Goal: Task Accomplishment & Management: Manage account settings

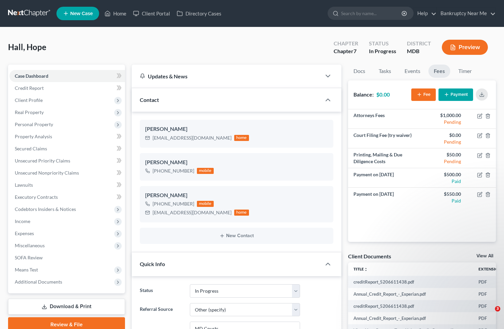
select select "9"
select select "6"
click at [310, 46] on div "Hall, Hope Upgraded Chapter Chapter 7 Status In Progress District MDB Preview" at bounding box center [252, 49] width 488 height 29
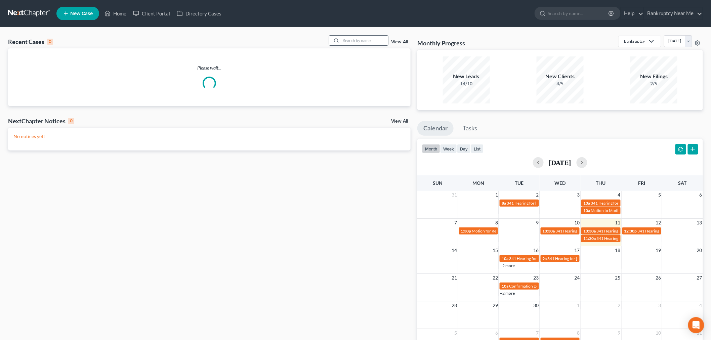
click at [353, 39] on input "search" at bounding box center [364, 41] width 47 height 10
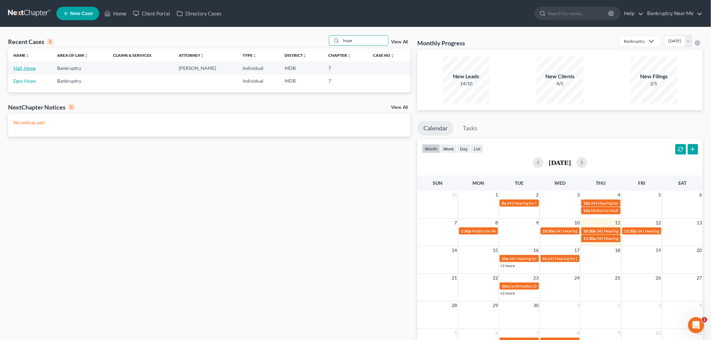
type input "hope"
click at [31, 68] on link "Hall, Hope" at bounding box center [24, 68] width 22 height 6
select select "6"
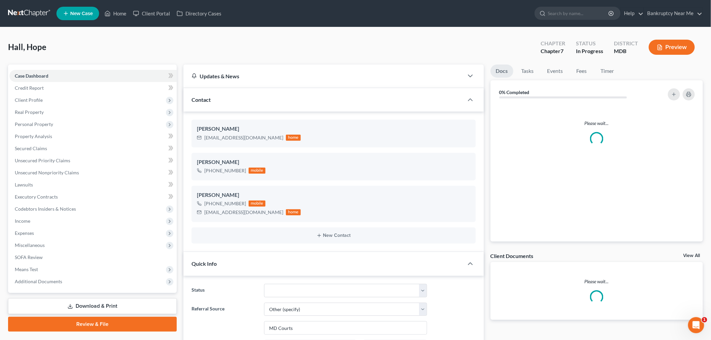
scroll to position [3061, 0]
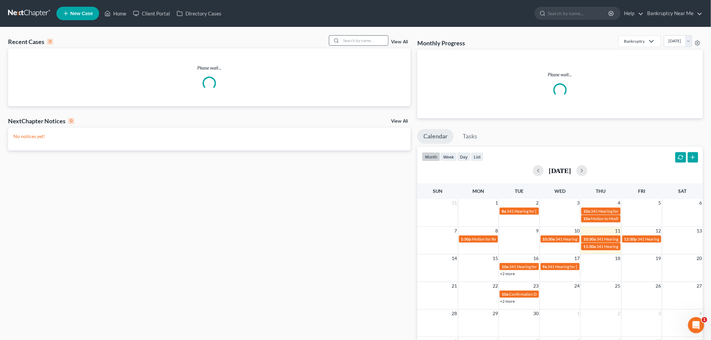
drag, startPoint x: 345, startPoint y: 45, endPoint x: 348, endPoint y: 43, distance: 3.6
click at [347, 43] on input "search" at bounding box center [364, 41] width 47 height 10
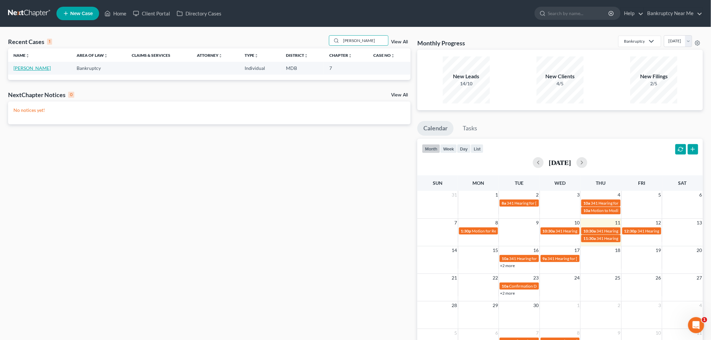
type input "[PERSON_NAME]"
click at [25, 69] on link "[PERSON_NAME]" at bounding box center [31, 68] width 37 height 6
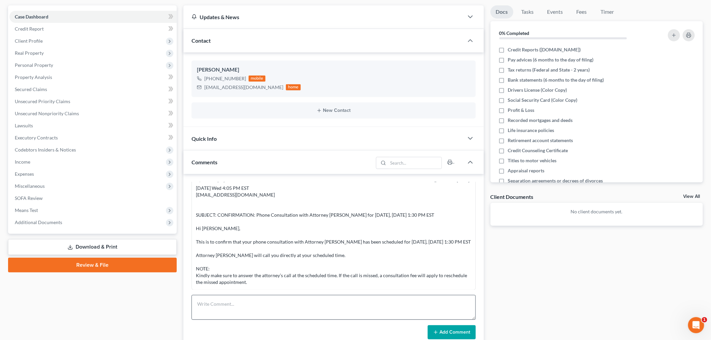
scroll to position [149, 0]
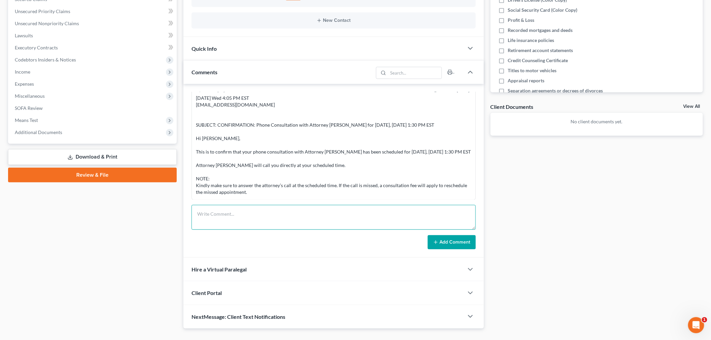
click at [362, 210] on textarea at bounding box center [334, 217] width 284 height 25
click at [193, 212] on textarea "VCONSULTATION:" at bounding box center [334, 217] width 284 height 25
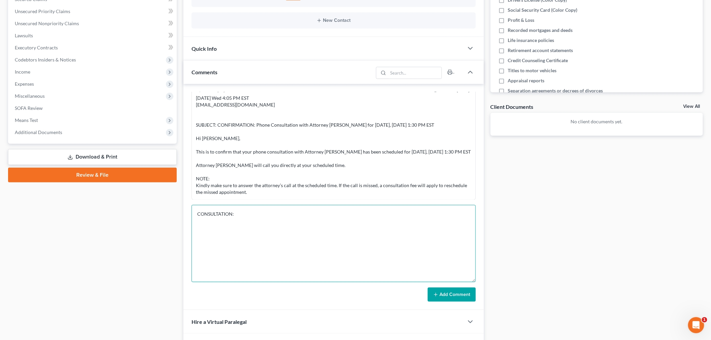
drag, startPoint x: 474, startPoint y: 228, endPoint x: 476, endPoint y: 298, distance: 69.9
click at [476, 298] on div "Info Bankruptcy 01:42PM, 09/10/2025 PC reached out via phone call. NAME Chena C…" at bounding box center [334, 197] width 301 height 226
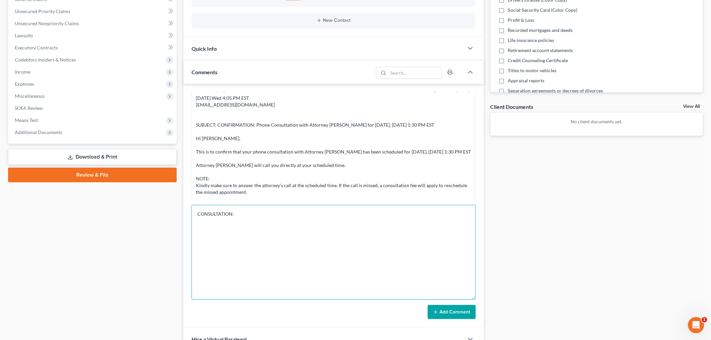
click at [362, 233] on textarea "CONSULTATION:" at bounding box center [334, 252] width 284 height 95
click at [399, 230] on textarea "CONSULTATION:" at bounding box center [334, 252] width 284 height 95
click at [232, 220] on textarea "CONSULTATION: MD - 45 days; PA - where she's from - born and raised in MD;" at bounding box center [334, 252] width 284 height 95
click at [247, 222] on textarea "CONSULTATION: MD - 45 days; PA for 7-8years - where she's from - born and raise…" at bounding box center [334, 252] width 284 height 95
click at [362, 219] on textarea "CONSULTATION: MD - 45 days; PA for 7-8 years - where she's from - born and rais…" at bounding box center [334, 252] width 284 height 95
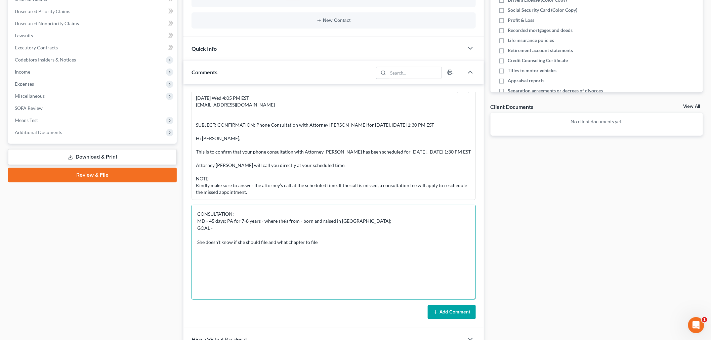
click at [351, 231] on textarea "CONSULTATION: MD - 45 days; PA for 7-8 years - where she's from - born and rais…" at bounding box center [334, 252] width 284 height 95
click at [358, 225] on textarea "CONSULTATION: MD - 45 days; PA for 7-8 years - where she's from - born and rais…" at bounding box center [334, 252] width 284 height 95
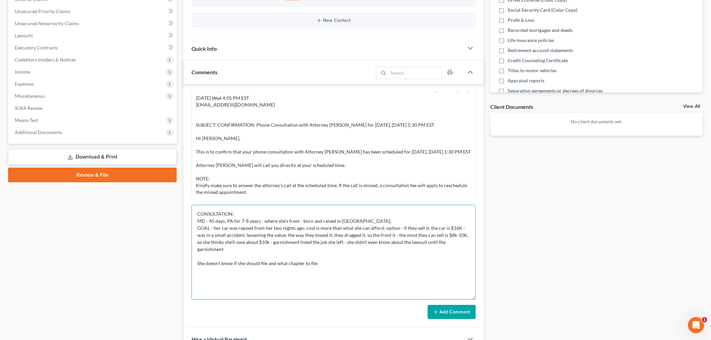
click at [465, 241] on textarea "CONSULTATION: MD - 45 days; PA for 7-8 years - where she's from - born and rais…" at bounding box center [334, 252] width 284 height 95
click at [276, 257] on textarea "CONSULTATION: MD - 45 days; PA for 7-8 years - where she's from - born and rais…" at bounding box center [334, 252] width 284 height 95
click at [204, 263] on textarea "CONSULTATION: MD - 45 days; PA for 7-8 years - where she's from - born and rais…" at bounding box center [334, 252] width 284 height 95
click at [337, 262] on textarea "CONSULTATION: MD - 45 days; PA for 7-8 years - where she's from - born and rais…" at bounding box center [334, 252] width 284 height 95
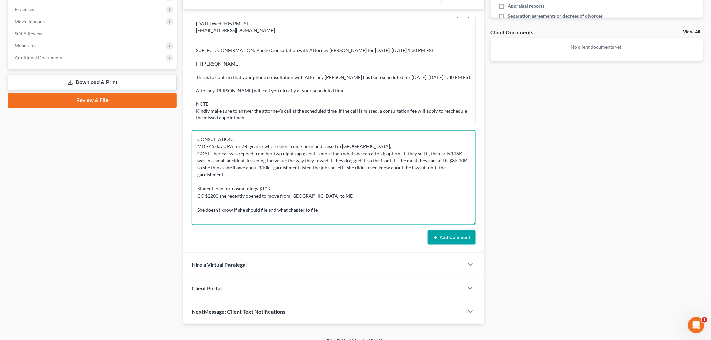
scroll to position [187, 0]
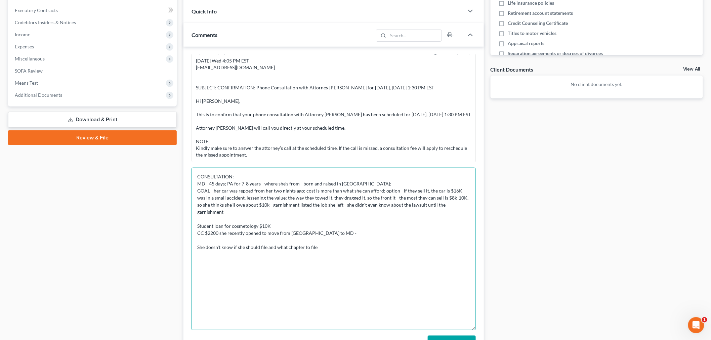
drag, startPoint x: 472, startPoint y: 261, endPoint x: 475, endPoint y: 328, distance: 67.6
click at [475, 330] on textarea "CONSULTATION: MD - 45 days; PA for 7-8 years - where she's from - born and rais…" at bounding box center [334, 249] width 284 height 163
click at [333, 239] on textarea "CONSULTATION: MD - 45 days; PA for 7-8 years - where she's from - born and rais…" at bounding box center [334, 250] width 284 height 165
click at [426, 272] on textarea "CONSULTATION: MD - 45 days; PA for 7-8 years - where she's from - born and rais…" at bounding box center [334, 250] width 284 height 165
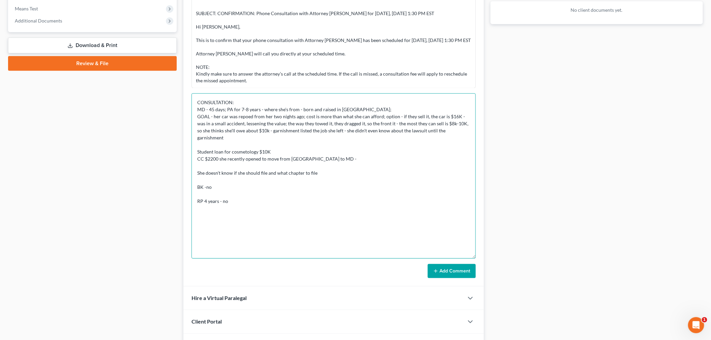
scroll to position [261, 0]
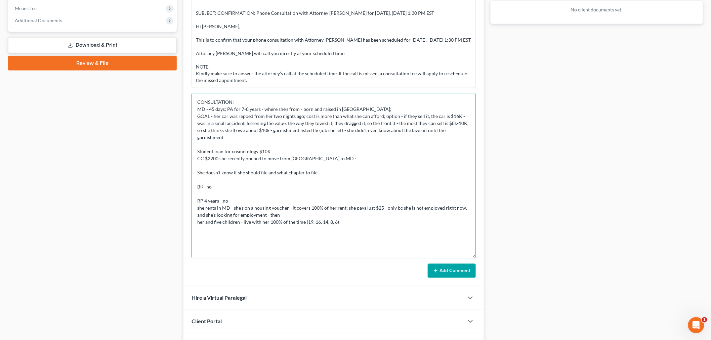
click at [429, 216] on textarea "CONSULTATION: MD - 45 days; PA for 7-8 years - where she's from - born and rais…" at bounding box center [334, 175] width 284 height 165
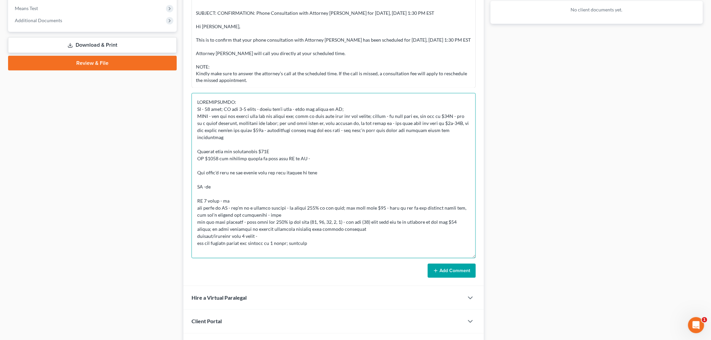
click at [267, 230] on textarea at bounding box center [334, 175] width 284 height 165
drag, startPoint x: 340, startPoint y: 236, endPoint x: 191, endPoint y: 238, distance: 149.3
click at [191, 238] on div "Info Bankruptcy 01:42PM, 09/10/2025 PC reached out via phone call. NAME Chena C…" at bounding box center [334, 129] width 301 height 314
click at [249, 237] on textarea at bounding box center [334, 175] width 284 height 165
click at [355, 234] on textarea at bounding box center [334, 175] width 284 height 165
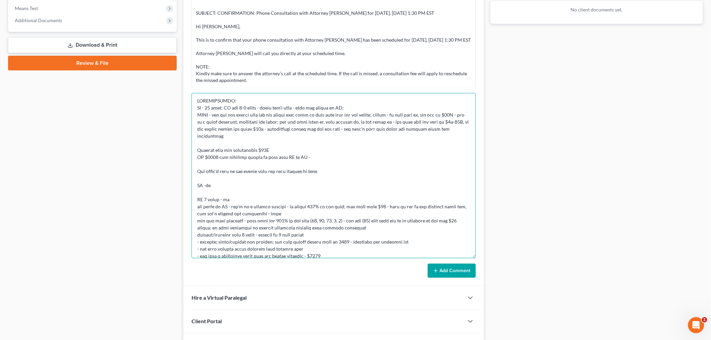
scroll to position [14, 0]
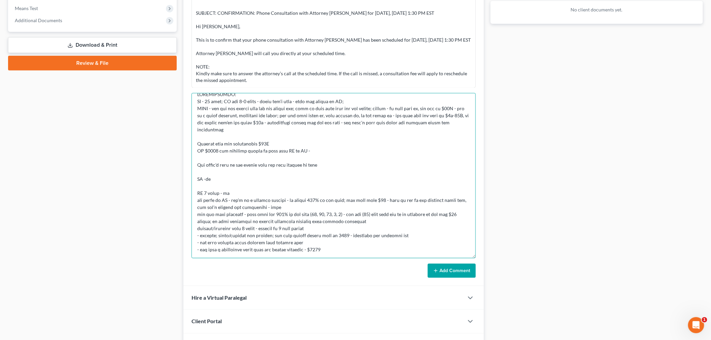
click at [338, 237] on textarea at bounding box center [334, 175] width 284 height 165
click at [325, 234] on textarea at bounding box center [334, 175] width 284 height 165
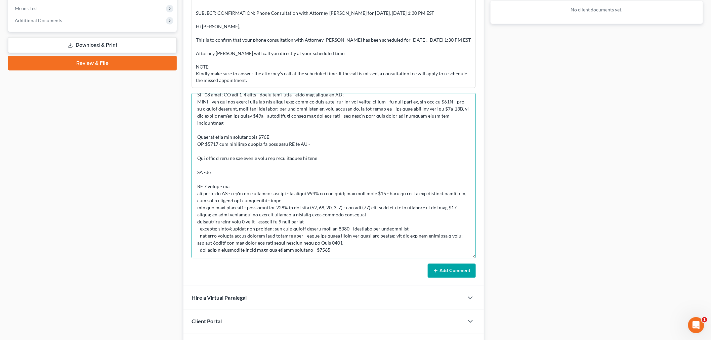
click at [214, 245] on textarea at bounding box center [334, 175] width 284 height 165
click at [217, 243] on textarea at bounding box center [334, 175] width 284 height 165
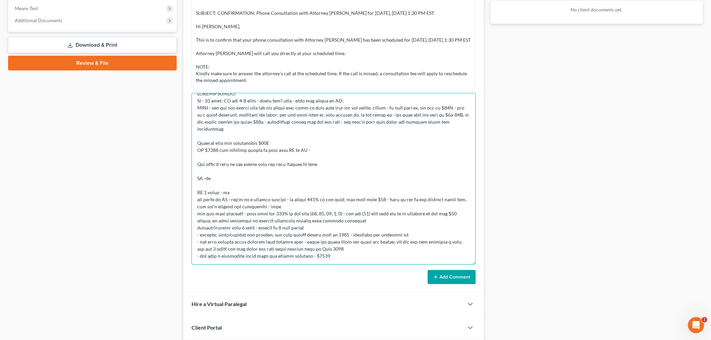
scroll to position [0, 0]
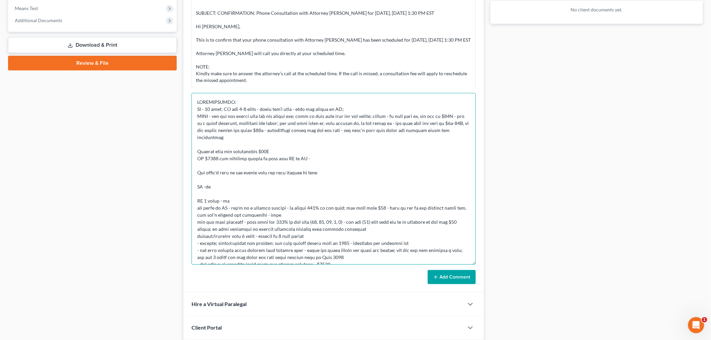
drag, startPoint x: 474, startPoint y: 255, endPoint x: 473, endPoint y: 325, distance: 70.3
click at [473, 265] on textarea at bounding box center [334, 179] width 284 height 172
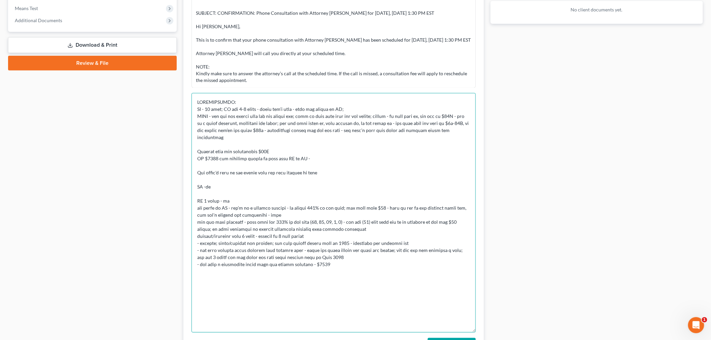
click at [325, 254] on textarea at bounding box center [334, 213] width 284 height 240
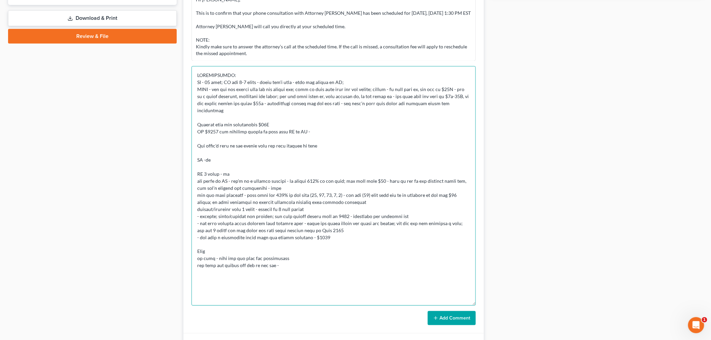
scroll to position [336, 0]
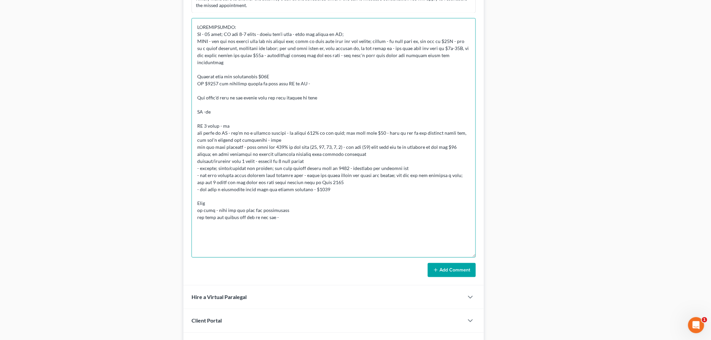
click at [339, 214] on textarea at bounding box center [334, 138] width 284 height 240
click at [332, 214] on textarea at bounding box center [334, 138] width 284 height 240
drag, startPoint x: 371, startPoint y: 206, endPoint x: 380, endPoint y: 206, distance: 8.7
click at [372, 206] on textarea at bounding box center [334, 138] width 284 height 240
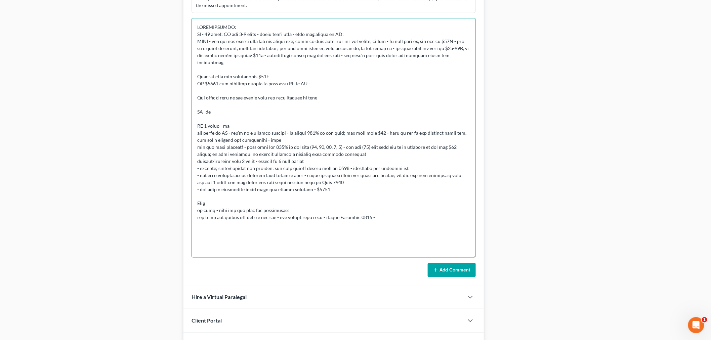
click at [381, 206] on textarea at bounding box center [334, 138] width 284 height 240
click at [378, 210] on textarea at bounding box center [334, 138] width 284 height 240
click at [404, 211] on textarea at bounding box center [334, 138] width 284 height 240
click at [288, 231] on textarea at bounding box center [334, 138] width 284 height 240
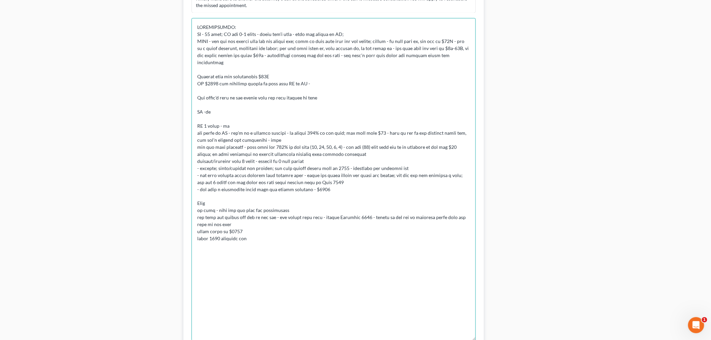
drag, startPoint x: 470, startPoint y: 257, endPoint x: 436, endPoint y: 336, distance: 86.7
click at [438, 339] on textarea at bounding box center [334, 179] width 284 height 323
click at [284, 239] on textarea at bounding box center [334, 179] width 284 height 322
click at [224, 233] on textarea at bounding box center [334, 179] width 284 height 322
click at [327, 245] on textarea at bounding box center [334, 179] width 284 height 322
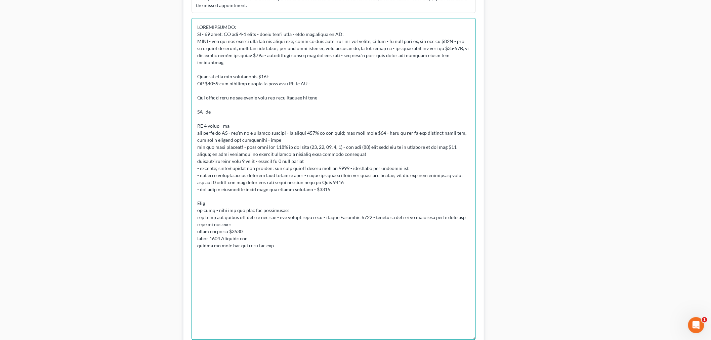
click at [326, 239] on textarea at bounding box center [334, 179] width 284 height 322
click at [297, 241] on textarea at bounding box center [334, 179] width 284 height 322
click at [288, 238] on textarea at bounding box center [334, 179] width 284 height 322
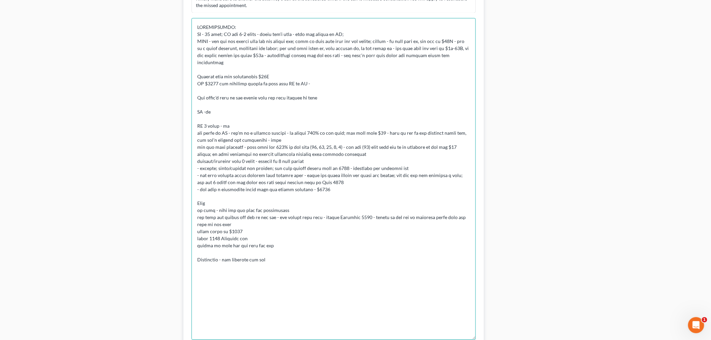
click at [226, 259] on textarea at bounding box center [334, 179] width 284 height 322
drag, startPoint x: 243, startPoint y: 258, endPoint x: 250, endPoint y: 258, distance: 6.8
click at [250, 258] on textarea at bounding box center [334, 179] width 284 height 322
click at [272, 260] on textarea at bounding box center [334, 179] width 284 height 322
click at [291, 260] on textarea at bounding box center [334, 179] width 284 height 322
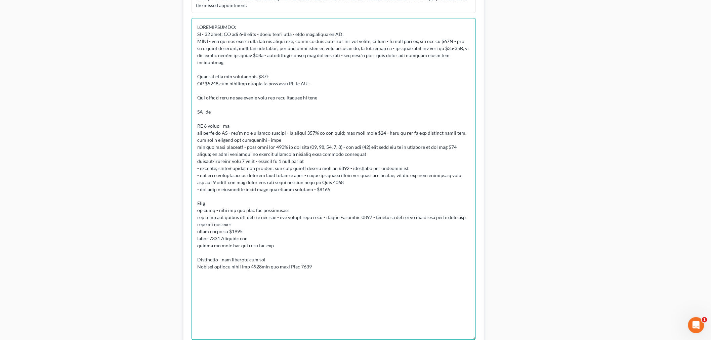
click at [323, 265] on textarea at bounding box center [334, 179] width 284 height 322
click at [323, 264] on textarea at bounding box center [334, 179] width 284 height 322
click at [325, 262] on textarea at bounding box center [334, 179] width 284 height 322
click at [431, 261] on textarea at bounding box center [334, 179] width 284 height 322
click at [452, 259] on textarea at bounding box center [334, 179] width 284 height 322
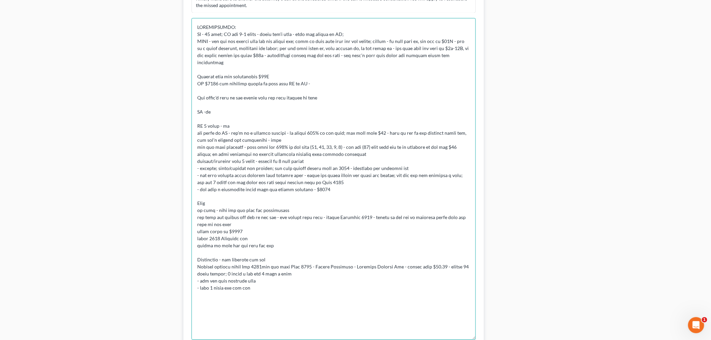
click at [219, 280] on textarea at bounding box center [334, 179] width 284 height 322
click at [258, 284] on textarea at bounding box center [334, 179] width 284 height 322
click at [273, 273] on textarea at bounding box center [334, 179] width 284 height 322
click at [378, 285] on textarea at bounding box center [334, 179] width 284 height 322
click at [382, 282] on textarea at bounding box center [334, 179] width 284 height 322
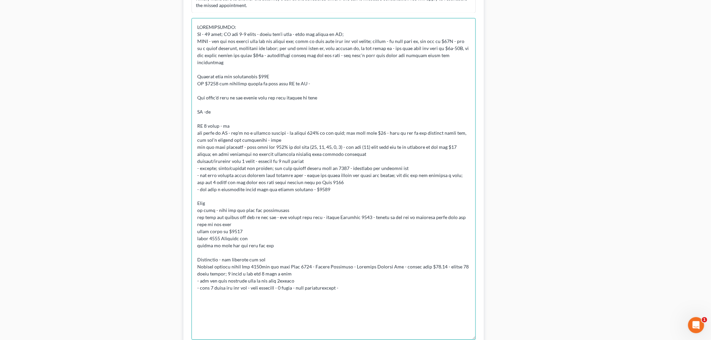
click at [424, 279] on textarea at bounding box center [334, 179] width 284 height 322
click at [459, 281] on textarea at bounding box center [334, 179] width 284 height 322
click at [346, 294] on textarea at bounding box center [334, 179] width 284 height 322
click at [343, 291] on textarea at bounding box center [334, 179] width 284 height 322
click at [281, 274] on textarea at bounding box center [334, 179] width 284 height 322
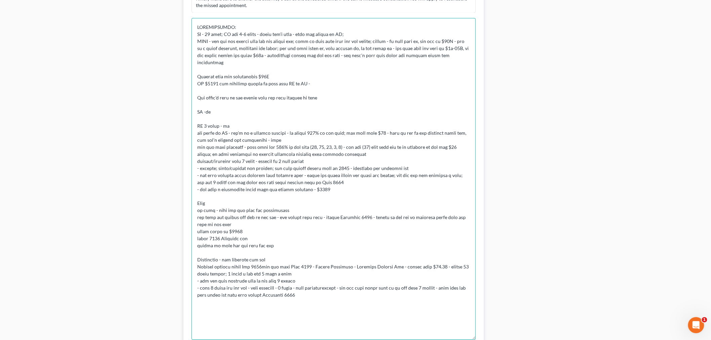
click at [313, 283] on textarea at bounding box center [334, 179] width 284 height 322
click at [314, 284] on textarea at bounding box center [334, 179] width 284 height 322
click at [316, 285] on textarea at bounding box center [334, 179] width 284 height 322
click at [222, 311] on textarea at bounding box center [334, 179] width 284 height 322
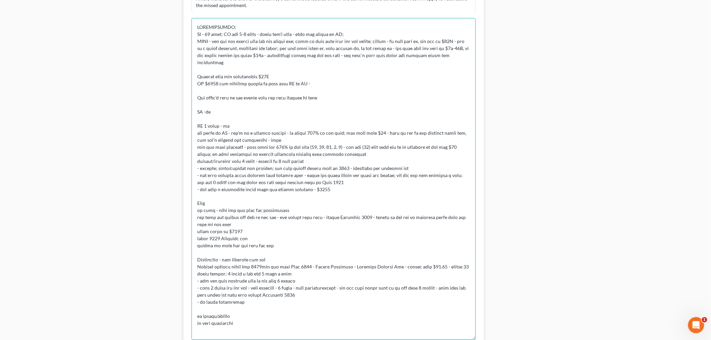
click at [229, 311] on textarea at bounding box center [334, 179] width 284 height 322
click at [252, 309] on textarea at bounding box center [334, 179] width 284 height 322
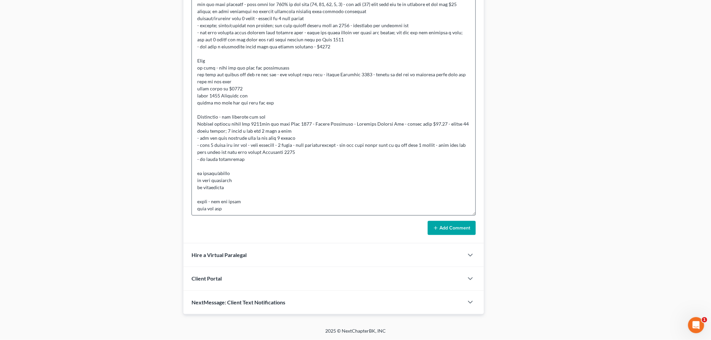
scroll to position [55, 0]
click at [306, 193] on textarea at bounding box center [334, 55] width 284 height 322
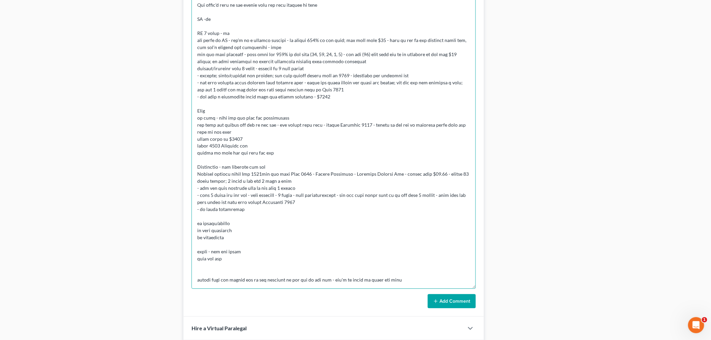
scroll to position [386, 0]
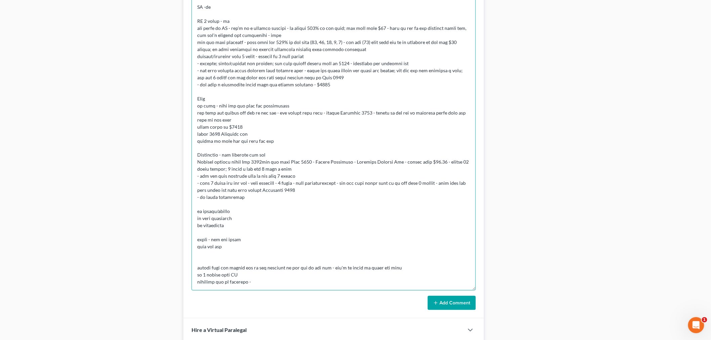
click at [323, 282] on textarea at bounding box center [334, 130] width 284 height 322
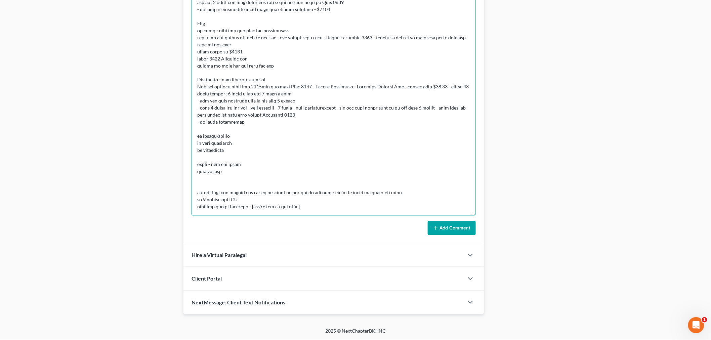
click at [324, 192] on textarea at bounding box center [334, 55] width 284 height 322
click at [366, 193] on textarea at bounding box center [334, 55] width 284 height 322
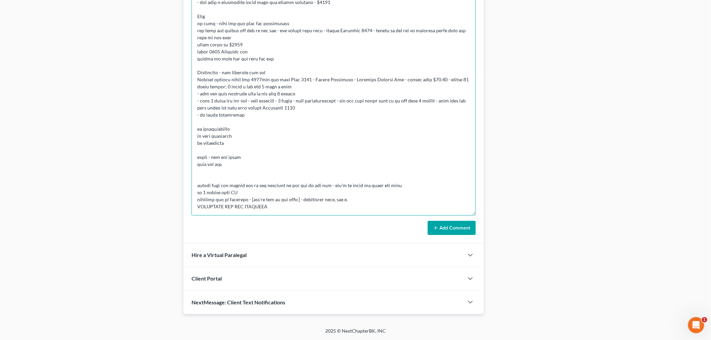
drag, startPoint x: 300, startPoint y: 202, endPoint x: 303, endPoint y: 196, distance: 6.6
click at [300, 202] on textarea at bounding box center [334, 55] width 284 height 322
paste textarea "Court System: District Court For Baltimore County - Civil Location: Essex Case …"
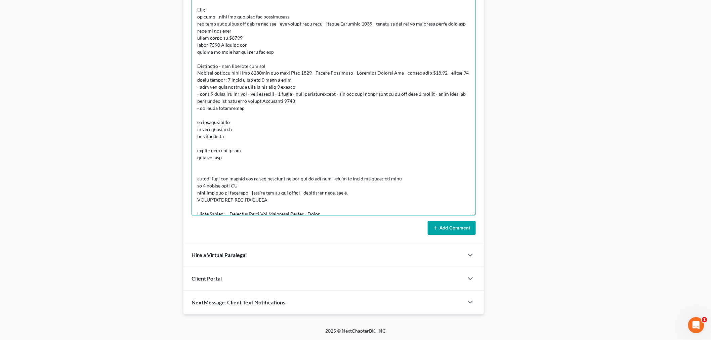
scroll to position [120, 0]
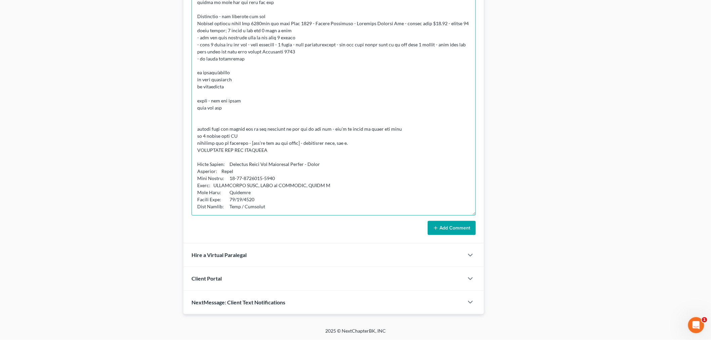
click at [244, 150] on textarea at bounding box center [334, 55] width 284 height 322
drag, startPoint x: 308, startPoint y: 214, endPoint x: 308, endPoint y: 209, distance: 5.0
click at [308, 214] on textarea at bounding box center [334, 55] width 284 height 322
click at [313, 202] on textarea at bounding box center [334, 55] width 284 height 322
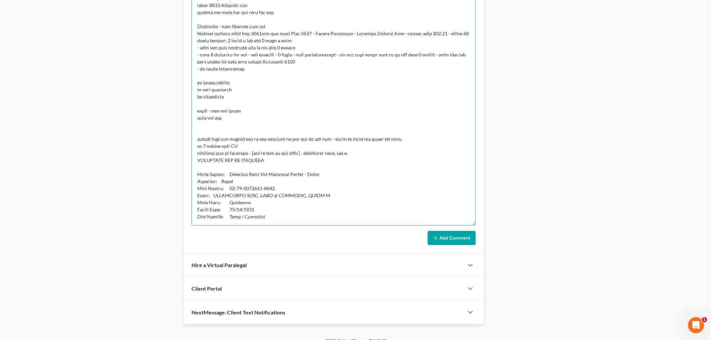
scroll to position [461, 0]
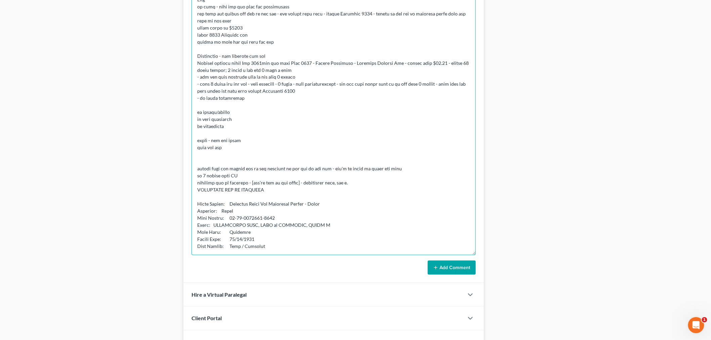
drag, startPoint x: 473, startPoint y: 214, endPoint x: 492, endPoint y: 253, distance: 43.3
click at [478, 268] on div "Info Bankruptcy 01:42PM, 09/10/2025 PC reached out via phone call. NAME Chena C…" at bounding box center [334, 28] width 301 height 511
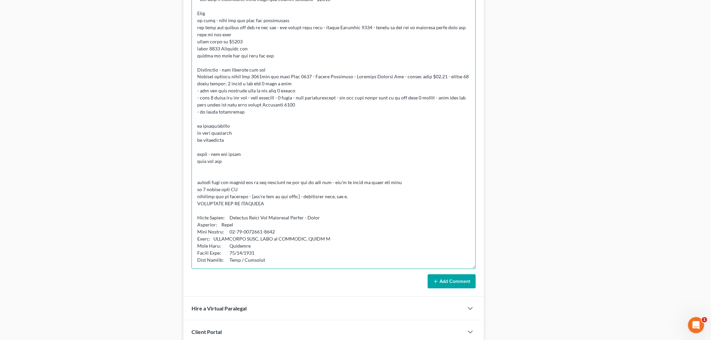
drag, startPoint x: 213, startPoint y: 249, endPoint x: 213, endPoint y: 243, distance: 6.1
click at [213, 246] on textarea at bounding box center [334, 82] width 284 height 376
click at [213, 243] on textarea at bounding box center [334, 82] width 284 height 376
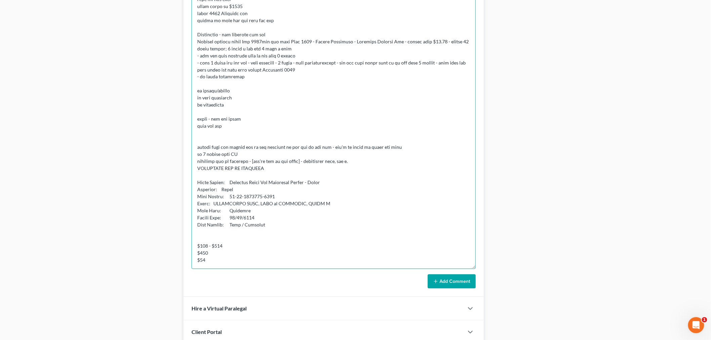
type textarea "CONSULTATION: MD - 45 days; PA for 7-8 years - where she's from - born and rais…"
click at [243, 268] on textarea at bounding box center [334, 82] width 284 height 376
click at [447, 278] on button "Add Comment" at bounding box center [452, 282] width 48 height 14
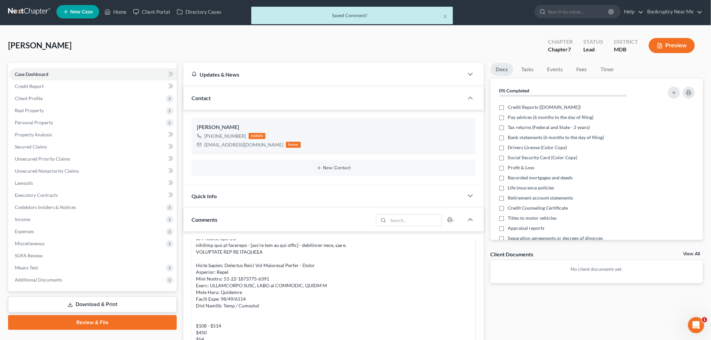
scroll to position [0, 0]
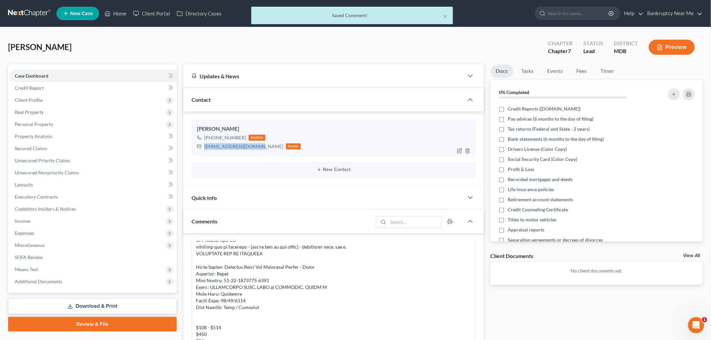
drag, startPoint x: 259, startPoint y: 148, endPoint x: 202, endPoint y: 149, distance: 57.2
click at [201, 149] on div "chenachisolm@yahoo.com home" at bounding box center [249, 146] width 104 height 9
copy div "chenachisolm@yahoo.com"
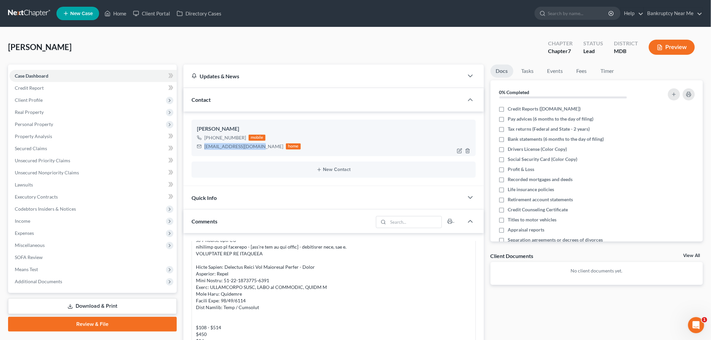
copy div "chenachisolm@yahoo.com"
drag, startPoint x: 64, startPoint y: 47, endPoint x: 6, endPoint y: 50, distance: 57.9
copy span "[PERSON_NAME]"
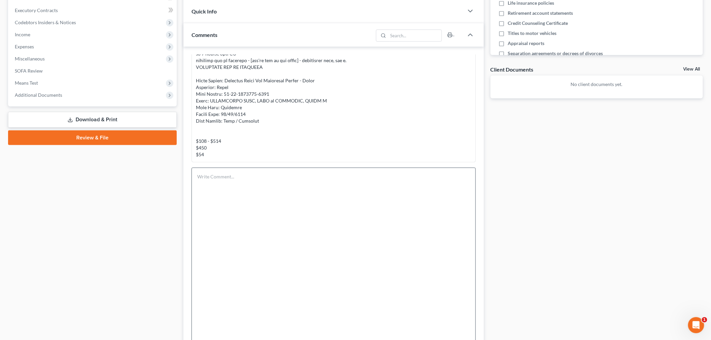
scroll to position [374, 0]
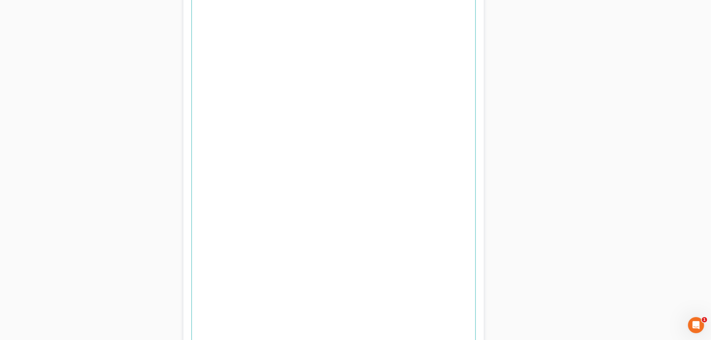
click at [338, 162] on textarea at bounding box center [334, 169] width 284 height 376
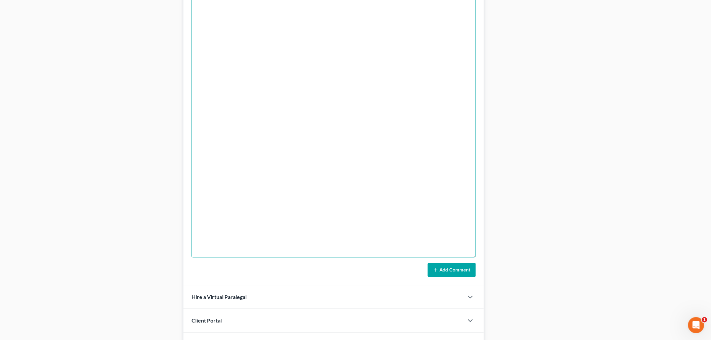
type textarea "Agreed we can start with $250"
click at [464, 269] on button "Add Comment" at bounding box center [452, 270] width 48 height 14
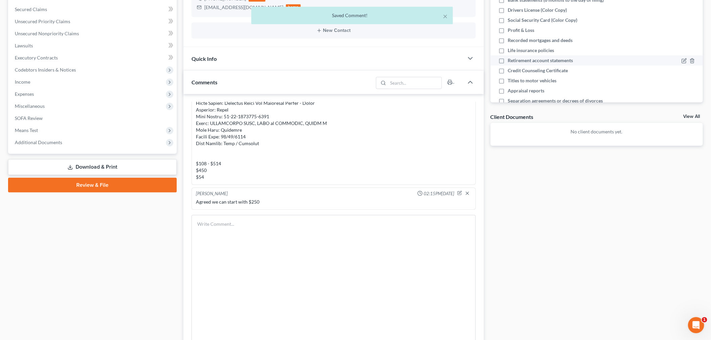
scroll to position [61, 0]
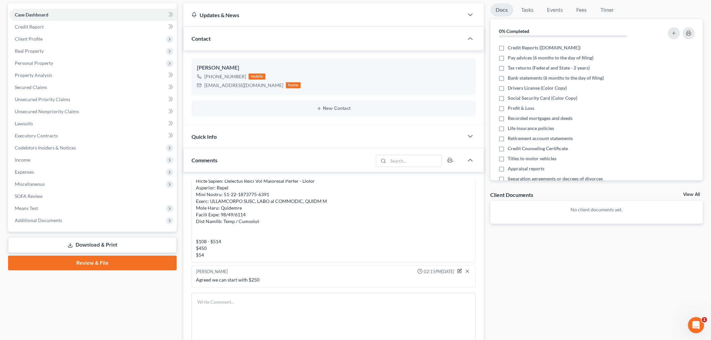
click at [459, 272] on icon "button" at bounding box center [460, 270] width 3 height 3
type textarea "Agreed we can start with $250"
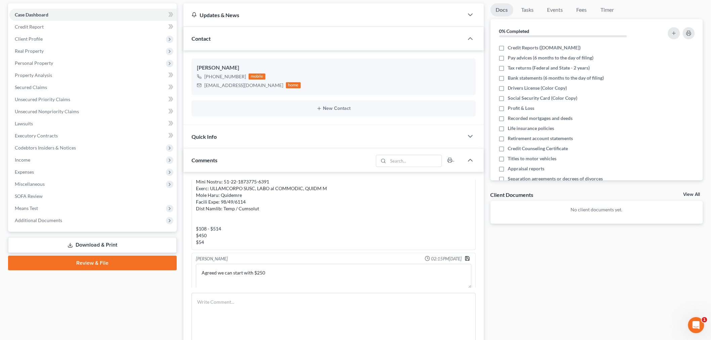
click at [465, 262] on icon "button" at bounding box center [467, 258] width 5 height 5
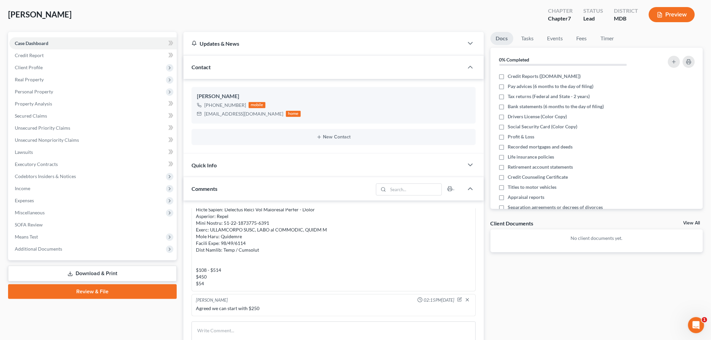
scroll to position [0, 0]
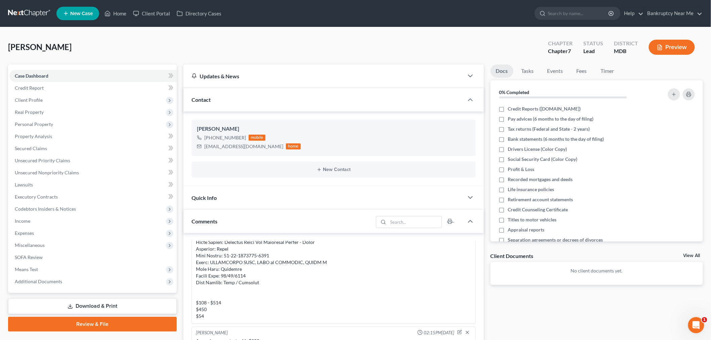
click at [30, 9] on link at bounding box center [29, 13] width 43 height 12
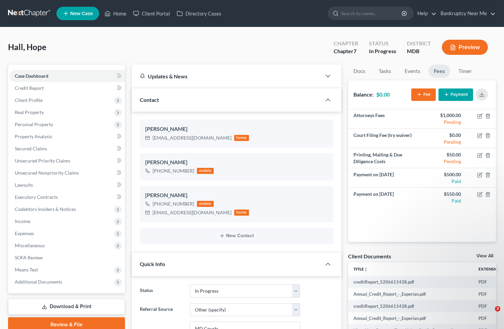
select select "9"
select select "6"
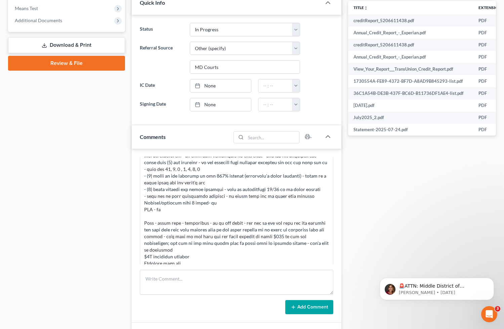
scroll to position [336, 0]
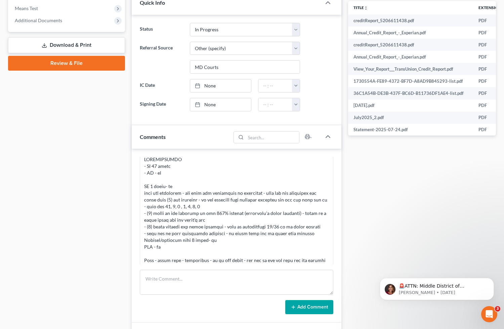
click at [376, 221] on div "Docs Tasks Events Fees Timer 70% Completed Nothing here yet! Credit Reports (ww…" at bounding box center [422, 119] width 155 height 632
click at [361, 190] on div "Docs Tasks Events Fees Timer 70% Completed Nothing here yet! Credit Reports (ww…" at bounding box center [422, 119] width 155 height 632
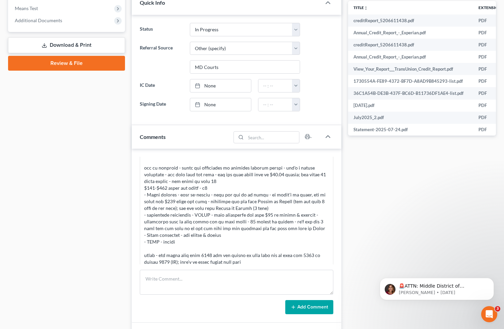
scroll to position [523, 0]
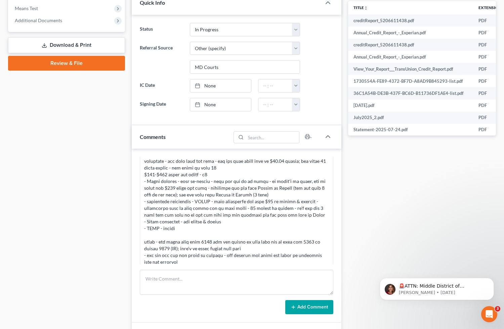
click at [444, 170] on div "Docs Tasks Events Fees Timer 70% Completed Nothing here yet! Credit Reports (ww…" at bounding box center [422, 119] width 155 height 632
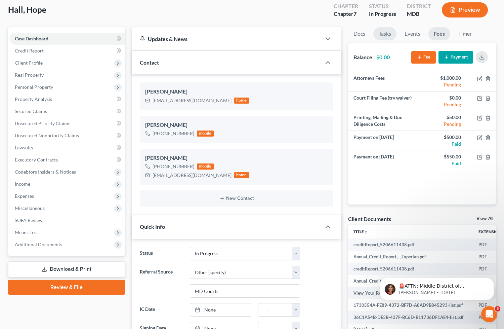
click at [380, 36] on link "Tasks" at bounding box center [385, 33] width 23 height 13
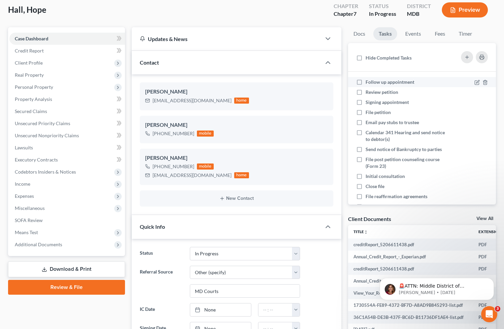
click at [408, 81] on span "Follow up appointment" at bounding box center [390, 82] width 49 height 6
click at [373, 81] on input "Follow up appointment" at bounding box center [370, 81] width 4 height 4
checkbox input "true"
click at [395, 87] on li "Review petition" at bounding box center [422, 92] width 148 height 10
click at [366, 34] on link "Docs" at bounding box center [359, 33] width 23 height 13
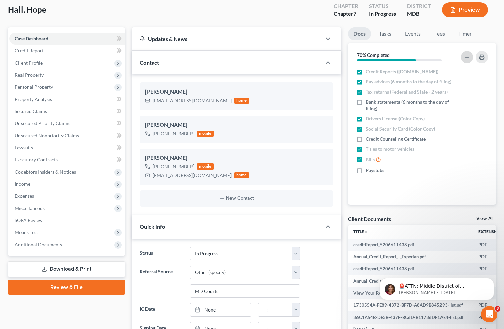
click at [466, 55] on icon "button" at bounding box center [467, 56] width 5 height 5
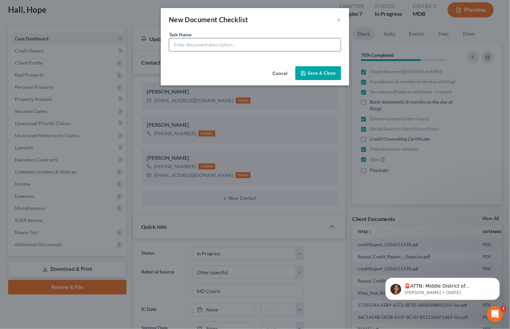
drag, startPoint x: 221, startPoint y: 44, endPoint x: 227, endPoint y: 44, distance: 6.1
click at [221, 44] on input "text" at bounding box center [254, 44] width 171 height 13
type input "2023 Federal and State Tax Returns"
click at [311, 66] on button "Save & Close" at bounding box center [318, 73] width 46 height 14
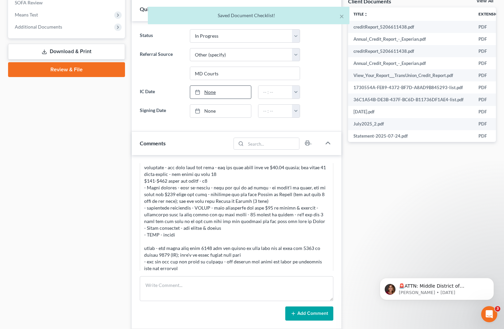
scroll to position [261, 0]
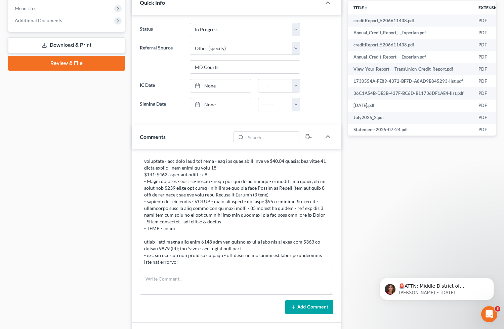
click at [454, 244] on div "Docs Tasks Events Fees Timer 63% Completed Nothing here yet! Credit Reports (ww…" at bounding box center [422, 119] width 155 height 632
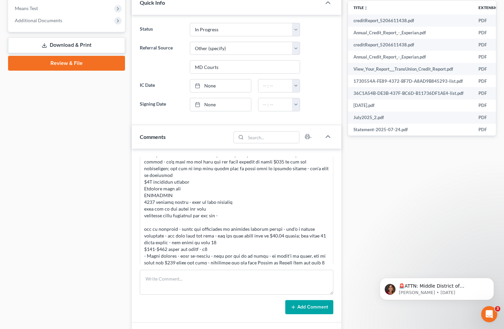
scroll to position [411, 0]
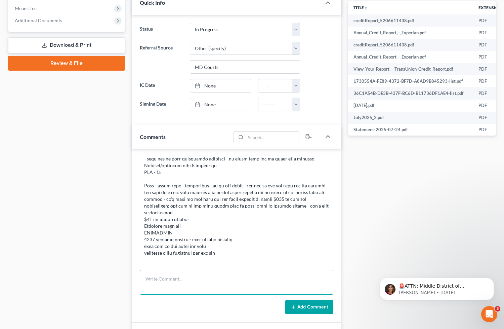
click at [189, 287] on textarea at bounding box center [237, 282] width 194 height 25
click at [424, 172] on div "Docs Tasks Events Fees Timer 63% Completed Nothing here yet! Credit Reports (ww…" at bounding box center [422, 119] width 155 height 632
drag, startPoint x: 475, startPoint y: 165, endPoint x: 469, endPoint y: 166, distance: 6.1
click at [475, 165] on div "Docs Tasks Events Fees Timer 63% Completed Nothing here yet! Credit Reports (ww…" at bounding box center [422, 119] width 155 height 632
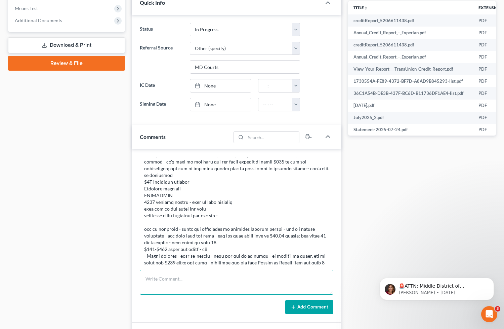
click at [272, 276] on textarea at bounding box center [237, 282] width 194 height 25
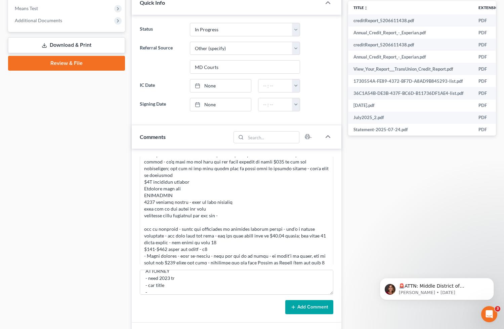
click at [410, 213] on div "Docs Tasks Events Fees Timer 63% Completed Nothing here yet! Credit Reports (ww…" at bounding box center [422, 119] width 155 height 632
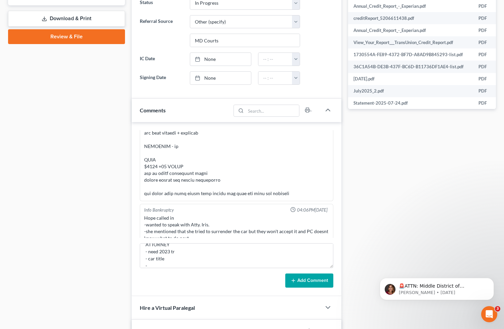
scroll to position [336, 0]
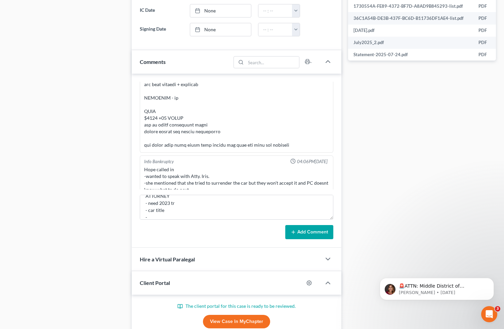
drag, startPoint x: 437, startPoint y: 121, endPoint x: 425, endPoint y: 121, distance: 12.4
click at [437, 121] on div "Docs Tasks Events Fees Timer 63% Completed Nothing here yet! Credit Reports (ww…" at bounding box center [422, 44] width 155 height 632
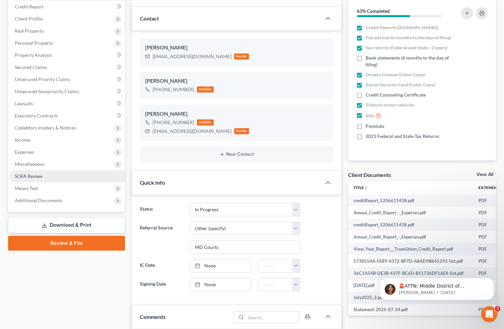
scroll to position [0, 0]
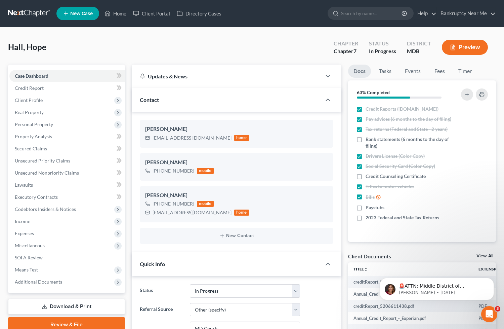
drag, startPoint x: 310, startPoint y: 50, endPoint x: 293, endPoint y: 62, distance: 20.7
click at [310, 49] on div "Hall, Hope Upgraded Chapter Chapter 7 Status In Progress District MDB Preview" at bounding box center [252, 49] width 488 height 29
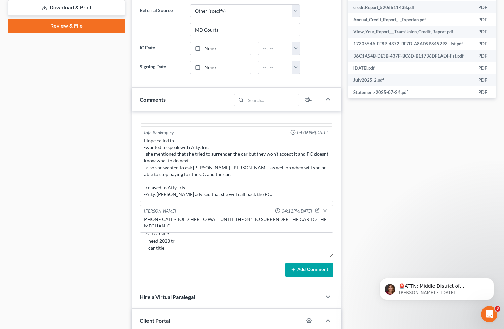
scroll to position [822, 0]
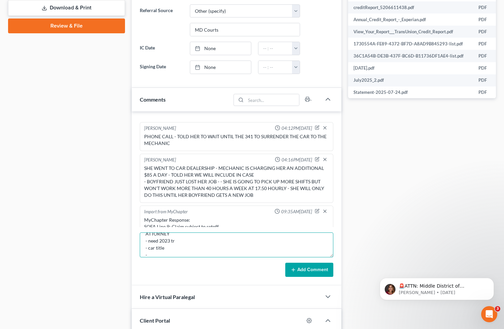
click at [155, 251] on textarea "ATTORNEY - need 2023 tr - car title -" at bounding box center [237, 244] width 194 height 25
click at [156, 253] on textarea "ATTORNEY - need 2023 tr - car title -" at bounding box center [237, 244] width 194 height 25
drag, startPoint x: 299, startPoint y: 247, endPoint x: 266, endPoint y: 251, distance: 32.6
click at [297, 247] on textarea "ATTORNEY - need 2023 tr - car title - who is robert hall and why did he give yo…" at bounding box center [237, 244] width 194 height 25
click at [262, 251] on textarea "ATTORNEY - need 2023 tr - car title - who is robert hall and why did he give yo…" at bounding box center [237, 244] width 194 height 25
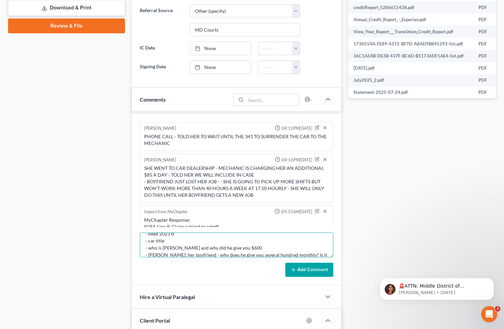
scroll to position [22, 0]
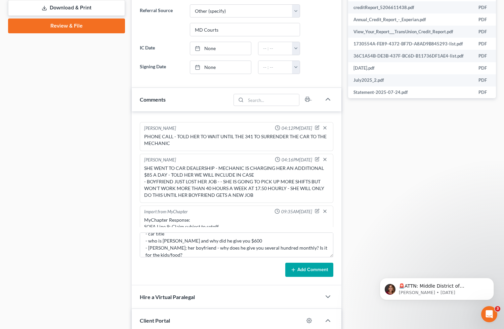
click at [466, 137] on div "Docs Tasks Events Fees Timer 63% Completed Nothing here yet! Credit Reports (ww…" at bounding box center [422, 82] width 155 height 632
click at [417, 190] on div "Docs Tasks Events Fees Timer 63% Completed Nothing here yet! Credit Reports (ww…" at bounding box center [422, 82] width 155 height 632
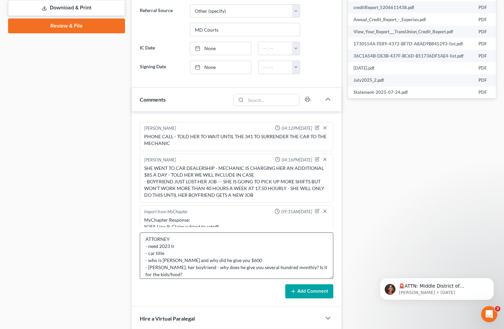
drag, startPoint x: 331, startPoint y: 262, endPoint x: 327, endPoint y: 280, distance: 18.7
click at [328, 279] on textarea "ATTORNEY - need 2023 tr - car title - who is robert hall and why did he give yo…" at bounding box center [237, 255] width 194 height 46
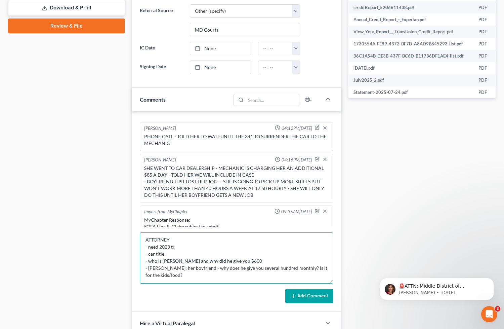
click at [264, 271] on textarea "ATTORNEY - need 2023 tr - car title - who is robert hall and why did he give yo…" at bounding box center [237, 257] width 194 height 51
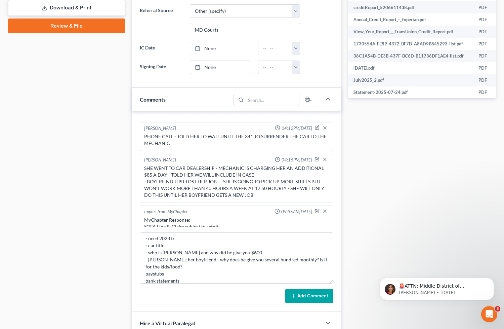
click at [375, 218] on div "Docs Tasks Events Fees Timer 63% Completed Nothing here yet! Credit Reports (ww…" at bounding box center [422, 95] width 155 height 658
click at [217, 288] on form "ATTORNEY - need 2023 tr - car title - who is robert hall and why did he give yo…" at bounding box center [237, 267] width 194 height 71
click at [209, 284] on form "ATTORNEY - need 2023 tr - car title - who is robert hall and why did he give yo…" at bounding box center [237, 267] width 194 height 71
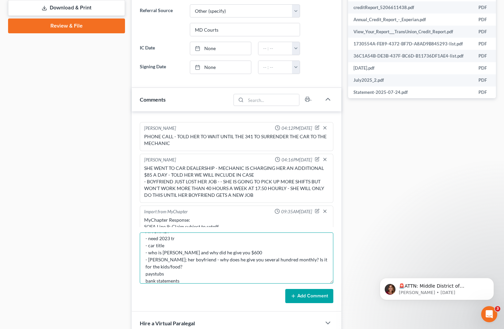
click at [201, 274] on textarea "ATTORNEY - need 2023 tr - car title - who is robert hall and why did he give yo…" at bounding box center [237, 257] width 194 height 51
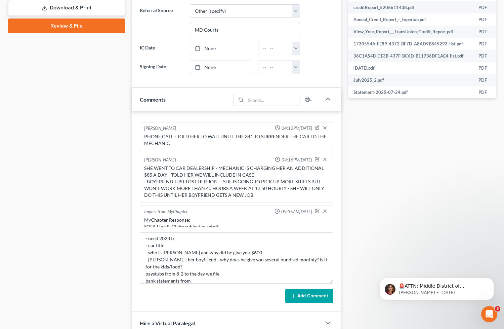
click at [381, 194] on div "Docs Tasks Events Fees Timer 63% Completed Nothing here yet! Credit Reports (ww…" at bounding box center [422, 95] width 155 height 658
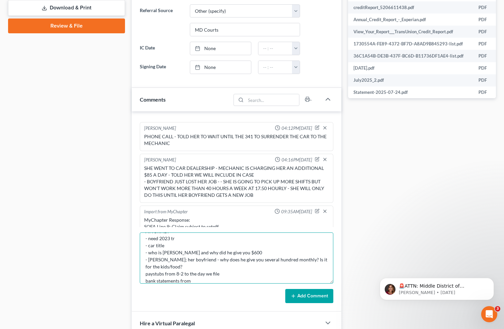
click at [193, 282] on textarea "ATTORNEY - need 2023 tr - car title - who is robert hall and why did he give yo…" at bounding box center [237, 257] width 194 height 51
type textarea "ATTORNEY - need 2023 tr - car title - who is robert hall and why did he give yo…"
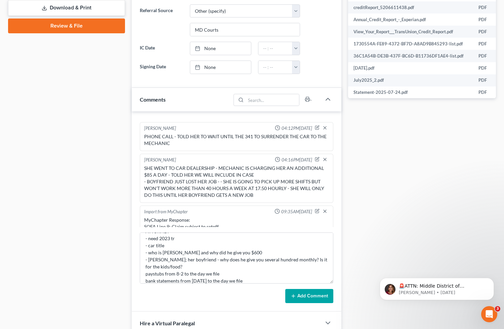
drag, startPoint x: 319, startPoint y: 295, endPoint x: 334, endPoint y: 280, distance: 20.5
click at [319, 294] on button "Add Comment" at bounding box center [309, 296] width 48 height 14
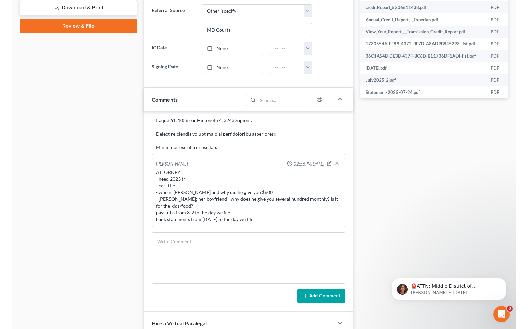
scroll to position [37, 0]
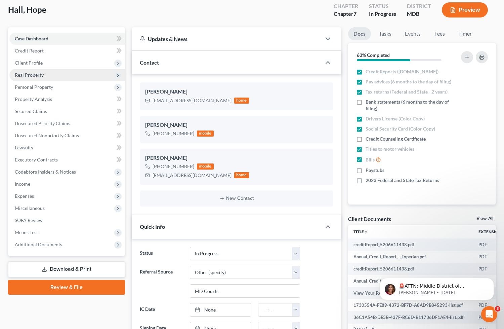
click at [48, 77] on span "Real Property" at bounding box center [67, 75] width 116 height 12
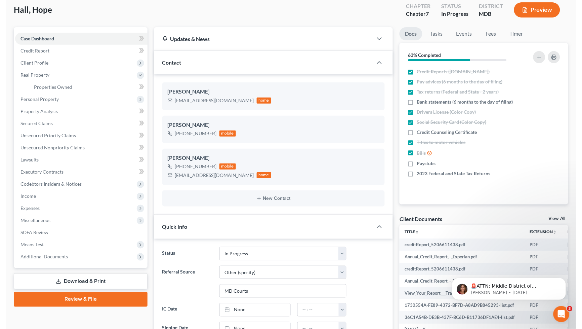
scroll to position [3241, 0]
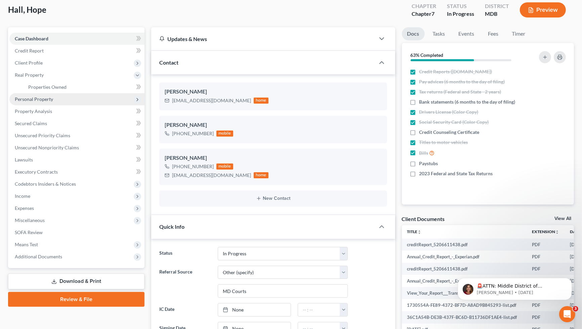
click at [74, 100] on span "Personal Property" at bounding box center [76, 99] width 135 height 12
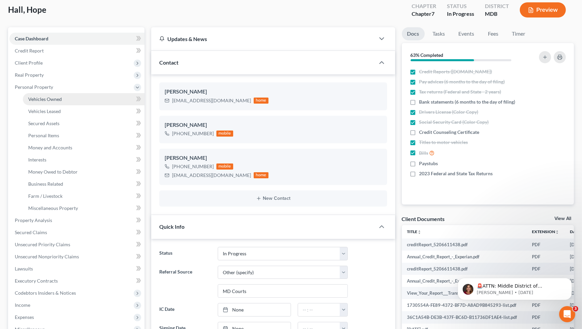
click at [54, 102] on link "Vehicles Owned" at bounding box center [84, 99] width 122 height 12
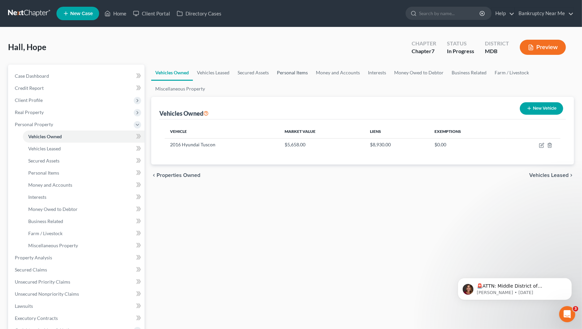
click at [279, 70] on link "Personal Items" at bounding box center [292, 73] width 39 height 16
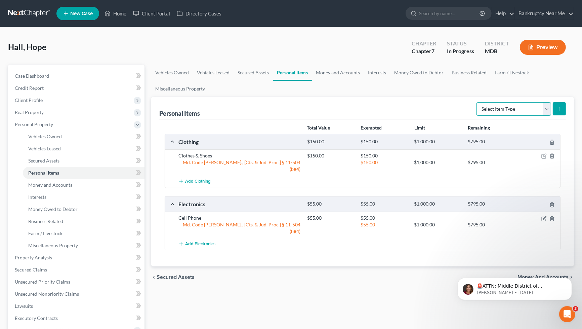
click at [504, 113] on select "Select Item Type Clothing Collectibles Of Value Electronics Firearms Household …" at bounding box center [514, 108] width 75 height 13
select select "household_goods"
click at [477, 102] on select "Select Item Type Clothing Collectibles Of Value Electronics Firearms Household …" at bounding box center [514, 108] width 75 height 13
click at [504, 108] on icon "submit" at bounding box center [559, 108] width 5 height 5
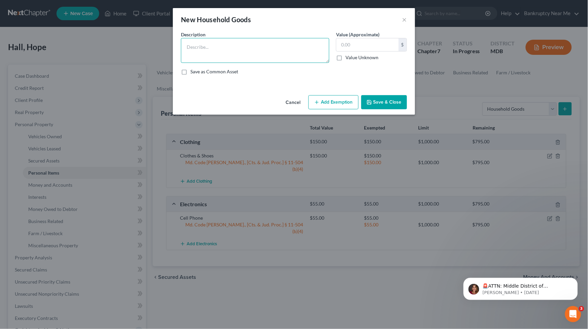
click at [273, 42] on textarea at bounding box center [255, 50] width 148 height 25
type textarea "Dresser"
click at [360, 48] on input "text" at bounding box center [367, 44] width 62 height 13
type input "175"
click at [325, 108] on button "Add Exemption" at bounding box center [333, 102] width 50 height 14
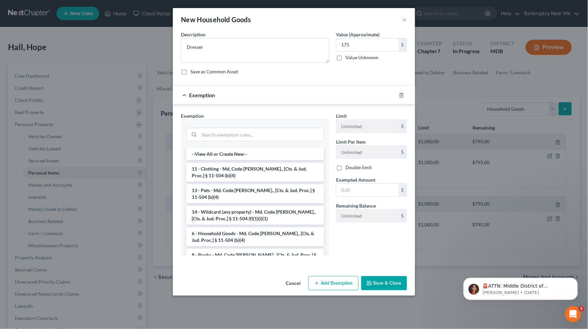
click at [274, 175] on li "11 - Clothing - Md. Code Ann., [Cts. & Jud. Proc.] § 11-504 (b)(4)" at bounding box center [255, 172] width 138 height 19
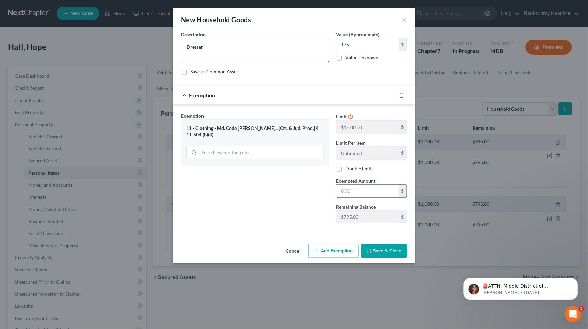
click at [377, 191] on input "text" at bounding box center [367, 191] width 62 height 13
type input "175"
drag, startPoint x: 280, startPoint y: 191, endPoint x: 350, endPoint y: 246, distance: 90.0
click at [280, 191] on div "Exemption Set must be selected for CA. Exemption * 11 - Clothing - Md. Code Ann…" at bounding box center [255, 170] width 155 height 116
drag, startPoint x: 396, startPoint y: 256, endPoint x: 401, endPoint y: 248, distance: 9.3
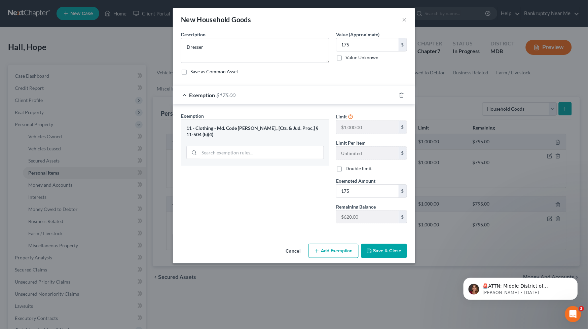
click at [397, 253] on button "Save & Close" at bounding box center [384, 251] width 46 height 14
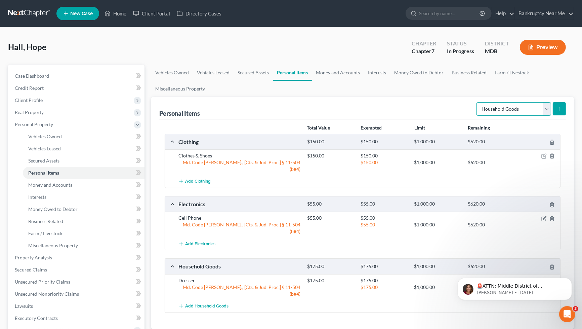
click at [504, 113] on select "Select Item Type Clothing Collectibles Of Value Electronics Firearms Household …" at bounding box center [514, 108] width 75 height 13
select select "other"
click at [477, 102] on select "Select Item Type Clothing Collectibles Of Value Electronics Firearms Household …" at bounding box center [514, 108] width 75 height 13
click at [504, 111] on icon "submit" at bounding box center [559, 108] width 5 height 5
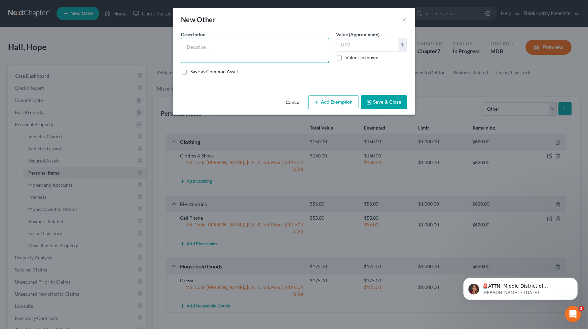
click at [282, 63] on textarea at bounding box center [255, 50] width 148 height 25
type textarea "Children Toys"
click at [345, 45] on input "text" at bounding box center [367, 44] width 62 height 13
type input "125"
click at [351, 96] on button "Add Exemption" at bounding box center [333, 102] width 50 height 14
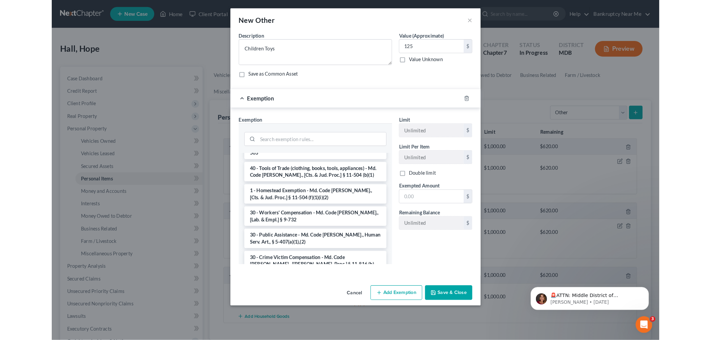
scroll to position [75, 0]
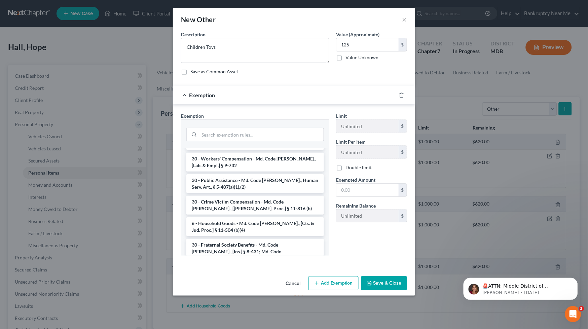
drag, startPoint x: 253, startPoint y: 220, endPoint x: 274, endPoint y: 209, distance: 23.8
click at [251, 220] on li "6 - Household Goods - Md. Code Ann., [Cts. & Jud. Proc.] § 11-504 (b)(4)" at bounding box center [255, 226] width 138 height 19
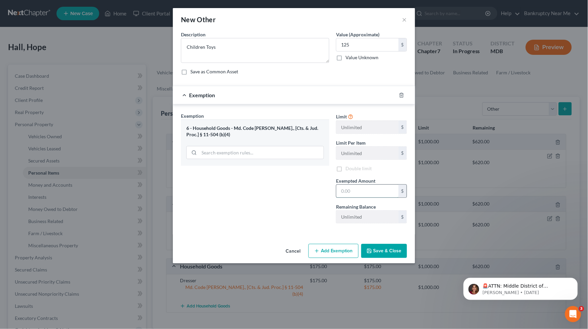
click at [378, 187] on input "text" at bounding box center [367, 191] width 62 height 13
type input "125"
drag, startPoint x: 309, startPoint y: 192, endPoint x: 349, endPoint y: 204, distance: 41.9
click at [308, 192] on div "Exemption Set must be selected for CA. Exemption * 6 - Household Goods - Md. Co…" at bounding box center [255, 170] width 155 height 116
click at [389, 255] on button "Save & Close" at bounding box center [384, 251] width 46 height 14
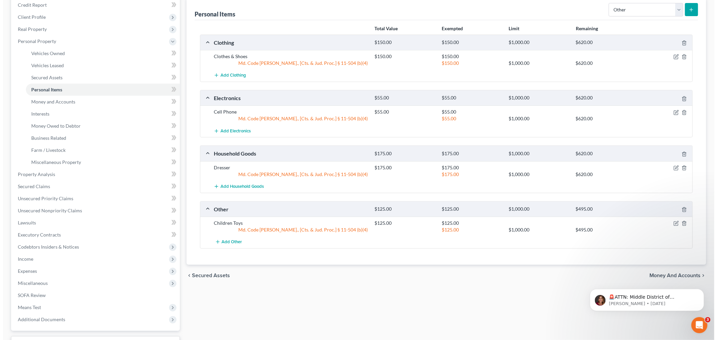
scroll to position [0, 0]
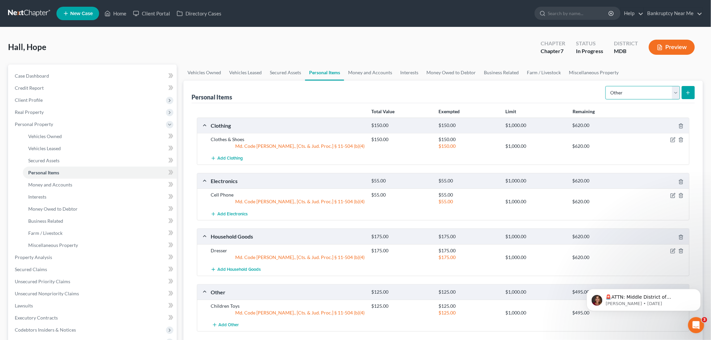
click at [504, 95] on select "Select Item Type Clothing Collectibles Of Value Electronics Firearms Household …" at bounding box center [643, 92] width 75 height 13
click at [504, 86] on select "Select Item Type Clothing Collectibles Of Value Electronics Firearms Household …" at bounding box center [643, 92] width 75 height 13
click at [504, 92] on icon "submit" at bounding box center [688, 92] width 5 height 5
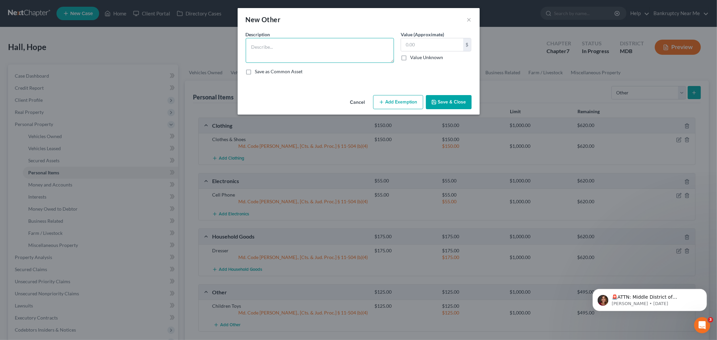
click at [344, 49] on textarea at bounding box center [320, 50] width 148 height 25
type textarea "Hearing Aide"
click at [460, 44] on input "text" at bounding box center [432, 44] width 62 height 13
type input "150"
click at [404, 99] on button "Add Exemption" at bounding box center [398, 102] width 50 height 14
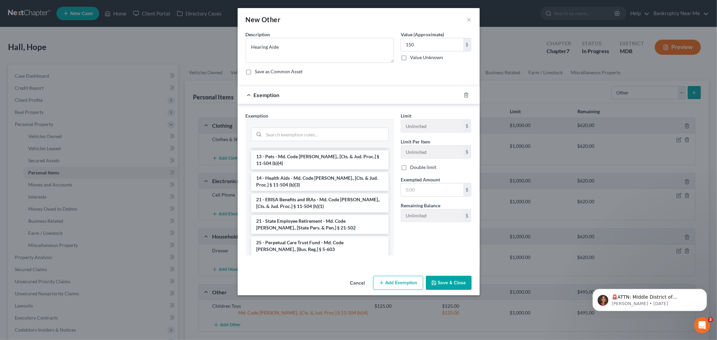
scroll to position [485, 0]
click at [339, 171] on li "14 - Health Aids - Md. Code Ann., [Cts. & Jud. Proc.] § 11-504 (b)(3)" at bounding box center [320, 180] width 138 height 19
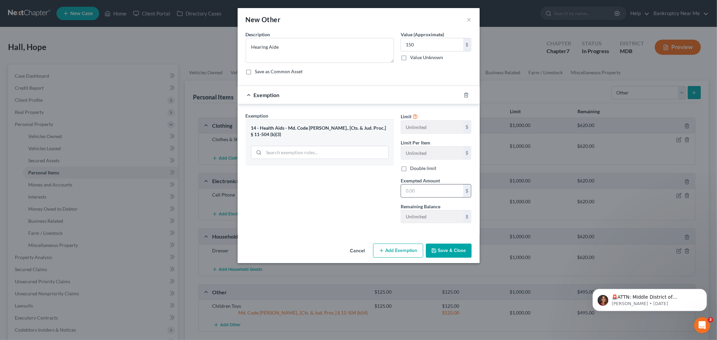
click at [421, 193] on input "text" at bounding box center [432, 191] width 62 height 13
type input "150"
click at [438, 256] on button "Save & Close" at bounding box center [449, 251] width 46 height 14
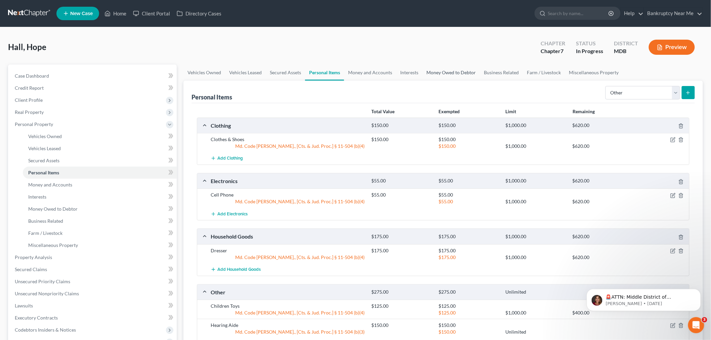
click at [444, 76] on link "Money Owed to Debtor" at bounding box center [451, 73] width 57 height 16
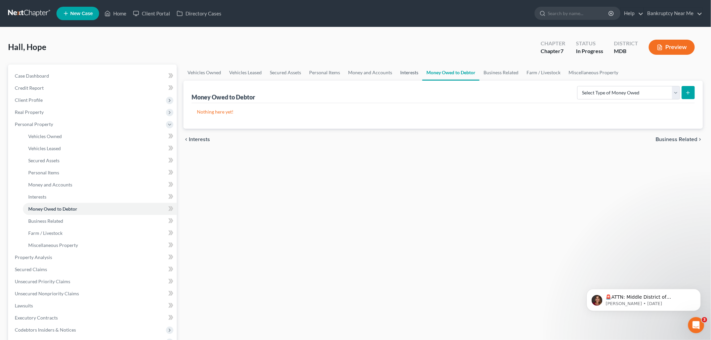
click at [404, 73] on link "Interests" at bounding box center [409, 73] width 26 height 16
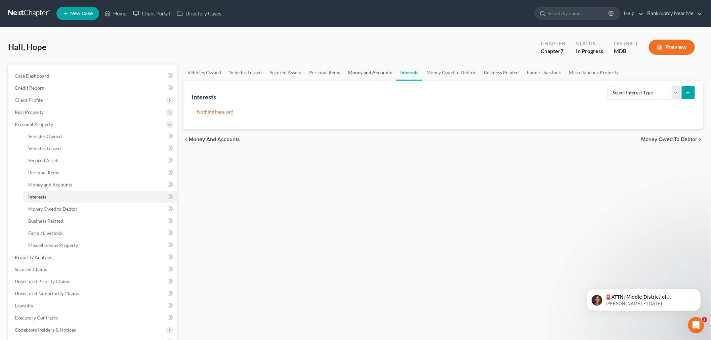
click at [384, 73] on link "Money and Accounts" at bounding box center [370, 73] width 52 height 16
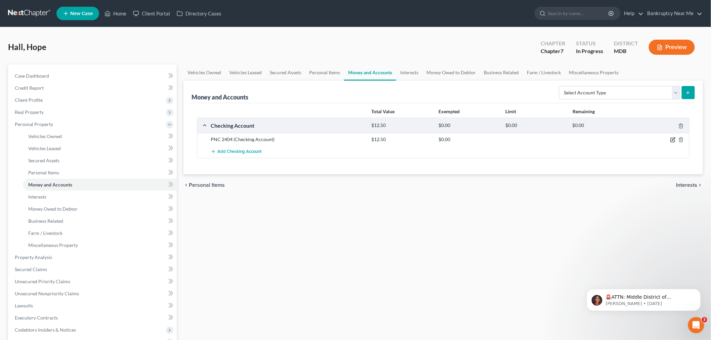
click at [504, 139] on icon "button" at bounding box center [673, 139] width 3 height 3
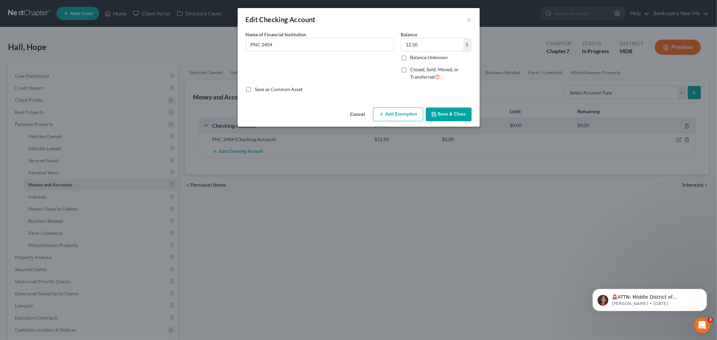
drag, startPoint x: 436, startPoint y: 11, endPoint x: 426, endPoint y: 19, distance: 12.4
click at [436, 11] on div "Edit Checking Account ×" at bounding box center [359, 19] width 242 height 23
type input "117"
click at [396, 112] on button "Add Exemption" at bounding box center [398, 115] width 50 height 14
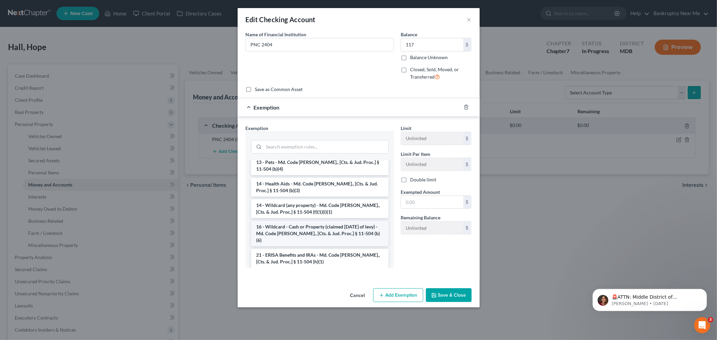
scroll to position [112, 0]
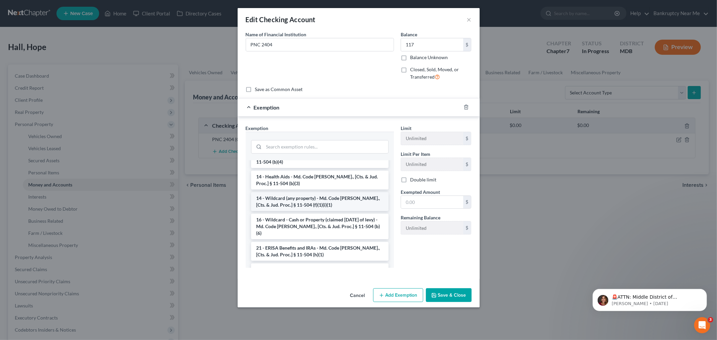
click at [334, 194] on li "14 - Wildcard (any property) - Md. Code Ann., [Cts. & Jud. Proc.] § 11-504 (f)(…" at bounding box center [320, 201] width 138 height 19
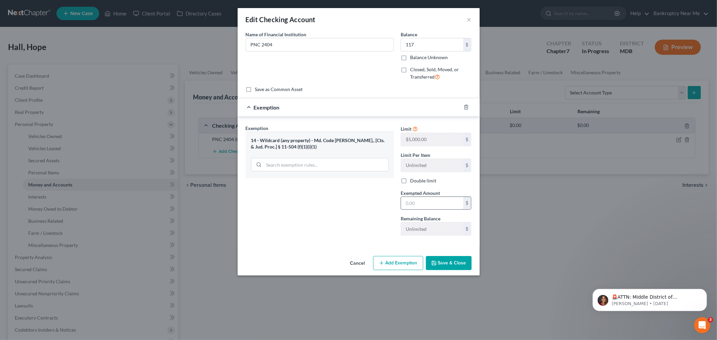
click at [419, 203] on input "text" at bounding box center [432, 203] width 62 height 13
type input "117"
drag, startPoint x: 445, startPoint y: 266, endPoint x: 485, endPoint y: 209, distance: 69.3
click at [444, 266] on button "Save & Close" at bounding box center [449, 263] width 46 height 14
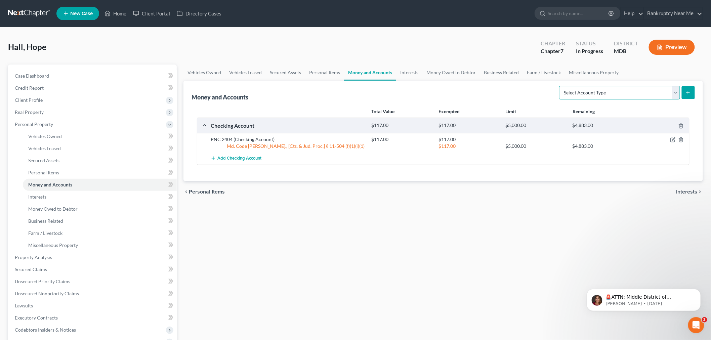
click at [504, 91] on select "Select Account Type Brokerage Cash on Hand Certificates of Deposit Checking Acc…" at bounding box center [619, 92] width 121 height 13
click at [250, 157] on span "Add Checking Account" at bounding box center [240, 158] width 44 height 5
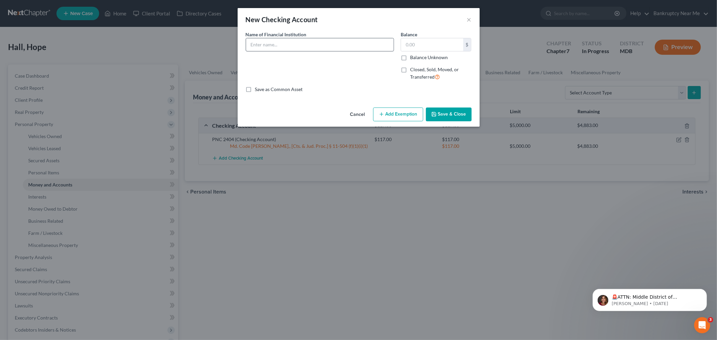
drag, startPoint x: 292, startPoint y: 52, endPoint x: 296, endPoint y: 44, distance: 9.2
click at [294, 49] on div "Name of Financial Institution *" at bounding box center [319, 58] width 155 height 55
click at [297, 42] on input "text" at bounding box center [320, 44] width 148 height 13
type input "PNC jointly 3745"
click at [425, 44] on input "text" at bounding box center [432, 44] width 62 height 13
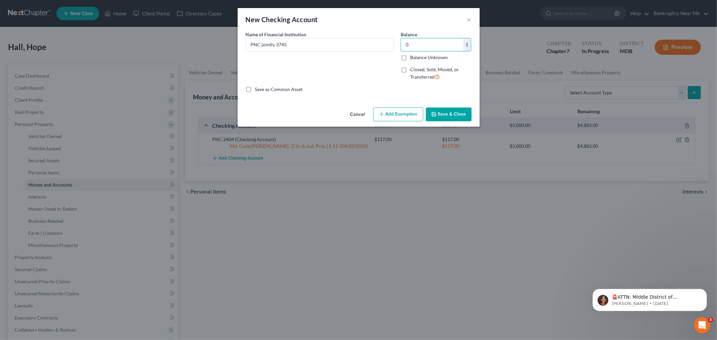
type input "0"
click at [408, 111] on button "Add Exemption" at bounding box center [398, 115] width 50 height 14
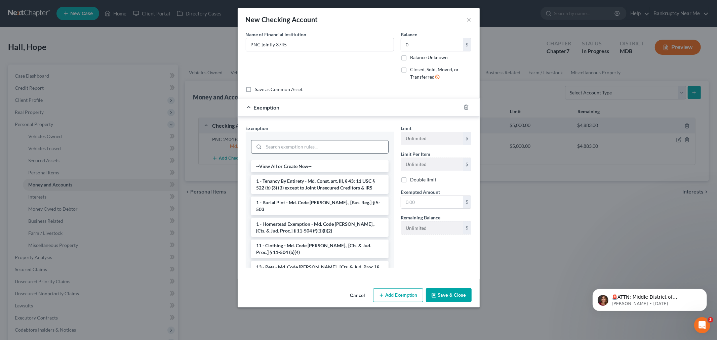
click at [357, 150] on input "search" at bounding box center [326, 147] width 124 height 13
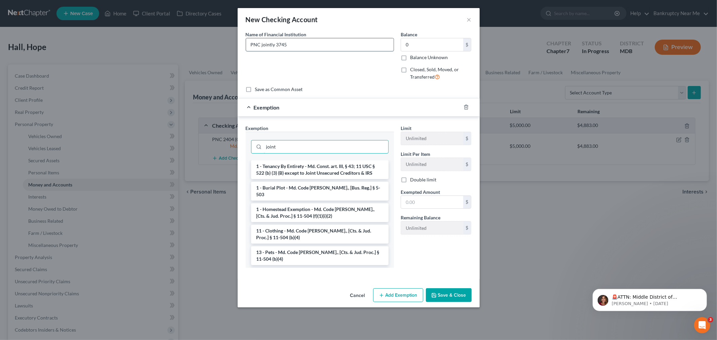
type input "joint"
click at [322, 48] on input "PNC jointly 3745" at bounding box center [320, 44] width 148 height 13
click at [271, 44] on input "PNC jointly 3745" at bounding box center [320, 44] width 148 height 13
type input "PNC joint 3745"
click at [306, 143] on input "joint" at bounding box center [326, 147] width 124 height 13
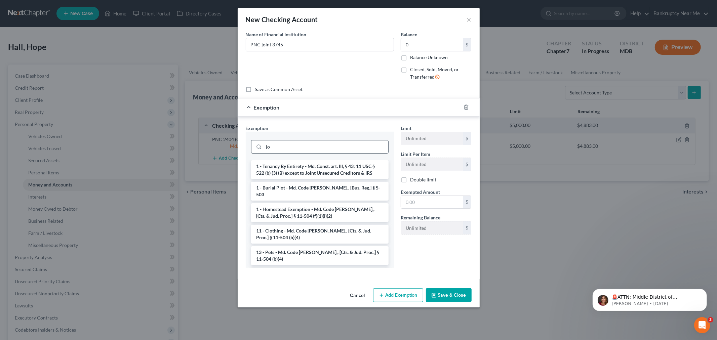
type input "j"
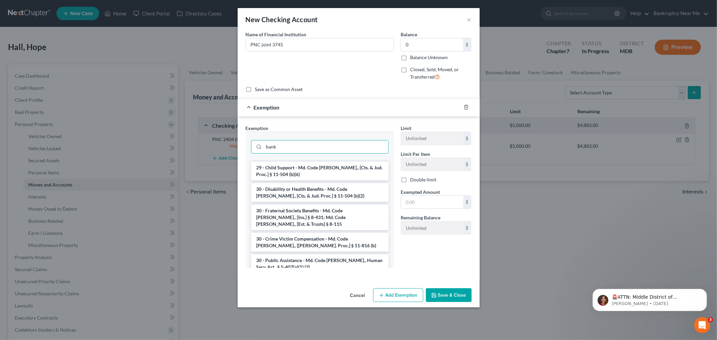
scroll to position [299, 0]
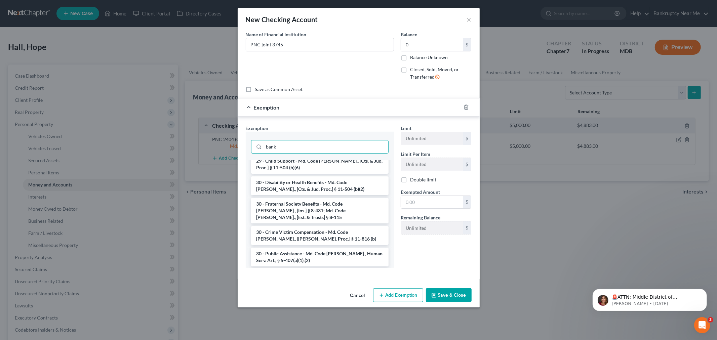
type input "bank"
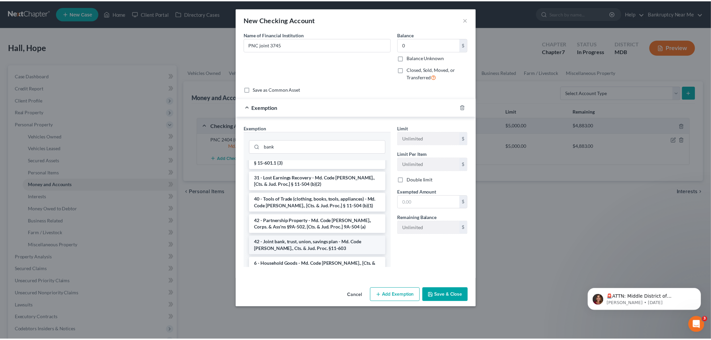
scroll to position [514, 0]
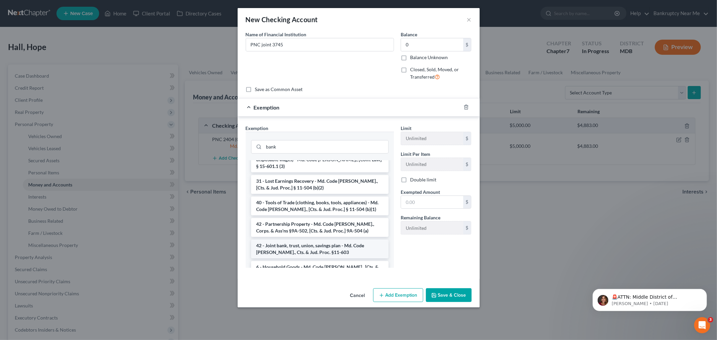
click at [324, 240] on li "42 - Joint bank, trust, union, savings plan - Md. Code Ann., Cts. & Jud. Proc. …" at bounding box center [320, 249] width 138 height 19
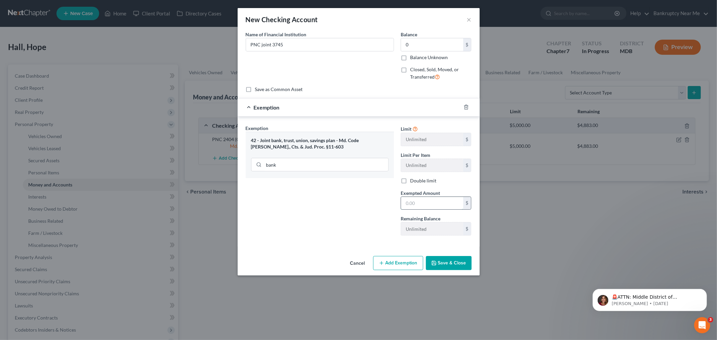
click at [428, 205] on input "text" at bounding box center [432, 203] width 62 height 13
type input "1"
click at [431, 42] on input "0" at bounding box center [432, 44] width 62 height 13
click at [451, 260] on button "Save & Close" at bounding box center [449, 263] width 46 height 14
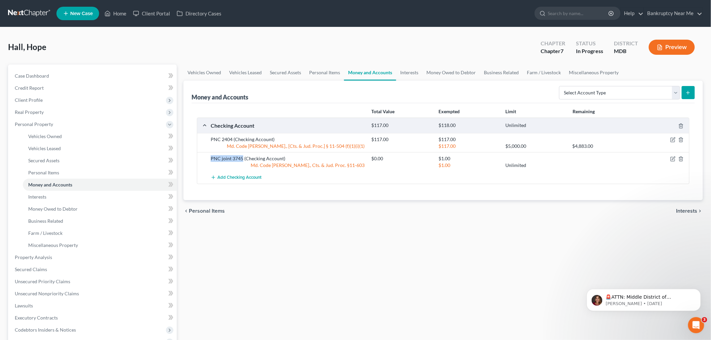
drag, startPoint x: 241, startPoint y: 159, endPoint x: 210, endPoint y: 160, distance: 31.3
click at [210, 160] on div "PNC joint 3745 (Checking Account)" at bounding box center [287, 158] width 161 height 7
copy div "PNC joint 3745"
drag, startPoint x: 34, startPoint y: 73, endPoint x: 114, endPoint y: 73, distance: 80.7
click at [33, 73] on span "Case Dashboard" at bounding box center [32, 76] width 34 height 6
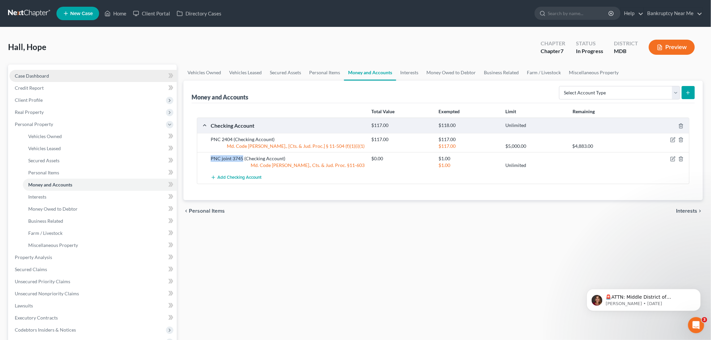
select select "6"
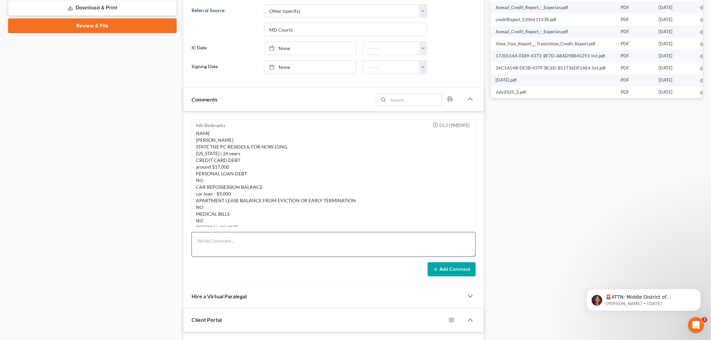
scroll to position [3263, 0]
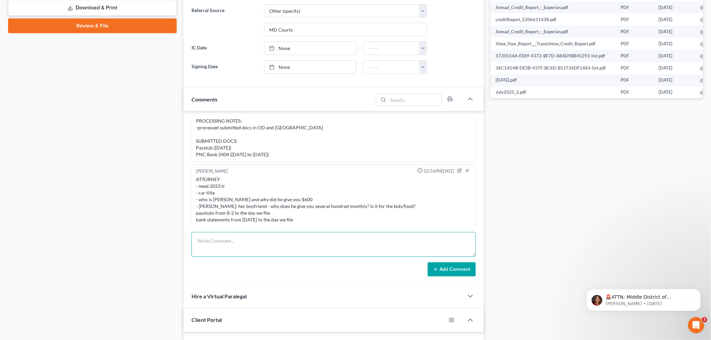
drag, startPoint x: 317, startPoint y: 256, endPoint x: 341, endPoint y: 243, distance: 27.1
click at [316, 256] on textarea at bounding box center [334, 244] width 284 height 25
paste textarea "PNC joint 3745"
type textarea "PNC joint 3745 - YOU WERE LISTED ON THIS IN PRIOR RELATIONSHIP ALONG WITH HIM A…"
click at [443, 269] on button "Add Comment" at bounding box center [452, 270] width 48 height 14
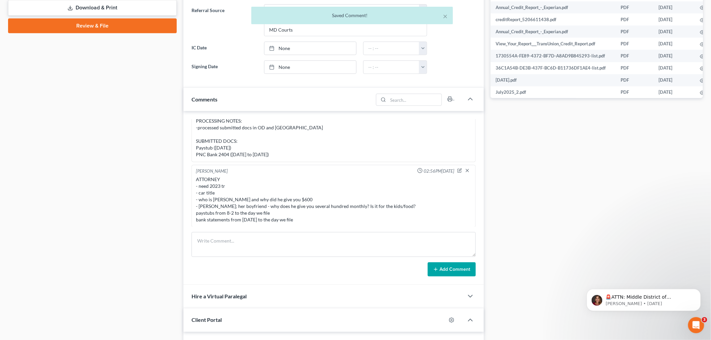
scroll to position [3295, 0]
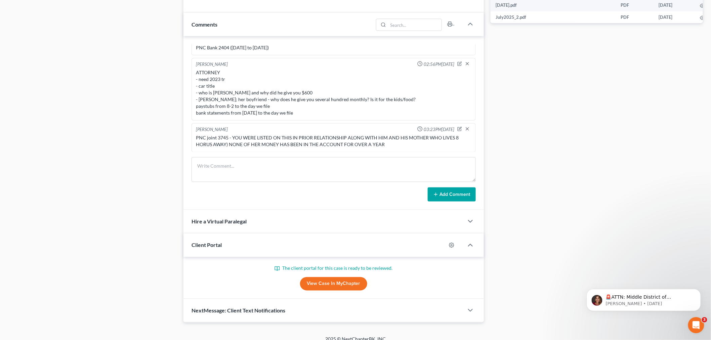
click at [96, 233] on div "Case Dashboard Payments Invoices Payments Payments Credit Report Client Profile" at bounding box center [92, 7] width 175 height 632
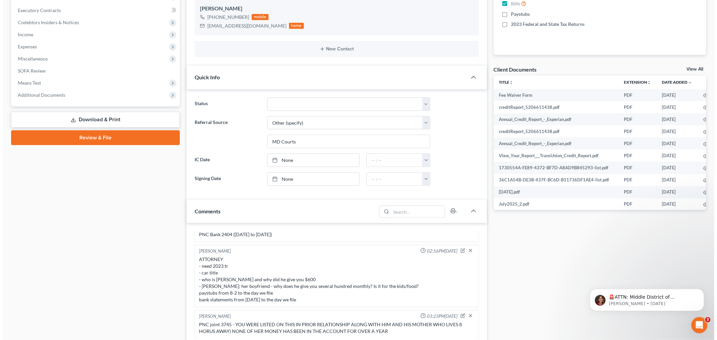
scroll to position [0, 0]
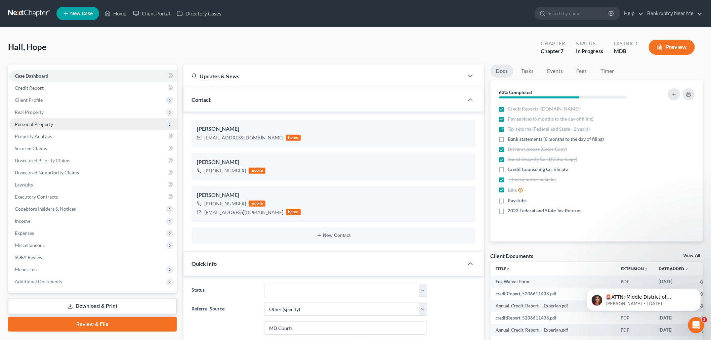
drag, startPoint x: 45, startPoint y: 123, endPoint x: 50, endPoint y: 123, distance: 5.4
click at [45, 123] on span "Personal Property" at bounding box center [34, 124] width 38 height 6
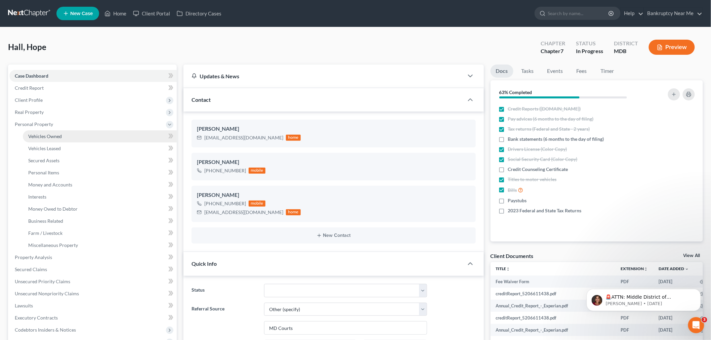
click at [77, 132] on link "Vehicles Owned" at bounding box center [100, 136] width 154 height 12
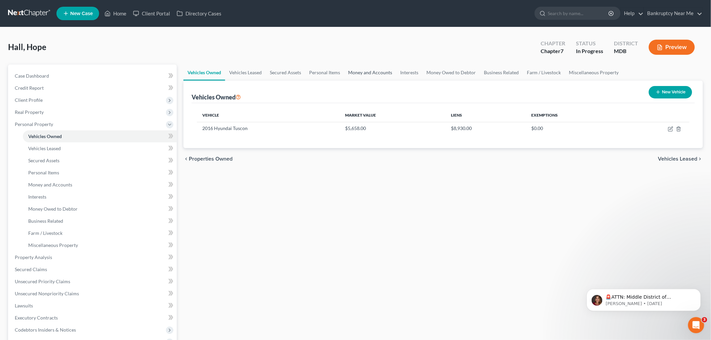
click at [378, 69] on link "Money and Accounts" at bounding box center [370, 73] width 52 height 16
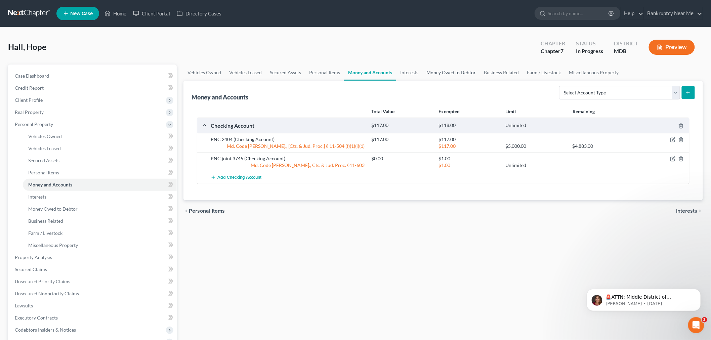
click at [446, 75] on link "Money Owed to Debtor" at bounding box center [451, 73] width 57 height 16
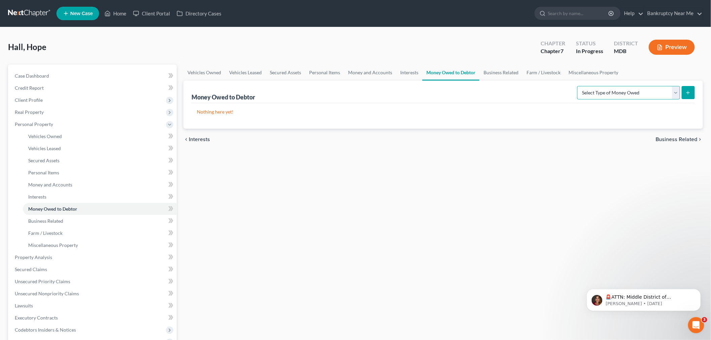
click at [504, 90] on select "Select Type of Money Owed Accounts Receivable Alimony Child Support Claims Agai…" at bounding box center [629, 92] width 103 height 13
click at [409, 67] on link "Interests" at bounding box center [409, 73] width 26 height 16
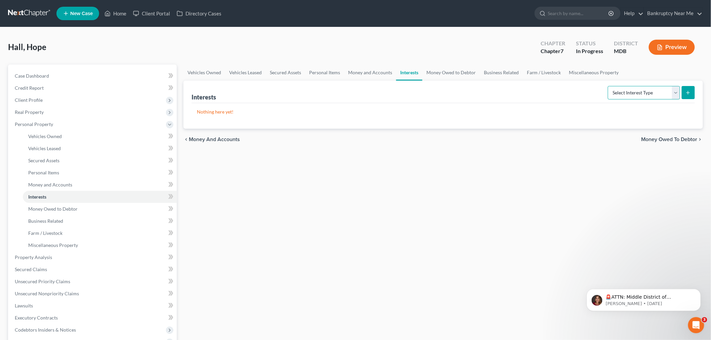
click at [504, 90] on select "Select Interest Type 401K Annuity Bond Education IRA Government Bond Government…" at bounding box center [644, 92] width 72 height 13
select select "other_retirement_plan"
click at [504, 86] on select "Select Interest Type 401K Annuity Bond Education IRA Government Bond Government…" at bounding box center [644, 92] width 72 height 13
click at [504, 95] on button "submit" at bounding box center [688, 92] width 13 height 13
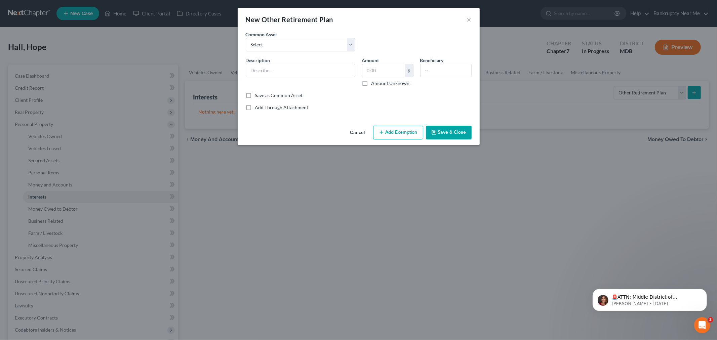
click at [384, 80] on label "Amount Unknown" at bounding box center [390, 83] width 38 height 7
click at [379, 80] on input "Amount Unknown" at bounding box center [376, 82] width 4 height 4
checkbox input "true"
click at [293, 75] on input "text" at bounding box center [300, 70] width 109 height 13
type input "4"
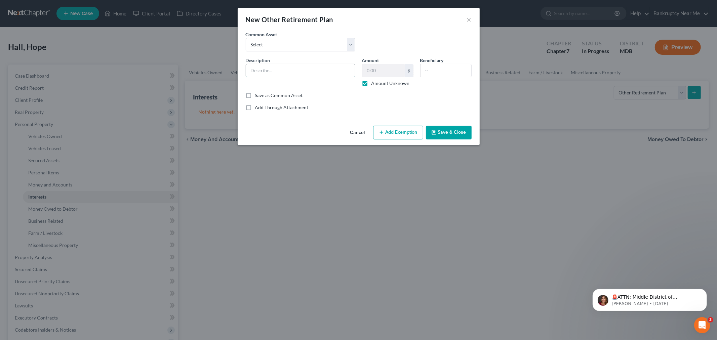
type input "E"
type input "403b with Employer"
click at [397, 129] on button "Add Exemption" at bounding box center [398, 133] width 50 height 14
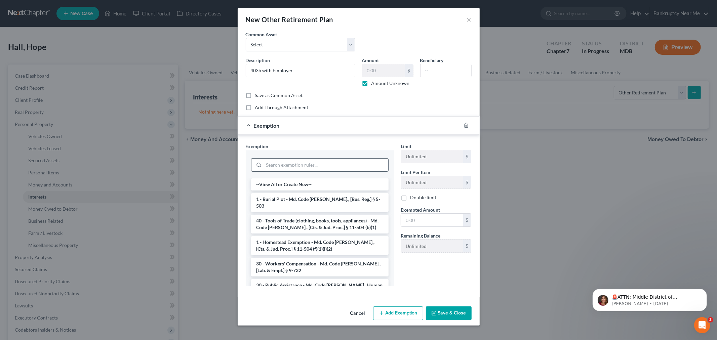
click at [320, 161] on input "search" at bounding box center [326, 165] width 124 height 13
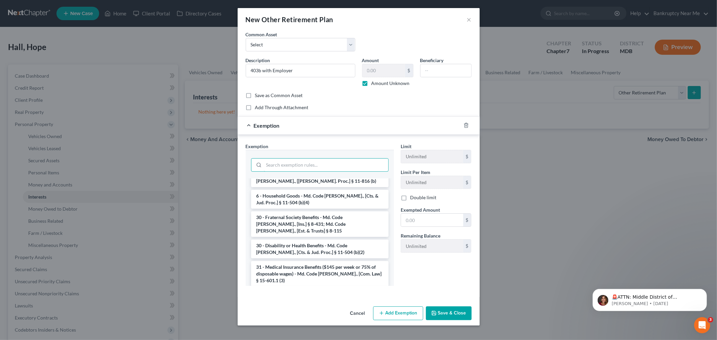
scroll to position [149, 0]
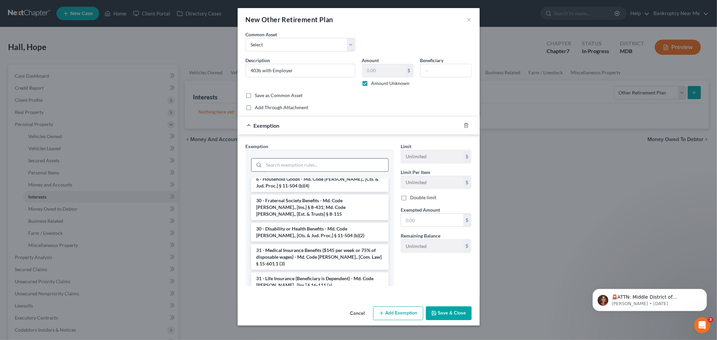
click at [317, 163] on input "search" at bounding box center [326, 165] width 124 height 13
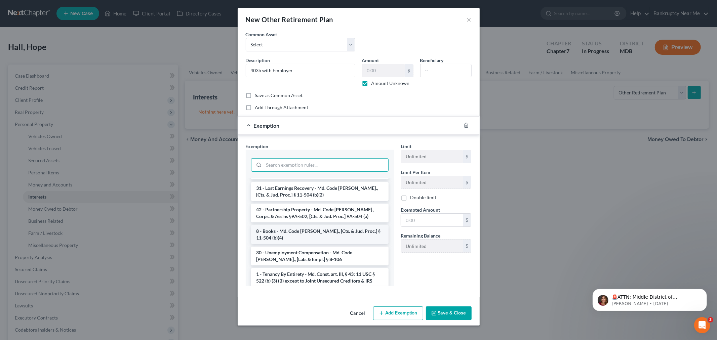
scroll to position [299, 0]
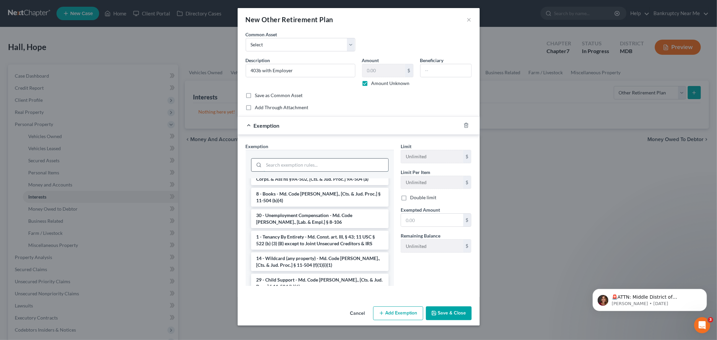
click at [310, 163] on input "search" at bounding box center [326, 165] width 124 height 13
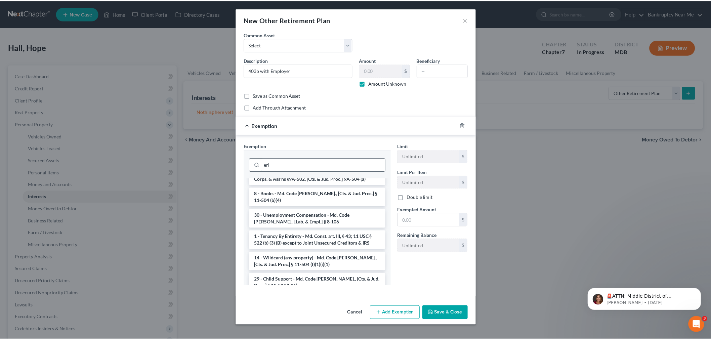
scroll to position [0, 0]
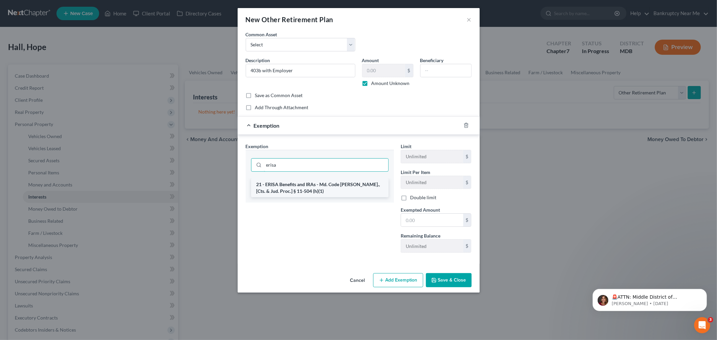
type input "erisa"
click at [328, 193] on li "21 - ERISA Benefits and IRAs - Md. Code Ann., [Cts. & Jud. Proc.] § 11-504 (h)(…" at bounding box center [320, 188] width 138 height 19
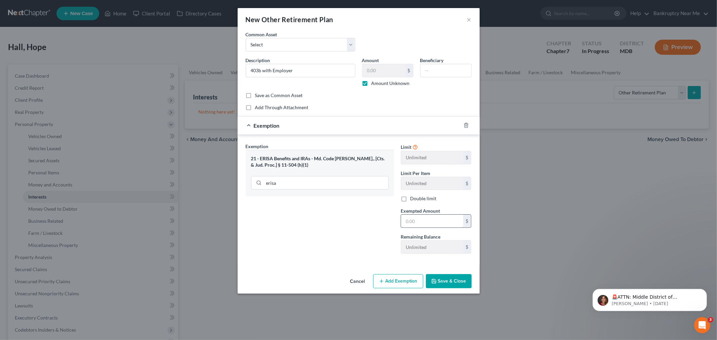
drag, startPoint x: 411, startPoint y: 220, endPoint x: 416, endPoint y: 220, distance: 4.8
click at [411, 220] on input "text" at bounding box center [432, 221] width 62 height 13
type input "1"
click at [353, 268] on div "An exemption set must first be selected from the Filing Information section. Co…" at bounding box center [359, 151] width 242 height 241
click at [441, 281] on button "Save & Close" at bounding box center [449, 281] width 46 height 14
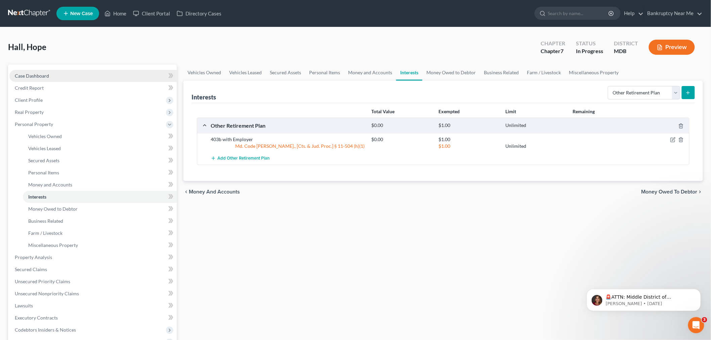
click at [84, 73] on link "Case Dashboard" at bounding box center [92, 76] width 167 height 12
select select "6"
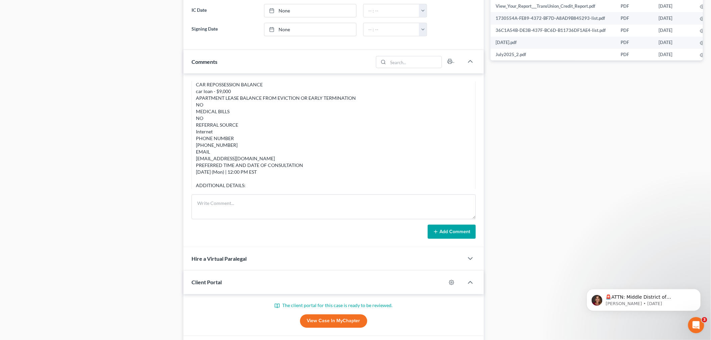
scroll to position [3295, 0]
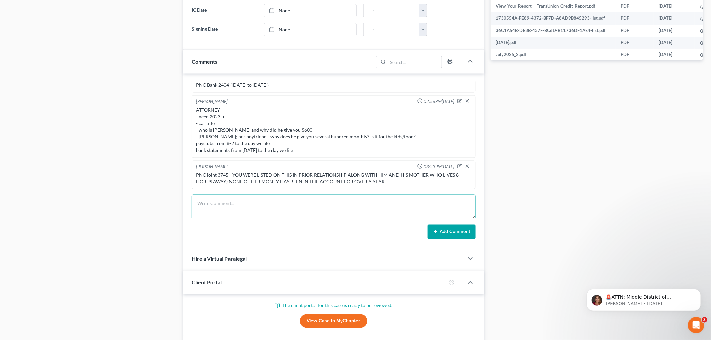
click at [317, 206] on textarea at bounding box center [334, 207] width 284 height 25
type textarea "tax refund - used it for food clothes and $1k for debt"
click at [451, 227] on button "Add Comment" at bounding box center [452, 232] width 48 height 14
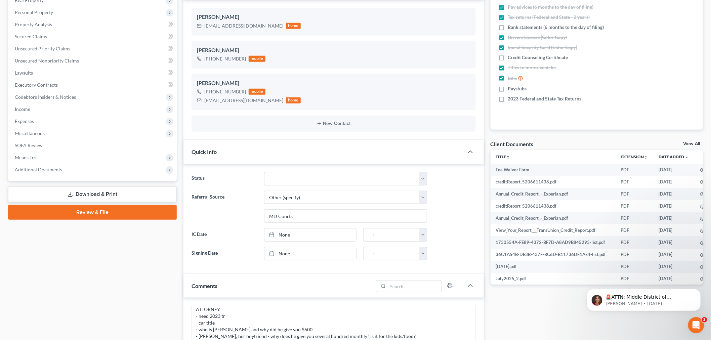
scroll to position [0, 0]
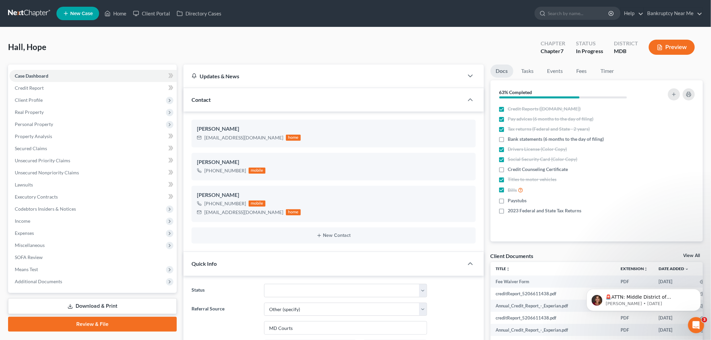
click at [35, 11] on link at bounding box center [29, 13] width 43 height 12
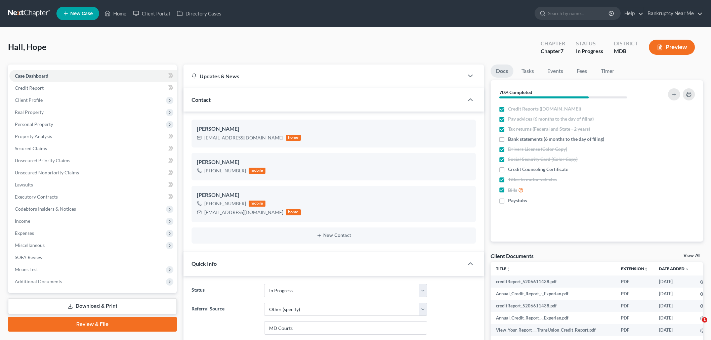
select select "9"
select select "6"
click at [33, 100] on span "Client Profile" at bounding box center [29, 100] width 28 height 6
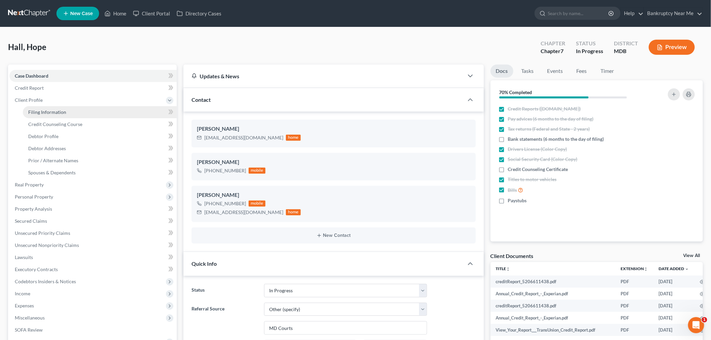
click at [67, 114] on link "Filing Information" at bounding box center [100, 112] width 154 height 12
select select "1"
select select "0"
select select "21"
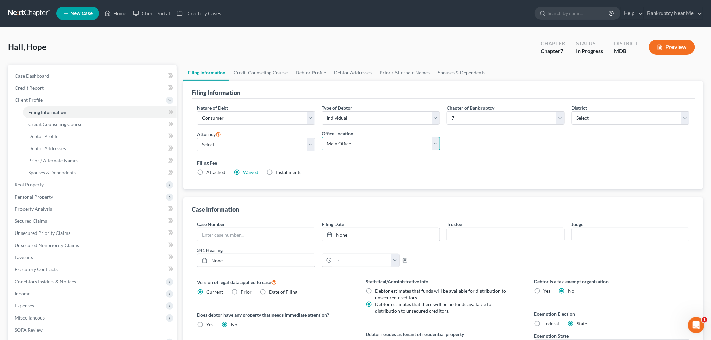
click at [360, 149] on select "Main Office Bankruptcy Near Me, LLC ([GEOGRAPHIC_DATA], [GEOGRAPHIC_DATA])" at bounding box center [381, 143] width 118 height 13
select select "0"
click at [322, 137] on select "Main Office Bankruptcy Near Me, LLC ([GEOGRAPHIC_DATA], [GEOGRAPHIC_DATA])" at bounding box center [381, 143] width 118 height 13
click at [256, 71] on link "Credit Counseling Course" at bounding box center [261, 73] width 62 height 16
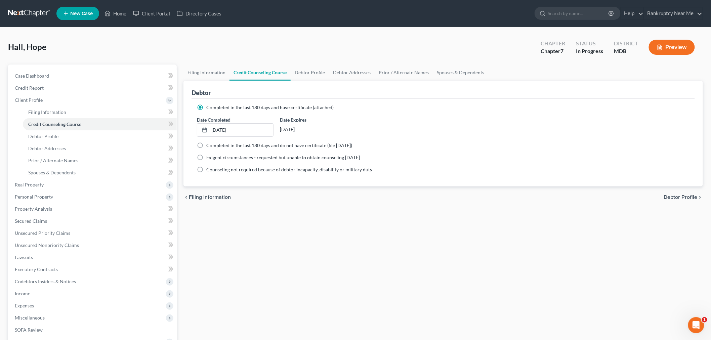
click at [306, 63] on div "Hall, Hope Upgraded Chapter Chapter 7 Status In Progress District MDB Preview" at bounding box center [355, 49] width 695 height 29
click at [314, 69] on link "Debtor Profile" at bounding box center [310, 73] width 38 height 16
select select "0"
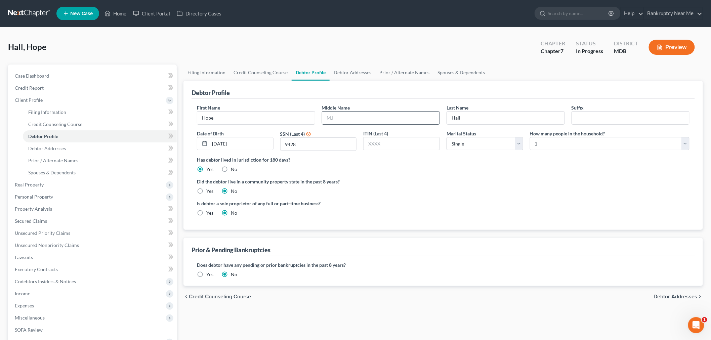
click at [394, 112] on input "text" at bounding box center [381, 118] width 118 height 13
type input "[PERSON_NAME]"
click at [23, 80] on link "Case Dashboard" at bounding box center [92, 76] width 167 height 12
click at [24, 79] on link "Case Dashboard" at bounding box center [92, 76] width 167 height 12
select select "6"
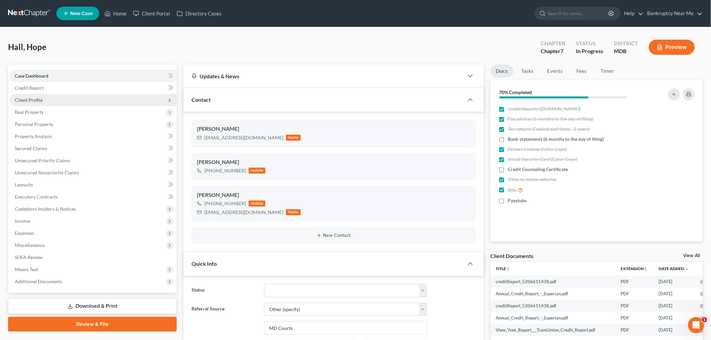
click at [58, 100] on span "Client Profile" at bounding box center [92, 100] width 167 height 12
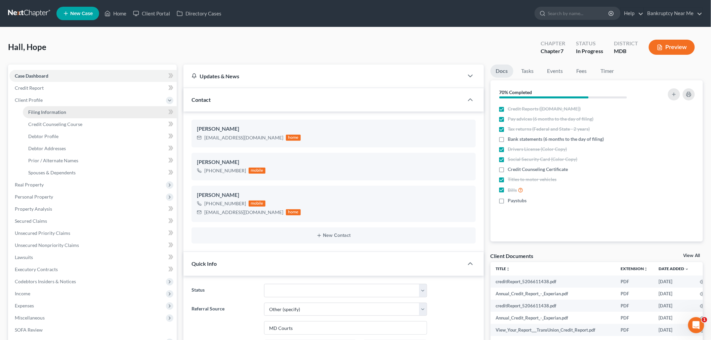
click at [59, 109] on span "Filing Information" at bounding box center [47, 112] width 38 height 6
select select "1"
select select "0"
select select "38"
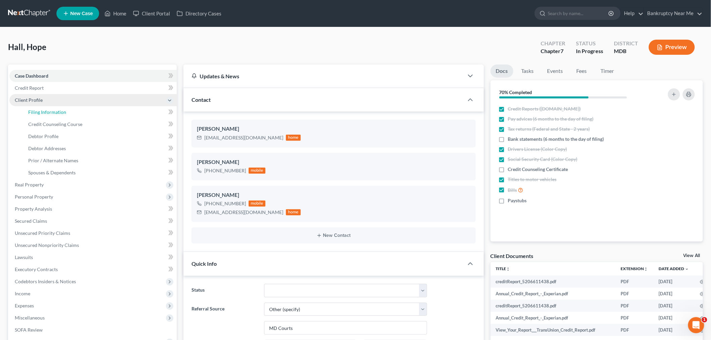
select select "0"
select select "21"
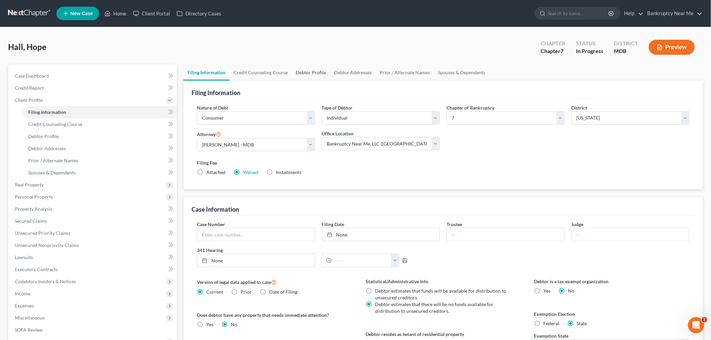
drag, startPoint x: 325, startPoint y: 69, endPoint x: 331, endPoint y: 72, distance: 6.6
click at [325, 69] on link "Debtor Profile" at bounding box center [311, 73] width 38 height 16
select select "0"
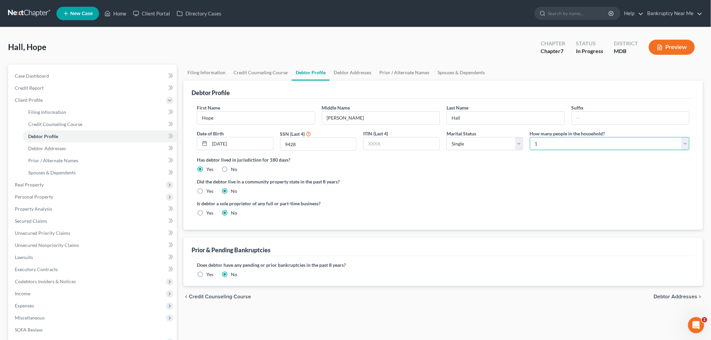
click at [551, 143] on select "Select 1 2 3 4 5 6 7 8 9 10 11 12 13 14 15 16 17 18 19 20" at bounding box center [610, 143] width 160 height 13
select select "5"
click at [530, 137] on select "Select 1 2 3 4 5 6 7 8 9 10 11 12 13 14 15 16 17 18 19 20" at bounding box center [610, 143] width 160 height 13
click at [357, 71] on link "Debtor Addresses" at bounding box center [353, 73] width 46 height 16
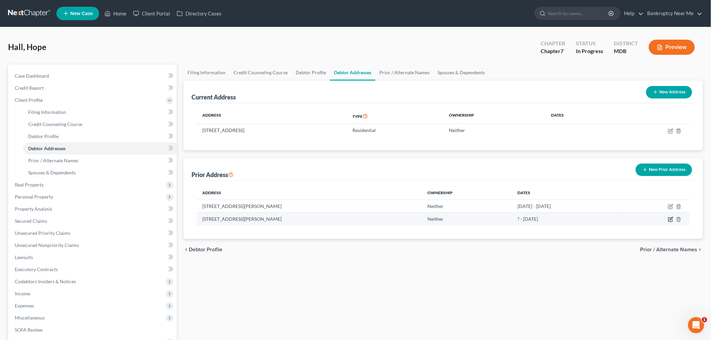
click at [670, 221] on icon "button" at bounding box center [671, 220] width 4 height 4
select select "21"
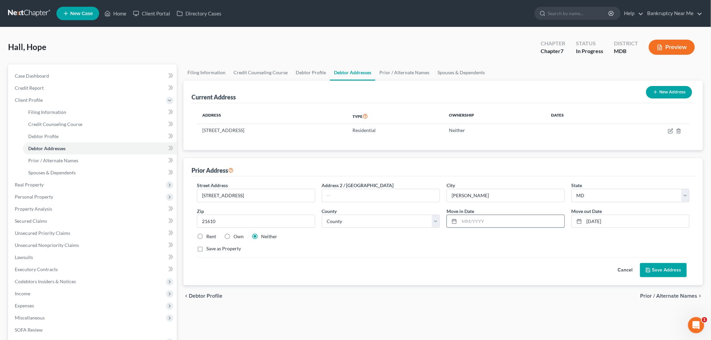
click at [477, 221] on input "text" at bounding box center [512, 221] width 105 height 13
type input "[DATE]"
click at [666, 270] on button "Save Address" at bounding box center [663, 270] width 47 height 14
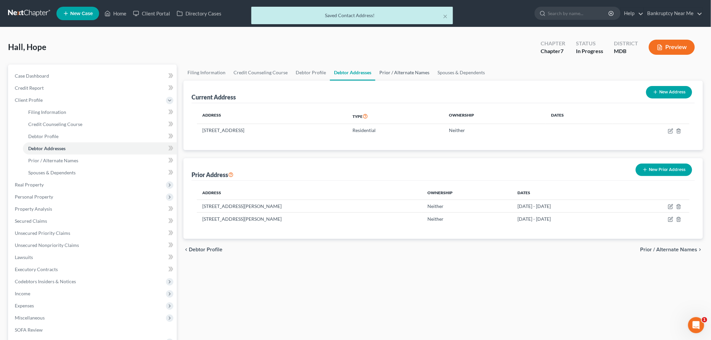
click at [389, 69] on link "Prior / Alternate Names" at bounding box center [405, 73] width 58 height 16
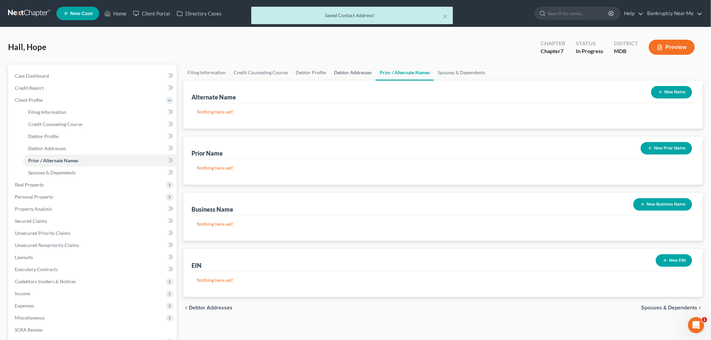
click at [357, 73] on link "Debtor Addresses" at bounding box center [353, 73] width 46 height 16
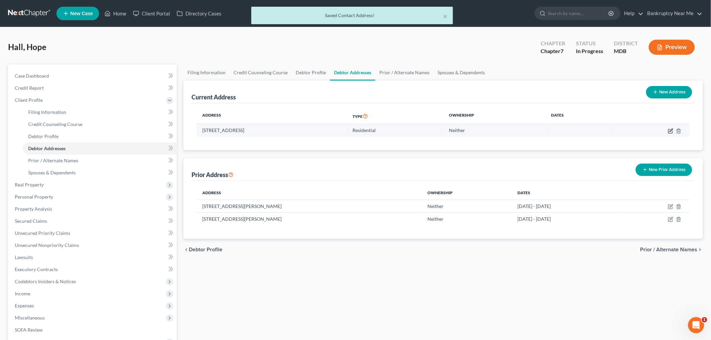
click at [670, 130] on icon "button" at bounding box center [670, 130] width 5 height 5
select select "21"
select select "5"
select select "0"
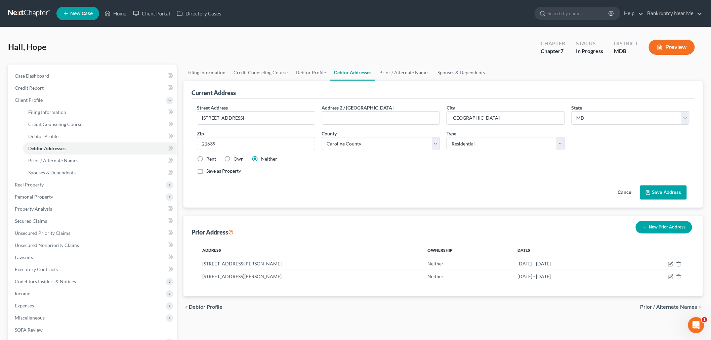
click at [662, 193] on button "Save Address" at bounding box center [663, 193] width 47 height 14
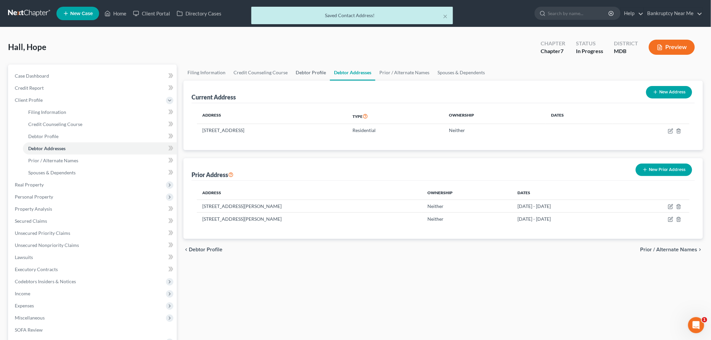
click at [302, 70] on link "Debtor Profile" at bounding box center [311, 73] width 38 height 16
select select "0"
select select "5"
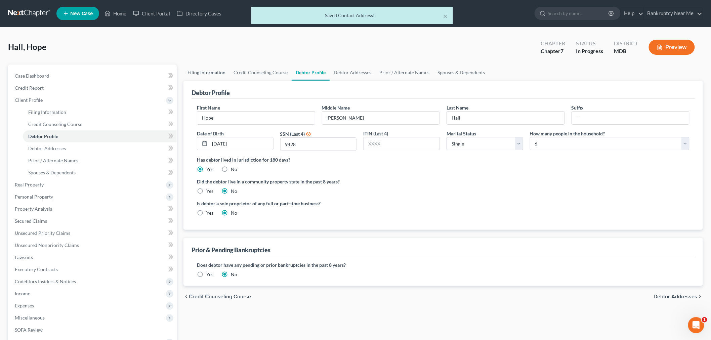
click at [214, 68] on link "Filing Information" at bounding box center [207, 73] width 46 height 16
select select "1"
select select "0"
select select "38"
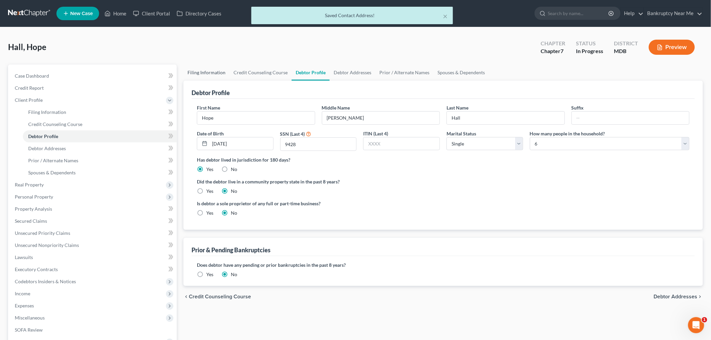
select select "0"
select select "21"
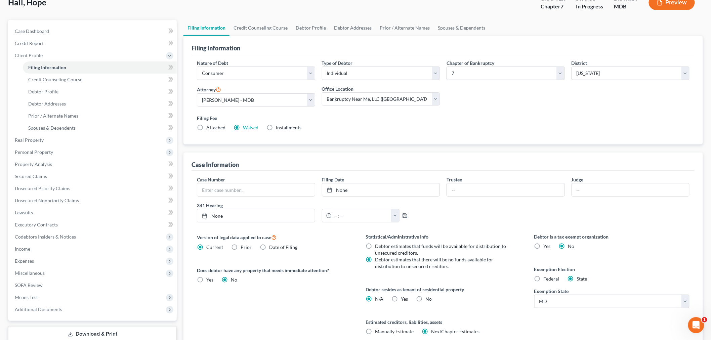
scroll to position [103, 0]
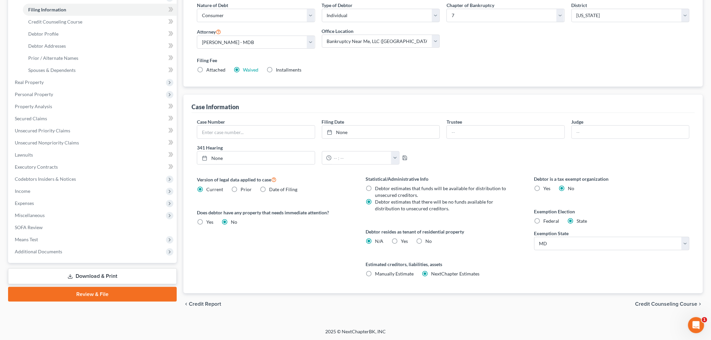
click at [426, 241] on label "No" at bounding box center [429, 241] width 6 height 7
click at [428, 241] on input "No" at bounding box center [430, 240] width 4 height 4
radio input "true"
radio input "false"
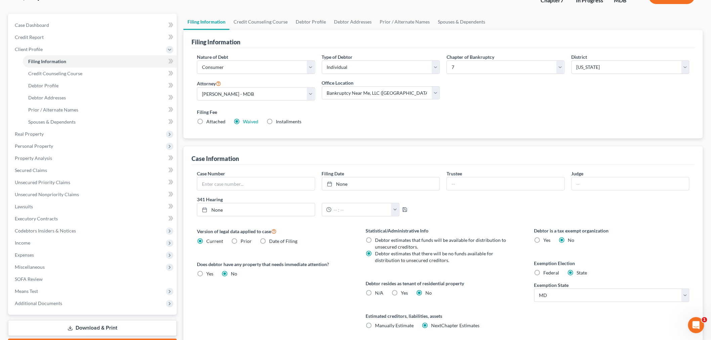
scroll to position [0, 0]
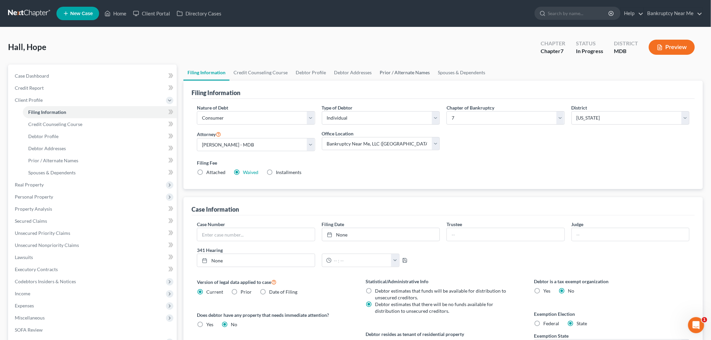
click at [403, 75] on link "Prior / Alternate Names" at bounding box center [405, 73] width 58 height 16
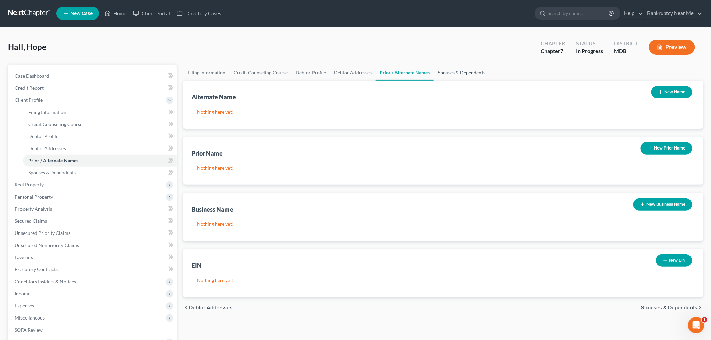
click at [464, 75] on link "Spouses & Dependents" at bounding box center [461, 73] width 55 height 16
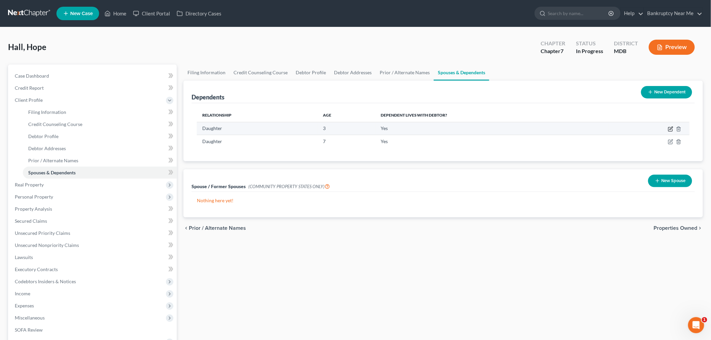
click at [669, 126] on icon "button" at bounding box center [670, 128] width 5 height 5
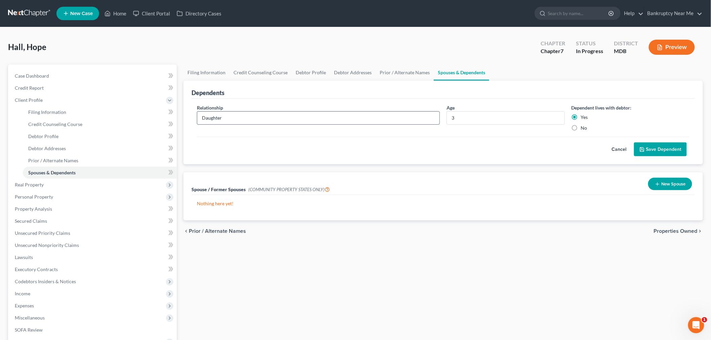
drag, startPoint x: 267, startPoint y: 118, endPoint x: 197, endPoint y: 118, distance: 69.9
click at [197, 118] on div "Daughter" at bounding box center [318, 117] width 243 height 13
type input "Child"
click at [648, 153] on button "Save Dependent" at bounding box center [660, 150] width 53 height 14
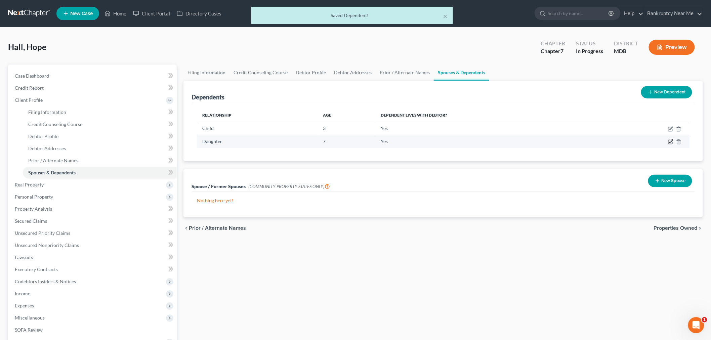
click at [669, 140] on icon "button" at bounding box center [671, 142] width 4 height 4
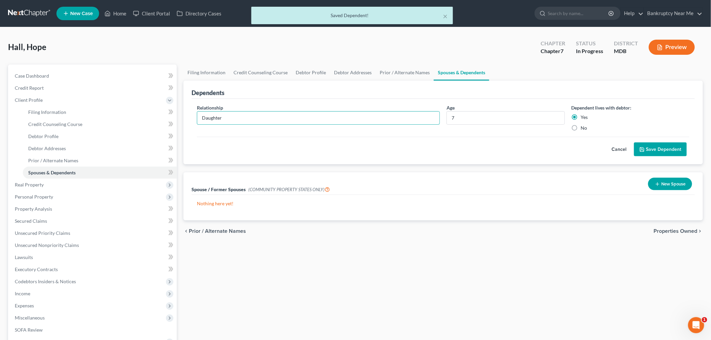
drag, startPoint x: 277, startPoint y: 119, endPoint x: 188, endPoint y: 119, distance: 88.4
click at [188, 119] on div "Dependents Relationship * Daughter Age 7 Dependent lives with debtor: Yes No Ca…" at bounding box center [444, 123] width 520 height 84
type input "Child"
click at [657, 145] on button "Save Dependent" at bounding box center [660, 150] width 53 height 14
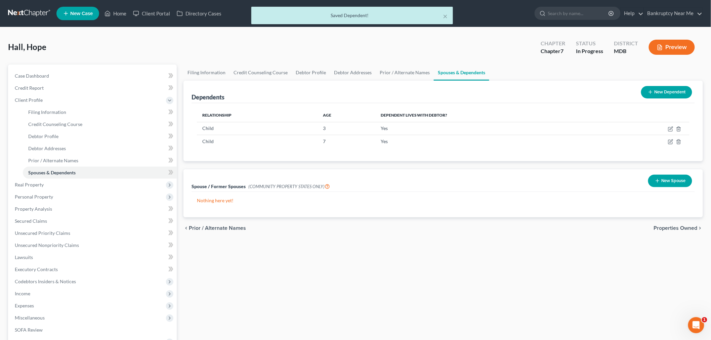
click at [674, 94] on button "New Dependent" at bounding box center [666, 92] width 51 height 12
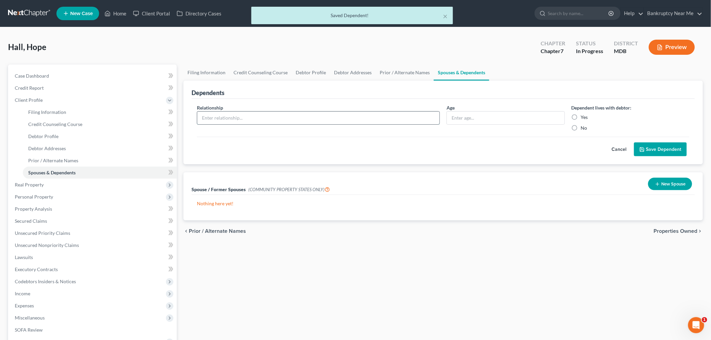
click at [252, 115] on input "text" at bounding box center [318, 118] width 242 height 13
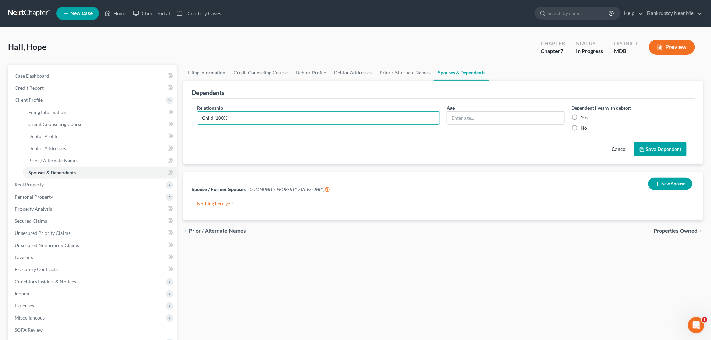
type input "Child (100%)"
click at [581, 121] on label "Yes" at bounding box center [584, 117] width 7 height 7
click at [584, 118] on input "Yes" at bounding box center [586, 116] width 4 height 4
radio input "true"
click at [671, 143] on button "Save Dependent" at bounding box center [660, 150] width 53 height 14
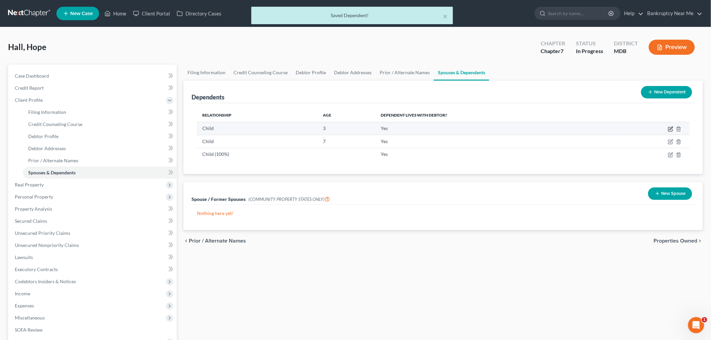
click at [670, 129] on icon "button" at bounding box center [670, 128] width 5 height 5
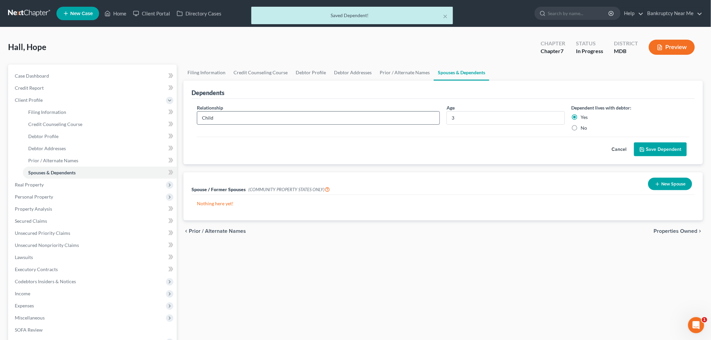
click at [295, 119] on input "Child" at bounding box center [318, 118] width 242 height 13
type input "Child (100%)"
click at [645, 152] on button "Save Dependent" at bounding box center [660, 150] width 53 height 14
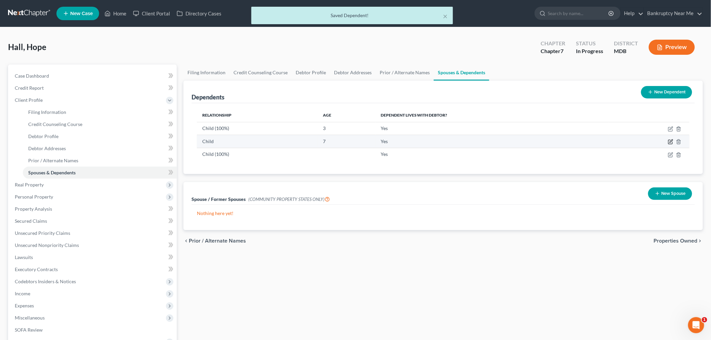
click at [672, 140] on icon "button" at bounding box center [670, 141] width 5 height 5
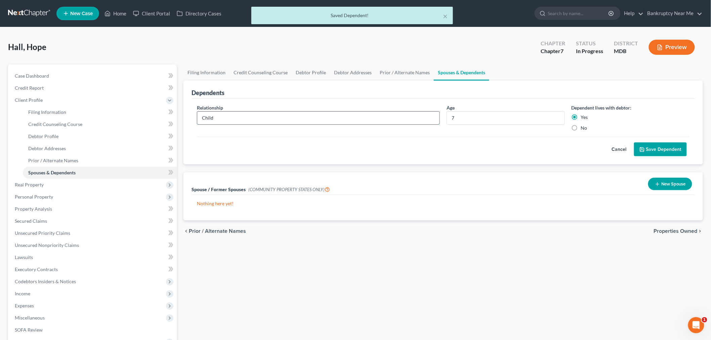
click at [378, 114] on input "Child" at bounding box center [318, 118] width 242 height 13
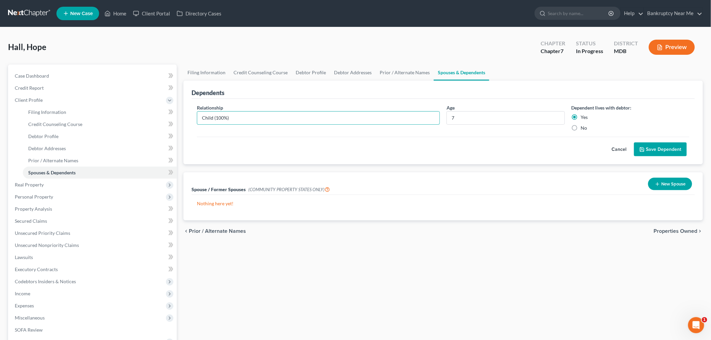
type input "Child (100%)"
click at [667, 155] on button "Save Dependent" at bounding box center [660, 150] width 53 height 14
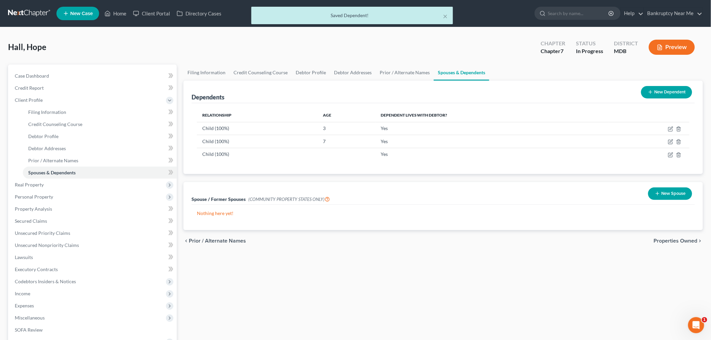
click at [655, 94] on button "New Dependent" at bounding box center [666, 92] width 51 height 12
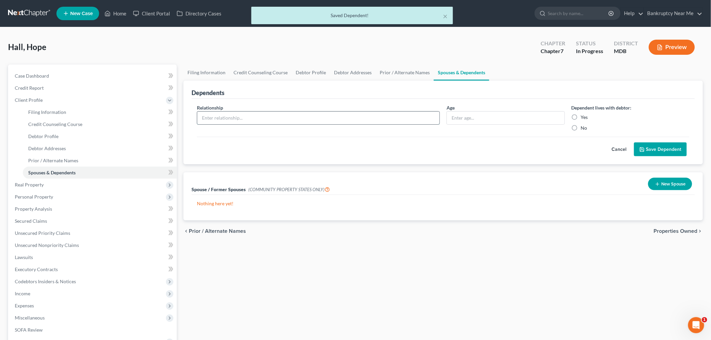
click at [302, 121] on input "text" at bounding box center [318, 118] width 242 height 13
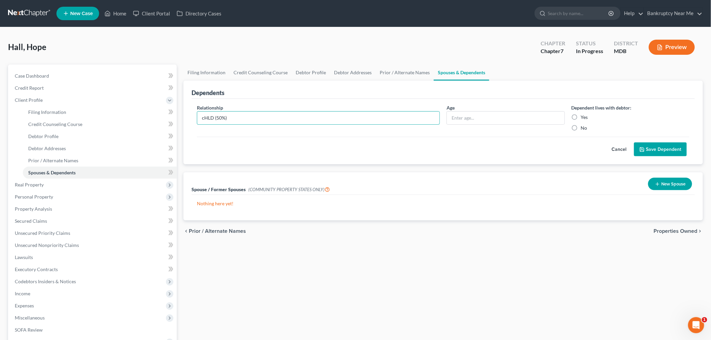
drag, startPoint x: 213, startPoint y: 116, endPoint x: 169, endPoint y: 116, distance: 43.7
click at [169, 116] on div "Petition Navigation Case Dashboard Payments Invoices Payments Payments Credit R…" at bounding box center [356, 235] width 702 height 340
type input "Child (50%)"
click at [581, 119] on label "Yes" at bounding box center [584, 117] width 7 height 7
click at [584, 118] on input "Yes" at bounding box center [586, 116] width 4 height 4
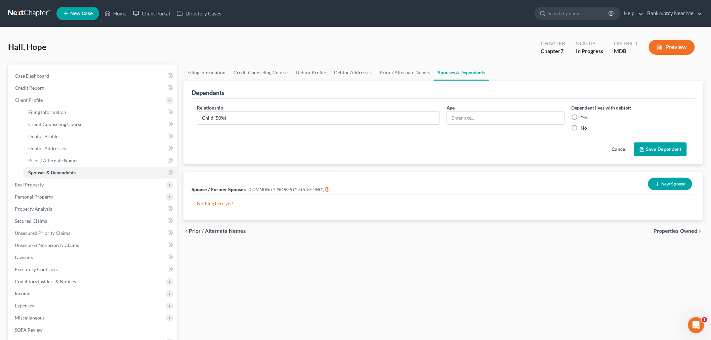
radio input "true"
drag, startPoint x: 661, startPoint y: 141, endPoint x: 660, endPoint y: 151, distance: 9.6
click at [659, 149] on div "Cancel Save Dependent" at bounding box center [443, 147] width 493 height 20
click at [660, 151] on button "Save Dependent" at bounding box center [660, 150] width 53 height 14
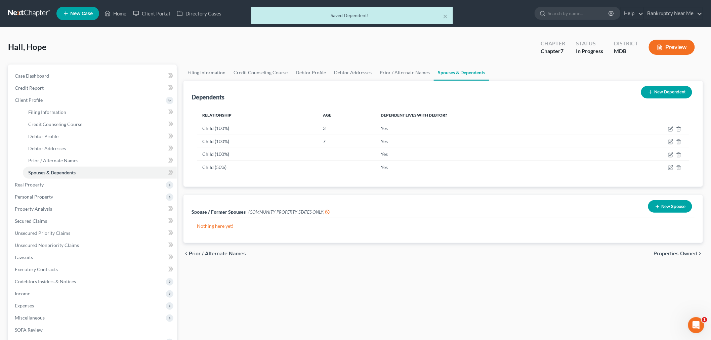
click at [654, 90] on button "New Dependent" at bounding box center [666, 92] width 51 height 12
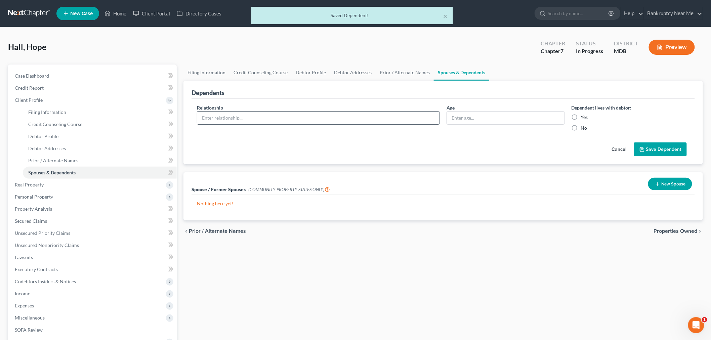
click at [292, 119] on input "text" at bounding box center [318, 118] width 242 height 13
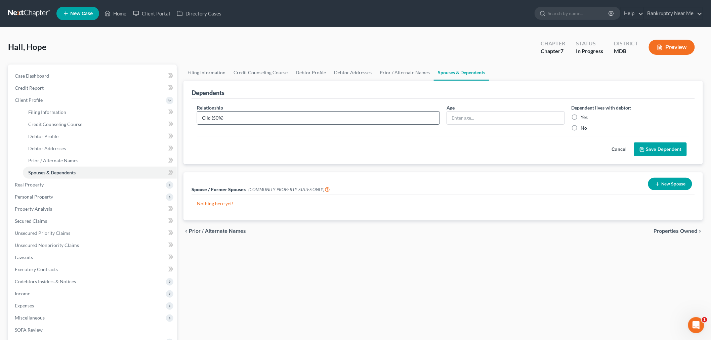
click at [203, 120] on input "Cild (50%)" at bounding box center [318, 118] width 242 height 13
type input "Child (50%)"
click at [651, 143] on button "Save Dependent" at bounding box center [660, 150] width 53 height 14
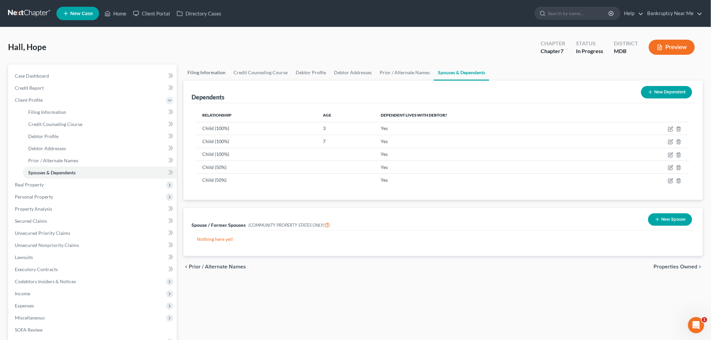
click at [217, 72] on link "Filing Information" at bounding box center [207, 73] width 46 height 16
select select "1"
select select "0"
select select "38"
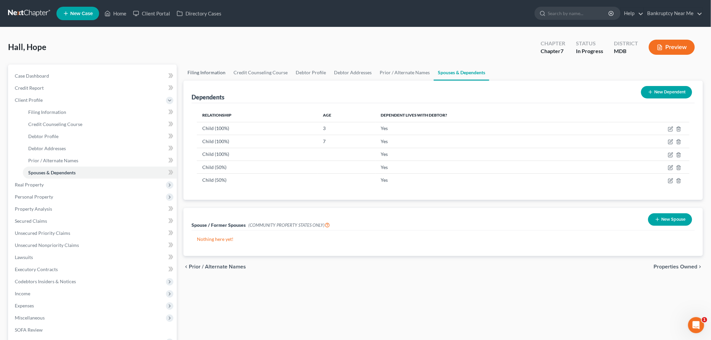
select select "0"
select select "21"
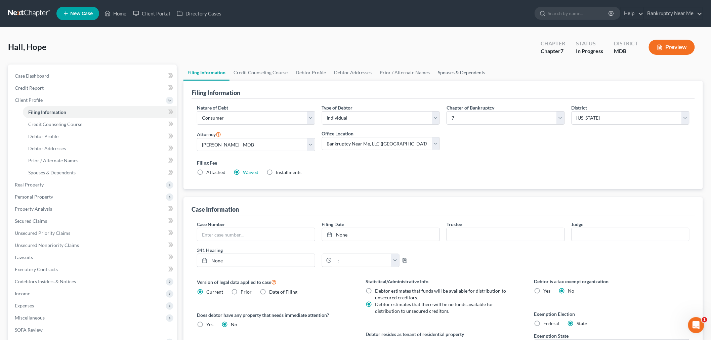
click at [447, 74] on link "Spouses & Dependents" at bounding box center [461, 73] width 55 height 16
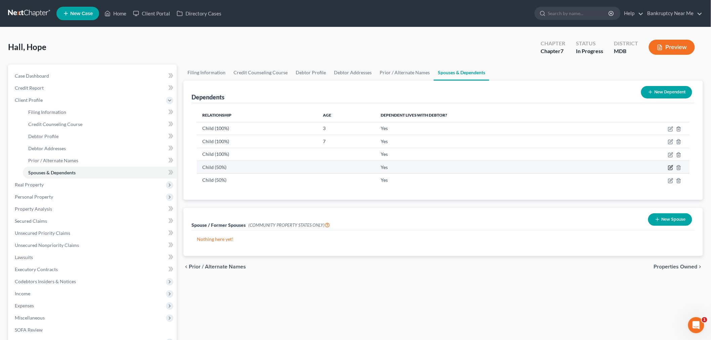
click at [672, 167] on icon "button" at bounding box center [670, 167] width 5 height 5
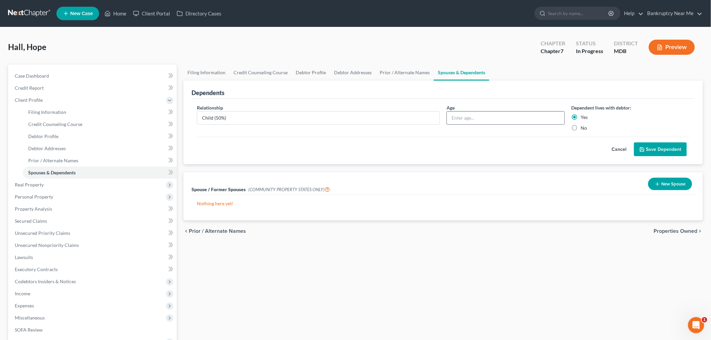
click at [503, 113] on input "text" at bounding box center [506, 118] width 118 height 13
type input "3"
click at [660, 148] on button "Save Dependent" at bounding box center [660, 150] width 53 height 14
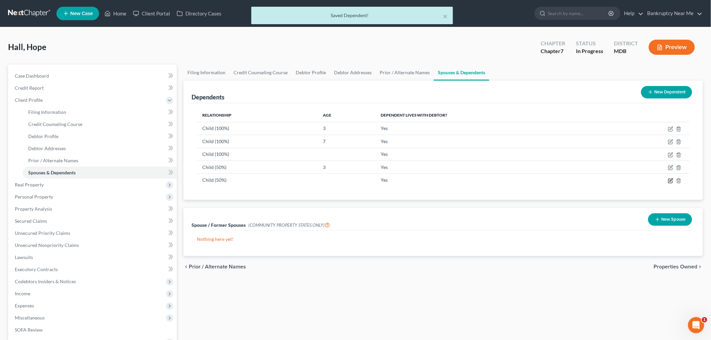
click at [671, 182] on icon "button" at bounding box center [670, 180] width 5 height 5
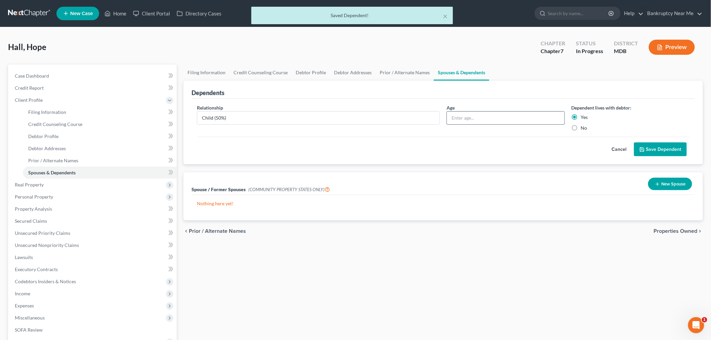
click at [485, 118] on input "text" at bounding box center [506, 118] width 118 height 13
type input "7"
click at [648, 145] on button "Save Dependent" at bounding box center [660, 150] width 53 height 14
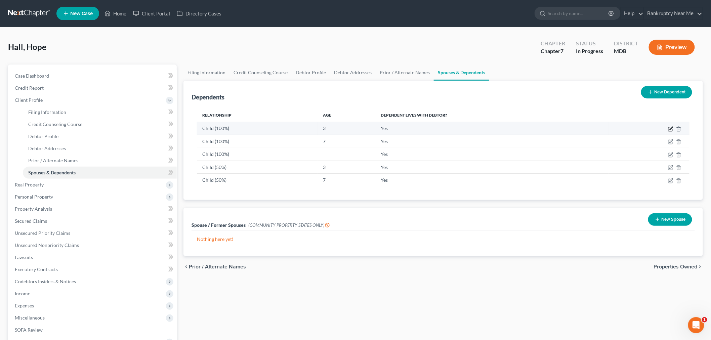
click at [669, 127] on icon "button" at bounding box center [670, 128] width 5 height 5
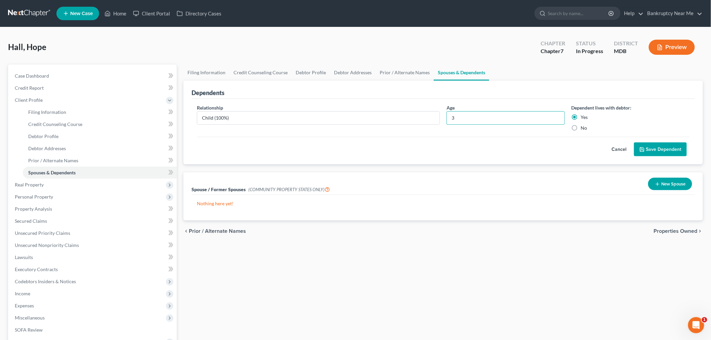
drag, startPoint x: 475, startPoint y: 116, endPoint x: 445, endPoint y: 119, distance: 30.4
click at [445, 119] on div "Age 3" at bounding box center [505, 117] width 125 height 27
click at [670, 153] on button "Save Dependent" at bounding box center [660, 150] width 53 height 14
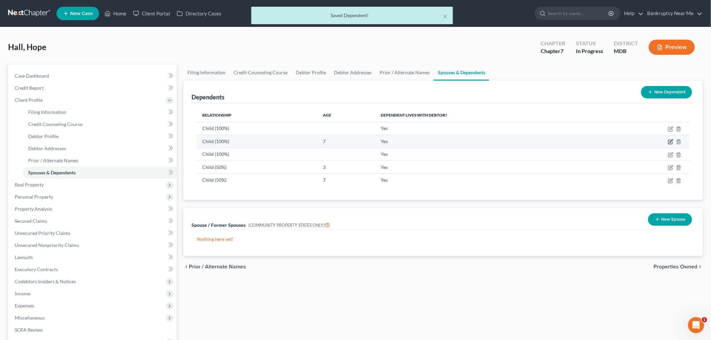
click at [671, 141] on icon "button" at bounding box center [671, 141] width 3 height 3
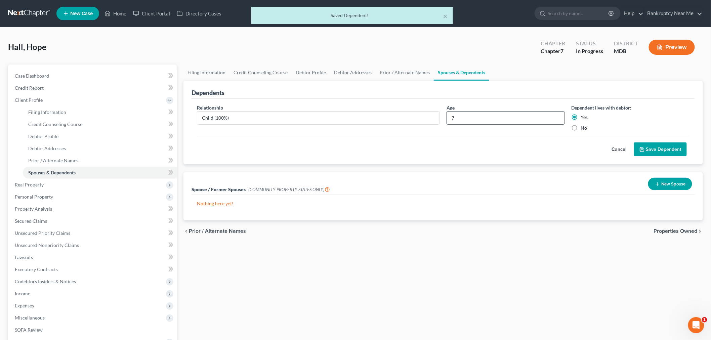
drag, startPoint x: 496, startPoint y: 121, endPoint x: 483, endPoint y: 123, distance: 12.2
click at [485, 123] on input "7" at bounding box center [506, 118] width 118 height 13
drag, startPoint x: 468, startPoint y: 120, endPoint x: 439, endPoint y: 120, distance: 29.2
click at [439, 120] on div "Relationship * Child (100%) Age 7 Dependent lives with debtor: Yes No" at bounding box center [444, 120] width 500 height 33
click at [666, 148] on button "Save Dependent" at bounding box center [660, 150] width 53 height 14
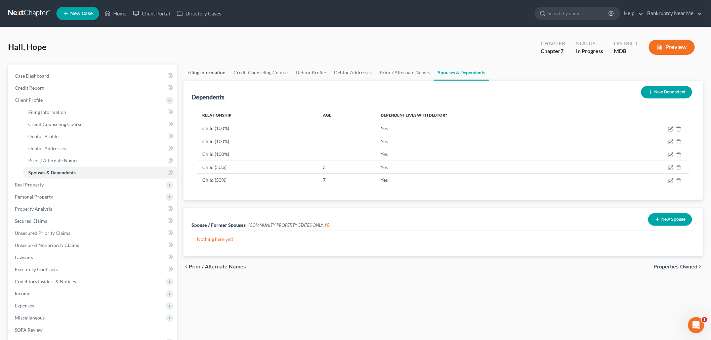
click at [202, 74] on link "Filing Information" at bounding box center [207, 73] width 46 height 16
select select "1"
select select "0"
select select "38"
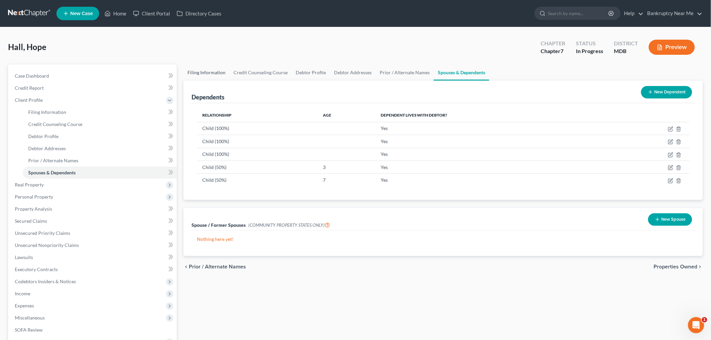
select select "0"
select select "21"
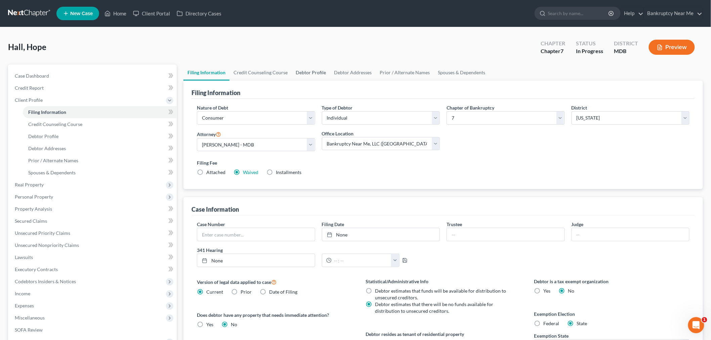
click at [301, 75] on link "Debtor Profile" at bounding box center [311, 73] width 38 height 16
select select "0"
select select "5"
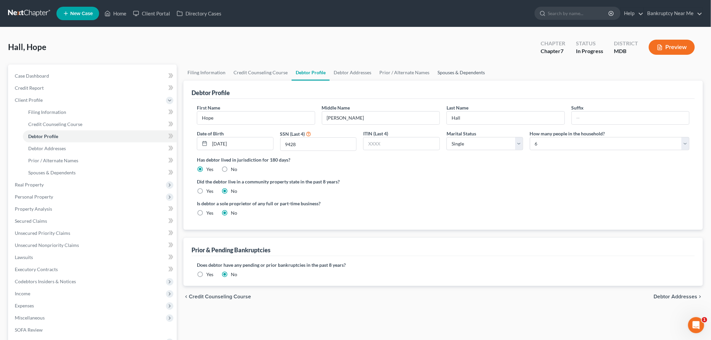
click at [464, 71] on link "Spouses & Dependents" at bounding box center [461, 73] width 55 height 16
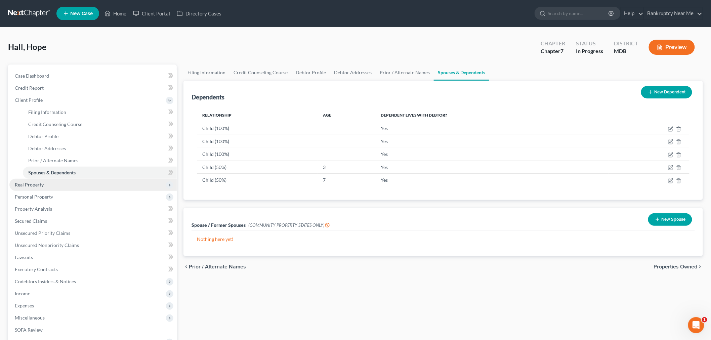
click at [57, 188] on span "Real Property" at bounding box center [92, 185] width 167 height 12
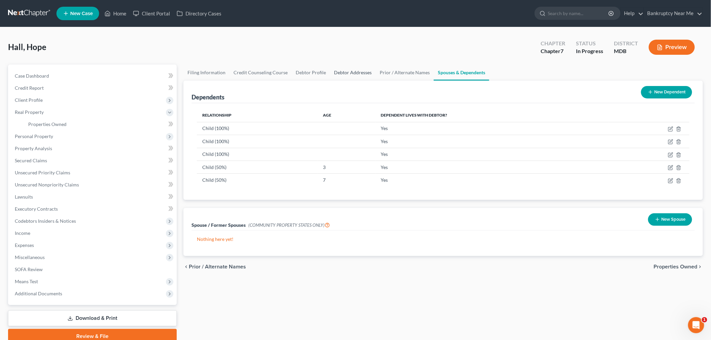
click at [330, 70] on link "Debtor Addresses" at bounding box center [353, 73] width 46 height 16
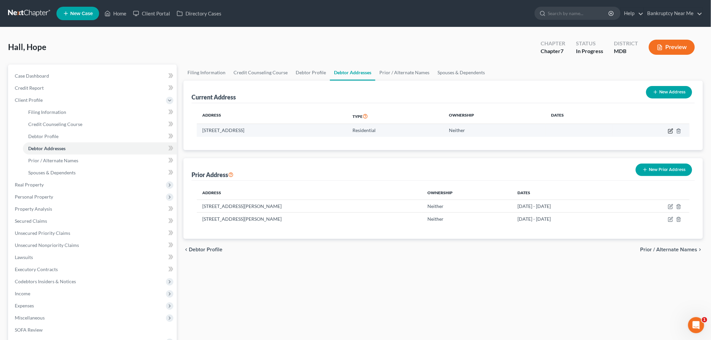
click at [671, 129] on icon "button" at bounding box center [670, 130] width 5 height 5
select select "21"
select select "5"
select select "0"
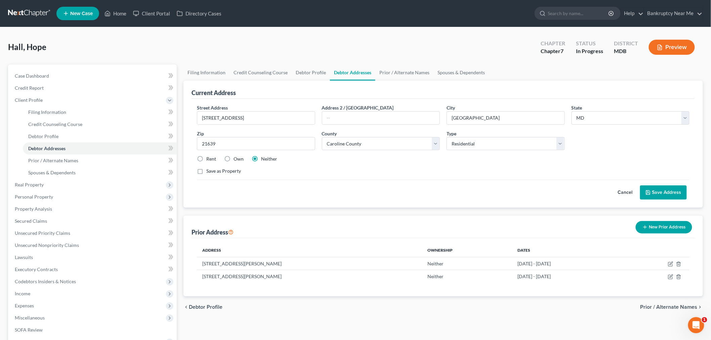
click at [669, 195] on button "Save Address" at bounding box center [663, 193] width 47 height 14
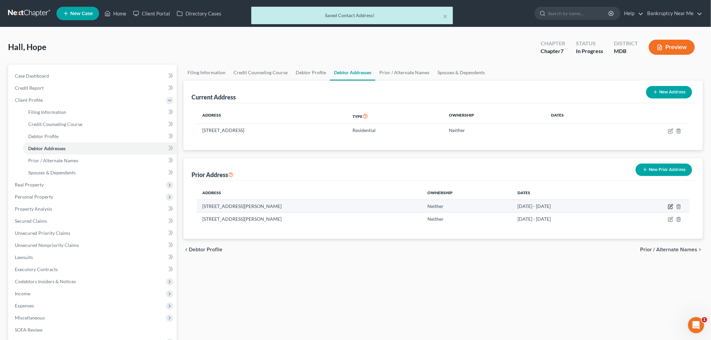
click at [672, 204] on icon "button" at bounding box center [670, 206] width 5 height 5
select select "21"
select select "5"
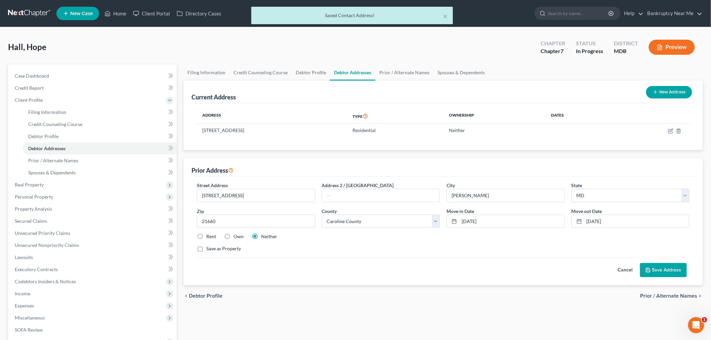
click at [664, 268] on button "Save Address" at bounding box center [663, 270] width 47 height 14
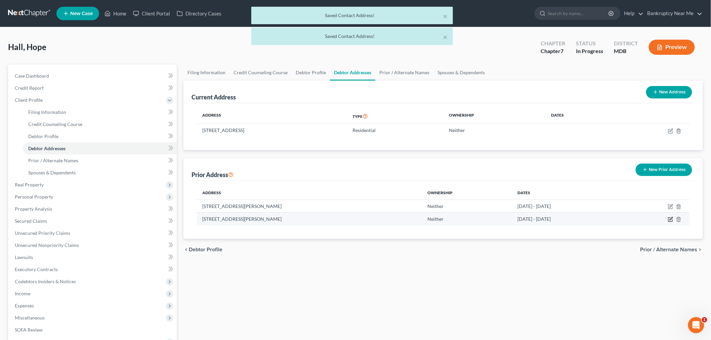
click at [670, 218] on icon "button" at bounding box center [670, 219] width 5 height 5
select select "21"
select select "14"
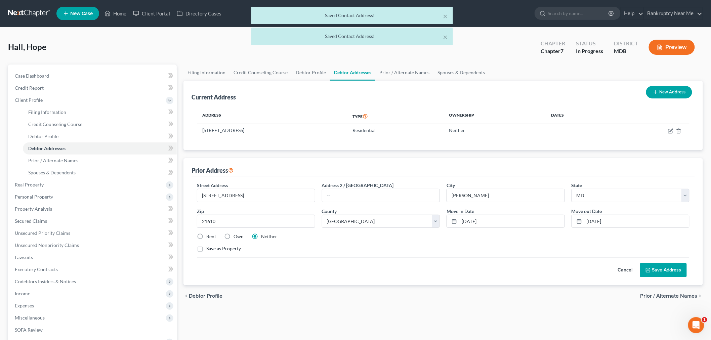
drag, startPoint x: 664, startPoint y: 267, endPoint x: 660, endPoint y: 188, distance: 78.8
click at [664, 266] on button "Save Address" at bounding box center [663, 270] width 47 height 14
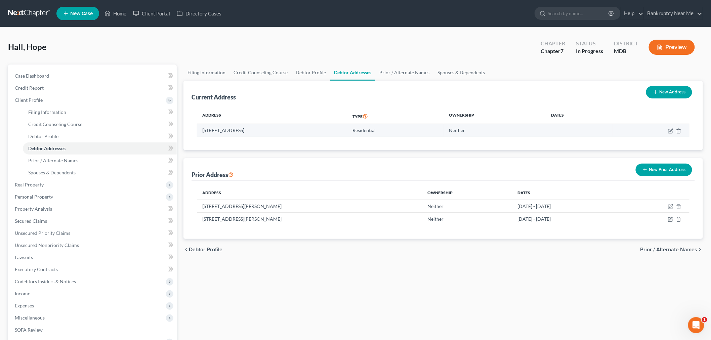
drag, startPoint x: 299, startPoint y: 129, endPoint x: 203, endPoint y: 134, distance: 96.3
click at [203, 134] on td "111 N Academy St, Greensboro, MD 21639" at bounding box center [272, 130] width 150 height 13
copy td "111 N Academy St, Greensboro, MD 21639"
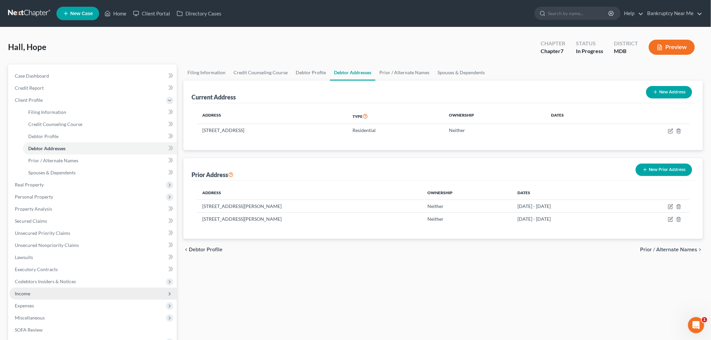
click at [19, 297] on span "Income" at bounding box center [92, 294] width 167 height 12
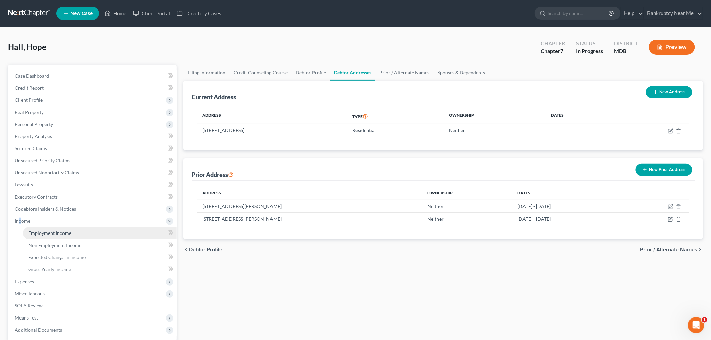
click at [69, 227] on link "Employment Income" at bounding box center [100, 233] width 154 height 12
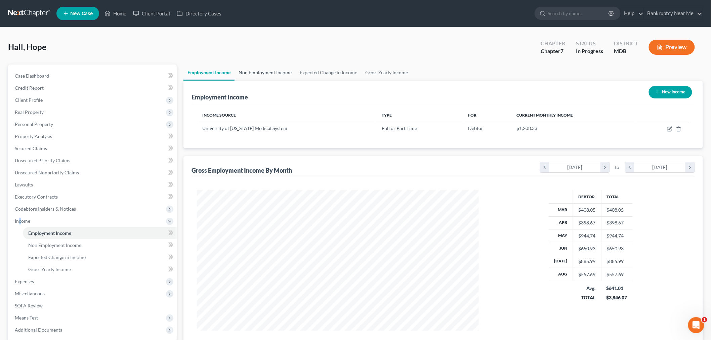
click at [286, 72] on link "Non Employment Income" at bounding box center [265, 73] width 61 height 16
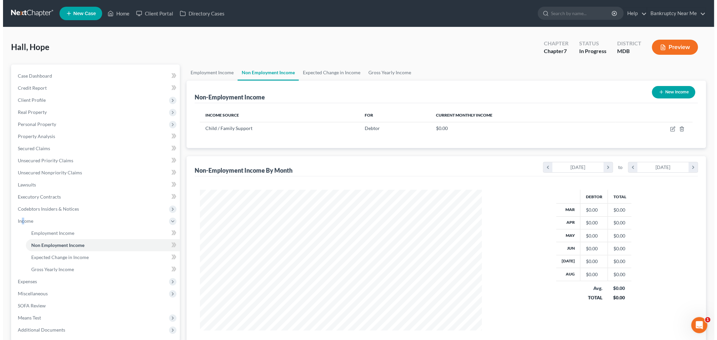
scroll to position [141, 295]
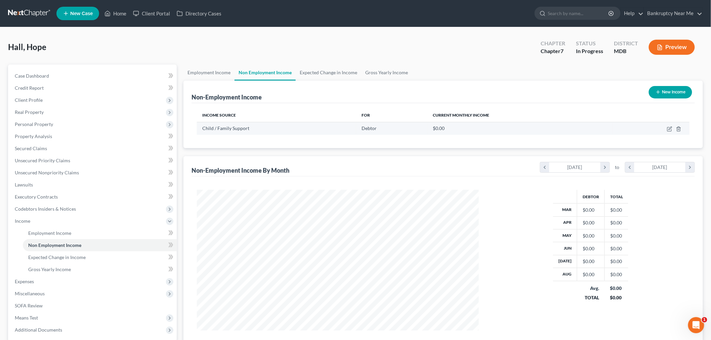
click at [673, 126] on td at bounding box center [651, 128] width 77 height 13
click at [671, 128] on icon "button" at bounding box center [669, 128] width 5 height 5
select select "7"
select select "2"
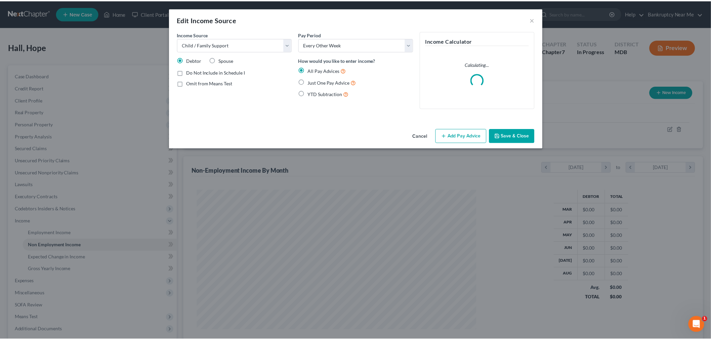
scroll to position [142, 298]
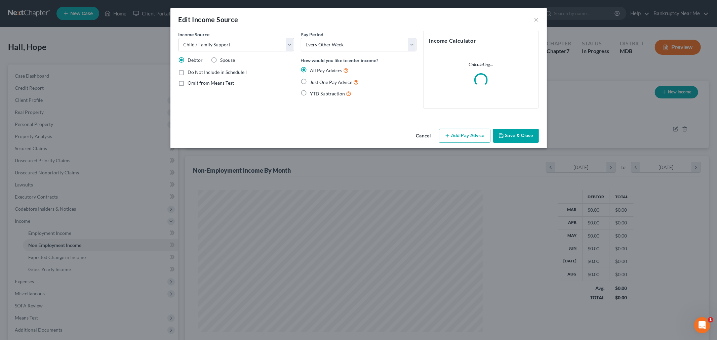
click at [467, 136] on button "Add Pay Advice" at bounding box center [464, 136] width 51 height 14
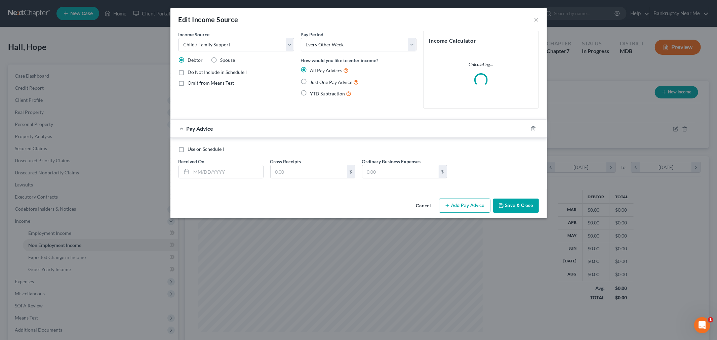
drag, startPoint x: 329, startPoint y: 83, endPoint x: 308, endPoint y: 112, distance: 36.6
click at [329, 83] on span "Just One Pay Advice" at bounding box center [331, 82] width 42 height 6
click at [317, 83] on input "Just One Pay Advice" at bounding box center [315, 80] width 4 height 4
radio input "true"
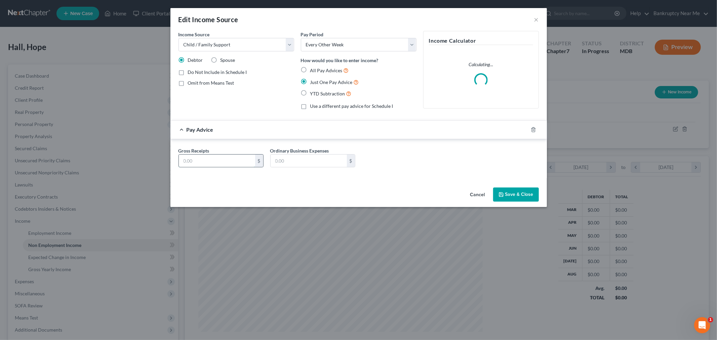
click at [238, 159] on input "text" at bounding box center [217, 161] width 76 height 13
type input "225"
click at [216, 81] on span "Omit from Means Test" at bounding box center [211, 83] width 46 height 6
click at [195, 81] on input "Omit from Means Test" at bounding box center [193, 82] width 4 height 4
checkbox input "true"
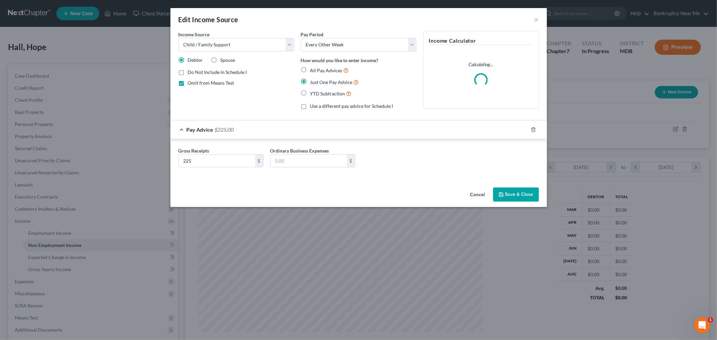
click at [512, 189] on button "Save & Close" at bounding box center [516, 195] width 46 height 14
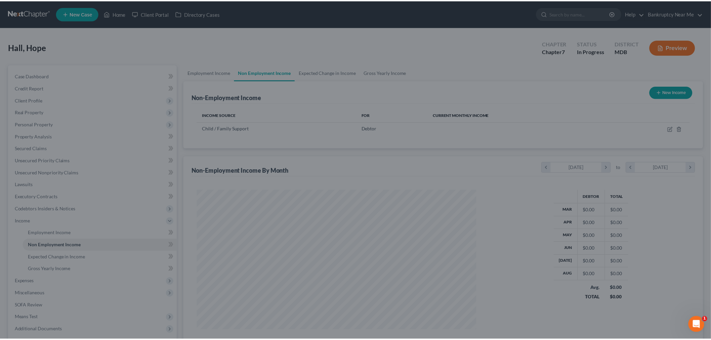
scroll to position [336057, 335902]
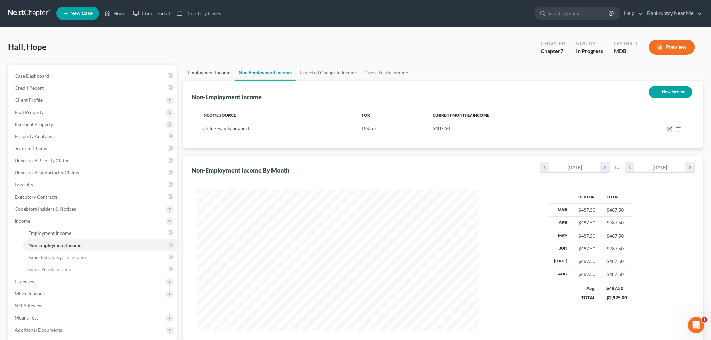
click at [210, 77] on link "Employment Income" at bounding box center [209, 73] width 51 height 16
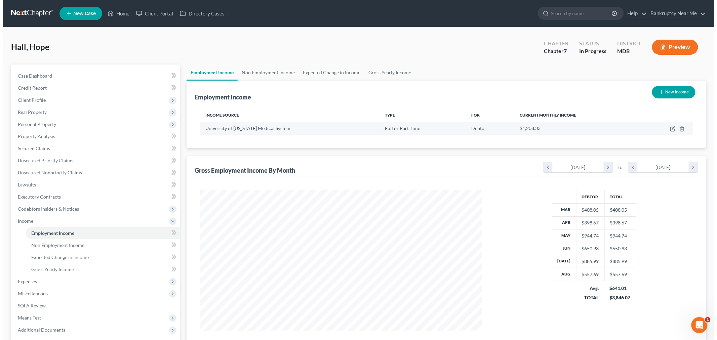
scroll to position [141, 295]
click at [667, 128] on icon "button" at bounding box center [669, 128] width 5 height 5
select select "0"
select select "21"
select select "2"
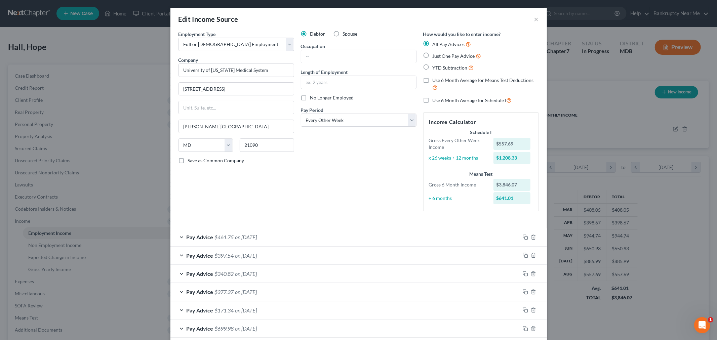
scroll to position [0, 0]
click at [434, 81] on span "Use 6 Month Average for Means Test Deductions" at bounding box center [483, 81] width 101 height 6
click at [435, 81] on input "Use 6 Month Average for Means Test Deductions" at bounding box center [437, 79] width 4 height 4
checkbox input "true"
click at [354, 56] on input "text" at bounding box center [358, 56] width 115 height 13
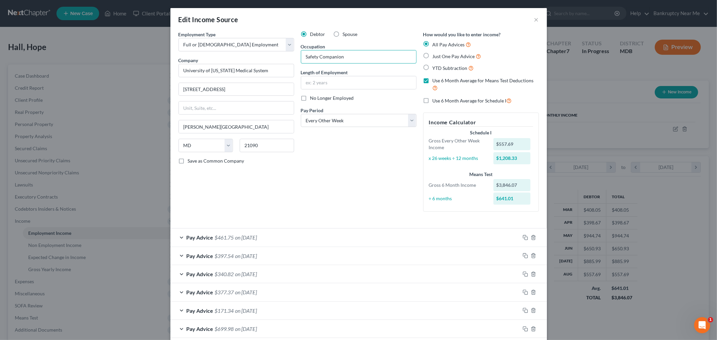
type input "Safety Companion"
drag, startPoint x: 214, startPoint y: 160, endPoint x: 240, endPoint y: 154, distance: 27.1
click at [213, 160] on span "Save as Common Company" at bounding box center [216, 161] width 56 height 6
click at [195, 160] on input "Save as Common Company" at bounding box center [193, 160] width 4 height 4
checkbox input "true"
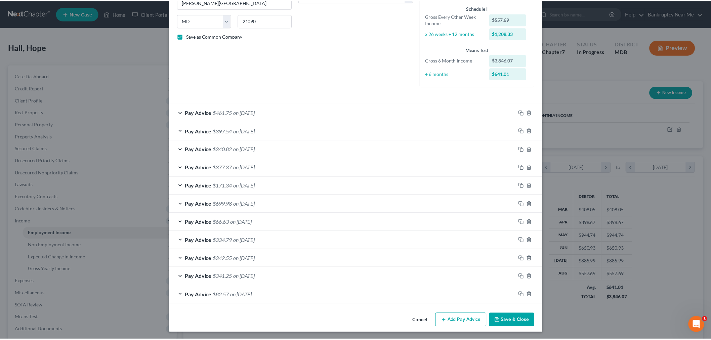
scroll to position [126, 0]
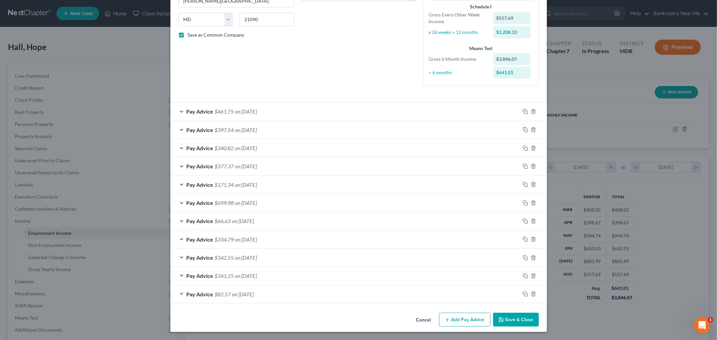
click at [514, 317] on button "Save & Close" at bounding box center [516, 320] width 46 height 14
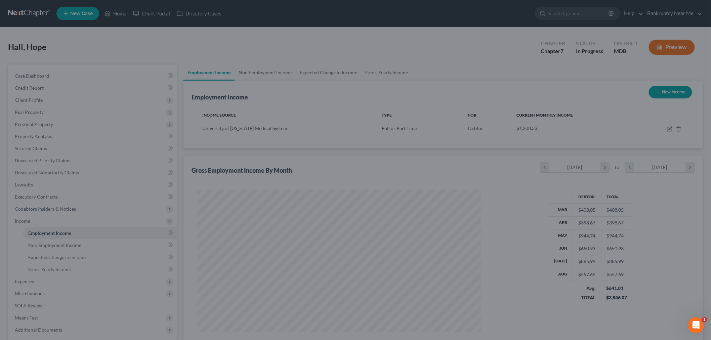
scroll to position [336057, 335902]
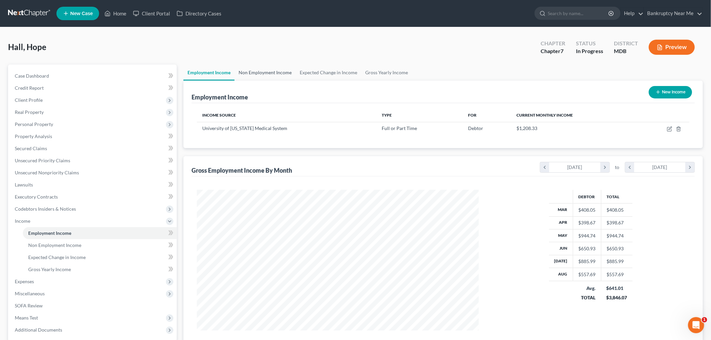
click at [281, 73] on link "Non Employment Income" at bounding box center [265, 73] width 61 height 16
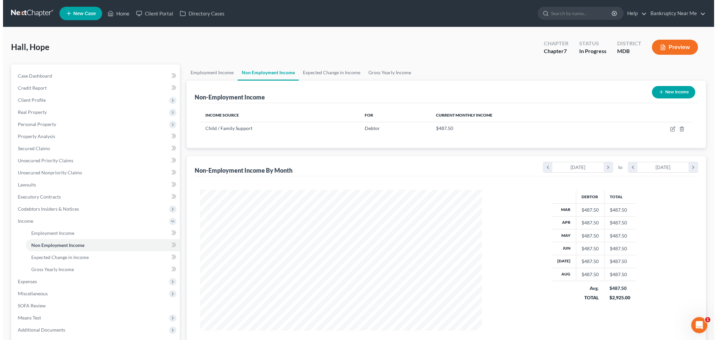
scroll to position [141, 295]
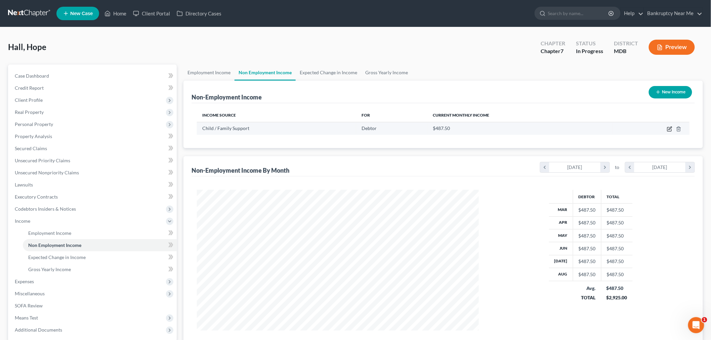
click at [670, 129] on icon "button" at bounding box center [670, 128] width 3 height 3
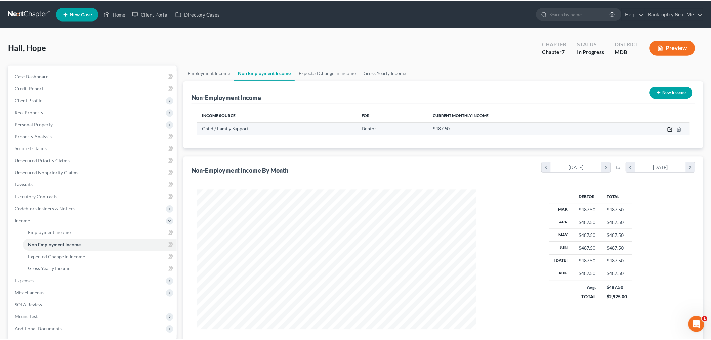
scroll to position [142, 298]
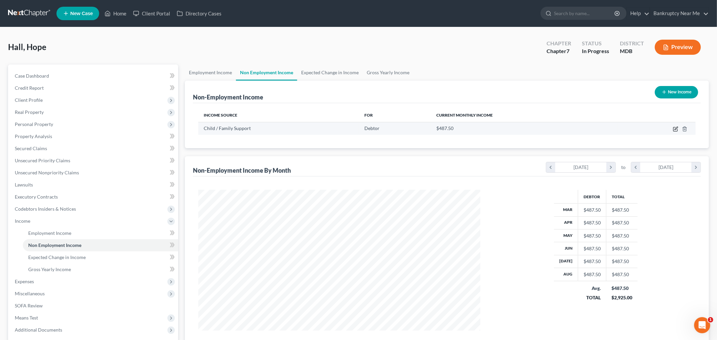
select select "7"
select select "2"
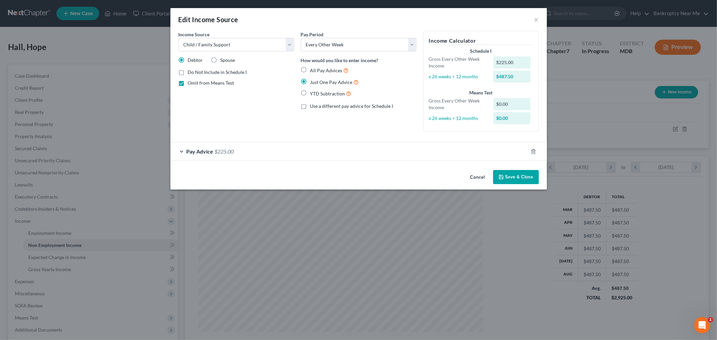
click at [525, 174] on button "Save & Close" at bounding box center [516, 177] width 46 height 14
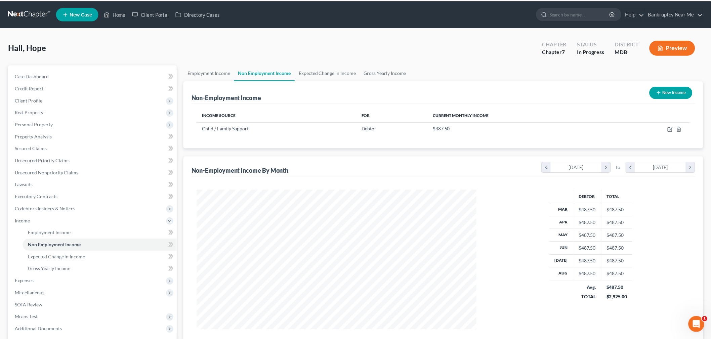
scroll to position [336057, 335902]
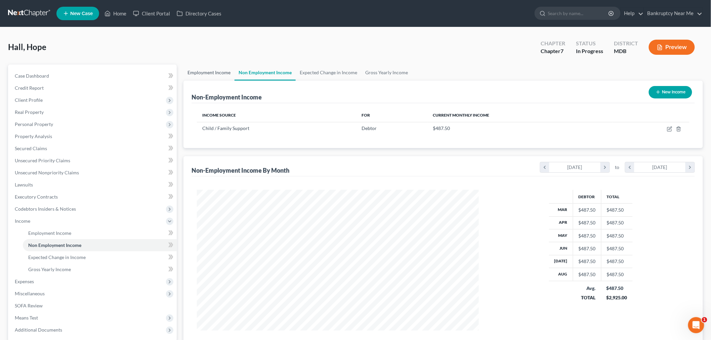
click at [224, 75] on link "Employment Income" at bounding box center [209, 73] width 51 height 16
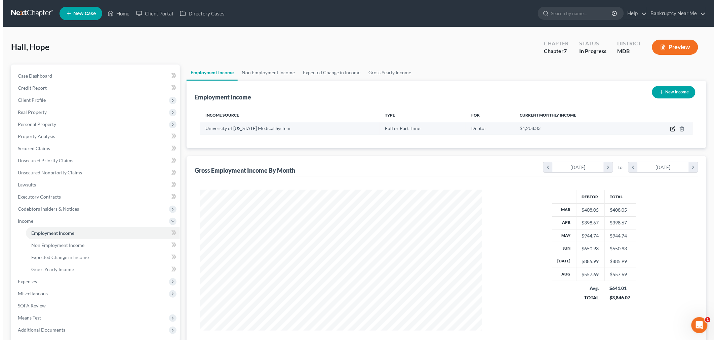
scroll to position [141, 295]
click at [669, 127] on icon "button" at bounding box center [669, 128] width 5 height 5
select select "0"
select select "21"
select select "2"
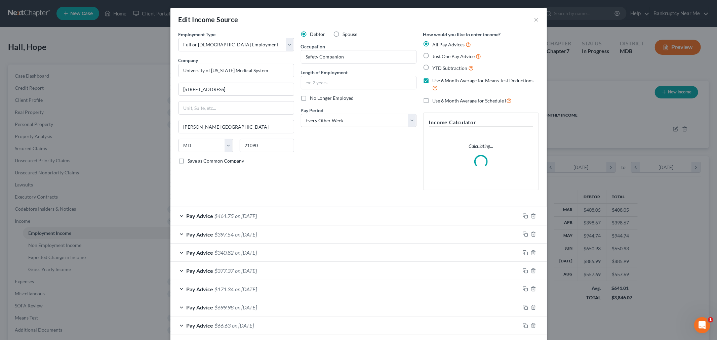
scroll to position [142, 298]
click at [321, 216] on div "Pay Advice $461.75 on 08/01/2025" at bounding box center [345, 216] width 350 height 18
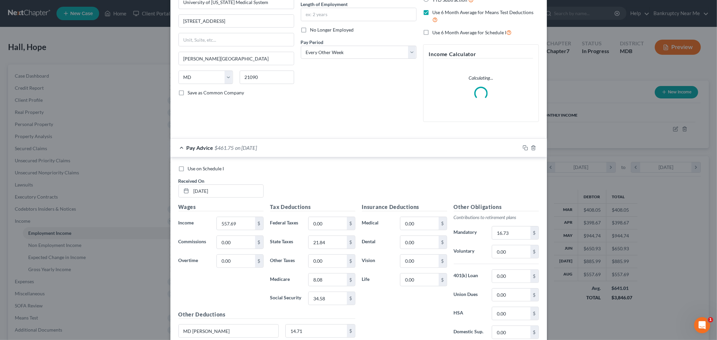
scroll to position [187, 0]
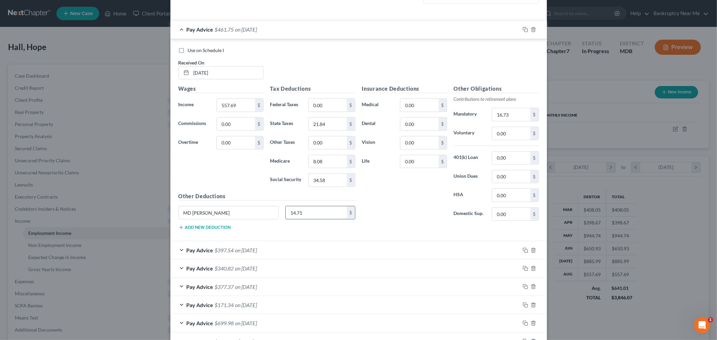
click at [325, 212] on div "Wages Income * 557.69 $ Commissions 0.00 $ Overtime 0.00 $ Tax Deductions Feder…" at bounding box center [267, 160] width 184 height 151
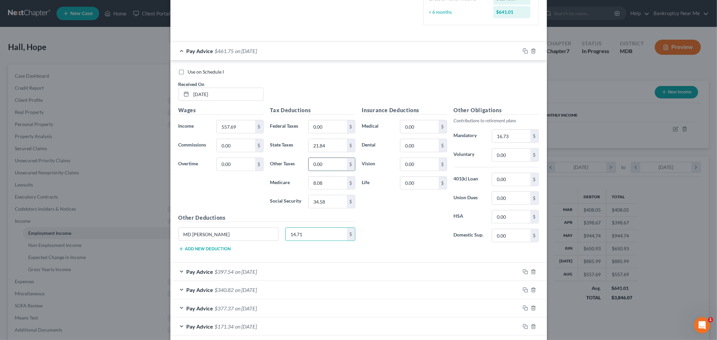
click at [323, 162] on input "0.00" at bounding box center [328, 164] width 38 height 13
paste input "14.71"
type input "14.71"
click at [318, 233] on input "14.71" at bounding box center [316, 234] width 61 height 13
click at [240, 236] on input "MD CAROLINE" at bounding box center [229, 234] width 100 height 13
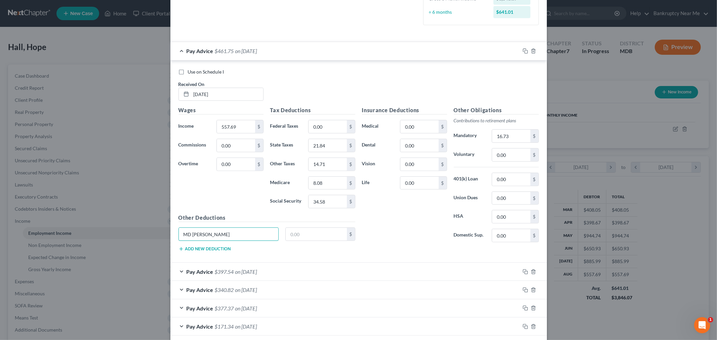
drag, startPoint x: 236, startPoint y: 236, endPoint x: 187, endPoint y: 219, distance: 52.4
click at [145, 222] on div "Edit Income Source × Employment Type * Select Full or Part Time Employment Self…" at bounding box center [358, 170] width 717 height 340
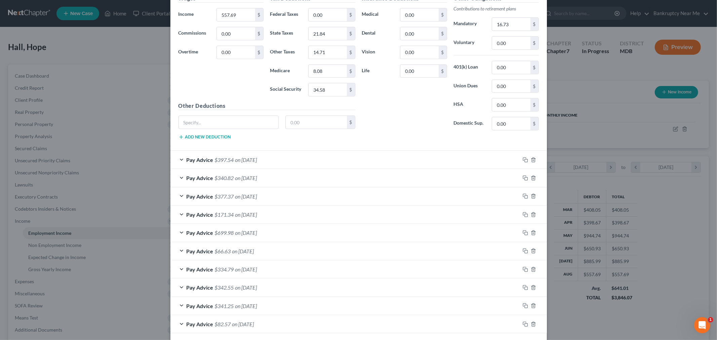
scroll to position [261, 0]
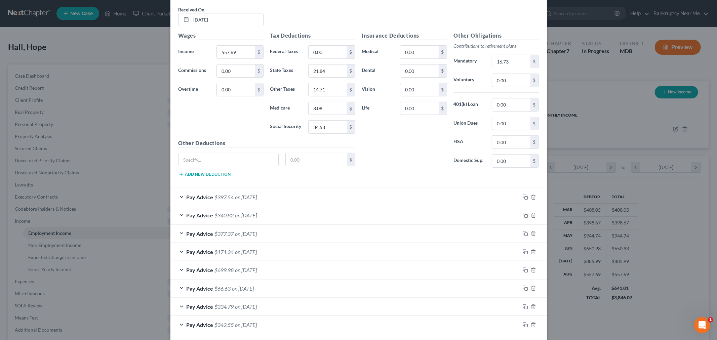
drag, startPoint x: 335, startPoint y: 195, endPoint x: 339, endPoint y: 189, distance: 7.7
click at [334, 195] on div "Pay Advice $397.54 on 07/18/2025" at bounding box center [345, 197] width 350 height 18
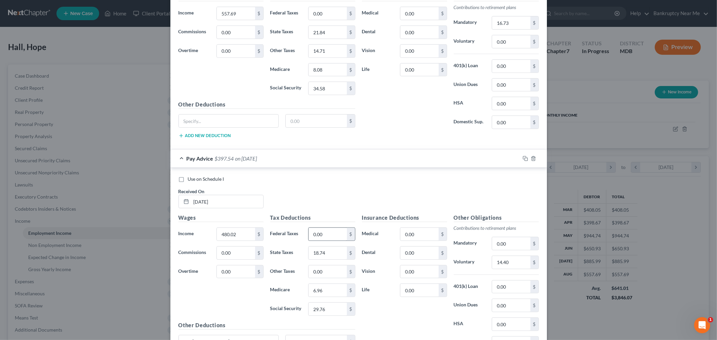
scroll to position [374, 0]
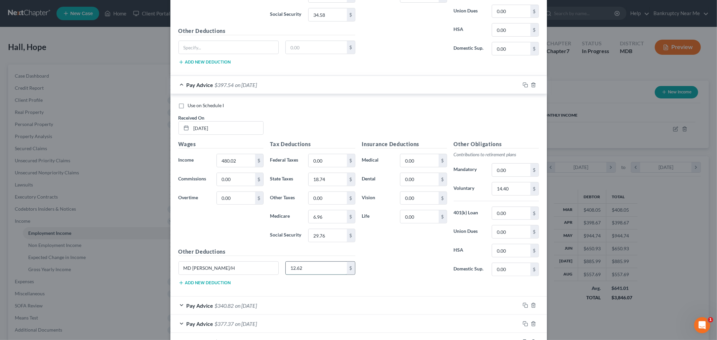
click at [308, 273] on input "12.62" at bounding box center [316, 268] width 61 height 13
click at [325, 196] on input "0.00" at bounding box center [328, 198] width 38 height 13
paste input "12.62"
type input "12.62"
click at [313, 275] on input "12.62" at bounding box center [316, 268] width 61 height 13
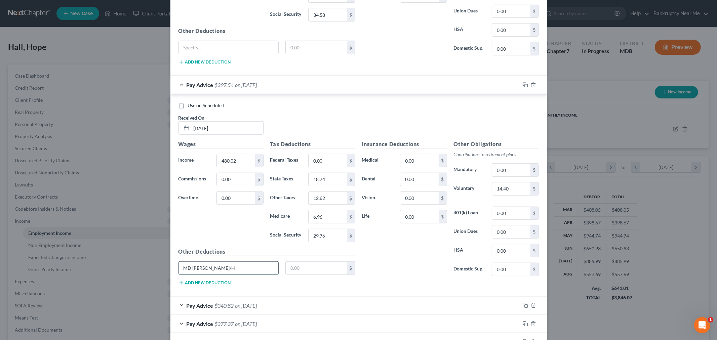
drag, startPoint x: 237, startPoint y: 270, endPoint x: 192, endPoint y: 264, distance: 46.2
click at [155, 270] on div "Edit Income Source × Employment Type * Select Full or Part Time Employment Self…" at bounding box center [358, 170] width 717 height 340
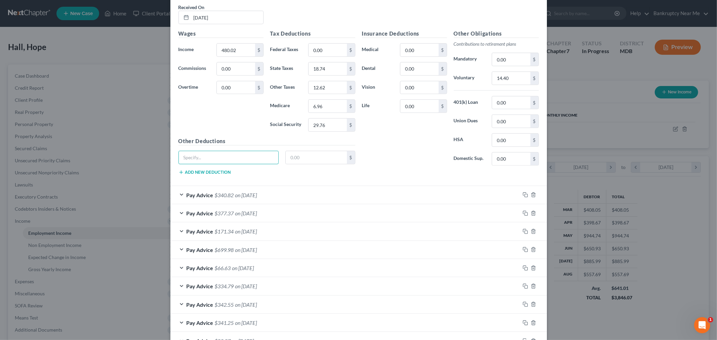
scroll to position [485, 0]
click at [314, 192] on div "Pay Advice $340.82 on 07/03/2025" at bounding box center [345, 194] width 350 height 18
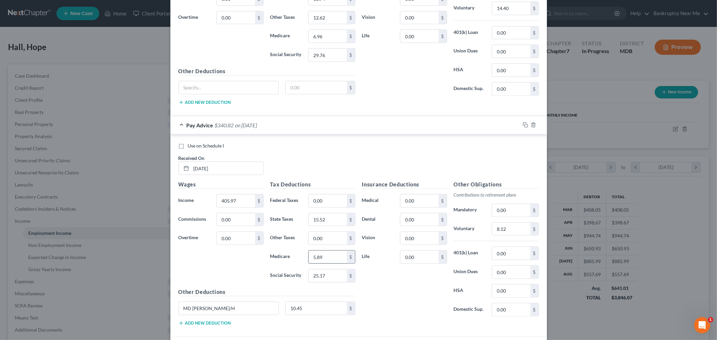
scroll to position [635, 0]
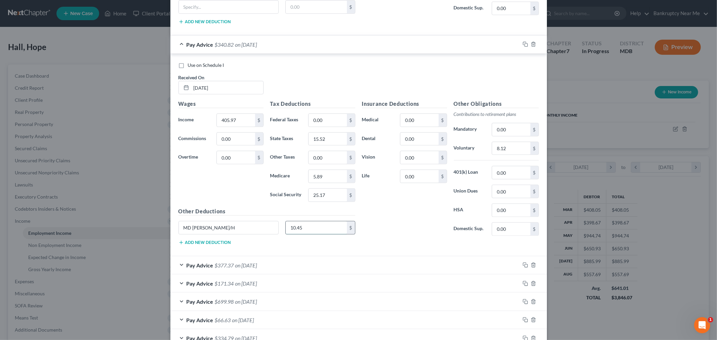
click at [311, 233] on input "10.45" at bounding box center [316, 228] width 61 height 13
click at [339, 154] on input "0.00" at bounding box center [328, 157] width 38 height 13
paste input "10.45"
type input "10.45"
click at [314, 230] on input "10.45" at bounding box center [316, 228] width 61 height 13
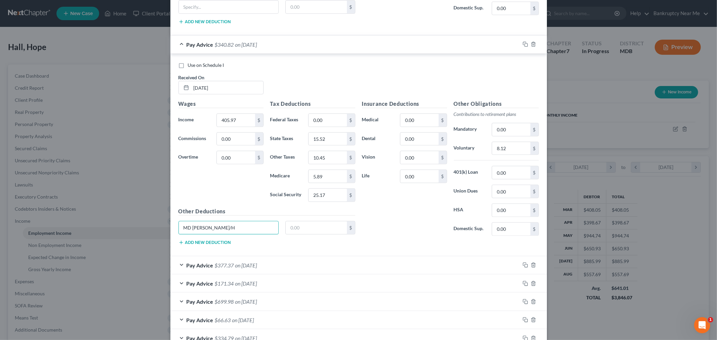
drag, startPoint x: 248, startPoint y: 233, endPoint x: 225, endPoint y: 220, distance: 26.6
click at [163, 230] on div "Edit Income Source × Employment Type * Select Full or Part Time Employment Self…" at bounding box center [358, 170] width 717 height 340
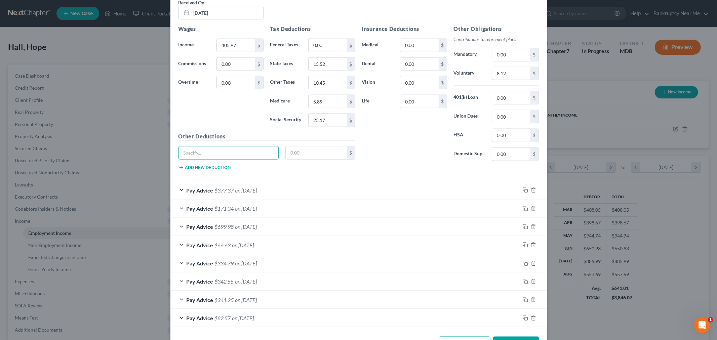
click at [297, 194] on div "Pay Advice $377.37 on 06/20/2025" at bounding box center [345, 191] width 350 height 18
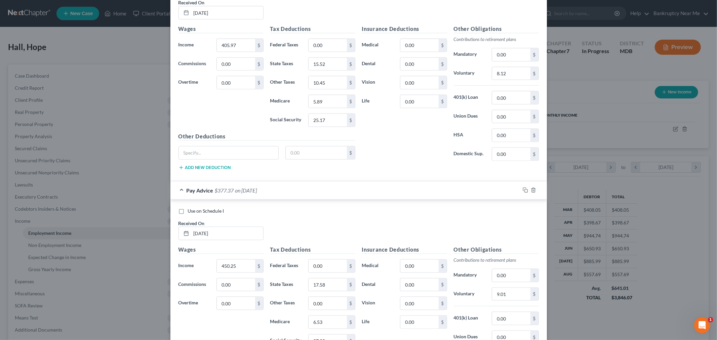
scroll to position [822, 0]
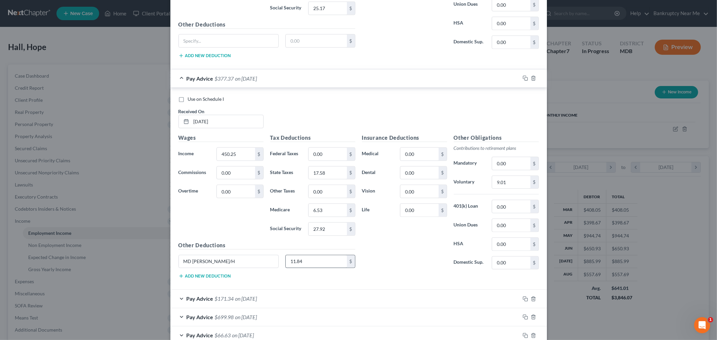
drag, startPoint x: 316, startPoint y: 247, endPoint x: 311, endPoint y: 263, distance: 15.9
click at [313, 253] on div "Other Deductions MD Caroline W/H 11.84 $ Add new deduction" at bounding box center [267, 262] width 184 height 43
click at [311, 263] on input "11.84" at bounding box center [316, 262] width 61 height 13
click at [323, 188] on input "0.00" at bounding box center [328, 191] width 38 height 13
paste input "11.84"
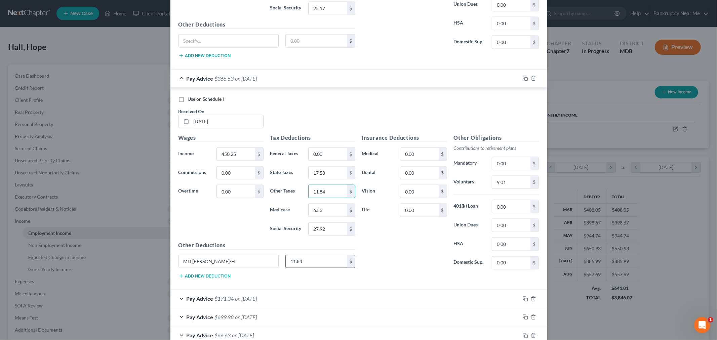
type input "11.84"
click at [315, 267] on input "11.84" at bounding box center [316, 262] width 61 height 13
drag, startPoint x: 255, startPoint y: 264, endPoint x: 181, endPoint y: 259, distance: 73.8
click at [159, 263] on div "Edit Income Source × Employment Type * Select Full or Part Time Employment Self…" at bounding box center [358, 170] width 717 height 340
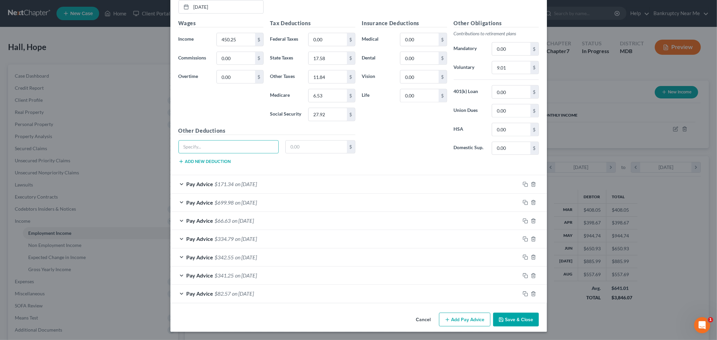
click at [313, 183] on div "Pay Advice $171.34 on 06/06/2025" at bounding box center [345, 184] width 350 height 18
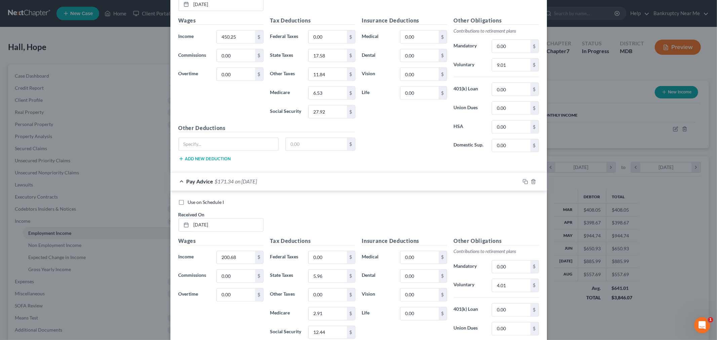
scroll to position [1126, 0]
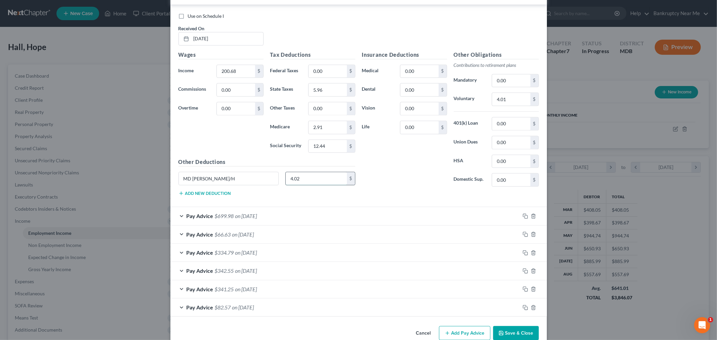
click at [317, 185] on input "4.02" at bounding box center [316, 178] width 61 height 13
click at [326, 118] on div "Tax Deductions Federal Taxes 0.00 $ State Taxes 5.96 $ Other Taxes 0.00 $ Medic…" at bounding box center [313, 105] width 92 height 108
click at [327, 111] on input "0.00" at bounding box center [328, 108] width 38 height 13
paste input "4.02"
type input "4.02"
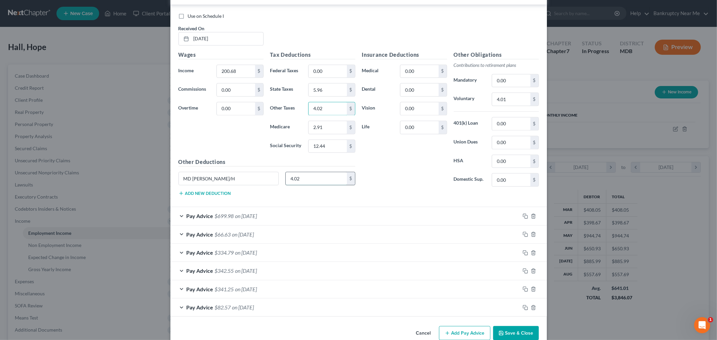
click at [315, 185] on input "4.02" at bounding box center [316, 178] width 61 height 13
drag, startPoint x: 253, startPoint y: 184, endPoint x: 177, endPoint y: 187, distance: 76.4
click at [152, 184] on div "Edit Income Source × Employment Type * Select Full or Part Time Employment Self…" at bounding box center [358, 170] width 717 height 340
click at [254, 215] on div "Pay Advice $699.98 on 05/23/2025" at bounding box center [345, 216] width 350 height 18
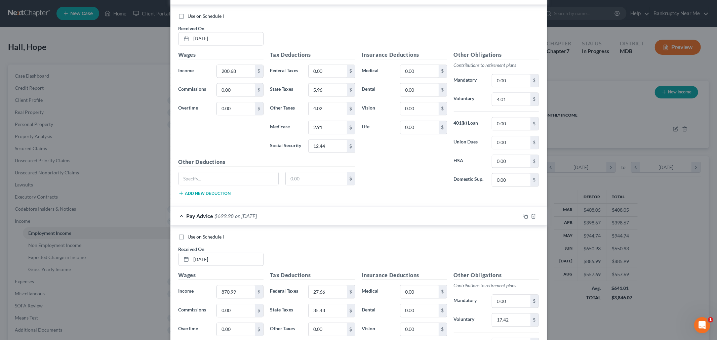
scroll to position [1275, 0]
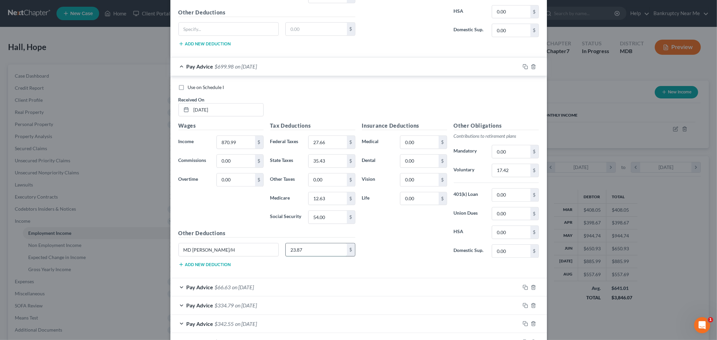
click at [316, 255] on input "23.87" at bounding box center [316, 249] width 61 height 13
click at [326, 180] on input "0.00" at bounding box center [328, 179] width 38 height 13
paste input "23.87"
type input "23.87"
click at [308, 252] on input "23.87" at bounding box center [316, 249] width 61 height 13
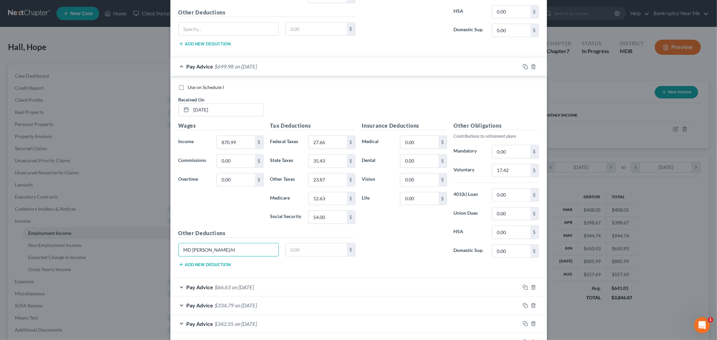
drag, startPoint x: 208, startPoint y: 255, endPoint x: 155, endPoint y: 256, distance: 52.5
click at [152, 256] on div "Edit Income Source × Employment Type * Select Full or Part Time Employment Self…" at bounding box center [358, 170] width 717 height 340
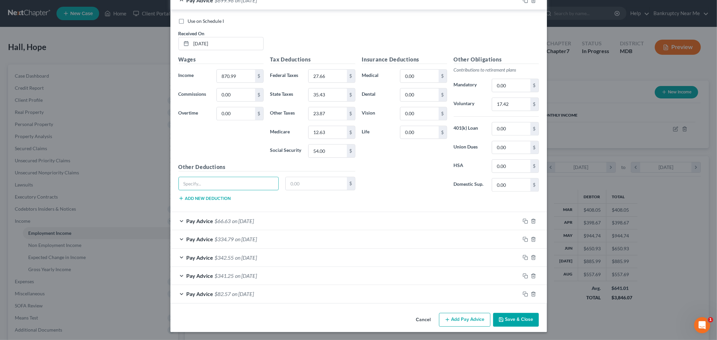
click at [267, 223] on div "Pay Advice $66.63 on 05/09/2025" at bounding box center [345, 221] width 350 height 18
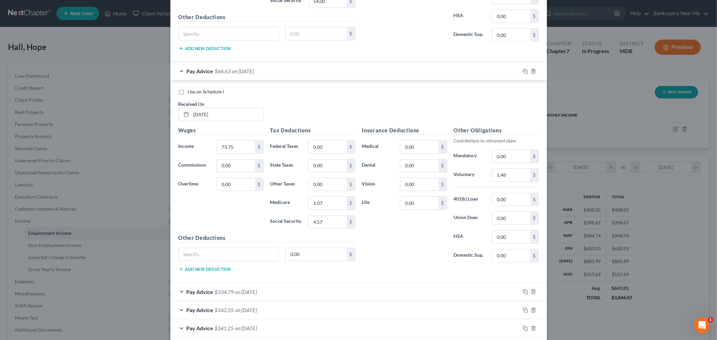
scroll to position [1494, 0]
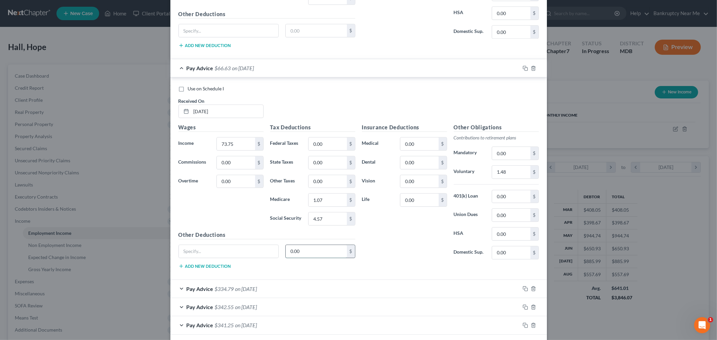
click at [314, 258] on input "0.00" at bounding box center [316, 251] width 61 height 13
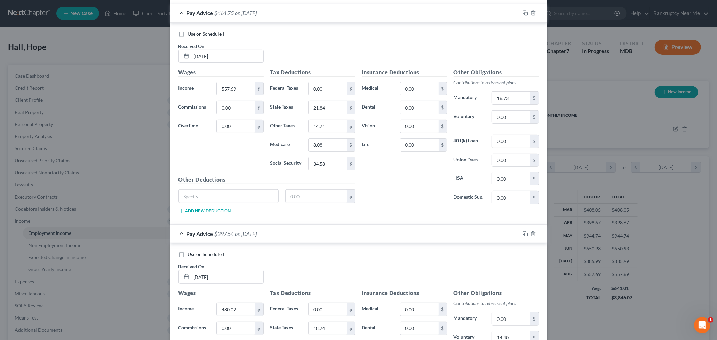
scroll to position [224, 0]
click at [513, 101] on input "16.73" at bounding box center [511, 98] width 38 height 13
click at [506, 119] on input "0.00" at bounding box center [511, 117] width 38 height 13
paste input "16.73"
type input "16.73"
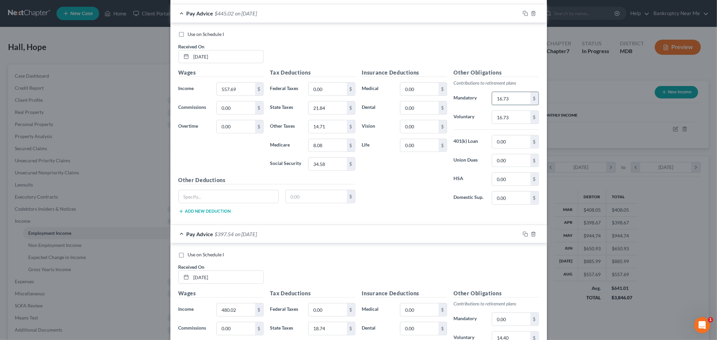
click at [518, 99] on input "16.73" at bounding box center [511, 98] width 38 height 13
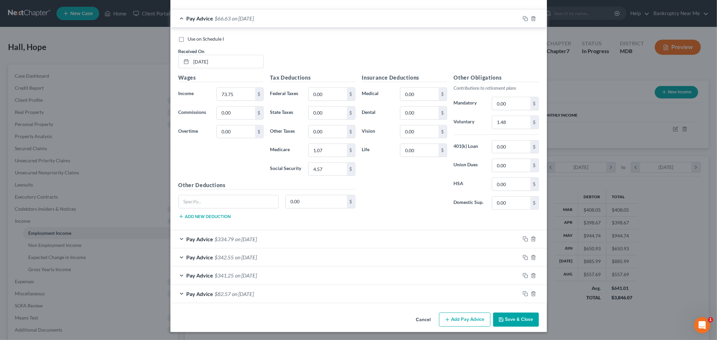
click at [311, 234] on div "Pay Advice $334.79 on 04/25/2025" at bounding box center [345, 239] width 350 height 18
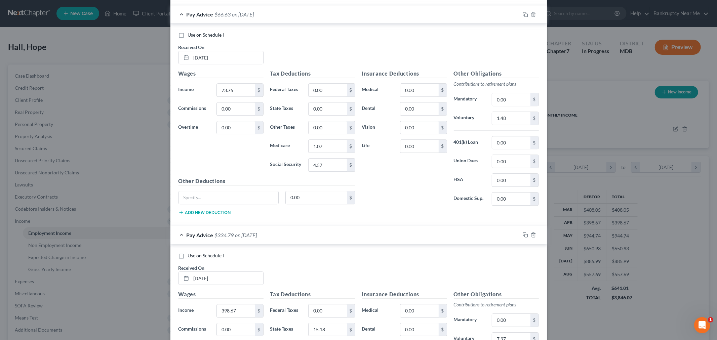
scroll to position [1751, 0]
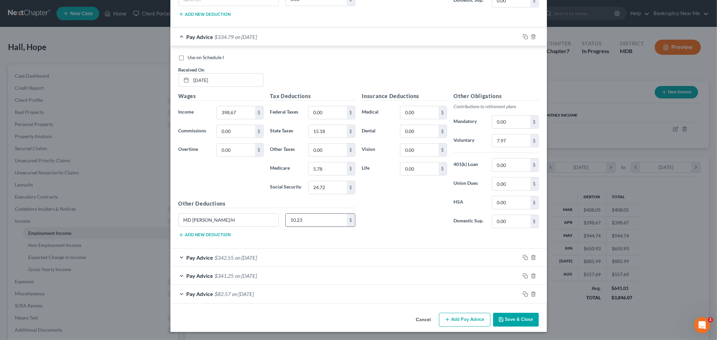
click at [315, 224] on input "10.23" at bounding box center [316, 220] width 61 height 13
click at [321, 150] on input "0.00" at bounding box center [328, 150] width 38 height 13
paste input "10.23"
type input "10.23"
click at [320, 217] on input "10.23" at bounding box center [316, 220] width 61 height 13
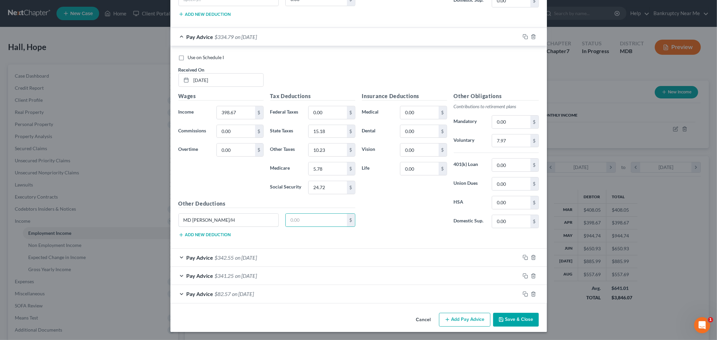
drag, startPoint x: 246, startPoint y: 221, endPoint x: 157, endPoint y: 226, distance: 89.2
click at [151, 224] on div "Edit Income Source × Employment Type * Select Full or Part Time Employment Self…" at bounding box center [358, 170] width 717 height 340
click at [278, 259] on div "Pay Advice $342.55 on 03/28/2025" at bounding box center [345, 258] width 350 height 18
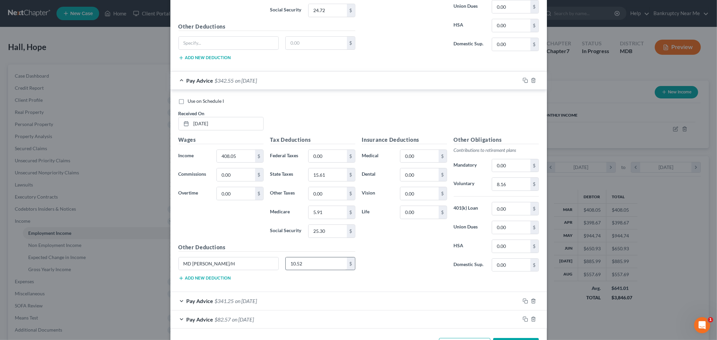
scroll to position [1954, 0]
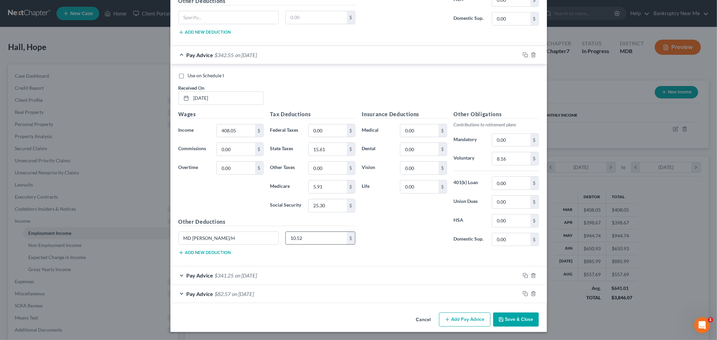
click at [314, 238] on input "10.52" at bounding box center [316, 238] width 61 height 13
click at [327, 167] on input "0.00" at bounding box center [328, 168] width 38 height 13
paste input "10.52"
type input "10.52"
click at [307, 244] on div "10.52 $" at bounding box center [320, 238] width 70 height 13
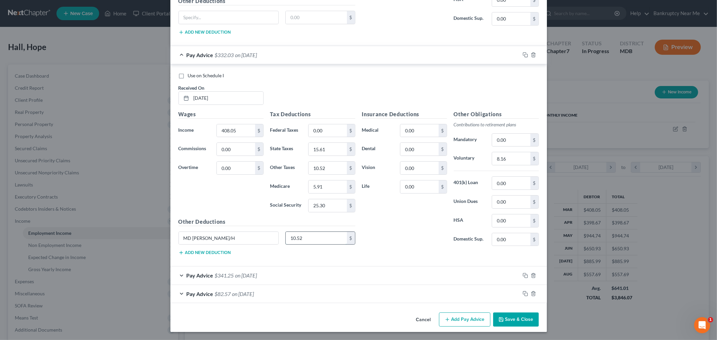
click at [308, 241] on input "10.52" at bounding box center [316, 238] width 61 height 13
drag, startPoint x: 244, startPoint y: 241, endPoint x: 173, endPoint y: 244, distance: 70.3
click at [140, 245] on div "Edit Income Source × Employment Type * Select Full or Part Time Employment Self…" at bounding box center [358, 170] width 717 height 340
click at [317, 261] on div "Use on Schedule I Received On * 03/28/2025 Wages Income * 408.05 $ Commissions …" at bounding box center [358, 165] width 377 height 202
click at [315, 266] on div "Use on Schedule I Received On * 03/28/2025 Wages Income * 408.05 $ Commissions …" at bounding box center [358, 165] width 377 height 202
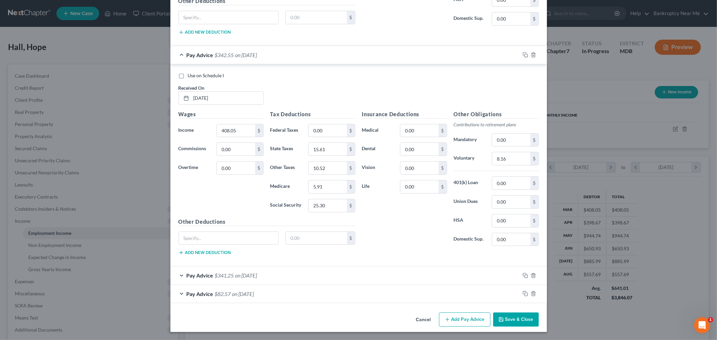
click at [269, 274] on div "Pay Advice $341.25 on 02/28/2025" at bounding box center [345, 276] width 350 height 18
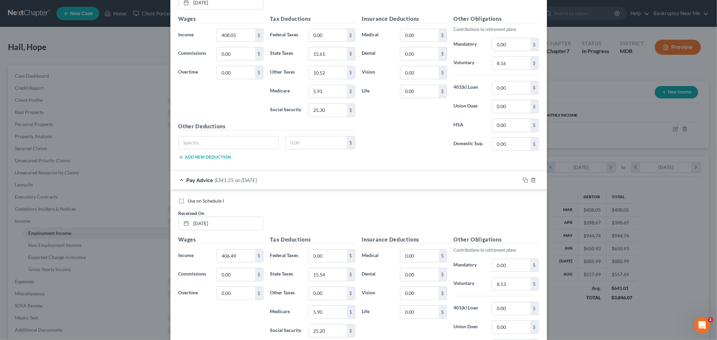
scroll to position [2141, 0]
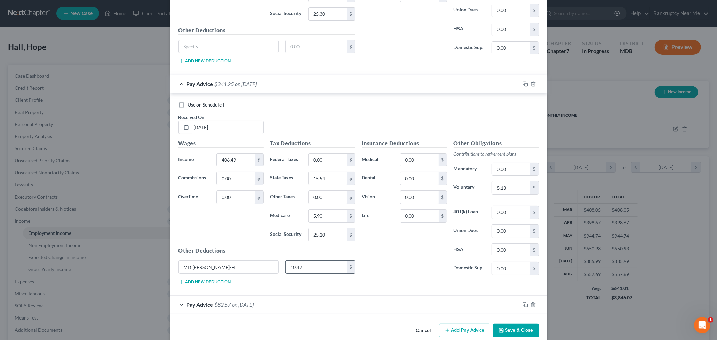
drag, startPoint x: 303, startPoint y: 272, endPoint x: 302, endPoint y: 264, distance: 8.8
click at [303, 272] on input "10.47" at bounding box center [316, 267] width 61 height 13
click at [320, 203] on input "0.00" at bounding box center [328, 197] width 38 height 13
paste input "10.47"
type input "10.47"
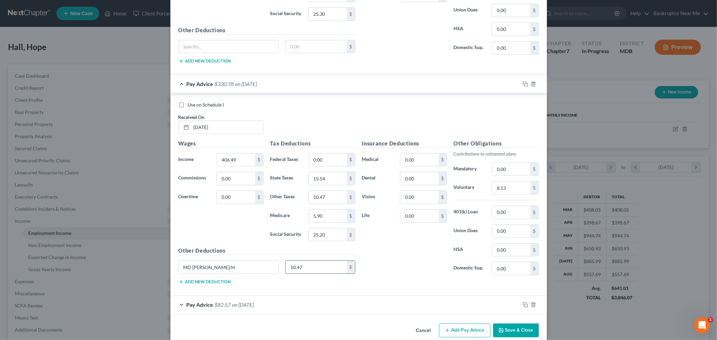
click at [302, 269] on input "10.47" at bounding box center [316, 267] width 61 height 13
drag, startPoint x: 244, startPoint y: 271, endPoint x: 207, endPoint y: 271, distance: 37.0
click at [182, 273] on input "MD Caroline W/H" at bounding box center [229, 267] width 100 height 13
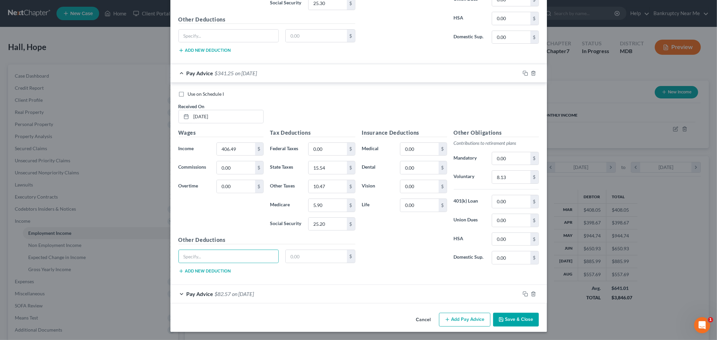
drag, startPoint x: 283, startPoint y: 297, endPoint x: 288, endPoint y: 292, distance: 6.9
click at [282, 297] on div "Pay Advice $82.57 on 02/14/2025" at bounding box center [345, 294] width 350 height 18
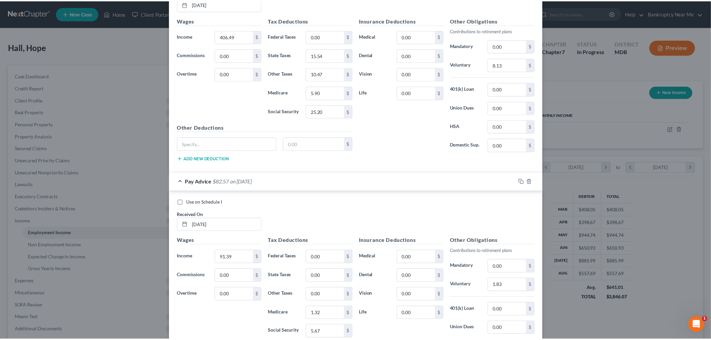
scroll to position [2360, 0]
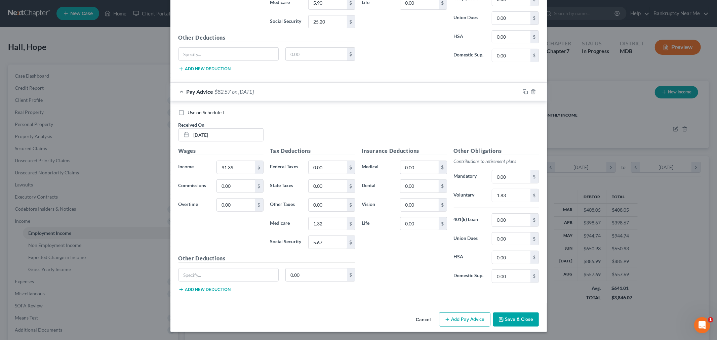
click at [505, 320] on button "Save & Close" at bounding box center [516, 320] width 46 height 14
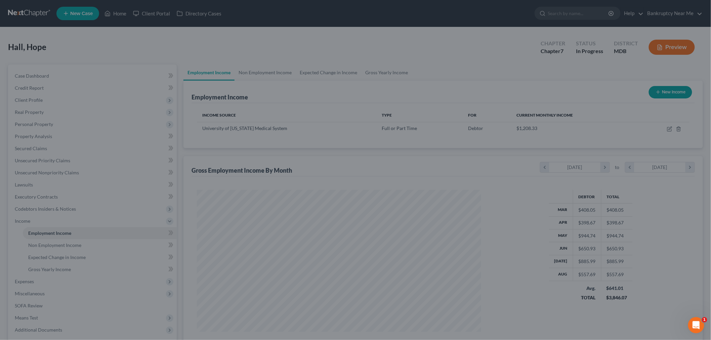
scroll to position [336057, 335902]
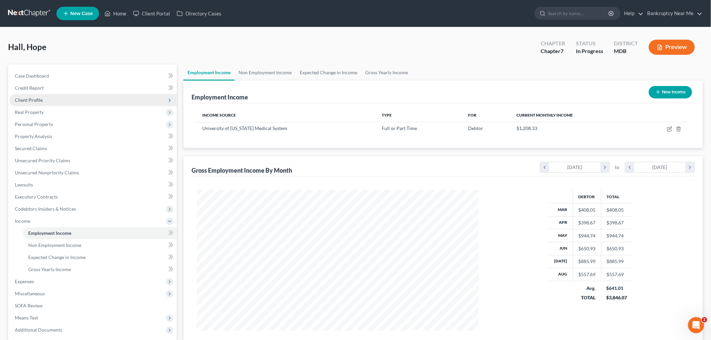
click at [74, 102] on span "Client Profile" at bounding box center [92, 100] width 167 height 12
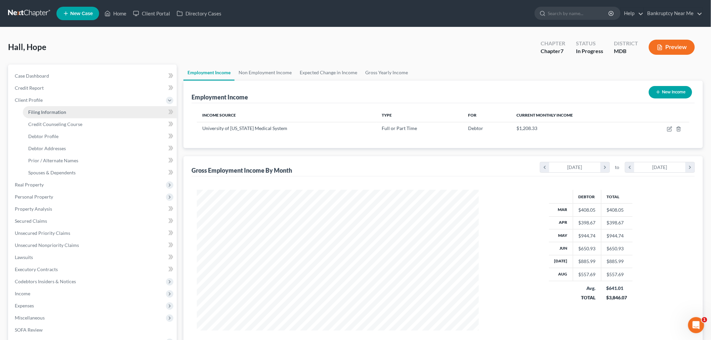
click at [78, 107] on link "Filing Information" at bounding box center [100, 112] width 154 height 12
select select "1"
select select "0"
select select "38"
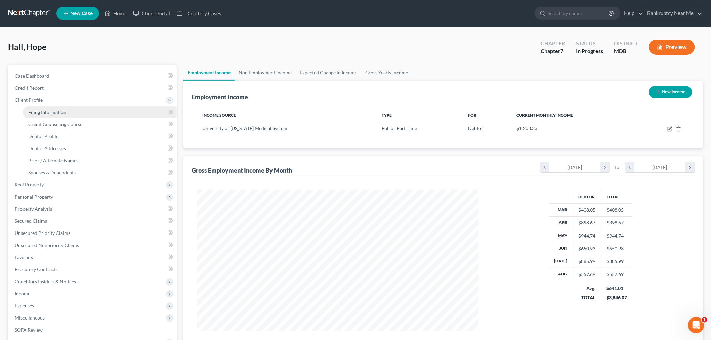
select select "0"
select select "21"
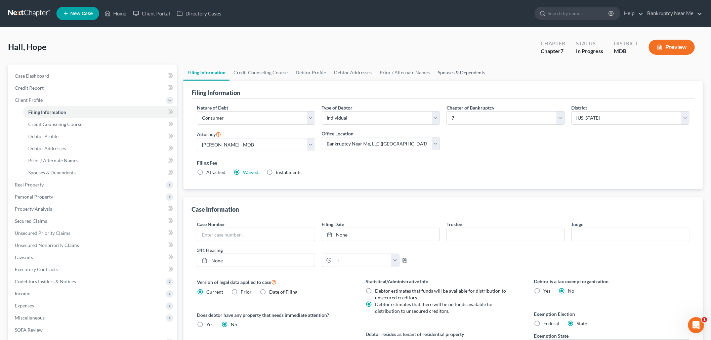
click at [444, 71] on link "Spouses & Dependents" at bounding box center [461, 73] width 55 height 16
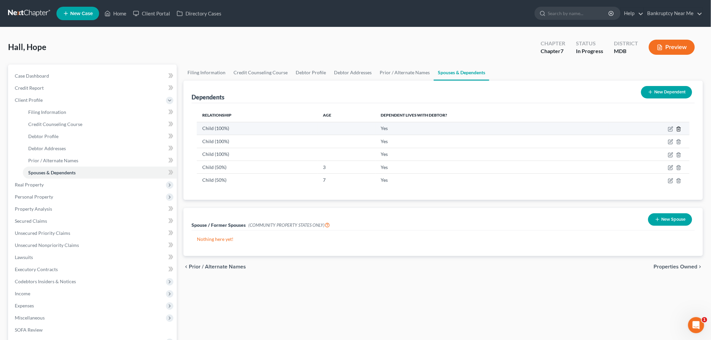
click at [679, 126] on icon "button" at bounding box center [678, 128] width 5 height 5
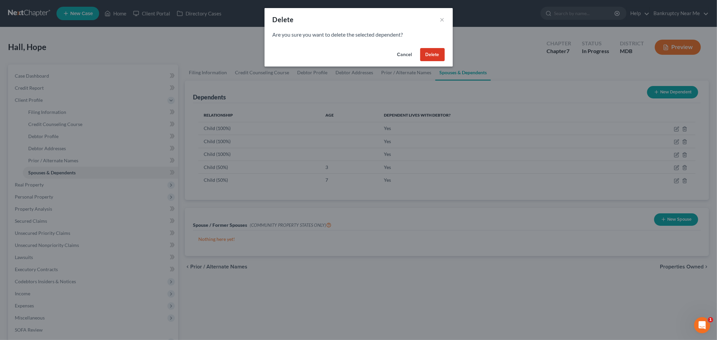
click at [428, 52] on button "Delete" at bounding box center [432, 54] width 25 height 13
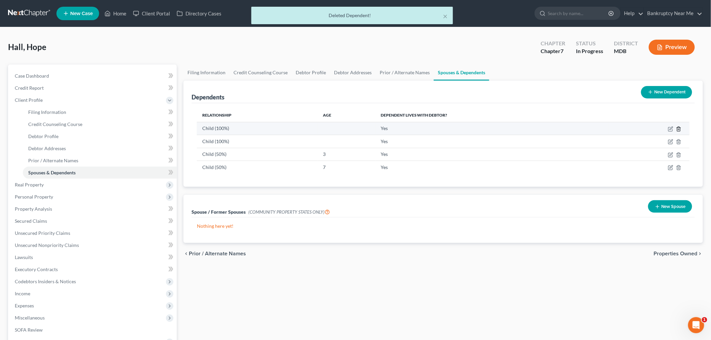
click at [679, 126] on icon "button" at bounding box center [678, 128] width 5 height 5
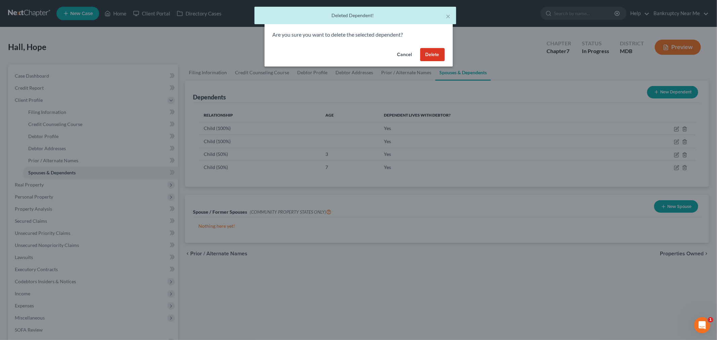
click at [427, 49] on button "Delete" at bounding box center [432, 54] width 25 height 13
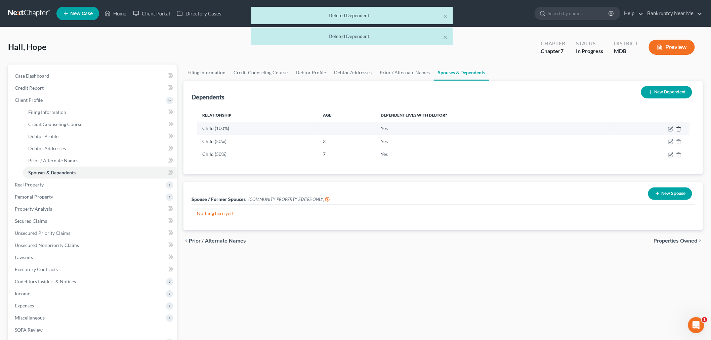
click at [679, 129] on line "button" at bounding box center [679, 129] width 0 height 1
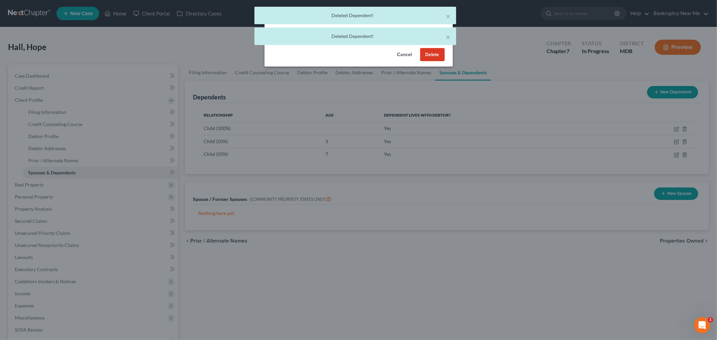
click at [434, 51] on button "Delete" at bounding box center [432, 54] width 25 height 13
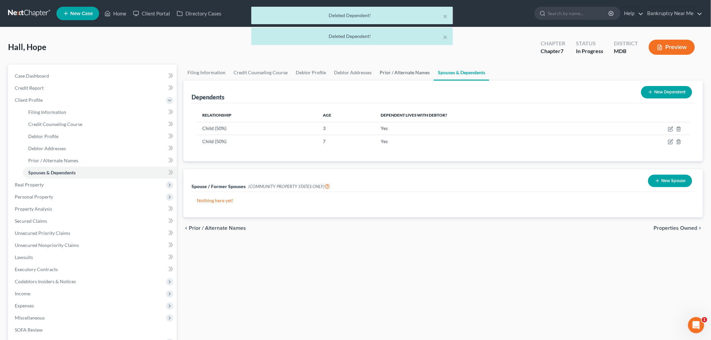
click at [387, 71] on link "Prior / Alternate Names" at bounding box center [405, 73] width 58 height 16
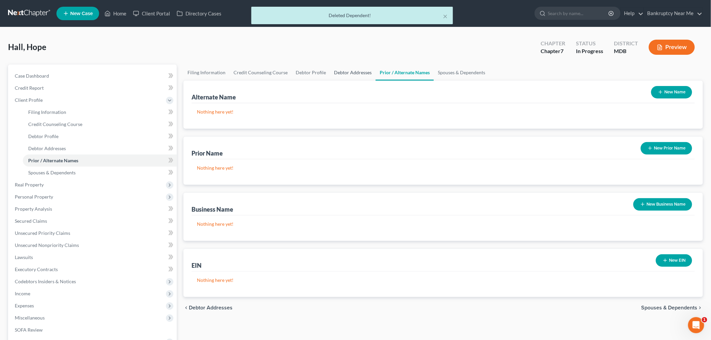
click at [346, 73] on link "Debtor Addresses" at bounding box center [353, 73] width 46 height 16
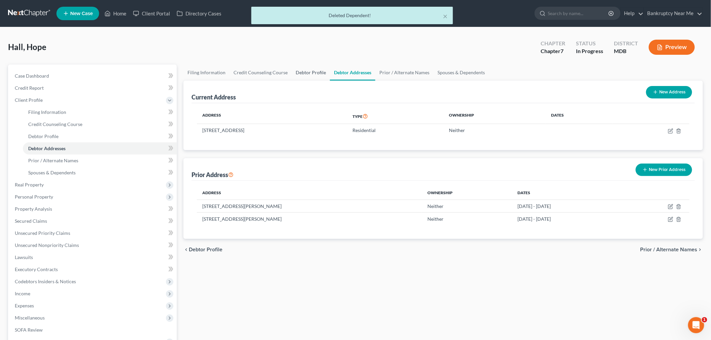
click at [300, 72] on link "Debtor Profile" at bounding box center [311, 73] width 38 height 16
select select "0"
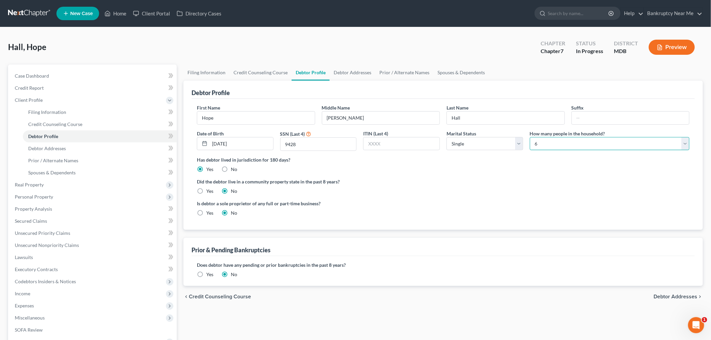
click at [555, 143] on select "Select 1 2 3 4 5 6 7 8 9 10 11 12 13 14 15 16 17 18 19 20" at bounding box center [610, 143] width 160 height 13
select select "1"
click at [530, 137] on select "Select 1 2 3 4 5 6 7 8 9 10 11 12 13 14 15 16 17 18 19 20" at bounding box center [610, 143] width 160 height 13
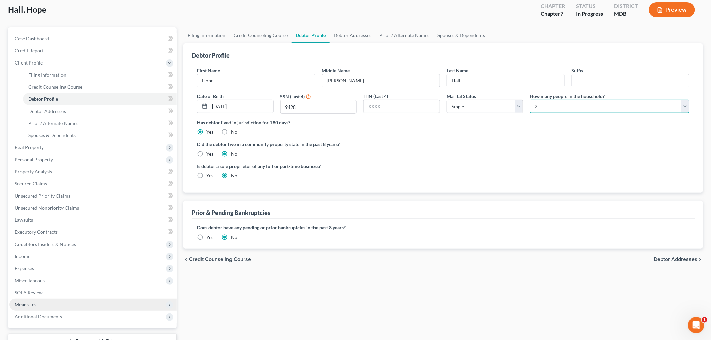
scroll to position [89, 0]
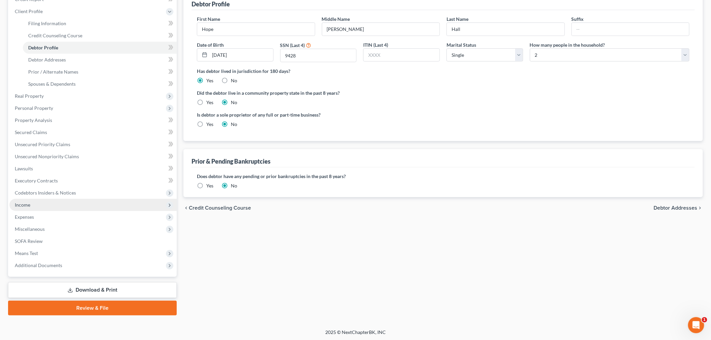
click at [38, 203] on span "Income" at bounding box center [92, 205] width 167 height 12
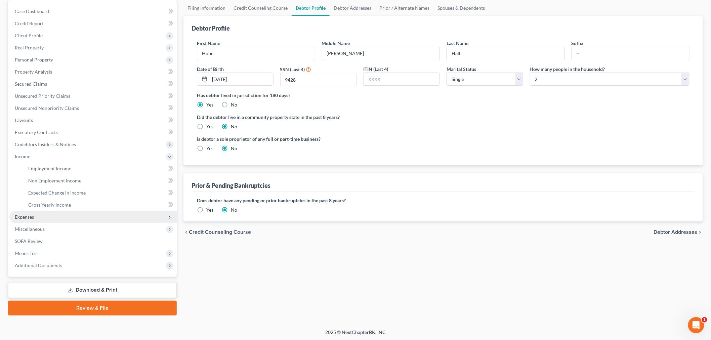
click at [51, 214] on span "Expenses" at bounding box center [92, 217] width 167 height 12
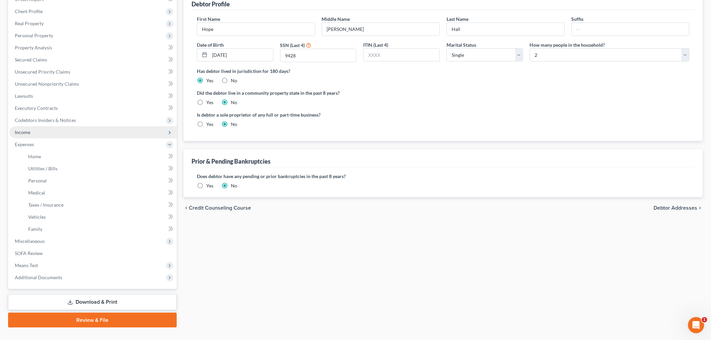
click at [39, 126] on span "Income" at bounding box center [92, 132] width 167 height 12
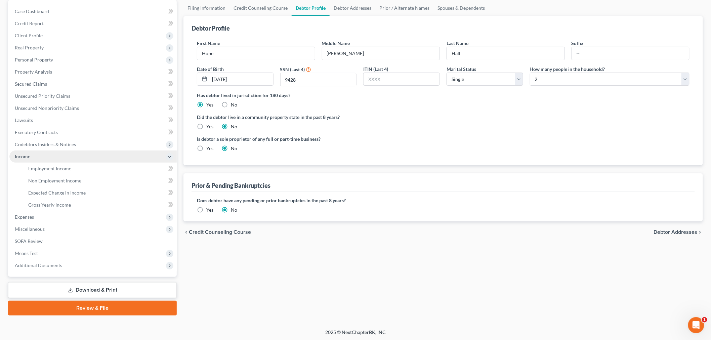
click at [43, 148] on span "Codebtors Insiders & Notices" at bounding box center [92, 145] width 167 height 12
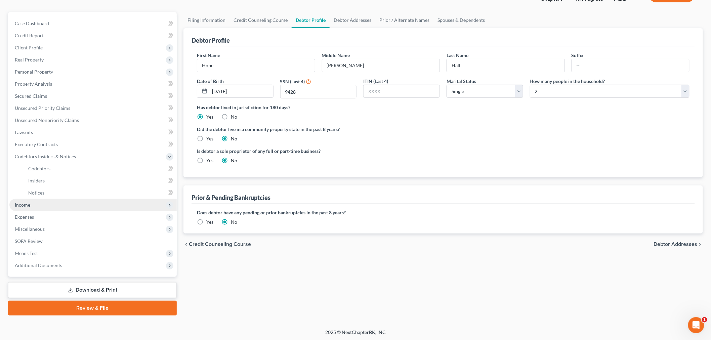
click at [24, 208] on span "Income" at bounding box center [92, 205] width 167 height 12
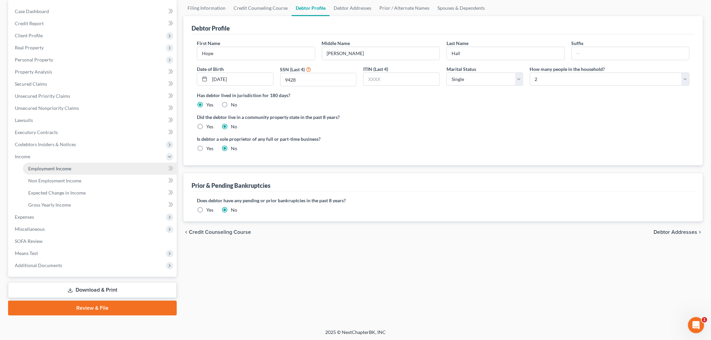
click at [53, 167] on span "Employment Income" at bounding box center [49, 169] width 43 height 6
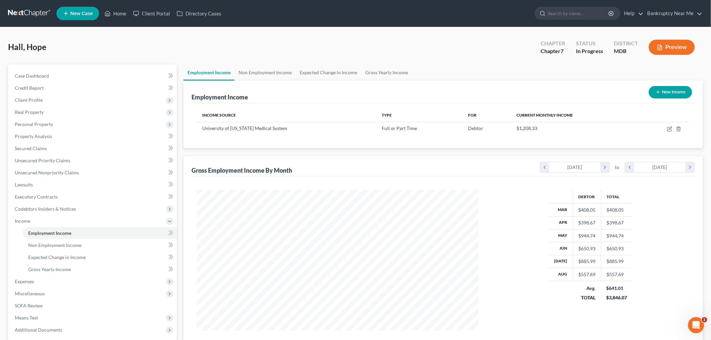
scroll to position [141, 295]
click at [384, 68] on link "Gross Yearly Income" at bounding box center [386, 73] width 51 height 16
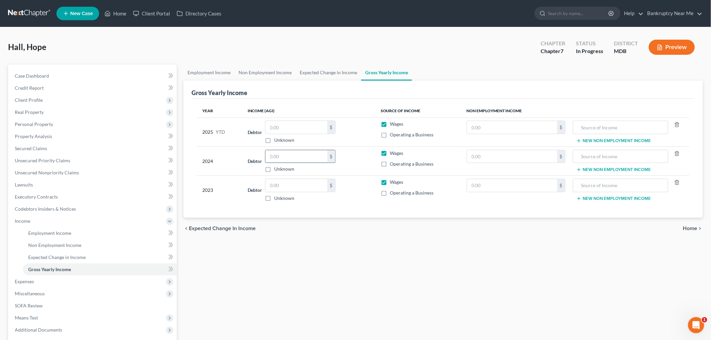
drag, startPoint x: 293, startPoint y: 161, endPoint x: 513, endPoint y: 91, distance: 231.2
click at [293, 161] on input "text" at bounding box center [297, 156] width 62 height 13
type input "6,827"
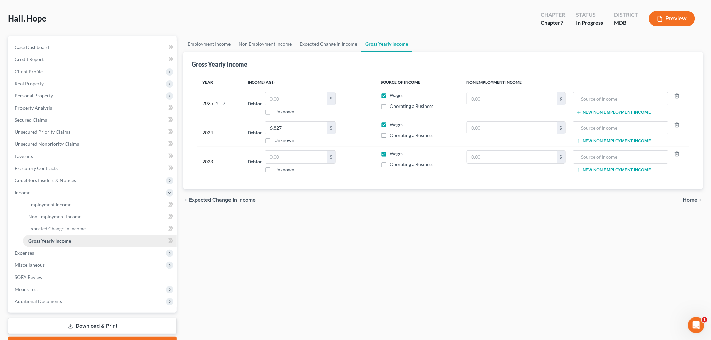
scroll to position [65, 0]
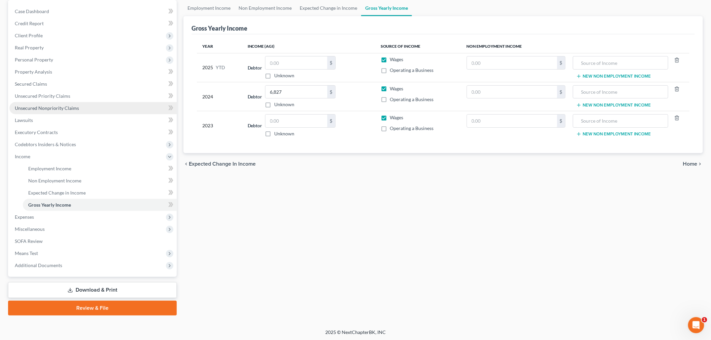
click at [61, 113] on link "Unsecured Nonpriority Claims" at bounding box center [92, 108] width 167 height 12
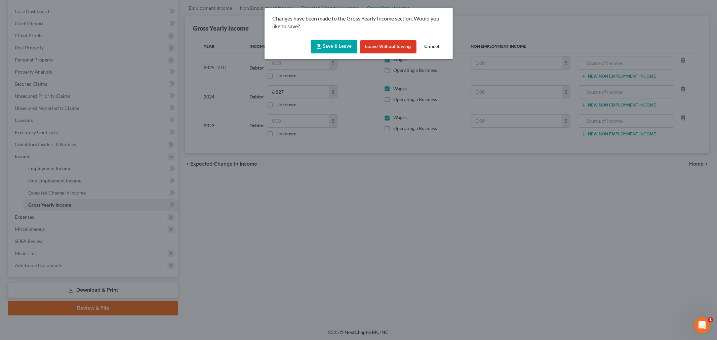
click at [325, 46] on button "Save & Leave" at bounding box center [334, 47] width 46 height 14
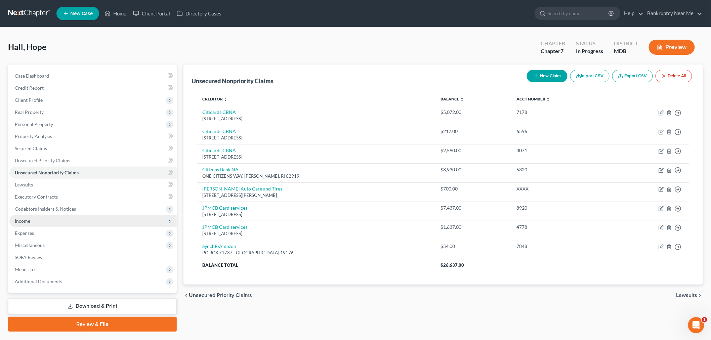
drag, startPoint x: 26, startPoint y: 221, endPoint x: 34, endPoint y: 219, distance: 8.2
click at [26, 221] on span "Income" at bounding box center [22, 221] width 15 height 6
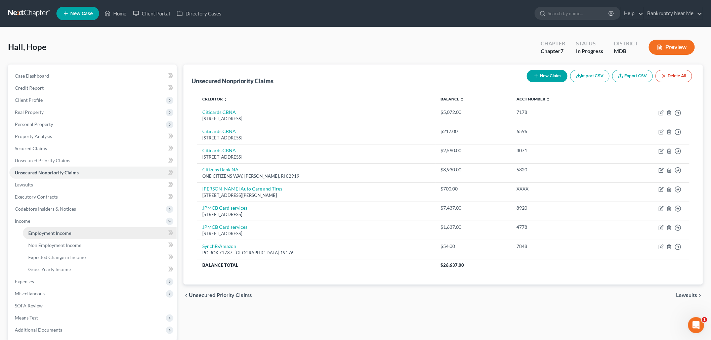
click at [58, 233] on span "Employment Income" at bounding box center [49, 233] width 43 height 6
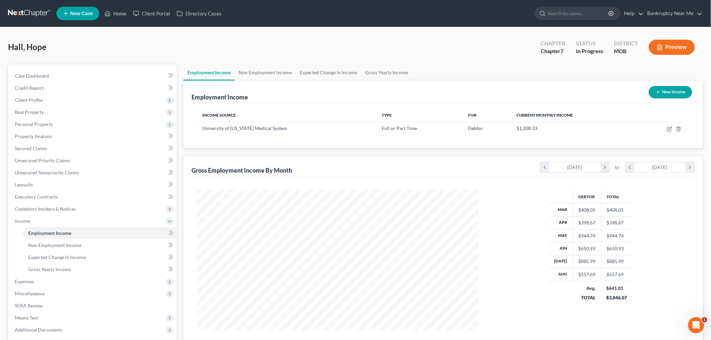
scroll to position [141, 295]
click at [388, 71] on link "Gross Yearly Income" at bounding box center [386, 73] width 51 height 16
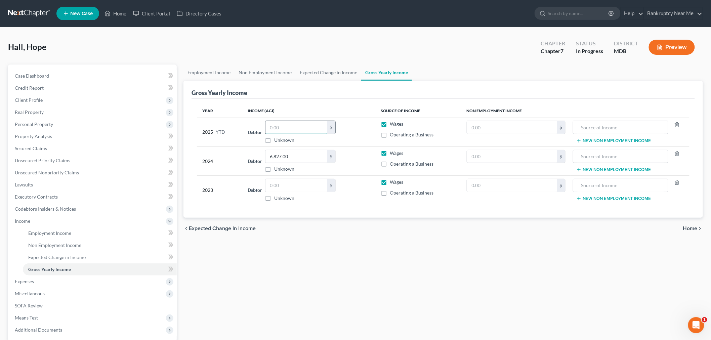
click at [312, 130] on input "text" at bounding box center [297, 127] width 62 height 13
paste input "6,367.85"
type input "6,367.85"
click at [79, 76] on link "Case Dashboard" at bounding box center [92, 76] width 167 height 12
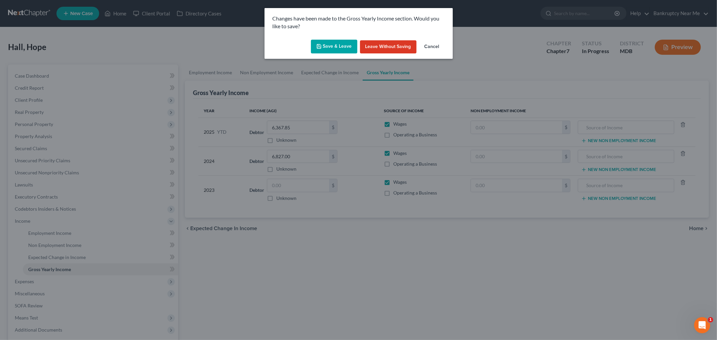
click at [322, 47] on icon "button" at bounding box center [318, 46] width 5 height 5
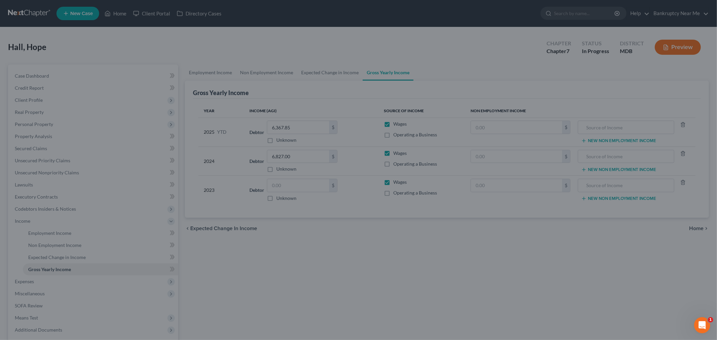
select select "6"
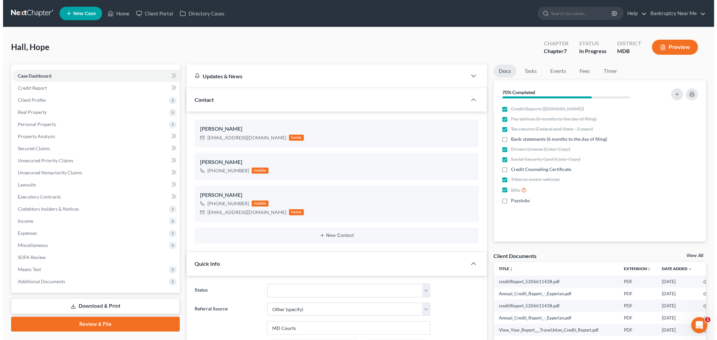
scroll to position [3061, 0]
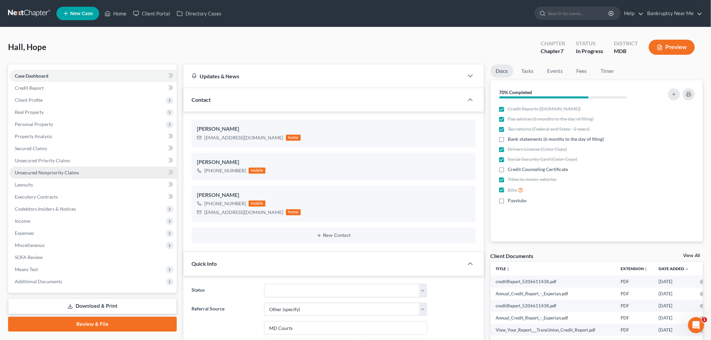
click at [49, 172] on span "Unsecured Nonpriority Claims" at bounding box center [47, 173] width 64 height 6
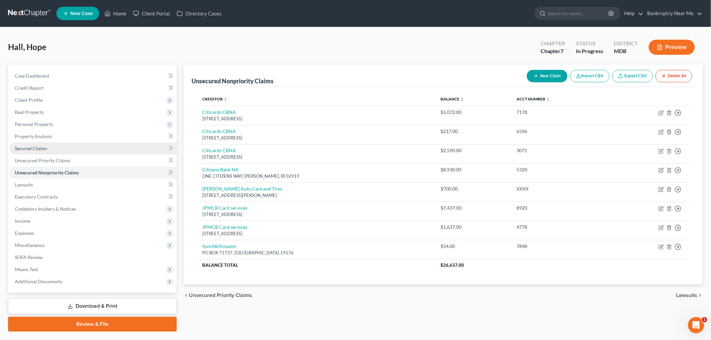
click at [44, 151] on link "Secured Claims" at bounding box center [92, 149] width 167 height 12
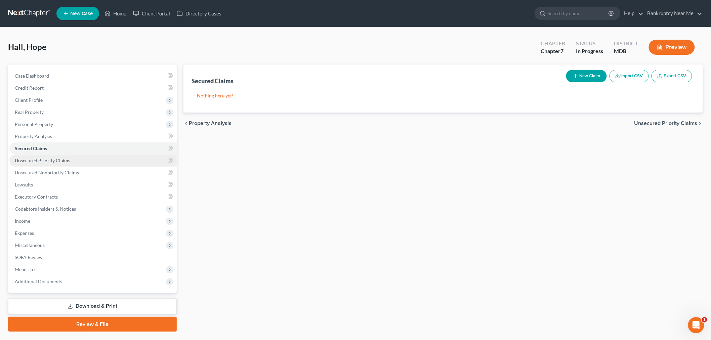
click at [69, 161] on link "Unsecured Priority Claims" at bounding box center [92, 161] width 167 height 12
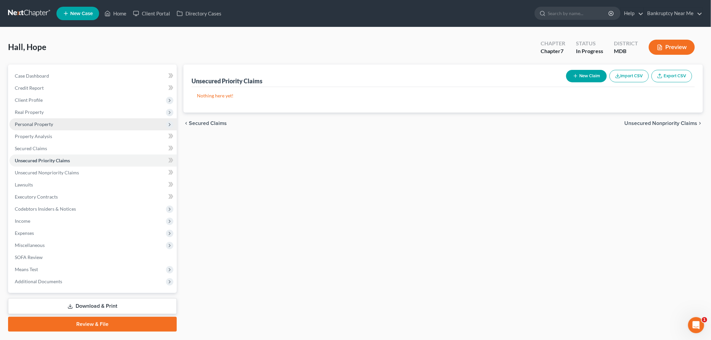
click at [44, 126] on span "Personal Property" at bounding box center [34, 124] width 38 height 6
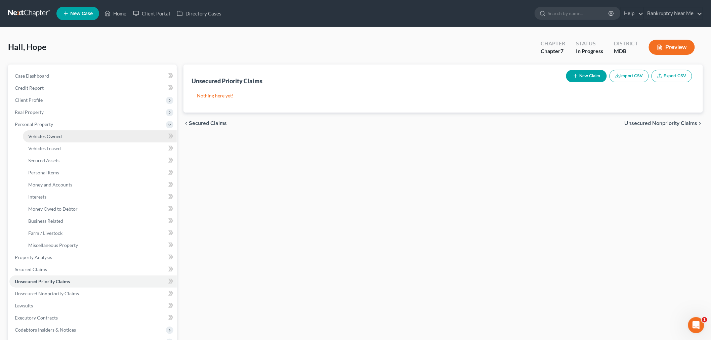
click at [68, 138] on link "Vehicles Owned" at bounding box center [100, 136] width 154 height 12
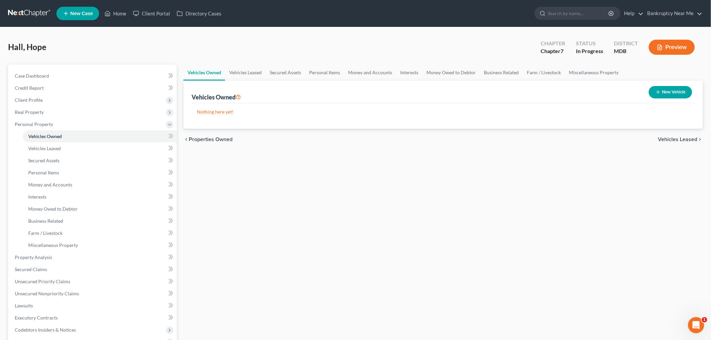
drag, startPoint x: 247, startPoint y: 76, endPoint x: 250, endPoint y: 74, distance: 3.5
click at [257, 76] on link "Vehicles Leased" at bounding box center [245, 73] width 41 height 16
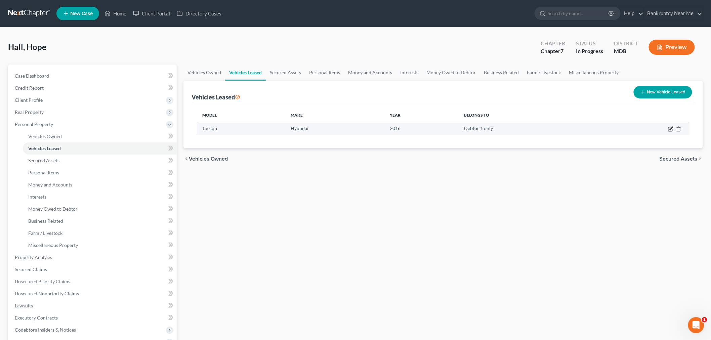
click at [670, 128] on icon "button" at bounding box center [670, 128] width 5 height 5
select select "0"
select select "10"
select select "0"
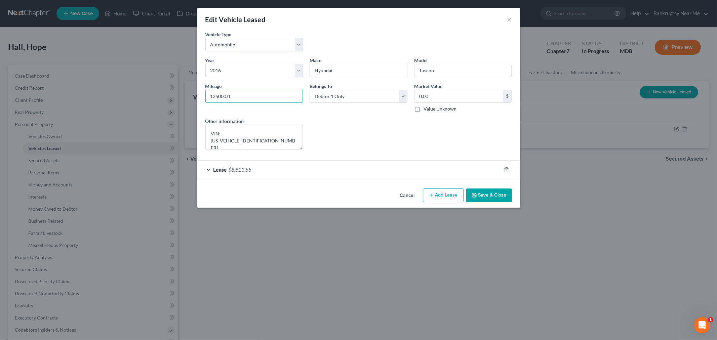
drag, startPoint x: 242, startPoint y: 96, endPoint x: 196, endPoint y: 96, distance: 46.4
click at [196, 96] on div "Edit Vehicle Leased × Vehicle Type * Select Automobile Truck Trailer Watercraft…" at bounding box center [358, 170] width 717 height 340
click at [507, 16] on button "×" at bounding box center [509, 19] width 5 height 8
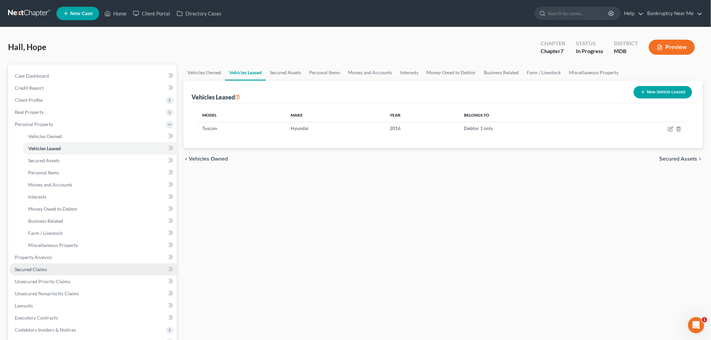
click at [48, 269] on link "Secured Claims" at bounding box center [92, 270] width 167 height 12
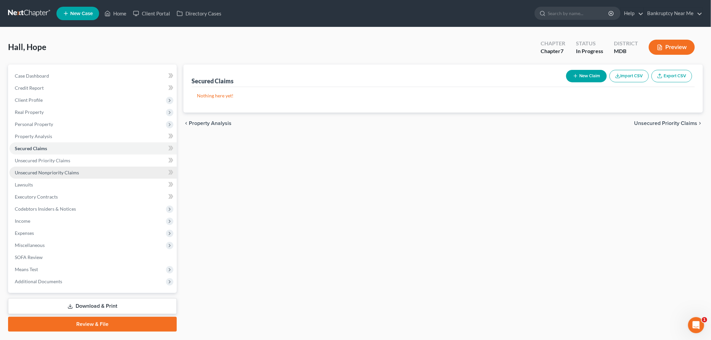
click at [49, 172] on span "Unsecured Nonpriority Claims" at bounding box center [47, 173] width 64 height 6
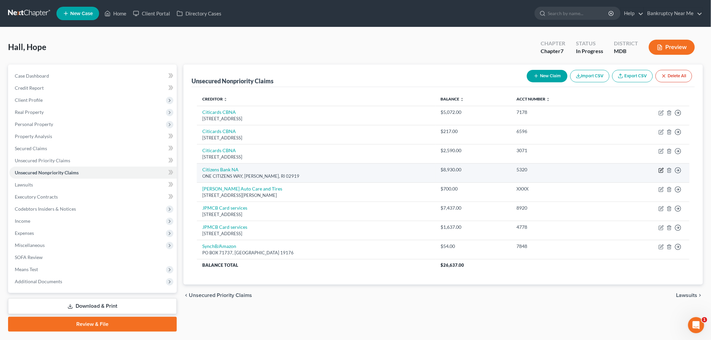
click at [661, 170] on icon "button" at bounding box center [662, 169] width 3 height 3
select select "41"
select select "14"
select select "0"
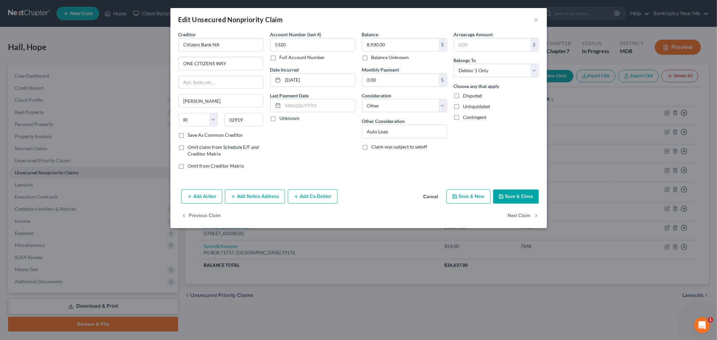
click at [222, 133] on label "Save As Common Creditor" at bounding box center [215, 135] width 55 height 7
click at [195, 133] on input "Save As Common Creditor" at bounding box center [193, 134] width 4 height 4
checkbox input "true"
click at [240, 58] on input "ONE CITIZENS WAY" at bounding box center [221, 63] width 84 height 13
click at [242, 65] on input "ONE CITIZENS WAY" at bounding box center [221, 63] width 84 height 13
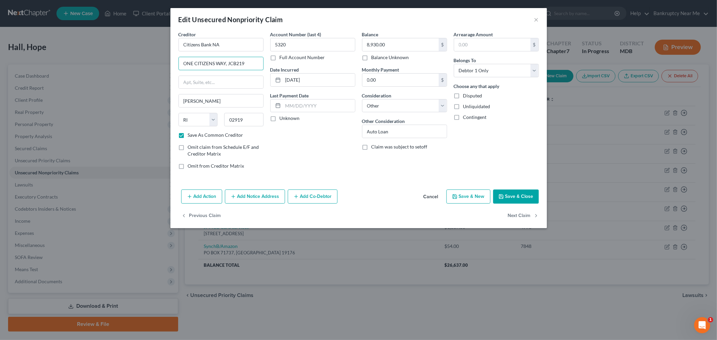
type input "ONE CITIZENS WAY, JCB219"
click at [511, 194] on button "Save & Close" at bounding box center [516, 197] width 46 height 14
checkbox input "false"
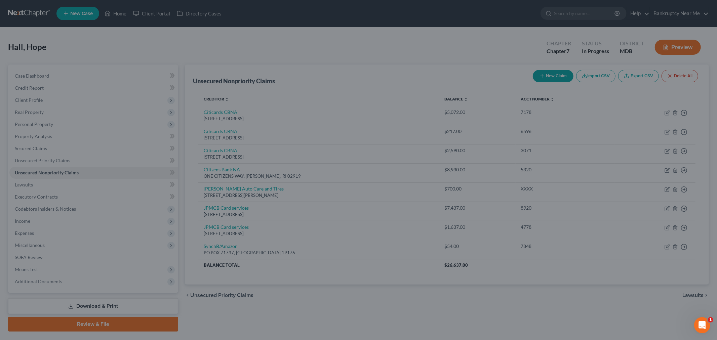
type input "0"
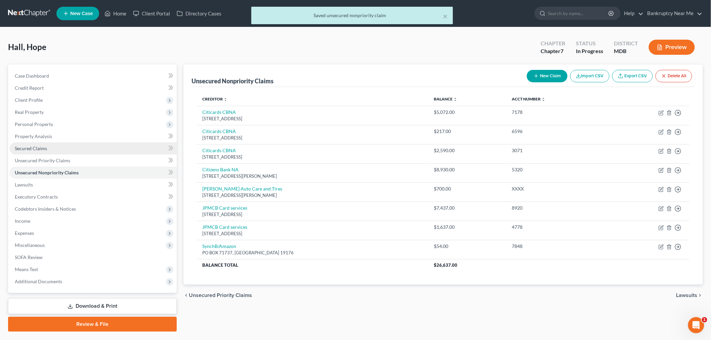
drag, startPoint x: 55, startPoint y: 150, endPoint x: 68, endPoint y: 142, distance: 14.8
click at [55, 150] on link "Secured Claims" at bounding box center [92, 149] width 167 height 12
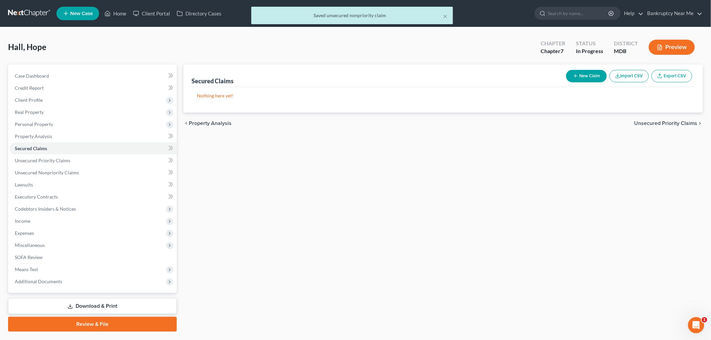
click at [577, 72] on button "New Claim" at bounding box center [586, 76] width 41 height 12
select select "0"
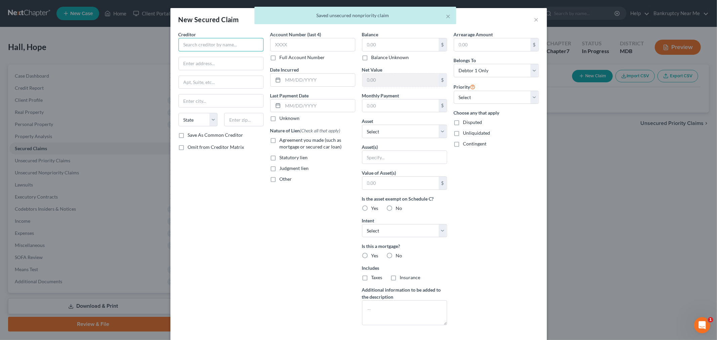
click at [257, 46] on input "text" at bounding box center [221, 44] width 85 height 13
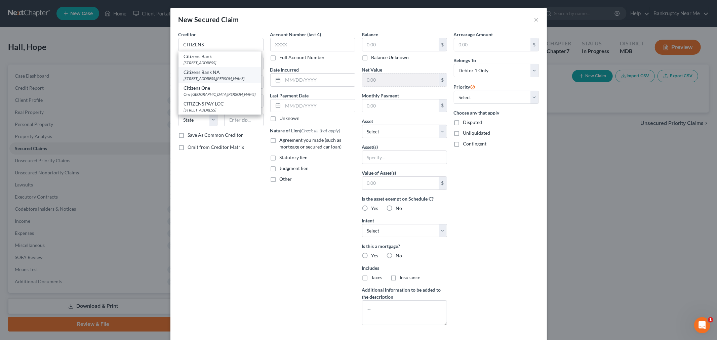
click at [238, 76] on div "ONE CITIZENS WAY, JCB219, Johnston, RI 02919" at bounding box center [220, 79] width 72 height 6
type input "Citizens Bank NA"
type input "ONE CITIZENS WAY, JCB219"
type input "Johnston"
select select "41"
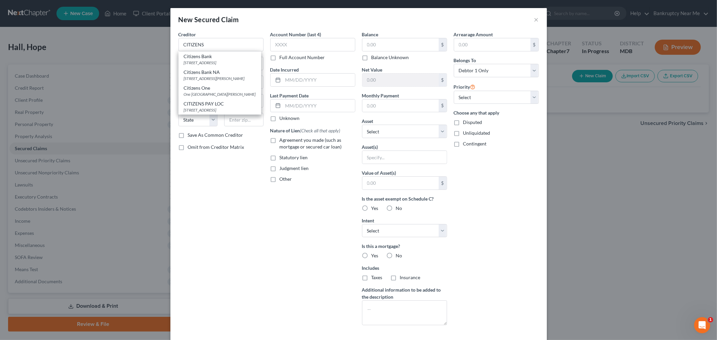
type input "02919"
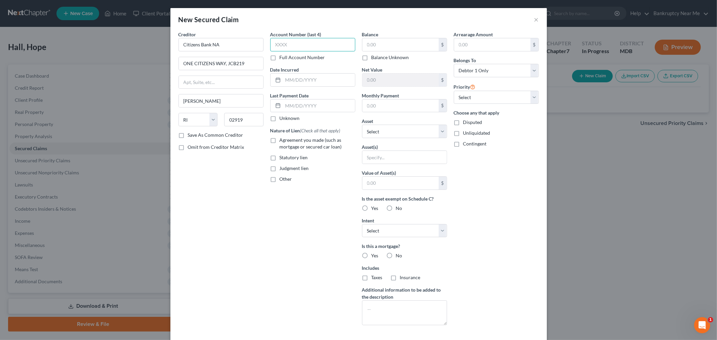
click at [295, 43] on input "text" at bounding box center [312, 44] width 85 height 13
type input "5320"
click at [407, 45] on input "text" at bounding box center [400, 44] width 76 height 13
type input "8,930"
drag, startPoint x: 397, startPoint y: 160, endPoint x: 401, endPoint y: 144, distance: 16.7
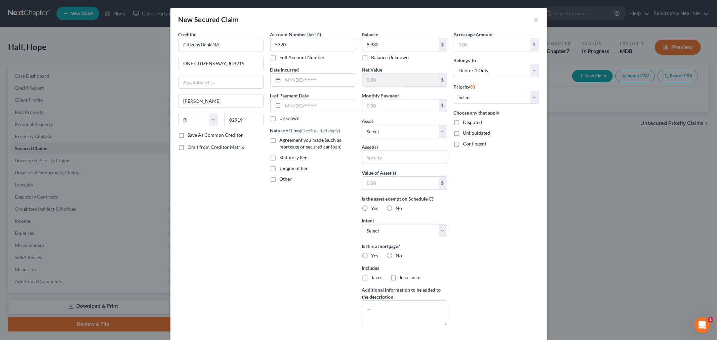
click at [397, 160] on input "text" at bounding box center [404, 157] width 84 height 13
click at [401, 135] on select "Select Other Multiple Assets 2016 Hyundai Tuscon - $0.0 PNC (Checking Account) …" at bounding box center [404, 131] width 85 height 13
select select "2"
click at [362, 125] on select "Select Other Multiple Assets 2016 Hyundai Tuscon - $0.0 PNC (Checking Account) …" at bounding box center [404, 131] width 85 height 13
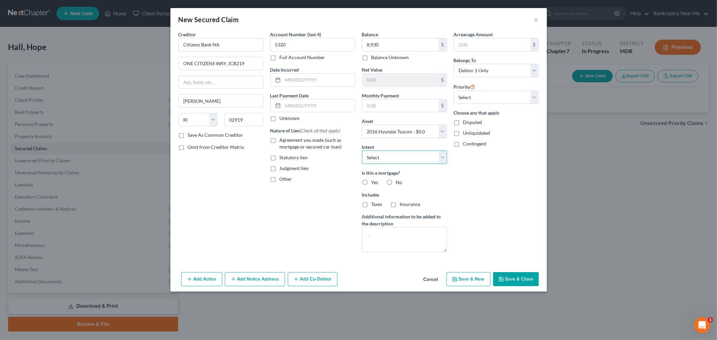
click at [435, 161] on select "Select Surrender Redeem Reaffirm Avoid Other" at bounding box center [404, 157] width 85 height 13
select select "0"
click at [362, 151] on select "Select Surrender Redeem Reaffirm Avoid Other" at bounding box center [404, 157] width 85 height 13
click at [396, 182] on label "No" at bounding box center [399, 182] width 6 height 7
click at [399, 182] on input "No" at bounding box center [401, 181] width 4 height 4
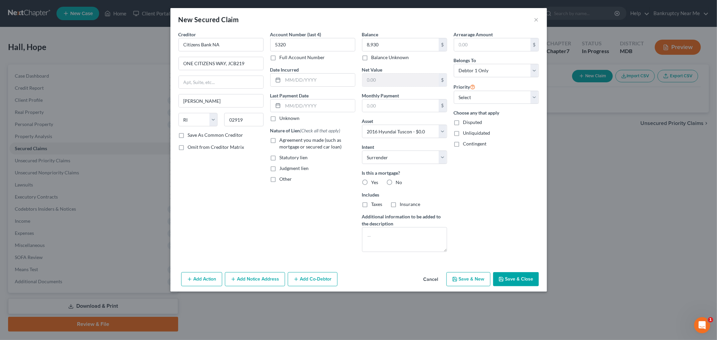
radio input "true"
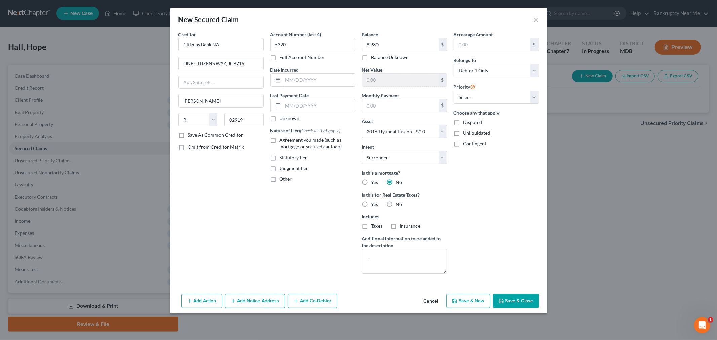
drag, startPoint x: 300, startPoint y: 81, endPoint x: 322, endPoint y: 72, distance: 23.7
click at [300, 81] on input "text" at bounding box center [319, 80] width 72 height 13
type input "12/29/2020"
click at [417, 258] on textarea at bounding box center [404, 261] width 85 height 25
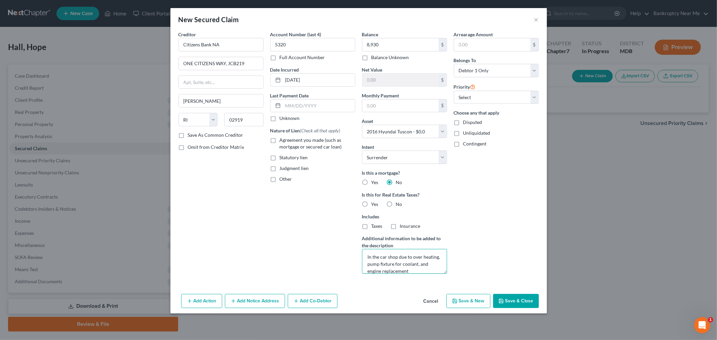
type textarea "In the car shop due to over heating, pump fixture for coolant, and engine repla…"
drag, startPoint x: 520, startPoint y: 298, endPoint x: 520, endPoint y: 295, distance: 3.4
click at [520, 298] on button "Save & Close" at bounding box center [516, 301] width 46 height 14
select select
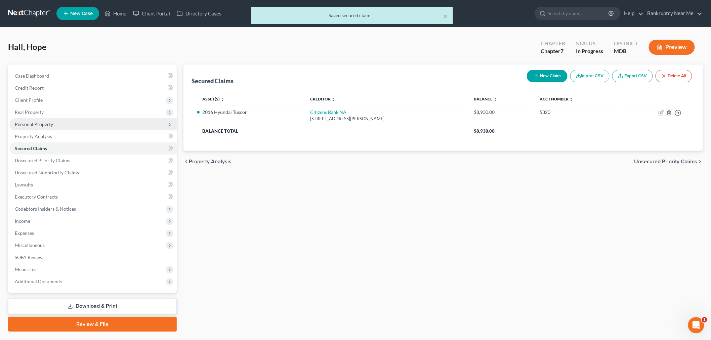
click at [49, 120] on span "Personal Property" at bounding box center [92, 124] width 167 height 12
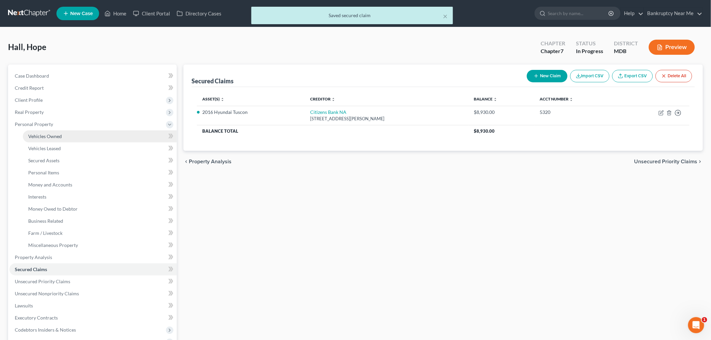
click at [59, 136] on span "Vehicles Owned" at bounding box center [45, 136] width 34 height 6
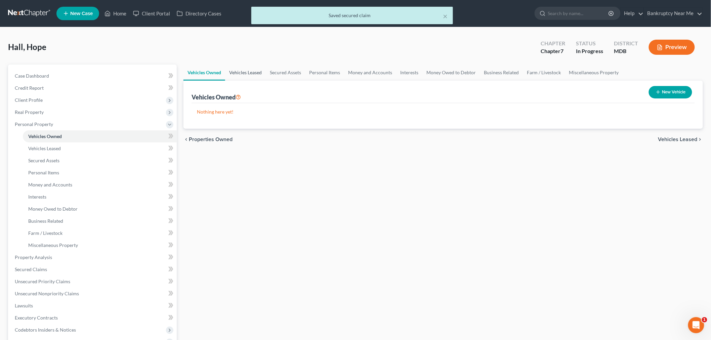
click at [247, 72] on link "Vehicles Leased" at bounding box center [245, 73] width 41 height 16
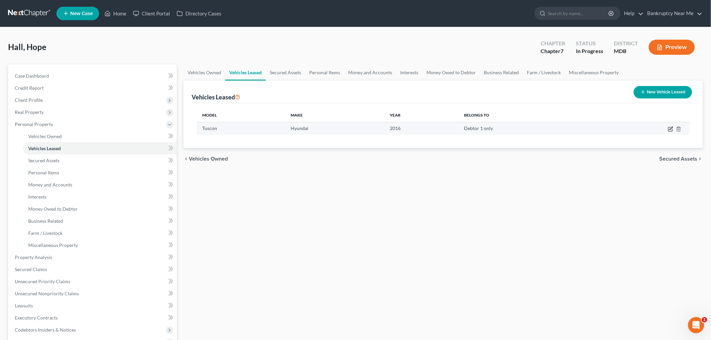
click at [670, 129] on icon "button" at bounding box center [670, 128] width 5 height 5
select select "0"
select select "10"
select select "0"
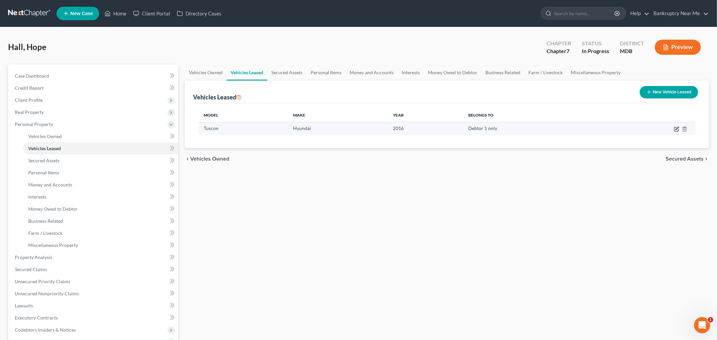
select select "41"
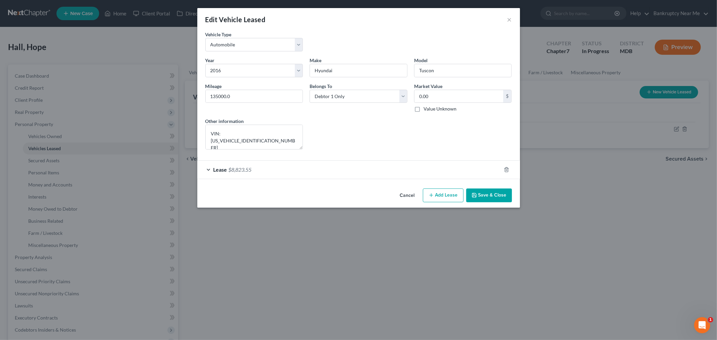
click at [297, 171] on div "Lease $8,823.55" at bounding box center [349, 170] width 304 height 18
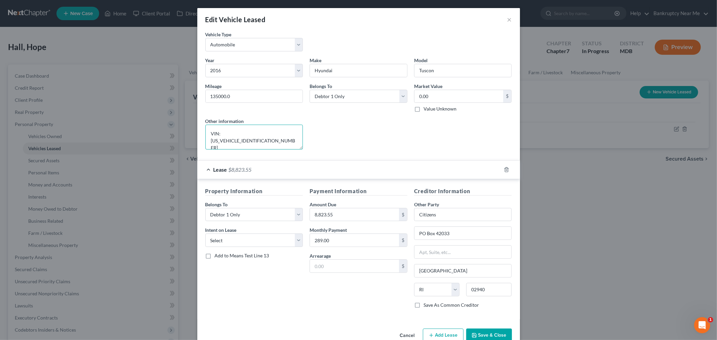
drag, startPoint x: 284, startPoint y: 133, endPoint x: 177, endPoint y: 129, distance: 107.7
click at [170, 131] on div "Edit Vehicle Leased × Vehicle Type * Select Automobile Truck Trailer Watercraft…" at bounding box center [358, 170] width 717 height 340
click at [507, 20] on button "×" at bounding box center [509, 19] width 5 height 8
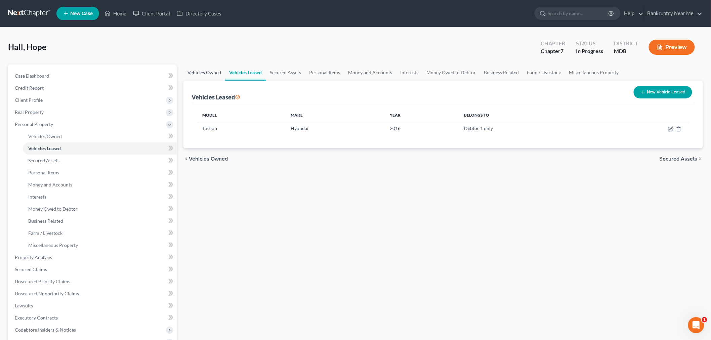
click at [201, 72] on link "Vehicles Owned" at bounding box center [205, 73] width 42 height 16
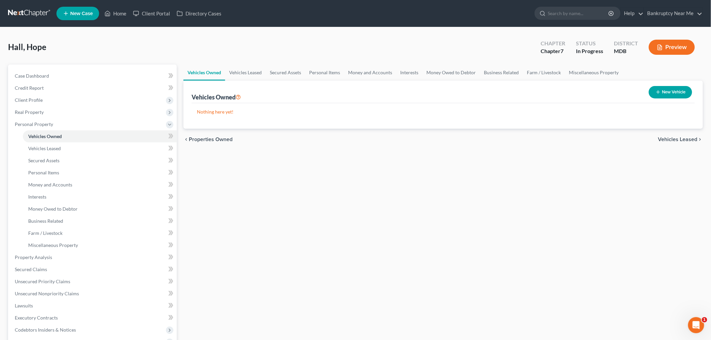
click at [680, 88] on button "New Vehicle" at bounding box center [670, 92] width 43 height 12
select select "0"
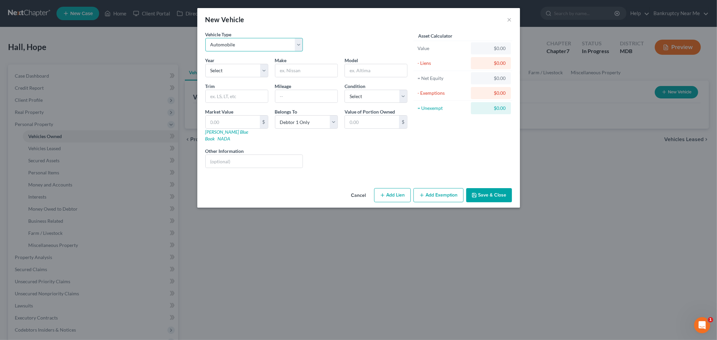
click at [213, 45] on select "Select Automobile Truck Trailer Watercraft Aircraft Motor Home Atv Other Vehicle" at bounding box center [254, 44] width 98 height 13
drag, startPoint x: 325, startPoint y: 38, endPoint x: 279, endPoint y: 57, distance: 49.4
click at [323, 39] on div "Vehicle Type Select Automobile Truck Trailer Watercraft Aircraft Motor Home Atv…" at bounding box center [306, 44] width 209 height 26
click at [244, 66] on select "Select 2026 2025 2024 2023 2022 2021 2020 2019 2018 2017 2016 2015 2014 2013 20…" at bounding box center [236, 70] width 63 height 13
select select "10"
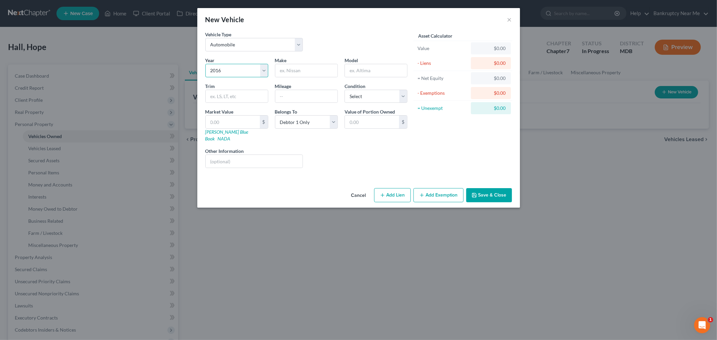
click at [205, 64] on select "Select 2026 2025 2024 2023 2022 2021 2020 2019 2018 2017 2016 2015 2014 2013 20…" at bounding box center [236, 70] width 63 height 13
click at [314, 68] on input "text" at bounding box center [306, 70] width 62 height 13
type input "Hyundai"
type input "Tuscon"
click at [314, 93] on input "text" at bounding box center [306, 96] width 62 height 13
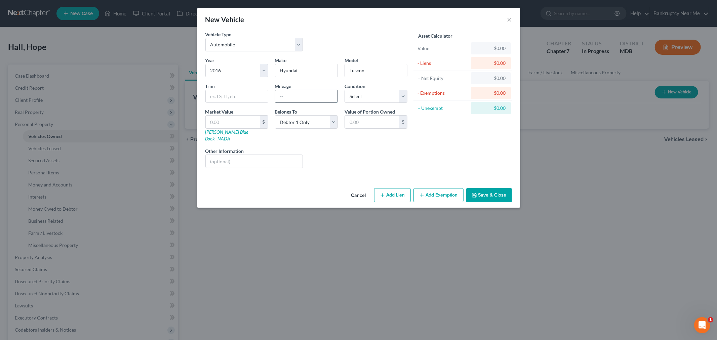
paste input "VIN: KM8J33A24GU073593"
type input "VIN: KM8J33A24GU073593"
click at [270, 160] on input "text" at bounding box center [254, 161] width 97 height 13
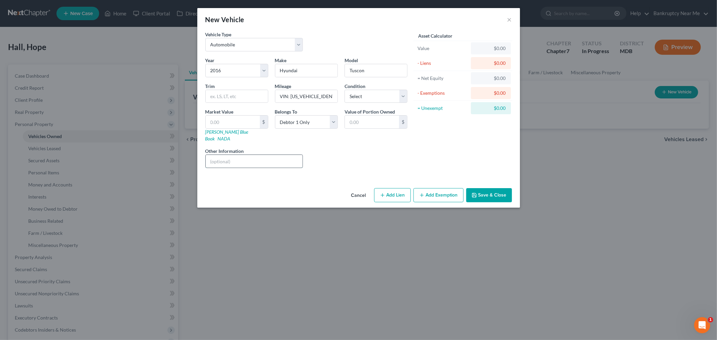
paste input "VIN: KM8J33A24GU073593"
type input "VIN: KM8J33A24GU073593"
drag, startPoint x: 281, startPoint y: 96, endPoint x: 537, endPoint y: 97, distance: 255.2
click at [537, 97] on div "New Vehicle × Vehicle Type Select Automobile Truck Trailer Watercraft Aircraft …" at bounding box center [358, 170] width 717 height 340
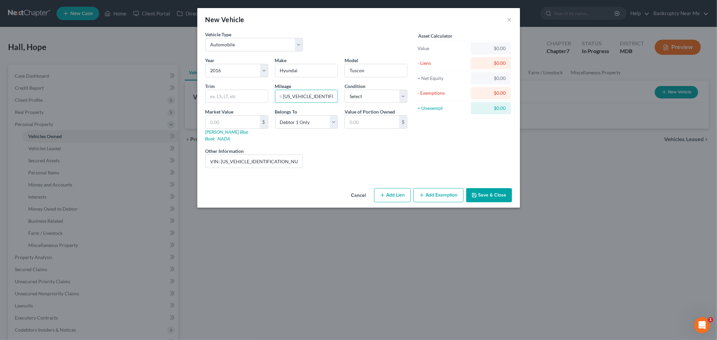
type input "V"
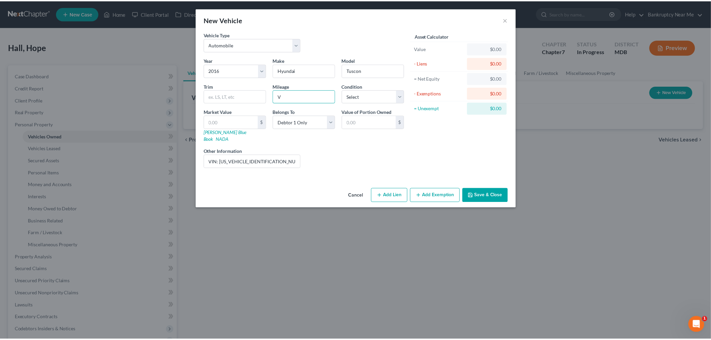
scroll to position [0, 0]
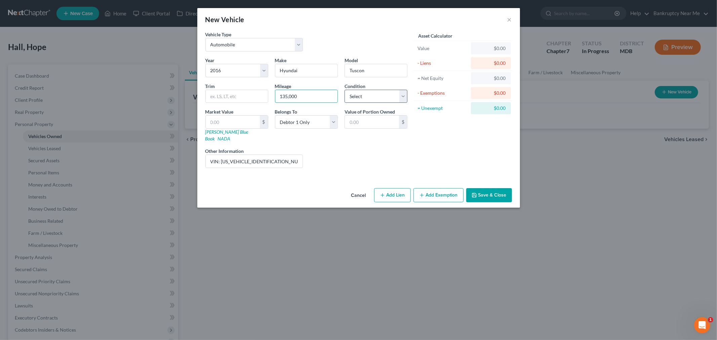
type input "135,000"
click at [387, 99] on select "Select Excellent Very Good Good Fair Poor" at bounding box center [376, 96] width 63 height 13
select select "4"
click at [345, 90] on select "Select Excellent Very Good Good Fair Poor" at bounding box center [376, 96] width 63 height 13
drag, startPoint x: 501, startPoint y: 188, endPoint x: 492, endPoint y: 180, distance: 12.1
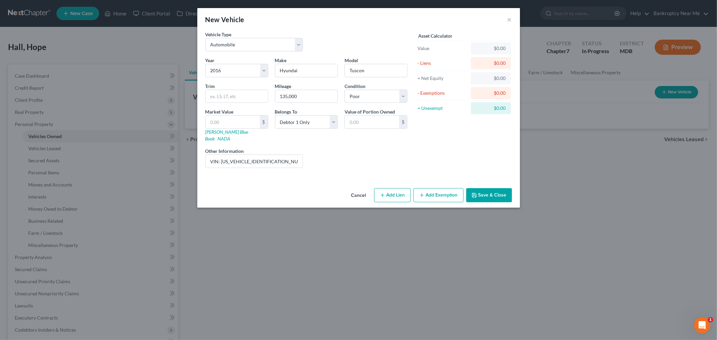
click at [500, 189] on button "Save & Close" at bounding box center [489, 195] width 46 height 14
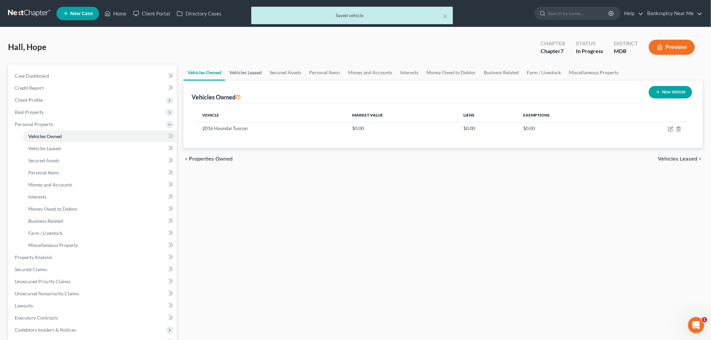
click at [241, 66] on link "Vehicles Leased" at bounding box center [245, 73] width 41 height 16
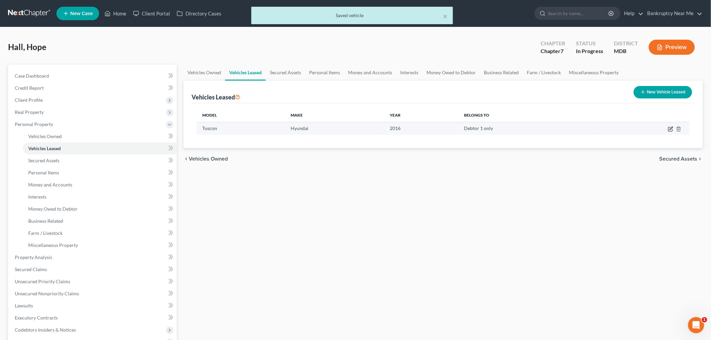
click at [670, 130] on icon "button" at bounding box center [670, 128] width 5 height 5
select select "0"
select select "10"
select select "0"
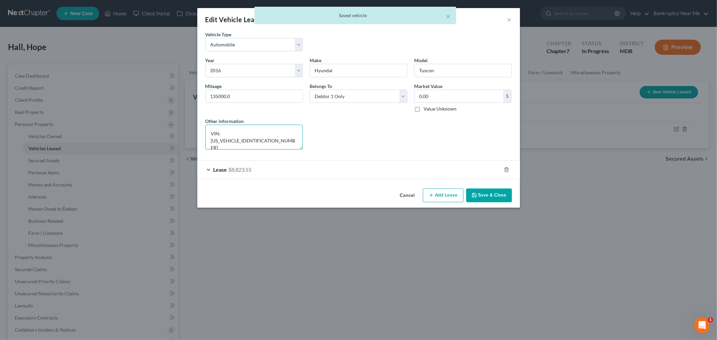
drag, startPoint x: 268, startPoint y: 139, endPoint x: 221, endPoint y: 139, distance: 47.1
click at [221, 139] on textarea "VIN: KM8J33A24GU073593" at bounding box center [254, 137] width 98 height 25
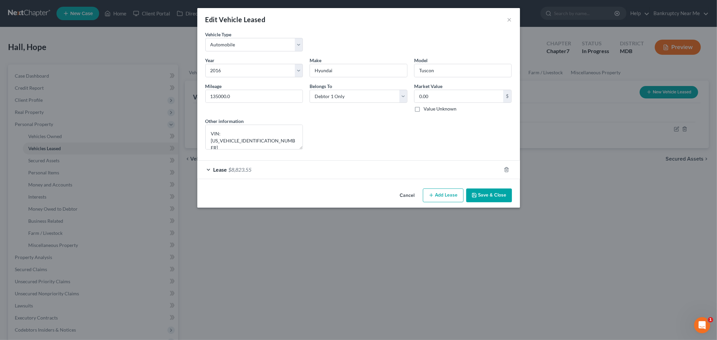
drag, startPoint x: 499, startPoint y: 198, endPoint x: 554, endPoint y: 159, distance: 67.3
click at [499, 198] on button "Save & Close" at bounding box center [489, 196] width 46 height 14
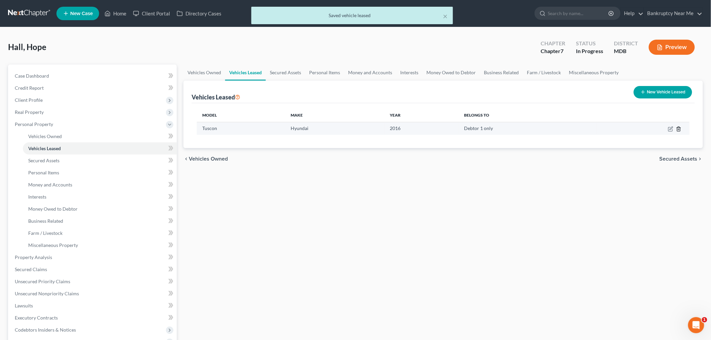
click at [679, 130] on icon "button" at bounding box center [678, 128] width 5 height 5
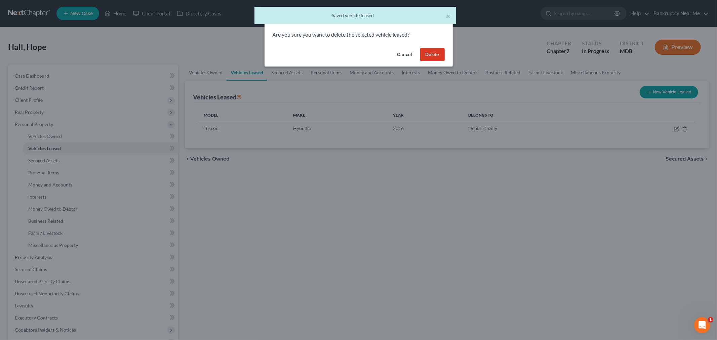
drag, startPoint x: 418, startPoint y: 48, endPoint x: 426, endPoint y: 56, distance: 11.2
click at [418, 48] on div "Cancel Delete" at bounding box center [359, 56] width 188 height 22
click at [426, 56] on button "Delete" at bounding box center [432, 54] width 25 height 13
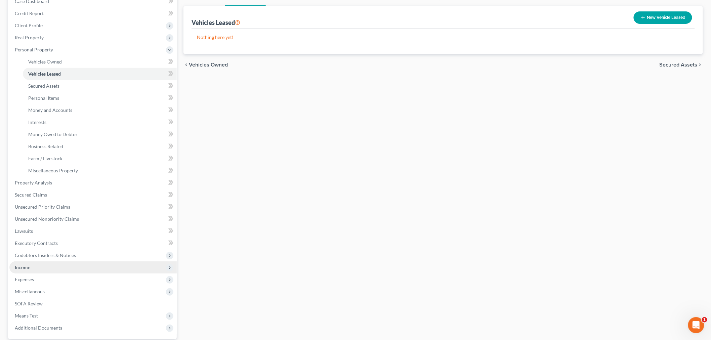
click at [38, 269] on span "Income" at bounding box center [92, 268] width 167 height 12
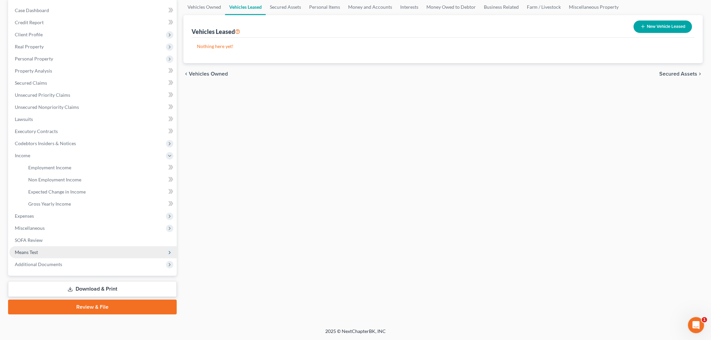
scroll to position [65, 0]
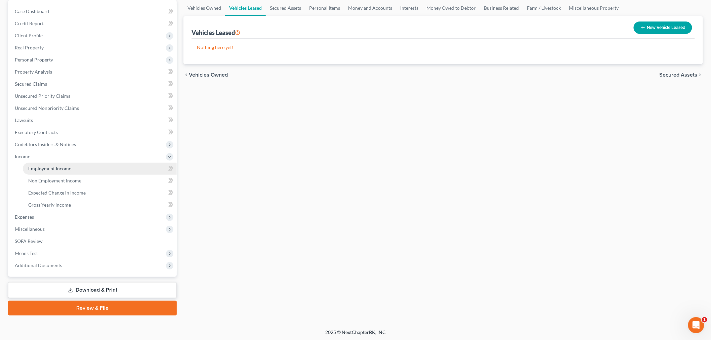
click at [78, 165] on link "Employment Income" at bounding box center [100, 169] width 154 height 12
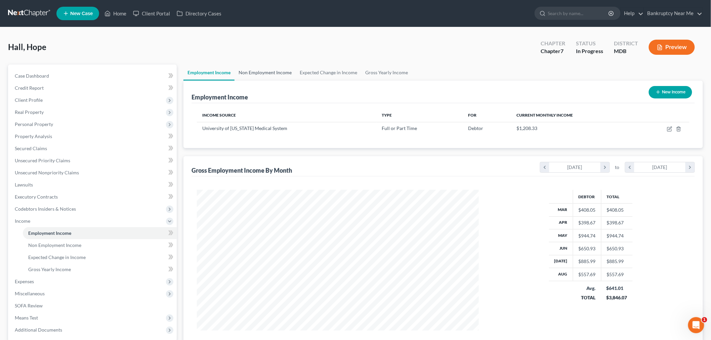
scroll to position [141, 295]
click at [270, 67] on link "Non Employment Income" at bounding box center [265, 73] width 61 height 16
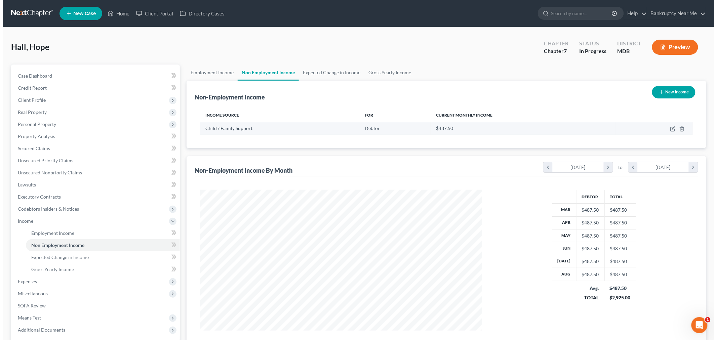
scroll to position [141, 295]
click at [670, 128] on icon "button" at bounding box center [669, 128] width 5 height 5
select select "7"
select select "2"
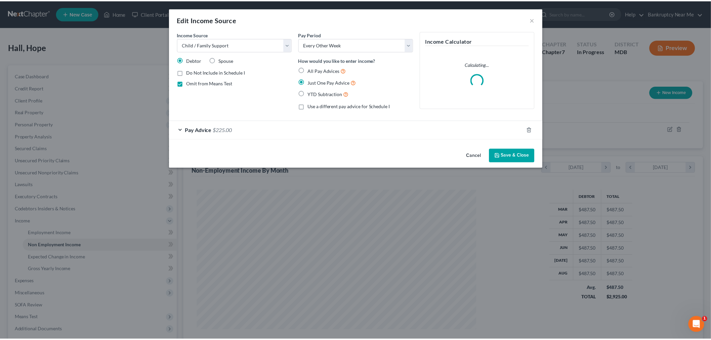
scroll to position [142, 298]
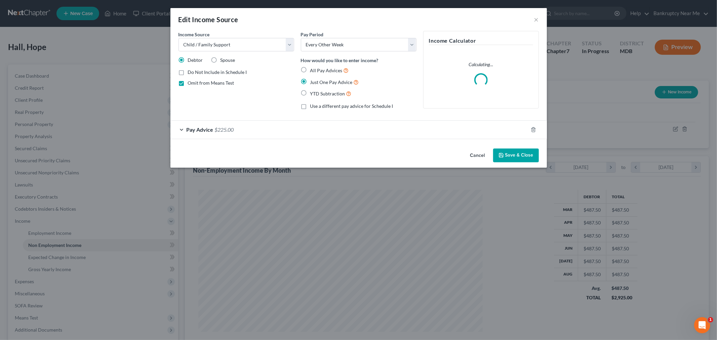
click at [218, 85] on span "Omit from Means Test" at bounding box center [211, 83] width 46 height 6
click at [195, 84] on input "Omit from Means Test" at bounding box center [193, 82] width 4 height 4
checkbox input "false"
click at [524, 150] on button "Save & Close" at bounding box center [516, 156] width 46 height 14
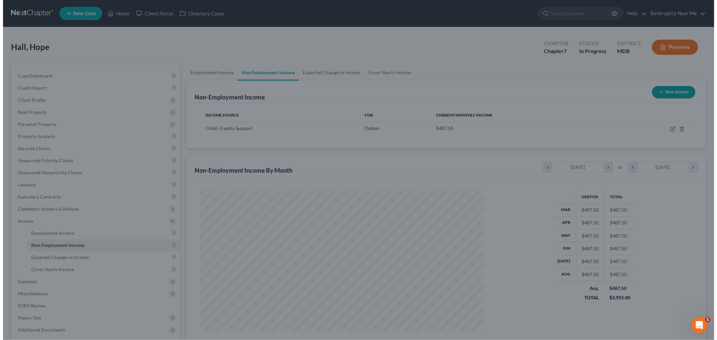
scroll to position [336057, 335902]
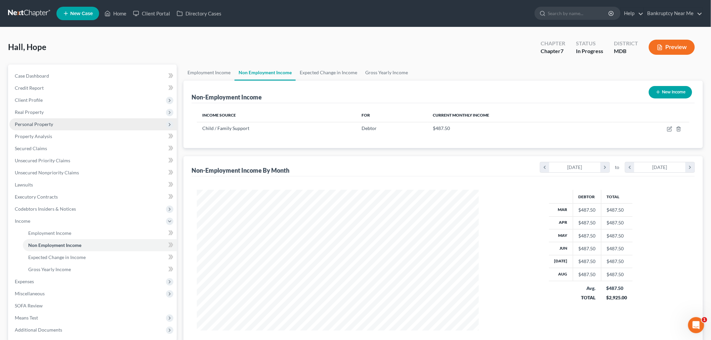
click at [45, 122] on span "Personal Property" at bounding box center [34, 124] width 38 height 6
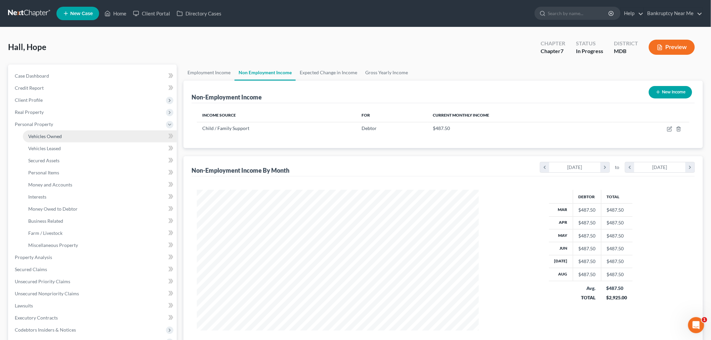
click at [65, 134] on link "Vehicles Owned" at bounding box center [100, 136] width 154 height 12
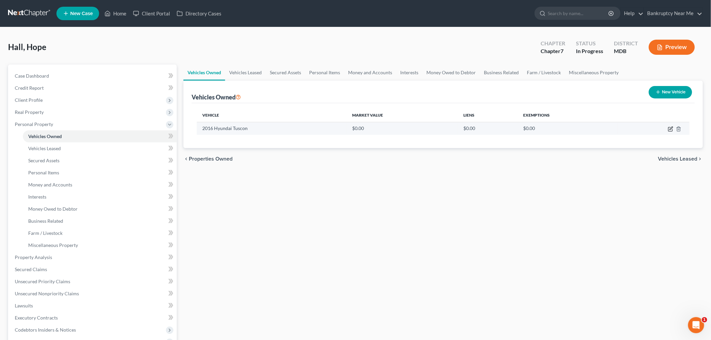
click at [668, 129] on icon "button" at bounding box center [670, 128] width 5 height 5
select select "0"
select select "10"
select select "4"
select select "0"
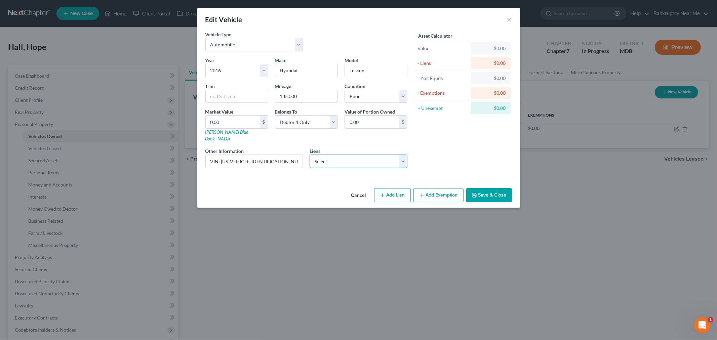
click at [351, 159] on select "Select Citizens Bank NA - $8,930.00" at bounding box center [359, 161] width 98 height 13
select select "41"
select select "0"
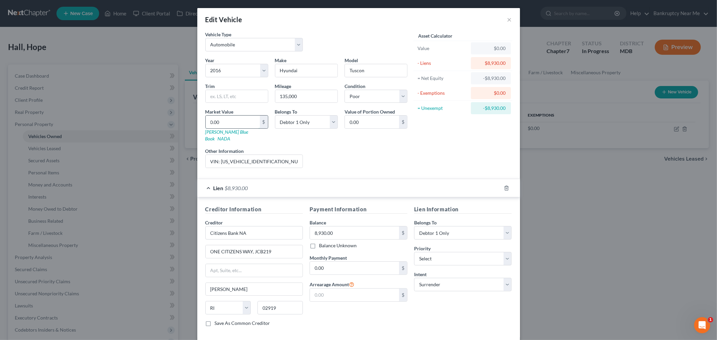
click at [235, 120] on input "0.00" at bounding box center [233, 122] width 54 height 13
type input "5"
type input "5.00"
type input "56"
type input "56.00"
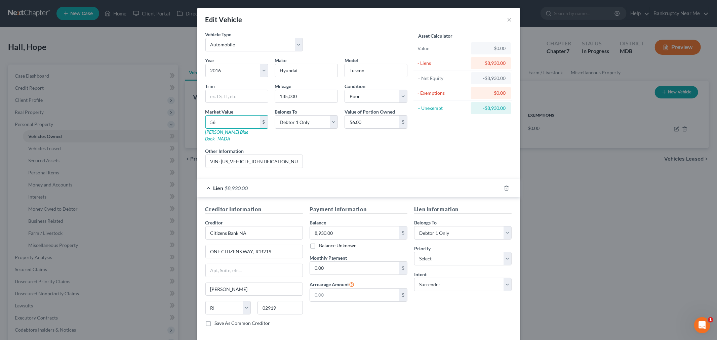
type input "565"
type input "565.00"
type input "5658"
type input "5,658.00"
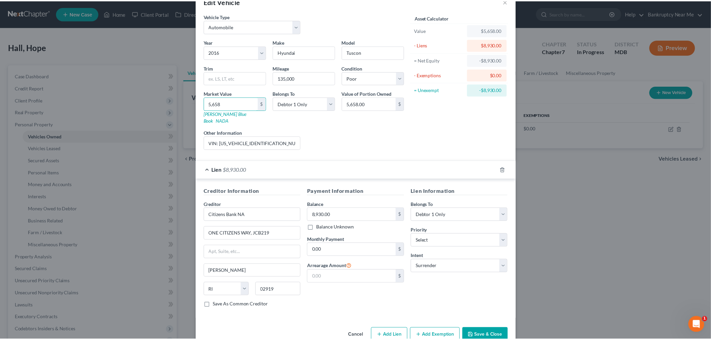
scroll to position [28, 0]
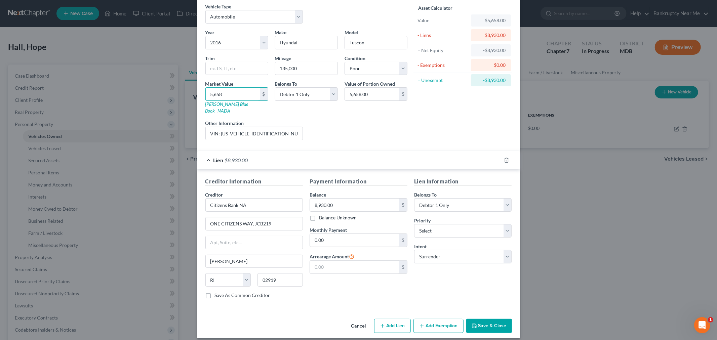
type input "5,658"
click at [480, 320] on button "Save & Close" at bounding box center [489, 326] width 46 height 14
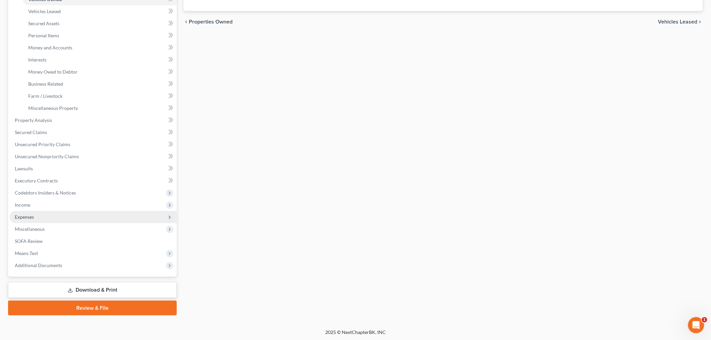
click at [29, 216] on span "Expenses" at bounding box center [24, 217] width 19 height 6
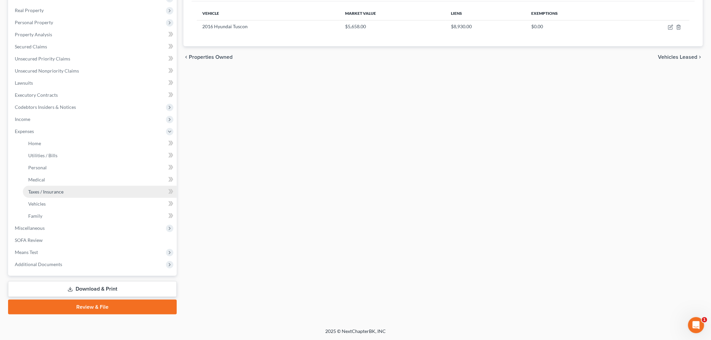
scroll to position [101, 0]
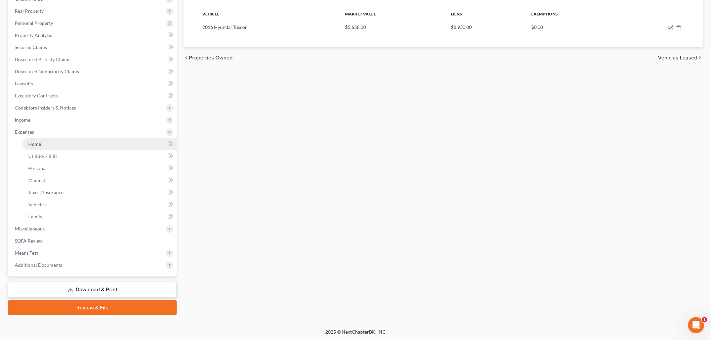
click at [62, 140] on link "Home" at bounding box center [100, 144] width 154 height 12
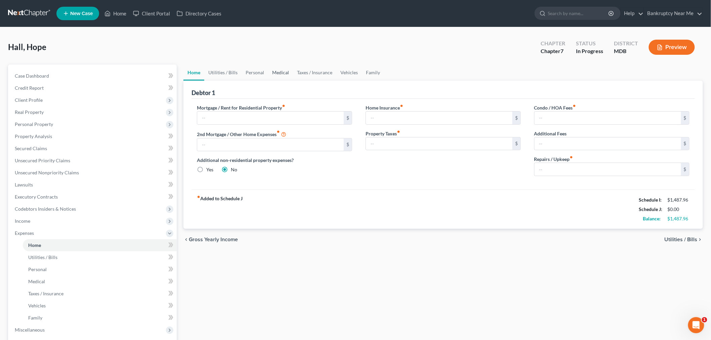
click at [278, 73] on link "Medical" at bounding box center [280, 73] width 25 height 16
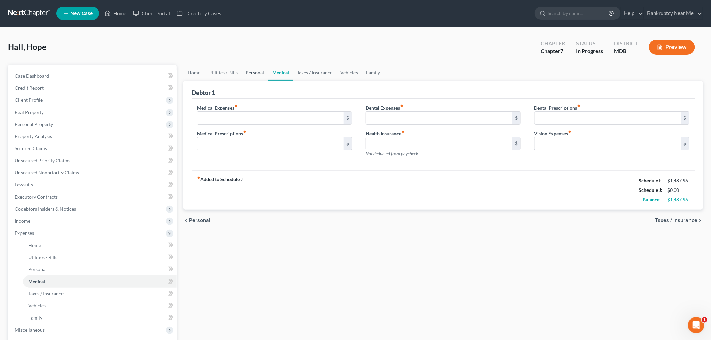
click at [250, 72] on link "Personal" at bounding box center [255, 73] width 27 height 16
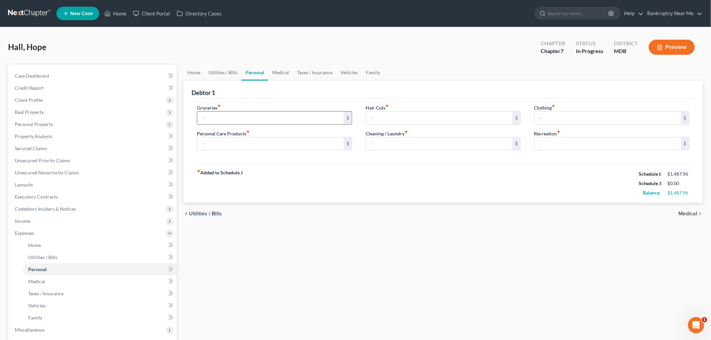
click at [226, 113] on input "text" at bounding box center [270, 118] width 147 height 13
type input "800"
click at [342, 68] on link "Vehicles" at bounding box center [350, 73] width 26 height 16
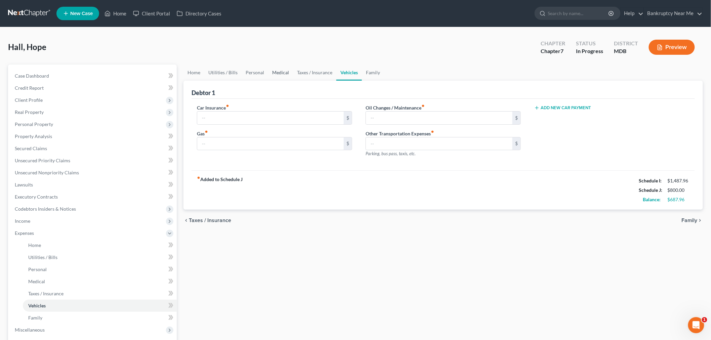
click at [284, 73] on link "Medical" at bounding box center [280, 73] width 25 height 16
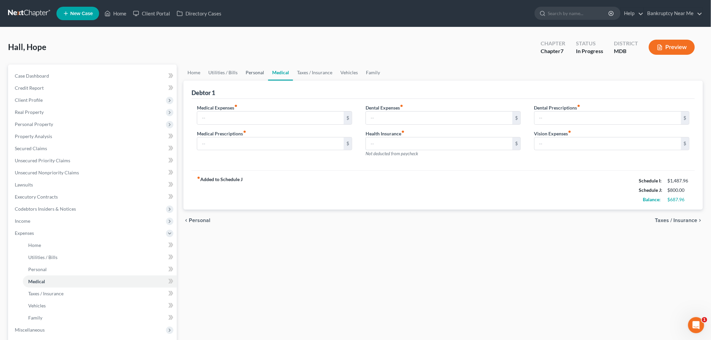
click at [255, 75] on link "Personal" at bounding box center [255, 73] width 27 height 16
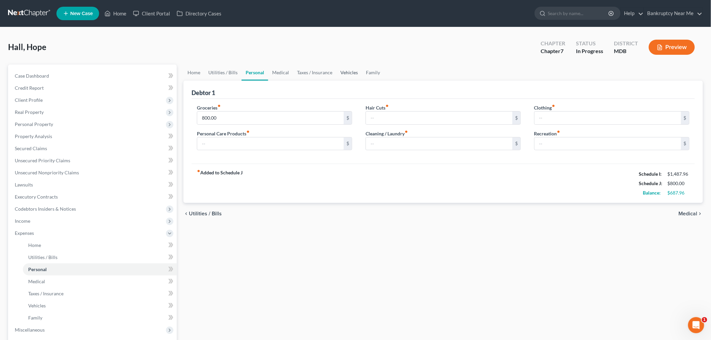
click at [347, 72] on link "Vehicles" at bounding box center [350, 73] width 26 height 16
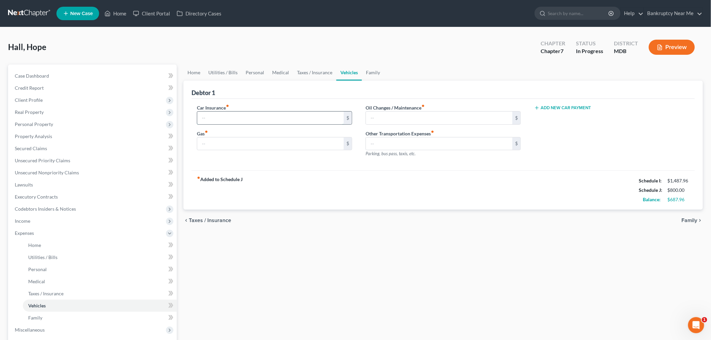
drag, startPoint x: 268, startPoint y: 118, endPoint x: 323, endPoint y: 103, distance: 56.6
click at [269, 118] on input "text" at bounding box center [270, 118] width 147 height 13
type input "145"
click at [199, 69] on link "Home" at bounding box center [194, 73] width 21 height 16
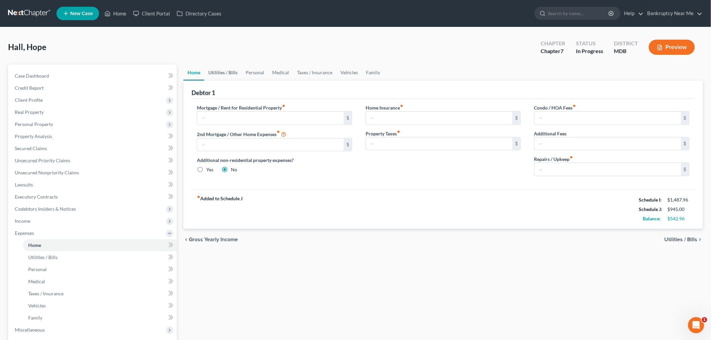
click at [212, 71] on link "Utilities / Bills" at bounding box center [222, 73] width 37 height 16
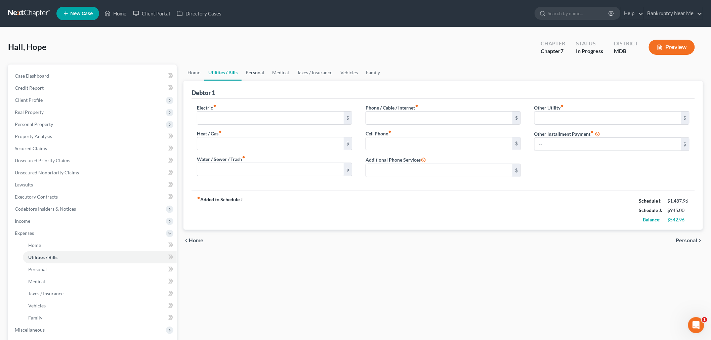
click at [252, 72] on link "Personal" at bounding box center [255, 73] width 27 height 16
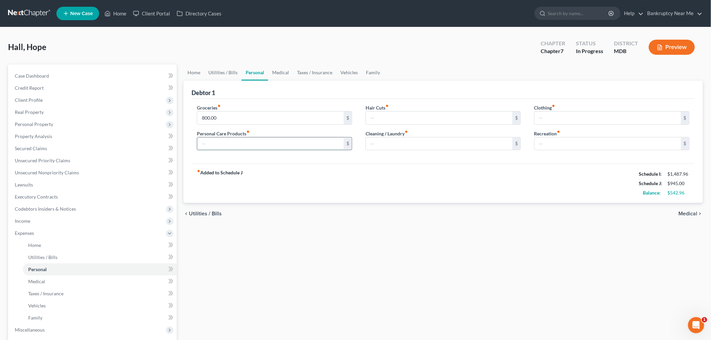
drag, startPoint x: 312, startPoint y: 143, endPoint x: 339, endPoint y: 131, distance: 29.1
click at [311, 143] on input "text" at bounding box center [270, 144] width 147 height 13
type input "46"
drag, startPoint x: 456, startPoint y: 116, endPoint x: 513, endPoint y: 78, distance: 68.9
click at [456, 116] on input "text" at bounding box center [439, 118] width 147 height 13
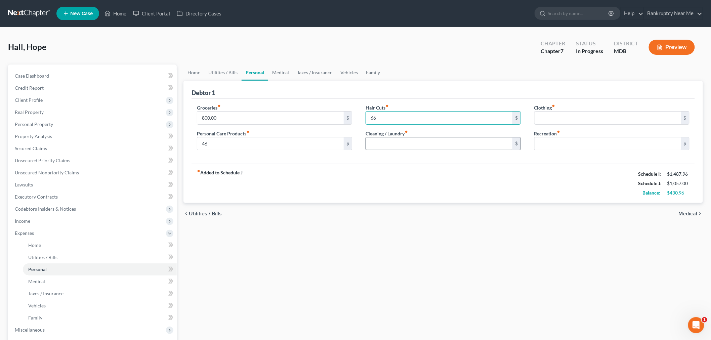
type input "66"
drag, startPoint x: 382, startPoint y: 145, endPoint x: 394, endPoint y: 139, distance: 14.0
click at [382, 145] on input "text" at bounding box center [439, 144] width 147 height 13
type input "89"
drag, startPoint x: 287, startPoint y: 71, endPoint x: 294, endPoint y: 70, distance: 6.5
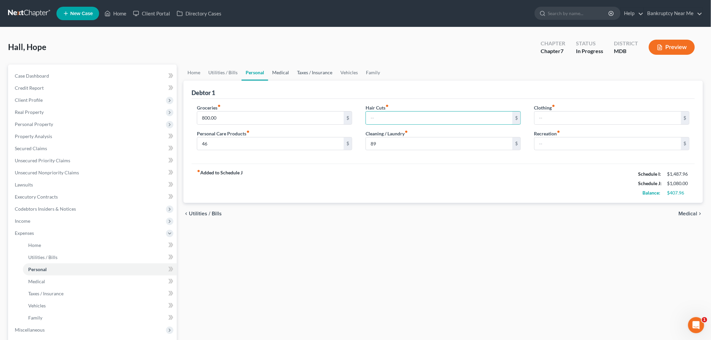
click at [287, 71] on link "Medical" at bounding box center [280, 73] width 25 height 16
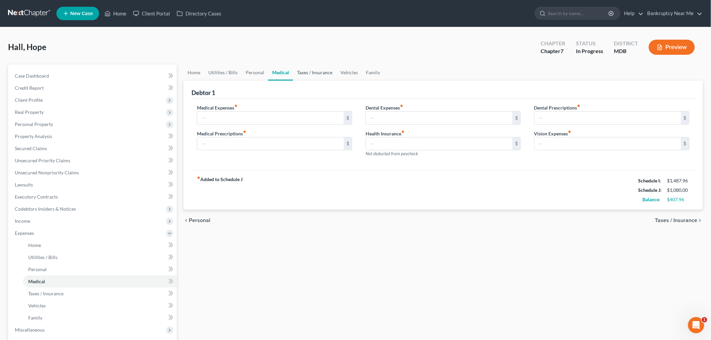
click at [324, 70] on link "Taxes / Insurance" at bounding box center [314, 73] width 43 height 16
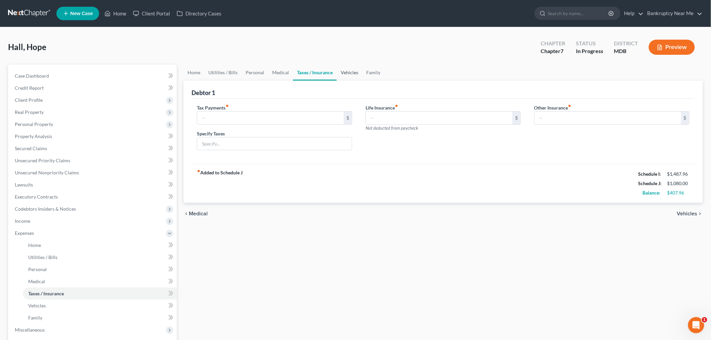
click at [352, 71] on link "Vehicles" at bounding box center [350, 73] width 26 height 16
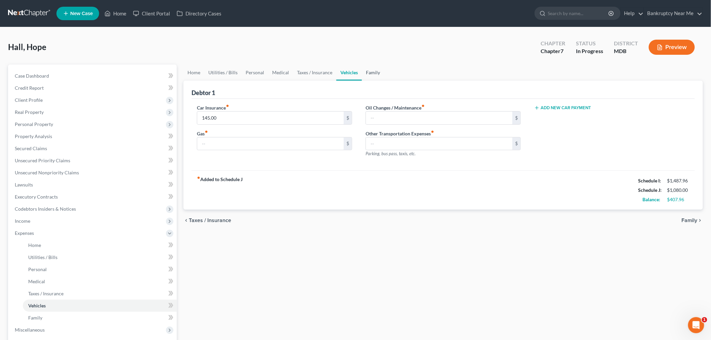
click at [375, 70] on link "Family" at bounding box center [373, 73] width 22 height 16
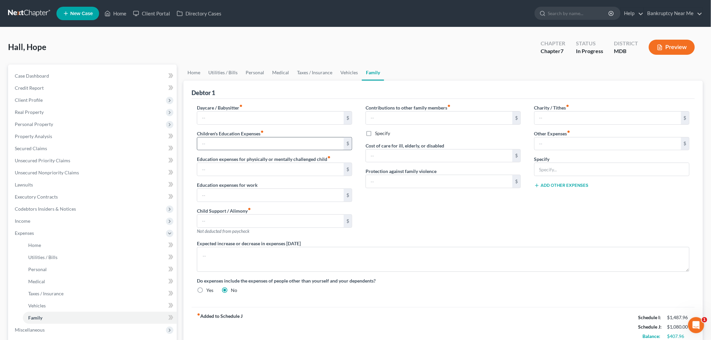
click at [287, 150] on div "$" at bounding box center [274, 143] width 155 height 13
click at [290, 142] on input "text" at bounding box center [270, 144] width 147 height 13
type input "204"
click at [196, 68] on link "Home" at bounding box center [194, 73] width 21 height 16
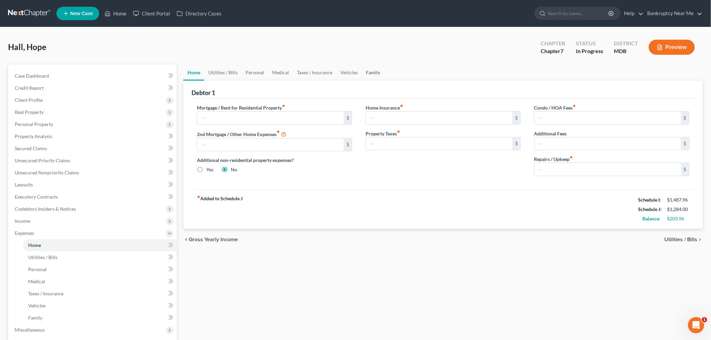
click at [370, 74] on link "Family" at bounding box center [373, 73] width 22 height 16
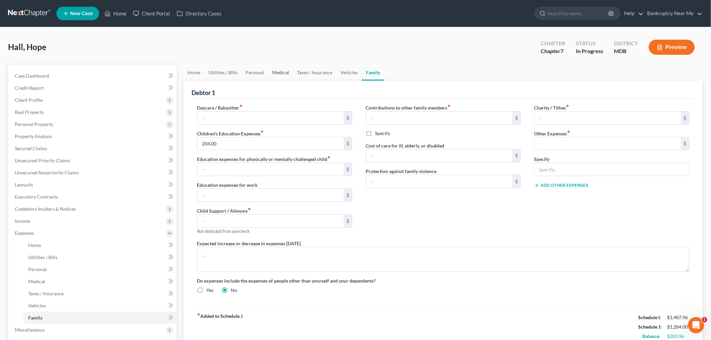
click at [275, 71] on link "Medical" at bounding box center [280, 73] width 25 height 16
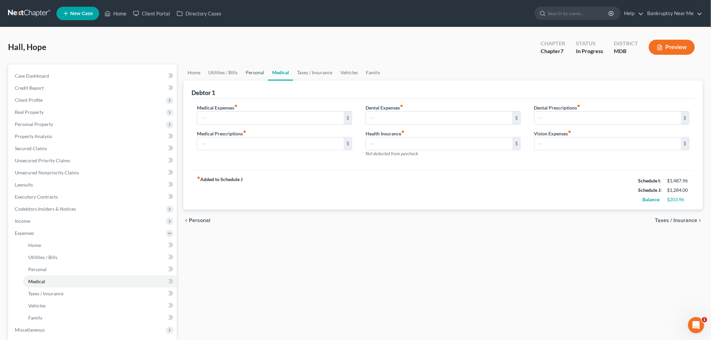
click at [252, 73] on link "Personal" at bounding box center [255, 73] width 27 height 16
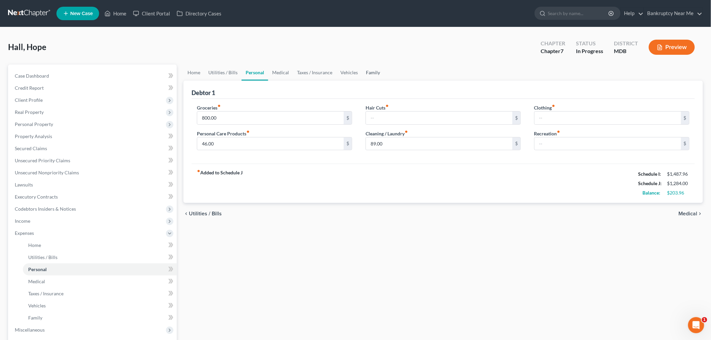
click at [370, 71] on link "Family" at bounding box center [373, 73] width 22 height 16
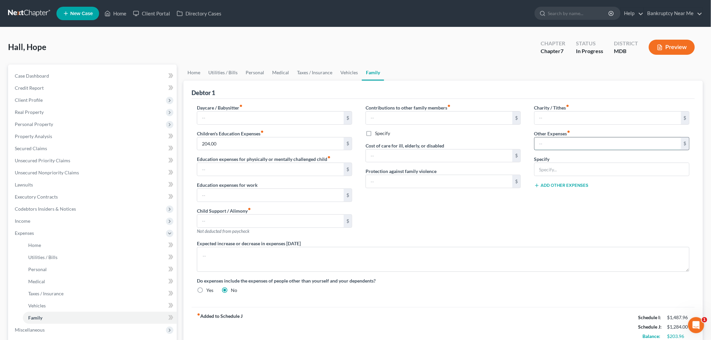
click at [561, 145] on input "text" at bounding box center [608, 144] width 147 height 13
type input "75"
click at [552, 170] on input "text" at bounding box center [612, 169] width 155 height 13
type input "Pet Care"
click at [225, 72] on link "Utilities / Bills" at bounding box center [222, 73] width 37 height 16
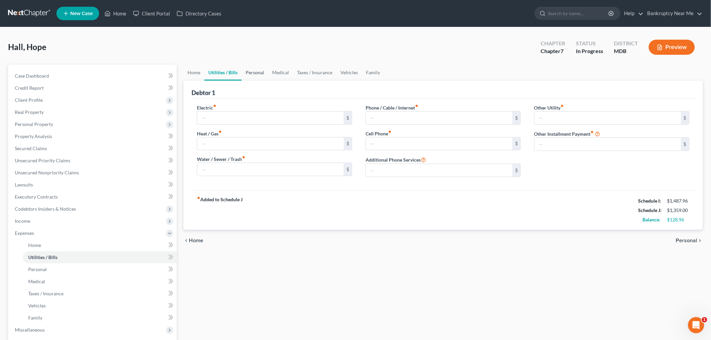
click at [257, 73] on link "Personal" at bounding box center [255, 73] width 27 height 16
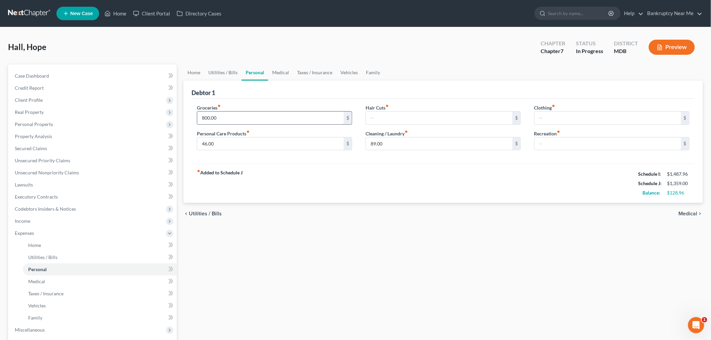
click at [261, 116] on input "800.00" at bounding box center [270, 118] width 147 height 13
type input "820"
click at [561, 117] on input "text" at bounding box center [608, 118] width 147 height 13
click at [230, 138] on input "46.00" at bounding box center [270, 144] width 147 height 13
click at [324, 71] on link "Taxes / Insurance" at bounding box center [314, 73] width 43 height 16
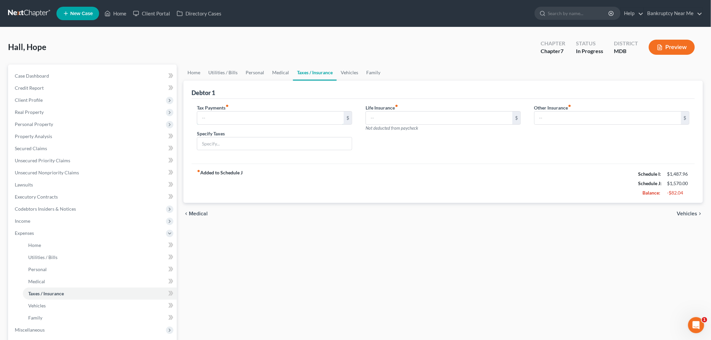
drag, startPoint x: 214, startPoint y: 112, endPoint x: 238, endPoint y: 106, distance: 23.9
click at [214, 112] on input "text" at bounding box center [270, 118] width 147 height 13
drag, startPoint x: 352, startPoint y: 75, endPoint x: 320, endPoint y: 86, distance: 34.6
click at [352, 75] on link "Vehicles" at bounding box center [350, 73] width 26 height 16
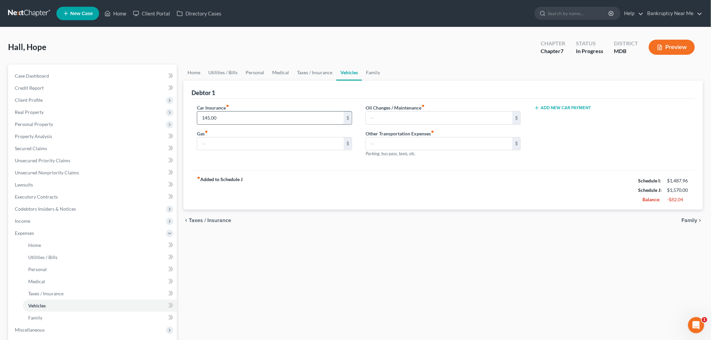
click at [273, 115] on input "145.00" at bounding box center [270, 118] width 147 height 13
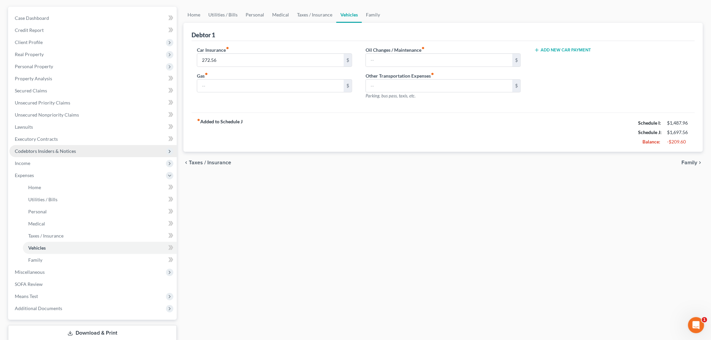
scroll to position [101, 0]
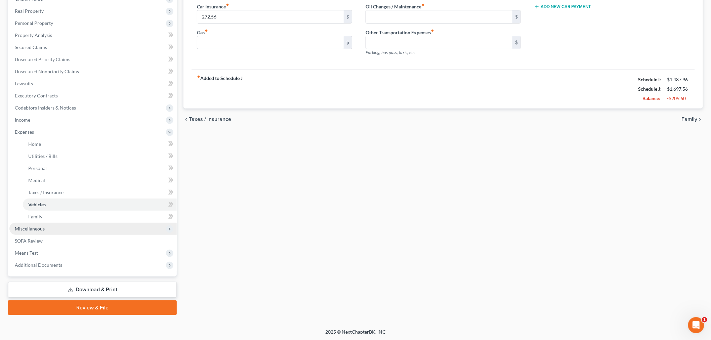
click at [78, 230] on span "Miscellaneous" at bounding box center [92, 229] width 167 height 12
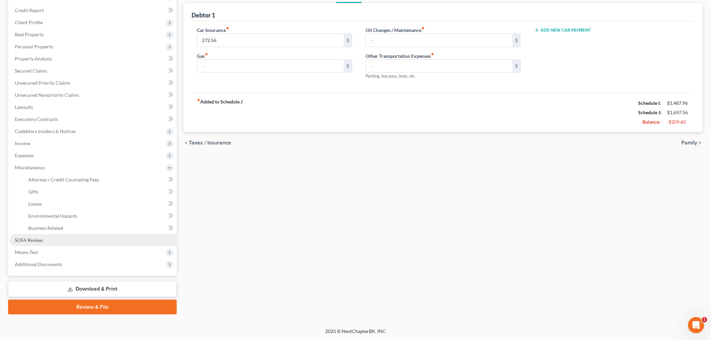
scroll to position [77, 0]
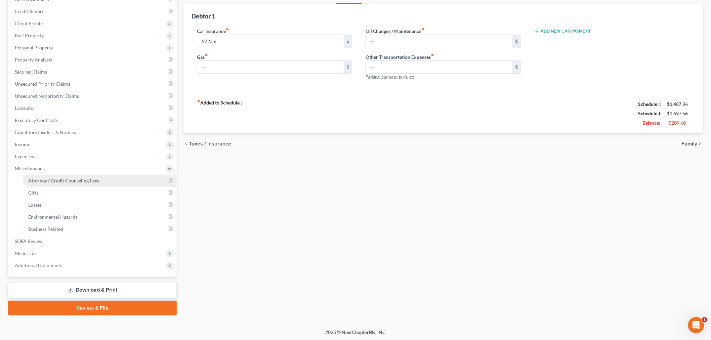
click at [91, 186] on link "Attorney / Credit Counseling Fees" at bounding box center [100, 181] width 154 height 12
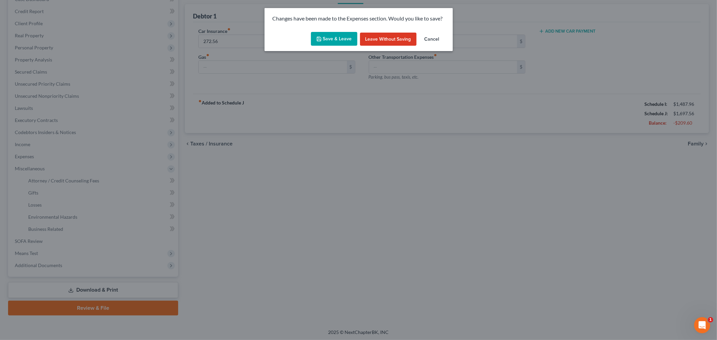
click at [334, 33] on button "Save & Leave" at bounding box center [334, 39] width 46 height 14
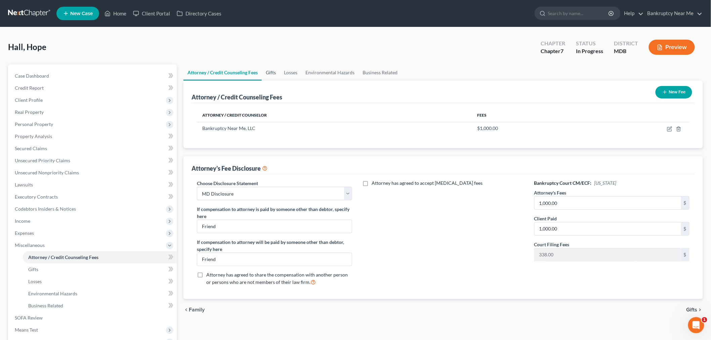
click at [275, 72] on link "Gifts" at bounding box center [271, 73] width 18 height 16
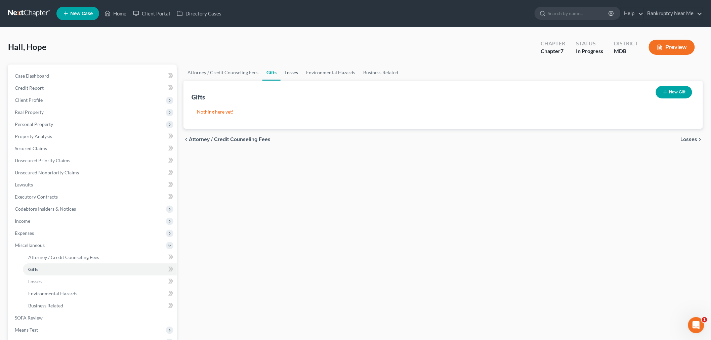
click at [288, 68] on link "Losses" at bounding box center [292, 73] width 22 height 16
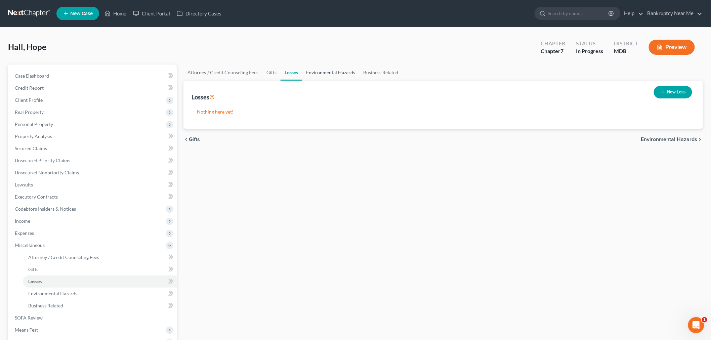
click at [328, 72] on link "Environmental Hazards" at bounding box center [330, 73] width 57 height 16
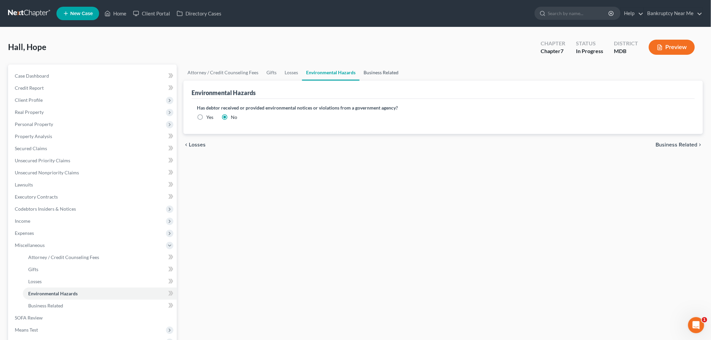
click at [378, 72] on link "Business Related" at bounding box center [381, 73] width 43 height 16
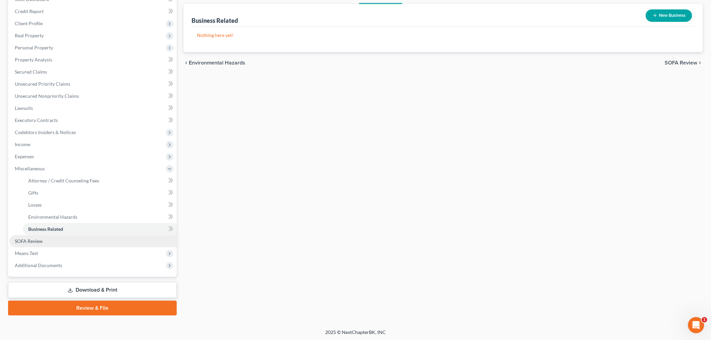
click at [50, 238] on link "SOFA Review" at bounding box center [92, 241] width 167 height 12
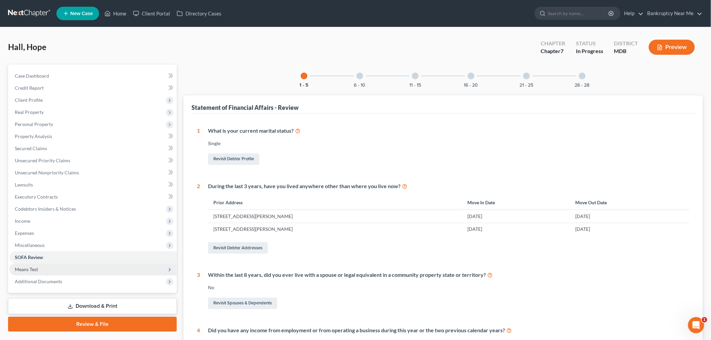
click at [76, 270] on span "Means Test" at bounding box center [92, 270] width 167 height 12
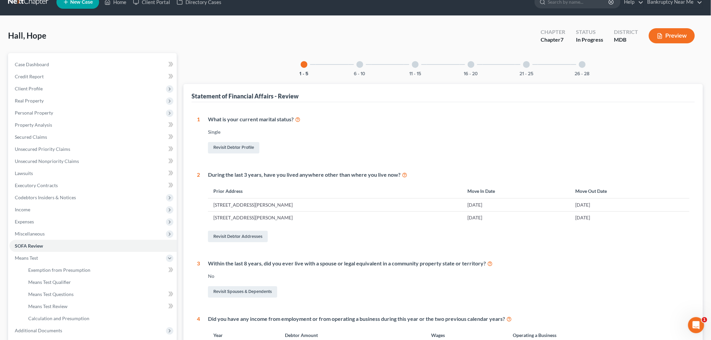
scroll to position [186, 0]
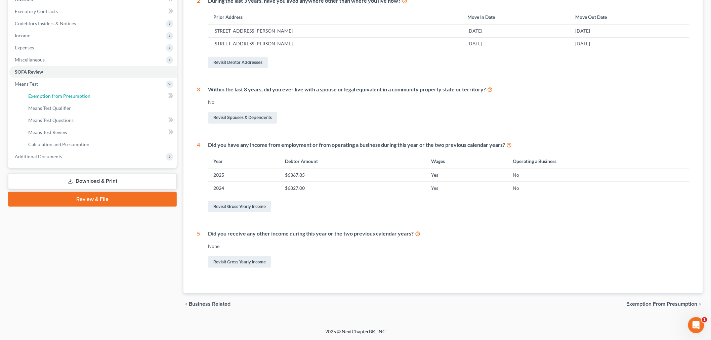
drag, startPoint x: 69, startPoint y: 93, endPoint x: 89, endPoint y: 93, distance: 20.2
click at [69, 93] on span "Exemption from Presumption" at bounding box center [59, 96] width 62 height 6
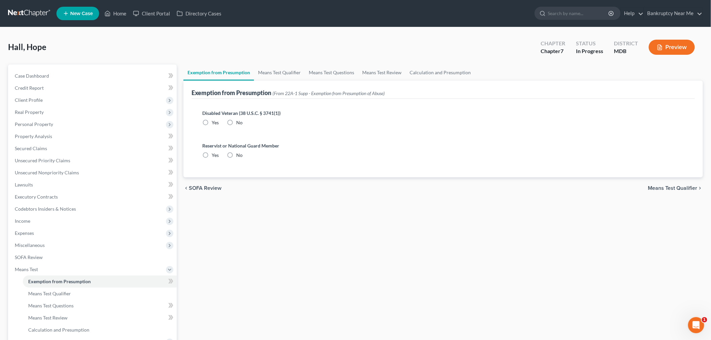
click at [236, 122] on label "No" at bounding box center [239, 122] width 6 height 7
click at [239, 122] on input "No" at bounding box center [241, 121] width 4 height 4
drag, startPoint x: 230, startPoint y: 154, endPoint x: 285, endPoint y: 83, distance: 89.3
click at [236, 154] on label "No" at bounding box center [239, 155] width 6 height 7
click at [239, 154] on input "No" at bounding box center [241, 154] width 4 height 4
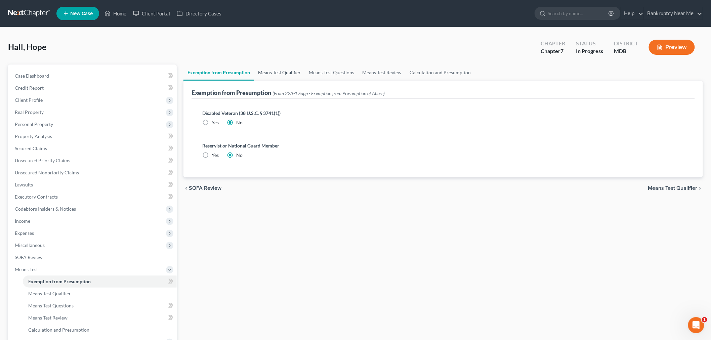
click at [284, 74] on link "Means Test Qualifier" at bounding box center [279, 73] width 51 height 16
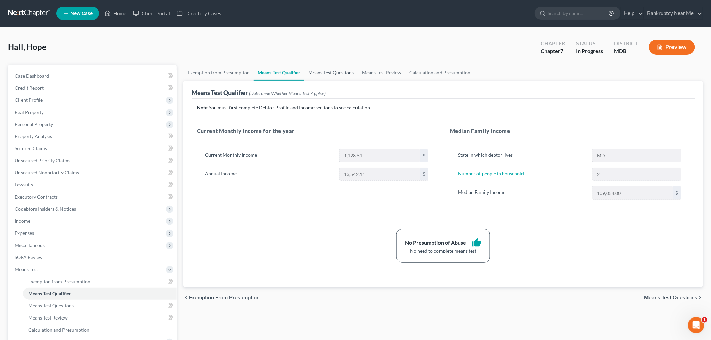
click at [335, 69] on link "Means Test Questions" at bounding box center [331, 73] width 53 height 16
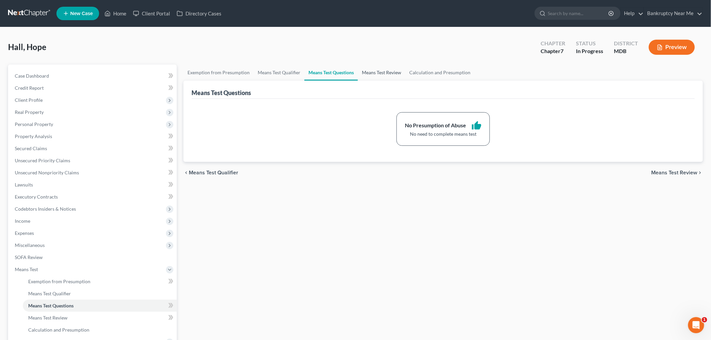
click at [373, 69] on link "Means Test Review" at bounding box center [381, 73] width 47 height 16
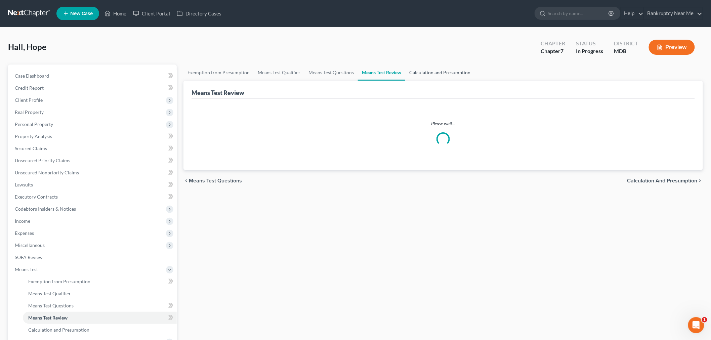
click at [442, 69] on link "Calculation and Presumption" at bounding box center [439, 73] width 69 height 16
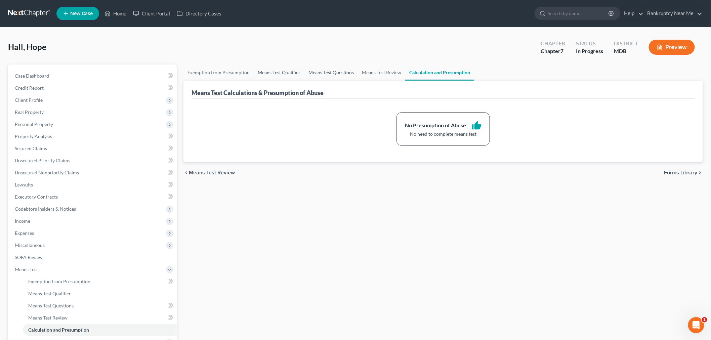
drag, startPoint x: 291, startPoint y: 71, endPoint x: 310, endPoint y: 71, distance: 18.8
click at [291, 71] on link "Means Test Qualifier" at bounding box center [279, 73] width 51 height 16
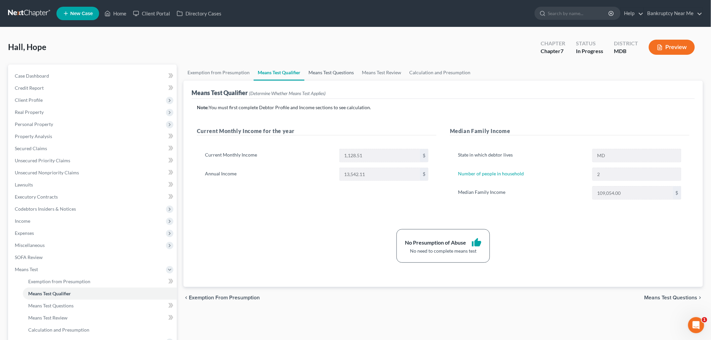
click at [335, 75] on link "Means Test Questions" at bounding box center [331, 73] width 53 height 16
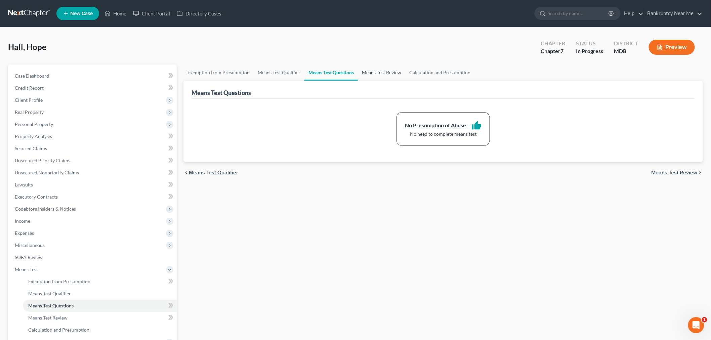
click at [367, 72] on link "Means Test Review" at bounding box center [381, 73] width 47 height 16
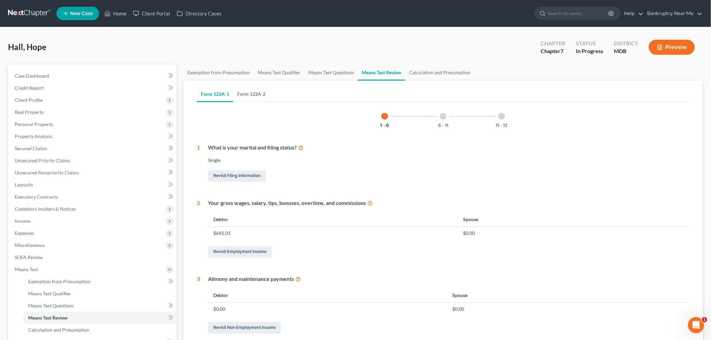
click at [240, 97] on link "Form 122A-2" at bounding box center [251, 94] width 36 height 16
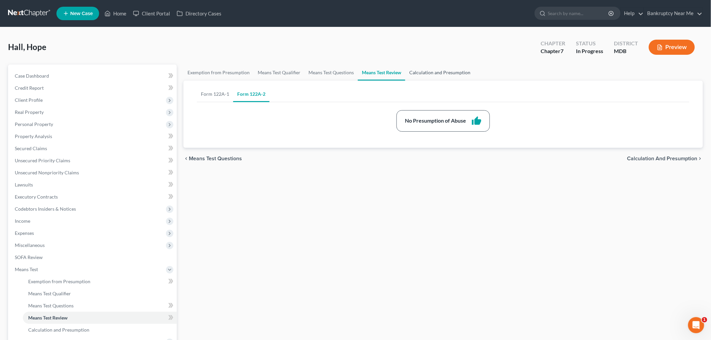
click at [433, 77] on link "Calculation and Presumption" at bounding box center [439, 73] width 69 height 16
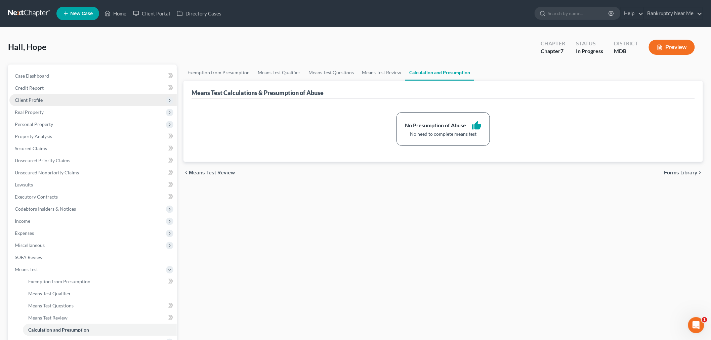
click at [43, 99] on span "Client Profile" at bounding box center [92, 100] width 167 height 12
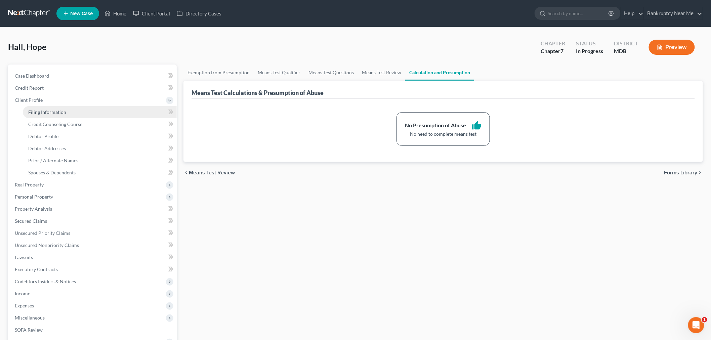
click at [51, 110] on span "Filing Information" at bounding box center [47, 112] width 38 height 6
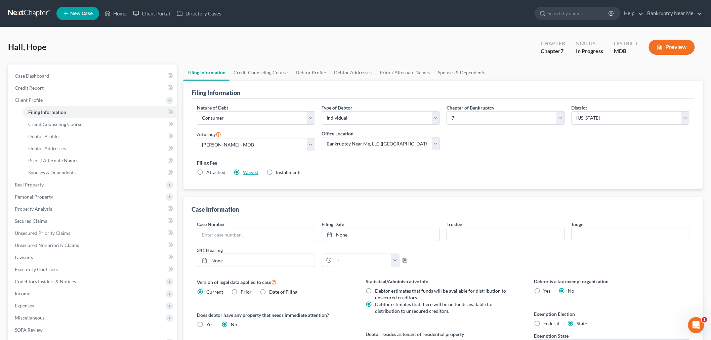
click at [249, 172] on link "Waived" at bounding box center [250, 172] width 15 height 6
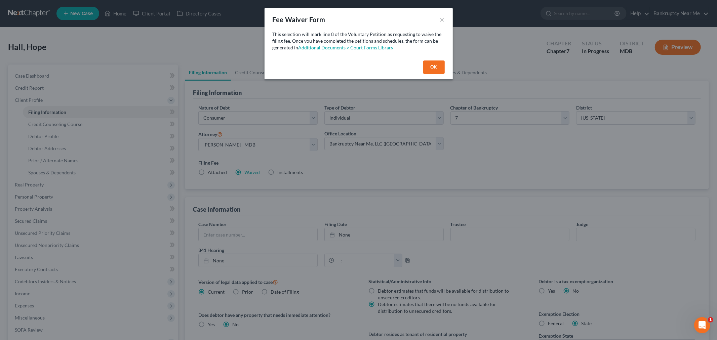
click at [370, 48] on link "Additional Documents > Court Forms Library" at bounding box center [346, 48] width 95 height 6
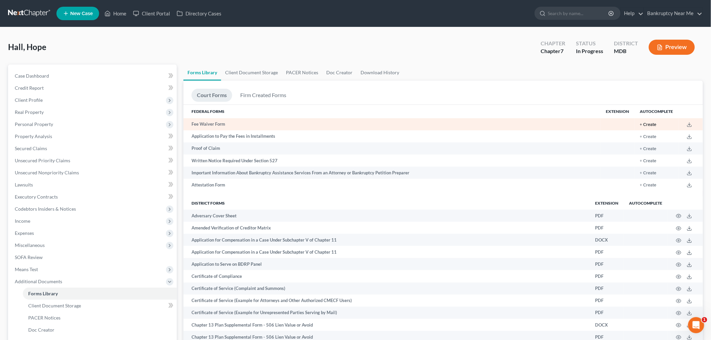
click at [655, 123] on button "+ Create" at bounding box center [648, 125] width 16 height 4
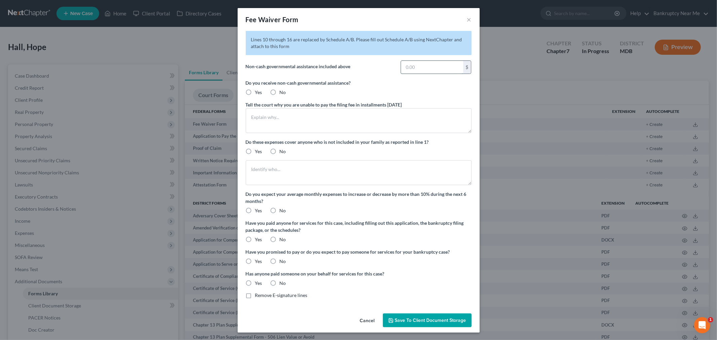
click at [411, 65] on input "text" at bounding box center [432, 67] width 62 height 13
click at [280, 92] on label "No" at bounding box center [283, 92] width 6 height 7
click at [282, 92] on input "No" at bounding box center [284, 91] width 4 height 4
click at [430, 63] on input "text" at bounding box center [432, 67] width 62 height 13
click at [289, 125] on textarea at bounding box center [359, 120] width 226 height 25
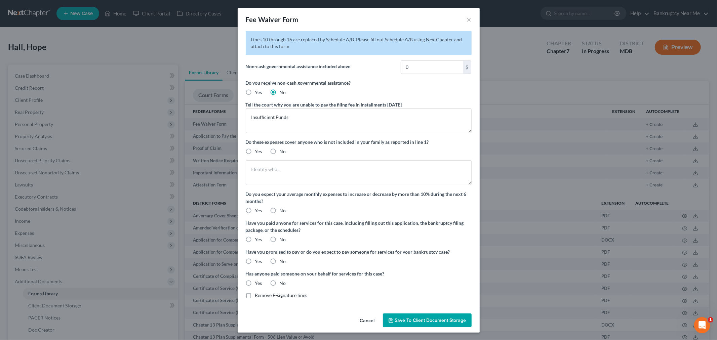
click at [280, 151] on label "No" at bounding box center [283, 151] width 6 height 7
click at [282, 151] on input "No" at bounding box center [284, 150] width 4 height 4
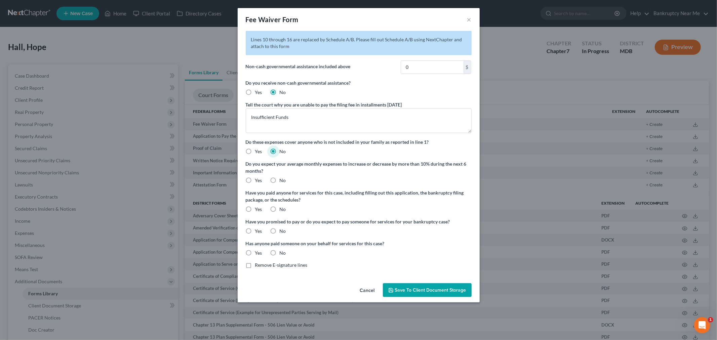
click at [280, 179] on label "No" at bounding box center [283, 180] width 6 height 7
click at [282, 179] on input "No" at bounding box center [284, 179] width 4 height 4
click at [280, 210] on label "No" at bounding box center [283, 209] width 6 height 7
click at [282, 210] on input "No" at bounding box center [284, 208] width 4 height 4
click at [280, 230] on label "No" at bounding box center [283, 231] width 6 height 7
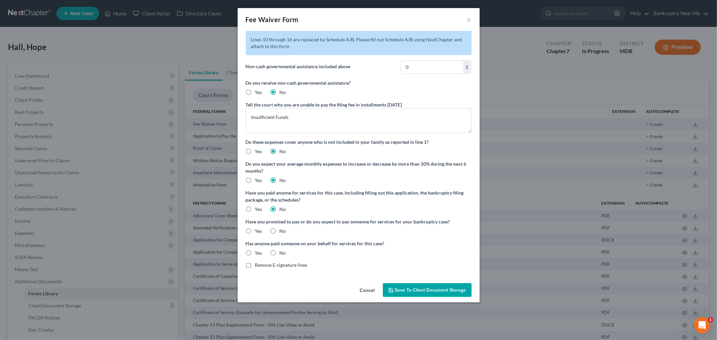
click at [282, 230] on input "No" at bounding box center [284, 230] width 4 height 4
click at [255, 253] on label "Yes" at bounding box center [258, 253] width 7 height 7
click at [258, 253] on input "Yes" at bounding box center [260, 252] width 4 height 4
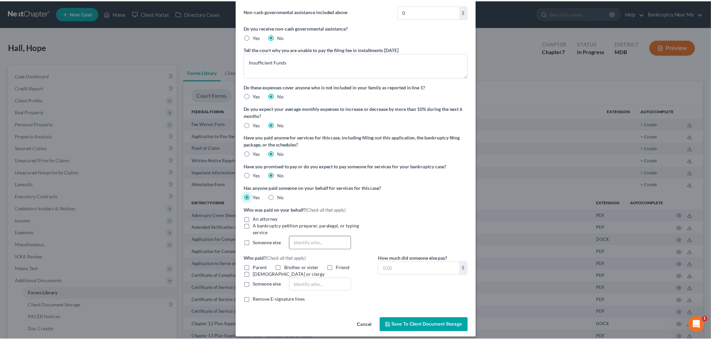
scroll to position [61, 0]
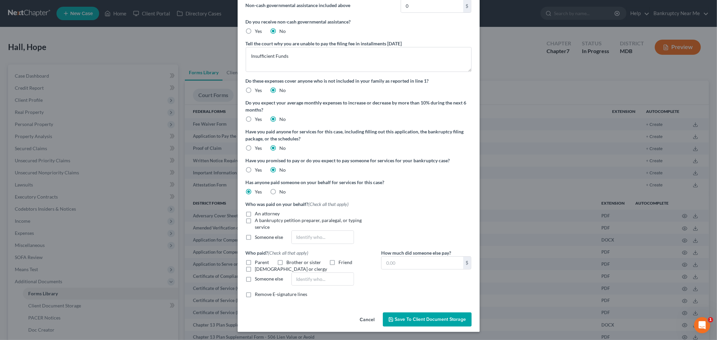
click at [255, 213] on label "An attorney" at bounding box center [267, 213] width 25 height 7
click at [258, 213] on input "An attorney" at bounding box center [260, 212] width 4 height 4
drag, startPoint x: 328, startPoint y: 263, endPoint x: 392, endPoint y: 261, distance: 63.9
click at [339, 263] on label "Friend" at bounding box center [346, 262] width 14 height 7
click at [342, 263] on input "Friend" at bounding box center [344, 261] width 4 height 4
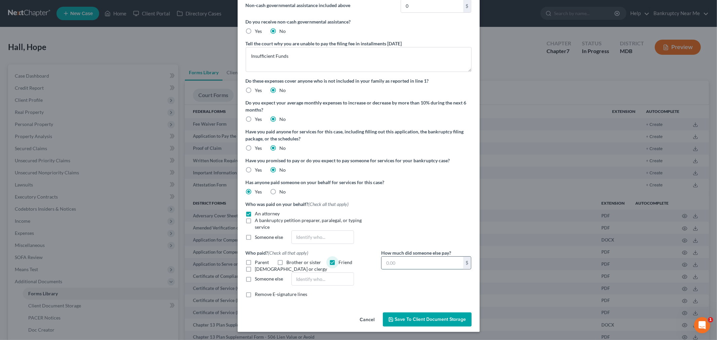
click at [395, 261] on input "text" at bounding box center [422, 263] width 81 height 13
click at [414, 318] on span "Save to Client Document Storage" at bounding box center [430, 320] width 71 height 6
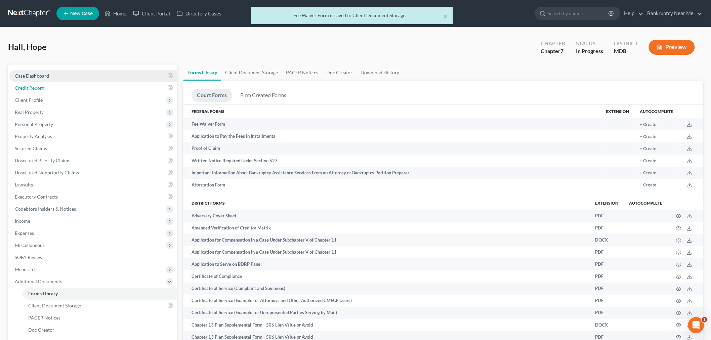
drag, startPoint x: 53, startPoint y: 82, endPoint x: 54, endPoint y: 77, distance: 4.8
click at [53, 82] on link "Credit Report" at bounding box center [92, 88] width 167 height 12
click at [54, 73] on link "Case Dashboard" at bounding box center [92, 76] width 167 height 12
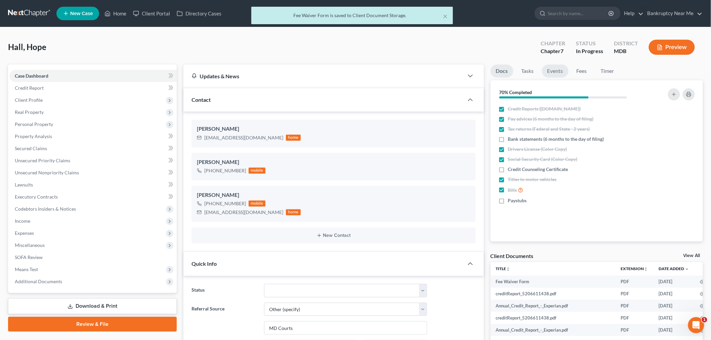
scroll to position [3061, 0]
click at [557, 70] on link "Events" at bounding box center [555, 71] width 27 height 13
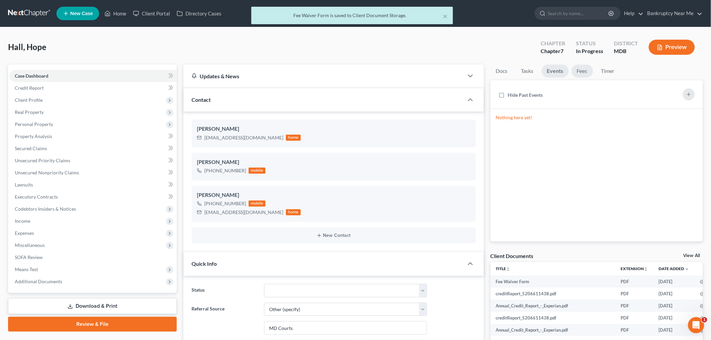
click at [588, 69] on link "Fees" at bounding box center [583, 71] width 22 height 13
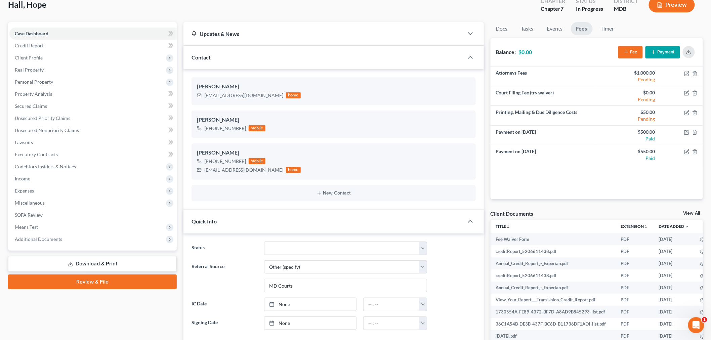
scroll to position [149, 0]
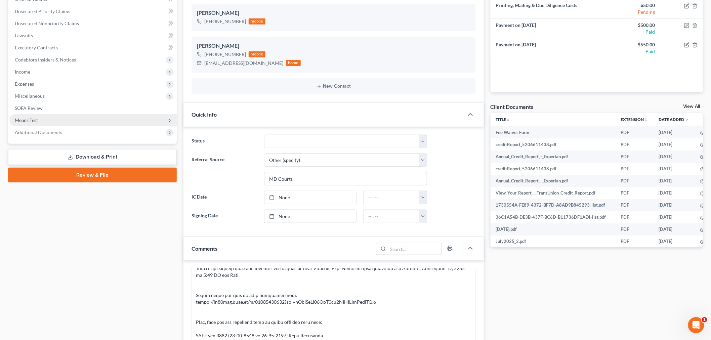
click at [64, 121] on span "Means Test" at bounding box center [92, 120] width 167 height 12
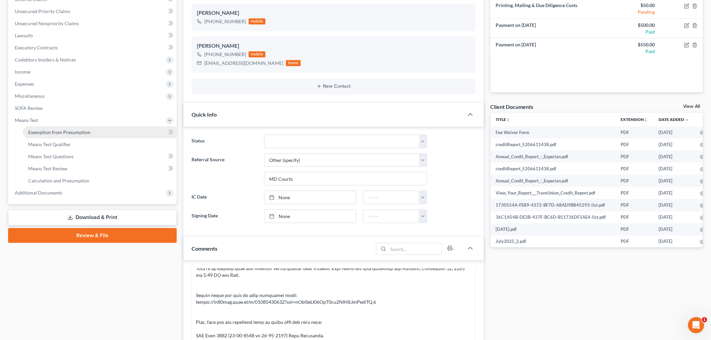
click at [99, 130] on link "Exemption from Presumption" at bounding box center [100, 132] width 154 height 12
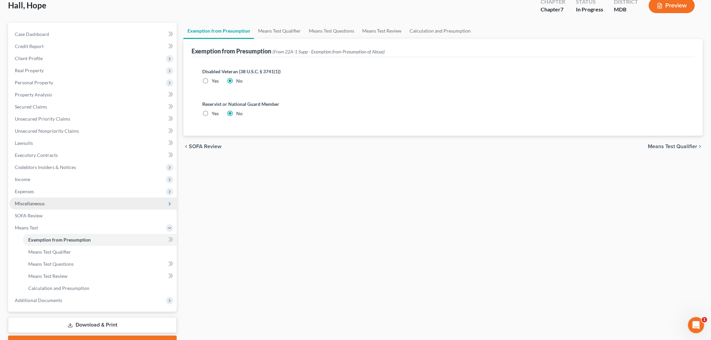
scroll to position [77, 0]
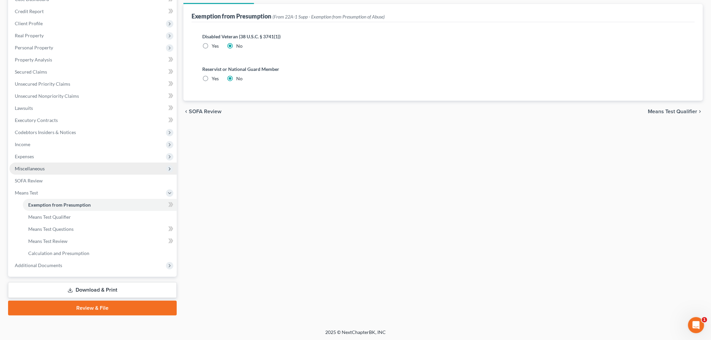
click at [51, 167] on span "Miscellaneous" at bounding box center [92, 169] width 167 height 12
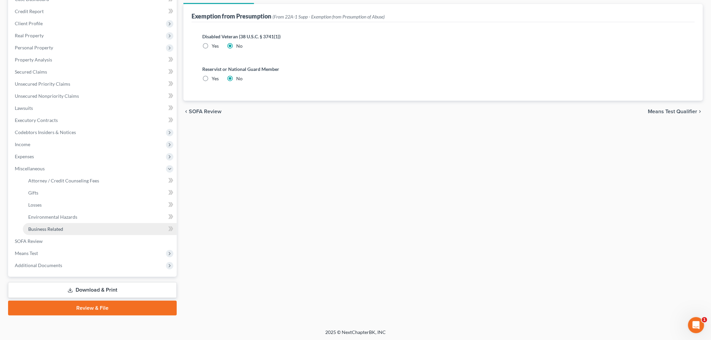
click at [47, 230] on span "Business Related" at bounding box center [45, 229] width 35 height 6
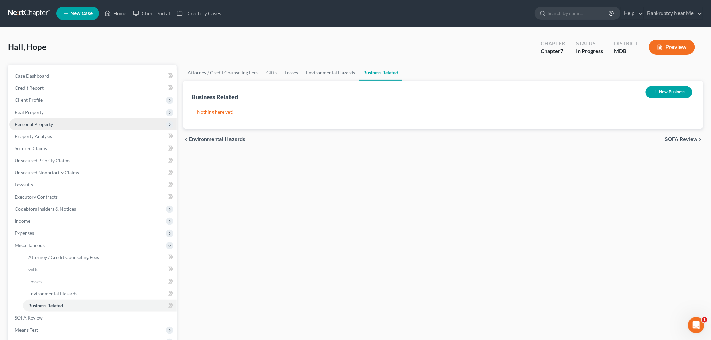
click at [43, 122] on span "Personal Property" at bounding box center [34, 124] width 38 height 6
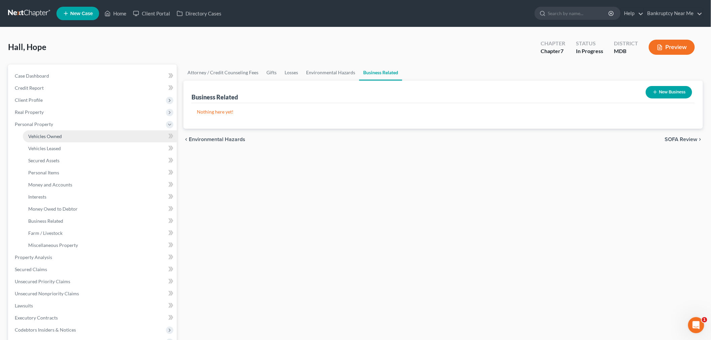
click at [73, 133] on link "Vehicles Owned" at bounding box center [100, 136] width 154 height 12
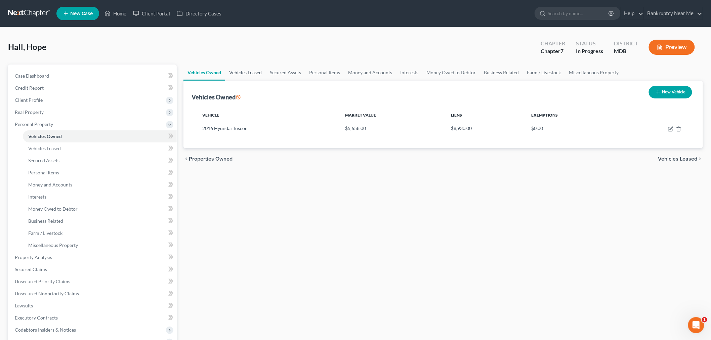
click at [247, 69] on link "Vehicles Leased" at bounding box center [245, 73] width 41 height 16
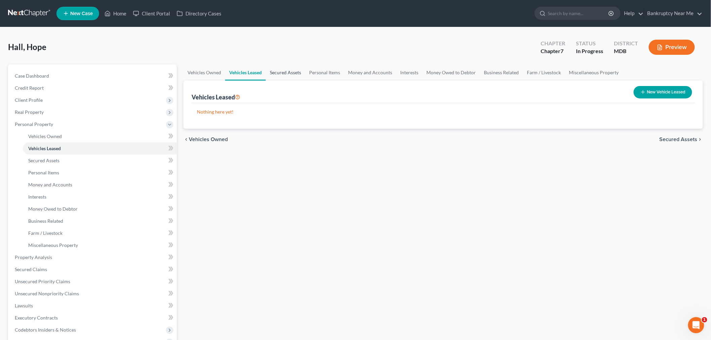
click at [280, 68] on link "Secured Assets" at bounding box center [285, 73] width 39 height 16
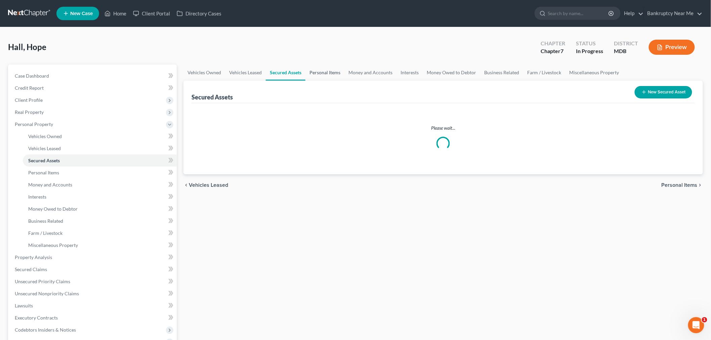
click at [329, 68] on link "Personal Items" at bounding box center [325, 73] width 39 height 16
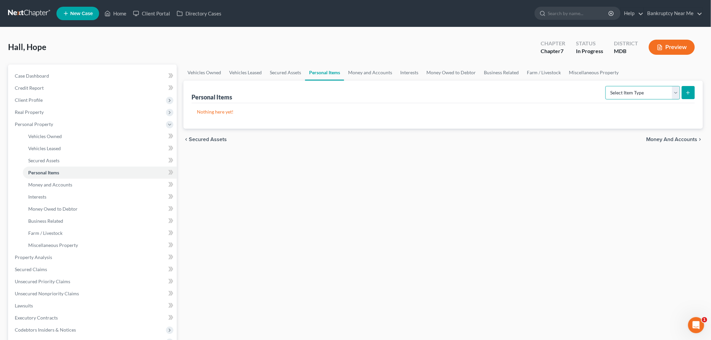
click at [629, 94] on select "Select Item Type Clothing Collectibles Of Value Electronics Firearms Household …" at bounding box center [643, 92] width 75 height 13
click at [607, 86] on select "Select Item Type Clothing Collectibles Of Value Electronics Firearms Household …" at bounding box center [643, 92] width 75 height 13
click at [691, 89] on button "submit" at bounding box center [688, 92] width 13 height 13
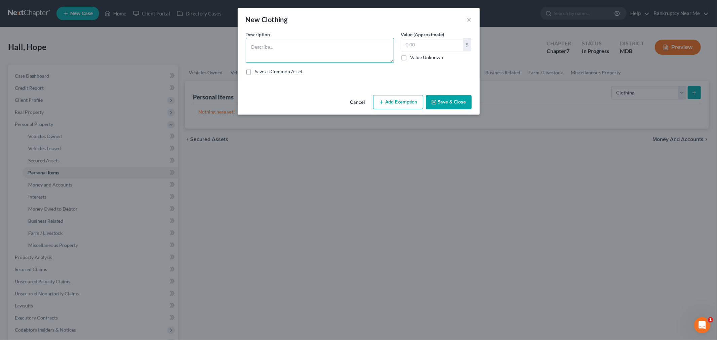
click at [346, 52] on textarea at bounding box center [320, 50] width 148 height 25
click at [438, 50] on input "text" at bounding box center [432, 44] width 62 height 13
click at [421, 102] on button "Add Exemption" at bounding box center [398, 102] width 50 height 14
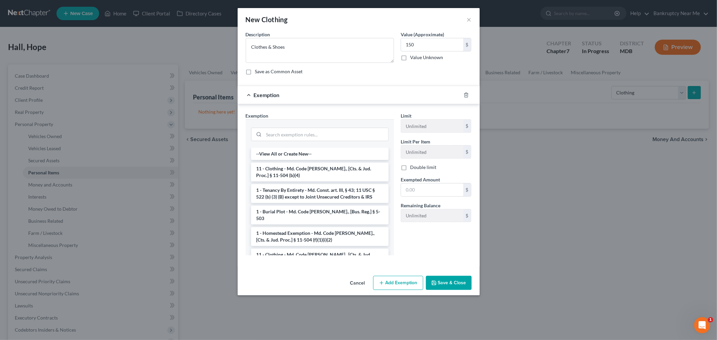
drag, startPoint x: 347, startPoint y: 173, endPoint x: 435, endPoint y: 178, distance: 88.6
click at [347, 173] on li "11 - Clothing - Md. Code Ann., [Cts. & Jud. Proc.] § 11-504 (b)(4)" at bounding box center [320, 172] width 138 height 19
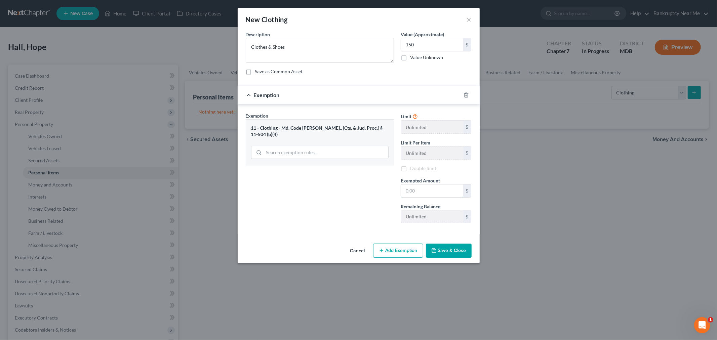
drag, startPoint x: 435, startPoint y: 186, endPoint x: 431, endPoint y: 182, distance: 6.2
click at [435, 186] on input "text" at bounding box center [432, 191] width 62 height 13
click at [436, 247] on button "Save & Close" at bounding box center [449, 251] width 46 height 14
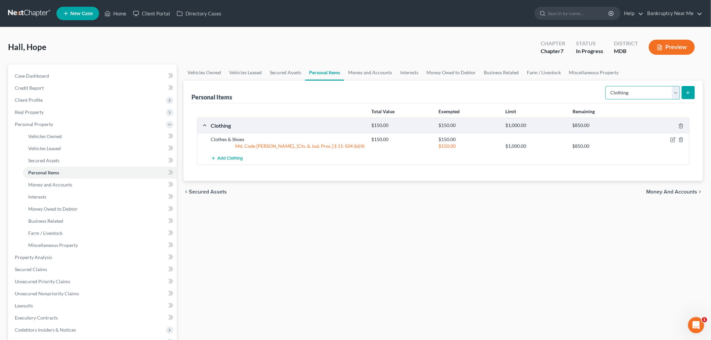
click at [630, 94] on select "Select Item Type Clothing Collectibles Of Value Electronics Firearms Household …" at bounding box center [643, 92] width 75 height 13
click at [607, 86] on select "Select Item Type Clothing Collectibles Of Value Electronics Firearms Household …" at bounding box center [643, 92] width 75 height 13
click at [688, 88] on button "submit" at bounding box center [688, 92] width 13 height 13
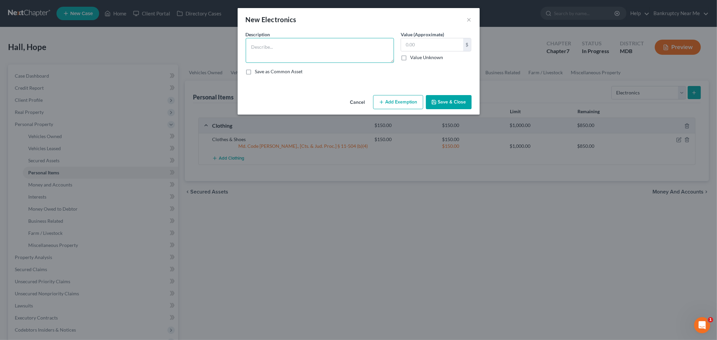
click at [309, 54] on textarea at bounding box center [320, 50] width 148 height 25
click at [448, 42] on input "text" at bounding box center [432, 44] width 62 height 13
click at [386, 107] on button "Add Exemption" at bounding box center [398, 102] width 50 height 14
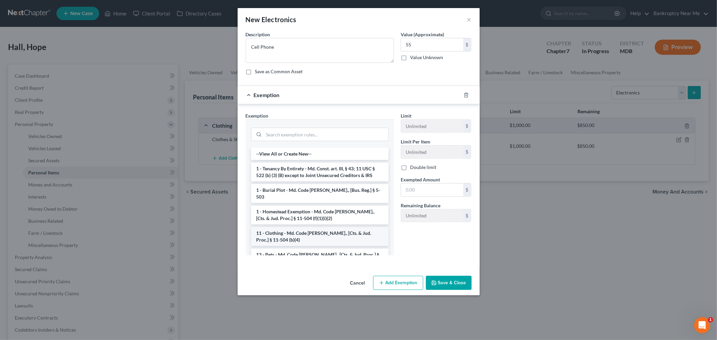
click at [309, 227] on li "11 - Clothing - Md. Code Ann., [Cts. & Jud. Proc.] § 11-504 (b)(4)" at bounding box center [320, 236] width 138 height 19
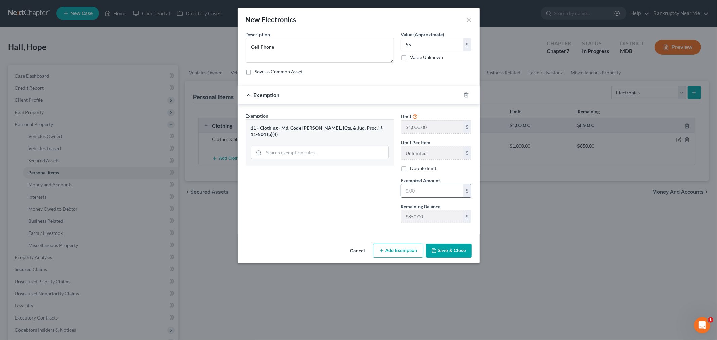
drag, startPoint x: 419, startPoint y: 196, endPoint x: 422, endPoint y: 185, distance: 11.4
click at [419, 196] on input "text" at bounding box center [432, 191] width 62 height 13
drag, startPoint x: 348, startPoint y: 177, endPoint x: 388, endPoint y: 213, distance: 53.8
click at [348, 177] on div "Exemption Set must be selected for CA. Exemption * 11 - Clothing - Md. Code Ann…" at bounding box center [319, 170] width 155 height 116
click at [424, 247] on div "Cancel Add Exemption Save & Close" at bounding box center [359, 252] width 242 height 22
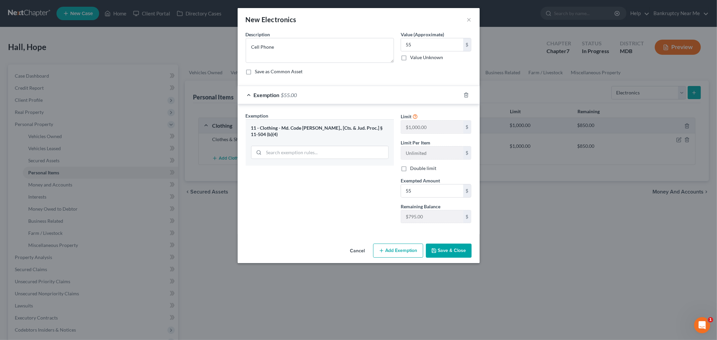
click at [430, 249] on button "Save & Close" at bounding box center [449, 251] width 46 height 14
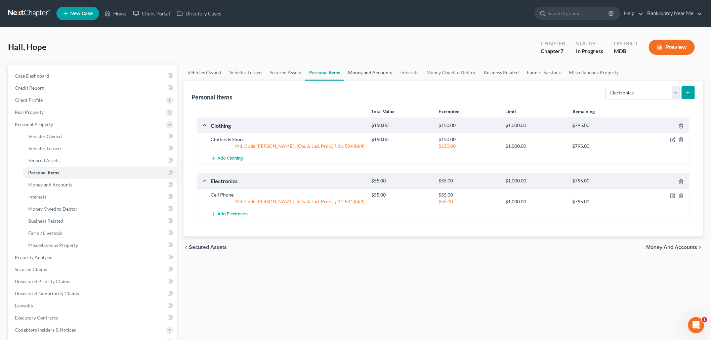
drag, startPoint x: 360, startPoint y: 73, endPoint x: 357, endPoint y: 77, distance: 5.3
click at [360, 73] on link "Money and Accounts" at bounding box center [370, 73] width 52 height 16
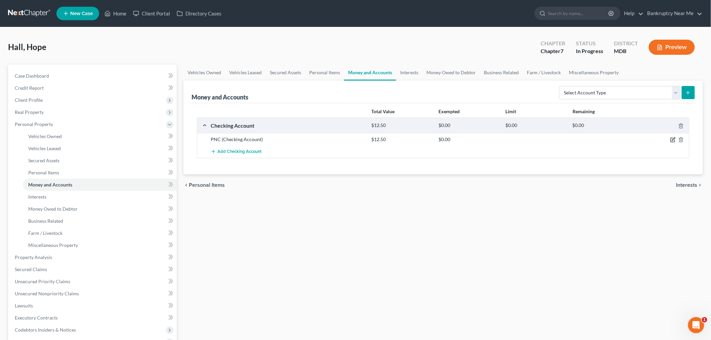
drag, startPoint x: 672, startPoint y: 140, endPoint x: 609, endPoint y: 122, distance: 66.2
click at [672, 140] on icon "button" at bounding box center [673, 139] width 5 height 5
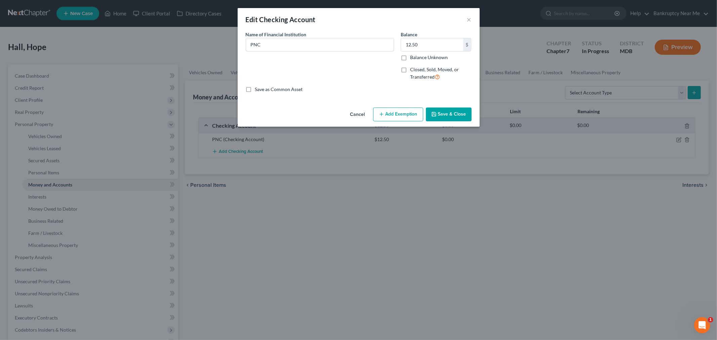
drag, startPoint x: 276, startPoint y: 46, endPoint x: 261, endPoint y: 26, distance: 25.1
click at [276, 46] on input "PNC" at bounding box center [320, 44] width 148 height 13
drag, startPoint x: 451, startPoint y: 109, endPoint x: 455, endPoint y: 113, distance: 5.3
click at [451, 109] on button "Save & Close" at bounding box center [449, 115] width 46 height 14
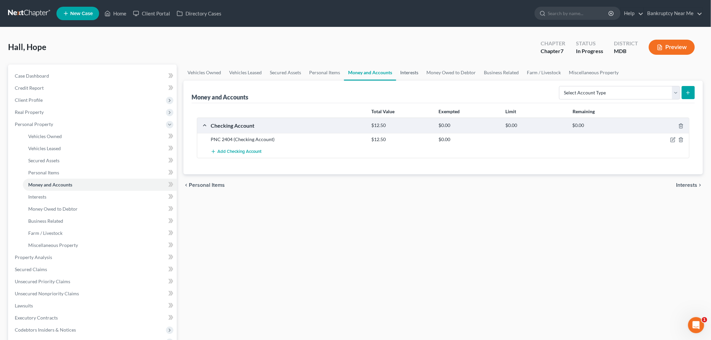
click at [397, 71] on link "Interests" at bounding box center [409, 73] width 26 height 16
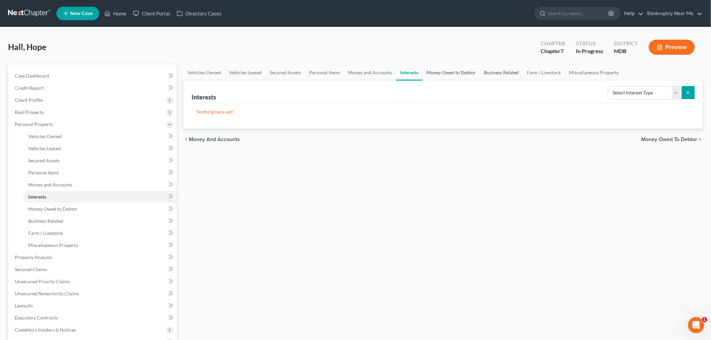
click at [444, 70] on link "Money Owed to Debtor" at bounding box center [451, 73] width 57 height 16
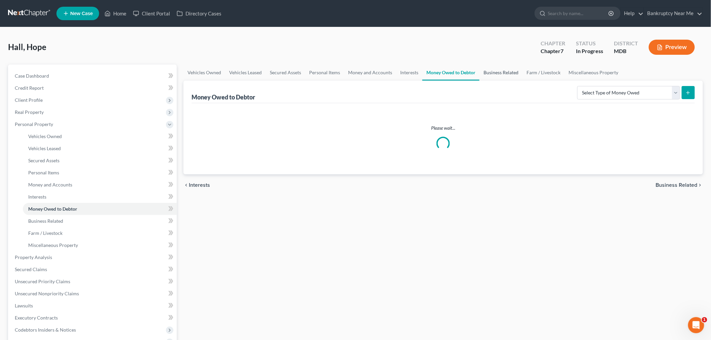
click at [493, 69] on link "Business Related" at bounding box center [501, 73] width 43 height 16
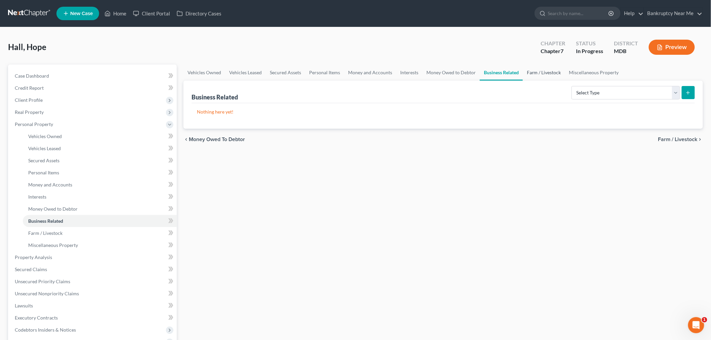
click at [530, 71] on link "Farm / Livestock" at bounding box center [544, 73] width 42 height 16
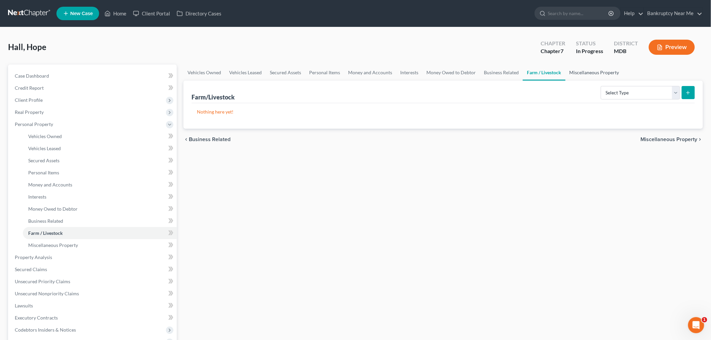
click at [609, 66] on link "Miscellaneous Property" at bounding box center [595, 73] width 58 height 16
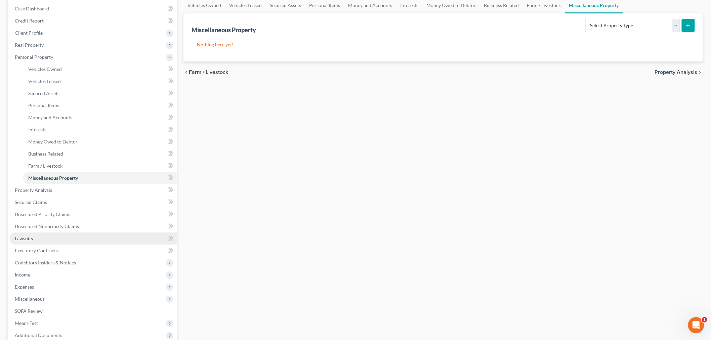
scroll to position [137, 0]
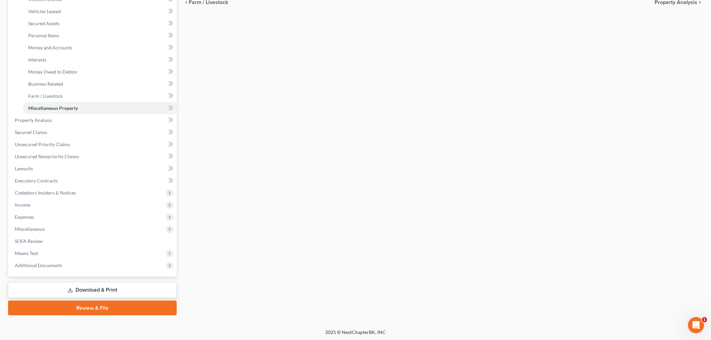
click at [111, 286] on link "Download & Print" at bounding box center [92, 290] width 169 height 16
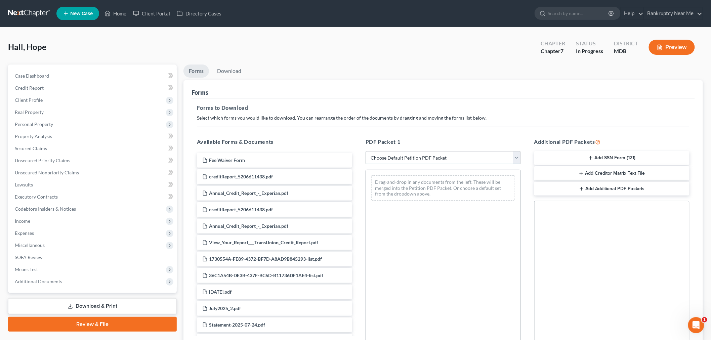
click at [442, 158] on select "Choose Default Petition PDF Packet Complete Bankruptcy Petition (all forms and …" at bounding box center [443, 157] width 155 height 13
click at [366, 151] on select "Choose Default Petition PDF Packet Complete Bankruptcy Petition (all forms and …" at bounding box center [443, 157] width 155 height 13
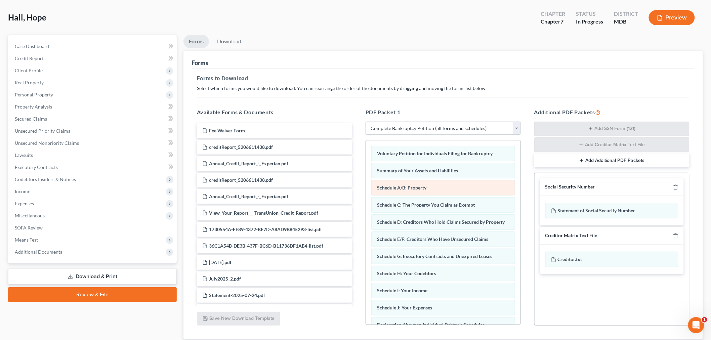
scroll to position [76, 0]
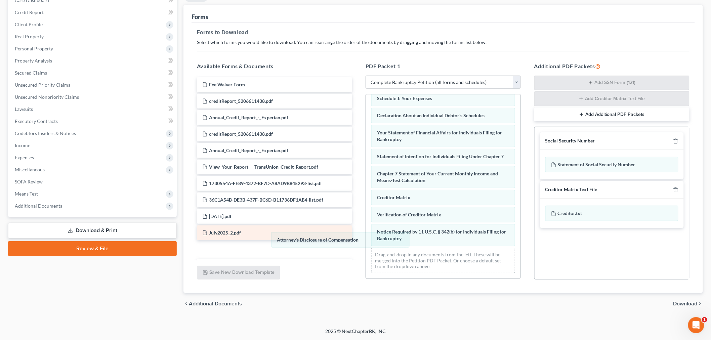
drag, startPoint x: 441, startPoint y: 235, endPoint x: 324, endPoint y: 231, distance: 117.1
click at [366, 236] on div "Attorney's Disclosure of Compensation Voluntary Petition for Individuals Filing…" at bounding box center [443, 105] width 155 height 348
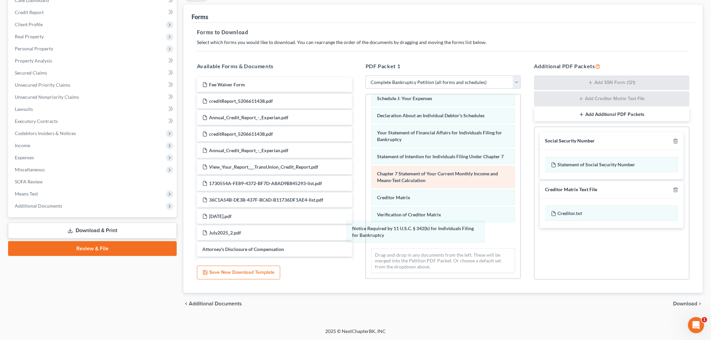
drag, startPoint x: 391, startPoint y: 236, endPoint x: 476, endPoint y: 191, distance: 96.4
click at [366, 232] on div "Notice Required by 11 U.S.C. § 342(b) for Individuals Filing for Bankruptcy Vol…" at bounding box center [443, 105] width 155 height 348
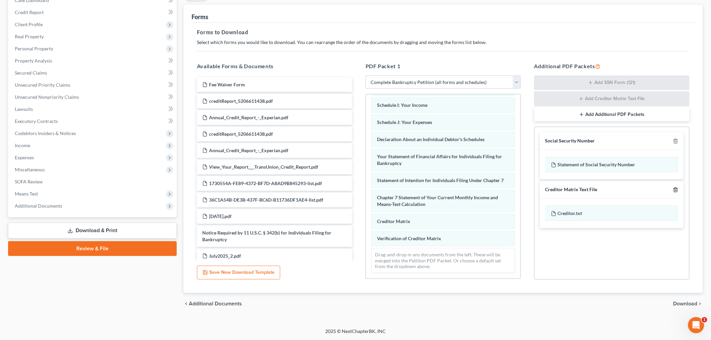
click at [676, 192] on icon "button" at bounding box center [675, 189] width 5 height 5
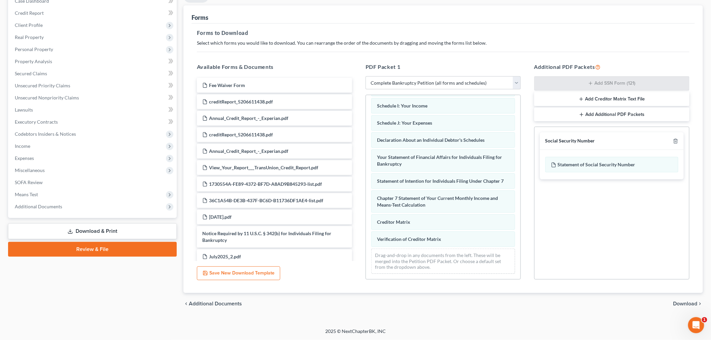
scroll to position [75, 0]
click at [693, 304] on span "Download" at bounding box center [686, 303] width 24 height 5
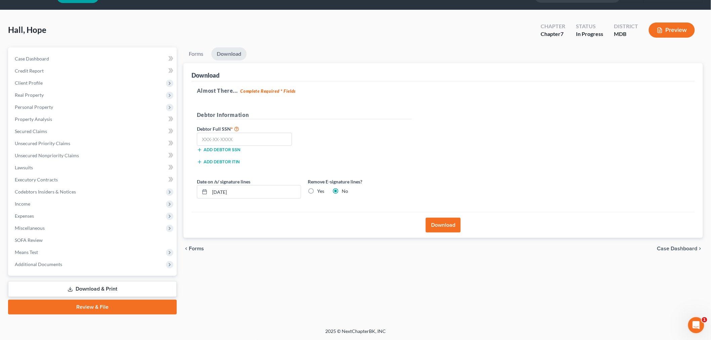
scroll to position [16, 0]
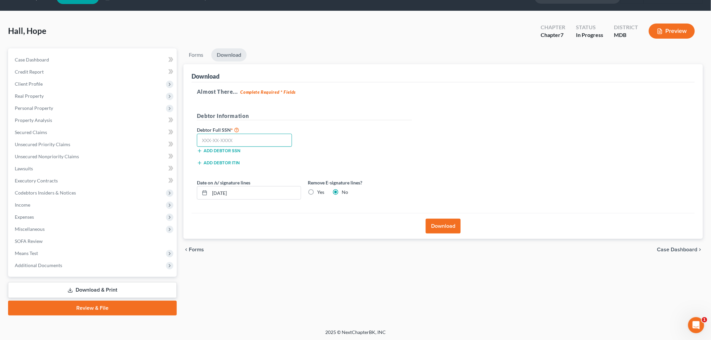
drag, startPoint x: 252, startPoint y: 136, endPoint x: 553, endPoint y: 33, distance: 318.4
click at [252, 136] on input "text" at bounding box center [244, 140] width 95 height 13
drag, startPoint x: 440, startPoint y: 225, endPoint x: 452, endPoint y: 213, distance: 16.2
click at [439, 225] on button "Download" at bounding box center [443, 226] width 35 height 15
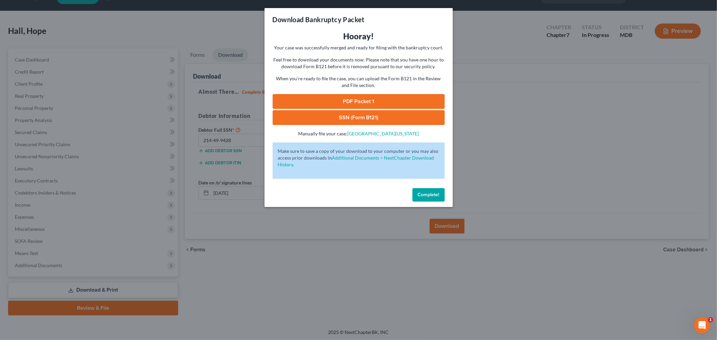
drag, startPoint x: 327, startPoint y: 100, endPoint x: 439, endPoint y: 7, distance: 144.7
click at [328, 100] on link "PDF Packet 1" at bounding box center [359, 101] width 172 height 15
drag, startPoint x: 357, startPoint y: 115, endPoint x: 422, endPoint y: 73, distance: 76.4
click at [357, 115] on link "SSN (Form B121)" at bounding box center [359, 117] width 172 height 15
drag, startPoint x: 440, startPoint y: 189, endPoint x: 449, endPoint y: 178, distance: 14.5
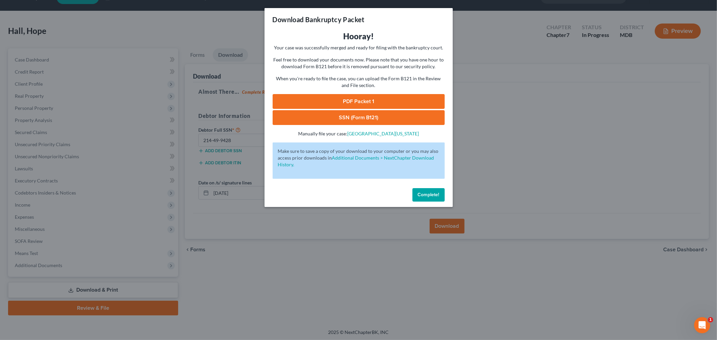
click at [440, 189] on button "Complete!" at bounding box center [429, 194] width 32 height 13
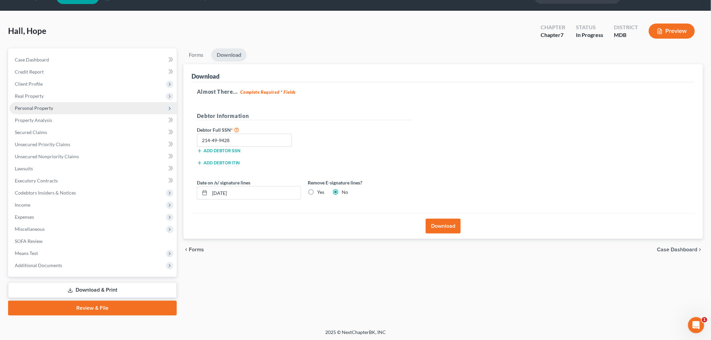
click at [55, 110] on span "Personal Property" at bounding box center [92, 108] width 167 height 12
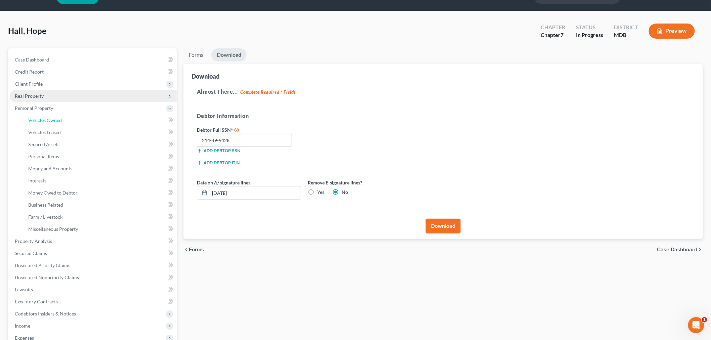
click at [55, 118] on span "Vehicles Owned" at bounding box center [45, 120] width 34 height 6
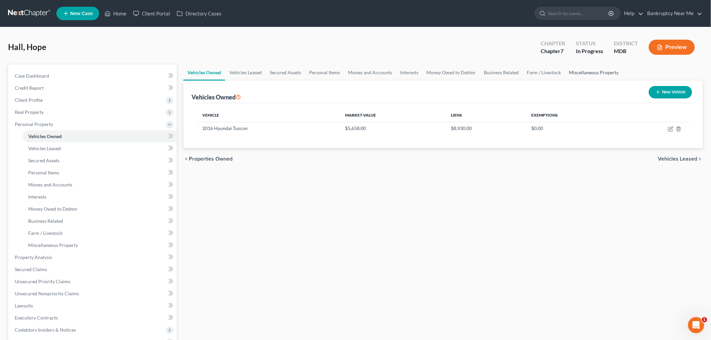
click at [587, 70] on link "Miscellaneous Property" at bounding box center [594, 73] width 58 height 16
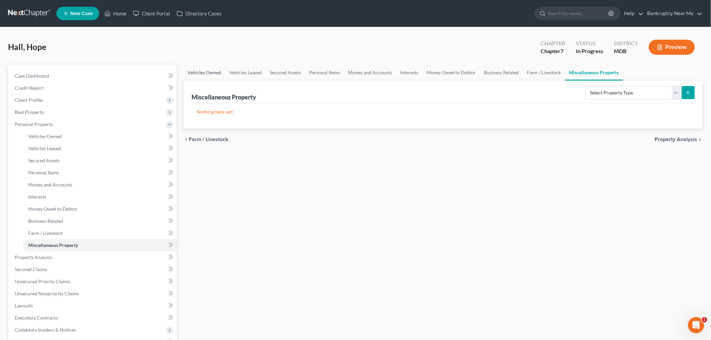
click at [214, 72] on link "Vehicles Owned" at bounding box center [205, 73] width 42 height 16
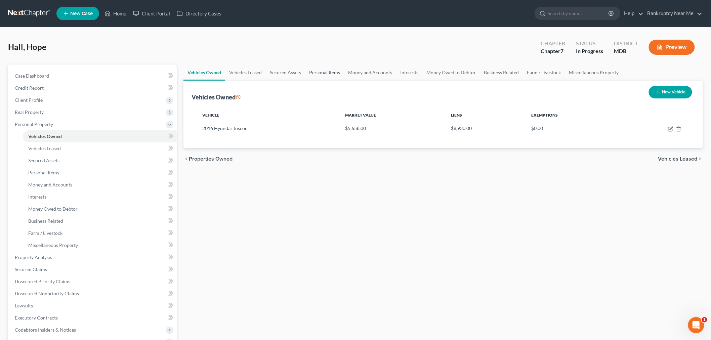
click at [327, 74] on link "Personal Items" at bounding box center [324, 73] width 39 height 16
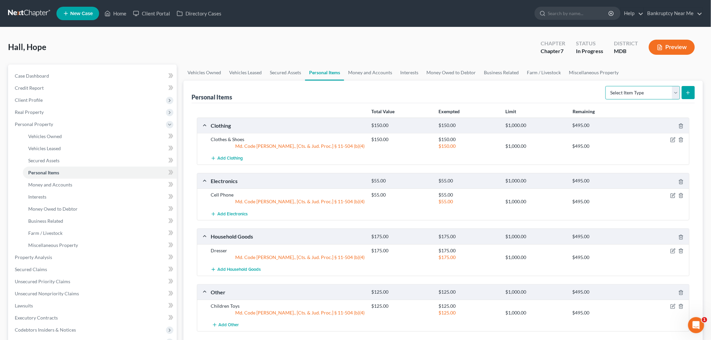
click at [630, 94] on select "Select Item Type Clothing Collectibles Of Value Electronics Firearms Household …" at bounding box center [643, 92] width 75 height 13
click at [607, 86] on select "Select Item Type Clothing Collectibles Of Value Electronics Firearms Household …" at bounding box center [643, 92] width 75 height 13
click at [690, 95] on button "submit" at bounding box center [688, 92] width 13 height 13
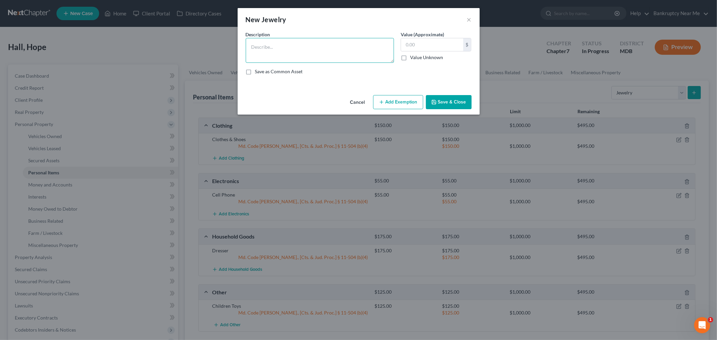
click at [337, 48] on textarea at bounding box center [320, 50] width 148 height 25
drag, startPoint x: 421, startPoint y: 46, endPoint x: 461, endPoint y: 30, distance: 43.8
click at [421, 46] on input "text" at bounding box center [432, 44] width 62 height 13
click at [385, 96] on button "Add Exemption" at bounding box center [398, 102] width 50 height 14
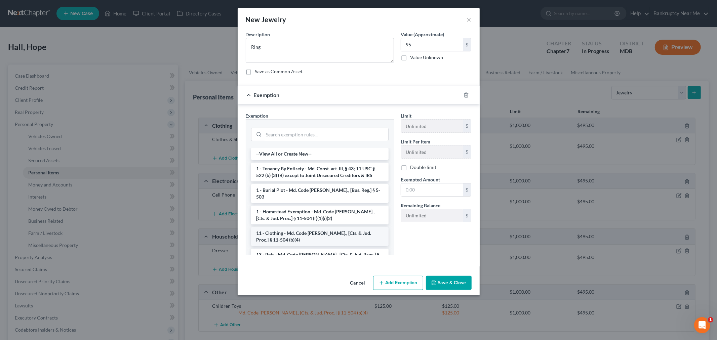
click at [338, 229] on li "11 - Clothing - Md. Code Ann., [Cts. & Jud. Proc.] § 11-504 (b)(4)" at bounding box center [320, 236] width 138 height 19
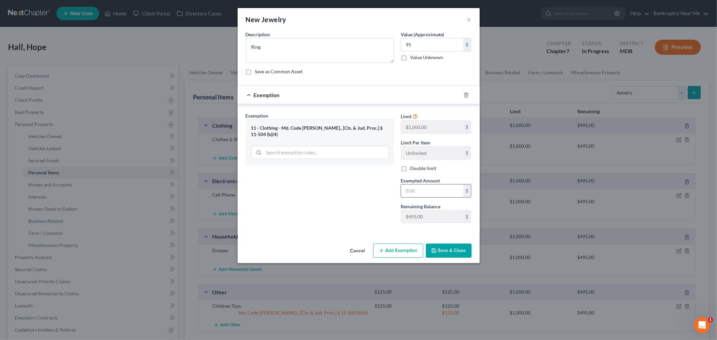
drag, startPoint x: 432, startPoint y: 193, endPoint x: 508, endPoint y: 154, distance: 86.0
click at [433, 193] on input "text" at bounding box center [432, 191] width 62 height 13
click at [318, 178] on div "Exemption Set must be selected for CA. Exemption * 11 - Clothing - Md. Code Ann…" at bounding box center [319, 170] width 155 height 116
drag, startPoint x: 461, startPoint y: 248, endPoint x: 483, endPoint y: 220, distance: 35.7
click at [460, 248] on button "Save & Close" at bounding box center [449, 251] width 46 height 14
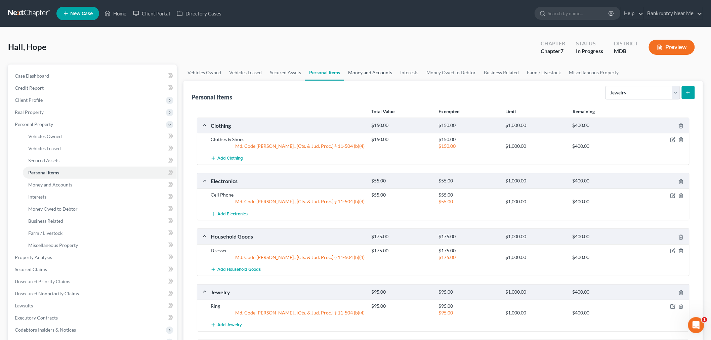
drag, startPoint x: 380, startPoint y: 73, endPoint x: 392, endPoint y: 72, distance: 12.2
click at [380, 73] on link "Money and Accounts" at bounding box center [370, 73] width 52 height 16
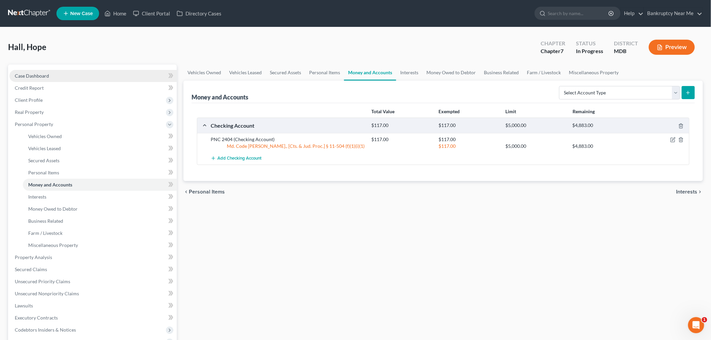
drag, startPoint x: 56, startPoint y: 74, endPoint x: 71, endPoint y: 73, distance: 14.5
click at [56, 74] on link "Case Dashboard" at bounding box center [92, 76] width 167 height 12
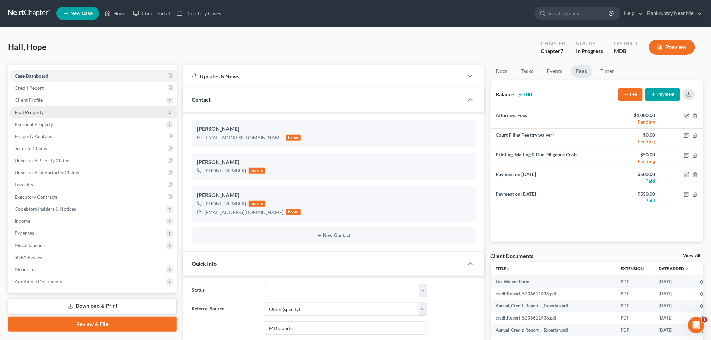
scroll to position [3061, 0]
click at [51, 102] on span "Client Profile" at bounding box center [92, 100] width 167 height 12
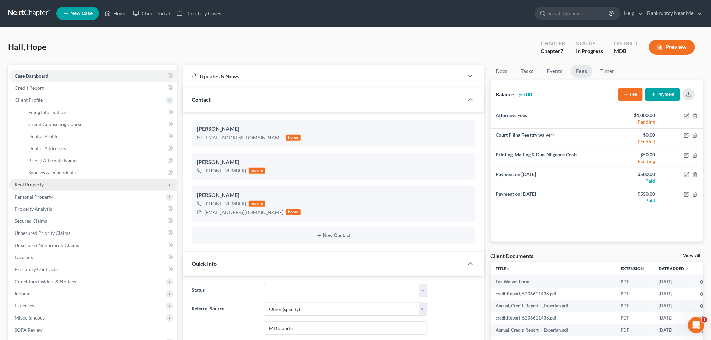
click at [52, 109] on ul "Case Dashboard Payments Invoices Payments Payments Credit Report Client Profile" at bounding box center [92, 215] width 167 height 290
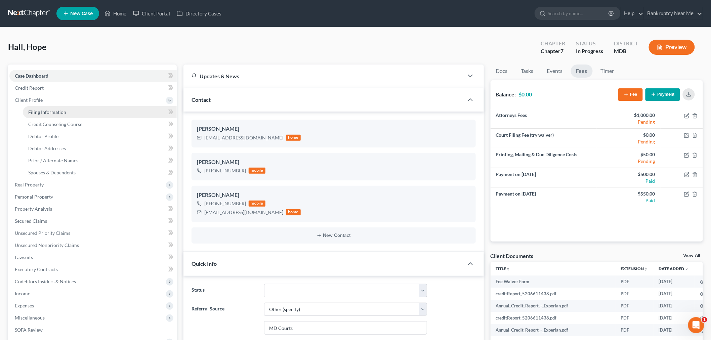
click at [51, 110] on span "Filing Information" at bounding box center [47, 112] width 38 height 6
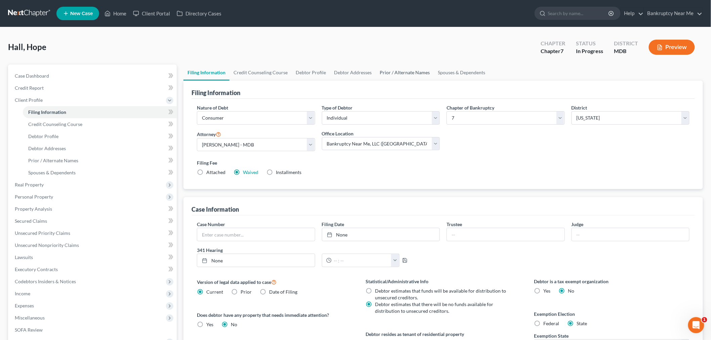
click at [408, 70] on link "Prior / Alternate Names" at bounding box center [405, 73] width 58 height 16
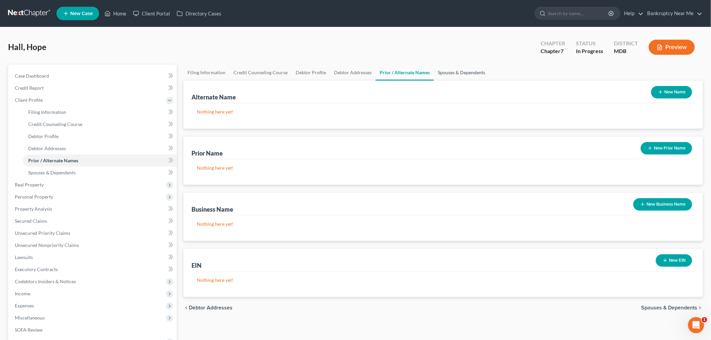
click at [445, 75] on link "Spouses & Dependents" at bounding box center [461, 73] width 55 height 16
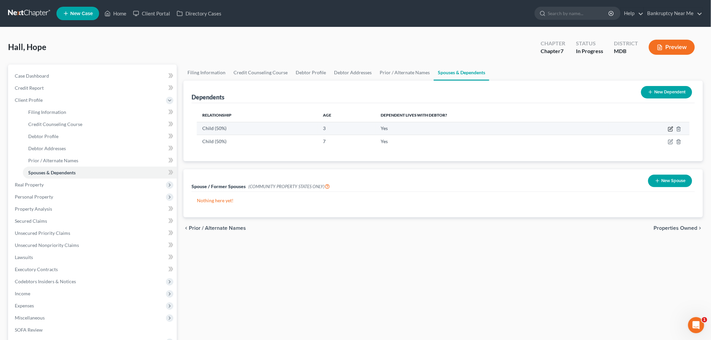
click at [671, 129] on icon "button" at bounding box center [670, 128] width 5 height 5
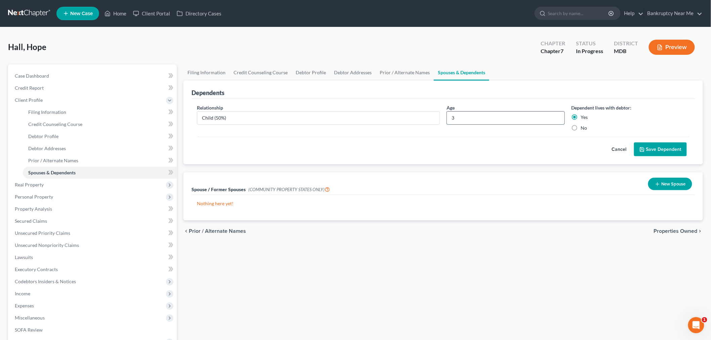
drag, startPoint x: 467, startPoint y: 116, endPoint x: 448, endPoint y: 116, distance: 18.8
click at [448, 116] on input "3" at bounding box center [506, 118] width 118 height 13
click at [666, 148] on button "Save Dependent" at bounding box center [660, 150] width 53 height 14
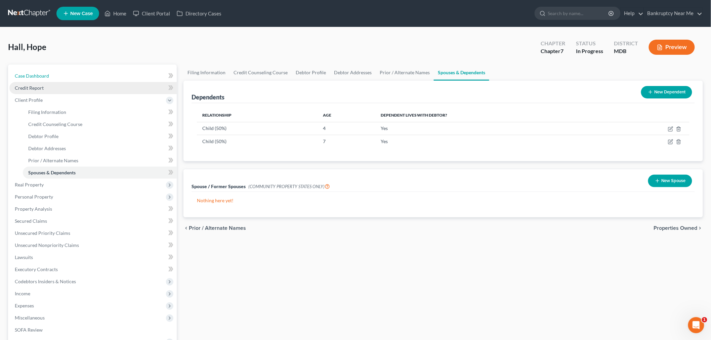
drag, startPoint x: 88, startPoint y: 74, endPoint x: 155, endPoint y: 87, distance: 67.5
click at [88, 74] on link "Case Dashboard" at bounding box center [92, 76] width 167 height 12
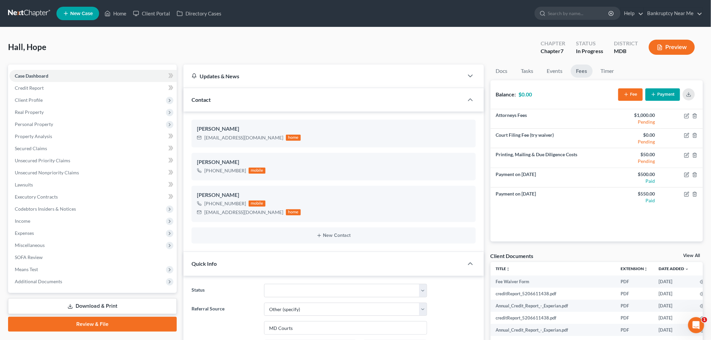
click at [26, 12] on link at bounding box center [29, 13] width 43 height 12
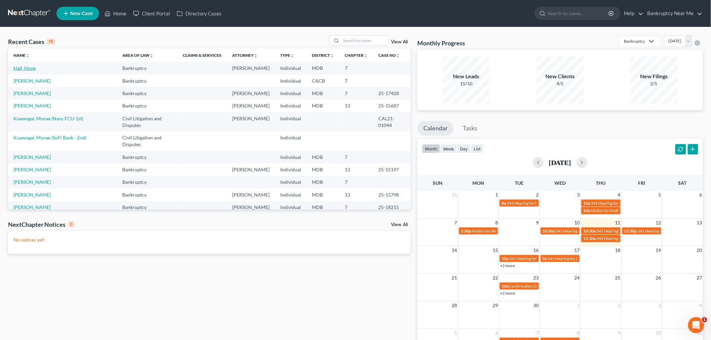
click at [32, 68] on link "Hall, Hope" at bounding box center [24, 68] width 22 height 6
select select "6"
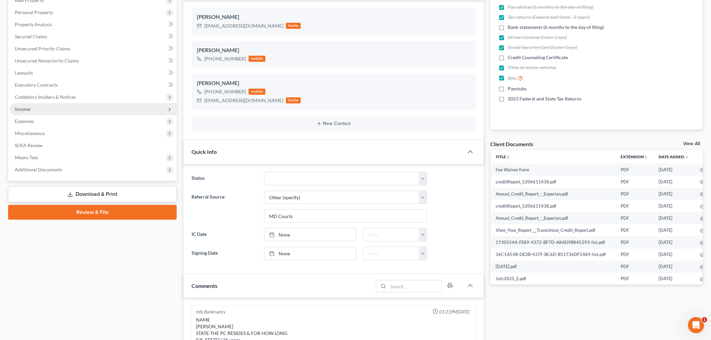
scroll to position [3320, 0]
click at [53, 107] on span "Income" at bounding box center [92, 109] width 167 height 12
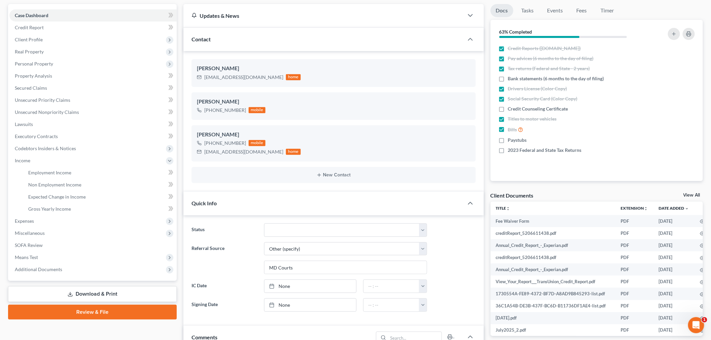
scroll to position [0, 0]
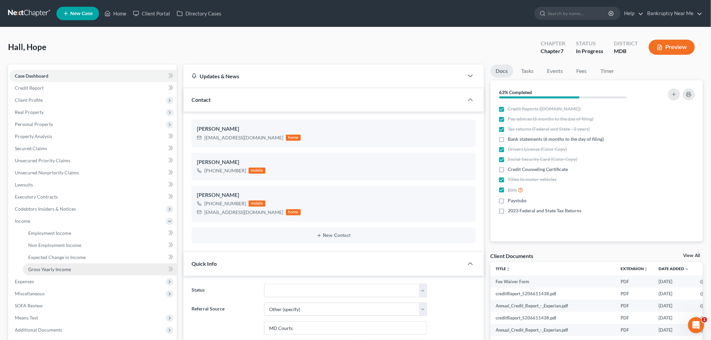
click at [50, 268] on span "Gross Yearly Income" at bounding box center [49, 270] width 43 height 6
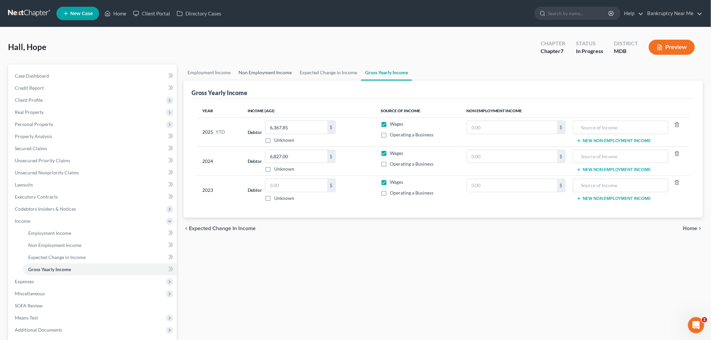
click at [274, 72] on link "Non Employment Income" at bounding box center [265, 73] width 61 height 16
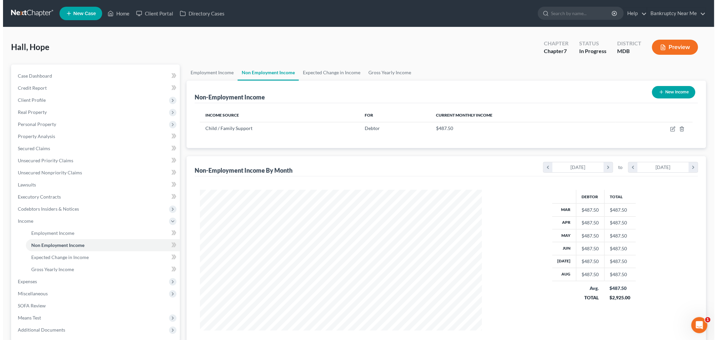
scroll to position [141, 295]
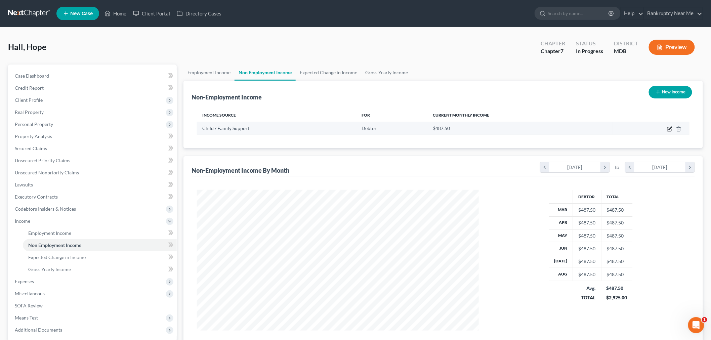
click at [670, 128] on icon "button" at bounding box center [670, 128] width 3 height 3
select select "7"
select select "2"
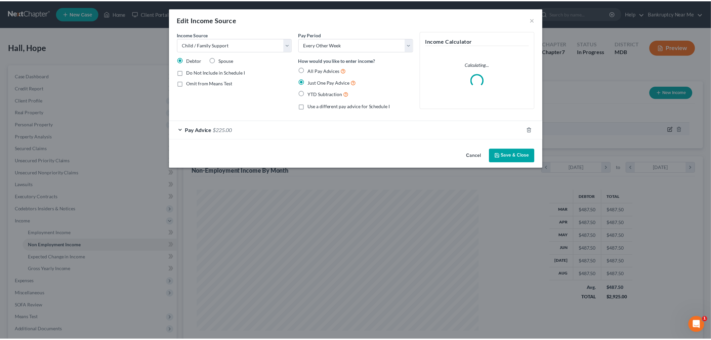
scroll to position [142, 298]
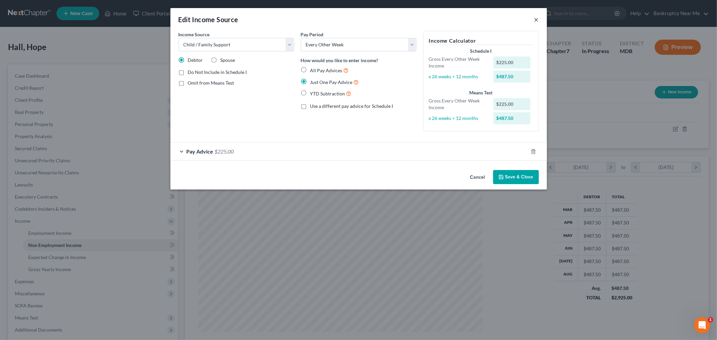
click at [537, 18] on button "×" at bounding box center [536, 19] width 5 height 8
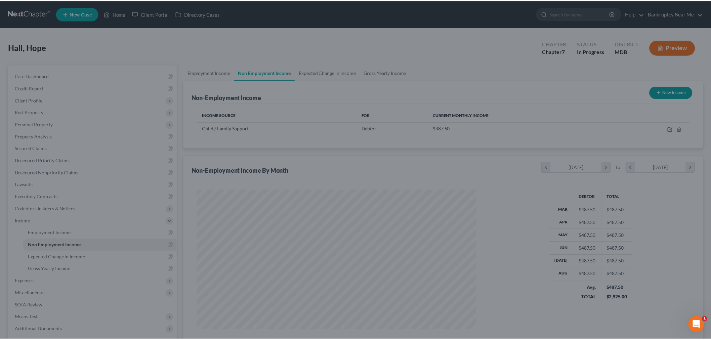
scroll to position [336057, 335902]
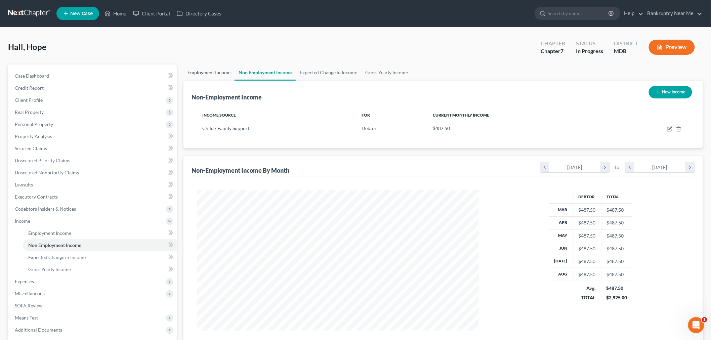
click at [202, 71] on link "Employment Income" at bounding box center [209, 73] width 51 height 16
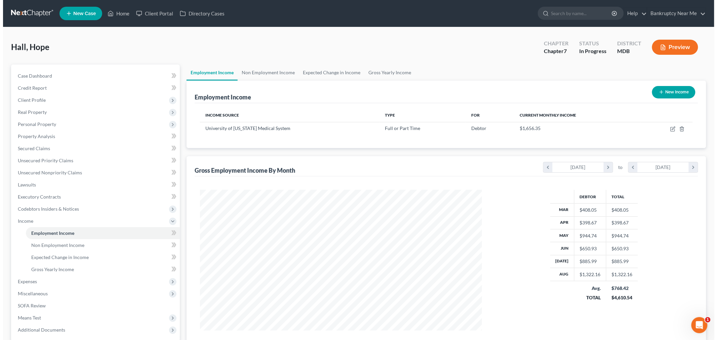
scroll to position [141, 295]
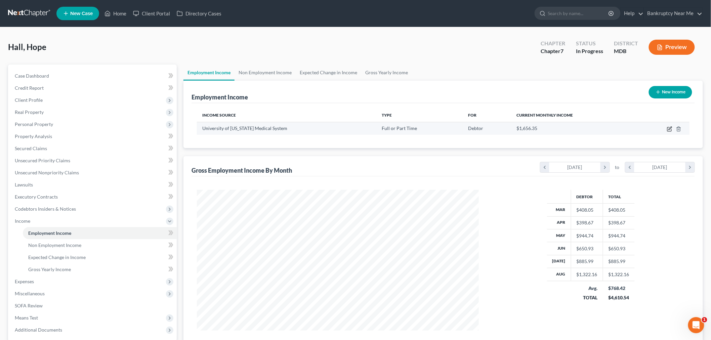
click at [668, 128] on icon "button" at bounding box center [670, 129] width 4 height 4
select select "0"
select select "21"
select select "2"
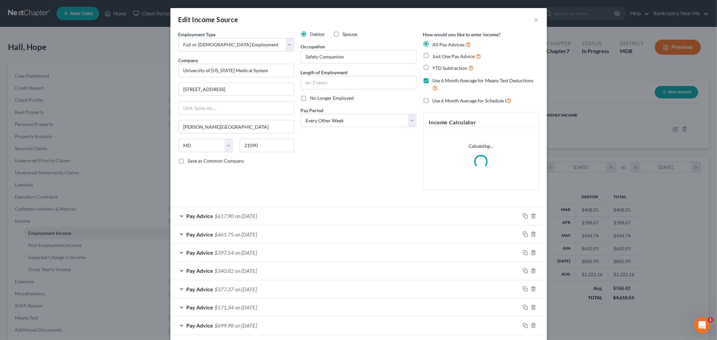
scroll to position [142, 298]
drag, startPoint x: 375, startPoint y: 82, endPoint x: 377, endPoint y: 78, distance: 4.4
click at [375, 82] on input "text" at bounding box center [358, 82] width 115 height 13
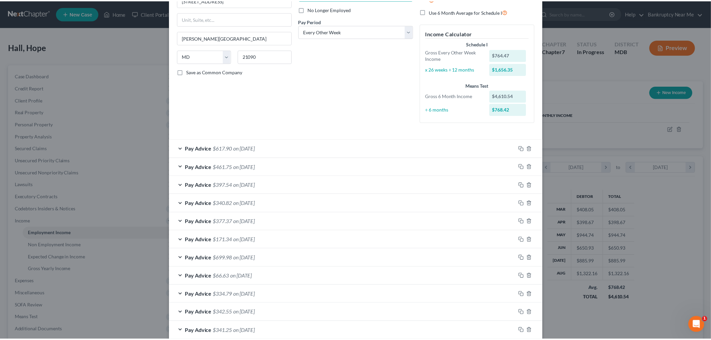
scroll to position [145, 0]
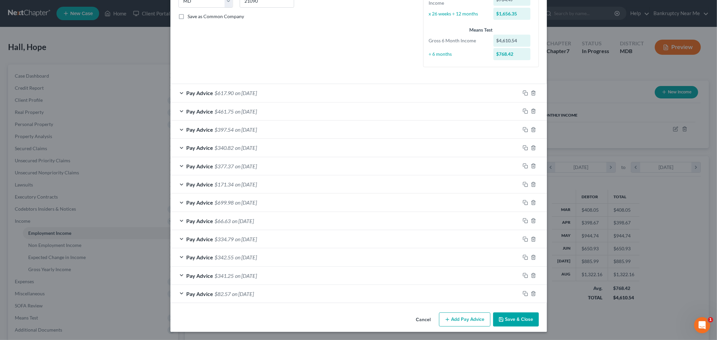
type input "11 months"
click at [532, 320] on button "Save & Close" at bounding box center [516, 320] width 46 height 14
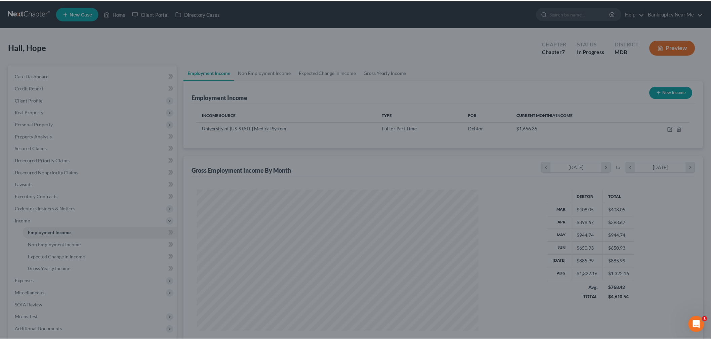
scroll to position [336057, 335902]
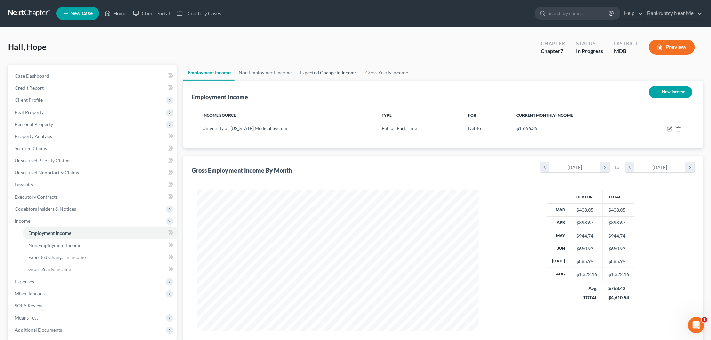
click at [333, 66] on link "Expected Change in Income" at bounding box center [329, 73] width 66 height 16
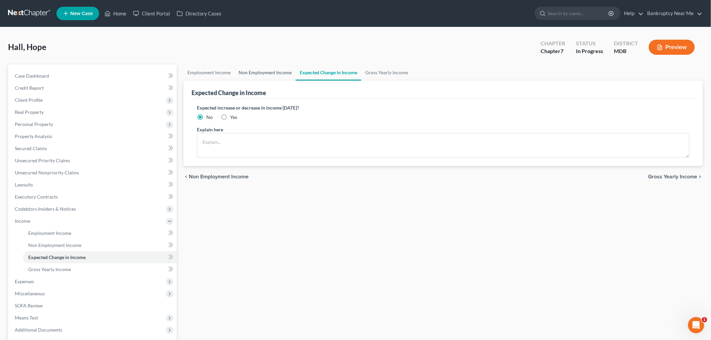
click at [266, 76] on link "Non Employment Income" at bounding box center [265, 73] width 61 height 16
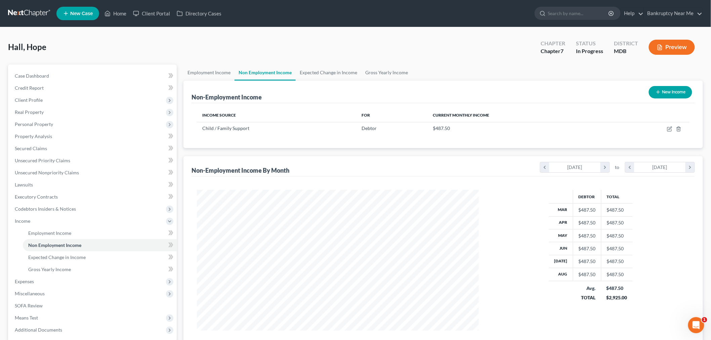
scroll to position [141, 295]
click at [310, 70] on link "Expected Change in Income" at bounding box center [329, 73] width 66 height 16
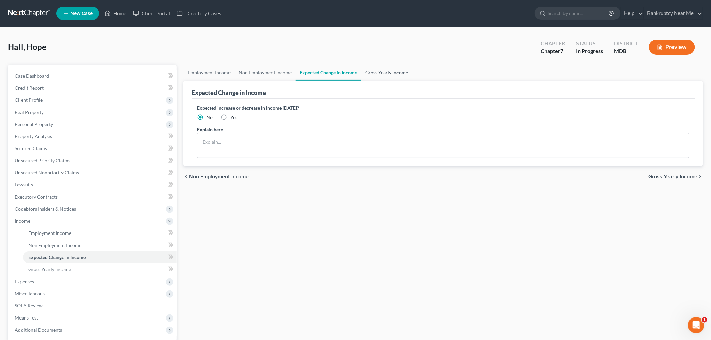
click at [395, 70] on link "Gross Yearly Income" at bounding box center [386, 73] width 51 height 16
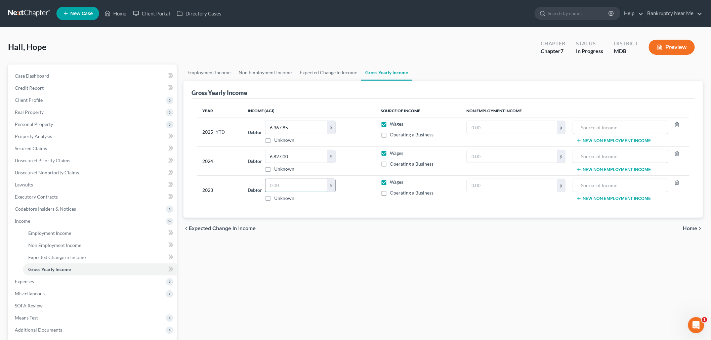
click at [312, 185] on input "text" at bounding box center [297, 185] width 62 height 13
type input "0.00"
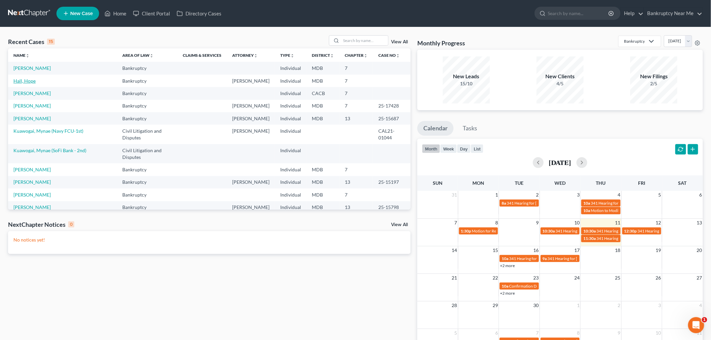
click at [30, 81] on link "Hall, Hope" at bounding box center [24, 81] width 22 height 6
select select "6"
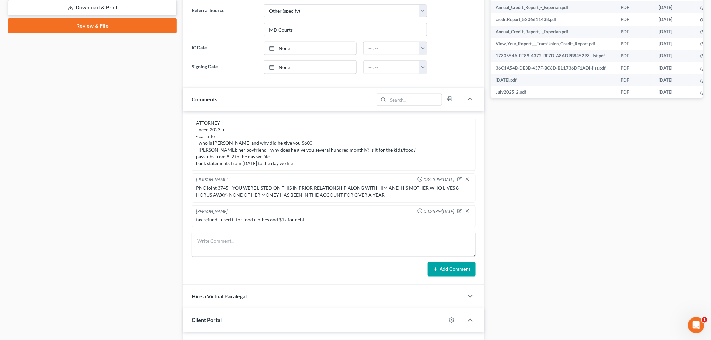
scroll to position [3282, 0]
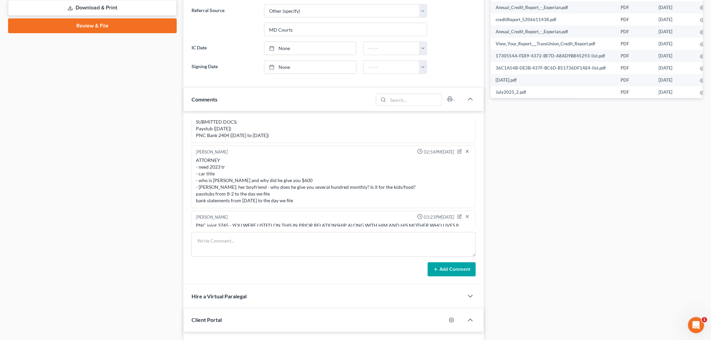
drag, startPoint x: 305, startPoint y: 200, endPoint x: 192, endPoint y: 169, distance: 116.7
click at [192, 169] on div "[PERSON_NAME] 02:56PM[DATE] ATTORNEY - need 2023 tr - car title - who is [PERSO…" at bounding box center [334, 177] width 284 height 63
copy div "- need 2023 tr - car title - who is [PERSON_NAME] and why did he give you $600 …"
click at [290, 251] on textarea at bounding box center [334, 244] width 284 height 25
paste textarea "- need 2023 tr - car title - who is [PERSON_NAME] and why did he give you $600 …"
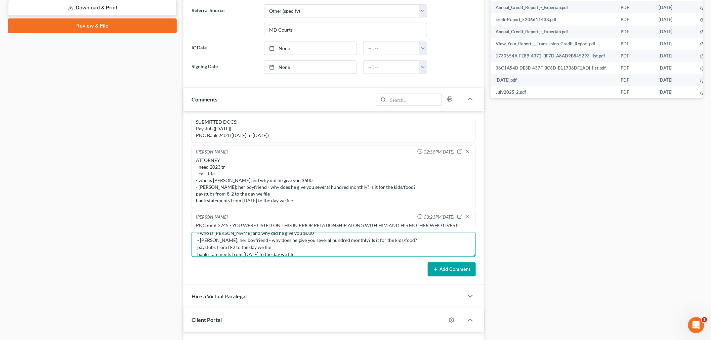
scroll to position [0, 0]
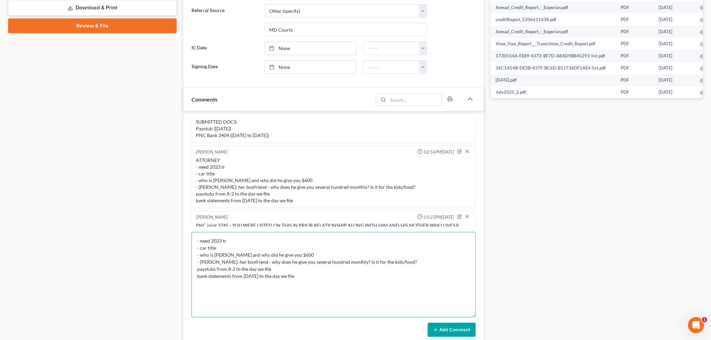
drag, startPoint x: 475, startPoint y: 254, endPoint x: 482, endPoint y: 316, distance: 62.3
click at [482, 316] on div "Info Bankruptcy 01:21PM[DATE] NAME [PERSON_NAME] STATE THE PC RESIDES & FOR HOW…" at bounding box center [334, 228] width 301 height 234
click at [42, 165] on div "Case Dashboard Payments Invoices Payments Payments Credit Report Client Profile" at bounding box center [92, 112] width 175 height 693
click at [296, 258] on textarea "- need 2023 tr - car title - who is [PERSON_NAME] and why did he give you $600 …" at bounding box center [334, 275] width 284 height 86
click at [371, 239] on textarea "- need 2023 tr - car title - who is [PERSON_NAME] and why did he give you $600 …" at bounding box center [334, 275] width 284 height 86
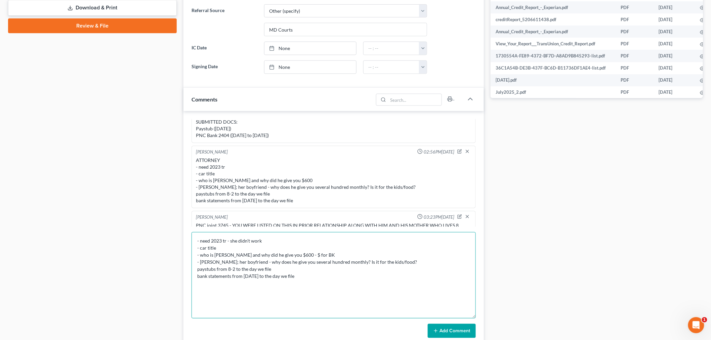
click at [245, 254] on textarea "- need 2023 tr - she didn't work - car title - who is [PERSON_NAME] and why did…" at bounding box center [334, 275] width 284 height 86
click at [260, 247] on textarea "- need 2023 tr - she didn't work - car title - who is [PERSON_NAME] and why did…" at bounding box center [334, 275] width 284 height 86
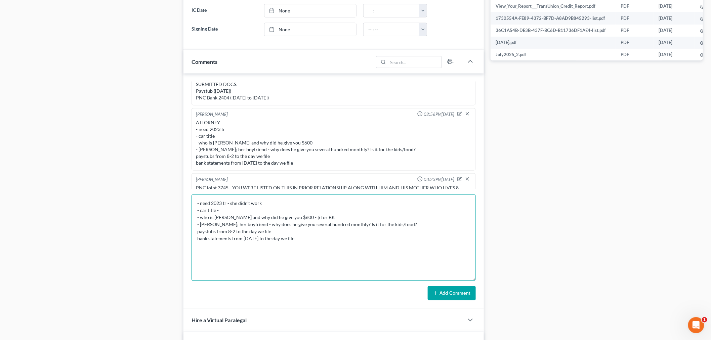
scroll to position [443, 0]
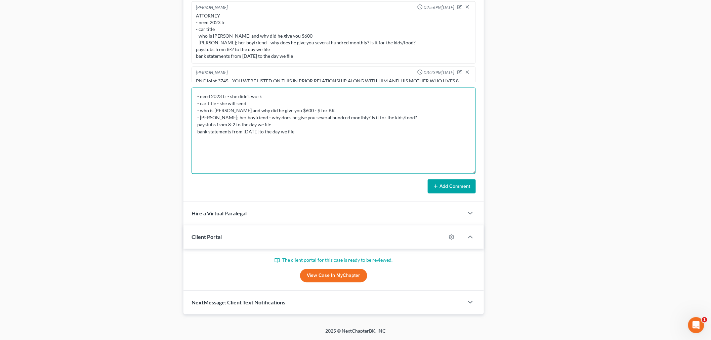
click at [321, 129] on textarea "- need 2023 tr - she didn't work - car title - she will send - who is [PERSON_N…" at bounding box center [334, 131] width 284 height 86
click at [412, 118] on textarea "- need 2023 tr - she didn't work - car title - she will send - who is [PERSON_N…" at bounding box center [334, 131] width 284 height 86
type textarea "- need 2023 tr - she didn't work - car title - she will send - who is [PERSON_N…"
click at [451, 189] on button "Add Comment" at bounding box center [452, 187] width 48 height 14
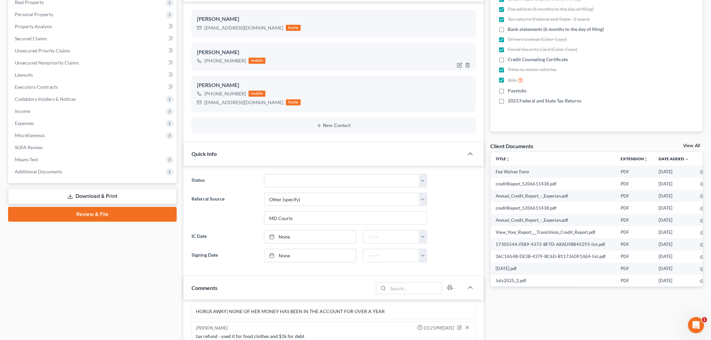
scroll to position [107, 0]
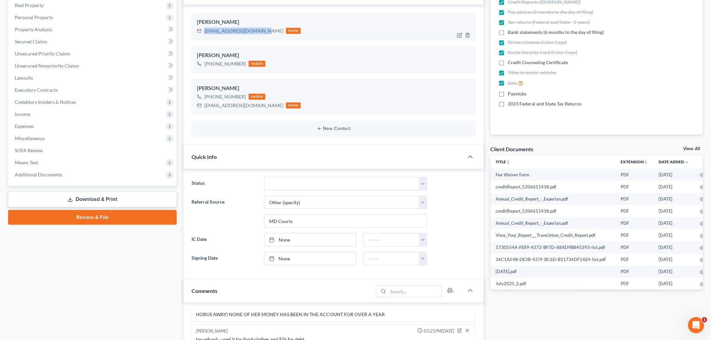
drag, startPoint x: 259, startPoint y: 30, endPoint x: 207, endPoint y: 27, distance: 51.9
click at [205, 28] on div "[EMAIL_ADDRESS][DOMAIN_NAME]" at bounding box center [243, 31] width 79 height 7
copy div "[EMAIL_ADDRESS][DOMAIN_NAME]"
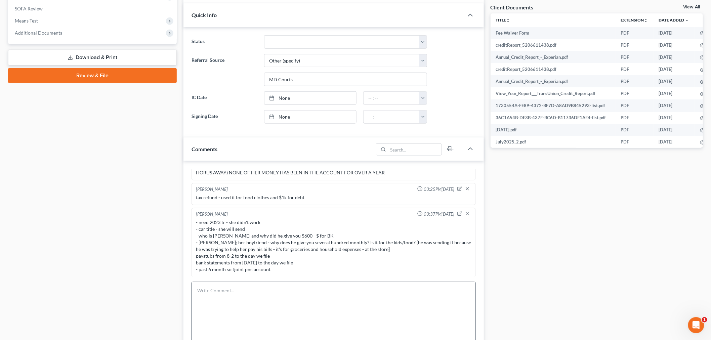
scroll to position [331, 0]
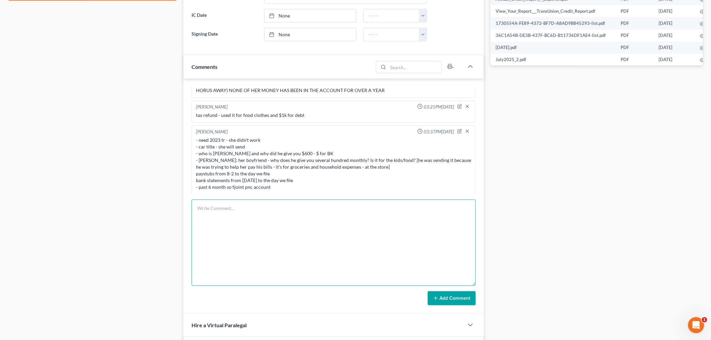
drag, startPoint x: 401, startPoint y: 236, endPoint x: 435, endPoint y: 262, distance: 43.4
click at [402, 236] on textarea at bounding box center [334, 243] width 284 height 86
paste textarea "________________________________________ From: [PERSON_NAME] <[PERSON_NAME][EMA…"
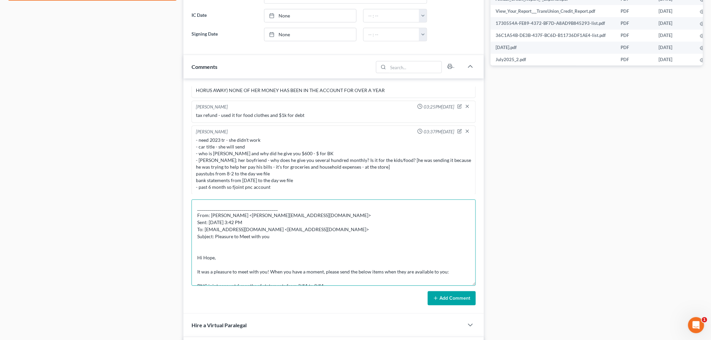
scroll to position [24, 0]
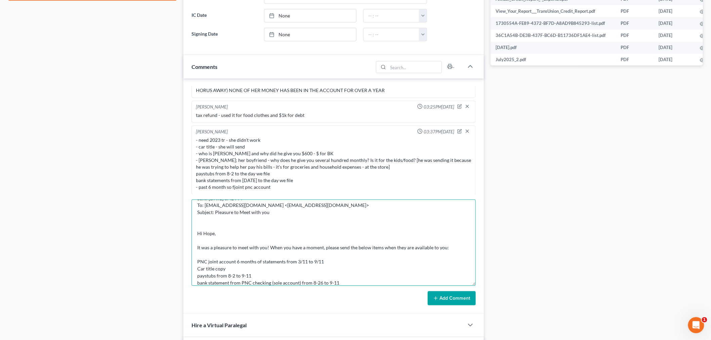
type textarea "________________________________________ From: [PERSON_NAME] <[PERSON_NAME][EMA…"
click at [455, 299] on button "Add Comment" at bounding box center [452, 298] width 48 height 14
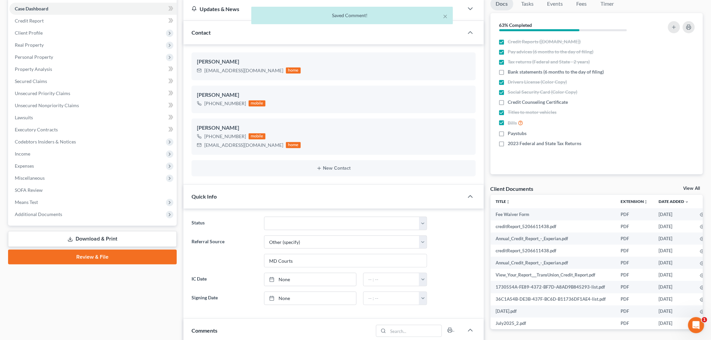
scroll to position [0, 0]
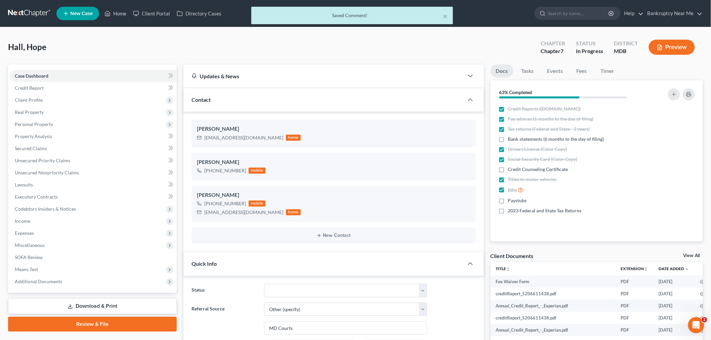
click at [70, 302] on link "Download & Print" at bounding box center [92, 307] width 169 height 16
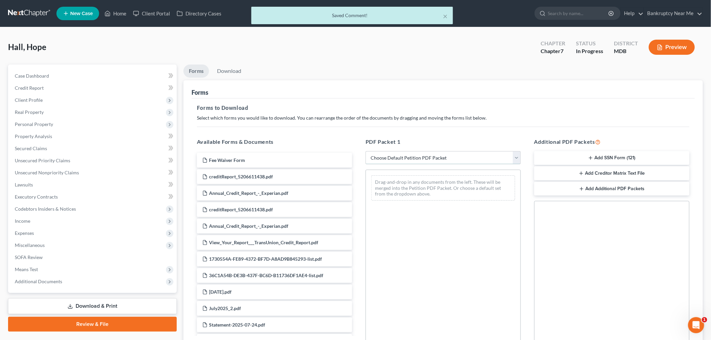
click at [430, 158] on select "Choose Default Petition PDF Packet Complete Bankruptcy Petition (all forms and …" at bounding box center [443, 157] width 155 height 13
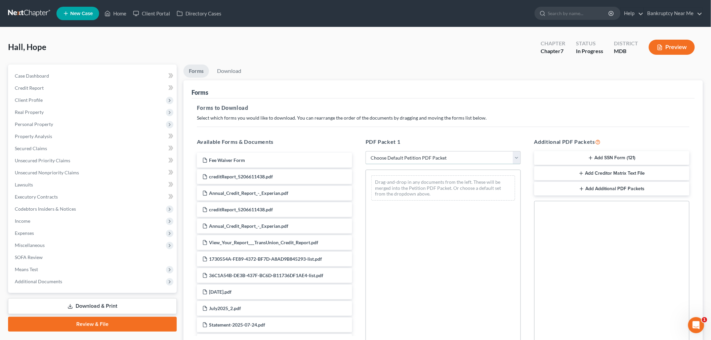
select select "0"
click at [366, 151] on select "Choose Default Petition PDF Packet Complete Bankruptcy Petition (all forms and …" at bounding box center [443, 157] width 155 height 13
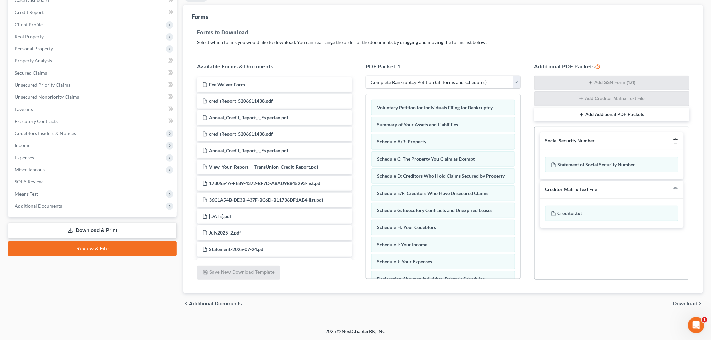
click at [675, 139] on icon "button" at bounding box center [675, 141] width 5 height 5
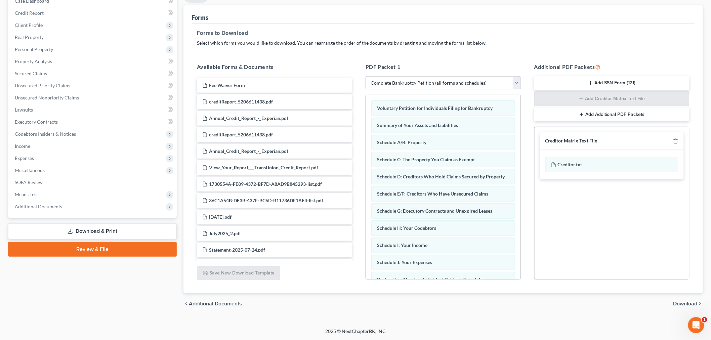
scroll to position [75, 0]
click at [675, 142] on icon "button" at bounding box center [675, 141] width 5 height 5
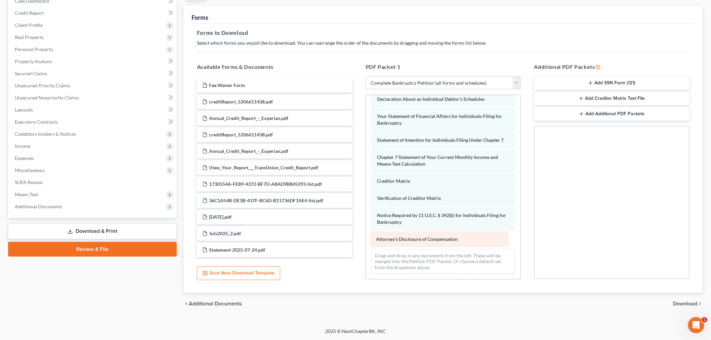
drag, startPoint x: 431, startPoint y: 239, endPoint x: 320, endPoint y: 238, distance: 111.3
click at [366, 240] on div "Attorney's Disclosure of Compensation Voluntary Petition for Individuals Filing…" at bounding box center [443, 97] width 155 height 365
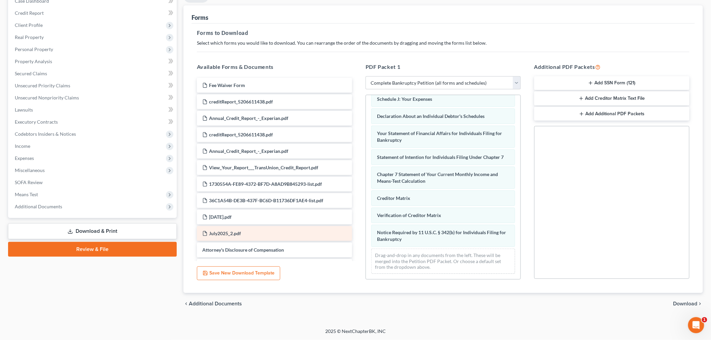
click at [366, 238] on div "Voluntary Petition for Individuals Filing for Bankruptcy Summary of Your Assets…" at bounding box center [443, 106] width 155 height 348
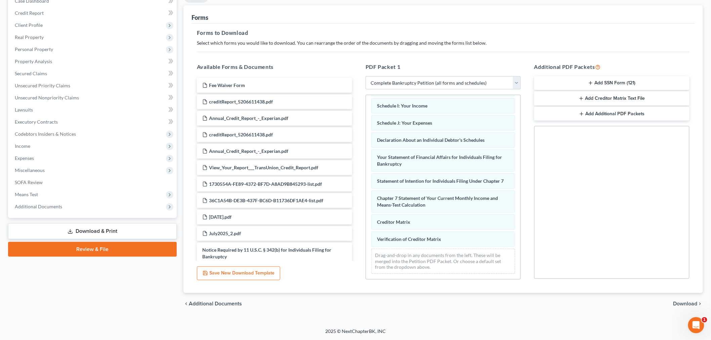
click at [690, 301] on span "Download" at bounding box center [686, 303] width 24 height 5
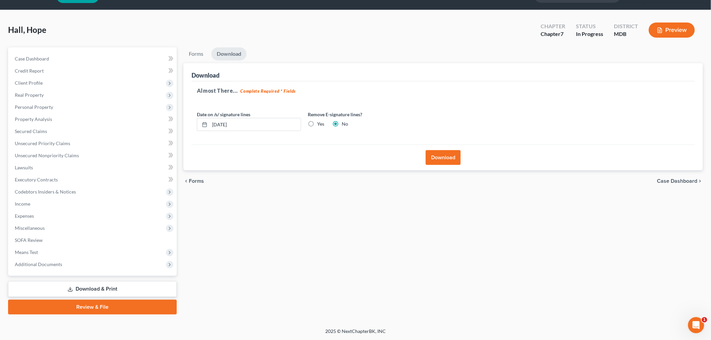
scroll to position [16, 0]
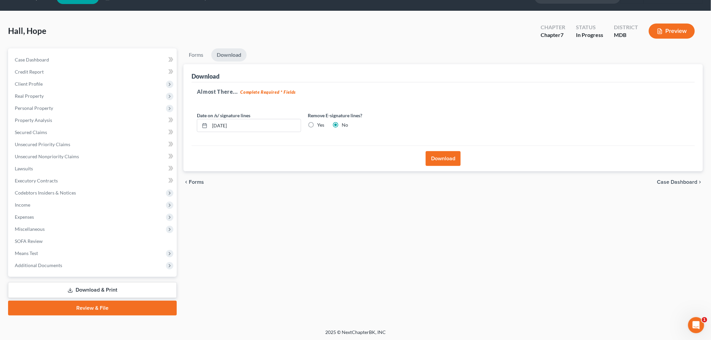
click at [443, 152] on button "Download" at bounding box center [443, 158] width 35 height 15
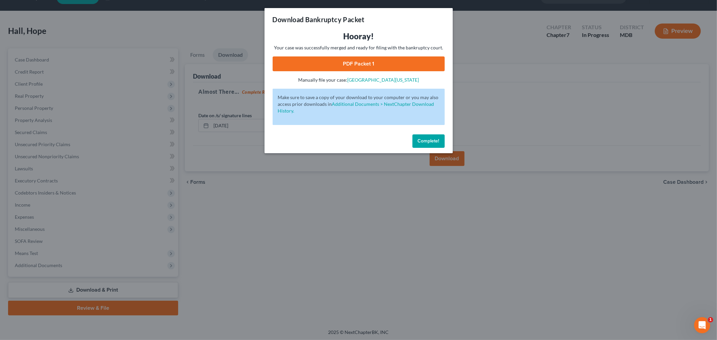
click at [320, 58] on link "PDF Packet 1" at bounding box center [359, 63] width 172 height 15
drag, startPoint x: 421, startPoint y: 142, endPoint x: 406, endPoint y: 145, distance: 15.1
click at [421, 142] on span "Complete!" at bounding box center [429, 141] width 22 height 6
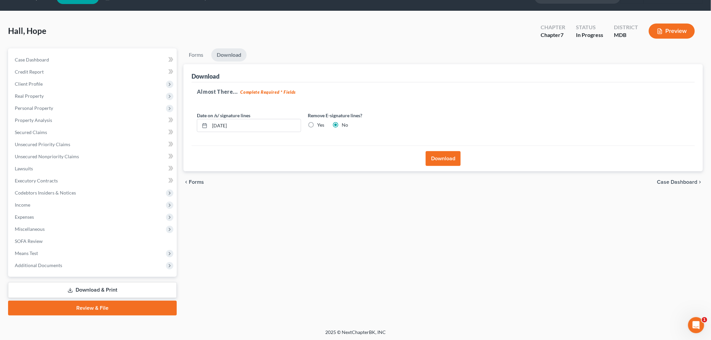
click at [121, 290] on link "Download & Print" at bounding box center [92, 290] width 169 height 16
drag, startPoint x: 38, startPoint y: 265, endPoint x: 37, endPoint y: 261, distance: 4.1
click at [37, 264] on span "Additional Documents" at bounding box center [38, 266] width 47 height 6
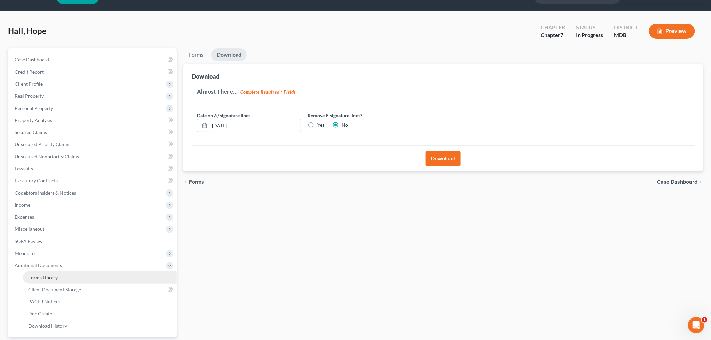
click at [52, 273] on link "Forms Library" at bounding box center [100, 278] width 154 height 12
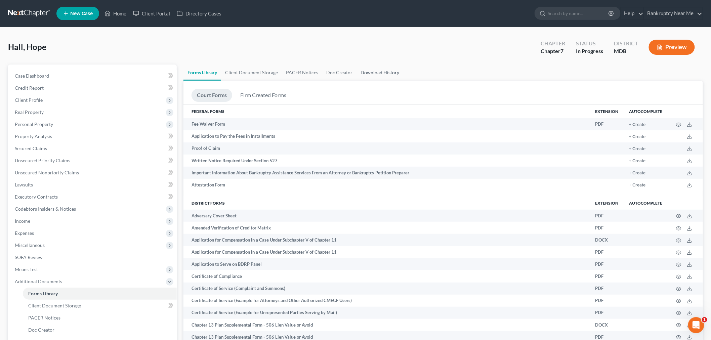
click at [369, 67] on link "Download History" at bounding box center [380, 73] width 47 height 16
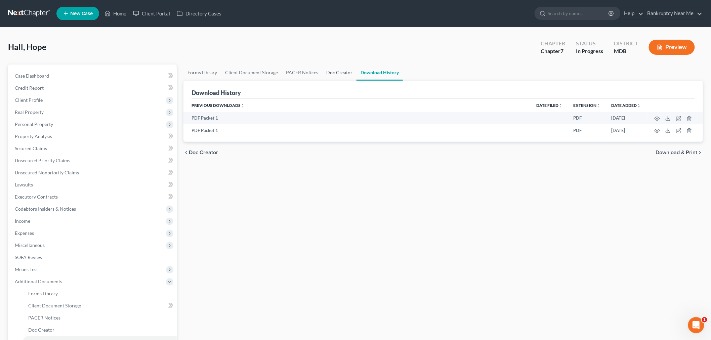
click at [349, 75] on link "Doc Creator" at bounding box center [339, 73] width 34 height 16
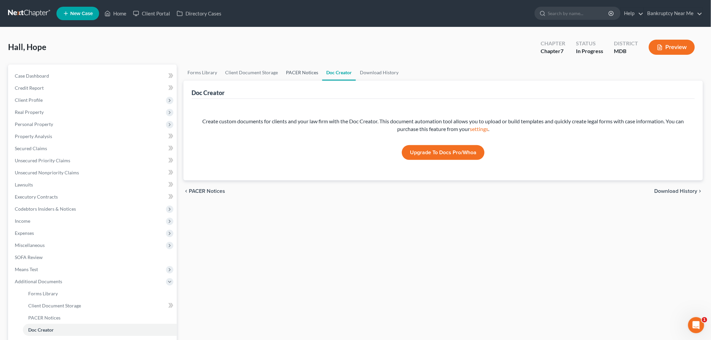
click at [295, 77] on link "PACER Notices" at bounding box center [302, 73] width 40 height 16
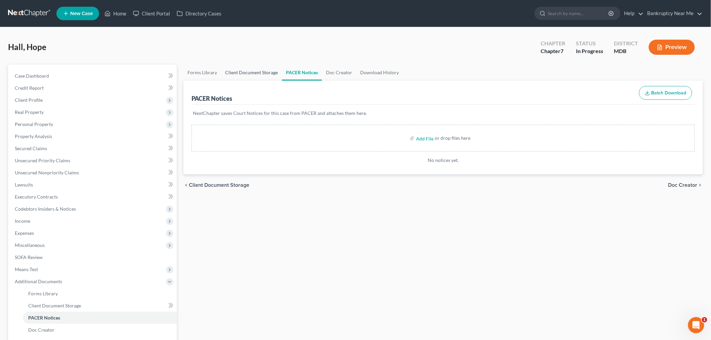
click at [263, 76] on link "Client Document Storage" at bounding box center [251, 73] width 61 height 16
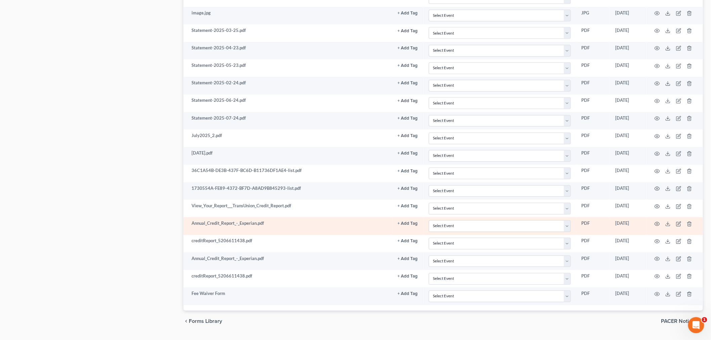
scroll to position [509, 0]
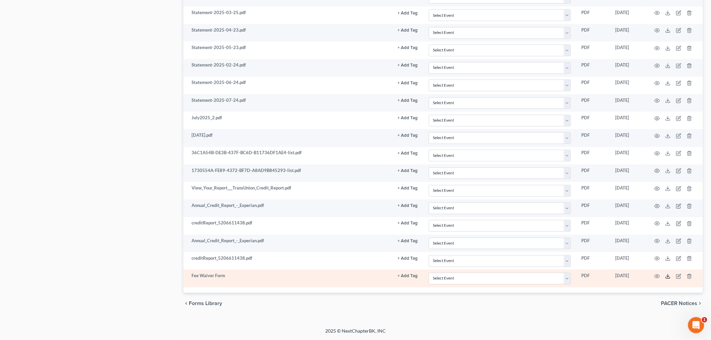
click at [667, 276] on icon at bounding box center [668, 276] width 5 height 5
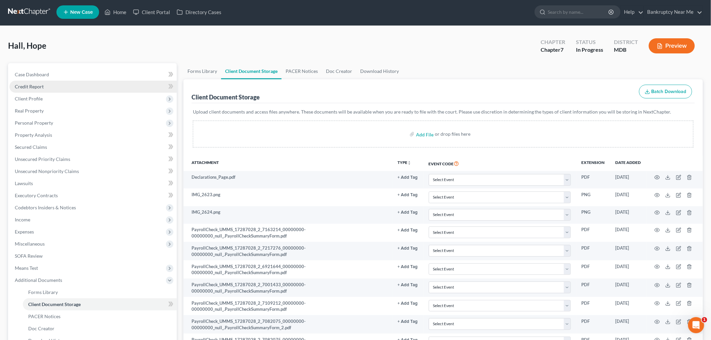
scroll to position [0, 0]
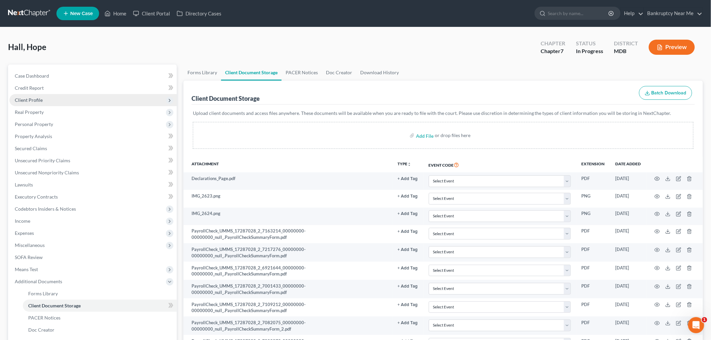
drag, startPoint x: 33, startPoint y: 103, endPoint x: 39, endPoint y: 102, distance: 5.9
click at [33, 103] on span "Client Profile" at bounding box center [92, 100] width 167 height 12
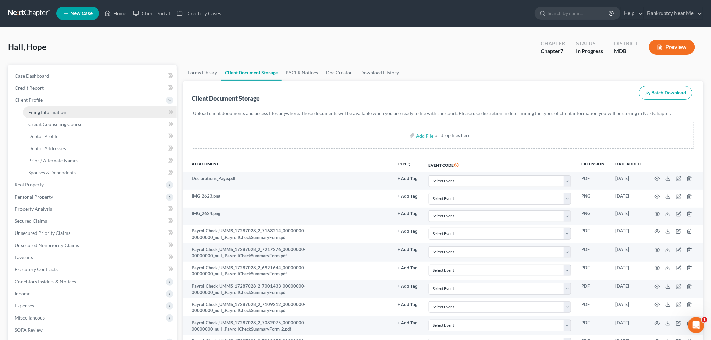
click at [55, 109] on span "Filing Information" at bounding box center [47, 112] width 38 height 6
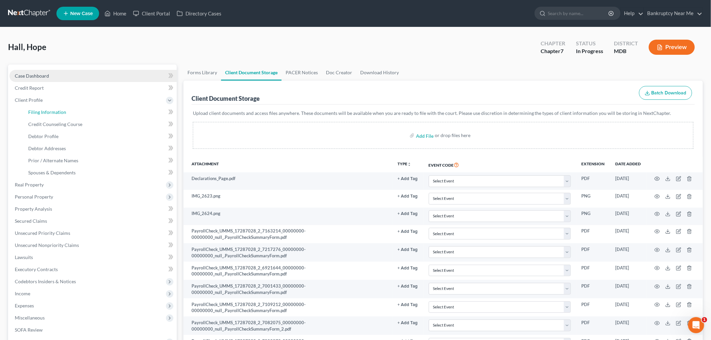
select select "1"
select select "0"
select select "21"
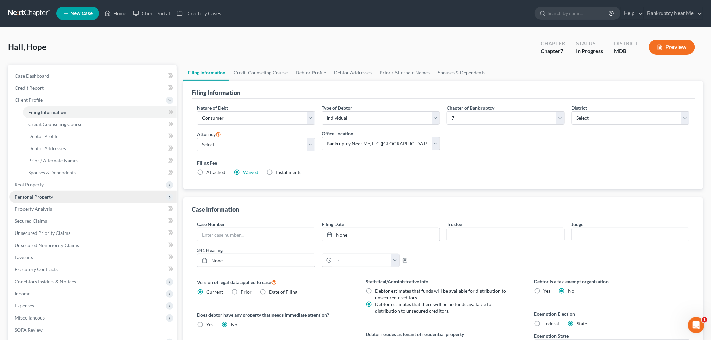
click at [52, 200] on span "Personal Property" at bounding box center [92, 197] width 167 height 12
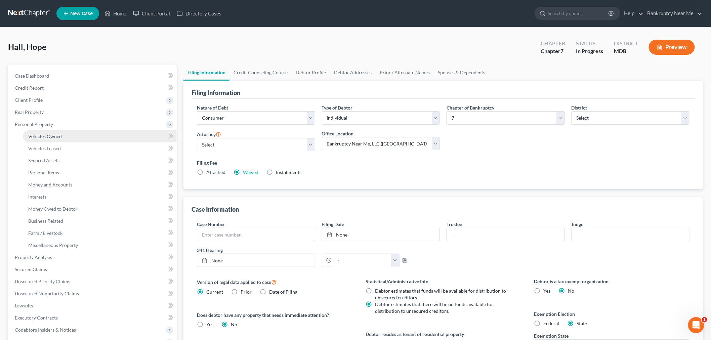
click at [68, 136] on link "Vehicles Owned" at bounding box center [100, 136] width 154 height 12
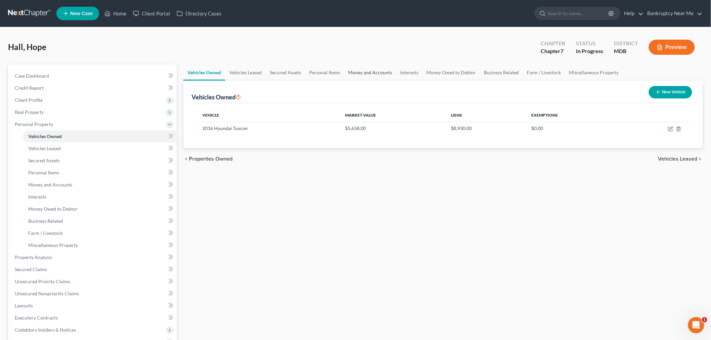
click at [359, 71] on link "Money and Accounts" at bounding box center [370, 73] width 52 height 16
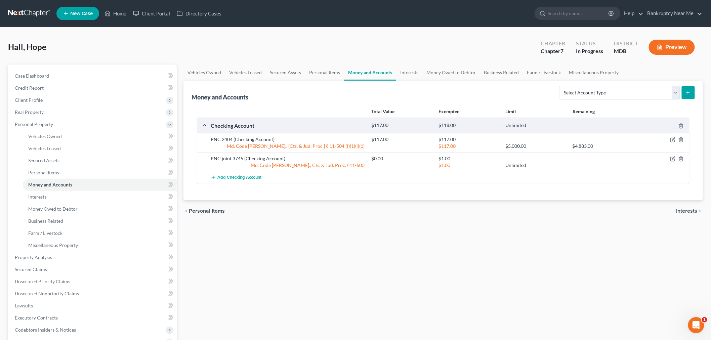
click at [692, 284] on div "Vehicles Owned Vehicles Leased Secured Assets Personal Items Money and Accounts…" at bounding box center [443, 259] width 526 height 388
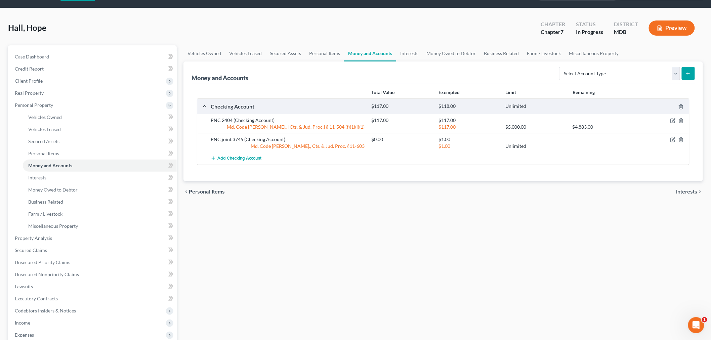
scroll to position [37, 0]
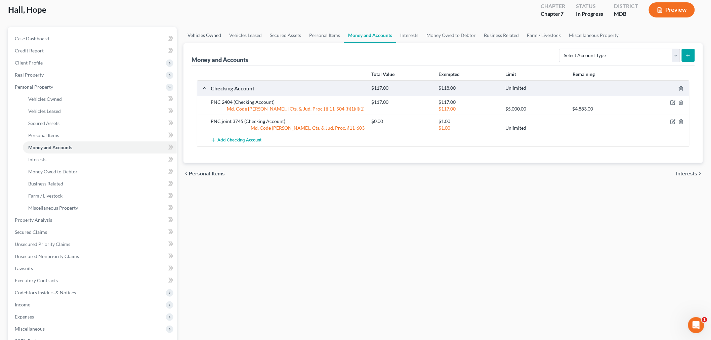
click at [209, 34] on link "Vehicles Owned" at bounding box center [205, 35] width 42 height 16
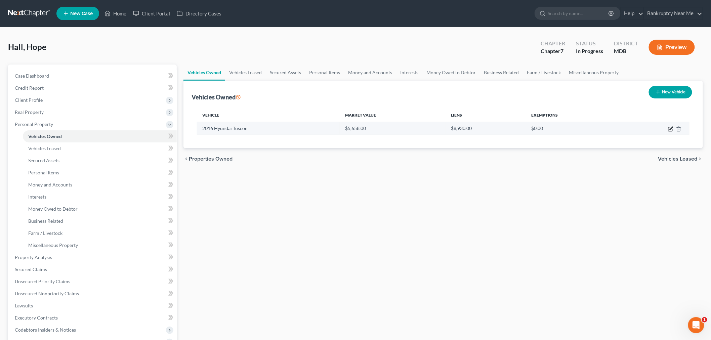
click at [668, 126] on td at bounding box center [655, 128] width 69 height 13
click at [670, 129] on icon "button" at bounding box center [670, 128] width 5 height 5
select select "0"
select select "10"
select select "4"
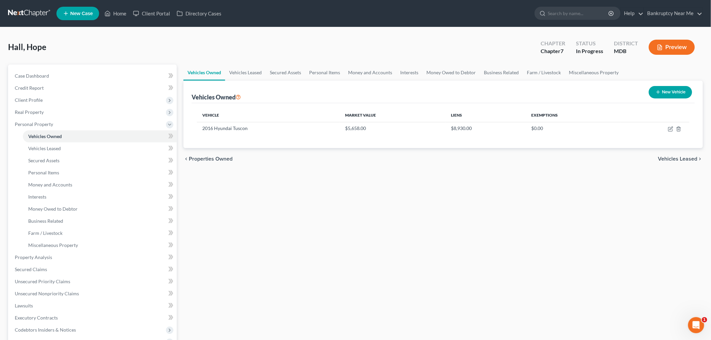
select select "0"
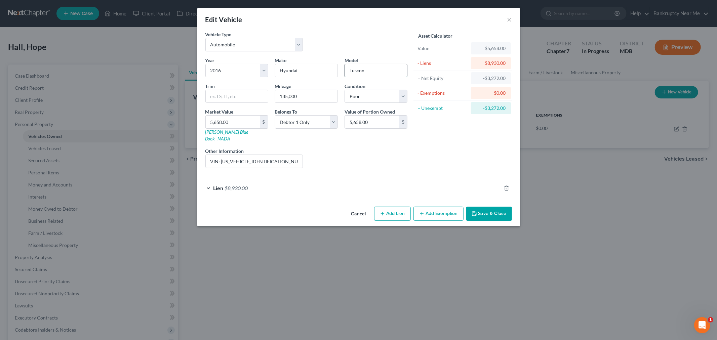
click at [355, 71] on input "Tuscon" at bounding box center [376, 70] width 62 height 13
type input "Tucson"
click at [492, 209] on button "Save & Close" at bounding box center [489, 214] width 46 height 14
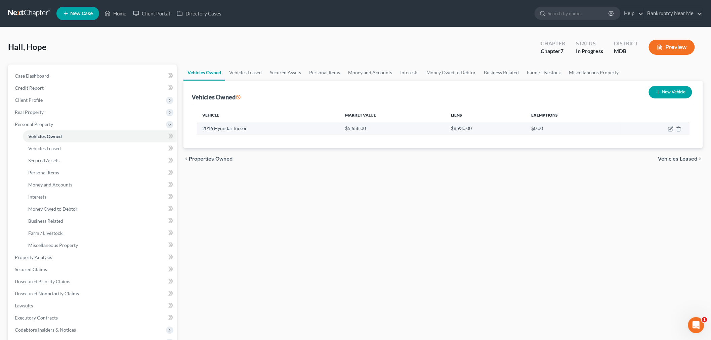
click at [670, 131] on td at bounding box center [655, 128] width 69 height 13
click at [671, 126] on icon "button" at bounding box center [670, 128] width 5 height 5
select select "0"
select select "10"
select select "4"
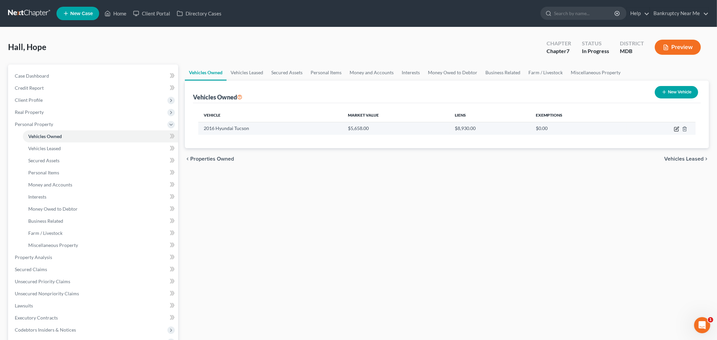
select select "0"
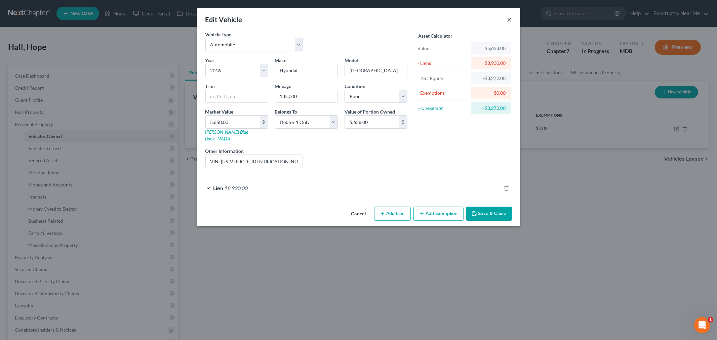
click at [511, 18] on button "×" at bounding box center [509, 19] width 5 height 8
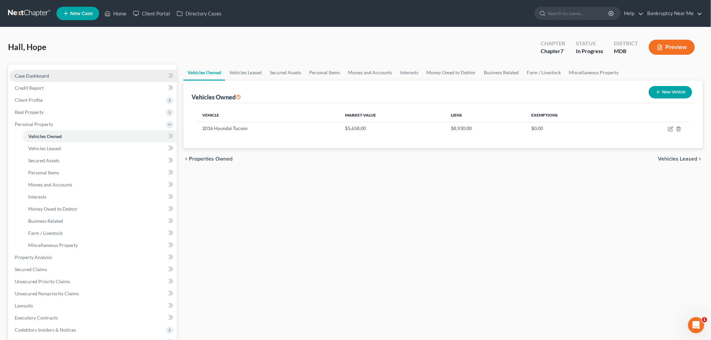
drag, startPoint x: 46, startPoint y: 76, endPoint x: 162, endPoint y: 70, distance: 116.2
click at [45, 75] on span "Case Dashboard" at bounding box center [32, 76] width 34 height 6
select select "6"
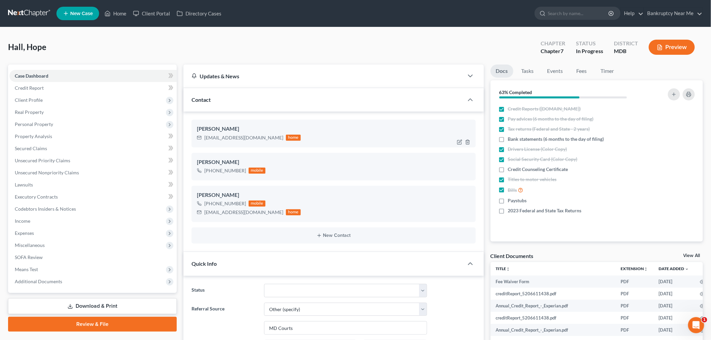
scroll to position [3511, 0]
drag, startPoint x: 261, startPoint y: 136, endPoint x: 192, endPoint y: 136, distance: 68.9
click at [192, 136] on div "Hope Hall Hopelouisehall@gmail.com home" at bounding box center [334, 134] width 284 height 28
copy div "Hopelouisehall@gmail.com"
click at [538, 72] on link "Tasks" at bounding box center [527, 71] width 23 height 13
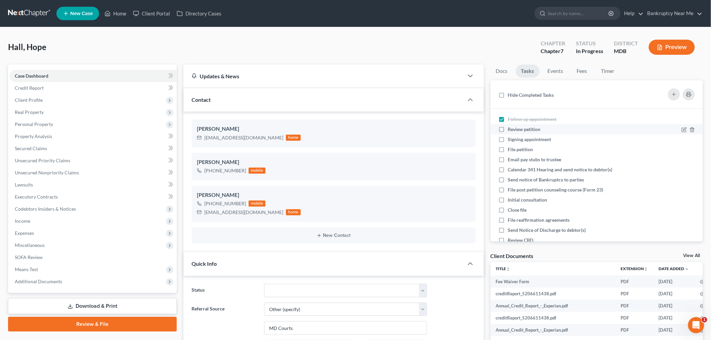
click at [539, 128] on span "Review petition" at bounding box center [524, 129] width 33 height 6
click at [515, 128] on input "Review petition" at bounding box center [513, 128] width 4 height 4
checkbox input "true"
click at [544, 141] on span "Signing appointment" at bounding box center [529, 139] width 43 height 6
click at [515, 141] on input "Signing appointment" at bounding box center [513, 138] width 4 height 4
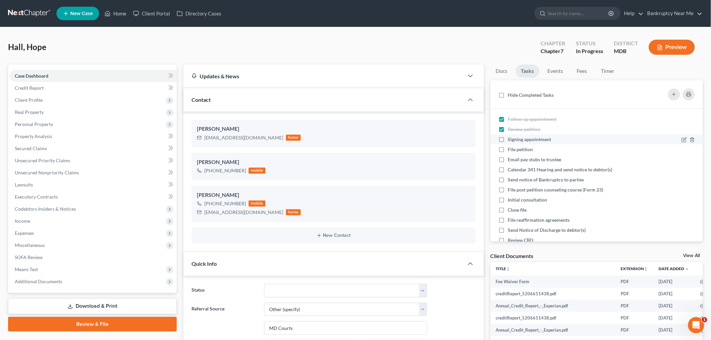
checkbox input "true"
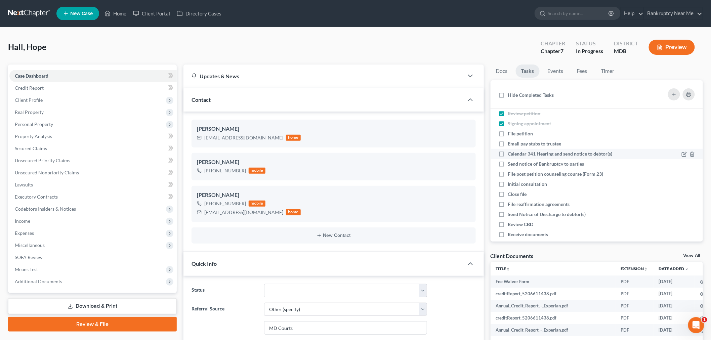
scroll to position [25, 0]
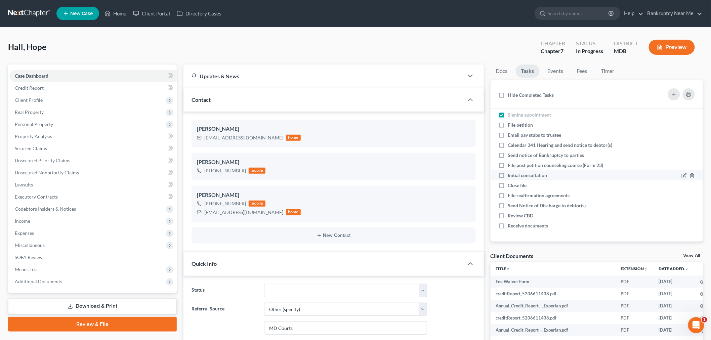
click at [535, 175] on span "Initial consultation" at bounding box center [527, 175] width 39 height 6
click at [515, 175] on input "Initial consultation" at bounding box center [513, 174] width 4 height 4
checkbox input "true"
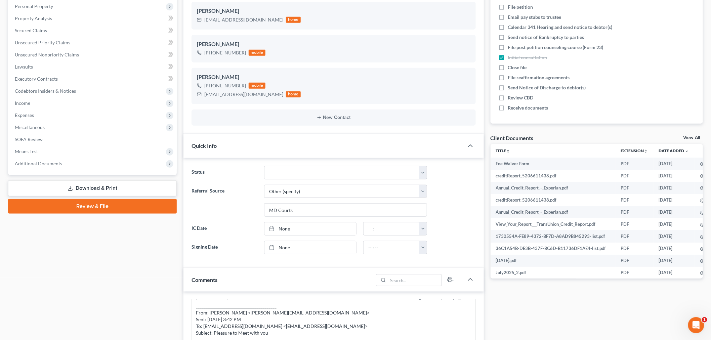
scroll to position [224, 0]
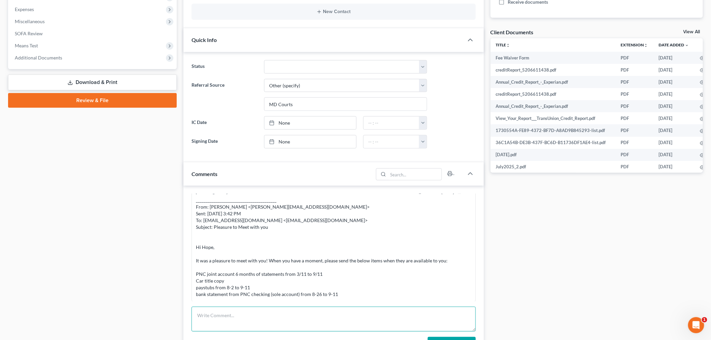
drag, startPoint x: 328, startPoint y: 317, endPoint x: 335, endPoint y: 306, distance: 13.0
click at [328, 317] on textarea at bounding box center [334, 319] width 284 height 25
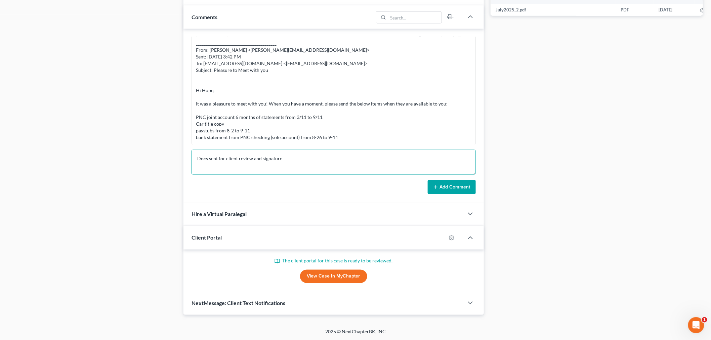
scroll to position [382, 0]
type textarea "Docs sent for client review and signature"
click at [467, 186] on button "Add Comment" at bounding box center [452, 187] width 48 height 14
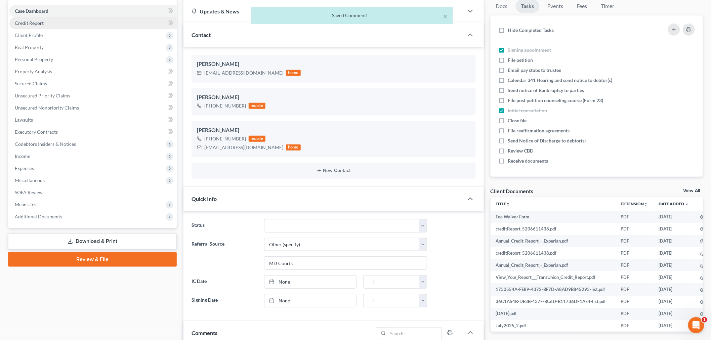
scroll to position [0, 0]
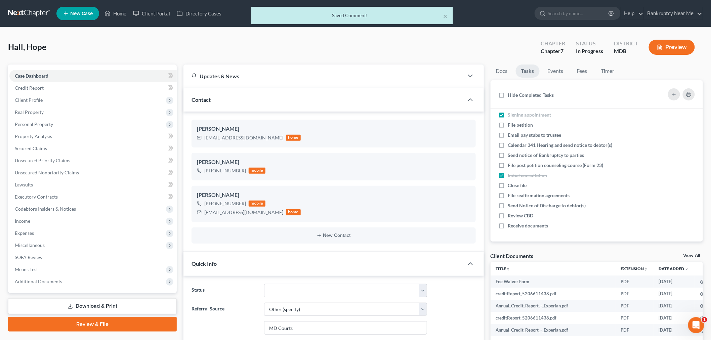
click at [41, 13] on div "× Saved Comment!" at bounding box center [352, 17] width 711 height 21
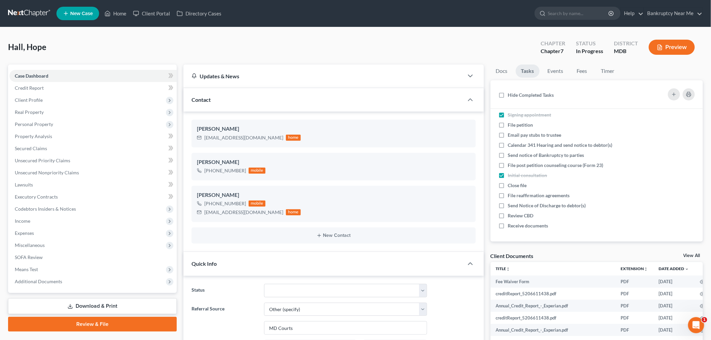
click at [33, 14] on link at bounding box center [29, 13] width 43 height 12
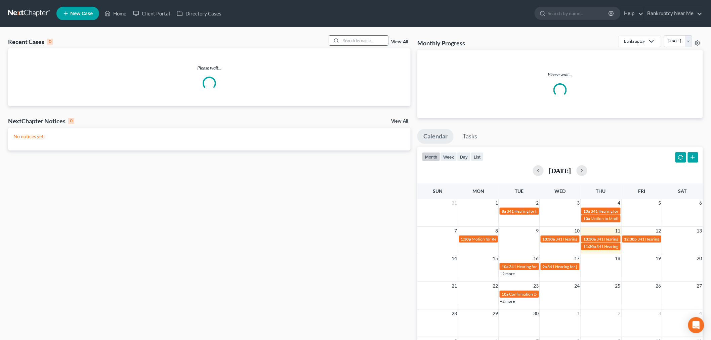
click at [354, 38] on input "search" at bounding box center [364, 41] width 47 height 10
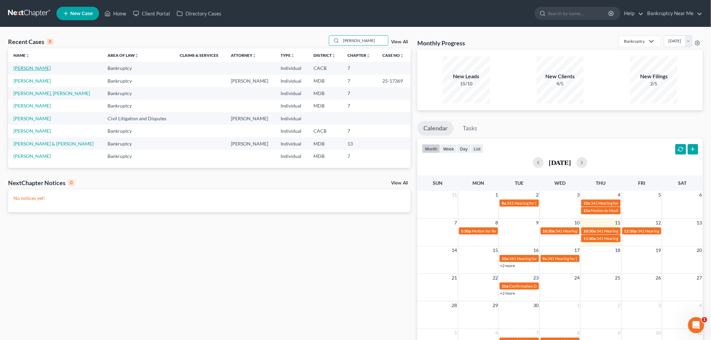
type input "[PERSON_NAME]"
click at [26, 69] on link "[PERSON_NAME]" at bounding box center [31, 68] width 37 height 6
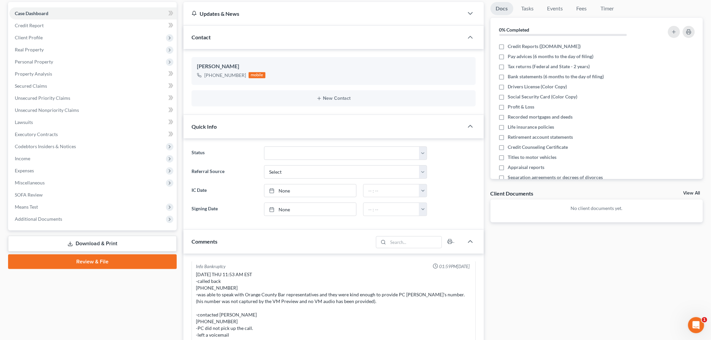
scroll to position [246, 0]
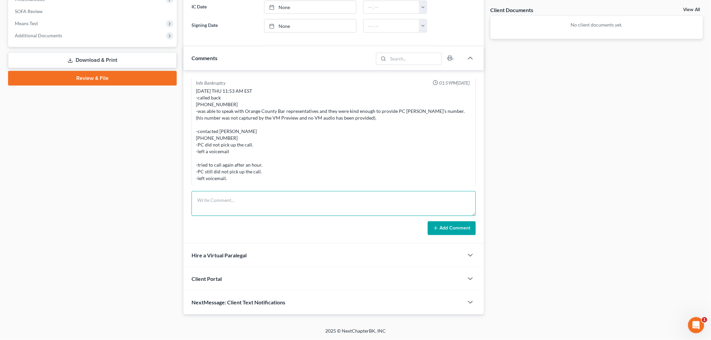
click at [303, 201] on textarea at bounding box center [334, 203] width 284 height 25
paste textarea "________________________________________ From: [PERSON_NAME] <[PERSON_NAME][EMA…"
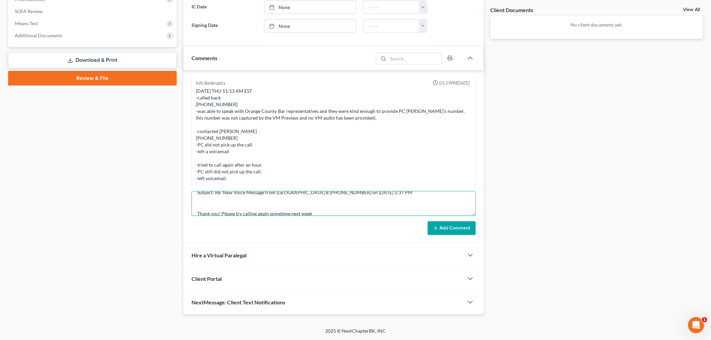
type textarea "________________________________________ From: [PERSON_NAME] <[PERSON_NAME][EMA…"
click at [449, 231] on button "Add Comment" at bounding box center [452, 229] width 48 height 14
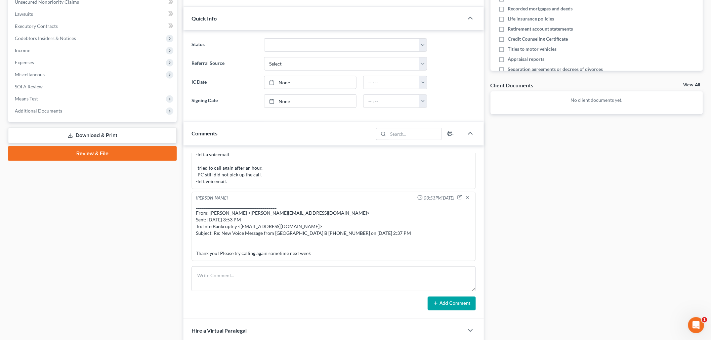
scroll to position [0, 0]
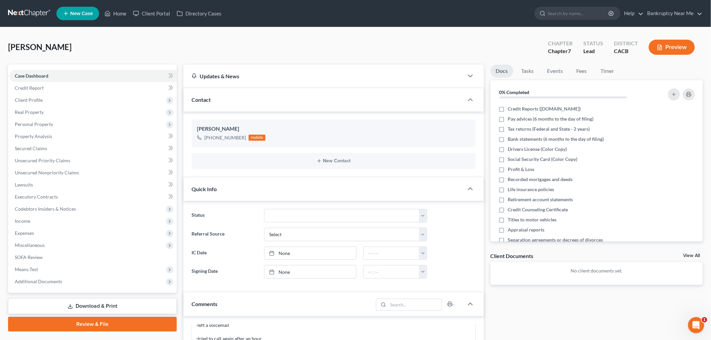
click at [30, 12] on link at bounding box center [29, 13] width 43 height 12
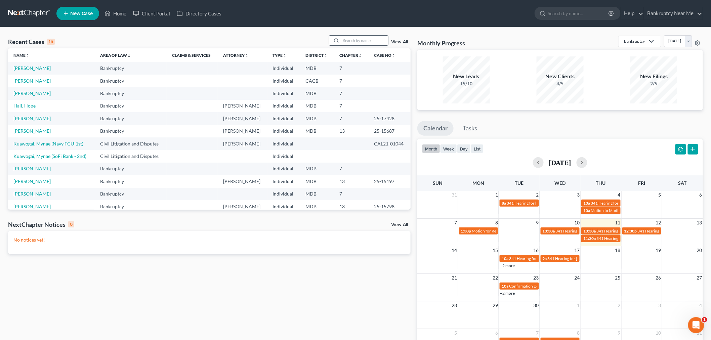
click at [348, 40] on input "search" at bounding box center [364, 41] width 47 height 10
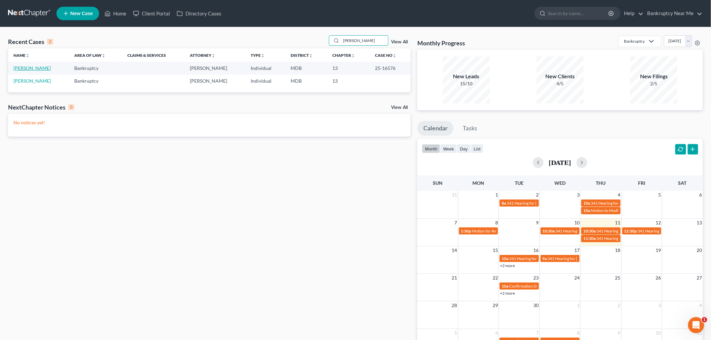
type input "[PERSON_NAME]"
click at [28, 66] on link "[PERSON_NAME]" at bounding box center [31, 68] width 37 height 6
select select "6"
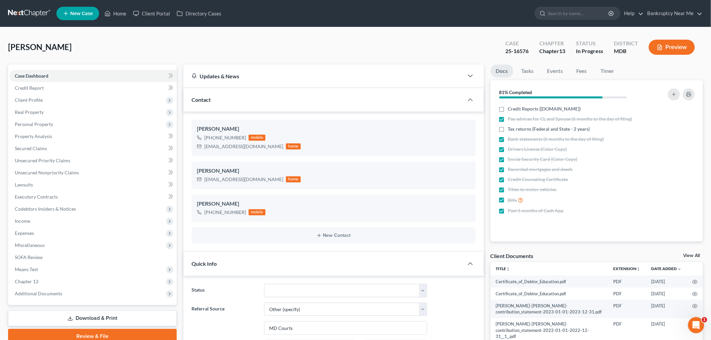
scroll to position [3288, 0]
click at [41, 97] on span "Client Profile" at bounding box center [29, 100] width 28 height 6
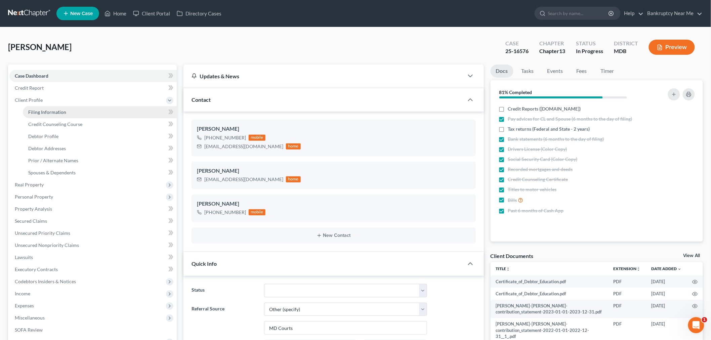
click at [55, 109] on span "Filing Information" at bounding box center [47, 112] width 38 height 6
select select "1"
select select "0"
select select "3"
select select "0"
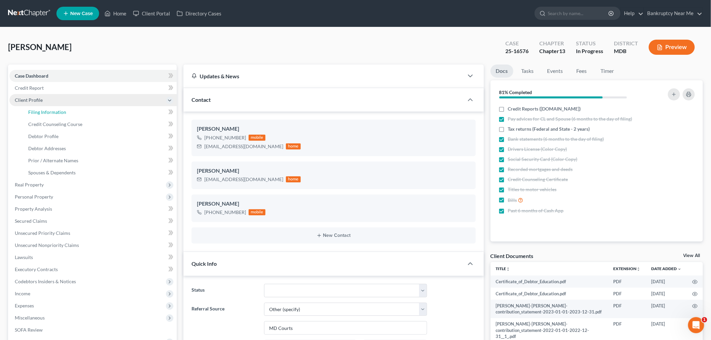
select select "21"
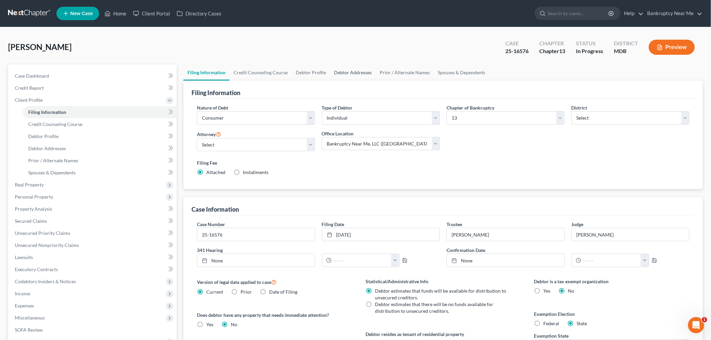
click at [357, 72] on link "Debtor Addresses" at bounding box center [353, 73] width 46 height 16
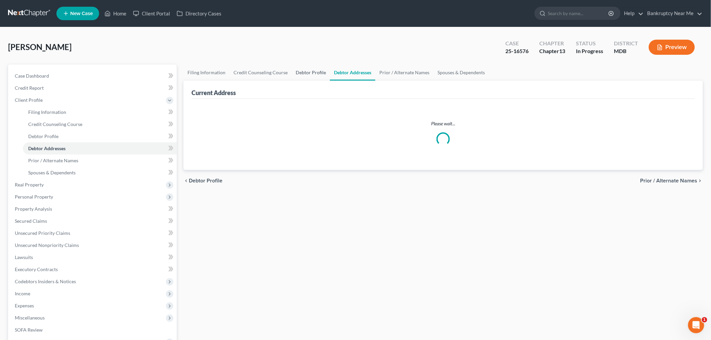
click at [305, 73] on link "Debtor Profile" at bounding box center [311, 73] width 38 height 16
select select "1"
select select "9"
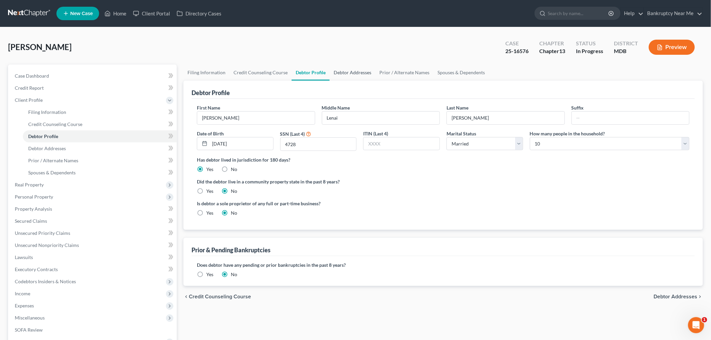
click at [354, 72] on link "Debtor Addresses" at bounding box center [353, 73] width 46 height 16
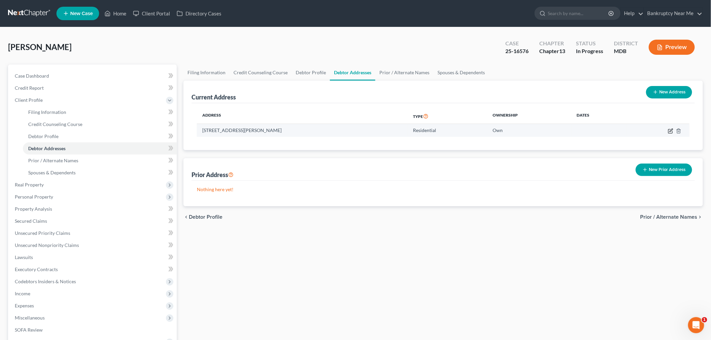
click at [671, 131] on icon "button" at bounding box center [671, 130] width 3 height 3
select select "21"
select select "0"
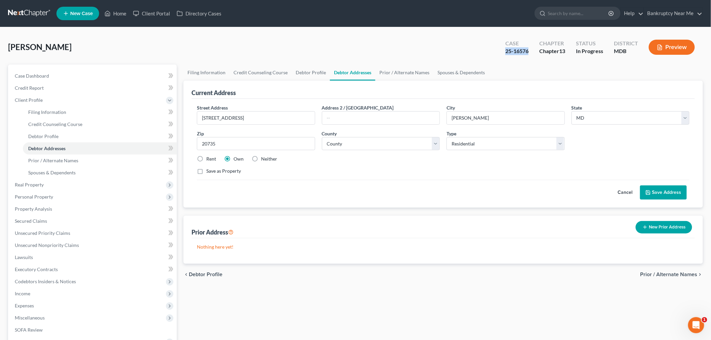
drag, startPoint x: 529, startPoint y: 48, endPoint x: 496, endPoint y: 51, distance: 32.7
click at [496, 51] on div "[PERSON_NAME] Upgraded Case 25-16576 Chapter Chapter 13 Status In Progress Dist…" at bounding box center [355, 49] width 695 height 29
copy div "25-16576"
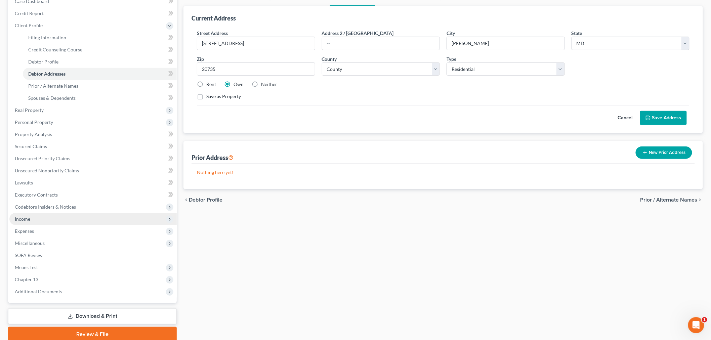
click at [34, 217] on span "Income" at bounding box center [92, 219] width 167 height 12
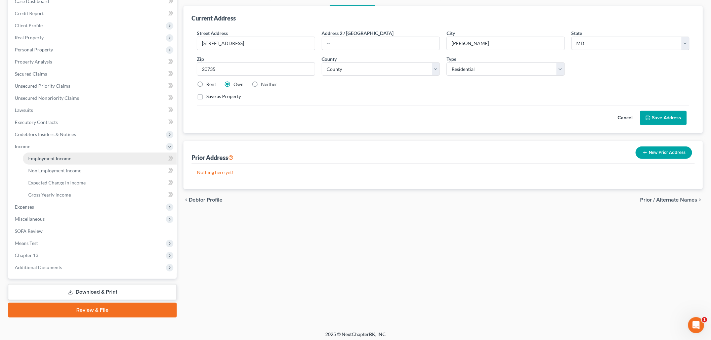
click at [78, 160] on link "Employment Income" at bounding box center [100, 159] width 154 height 12
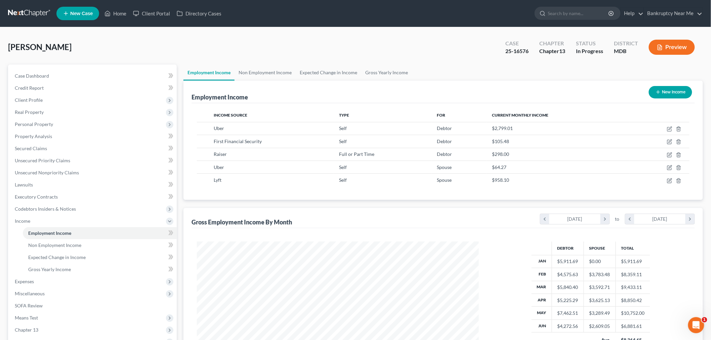
scroll to position [141, 295]
click at [251, 73] on link "Non Employment Income" at bounding box center [265, 73] width 61 height 16
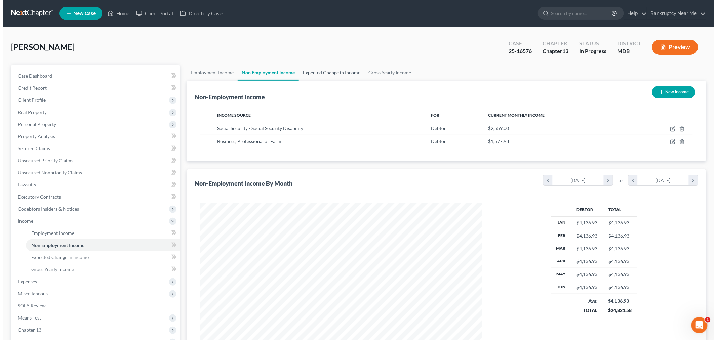
scroll to position [141, 295]
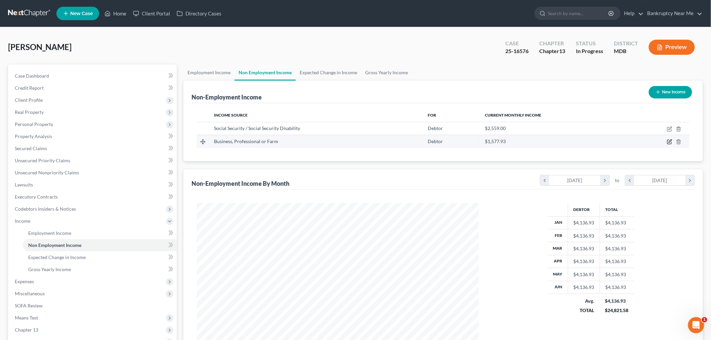
click at [668, 144] on icon "button" at bounding box center [670, 142] width 4 height 4
select select "10"
select select "0"
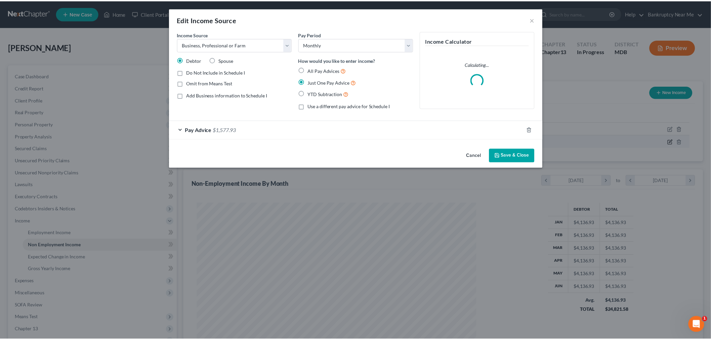
scroll to position [142, 298]
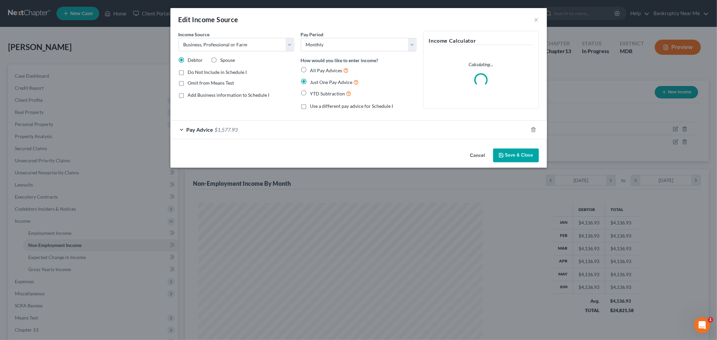
click at [241, 131] on div "Pay Advice $1,577.93" at bounding box center [349, 130] width 358 height 18
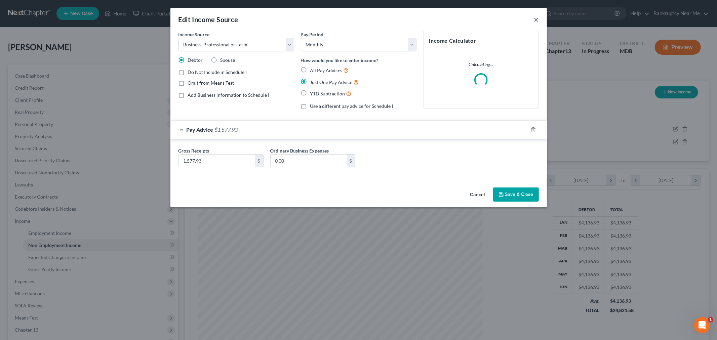
click at [536, 18] on button "×" at bounding box center [536, 19] width 5 height 8
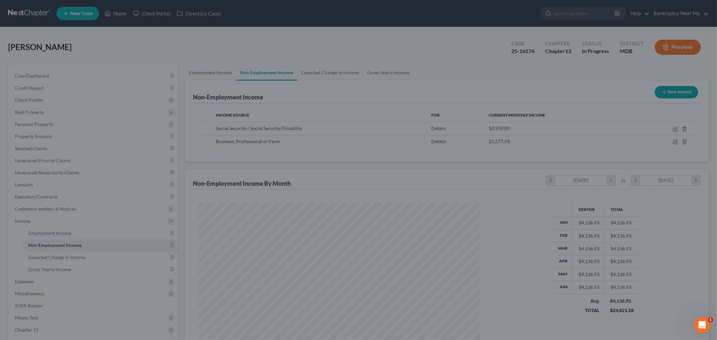
scroll to position [336057, 335902]
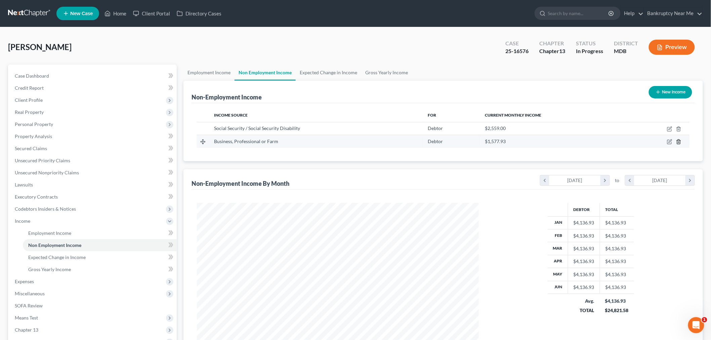
click at [681, 140] on icon "button" at bounding box center [678, 141] width 5 height 5
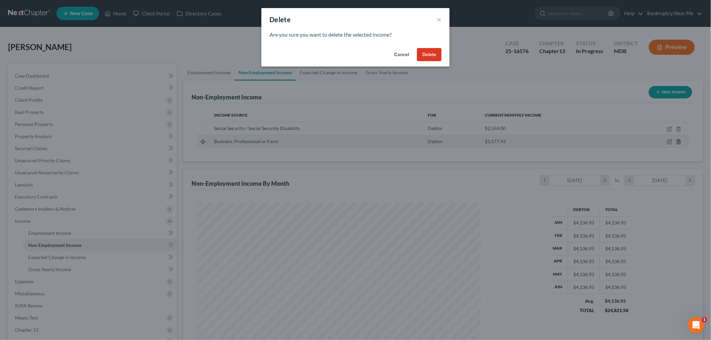
scroll to position [142, 298]
click at [436, 56] on button "Delete" at bounding box center [432, 54] width 25 height 13
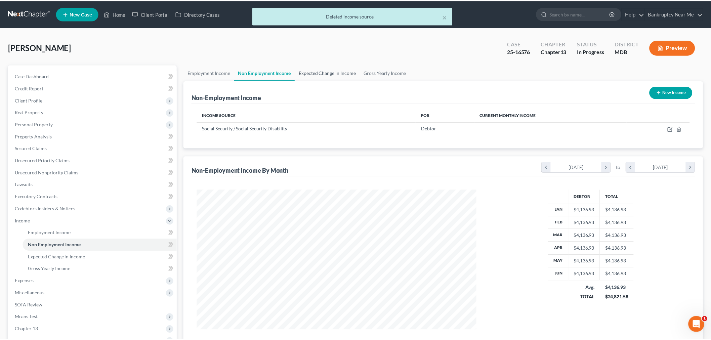
scroll to position [336057, 335902]
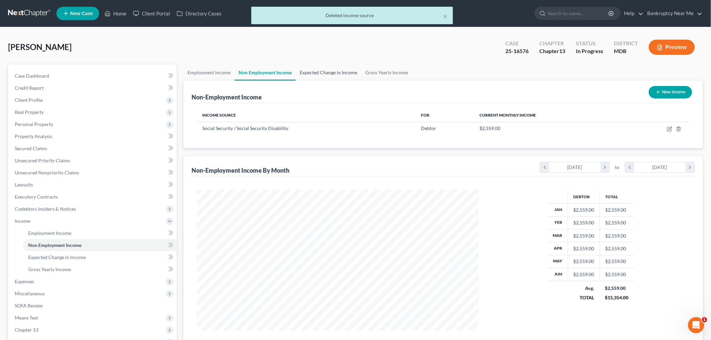
click at [329, 72] on link "Expected Change in Income" at bounding box center [329, 73] width 66 height 16
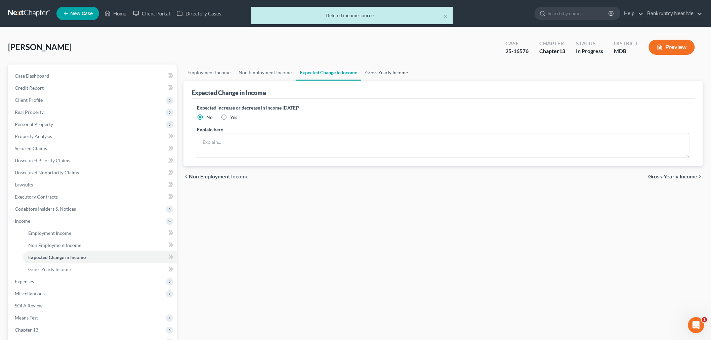
click at [395, 66] on link "Gross Yearly Income" at bounding box center [386, 73] width 51 height 16
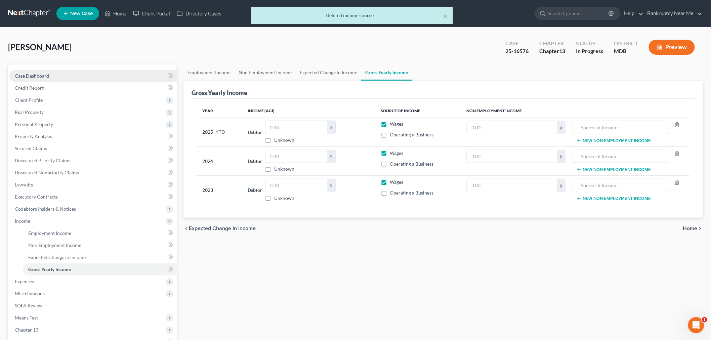
click at [69, 76] on link "Case Dashboard" at bounding box center [92, 76] width 167 height 12
select select "6"
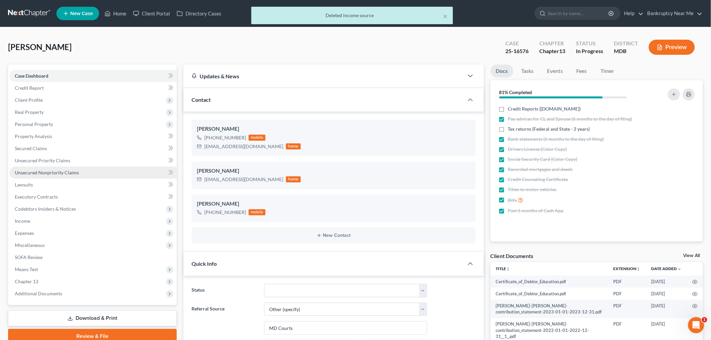
scroll to position [3288, 0]
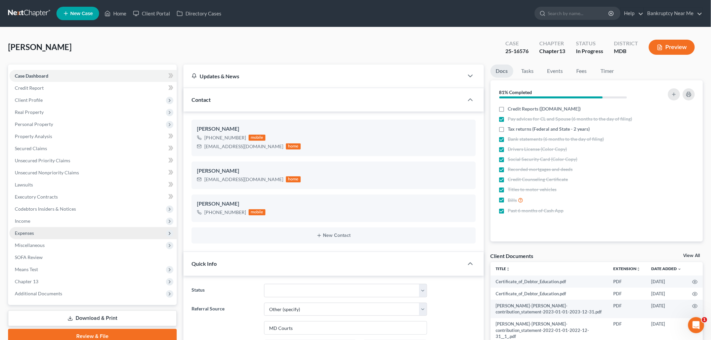
click at [39, 232] on span "Expenses" at bounding box center [92, 233] width 167 height 12
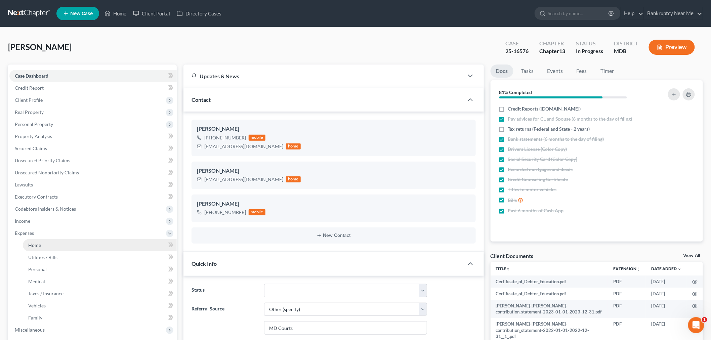
drag, startPoint x: 34, startPoint y: 247, endPoint x: 44, endPoint y: 239, distance: 13.2
click at [33, 247] on span "Home" at bounding box center [34, 245] width 13 height 6
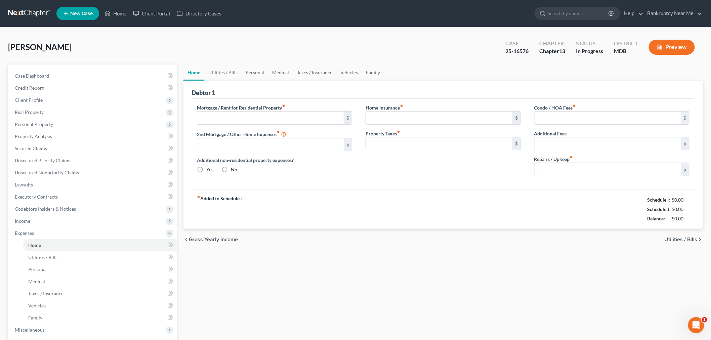
type input "3,182.82"
type input "200.00"
radio input "true"
type input "238.00"
type input "0.00"
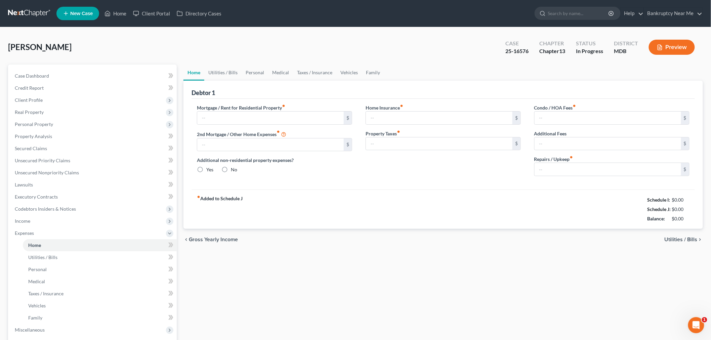
type input "65.00"
click at [372, 66] on link "Family" at bounding box center [373, 73] width 22 height 16
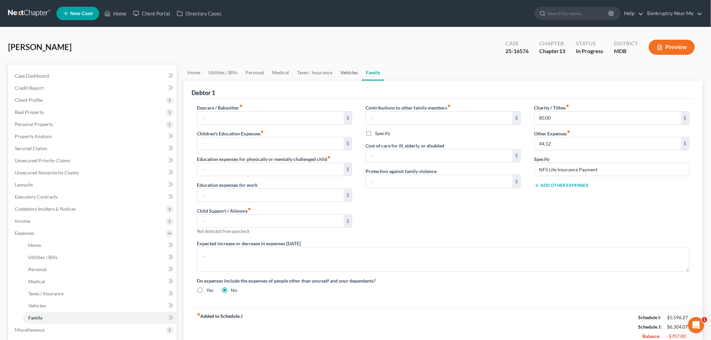
click at [344, 71] on link "Vehicles" at bounding box center [350, 73] width 26 height 16
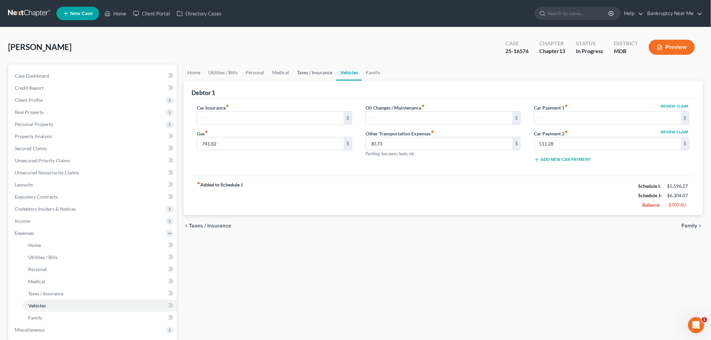
click at [321, 76] on link "Taxes / Insurance" at bounding box center [314, 73] width 43 height 16
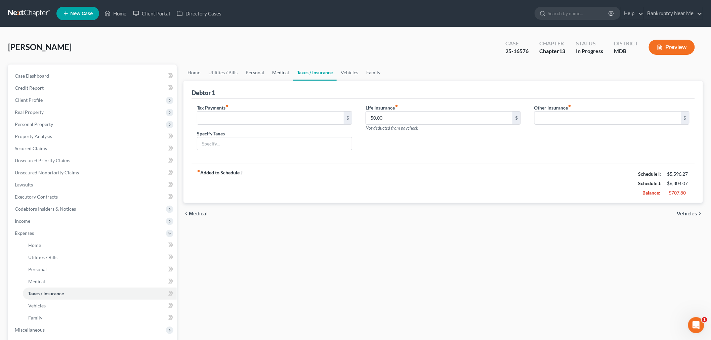
click at [280, 75] on link "Medical" at bounding box center [280, 73] width 25 height 16
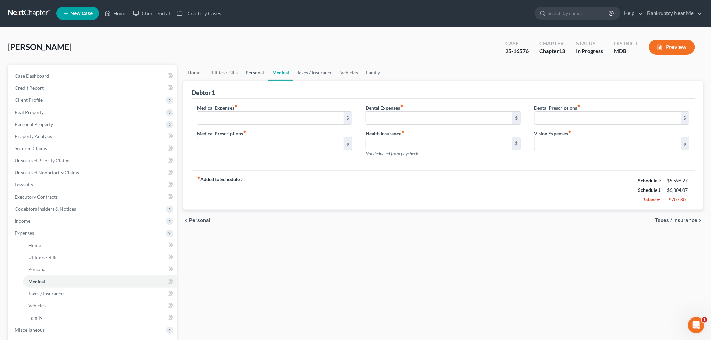
click at [252, 75] on link "Personal" at bounding box center [255, 73] width 27 height 16
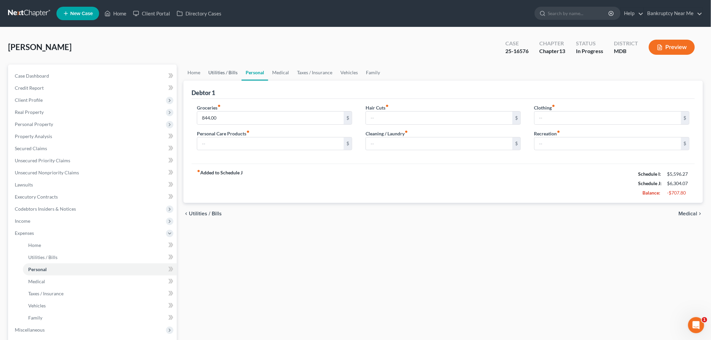
click at [221, 75] on link "Utilities / Bills" at bounding box center [222, 73] width 37 height 16
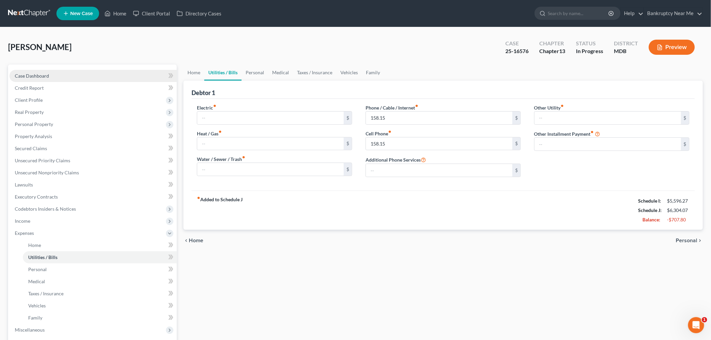
click at [42, 75] on span "Case Dashboard" at bounding box center [32, 76] width 34 height 6
select select "6"
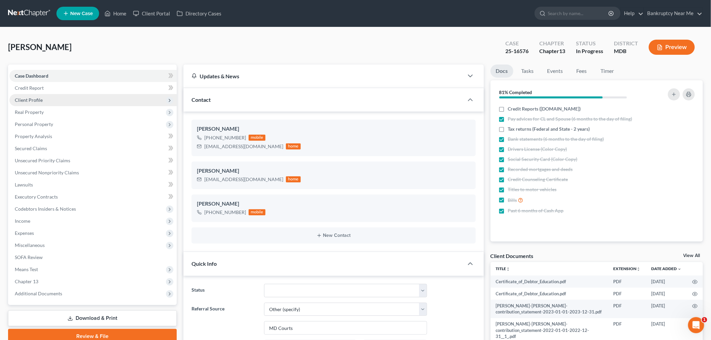
click at [45, 95] on span "Client Profile" at bounding box center [92, 100] width 167 height 12
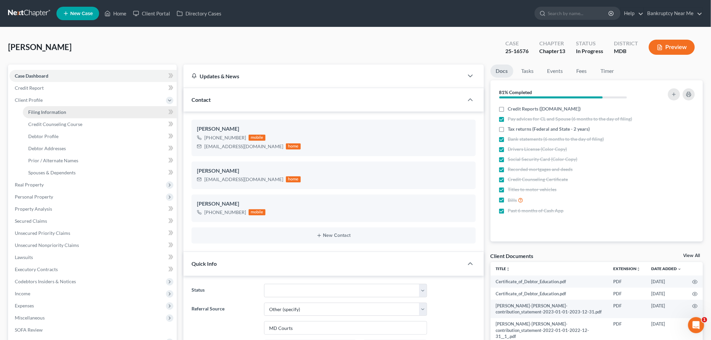
click at [51, 107] on link "Filing Information" at bounding box center [100, 112] width 154 height 12
select select "1"
select select "0"
select select "3"
select select "38"
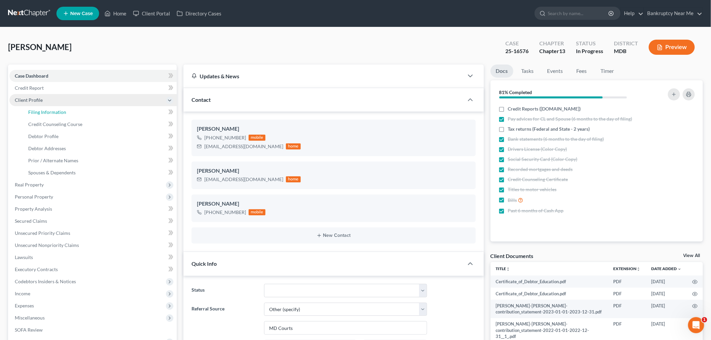
select select "0"
select select "21"
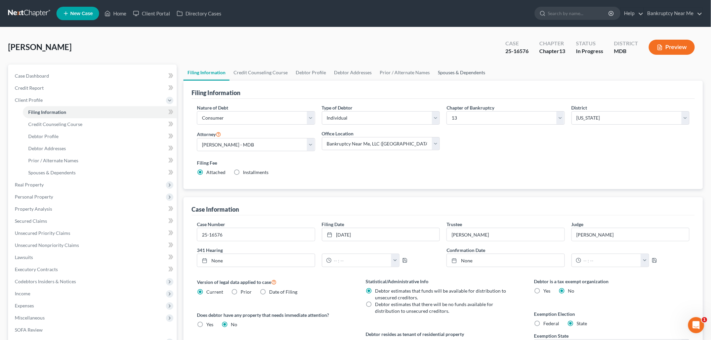
click at [436, 72] on link "Spouses & Dependents" at bounding box center [461, 73] width 55 height 16
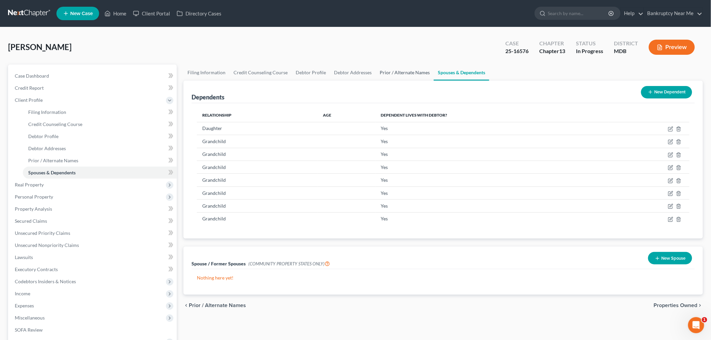
click at [406, 75] on link "Prior / Alternate Names" at bounding box center [405, 73] width 58 height 16
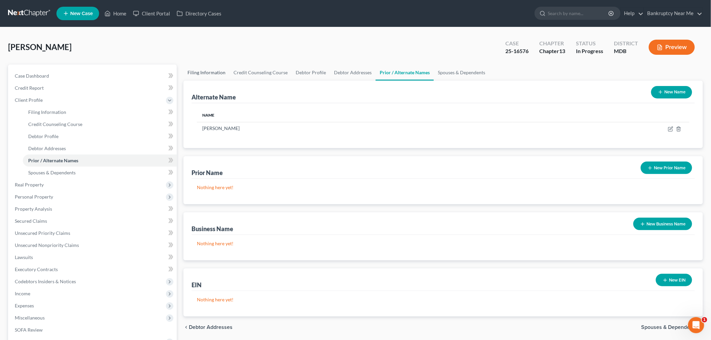
click at [195, 72] on link "Filing Information" at bounding box center [207, 73] width 46 height 16
select select "1"
select select "0"
select select "3"
select select "38"
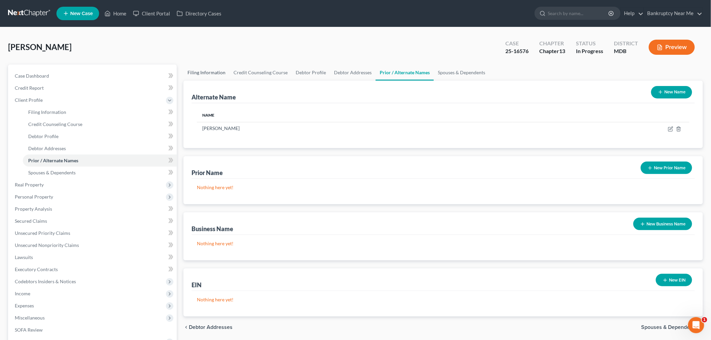
select select "0"
select select "21"
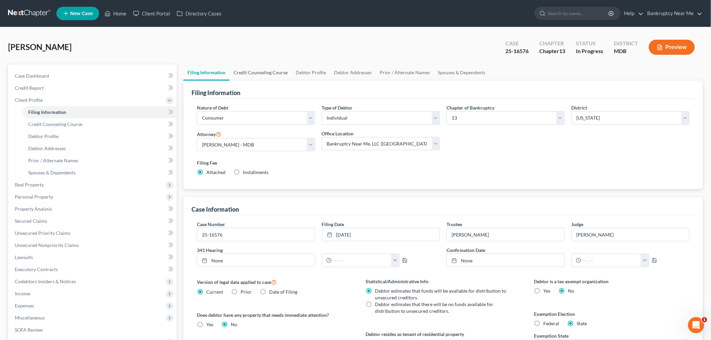
click at [267, 76] on link "Credit Counseling Course" at bounding box center [261, 73] width 62 height 16
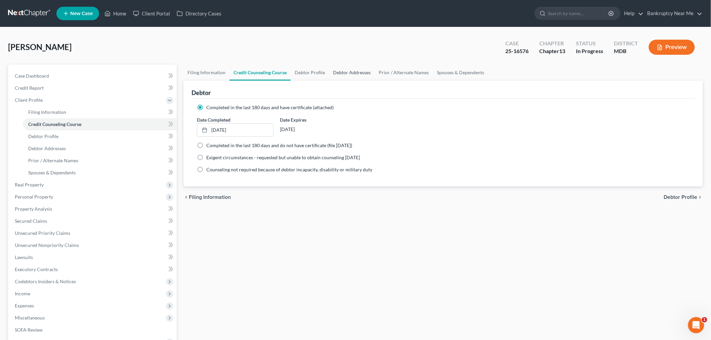
click at [329, 75] on link "Debtor Addresses" at bounding box center [352, 73] width 46 height 16
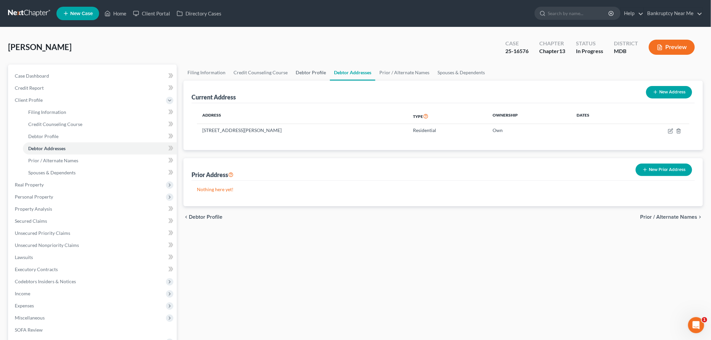
click at [313, 71] on link "Debtor Profile" at bounding box center [311, 73] width 38 height 16
select select "1"
select select "9"
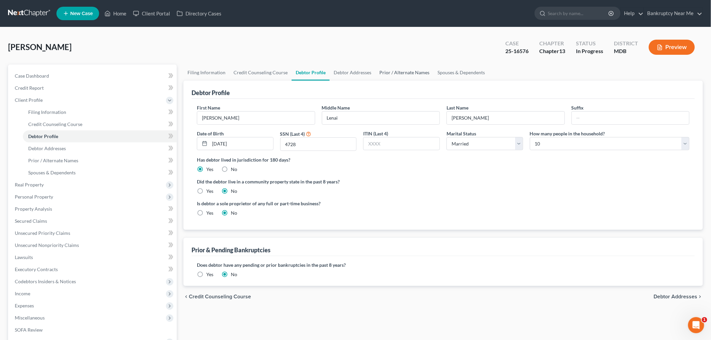
click at [392, 72] on link "Prior / Alternate Names" at bounding box center [405, 73] width 58 height 16
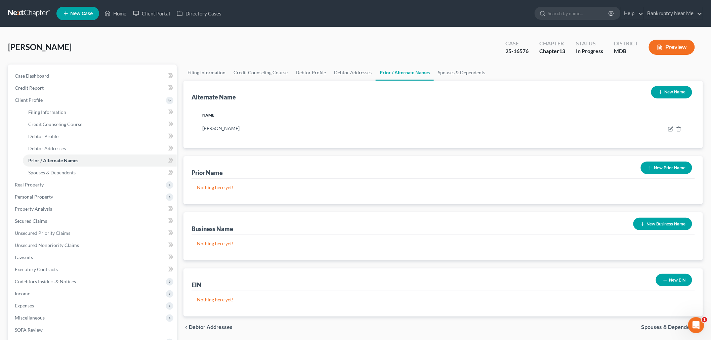
click at [681, 92] on button "New Name" at bounding box center [672, 92] width 41 height 12
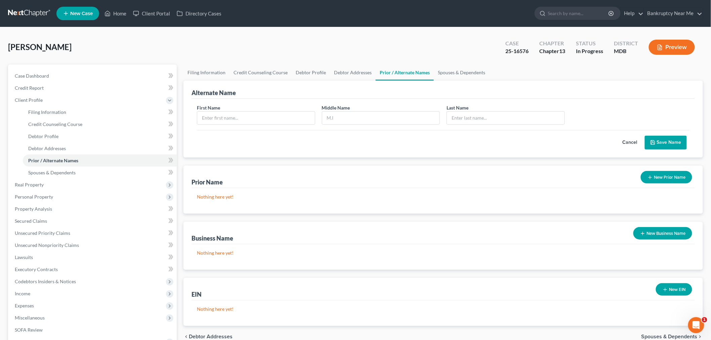
click at [681, 92] on div "Alternate Name" at bounding box center [444, 90] width 504 height 18
click at [303, 74] on link "Debtor Profile" at bounding box center [311, 73] width 38 height 16
select select "1"
select select "9"
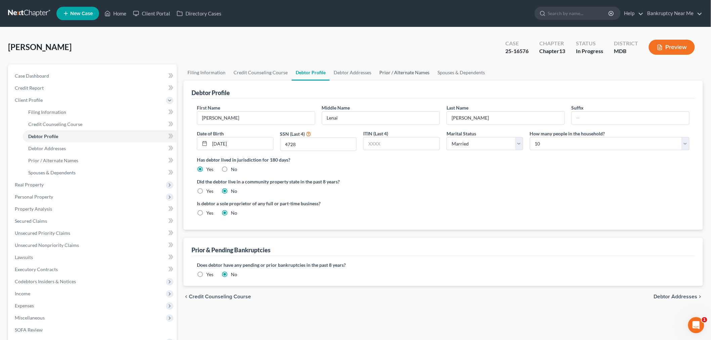
click at [382, 74] on link "Prior / Alternate Names" at bounding box center [405, 73] width 58 height 16
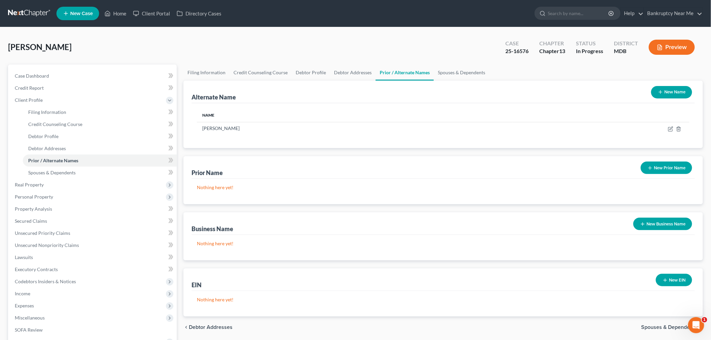
click at [663, 172] on button "New Prior Name" at bounding box center [666, 168] width 51 height 12
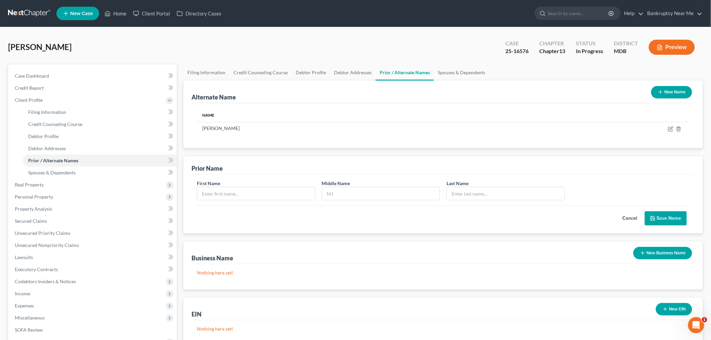
click at [237, 186] on div "First Name" at bounding box center [256, 190] width 125 height 21
click at [238, 192] on input "text" at bounding box center [256, 193] width 118 height 13
type input "[PERSON_NAME]"
type input "L"
type input "a"
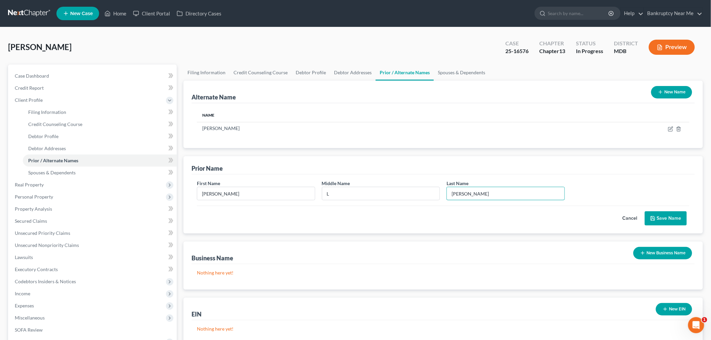
type input "Barnes"
click at [677, 221] on button "Save Name" at bounding box center [666, 218] width 42 height 14
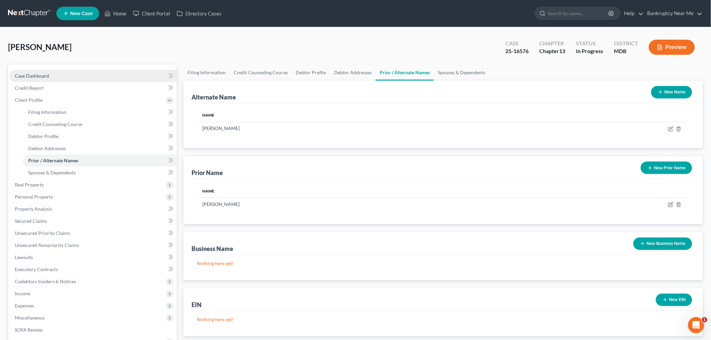
click at [32, 74] on span "Case Dashboard" at bounding box center [32, 76] width 34 height 6
select select "6"
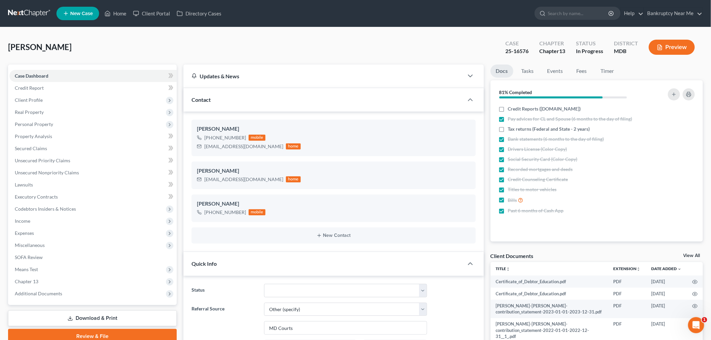
click at [28, 9] on link at bounding box center [29, 13] width 43 height 12
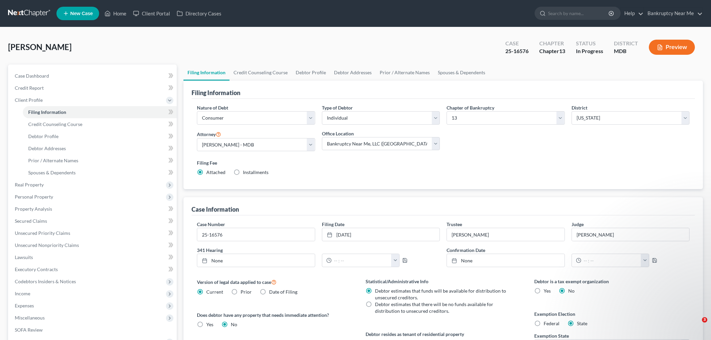
select select "1"
select select "0"
select select "3"
select select "38"
select select "0"
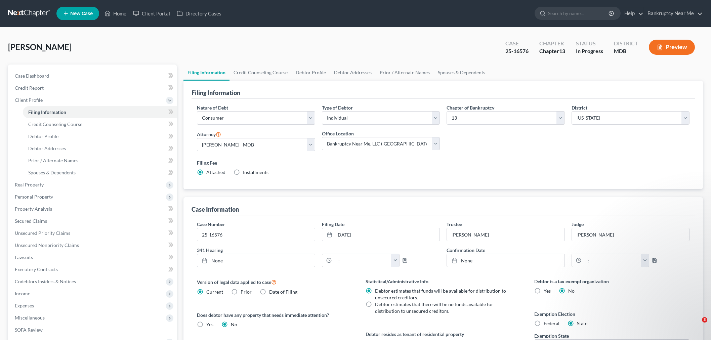
select select "0"
select select "21"
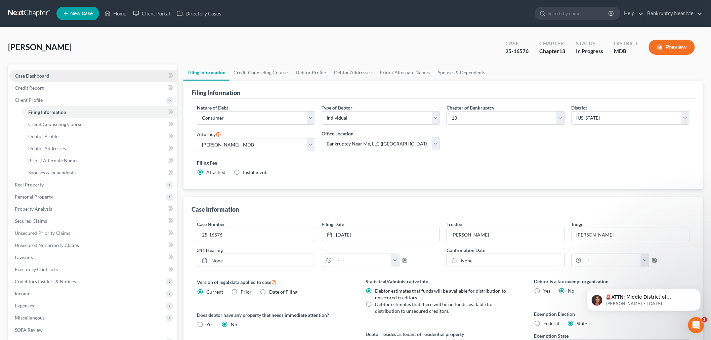
click at [82, 75] on link "Case Dashboard" at bounding box center [92, 76] width 167 height 12
select select "6"
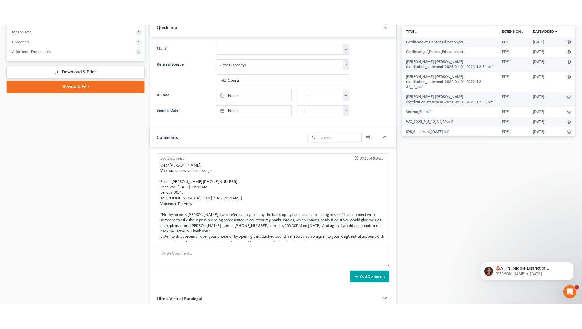
scroll to position [3288, 0]
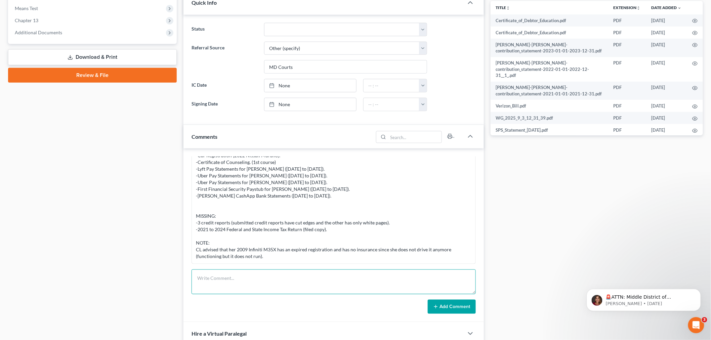
click at [252, 287] on textarea at bounding box center [334, 282] width 284 height 25
click at [251, 287] on textarea at bounding box center [334, 282] width 284 height 25
click at [230, 284] on textarea "ATTORNEY NOTES - DEED [PERSON_NAME]" at bounding box center [334, 282] width 284 height 25
click at [360, 277] on textarea "ATTORNEY NOTES - DEED UNDER [PERSON_NAME]" at bounding box center [334, 282] width 284 height 25
click at [354, 283] on textarea "ATTORNEY NOTES - DEED UNDER [PERSON_NAME]" at bounding box center [334, 282] width 284 height 25
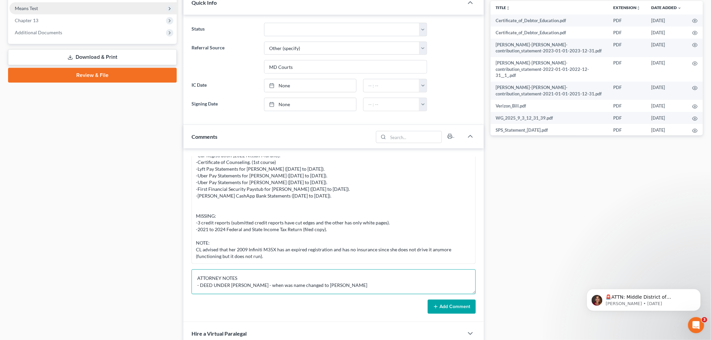
type textarea "ATTORNEY NOTES - DEED UNDER [PERSON_NAME] - when was name changed to [PERSON_NA…"
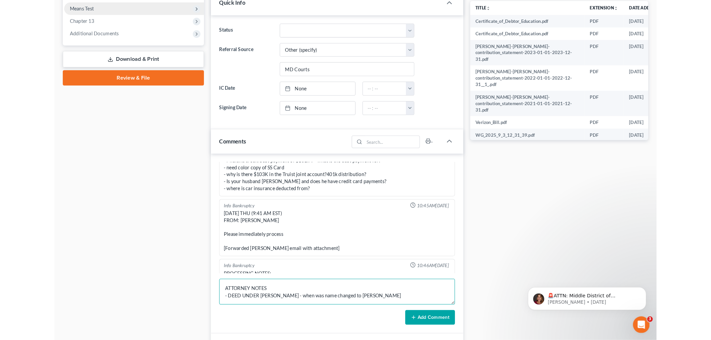
scroll to position [3423, 0]
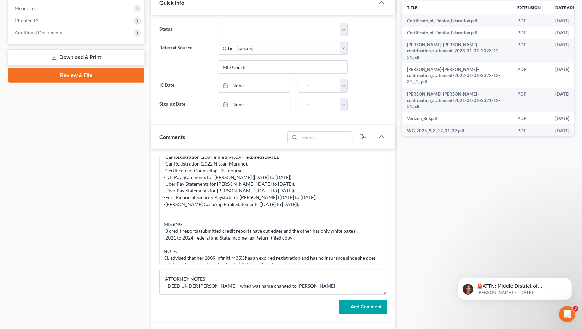
drag, startPoint x: 100, startPoint y: 144, endPoint x: 100, endPoint y: 135, distance: 9.1
click at [99, 144] on div "Case Dashboard Payments Invoices Payments Payments Credit Report Client Profile" at bounding box center [76, 119] width 143 height 632
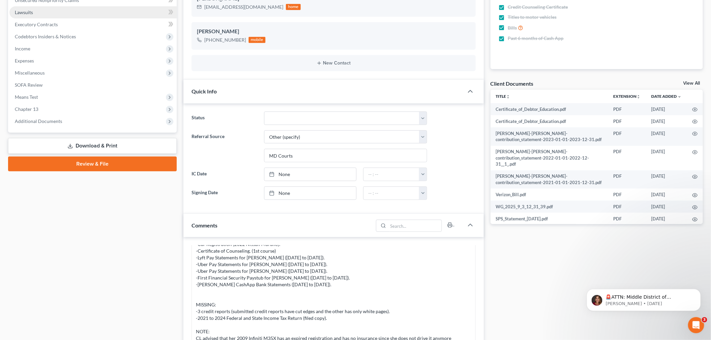
scroll to position [75, 0]
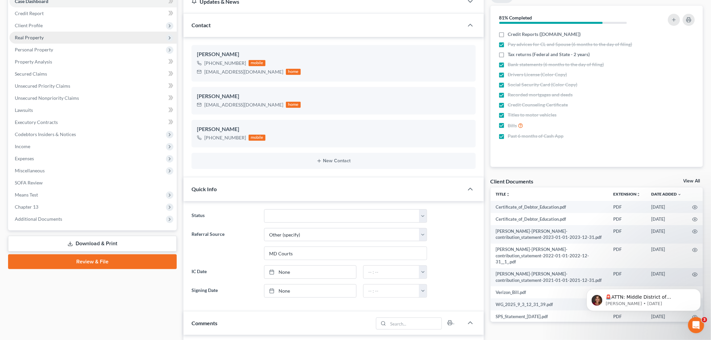
click at [49, 32] on span "Real Property" at bounding box center [92, 38] width 167 height 12
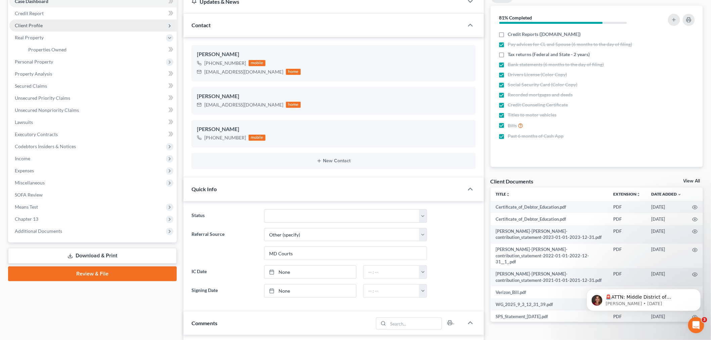
click at [55, 25] on span "Client Profile" at bounding box center [92, 25] width 167 height 12
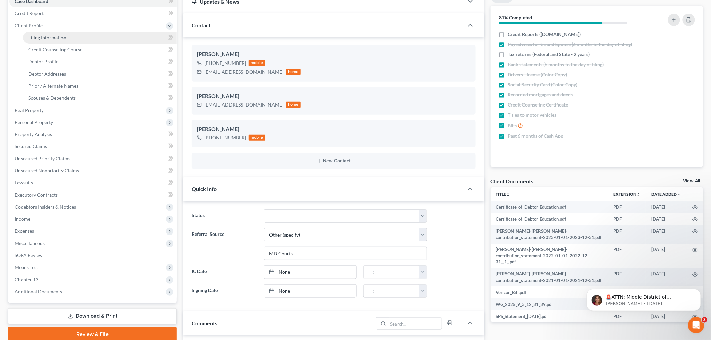
click at [58, 35] on span "Filing Information" at bounding box center [47, 38] width 38 height 6
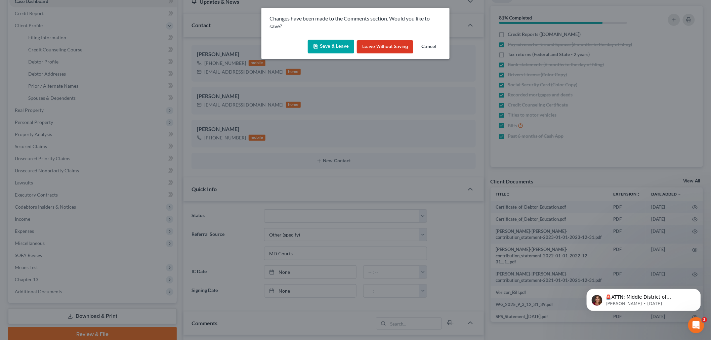
scroll to position [3282, 0]
click at [329, 44] on button "Save & Leave" at bounding box center [334, 47] width 46 height 14
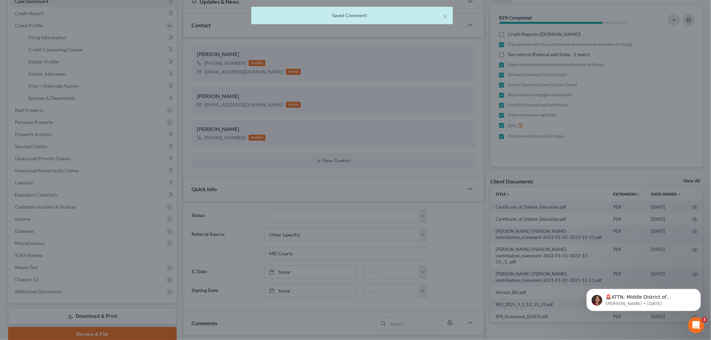
scroll to position [3288, 0]
select select "1"
select select "0"
select select "3"
select select "38"
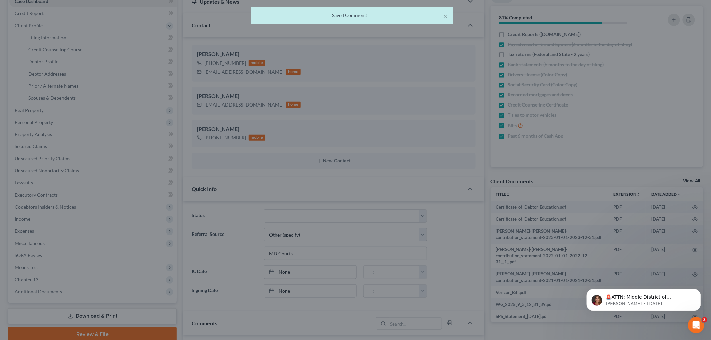
select select "0"
select select "21"
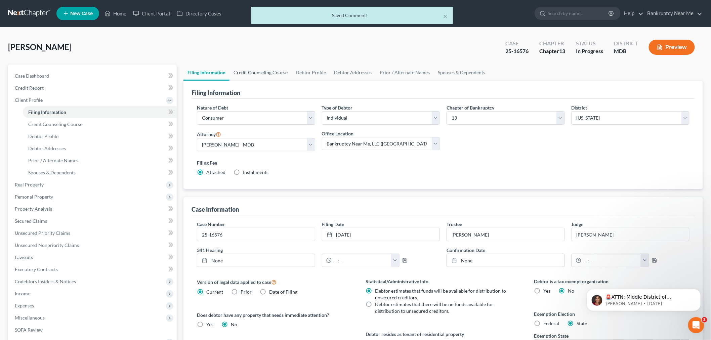
click at [272, 75] on link "Credit Counseling Course" at bounding box center [261, 73] width 62 height 16
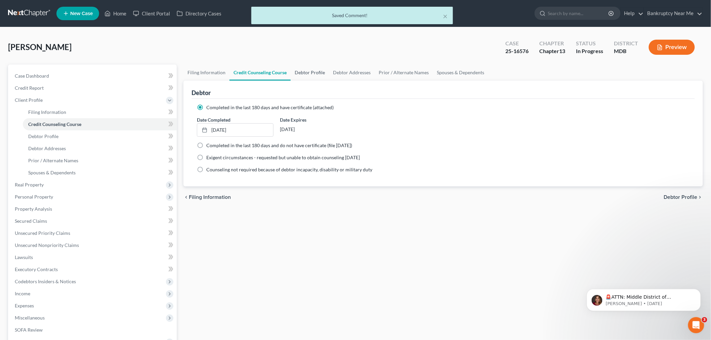
click at [316, 73] on link "Debtor Profile" at bounding box center [310, 73] width 38 height 16
select select "1"
select select "9"
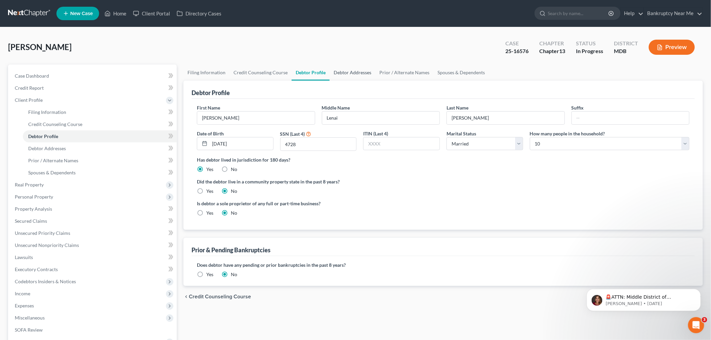
click at [347, 78] on link "Debtor Addresses" at bounding box center [353, 73] width 46 height 16
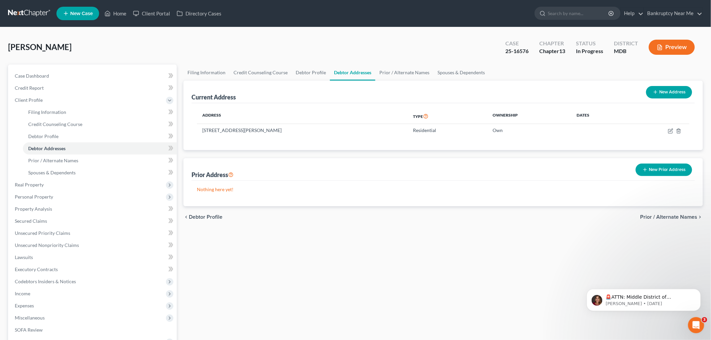
drag, startPoint x: 293, startPoint y: 128, endPoint x: 270, endPoint y: 89, distance: 45.7
click at [190, 129] on div "Current Address New Address Address Type Ownership Dates 9211 Drawbridge Ct, Cl…" at bounding box center [444, 116] width 520 height 70
click at [318, 126] on td "9211 Drawbridge Ct, Clinton, MD 20735" at bounding box center [302, 130] width 211 height 13
drag, startPoint x: 293, startPoint y: 130, endPoint x: 202, endPoint y: 132, distance: 90.8
click at [202, 132] on td "9211 Drawbridge Ct, Clinton, MD 20735" at bounding box center [302, 130] width 211 height 13
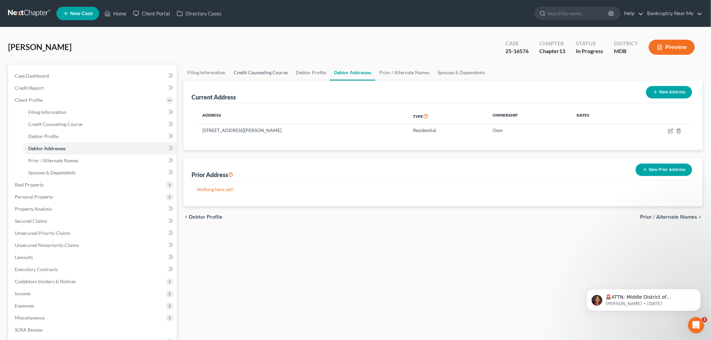
copy td "9211 Drawbridge Ct, Clinton, MD 20735"
click at [58, 186] on span "Real Property" at bounding box center [92, 185] width 167 height 12
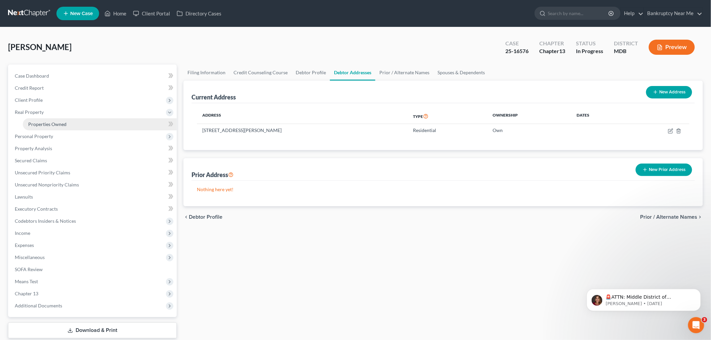
click at [67, 127] on link "Properties Owned" at bounding box center [100, 124] width 154 height 12
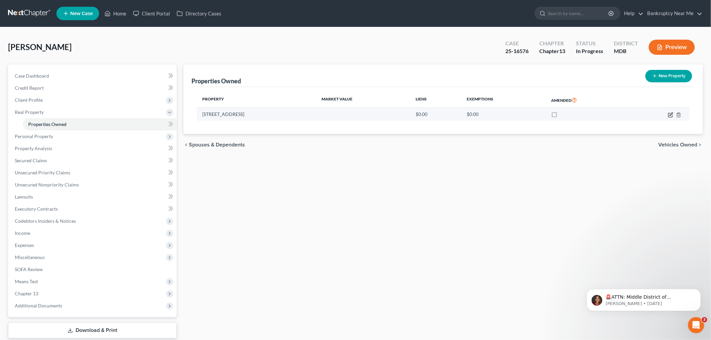
click at [673, 115] on icon "button" at bounding box center [670, 114] width 5 height 5
select select "21"
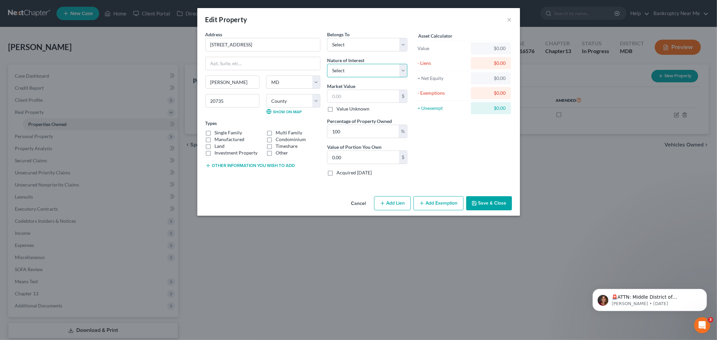
click at [348, 69] on select "Select Fee Simple Joint Tenant Life Estate Equitable Interest Future Interest T…" at bounding box center [367, 70] width 80 height 13
drag, startPoint x: 357, startPoint y: 46, endPoint x: 358, endPoint y: 51, distance: 5.4
click at [357, 46] on select "Select Debtor 1 Only Debtor 2 Only Debtor 1 And Debtor 2 Only At Least One Of T…" at bounding box center [367, 44] width 80 height 13
select select "0"
click at [327, 38] on select "Select Debtor 1 Only Debtor 2 Only Debtor 1 And Debtor 2 Only At Least One Of T…" at bounding box center [367, 44] width 80 height 13
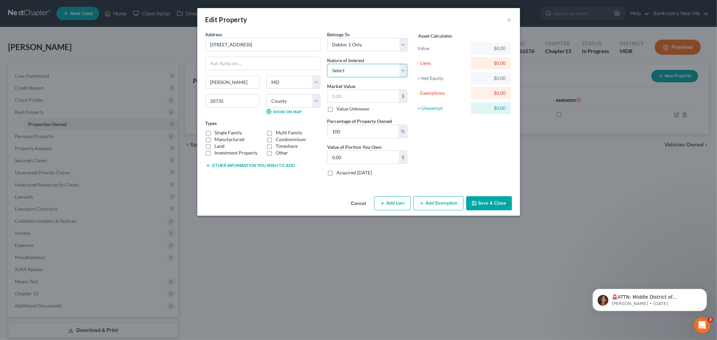
click at [355, 67] on select "Select Fee Simple Joint Tenant Life Estate Equitable Interest Future Interest T…" at bounding box center [367, 70] width 80 height 13
select select "0"
click at [327, 64] on select "Select Fee Simple Joint Tenant Life Estate Equitable Interest Future Interest T…" at bounding box center [367, 70] width 80 height 13
drag, startPoint x: 354, startPoint y: 98, endPoint x: 360, endPoint y: 96, distance: 6.6
click at [354, 98] on input "text" at bounding box center [363, 96] width 72 height 13
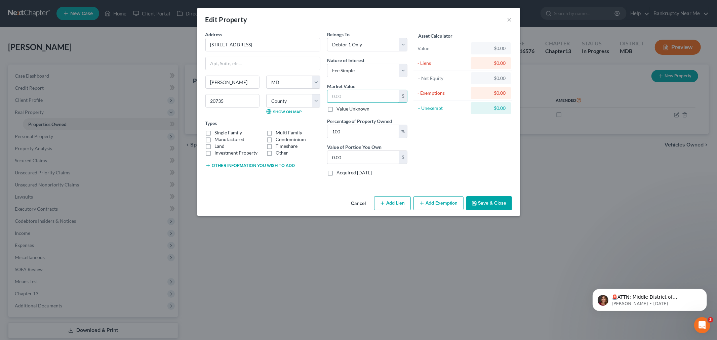
type input "4"
type input "4.00"
type input "44"
type input "44.00"
type input "442"
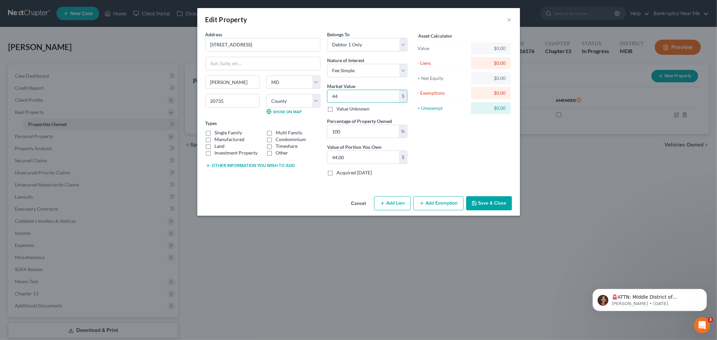
type input "442.00"
type input "4424"
type input "4,424.00"
type input "4,4240"
type input "44,240.00"
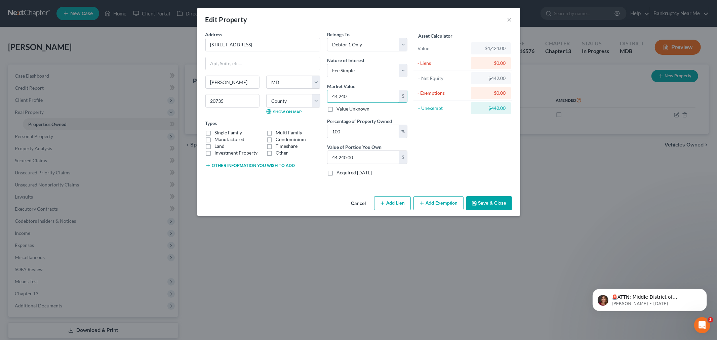
type input "44,2400"
type input "442,400.00"
type input "442,400"
click at [231, 131] on label "Single Family" at bounding box center [229, 132] width 28 height 7
click at [222, 131] on input "Single Family" at bounding box center [220, 131] width 4 height 4
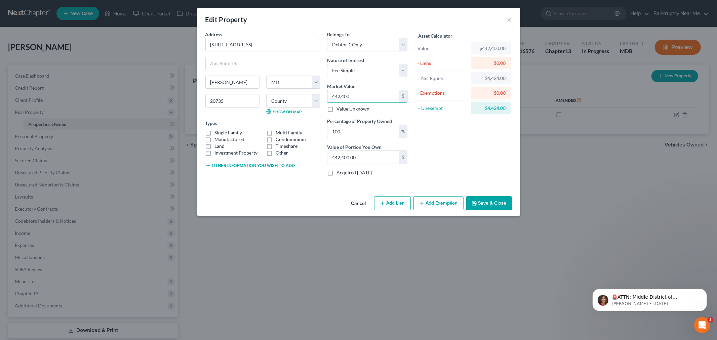
checkbox input "true"
click at [392, 206] on button "Add Lien" at bounding box center [392, 203] width 37 height 14
select select "0"
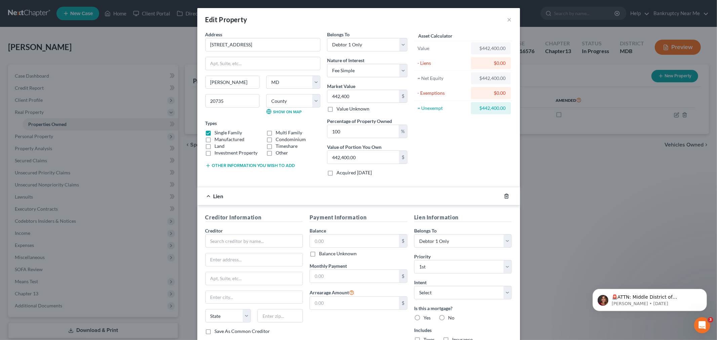
click at [504, 196] on icon "button" at bounding box center [506, 196] width 5 height 5
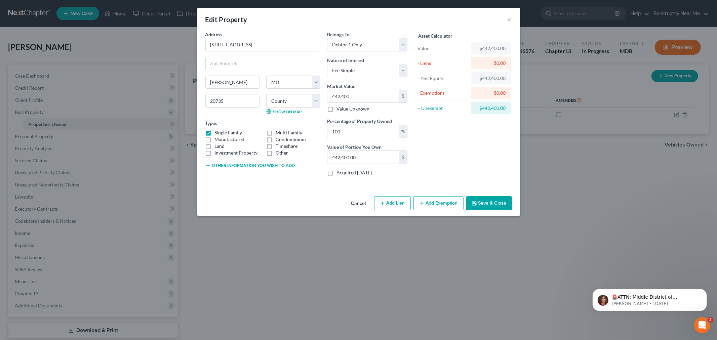
click at [499, 206] on button "Save & Close" at bounding box center [489, 203] width 46 height 14
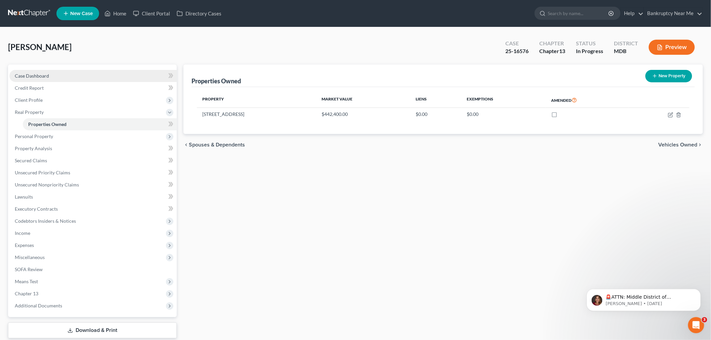
click at [97, 75] on link "Case Dashboard" at bounding box center [92, 76] width 167 height 12
select select "6"
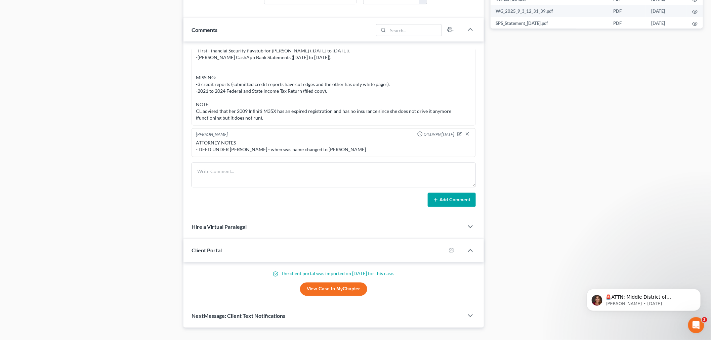
scroll to position [382, 0]
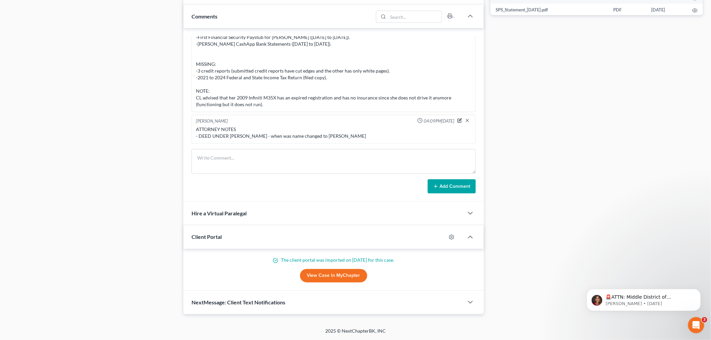
click at [458, 119] on icon "button" at bounding box center [460, 120] width 5 height 5
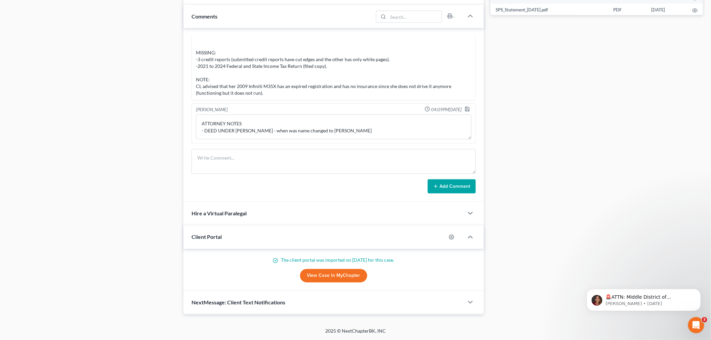
scroll to position [3332, 0]
click at [360, 132] on textarea "ATTORNEY NOTES - DEED UNDER KATHI BARNES - when was name changed to Askew" at bounding box center [334, 127] width 276 height 25
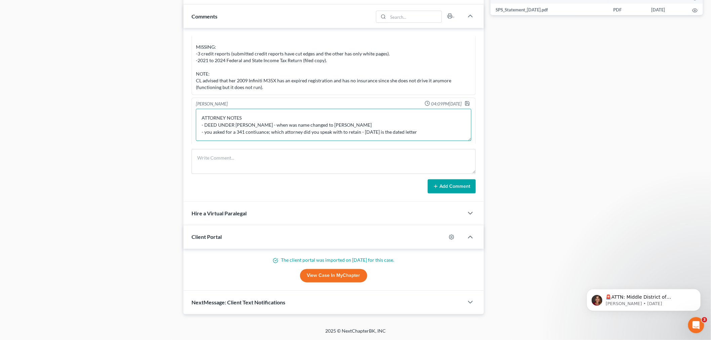
scroll to position [0, 0]
drag, startPoint x: 462, startPoint y: 137, endPoint x: 376, endPoint y: 227, distance: 124.8
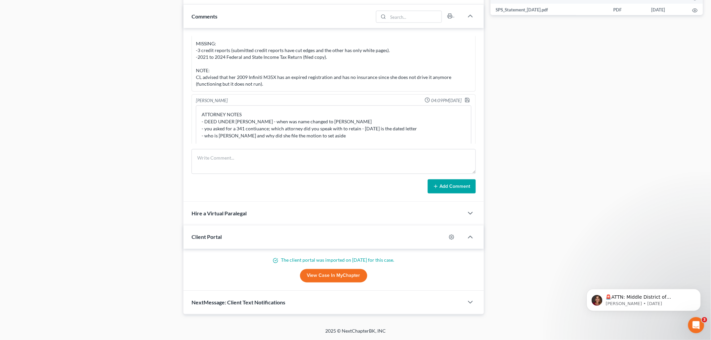
drag, startPoint x: 13, startPoint y: 167, endPoint x: 16, endPoint y: 164, distance: 5.0
click at [359, 141] on textarea "ATTORNEY NOTES - DEED UNDER KATHI BARNES - when was name changed to Askew - you…" at bounding box center [334, 204] width 276 height 196
type textarea "ATTORNEY NOTES - DEED UNDER [PERSON_NAME] - when was name changed to [PERSON_NA…"
click at [465, 103] on icon "button" at bounding box center [467, 99] width 5 height 5
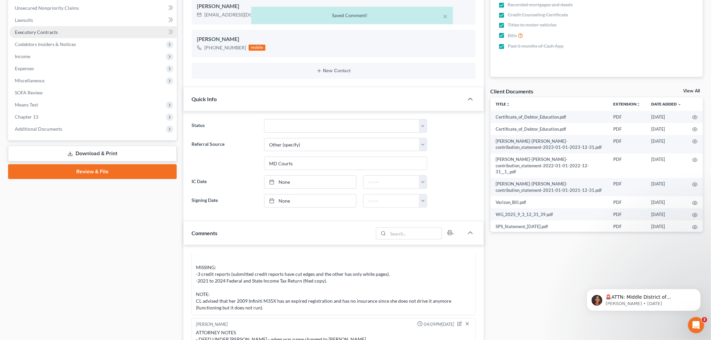
scroll to position [46, 0]
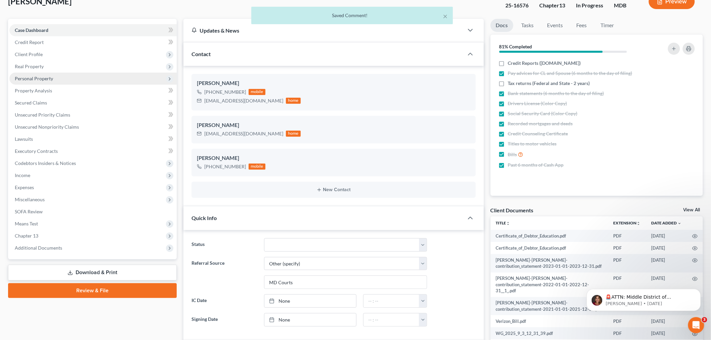
click at [56, 81] on span "Personal Property" at bounding box center [92, 79] width 167 height 12
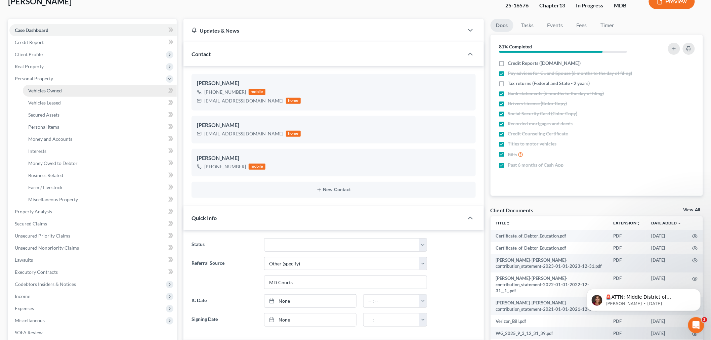
click at [66, 92] on link "Vehicles Owned" at bounding box center [100, 91] width 154 height 12
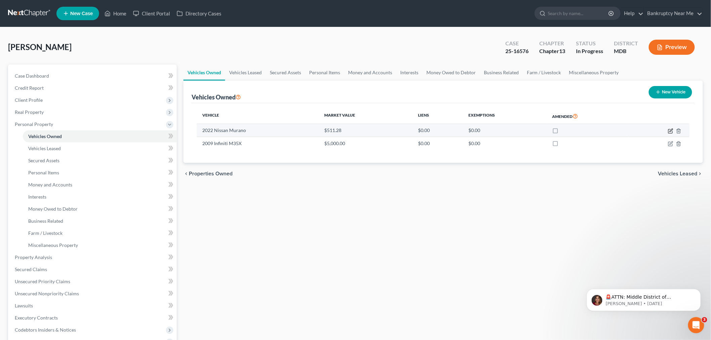
click at [672, 130] on icon "button" at bounding box center [671, 130] width 3 height 3
select select "0"
select select "4"
select select "1"
select select "0"
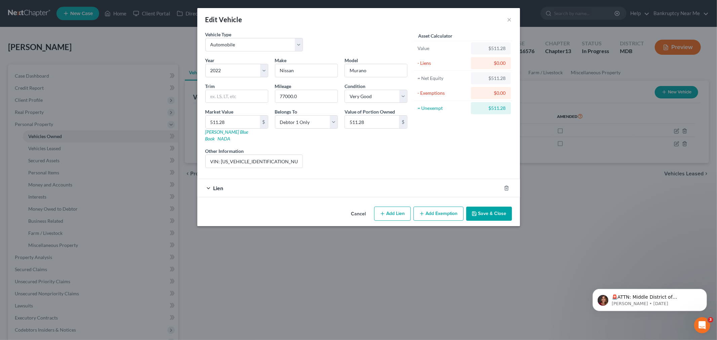
click at [253, 184] on div "Lien" at bounding box center [349, 188] width 304 height 18
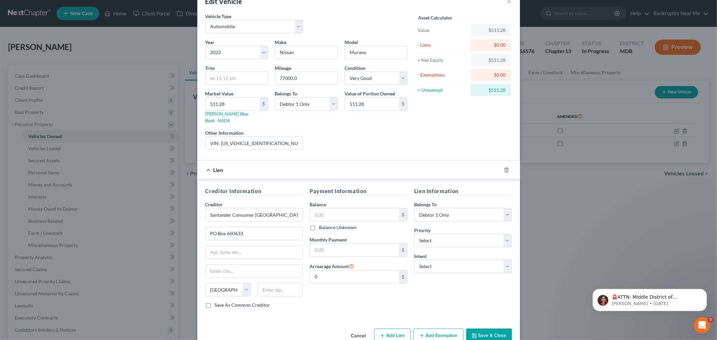
scroll to position [28, 0]
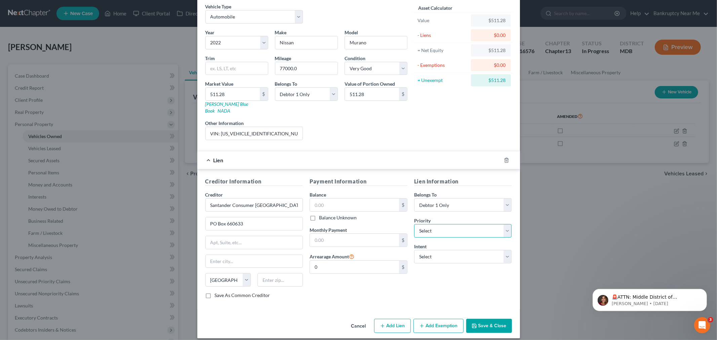
click at [437, 224] on select "Select 1st 2nd 3rd 4th 5th 6th 7th 8th 9th 10th 11th 12th 13th 14th 15th 16th 1…" at bounding box center [463, 230] width 98 height 13
select select "0"
click at [414, 224] on select "Select 1st 2nd 3rd 4th 5th 6th 7th 8th 9th 10th 11th 12th 13th 14th 15th 16th 1…" at bounding box center [463, 230] width 98 height 13
click at [360, 199] on input "text" at bounding box center [354, 205] width 89 height 13
click at [311, 199] on input "1,442" at bounding box center [354, 205] width 89 height 13
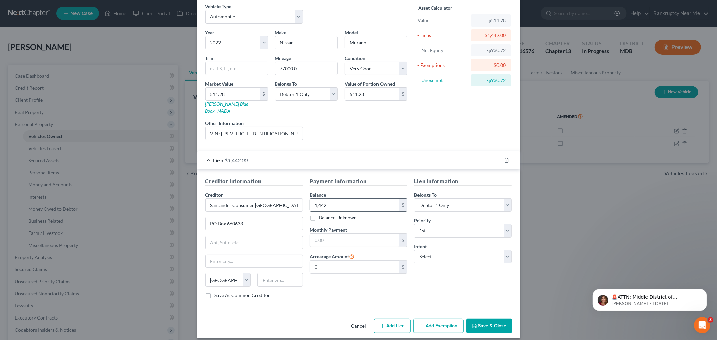
click at [313, 199] on input "1,442" at bounding box center [354, 205] width 89 height 13
type input "16,442"
drag, startPoint x: 273, startPoint y: 200, endPoint x: 156, endPoint y: 200, distance: 117.3
click at [156, 200] on div "Edit Vehicle × Vehicle Type Select Automobile Truck Trailer Watercraft Aircraft…" at bounding box center [358, 170] width 717 height 340
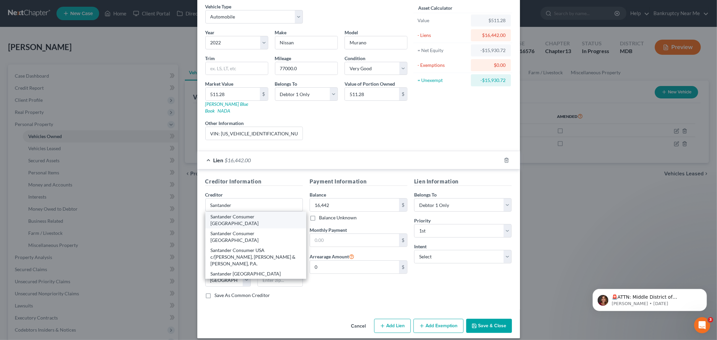
click at [243, 213] on div "Santander Consumer USA" at bounding box center [256, 219] width 90 height 13
type input "Santander Consumer USA"
type input "P.O. Box 961211"
type input "Fort Worth"
type input "76161"
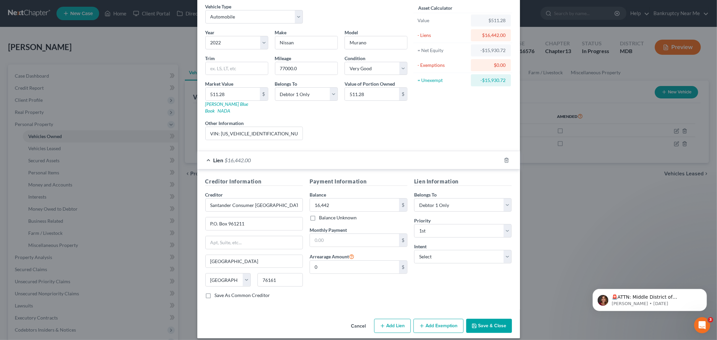
click at [482, 319] on button "Save & Close" at bounding box center [489, 326] width 46 height 14
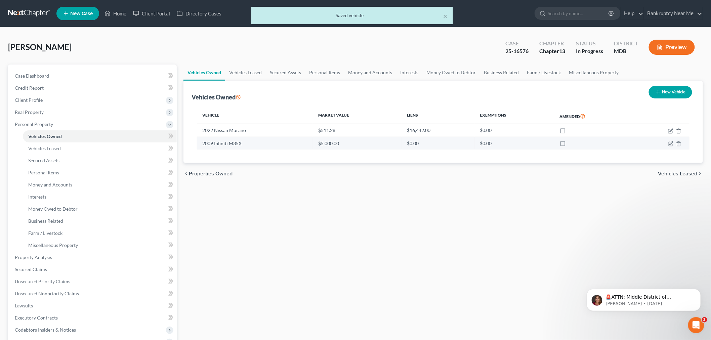
click at [569, 145] on label at bounding box center [569, 145] width 0 height 0
click at [572, 145] on input "checkbox" at bounding box center [574, 142] width 4 height 4
checkbox input "true"
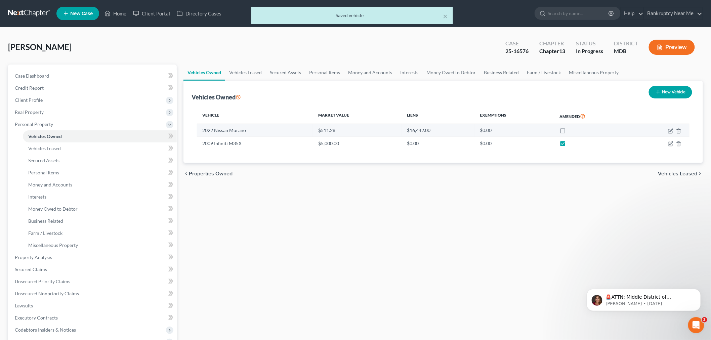
click at [569, 132] on label at bounding box center [569, 132] width 0 height 0
click at [572, 127] on input "checkbox" at bounding box center [574, 129] width 4 height 4
checkbox input "true"
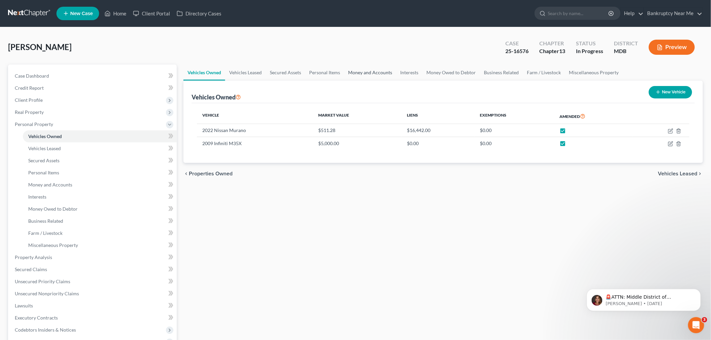
click at [368, 73] on link "Money and Accounts" at bounding box center [370, 73] width 52 height 16
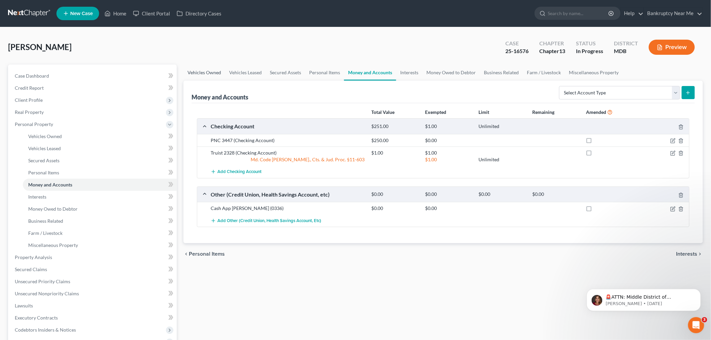
click at [213, 71] on link "Vehicles Owned" at bounding box center [205, 73] width 42 height 16
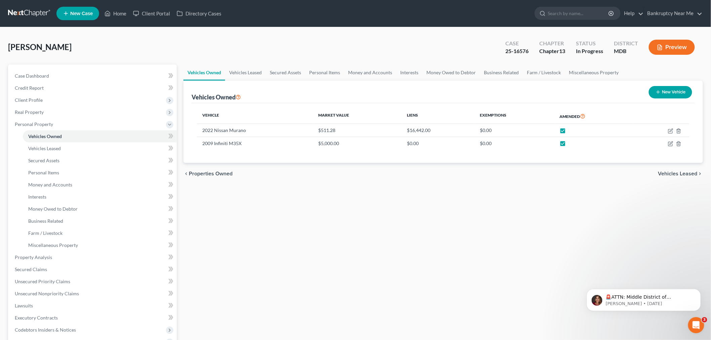
click at [652, 95] on button "New Vehicle" at bounding box center [670, 92] width 43 height 12
select select "0"
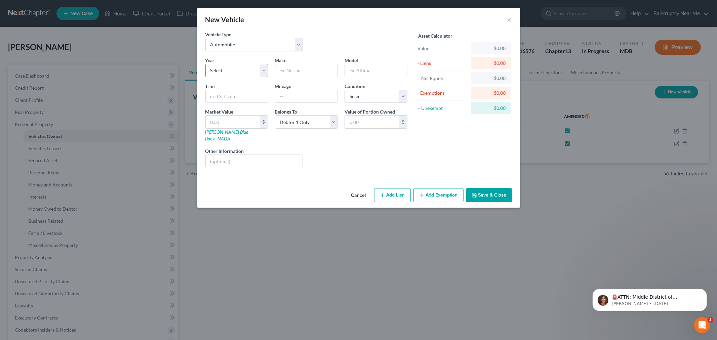
click at [237, 72] on select "Select 2026 2025 2024 2023 2022 2021 2020 2019 2018 2017 2016 2015 2014 2013 20…" at bounding box center [236, 70] width 63 height 13
click at [253, 42] on select "Select Automobile Truck Trailer Watercraft Aircraft Motor Home Atv Other Vehicle" at bounding box center [254, 44] width 98 height 13
select select "3"
click at [205, 38] on select "Select Automobile Truck Trailer Watercraft Aircraft Motor Home Atv Other Vehicle" at bounding box center [254, 44] width 98 height 13
click at [241, 72] on select "Select 2026 2025 2024 2023 2022 2021 2020 2019 2018 2017 2016 2015 2014 2013 20…" at bounding box center [236, 70] width 63 height 13
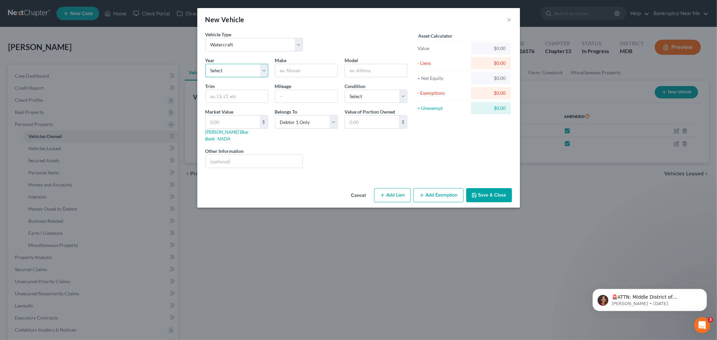
select select "25"
click at [205, 64] on select "Select 2026 2025 2024 2023 2022 2021 2020 2019 2018 2017 2016 2015 2014 2013 20…" at bounding box center [236, 70] width 63 height 13
click at [283, 70] on input "text" at bounding box center [306, 70] width 62 height 13
type input "Bayliner"
click at [369, 68] on input "text" at bounding box center [376, 70] width 62 height 13
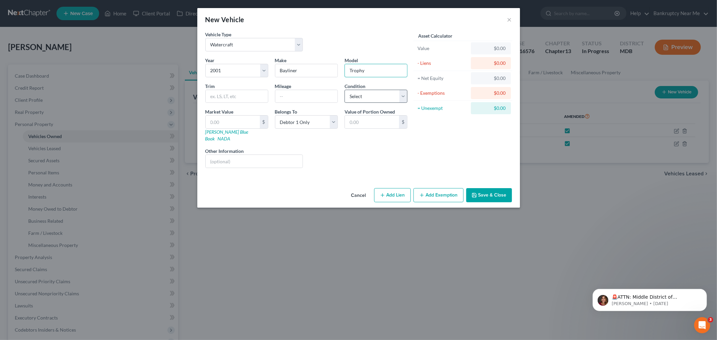
type input "Trophy"
click at [361, 98] on select "Select Excellent Very Good Good Fair Poor" at bounding box center [376, 96] width 63 height 13
select select "4"
click at [345, 90] on select "Select Excellent Very Good Good Fair Poor" at bounding box center [376, 96] width 63 height 13
click at [263, 155] on input "text" at bounding box center [254, 161] width 97 height 13
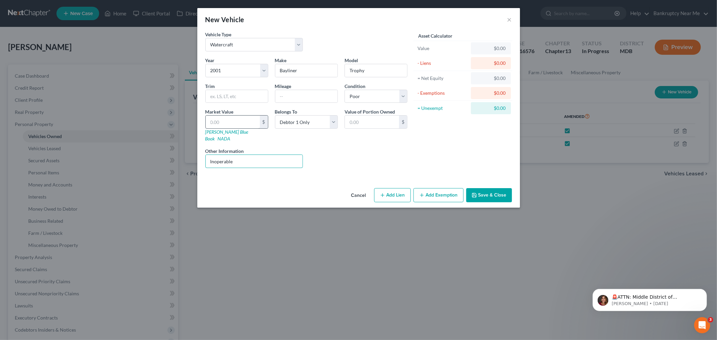
type input "Inoperable"
click at [234, 121] on input "text" at bounding box center [233, 122] width 54 height 13
click at [321, 148] on div "Liens Select" at bounding box center [358, 158] width 105 height 21
click at [249, 121] on input "text" at bounding box center [233, 122] width 54 height 13
type input "5"
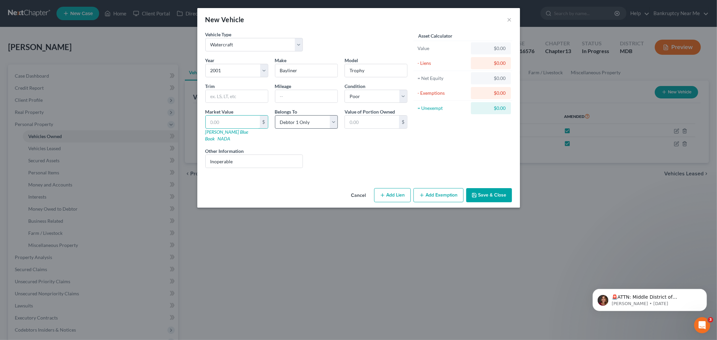
type input "5.00"
type input "50"
type input "50.00"
type input "500"
type input "500.00"
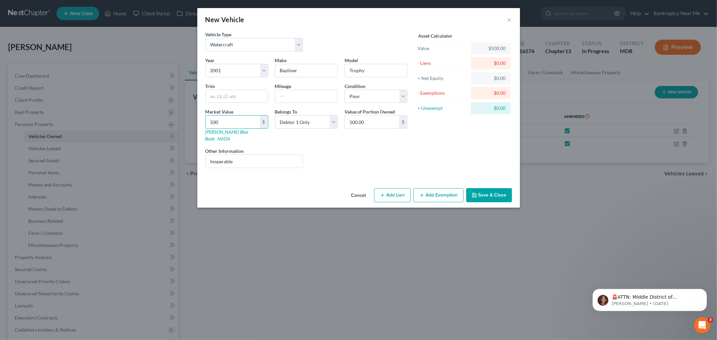
type input "500"
click at [431, 190] on button "Add Exemption" at bounding box center [439, 195] width 50 height 14
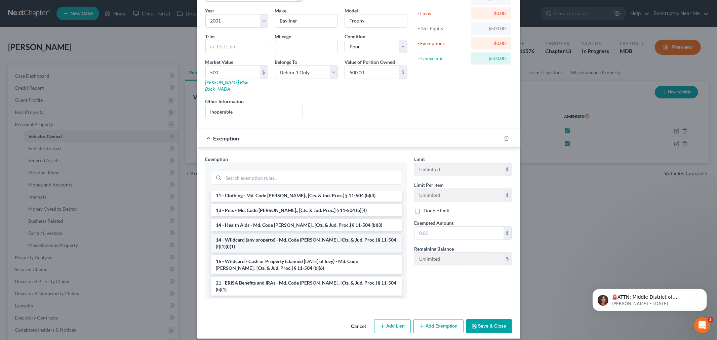
scroll to position [75, 0]
click at [323, 234] on li "14 - Wildcard (any property) - Md. Code Ann., [Cts. & Jud. Proc.] § 11-504 (f)(…" at bounding box center [306, 243] width 191 height 19
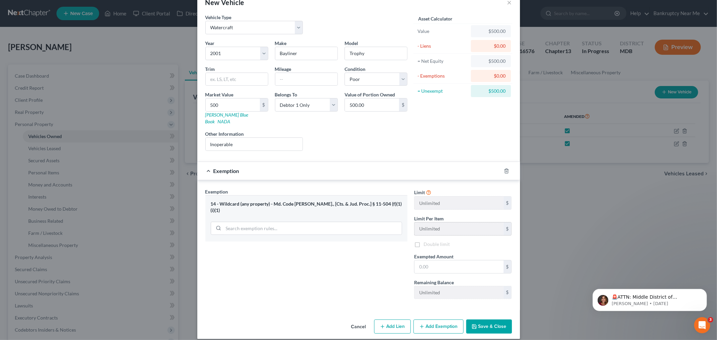
scroll to position [18, 0]
drag, startPoint x: 431, startPoint y: 258, endPoint x: 435, endPoint y: 257, distance: 3.8
click at [432, 260] on input "text" at bounding box center [459, 266] width 89 height 13
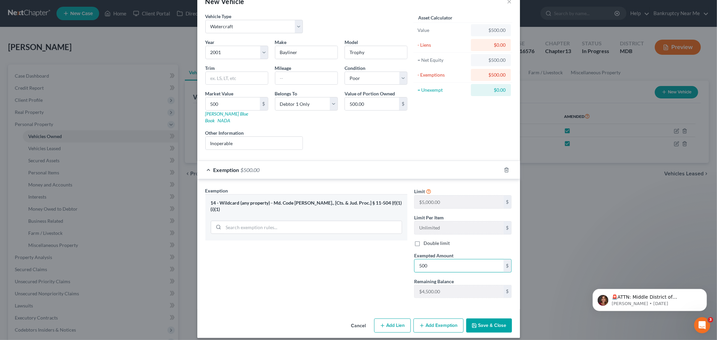
type input "500"
click at [485, 319] on button "Save & Close" at bounding box center [489, 326] width 46 height 14
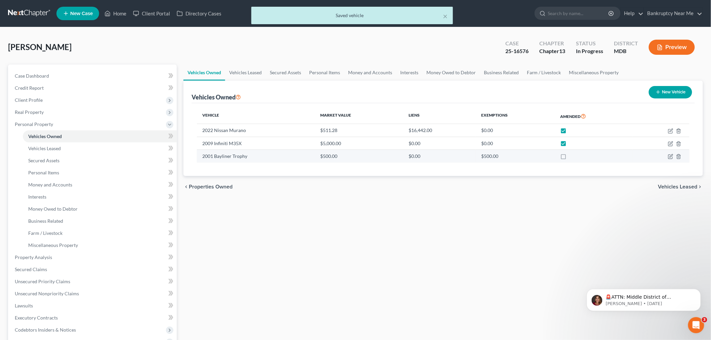
click at [570, 158] on label at bounding box center [570, 158] width 0 height 0
click at [573, 157] on input "checkbox" at bounding box center [575, 155] width 4 height 4
checkbox input "true"
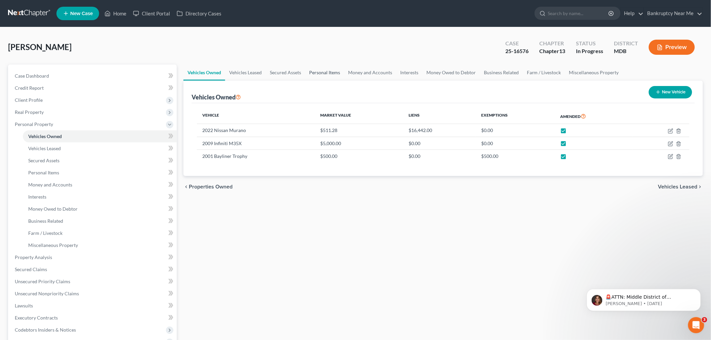
click at [314, 74] on link "Personal Items" at bounding box center [324, 73] width 39 height 16
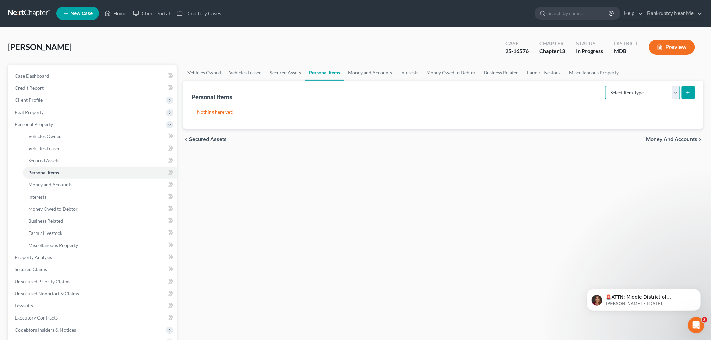
click at [644, 94] on select "Select Item Type Clothing Collectibles Of Value Electronics Firearms Household …" at bounding box center [643, 92] width 75 height 13
select select "household_goods"
click at [607, 86] on select "Select Item Type Clothing Collectibles Of Value Electronics Firearms Household …" at bounding box center [643, 92] width 75 height 13
click at [686, 95] on button "submit" at bounding box center [688, 92] width 13 height 13
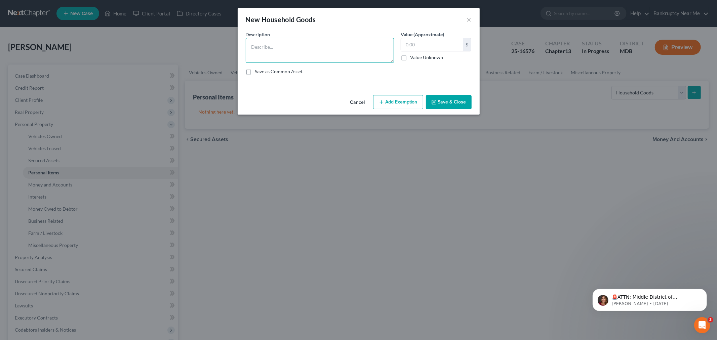
click at [303, 41] on textarea at bounding box center [320, 50] width 148 height 25
click at [281, 46] on textarea "Major appliacnes, furniture, linens, china, kitchenware" at bounding box center [320, 50] width 148 height 25
click at [271, 47] on textarea "Major appliacnes, furniture, linens, china, kitchenware" at bounding box center [320, 50] width 148 height 25
type textarea "Major appliances, furniture, linens, China, kitchenware"
click at [414, 45] on input "text" at bounding box center [432, 44] width 62 height 13
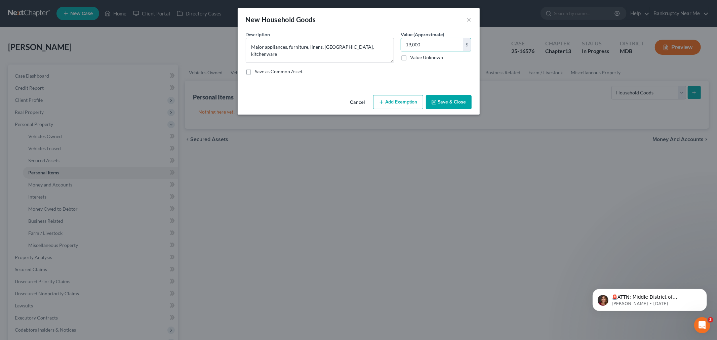
click at [407, 96] on button "Add Exemption" at bounding box center [398, 102] width 50 height 14
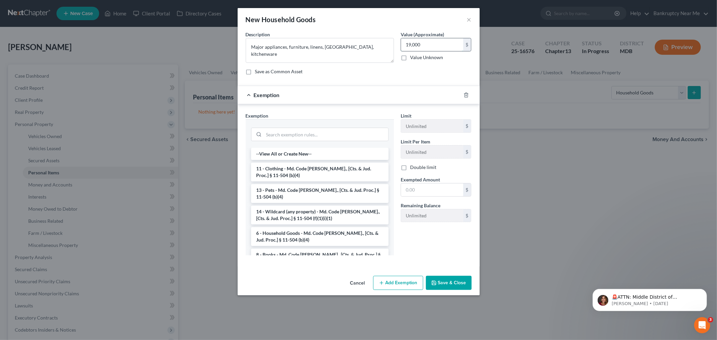
click at [430, 43] on input "19,000" at bounding box center [432, 44] width 62 height 13
type input "500"
click at [321, 207] on li "14 - Wildcard (any property) - Md. Code Ann., [Cts. & Jud. Proc.] § 11-504 (f)(…" at bounding box center [320, 215] width 138 height 19
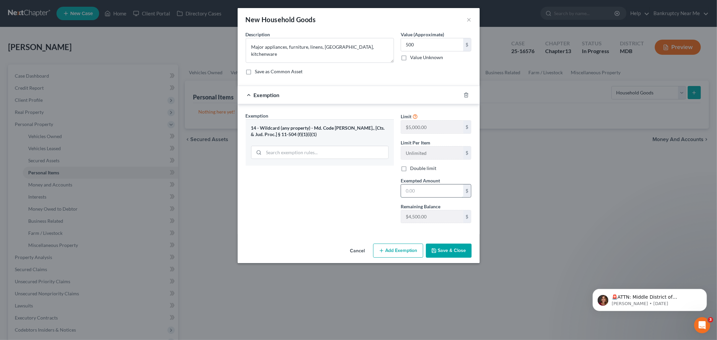
click at [424, 189] on input "text" at bounding box center [432, 191] width 62 height 13
type input "500"
click at [448, 251] on button "Save & Close" at bounding box center [449, 251] width 46 height 14
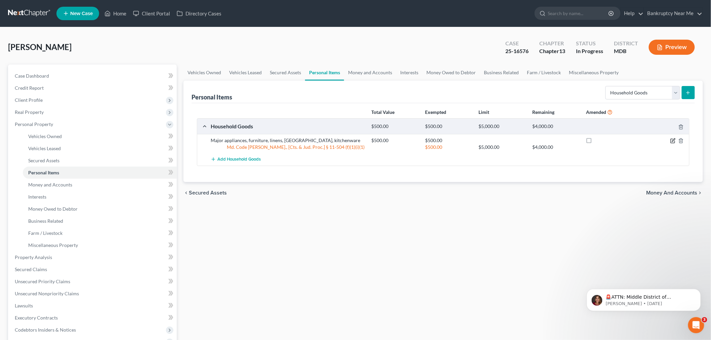
click at [673, 140] on icon "button" at bounding box center [673, 140] width 5 height 5
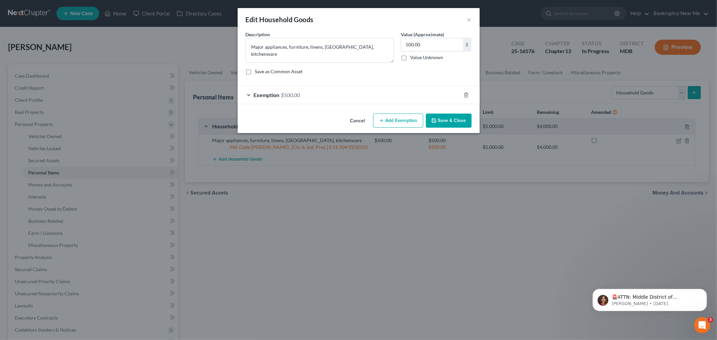
click at [307, 96] on div "Exemption $500.00" at bounding box center [349, 95] width 223 height 18
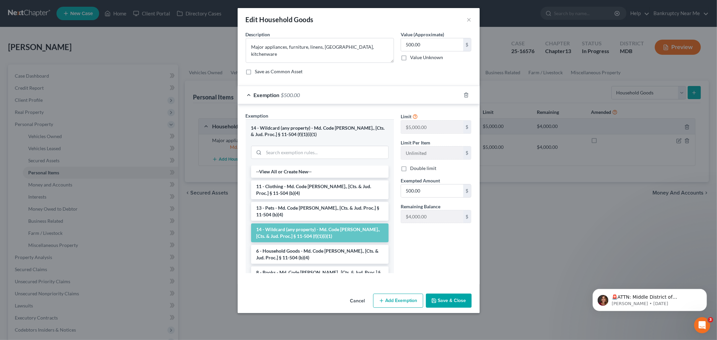
click at [466, 91] on div at bounding box center [470, 95] width 19 height 11
click at [466, 93] on div at bounding box center [470, 95] width 19 height 11
click at [468, 94] on icon "button" at bounding box center [466, 95] width 3 height 4
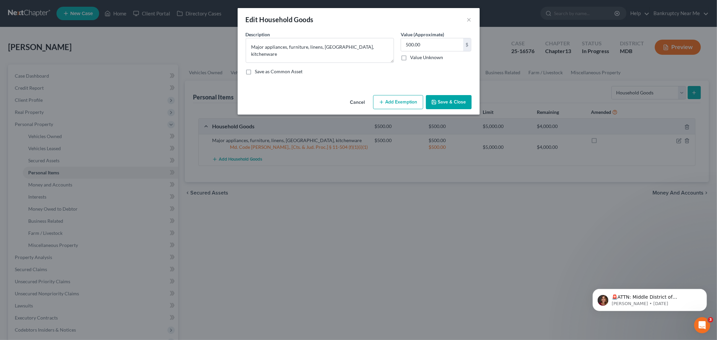
click at [390, 104] on button "Add Exemption" at bounding box center [398, 102] width 50 height 14
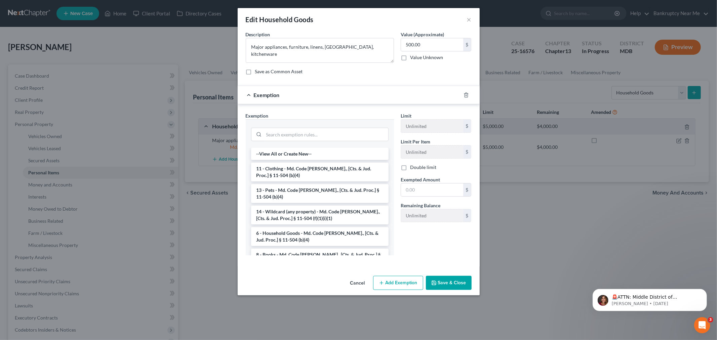
drag, startPoint x: 321, startPoint y: 171, endPoint x: 331, endPoint y: 171, distance: 10.4
click at [322, 171] on li "11 - Clothing - Md. Code Ann., [Cts. & Jud. Proc.] § 11-504 (b)(4)" at bounding box center [320, 172] width 138 height 19
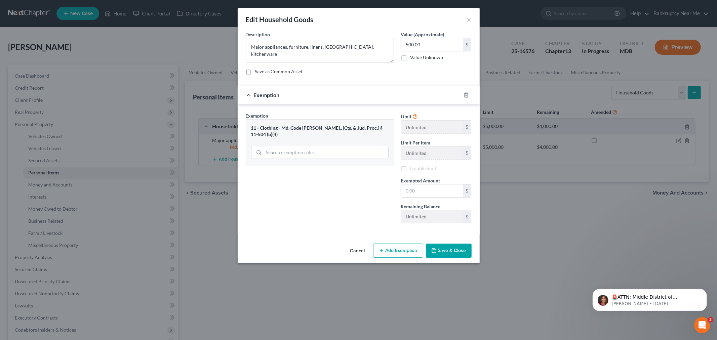
click at [429, 183] on span "Exempted Amount" at bounding box center [420, 181] width 39 height 6
click at [426, 194] on input "text" at bounding box center [432, 191] width 62 height 13
type input "500"
drag, startPoint x: 440, startPoint y: 252, endPoint x: 448, endPoint y: 247, distance: 9.1
click at [441, 252] on button "Save & Close" at bounding box center [449, 251] width 46 height 14
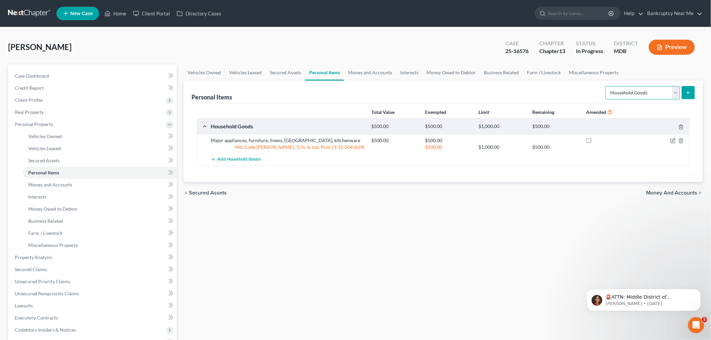
click at [657, 95] on select "Select Item Type Clothing Collectibles Of Value Electronics Firearms Household …" at bounding box center [643, 92] width 75 height 13
select select "electronics"
click at [607, 86] on select "Select Item Type Clothing Collectibles Of Value Electronics Firearms Household …" at bounding box center [643, 92] width 75 height 13
click at [693, 91] on button "submit" at bounding box center [688, 92] width 13 height 13
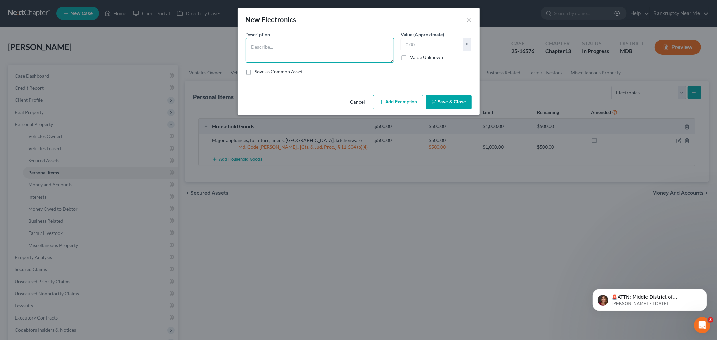
click at [314, 50] on textarea at bounding box center [320, 50] width 148 height 25
click at [296, 46] on textarea "TVs, computers, printesr, cell phone, camera" at bounding box center [320, 50] width 148 height 25
type textarea "TVs, computers, printers, cell phone, camera"
click at [442, 44] on input "text" at bounding box center [432, 44] width 62 height 13
drag, startPoint x: 442, startPoint y: 44, endPoint x: 380, endPoint y: 44, distance: 61.9
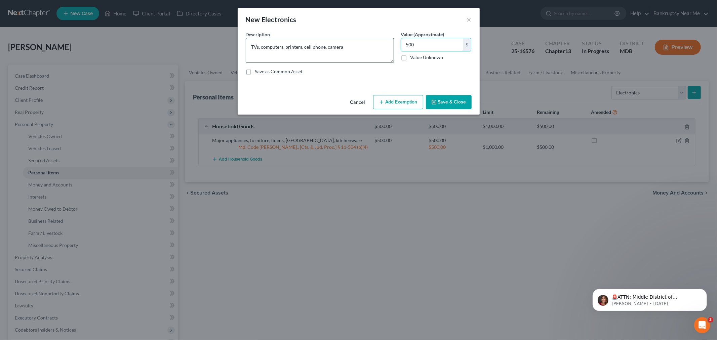
click at [380, 44] on div "Description * TVs, computers, printers, cell phone, camera Value (Approximate) …" at bounding box center [358, 55] width 233 height 49
type input "250"
click at [394, 99] on button "Add Exemption" at bounding box center [398, 102] width 50 height 14
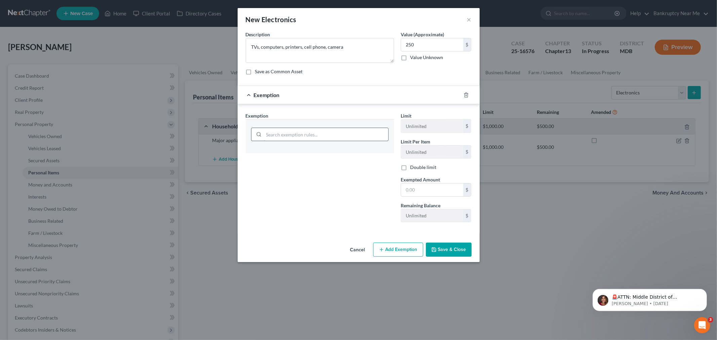
click at [330, 135] on input "search" at bounding box center [326, 134] width 124 height 13
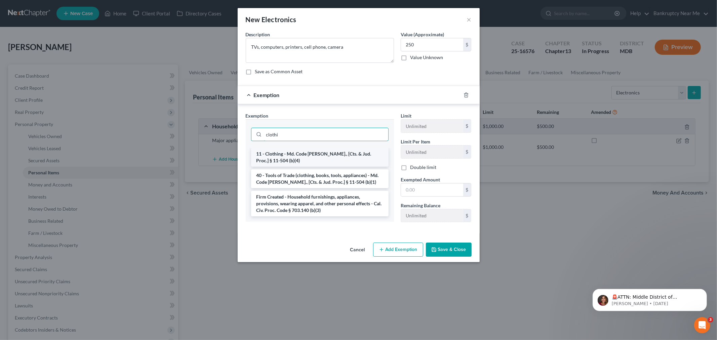
type input "clothi"
click at [330, 154] on li "11 - Clothing - Md. Code Ann., [Cts. & Jud. Proc.] § 11-504 (b)(4)" at bounding box center [320, 157] width 138 height 19
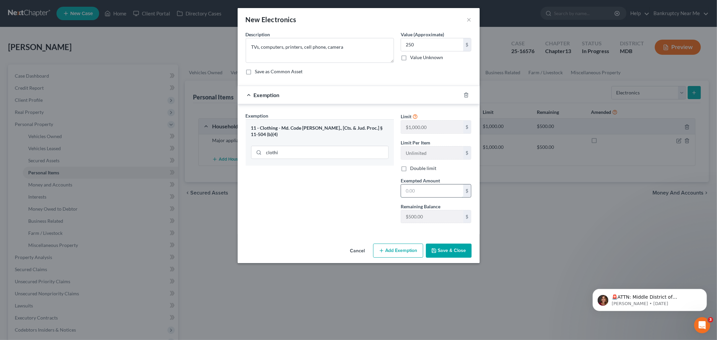
click at [441, 194] on input "text" at bounding box center [432, 191] width 62 height 13
type input "250"
click at [361, 189] on div "Exemption Set must be selected for CA. Exemption * 11 - Clothing - Md. Code Ann…" at bounding box center [319, 170] width 155 height 116
click at [441, 250] on button "Save & Close" at bounding box center [449, 251] width 46 height 14
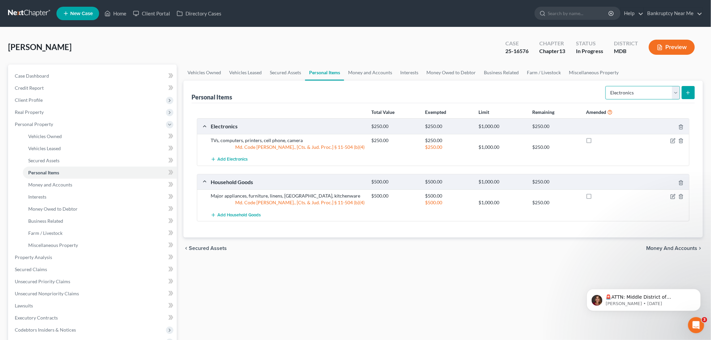
click at [636, 95] on select "Select Item Type Clothing Collectibles Of Value Electronics Firearms Household …" at bounding box center [643, 92] width 75 height 13
click at [621, 98] on select "Select Item Type Clothing Collectibles Of Value Electronics Firearms Household …" at bounding box center [643, 92] width 75 height 13
select select "clothing"
click at [607, 86] on select "Select Item Type Clothing Collectibles Of Value Electronics Firearms Household …" at bounding box center [643, 92] width 75 height 13
click at [688, 88] on button "submit" at bounding box center [688, 92] width 13 height 13
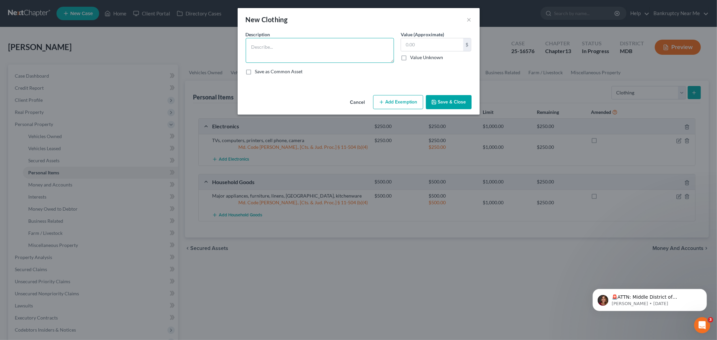
click at [341, 42] on textarea at bounding box center [320, 50] width 148 height 25
paste textarea "e Everyday clothes, leather coats, designer bags, shoes, accessories,"
type textarea "e Everyday clothes, leather coats, designer bags, shoes, accessories,"
click at [424, 47] on input "text" at bounding box center [432, 44] width 62 height 13
drag, startPoint x: 424, startPoint y: 47, endPoint x: 420, endPoint y: 47, distance: 4.7
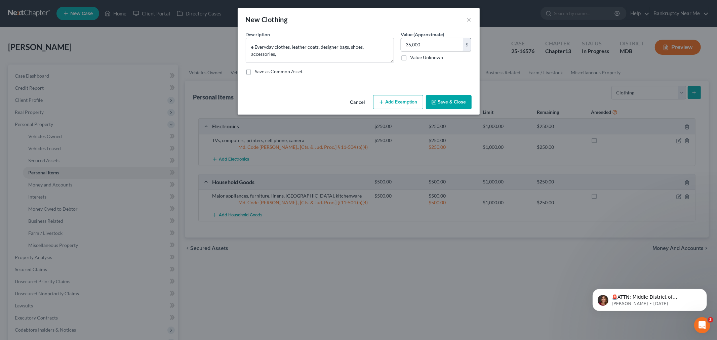
click at [420, 47] on input "35,000" at bounding box center [432, 44] width 62 height 13
type input "35,000"
drag, startPoint x: 253, startPoint y: 49, endPoint x: 234, endPoint y: 50, distance: 19.2
click at [234, 50] on div "New Clothing × An exemption set must first be selected from the Filing Informat…" at bounding box center [358, 170] width 717 height 340
type textarea "Everyday clothes, leather coats, designer bags, shoes, accessories,"
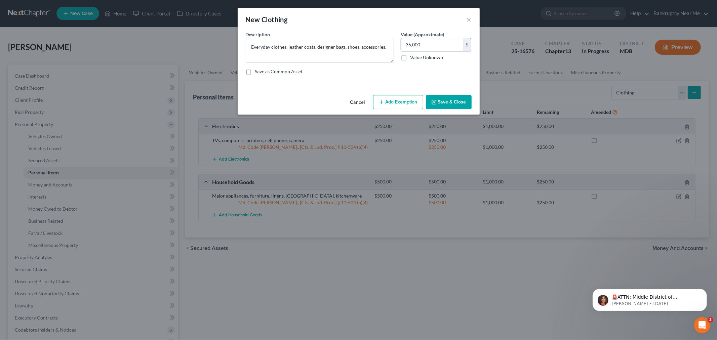
click at [439, 42] on input "35,000" at bounding box center [432, 44] width 62 height 13
type input "3,500"
click at [391, 93] on div "Cancel Add Exemption Save & Close" at bounding box center [359, 103] width 242 height 22
click at [389, 98] on button "Add Exemption" at bounding box center [398, 102] width 50 height 14
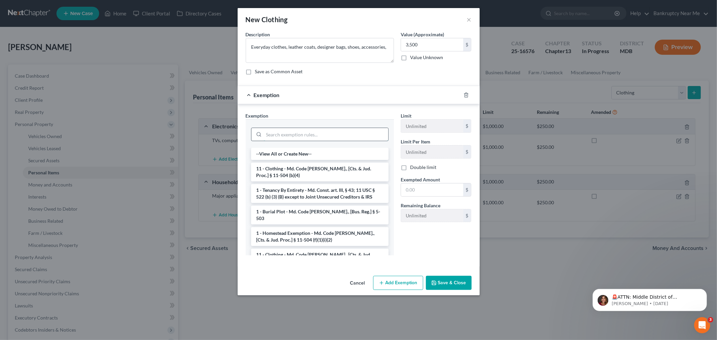
click at [328, 134] on input "search" at bounding box center [326, 134] width 124 height 13
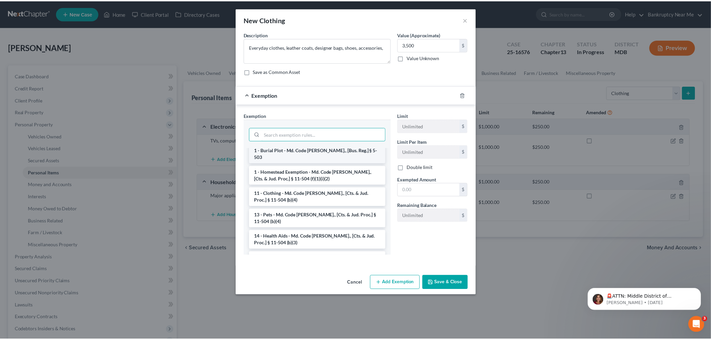
scroll to position [75, 0]
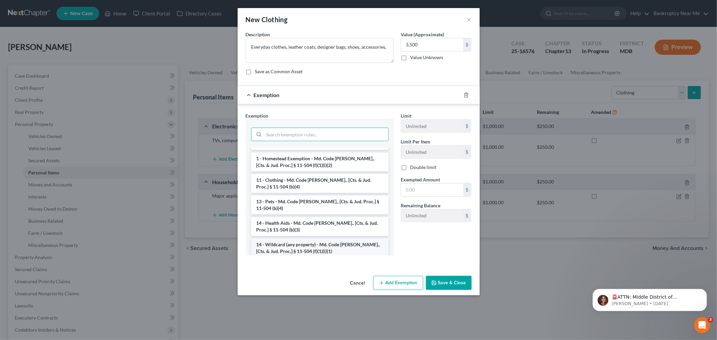
click at [307, 240] on li "14 - Wildcard (any property) - Md. Code Ann., [Cts. & Jud. Proc.] § 11-504 (f)(…" at bounding box center [320, 248] width 138 height 19
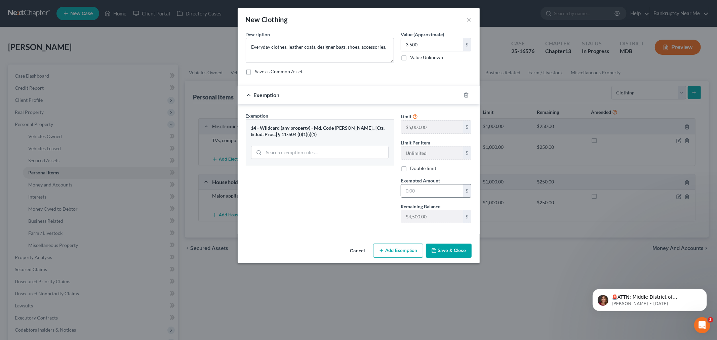
click at [423, 195] on input "text" at bounding box center [432, 191] width 62 height 13
type input "3,500"
click at [458, 258] on button "Save & Close" at bounding box center [449, 251] width 46 height 14
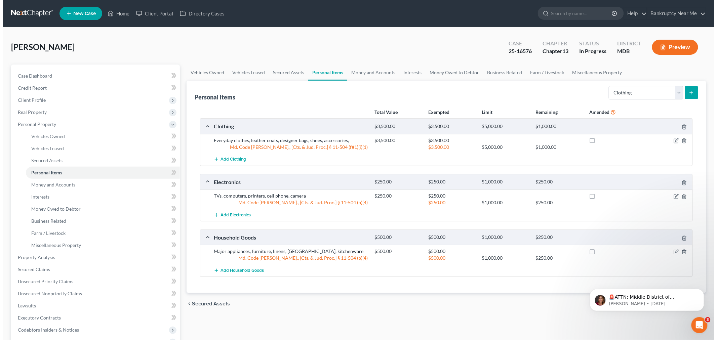
scroll to position [37, 0]
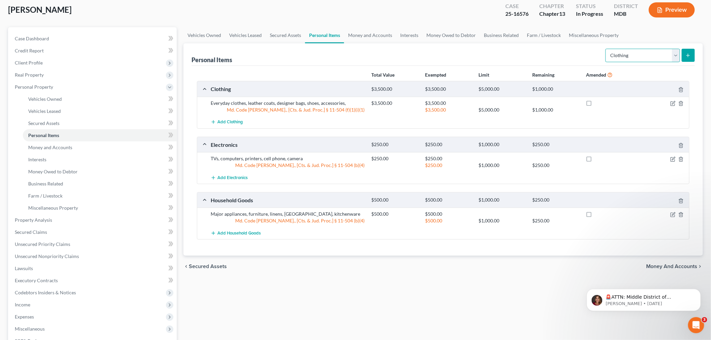
click at [629, 57] on select "Select Item Type Clothing Collectibles Of Value Electronics Firearms Household …" at bounding box center [643, 55] width 75 height 13
select select "jewelry"
click at [607, 49] on select "Select Item Type Clothing Collectibles Of Value Electronics Firearms Household …" at bounding box center [643, 55] width 75 height 13
click at [687, 52] on button "submit" at bounding box center [688, 55] width 13 height 13
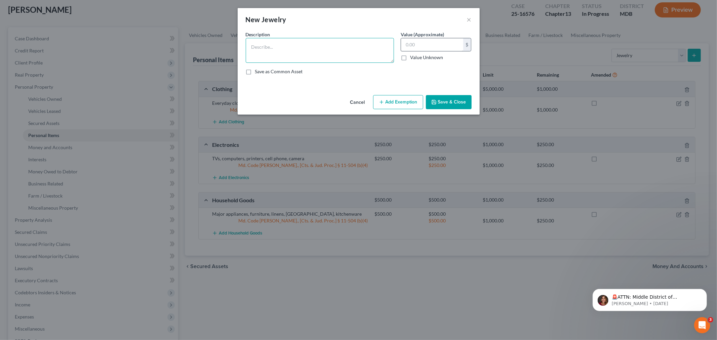
drag, startPoint x: 350, startPoint y: 54, endPoint x: 422, endPoint y: 44, distance: 72.6
click at [351, 52] on textarea at bounding box center [320, 50] width 148 height 25
paste textarea "Cosmetic jewelry, wedding ring, silver bracelets, 2 diamond rings"
type textarea "Cosmetic jewelry, wedding ring, silver bracelets, 2 diamond rings"
click at [423, 44] on input "text" at bounding box center [432, 44] width 62 height 13
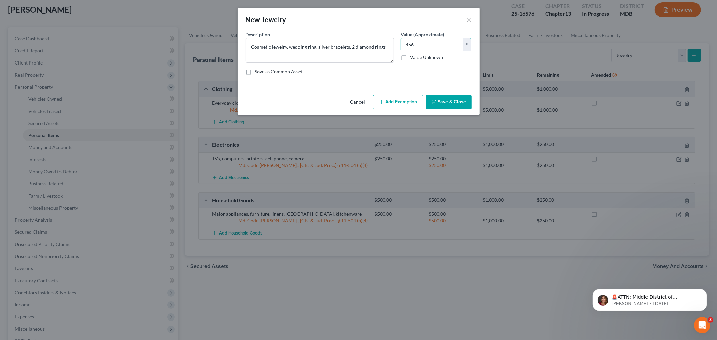
type input "456"
click at [414, 95] on button "Add Exemption" at bounding box center [398, 102] width 50 height 14
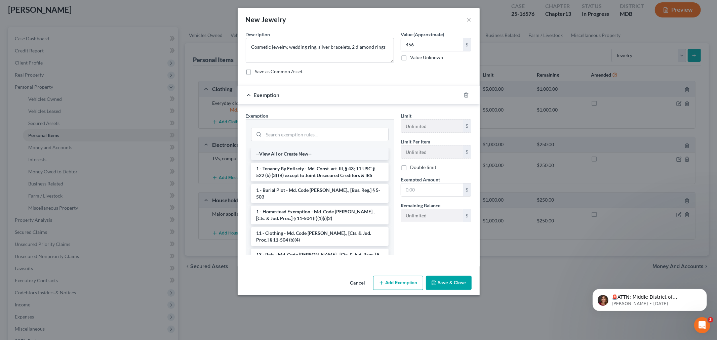
click at [340, 148] on li "--View All or Create New--" at bounding box center [320, 154] width 138 height 12
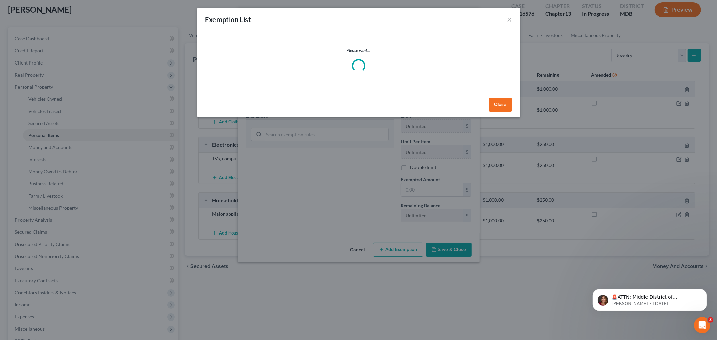
select select "22"
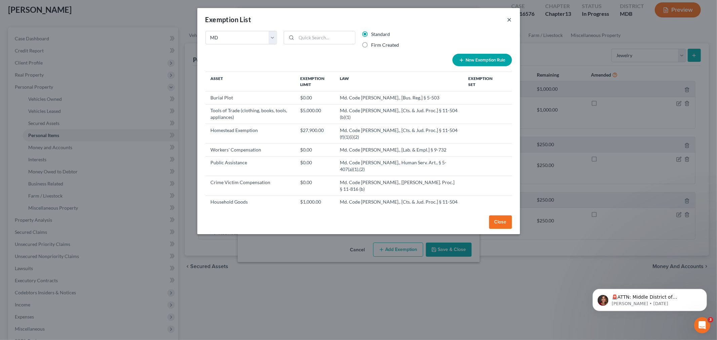
click at [509, 18] on button "×" at bounding box center [509, 19] width 5 height 8
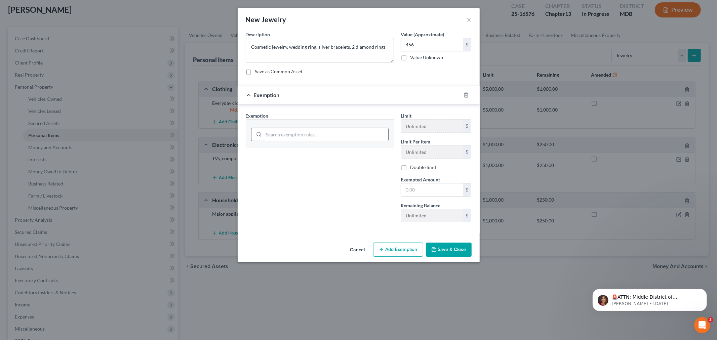
click at [337, 128] on div at bounding box center [320, 134] width 138 height 13
click at [337, 128] on input "search" at bounding box center [326, 134] width 124 height 13
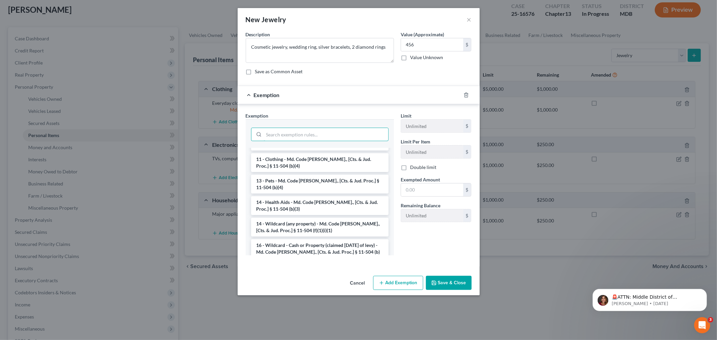
scroll to position [75, 0]
click at [334, 218] on li "14 - Wildcard (any property) - Md. Code Ann., [Cts. & Jud. Proc.] § 11-504 (f)(…" at bounding box center [320, 226] width 138 height 19
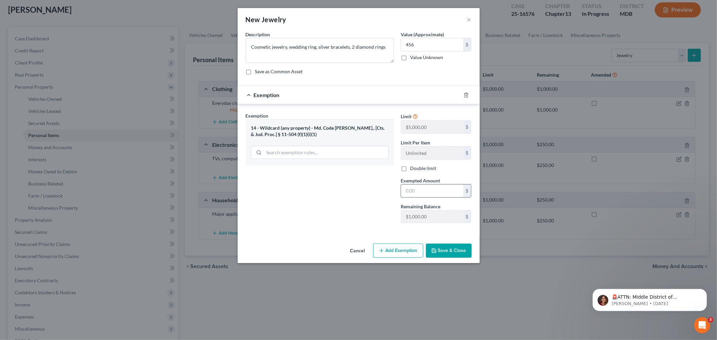
click at [409, 195] on input "text" at bounding box center [432, 191] width 62 height 13
type input "456"
drag, startPoint x: 368, startPoint y: 185, endPoint x: 413, endPoint y: 214, distance: 53.2
click at [368, 186] on div "Exemption Set must be selected for CA. Exemption * 14 - Wildcard (any property)…" at bounding box center [319, 170] width 155 height 116
click at [460, 256] on button "Save & Close" at bounding box center [449, 251] width 46 height 14
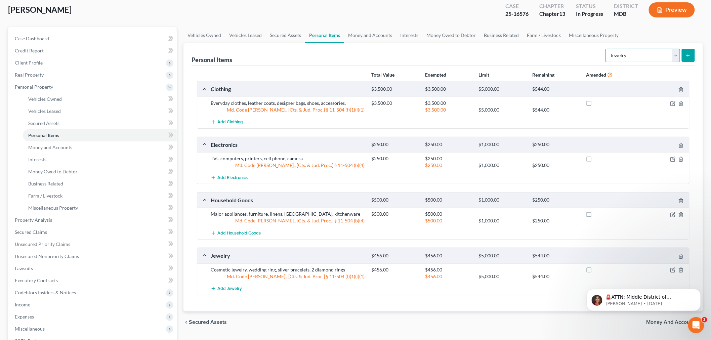
click at [635, 56] on select "Select Item Type Clothing Collectibles Of Value Electronics Firearms Household …" at bounding box center [643, 55] width 75 height 13
select select "other"
click at [607, 49] on select "Select Item Type Clothing Collectibles Of Value Electronics Firearms Household …" at bounding box center [643, 55] width 75 height 13
click at [680, 54] on select "Select Item Type Clothing Collectibles Of Value Electronics Firearms Household …" at bounding box center [643, 55] width 75 height 13
click at [686, 53] on icon "submit" at bounding box center [688, 55] width 5 height 5
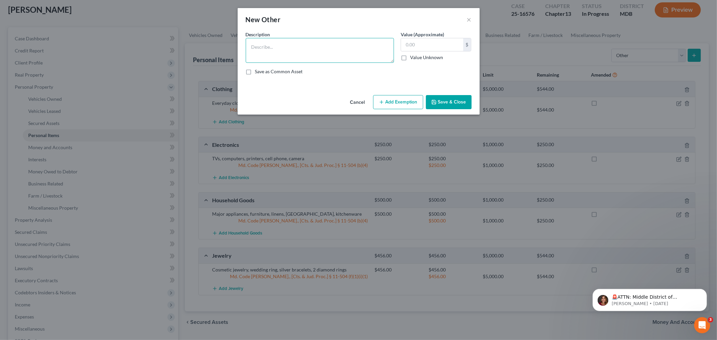
click at [347, 48] on textarea at bounding box center [320, 50] width 148 height 25
type textarea "Blood Pressure Monitor"
click at [408, 48] on input "text" at bounding box center [432, 44] width 62 height 13
type input "40"
click at [394, 104] on button "Add Exemption" at bounding box center [398, 102] width 50 height 14
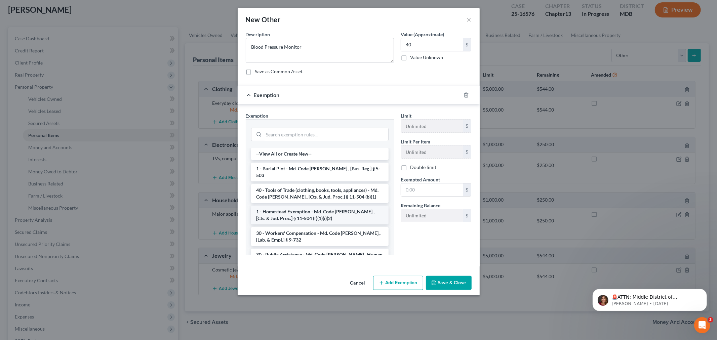
scroll to position [37, 0]
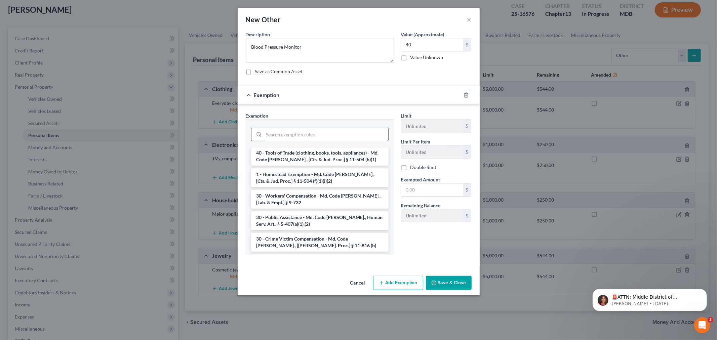
click at [331, 137] on input "search" at bounding box center [326, 134] width 124 height 13
type input "e"
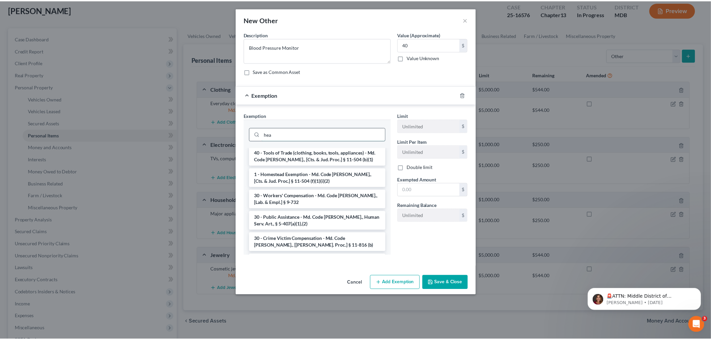
scroll to position [0, 0]
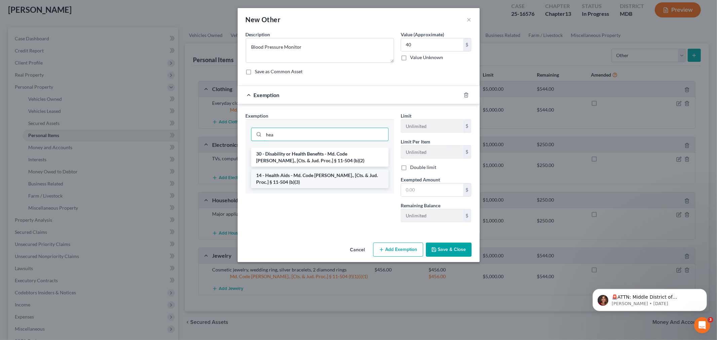
type input "hea"
click at [340, 176] on li "14 - Health Aids - Md. Code Ann., [Cts. & Jud. Proc.] § 11-504 (b)(3)" at bounding box center [320, 178] width 138 height 19
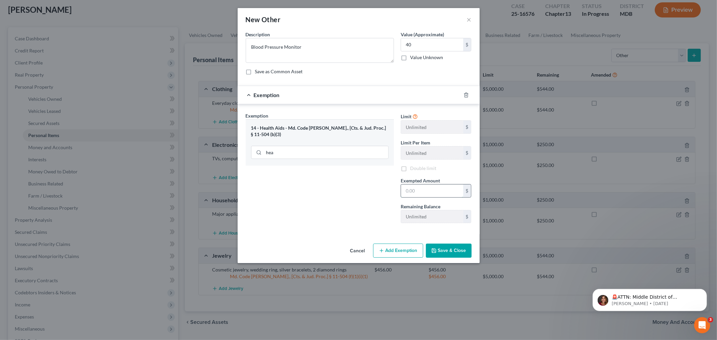
click at [436, 189] on input "text" at bounding box center [432, 191] width 62 height 13
type input "40"
drag, startPoint x: 364, startPoint y: 197, endPoint x: 389, endPoint y: 203, distance: 25.6
click at [364, 197] on div "Exemption Set must be selected for CA. Exemption * 14 - Health Aids - Md. Code …" at bounding box center [319, 170] width 155 height 116
drag, startPoint x: 448, startPoint y: 246, endPoint x: 445, endPoint y: 260, distance: 14.8
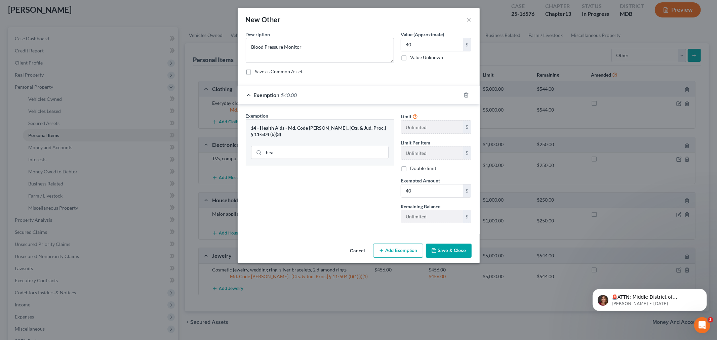
click at [448, 246] on button "Save & Close" at bounding box center [449, 251] width 46 height 14
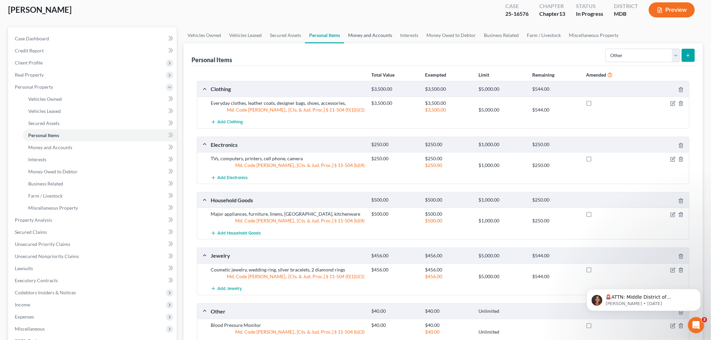
click at [368, 38] on link "Money and Accounts" at bounding box center [370, 35] width 52 height 16
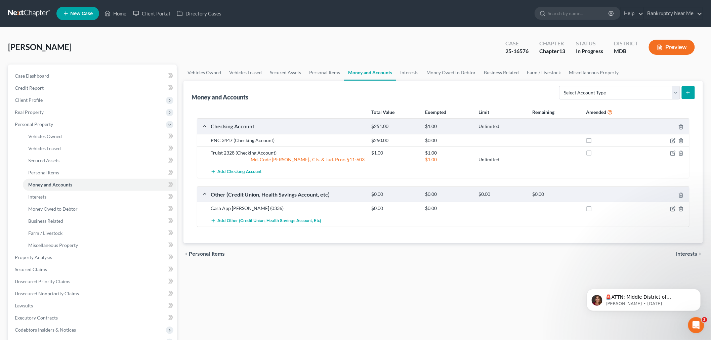
click at [596, 142] on label at bounding box center [596, 142] width 0 height 0
click at [598, 140] on input "checkbox" at bounding box center [600, 139] width 4 height 4
checkbox input "true"
click at [596, 155] on label at bounding box center [596, 155] width 0 height 0
click at [598, 152] on input "checkbox" at bounding box center [600, 152] width 4 height 4
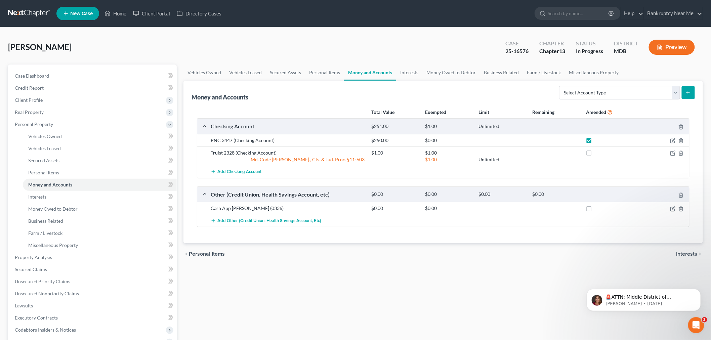
checkbox input "true"
click at [596, 210] on label at bounding box center [596, 210] width 0 height 0
click at [598, 206] on input "checkbox" at bounding box center [600, 207] width 4 height 4
checkbox input "true"
click at [327, 69] on link "Personal Items" at bounding box center [324, 73] width 39 height 16
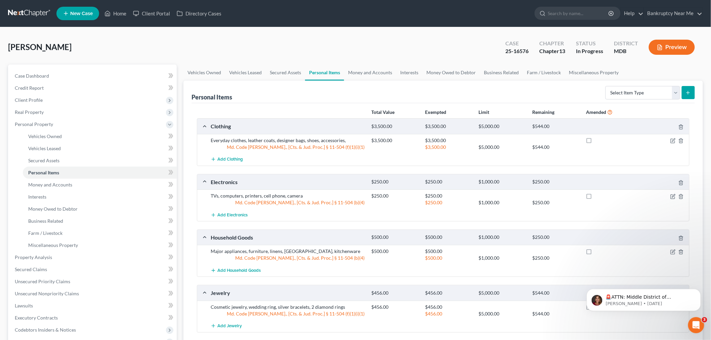
click at [583, 140] on div at bounding box center [610, 140] width 54 height 7
click at [596, 142] on label at bounding box center [596, 142] width 0 height 0
click at [598, 139] on input "checkbox" at bounding box center [600, 139] width 4 height 4
checkbox input "true"
click at [596, 198] on label at bounding box center [596, 198] width 0 height 0
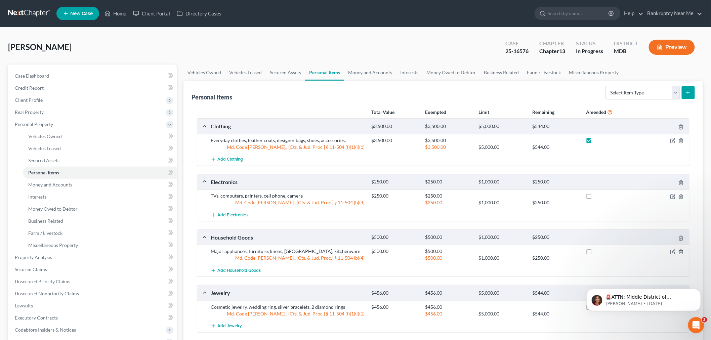
click at [598, 195] on input "checkbox" at bounding box center [600, 195] width 4 height 4
checkbox input "true"
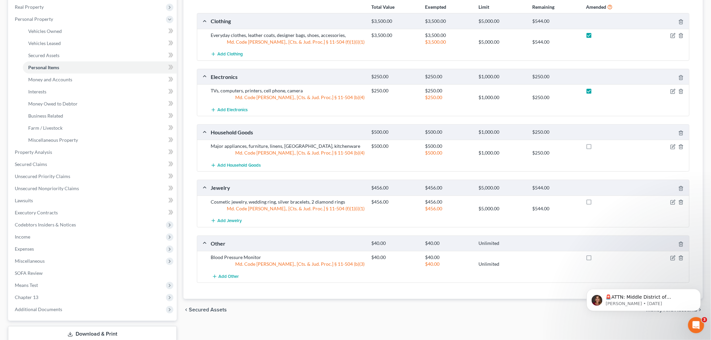
scroll to position [112, 0]
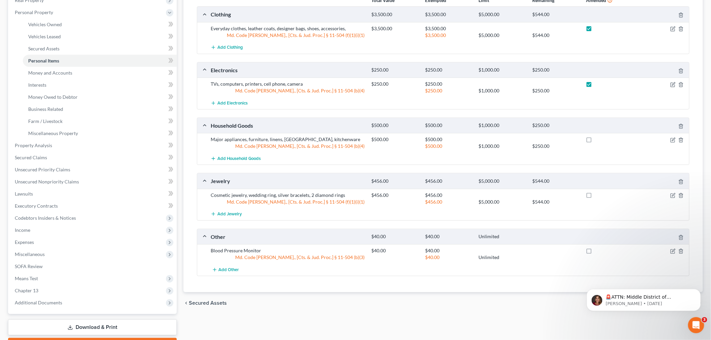
drag, startPoint x: 595, startPoint y: 139, endPoint x: 577, endPoint y: 147, distance: 20.0
click at [594, 139] on div at bounding box center [609, 139] width 47 height 7
click at [596, 141] on label at bounding box center [596, 141] width 0 height 0
click at [598, 139] on input "checkbox" at bounding box center [600, 138] width 4 height 4
checkbox input "true"
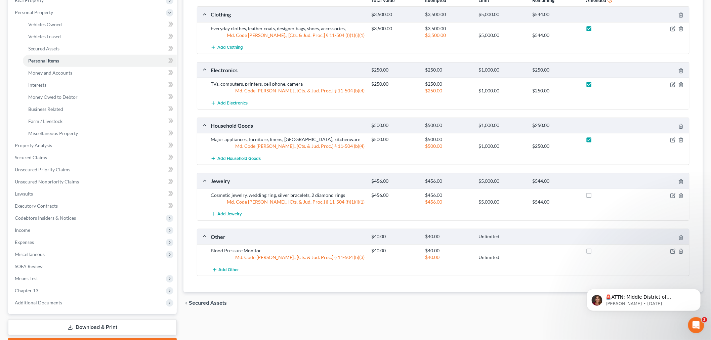
click at [596, 197] on label at bounding box center [596, 197] width 0 height 0
click at [598, 193] on input "checkbox" at bounding box center [600, 194] width 4 height 4
checkbox input "true"
click at [596, 252] on label at bounding box center [596, 252] width 0 height 0
click at [598, 250] on input "checkbox" at bounding box center [600, 249] width 4 height 4
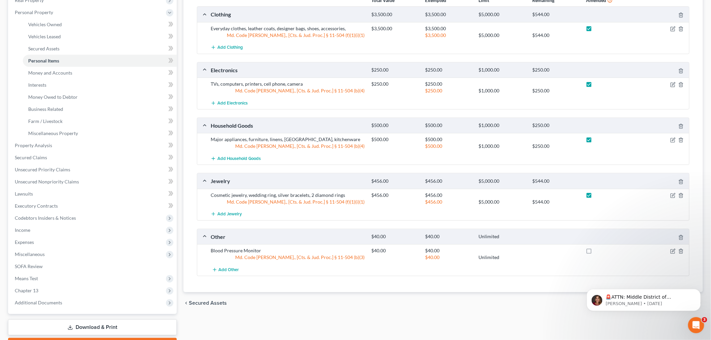
checkbox input "true"
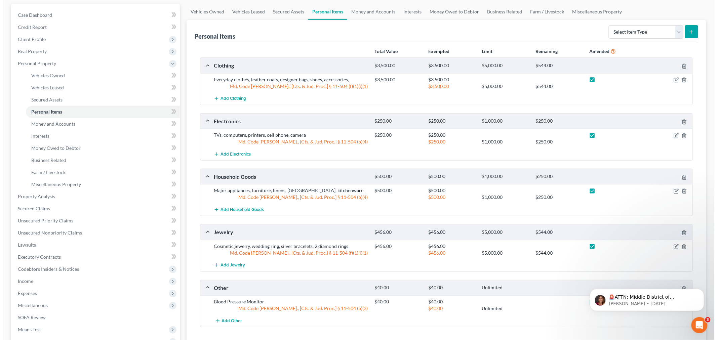
scroll to position [0, 0]
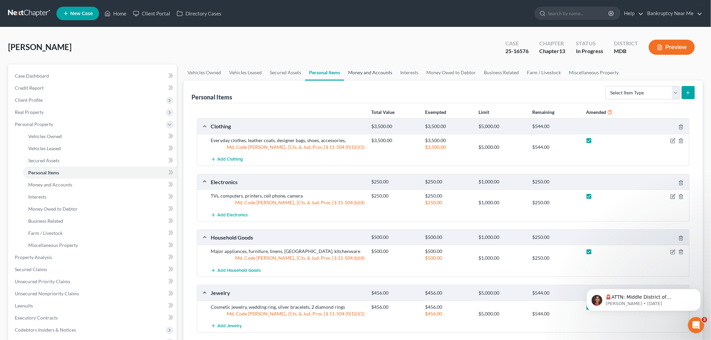
click at [373, 71] on link "Money and Accounts" at bounding box center [370, 73] width 52 height 16
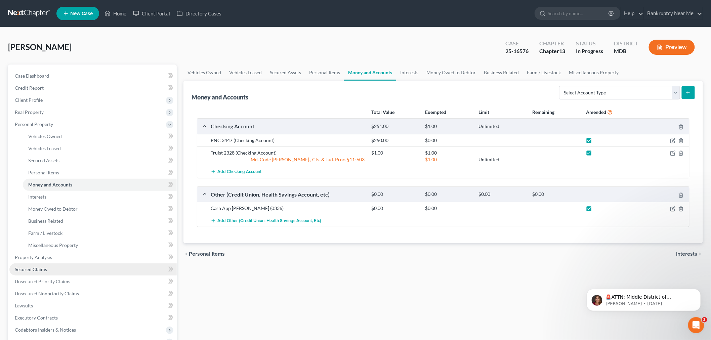
click at [70, 271] on link "Secured Claims" at bounding box center [92, 270] width 167 height 12
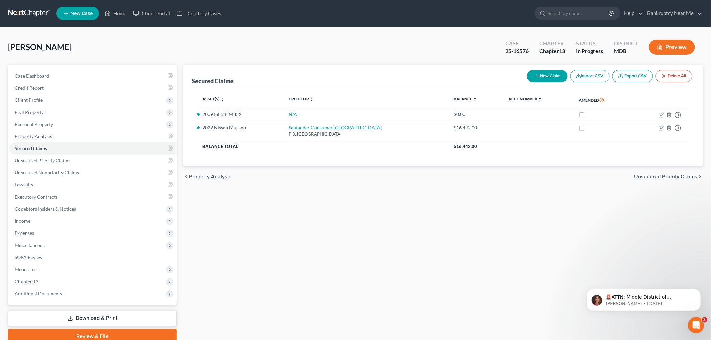
click at [543, 81] on button "New Claim" at bounding box center [547, 76] width 41 height 12
select select "0"
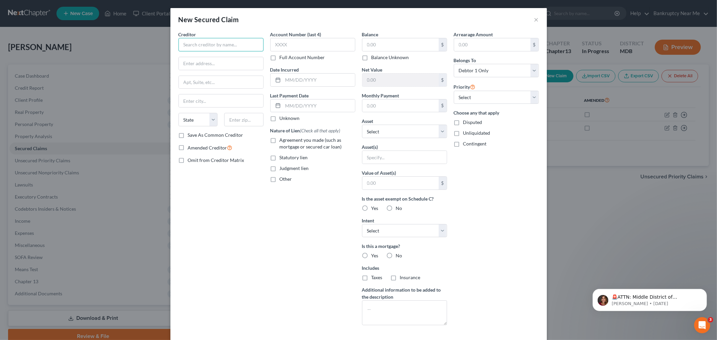
click at [217, 45] on input "text" at bounding box center [221, 44] width 85 height 13
type input "Land Home Financial Services"
click at [194, 136] on label "Save As Common Creditor" at bounding box center [215, 135] width 55 height 7
click at [194, 136] on input "Save As Common Creditor" at bounding box center [193, 134] width 4 height 4
checkbox input "true"
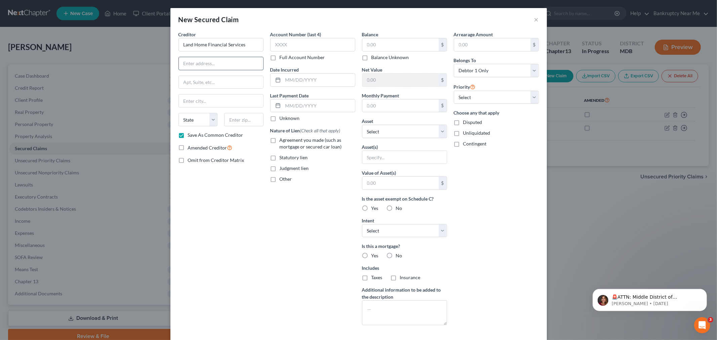
click at [206, 69] on input "text" at bounding box center [221, 63] width 84 height 13
type input "3611 South Harbor Blvd."
click at [219, 91] on div "Creditor * Land Home Financial Services 3611 South Harbor Blvd. State AL AK AR …" at bounding box center [221, 81] width 85 height 101
click at [225, 85] on input "text" at bounding box center [221, 82] width 84 height 13
type input "Suite 100"
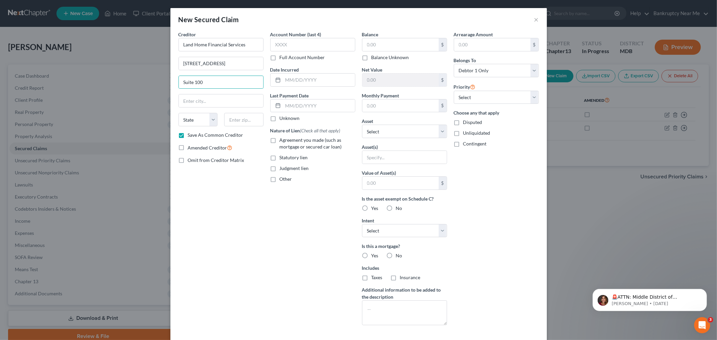
click at [246, 183] on div "Creditor * Land Home Financial Services 3611 South Harbor Blvd. Suite 100 State…" at bounding box center [221, 181] width 92 height 300
click at [251, 122] on input "text" at bounding box center [243, 119] width 39 height 13
type input "92702"
click at [299, 44] on input "text" at bounding box center [312, 44] width 85 height 13
type input "Santa Ana"
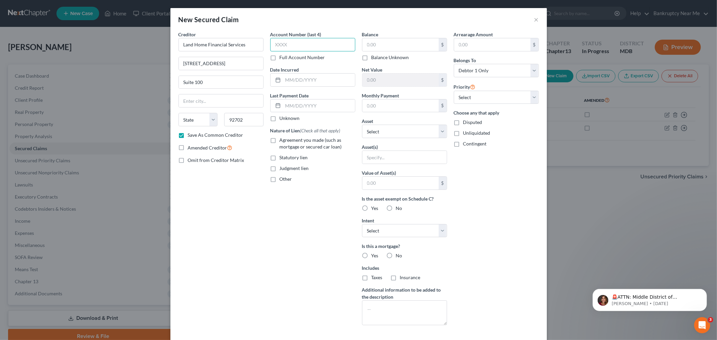
select select "4"
type input "xxxx"
click at [376, 49] on input "text" at bounding box center [400, 44] width 76 height 13
type input "32,912.86"
drag, startPoint x: 492, startPoint y: 184, endPoint x: 505, endPoint y: 126, distance: 59.5
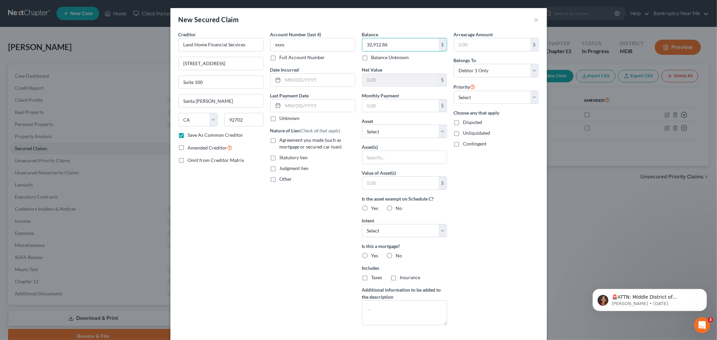
click at [494, 182] on div "Arrearage Amount $ Belongs To * Select Debtor 1 Only Debtor 2 Only Debtor 1 And…" at bounding box center [497, 181] width 92 height 300
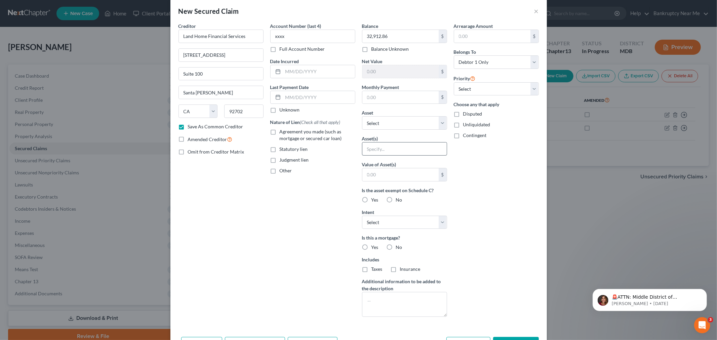
scroll to position [33, 0]
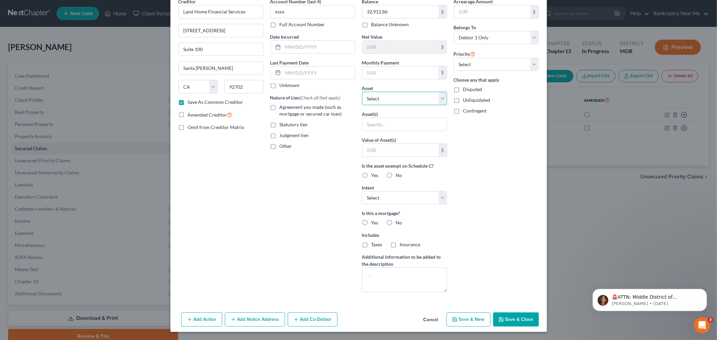
click at [414, 96] on select "Select Other Multiple Assets 2001 Bayliner Trophy - $500.0 Jewelry - Cosmetic j…" at bounding box center [404, 98] width 85 height 13
select select "8"
click at [362, 105] on select "Select Other Multiple Assets 2001 Bayliner Trophy - $500.0 Jewelry - Cosmetic j…" at bounding box center [404, 98] width 85 height 13
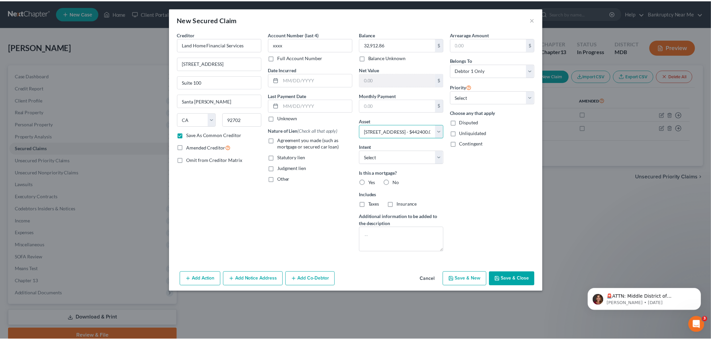
scroll to position [0, 0]
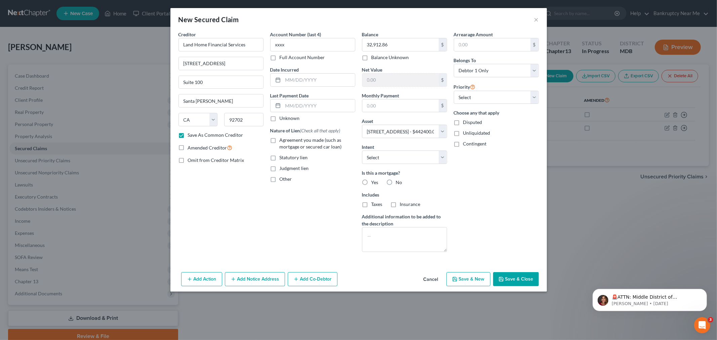
click at [503, 278] on icon "button" at bounding box center [501, 279] width 4 height 4
checkbox input "false"
select select
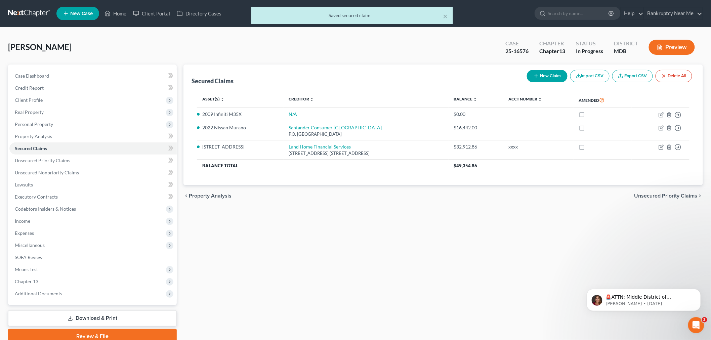
click at [547, 75] on button "New Claim" at bounding box center [547, 76] width 41 height 12
select select "0"
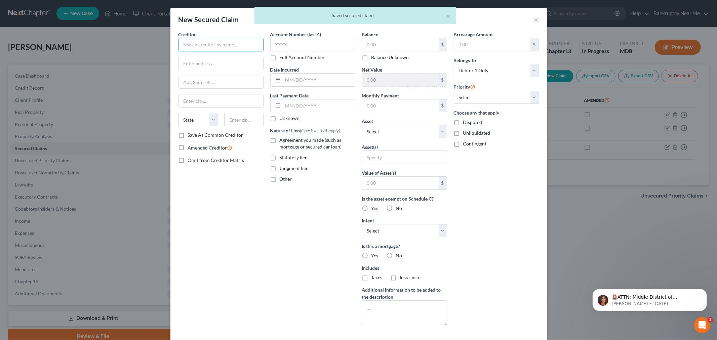
click at [215, 46] on input "text" at bounding box center [221, 44] width 85 height 13
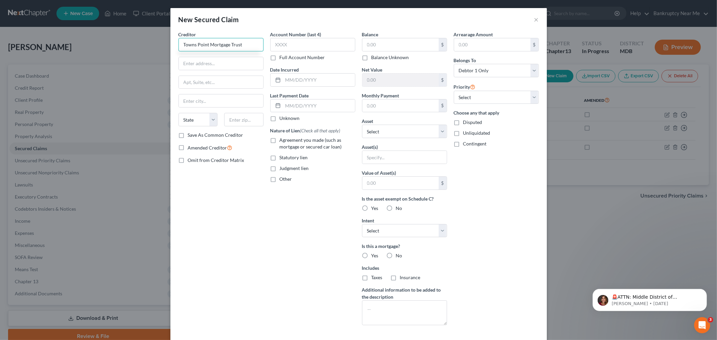
type input "Towns Point Mortgage Trust"
click at [220, 136] on label "Save As Common Creditor" at bounding box center [215, 135] width 55 height 7
click at [195, 136] on input "Save As Common Creditor" at bounding box center [193, 134] width 4 height 4
checkbox input "true"
click at [228, 62] on input "text" at bounding box center [221, 63] width 84 height 13
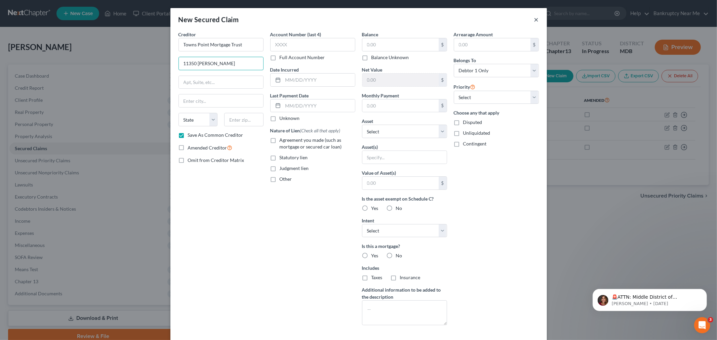
type input "11350 McCormick Ro"
click at [534, 15] on button "×" at bounding box center [536, 19] width 5 height 8
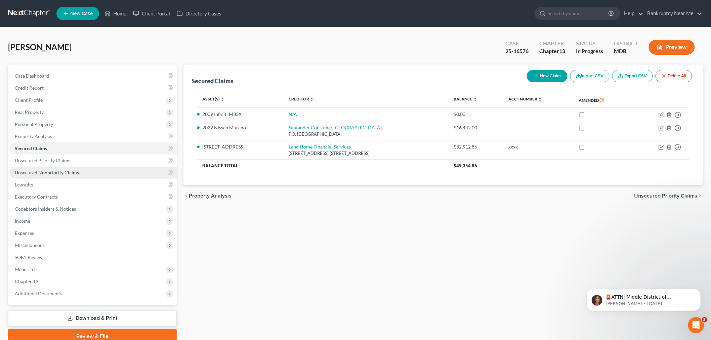
click at [72, 173] on span "Unsecured Nonpriority Claims" at bounding box center [47, 173] width 64 height 6
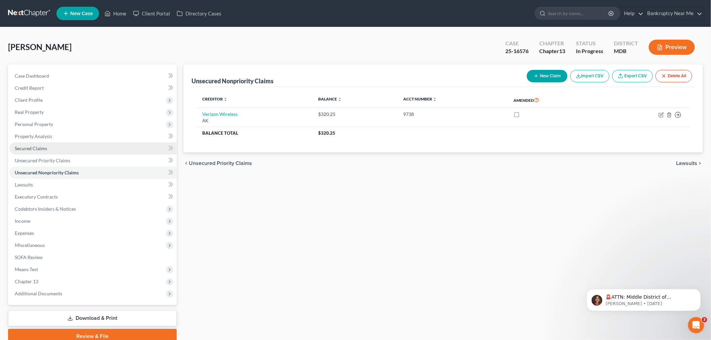
click at [38, 146] on span "Secured Claims" at bounding box center [31, 149] width 32 height 6
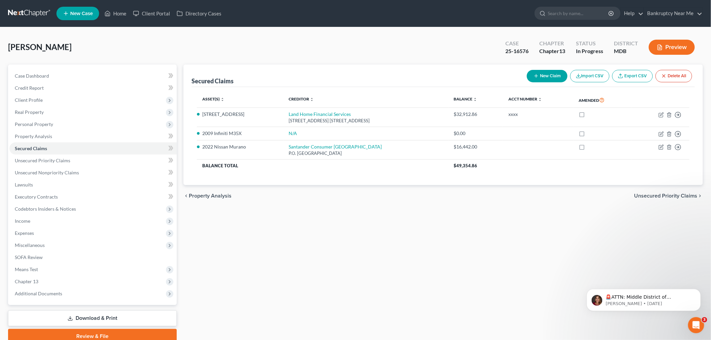
click at [547, 78] on button "New Claim" at bounding box center [547, 76] width 41 height 12
select select "0"
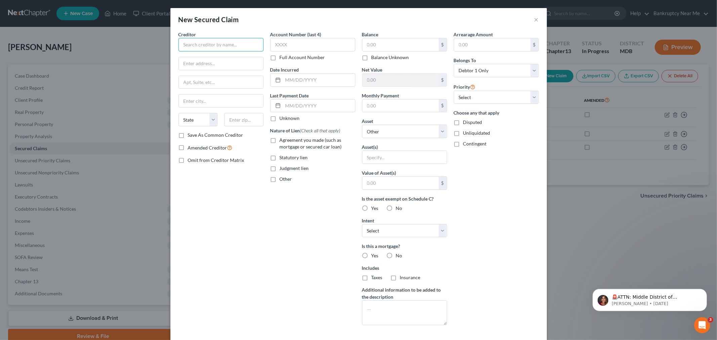
click at [228, 48] on input "text" at bounding box center [221, 44] width 85 height 13
type input "TOWS Point Mortgage Trust"
click at [277, 46] on input "text" at bounding box center [312, 44] width 85 height 13
type input "xxxx"
click at [394, 44] on input "text" at bounding box center [400, 44] width 76 height 13
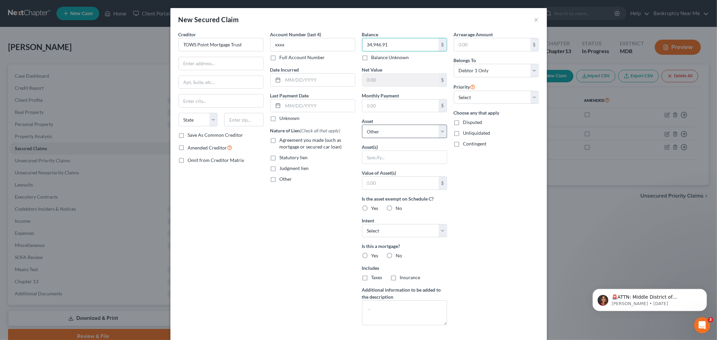
type input "34,946.91"
click at [402, 130] on select "Select Other Multiple Assets 2001 Bayliner Trophy - $500.0 Jewelry - Cosmetic j…" at bounding box center [404, 131] width 85 height 13
select select "8"
click at [362, 125] on select "Select Other Multiple Assets 2001 Bayliner Trophy - $500.0 Jewelry - Cosmetic j…" at bounding box center [404, 131] width 85 height 13
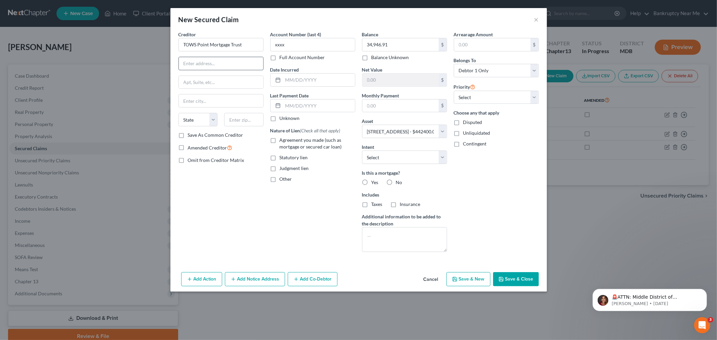
click at [216, 62] on input "text" at bounding box center [221, 63] width 84 height 13
type input "11350 McCormick Road"
type input "Suite 302"
click at [229, 64] on input "11350 McCormick Road" at bounding box center [221, 63] width 84 height 13
drag, startPoint x: 238, startPoint y: 62, endPoint x: 165, endPoint y: 57, distance: 73.1
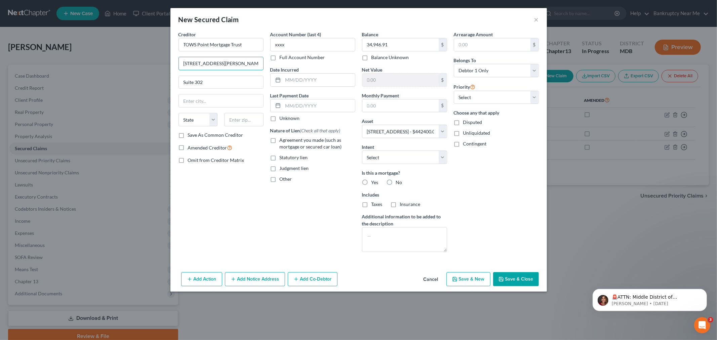
click at [166, 61] on div "New Secured Claim × Creditor * TOWS Point Mortgage Trust 11350 McCormick Road S…" at bounding box center [358, 170] width 717 height 340
click at [242, 119] on input "text" at bounding box center [243, 119] width 39 height 13
type input "21031"
click at [242, 90] on div "Creditor * TOWS Point Mortgage Trust 11350 McCormick Road Suite 302 State AL AK…" at bounding box center [221, 81] width 85 height 101
type input "Hunt Valley"
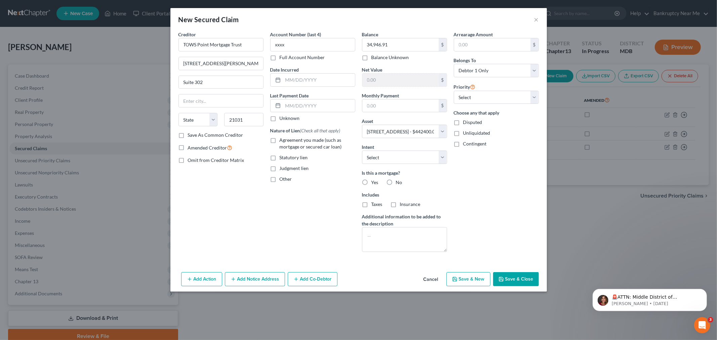
select select "21"
click at [513, 284] on button "Save & Close" at bounding box center [516, 279] width 46 height 14
select select
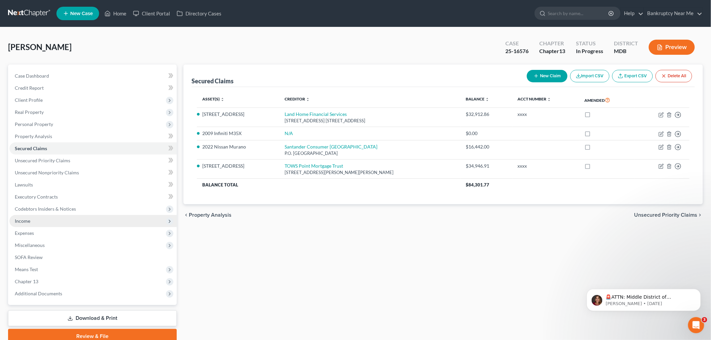
click at [49, 220] on span "Income" at bounding box center [92, 221] width 167 height 12
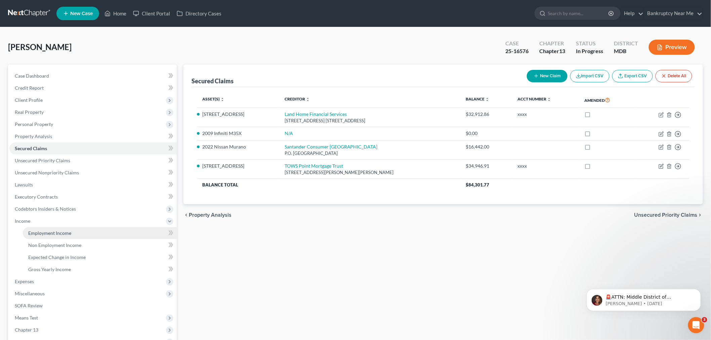
click at [56, 227] on link "Employment Income" at bounding box center [100, 233] width 154 height 12
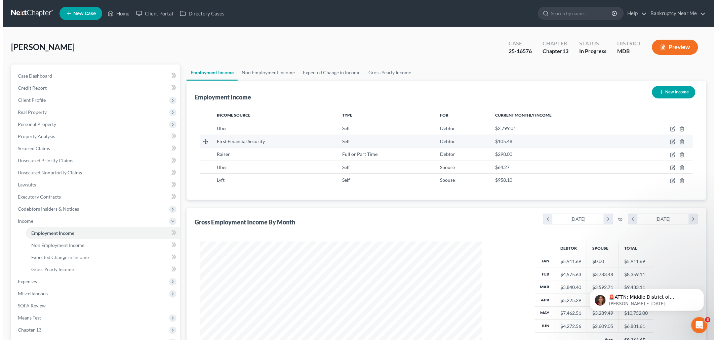
scroll to position [141, 295]
click at [667, 140] on icon "button" at bounding box center [669, 141] width 5 height 5
select select "1"
select select "10"
select select "0"
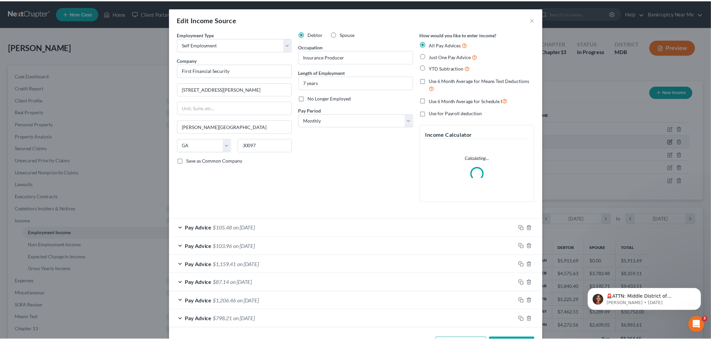
scroll to position [142, 298]
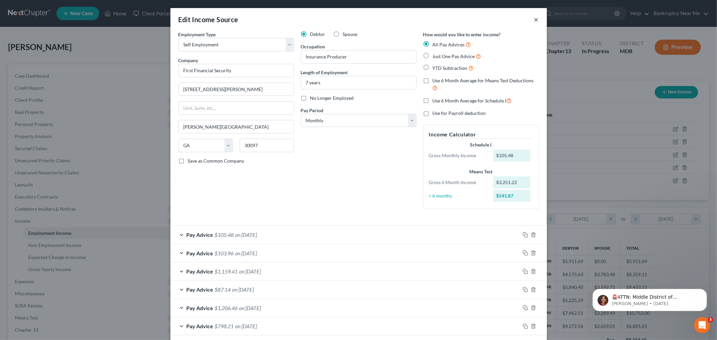
click at [534, 19] on button "×" at bounding box center [536, 19] width 5 height 8
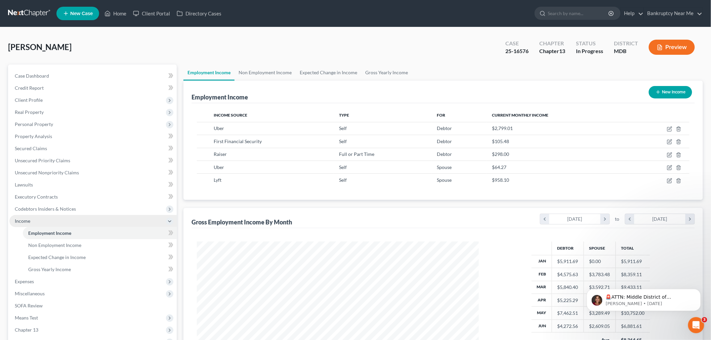
scroll to position [105, 0]
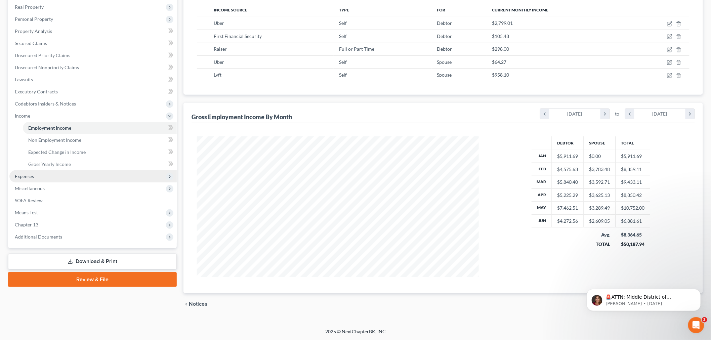
click at [46, 180] on span "Expenses" at bounding box center [92, 176] width 167 height 12
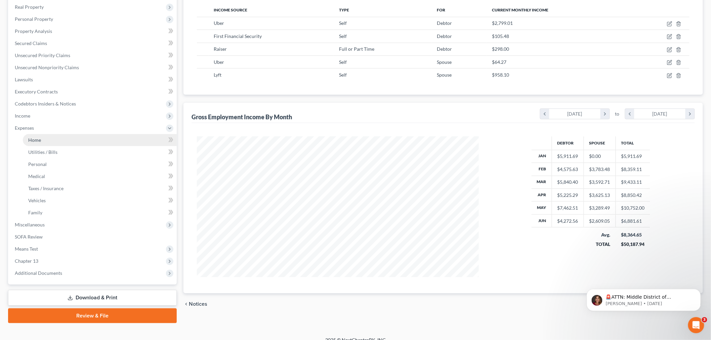
click at [61, 143] on link "Home" at bounding box center [100, 140] width 154 height 12
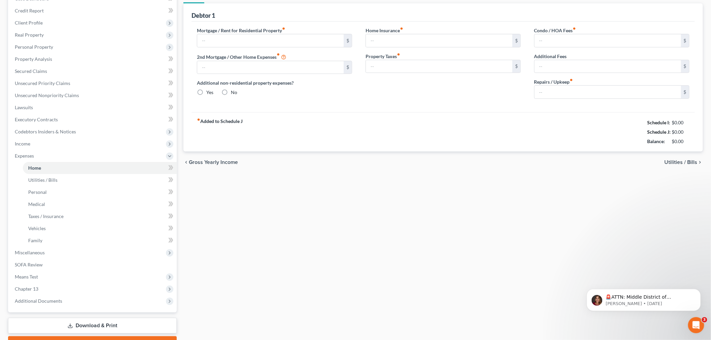
scroll to position [11, 0]
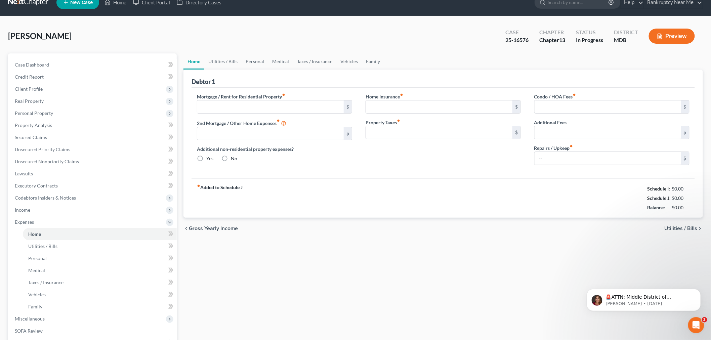
type input "3,182.82"
type input "200.00"
radio input "true"
type input "238.00"
type input "0.00"
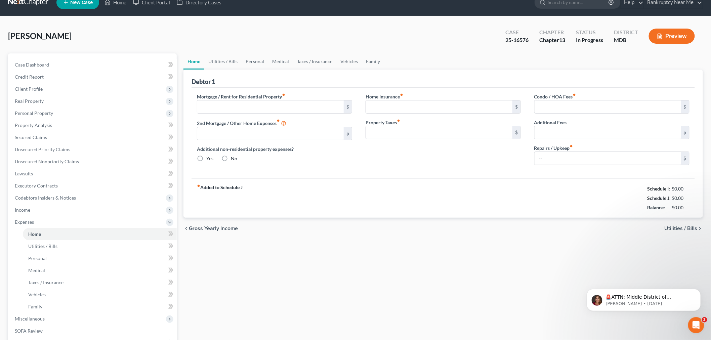
type input "65.00"
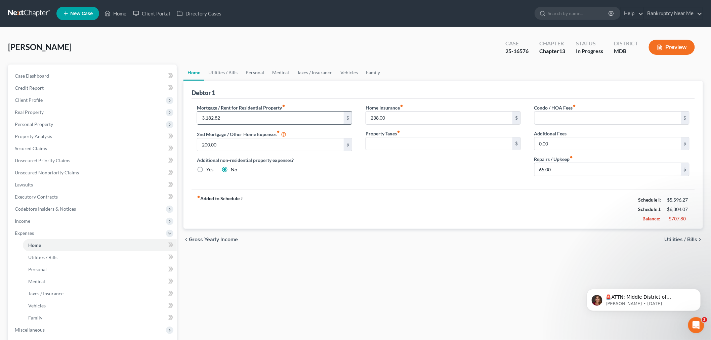
click at [251, 113] on input "3,182.82" at bounding box center [270, 118] width 147 height 13
type input "1,501"
click at [402, 138] on input "text" at bounding box center [439, 144] width 147 height 13
type input "452.09"
click at [223, 72] on link "Utilities / Bills" at bounding box center [222, 73] width 37 height 16
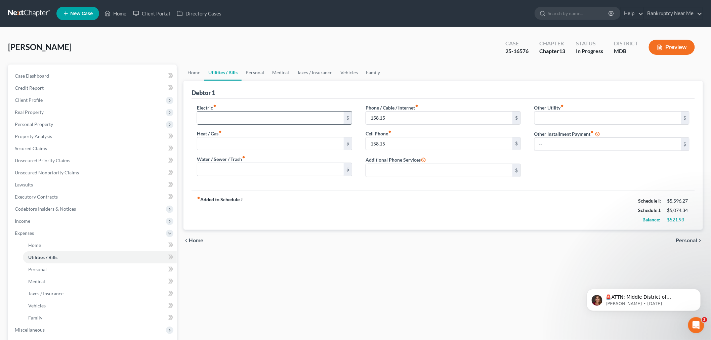
click at [236, 120] on input "text" at bounding box center [270, 118] width 147 height 13
type input "655"
click at [230, 147] on input "text" at bounding box center [270, 144] width 147 height 13
type input "14,333"
click at [252, 79] on link "Personal" at bounding box center [255, 73] width 27 height 16
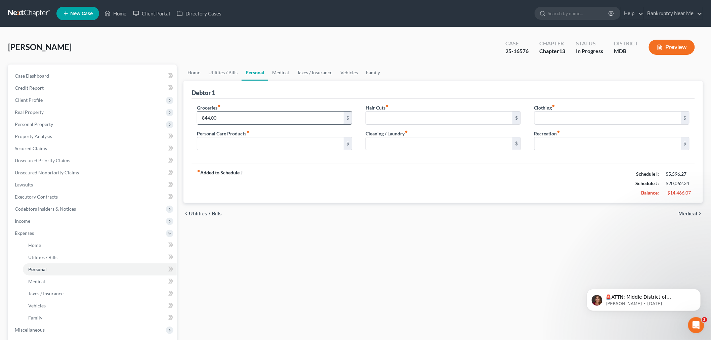
click at [216, 113] on input "844.00" at bounding box center [270, 118] width 147 height 13
type input "820"
click at [233, 69] on link "Utilities / Bills" at bounding box center [222, 73] width 37 height 16
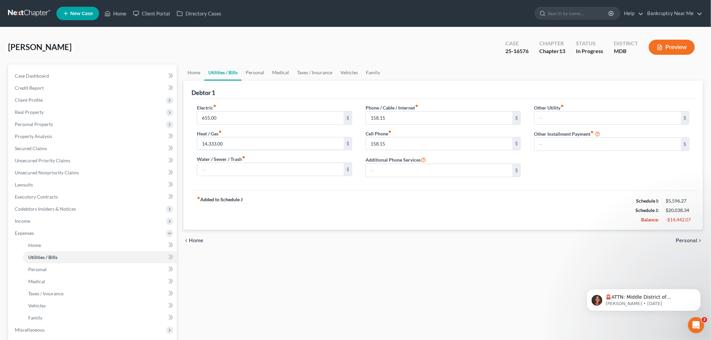
drag, startPoint x: 211, startPoint y: 142, endPoint x: 235, endPoint y: 134, distance: 24.9
click at [211, 142] on input "14,333.00" at bounding box center [270, 144] width 147 height 13
click at [48, 72] on link "Case Dashboard" at bounding box center [92, 76] width 167 height 12
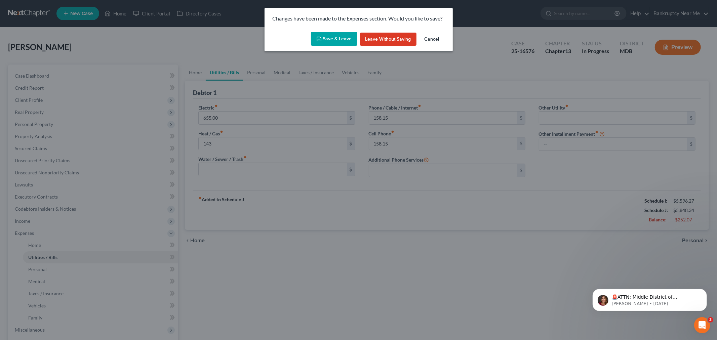
click at [337, 39] on button "Save & Leave" at bounding box center [334, 39] width 46 height 14
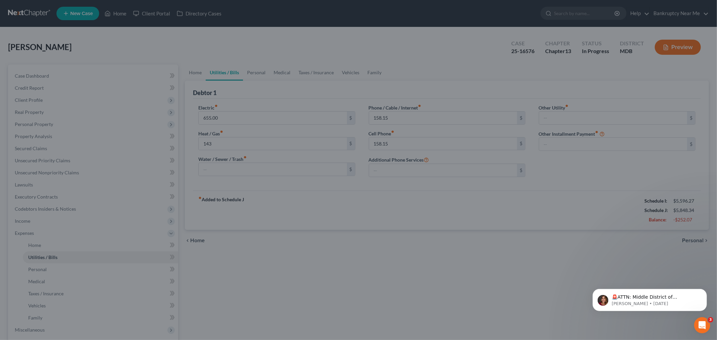
type input "143.00"
select select "6"
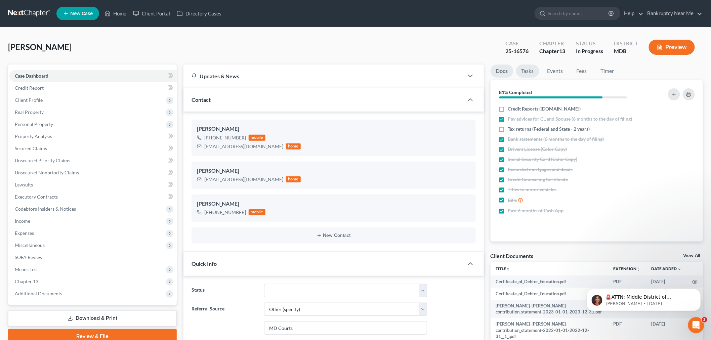
click at [528, 73] on link "Tasks" at bounding box center [527, 71] width 23 height 13
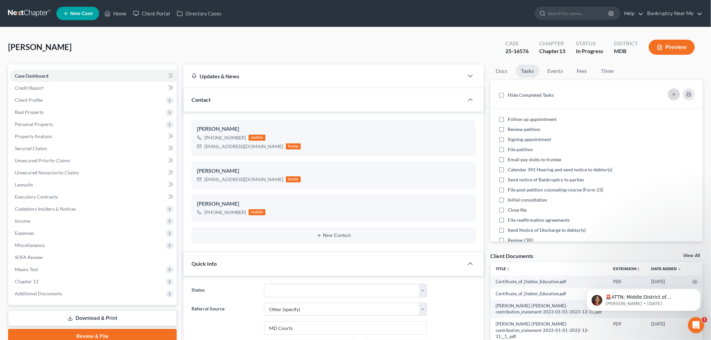
click at [674, 90] on button "button" at bounding box center [674, 94] width 12 height 12
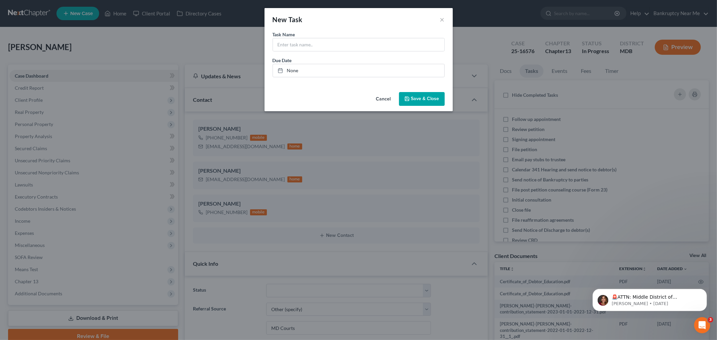
scroll to position [3327, 0]
click at [338, 49] on input "text" at bounding box center [358, 44] width 171 height 13
type input "Amend Scheudles with dec,CMI signature, plan, COS, SOFA, 2nd course with correc…"
drag, startPoint x: 433, startPoint y: 102, endPoint x: 276, endPoint y: 29, distance: 172.8
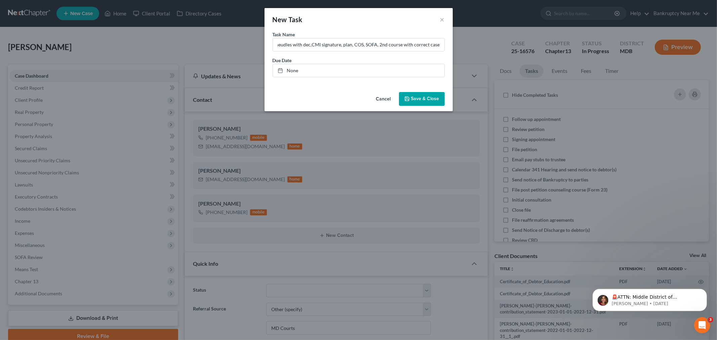
click at [433, 102] on span "Save & Close" at bounding box center [425, 99] width 28 height 6
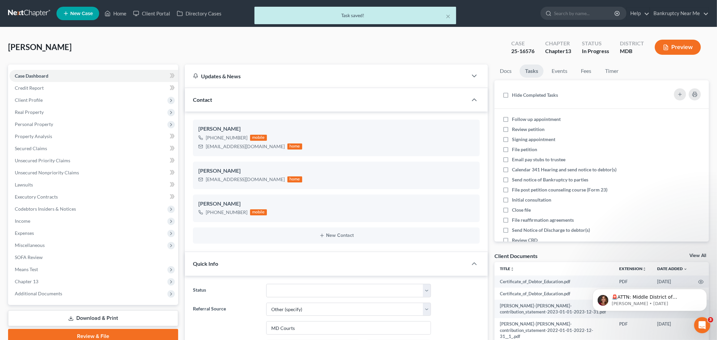
scroll to position [3333, 0]
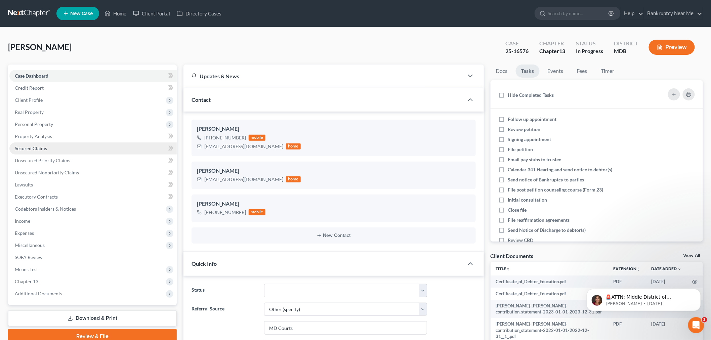
click at [26, 147] on span "Secured Claims" at bounding box center [31, 149] width 32 height 6
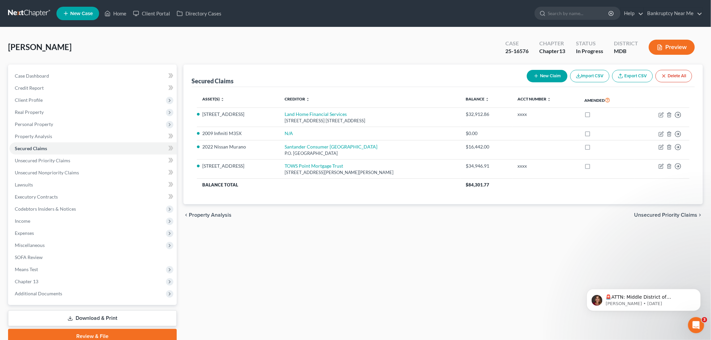
click at [640, 238] on div "Secured Claims New Claim Import CSV Export CSV Delete All Asset(s) expand_more …" at bounding box center [443, 204] width 526 height 279
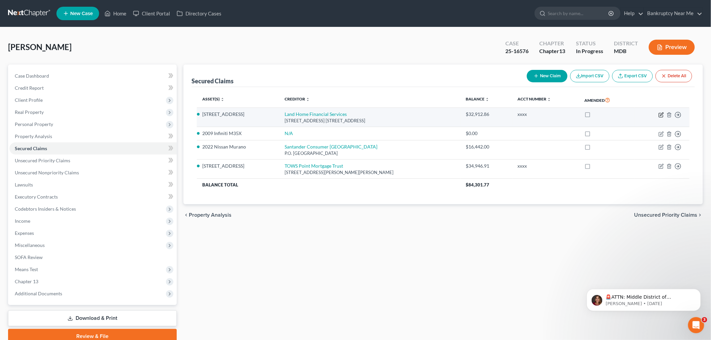
click at [661, 115] on icon "button" at bounding box center [661, 114] width 5 height 5
select select "4"
select select "0"
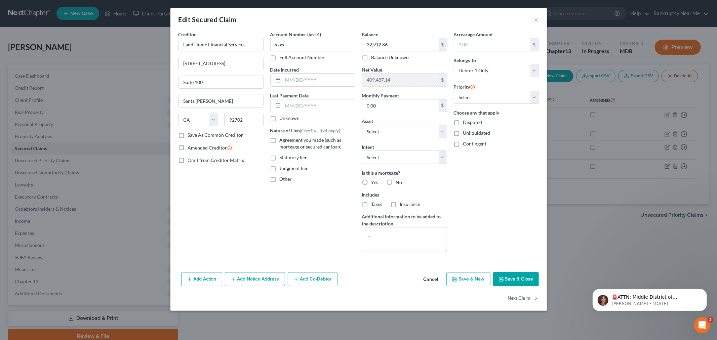
click at [257, 281] on button "Add Notice Address" at bounding box center [255, 279] width 60 height 14
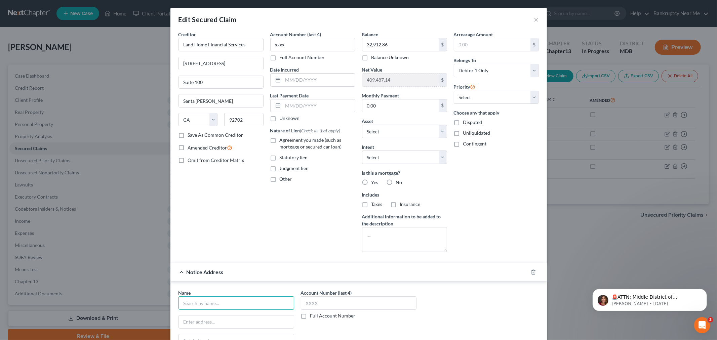
click at [208, 303] on input "text" at bounding box center [237, 303] width 116 height 13
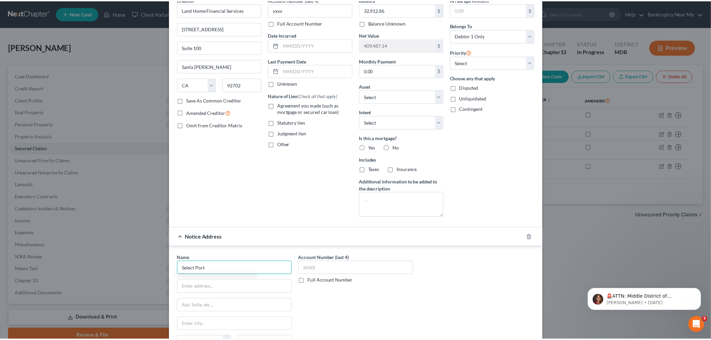
scroll to position [124, 0]
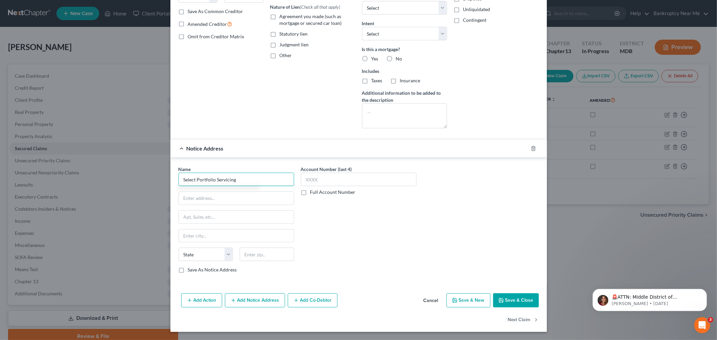
type input "Select Portfolio Servicing"
click at [257, 173] on input "Select Portfolio Servicing" at bounding box center [237, 179] width 116 height 13
click at [318, 179] on input "text" at bounding box center [359, 179] width 116 height 13
type input "xxxx"
click at [233, 198] on input "text" at bounding box center [236, 198] width 115 height 13
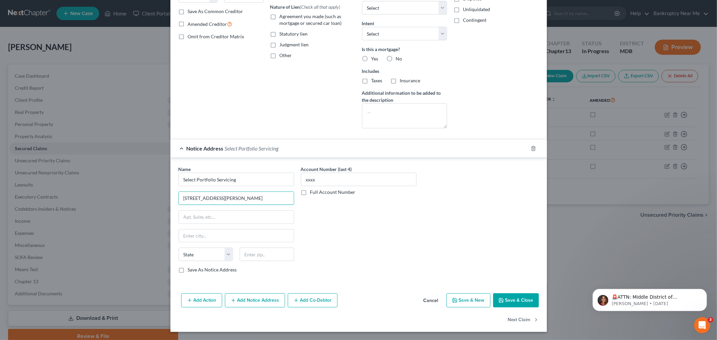
drag, startPoint x: 241, startPoint y: 197, endPoint x: 143, endPoint y: 193, distance: 98.2
click at [148, 196] on div "Edit Secured Claim × Creditor * Land Home Financial Services 3611 South Harbor …" at bounding box center [358, 170] width 717 height 340
type input "3217 S Decker Lane"
click at [257, 248] on input "text" at bounding box center [267, 254] width 54 height 13
type input "84119"
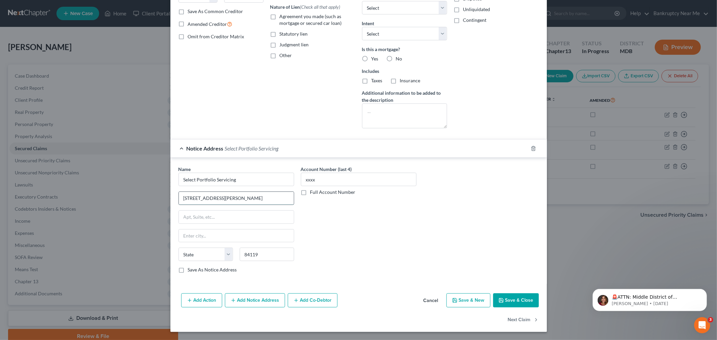
click at [266, 194] on input "3217 S Decker Lane" at bounding box center [236, 198] width 115 height 13
type input "Salt Lake City"
select select "46"
click at [519, 300] on button "Save & Close" at bounding box center [516, 301] width 46 height 14
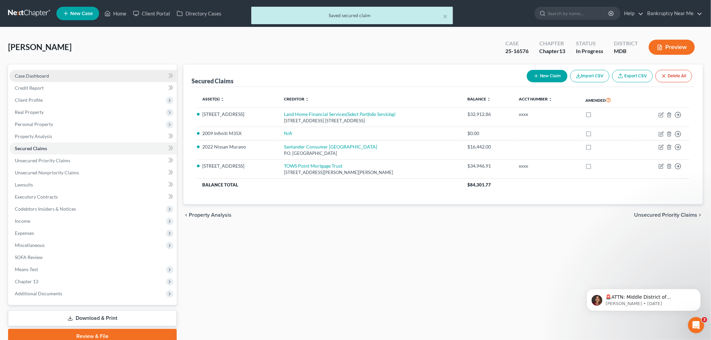
click at [56, 77] on link "Case Dashboard" at bounding box center [92, 76] width 167 height 12
select select "6"
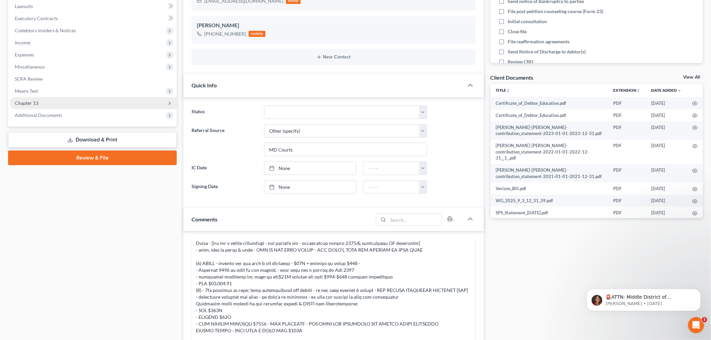
scroll to position [112, 0]
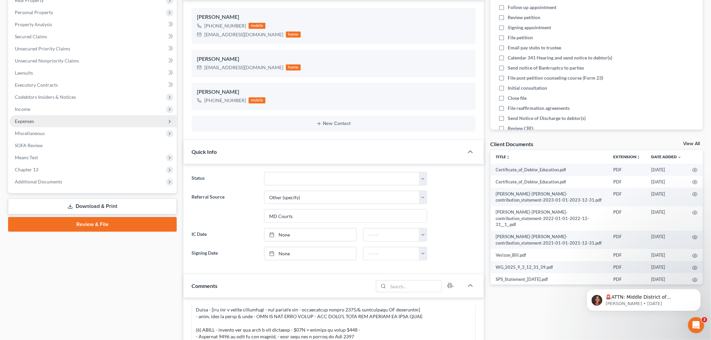
click at [43, 122] on span "Expenses" at bounding box center [92, 121] width 167 height 12
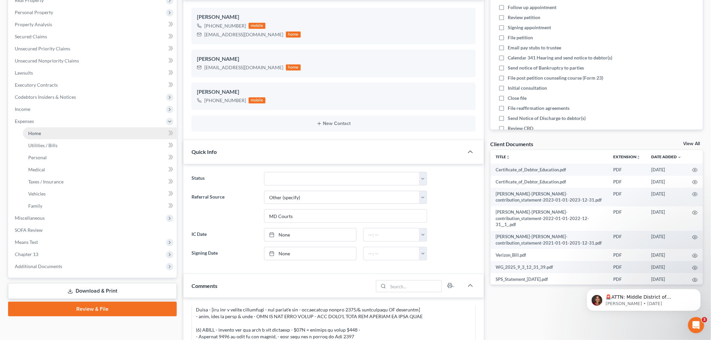
click at [48, 128] on link "Home" at bounding box center [100, 133] width 154 height 12
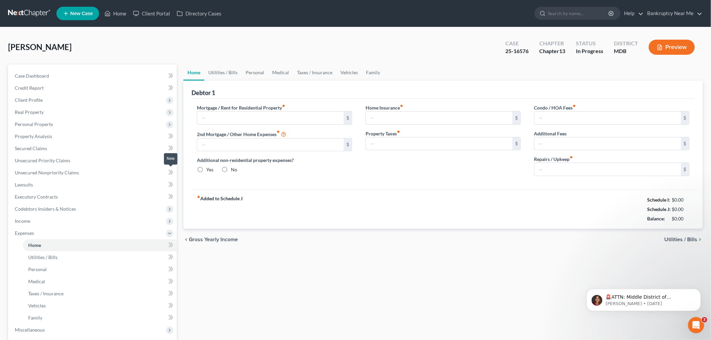
type input "1,501.00"
type input "200.00"
radio input "true"
type input "238.00"
type input "452.09"
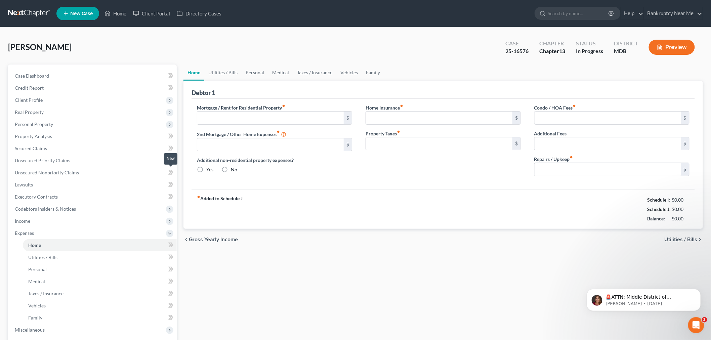
type input "0.00"
type input "65.00"
click at [236, 117] on input "1,501.00" at bounding box center [270, 118] width 147 height 13
click at [238, 117] on input "1,501.00" at bounding box center [270, 118] width 147 height 13
drag, startPoint x: 217, startPoint y: 119, endPoint x: 230, endPoint y: 118, distance: 13.5
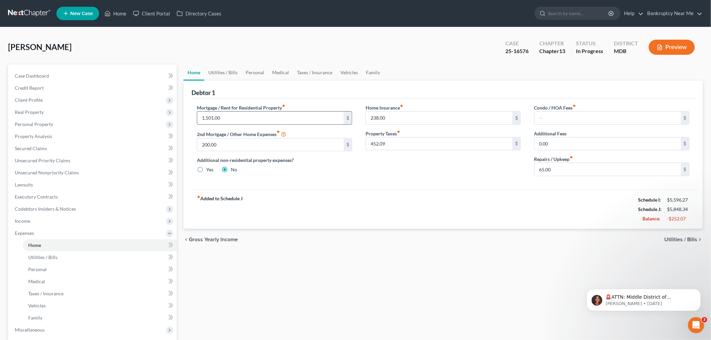
click at [230, 118] on input "1,501.00" at bounding box center [270, 118] width 147 height 13
type input "1,501.41"
click at [401, 143] on input "452.09" at bounding box center [439, 144] width 147 height 13
click at [415, 140] on input "452.09" at bounding box center [439, 144] width 147 height 13
drag, startPoint x: 420, startPoint y: 146, endPoint x: 316, endPoint y: 139, distance: 103.8
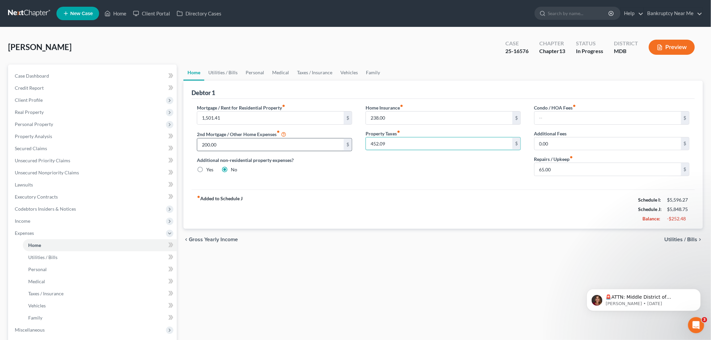
click at [316, 139] on div "Mortgage / Rent for Residential Property fiber_manual_record 1,501.41 $ 2nd Mor…" at bounding box center [443, 142] width 506 height 77
click at [438, 179] on div "Home Insurance fiber_manual_record 238.00 $ Property Taxes fiber_manual_record …" at bounding box center [443, 142] width 169 height 77
click at [42, 146] on span "Secured Claims" at bounding box center [31, 149] width 32 height 6
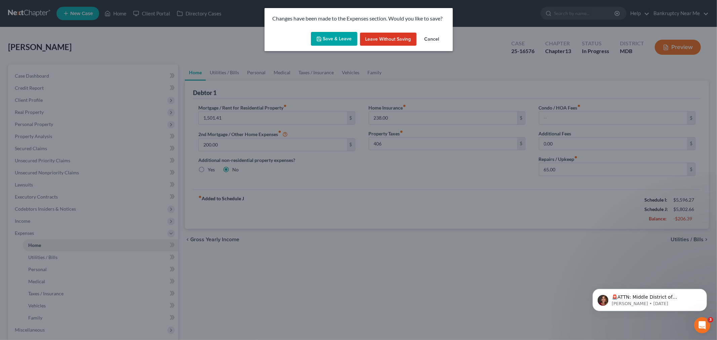
click at [344, 39] on button "Save & Leave" at bounding box center [334, 39] width 46 height 14
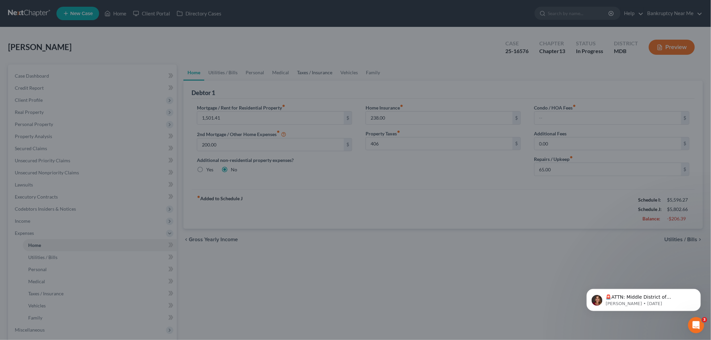
type input "406.00"
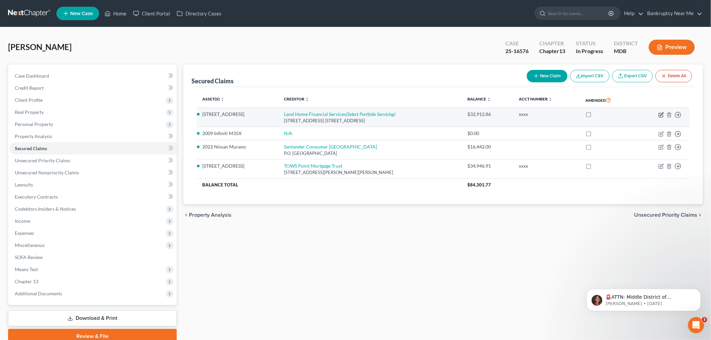
click at [662, 114] on icon "button" at bounding box center [661, 114] width 5 height 5
select select "4"
select select "0"
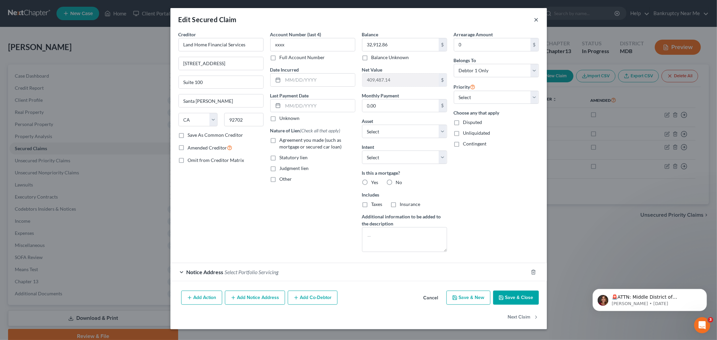
click at [537, 19] on button "×" at bounding box center [536, 19] width 5 height 8
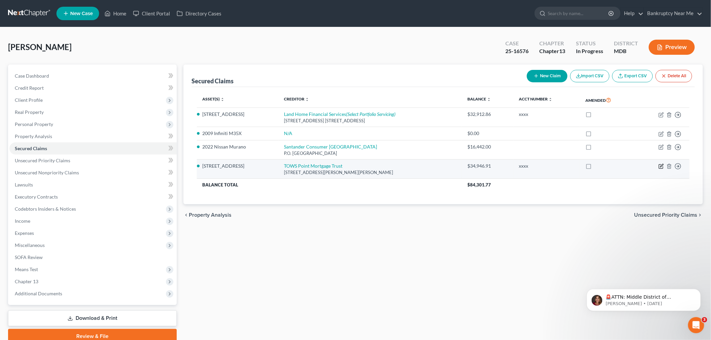
click at [659, 166] on icon "button" at bounding box center [661, 166] width 5 height 5
select select "21"
select select "8"
select select "0"
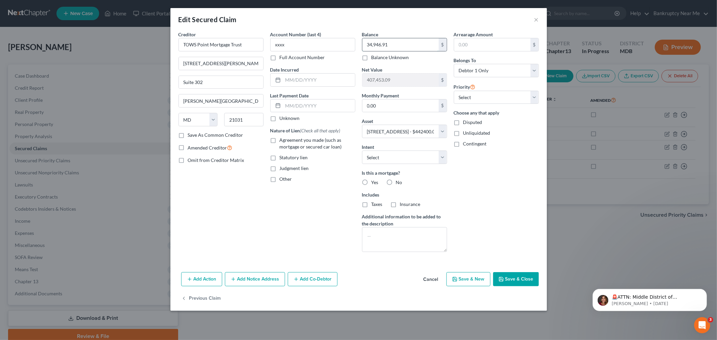
click at [389, 45] on input "34,946.91" at bounding box center [400, 44] width 76 height 13
type input "301,890.80"
click at [431, 101] on input "0.00" at bounding box center [400, 106] width 76 height 13
type input "1,501.41"
click at [515, 277] on button "Save & Close" at bounding box center [516, 279] width 46 height 14
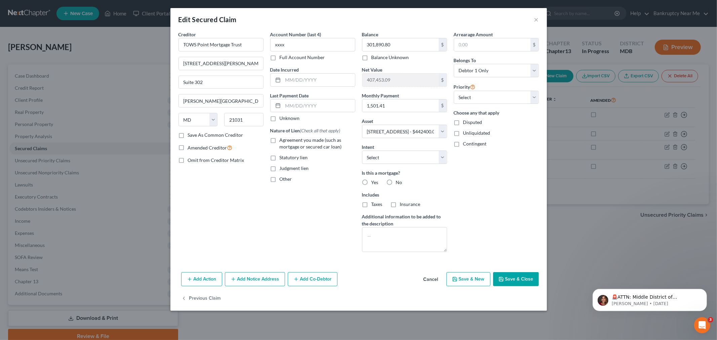
select select
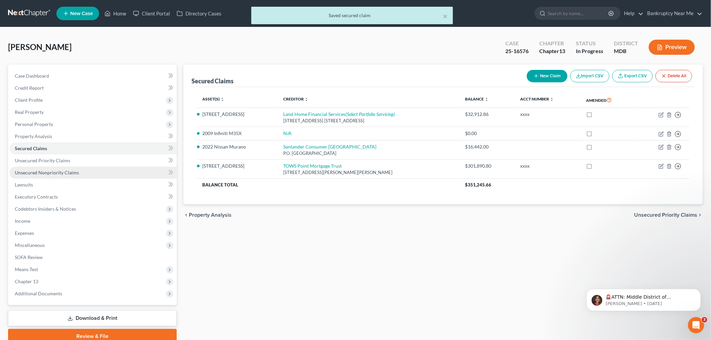
click at [76, 170] on span "Unsecured Nonpriority Claims" at bounding box center [47, 173] width 64 height 6
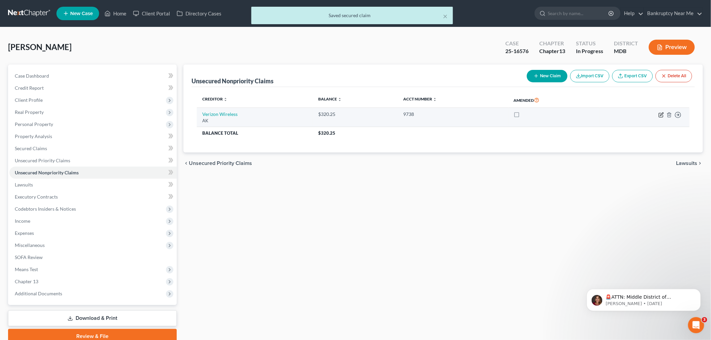
click at [660, 115] on icon "button" at bounding box center [661, 114] width 5 height 5
select select "1"
select select "2"
select select "3"
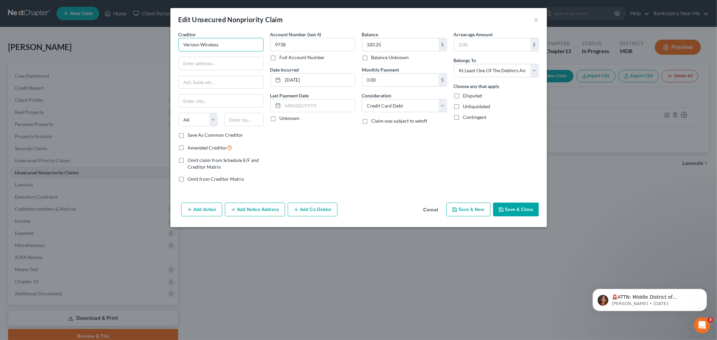
click at [227, 48] on input "Verizon Wireless" at bounding box center [221, 44] width 85 height 13
click at [537, 18] on button "×" at bounding box center [536, 19] width 5 height 8
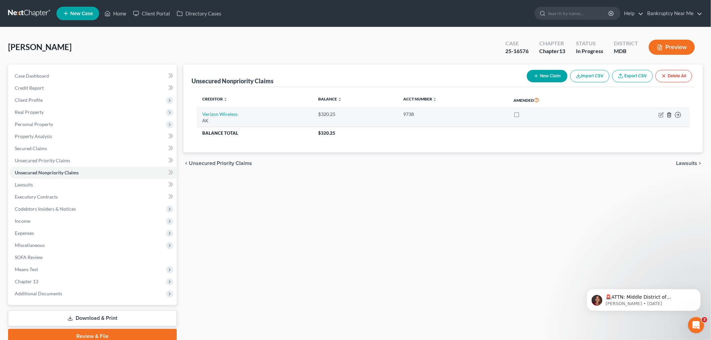
click at [670, 114] on icon "button" at bounding box center [669, 114] width 5 height 5
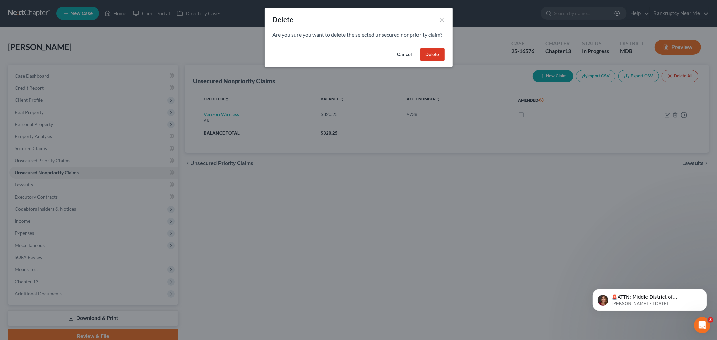
click at [431, 60] on button "Delete" at bounding box center [432, 54] width 25 height 13
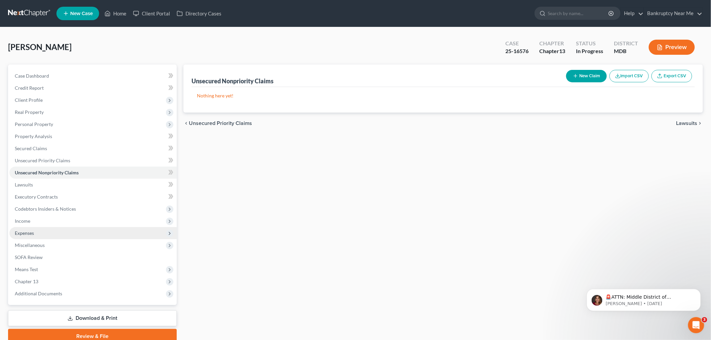
click at [39, 230] on span "Expenses" at bounding box center [92, 233] width 167 height 12
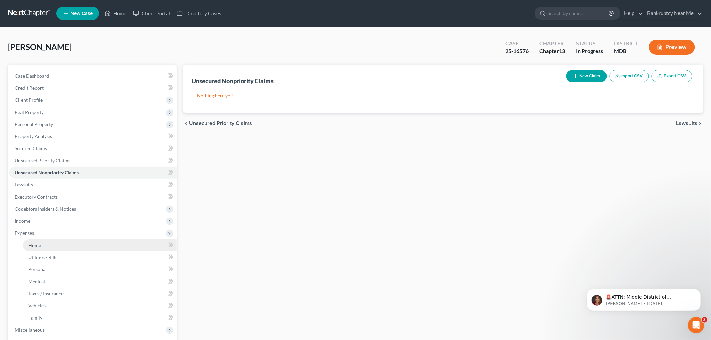
click at [42, 244] on link "Home" at bounding box center [100, 245] width 154 height 12
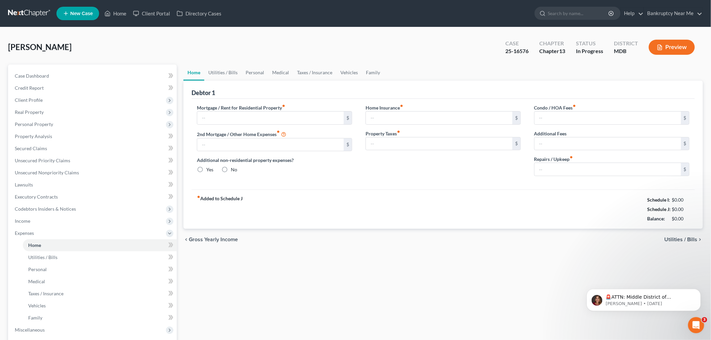
type input "1,501.41"
type input "200.00"
radio input "true"
type input "238.00"
type input "406.00"
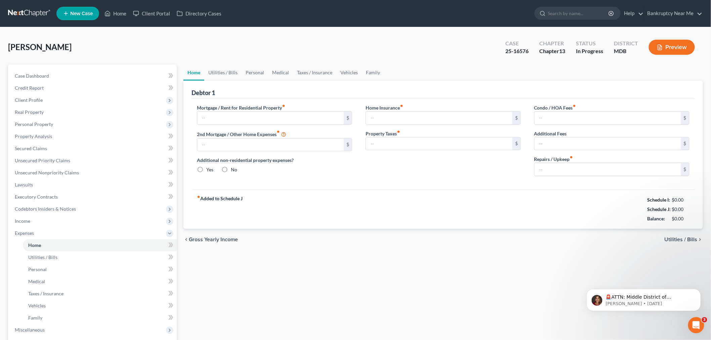
type input "0.00"
type input "65.00"
click at [222, 75] on link "Utilities / Bills" at bounding box center [222, 73] width 37 height 16
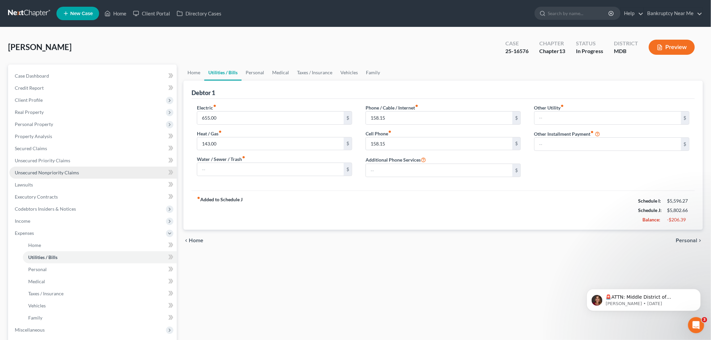
click at [102, 172] on link "Unsecured Nonpriority Claims" at bounding box center [92, 173] width 167 height 12
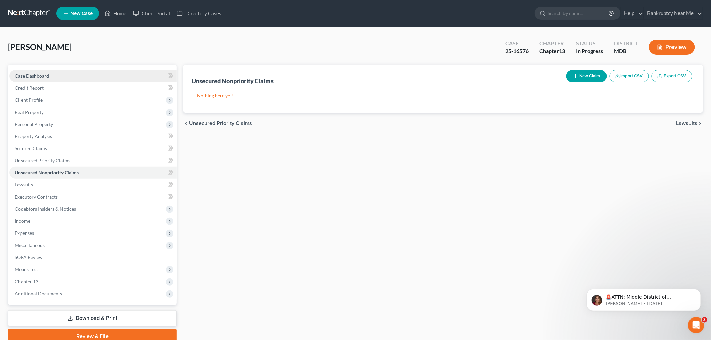
click at [96, 76] on link "Case Dashboard" at bounding box center [92, 76] width 167 height 12
select select "6"
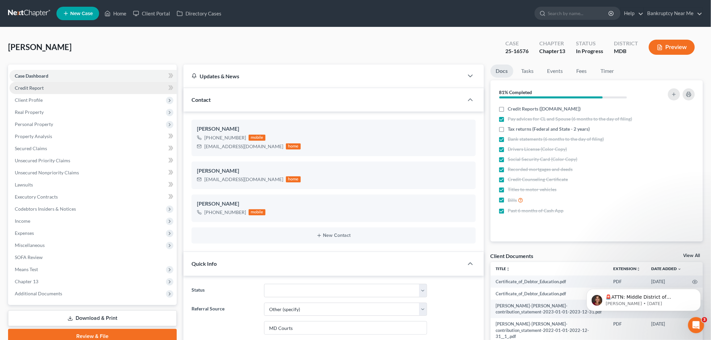
scroll to position [3333, 0]
click at [53, 87] on link "Credit Report" at bounding box center [92, 88] width 167 height 12
click at [57, 100] on span "Client Profile" at bounding box center [92, 100] width 167 height 12
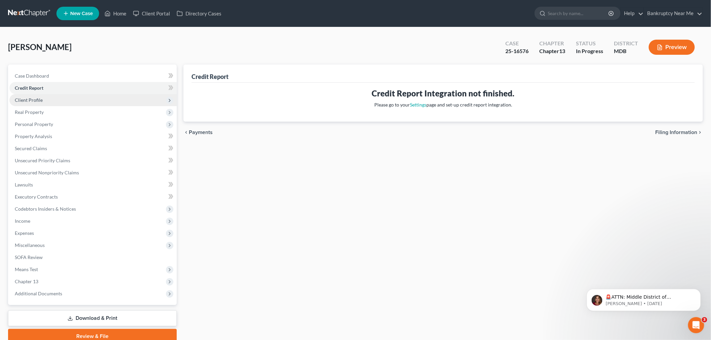
click at [52, 99] on span "Client Profile" at bounding box center [92, 100] width 167 height 12
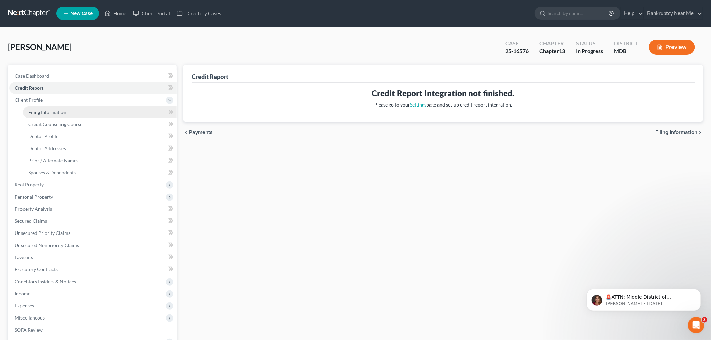
click at [47, 111] on span "Filing Information" at bounding box center [47, 112] width 38 height 6
select select "1"
select select "0"
select select "3"
select select "38"
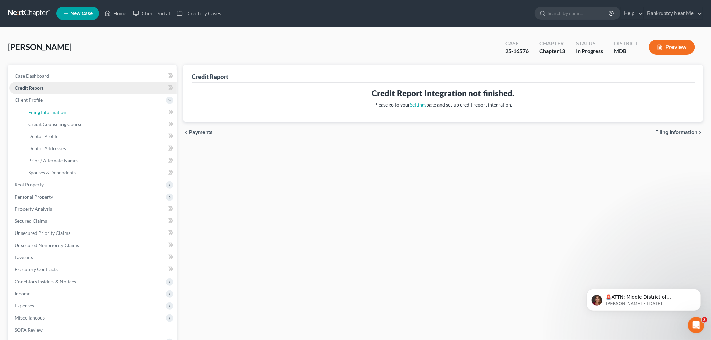
select select "0"
select select "21"
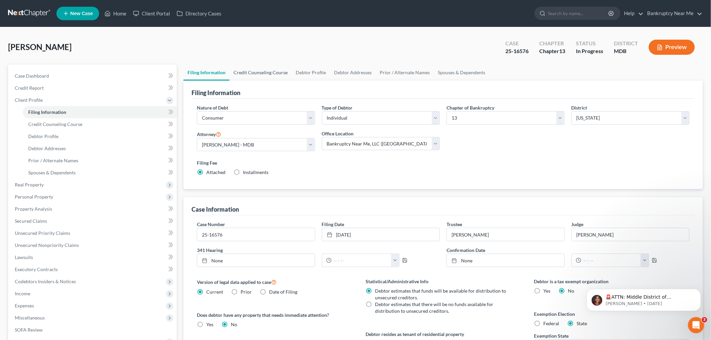
click at [263, 73] on link "Credit Counseling Course" at bounding box center [261, 73] width 62 height 16
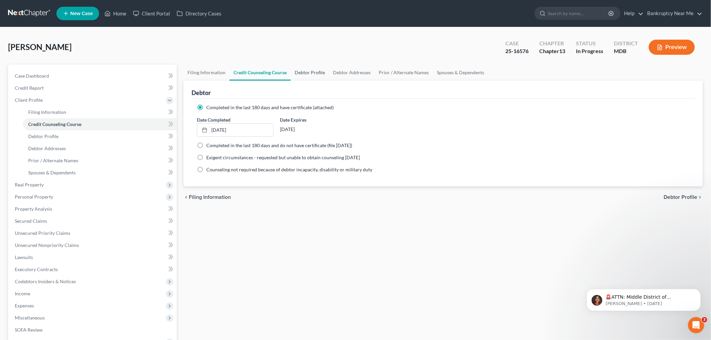
click at [304, 71] on link "Debtor Profile" at bounding box center [310, 73] width 38 height 16
select select "1"
select select "9"
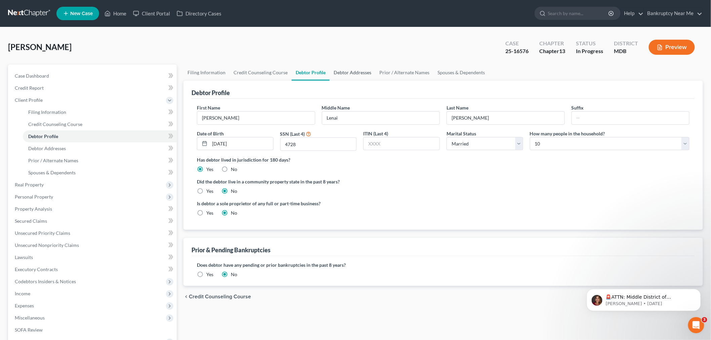
click at [348, 74] on link "Debtor Addresses" at bounding box center [353, 73] width 46 height 16
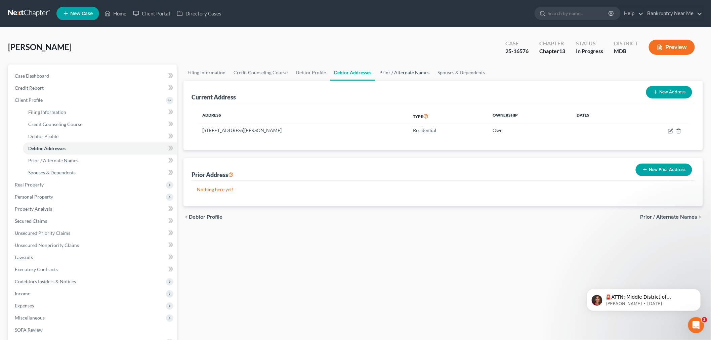
click at [386, 72] on link "Prior / Alternate Names" at bounding box center [405, 73] width 58 height 16
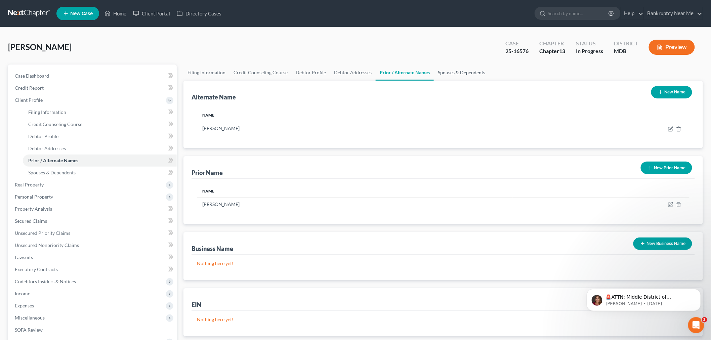
click at [458, 71] on link "Spouses & Dependents" at bounding box center [461, 73] width 55 height 16
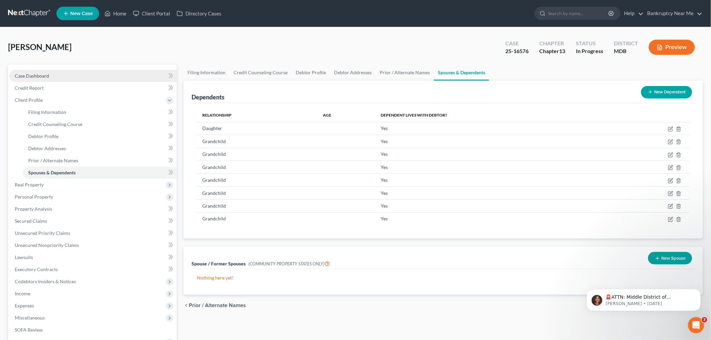
click at [79, 71] on link "Case Dashboard" at bounding box center [92, 76] width 167 height 12
select select "6"
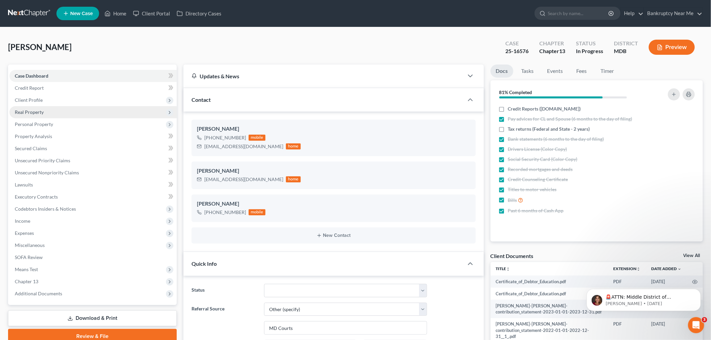
drag, startPoint x: 26, startPoint y: 96, endPoint x: 58, endPoint y: 110, distance: 35.1
click at [26, 96] on span "Client Profile" at bounding box center [92, 100] width 167 height 12
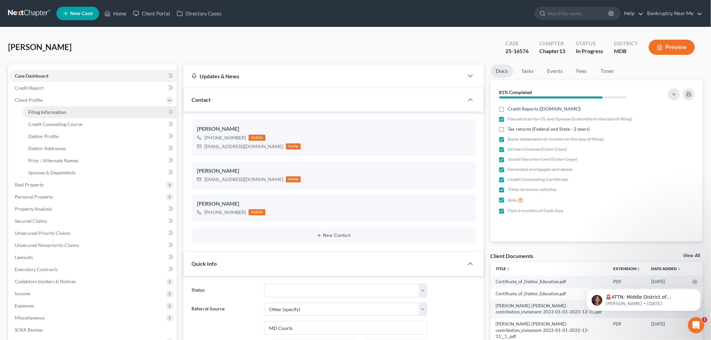
click at [56, 113] on span "Filing Information" at bounding box center [47, 112] width 38 height 6
select select "1"
select select "0"
select select "3"
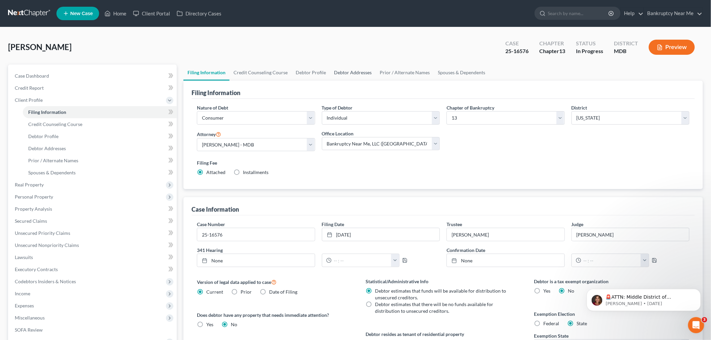
click at [360, 73] on link "Debtor Addresses" at bounding box center [353, 73] width 46 height 16
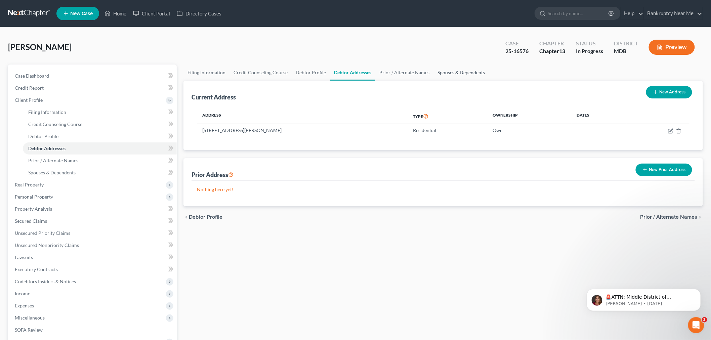
click at [469, 73] on link "Spouses & Dependents" at bounding box center [461, 73] width 55 height 16
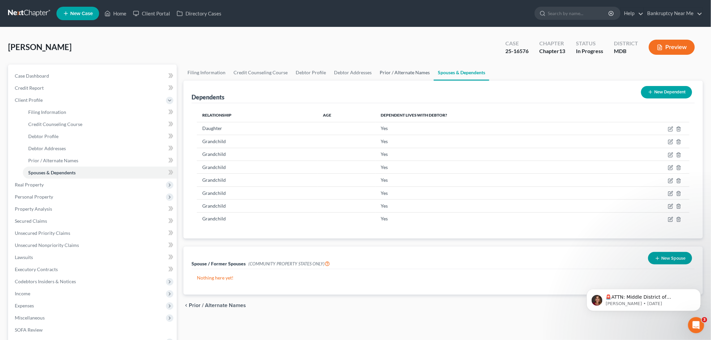
click at [414, 73] on link "Prior / Alternate Names" at bounding box center [405, 73] width 58 height 16
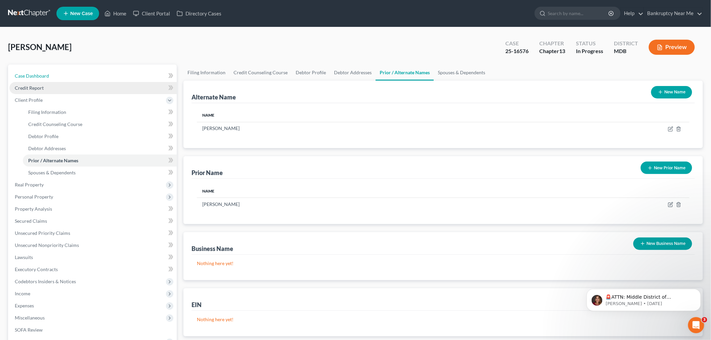
drag, startPoint x: 74, startPoint y: 75, endPoint x: 104, endPoint y: 83, distance: 30.2
click at [74, 75] on link "Case Dashboard" at bounding box center [92, 76] width 167 height 12
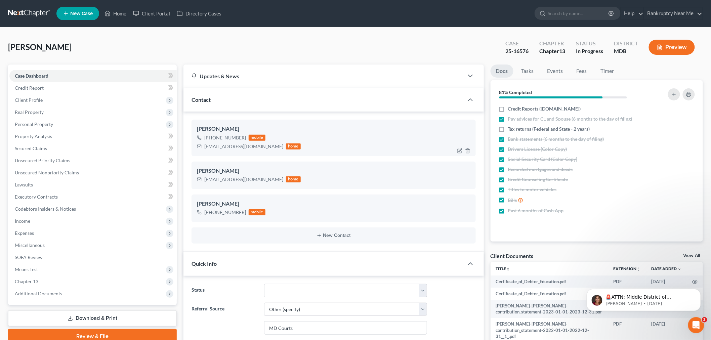
scroll to position [3333, 0]
drag, startPoint x: 254, startPoint y: 180, endPoint x: 350, endPoint y: 124, distance: 111.0
click at [193, 177] on div "Kathi Askew klenaiaskew@gmail.com home" at bounding box center [334, 176] width 284 height 28
copy div "[EMAIL_ADDRESS][DOMAIN_NAME]"
drag, startPoint x: 243, startPoint y: 136, endPoint x: 212, endPoint y: 140, distance: 31.8
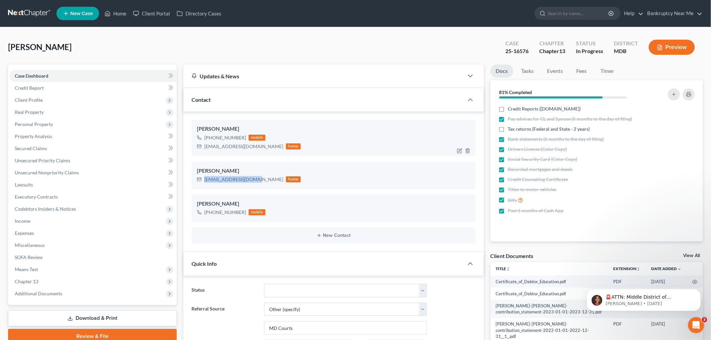
click at [212, 140] on div "+1 (240) 832-8499 mobile" at bounding box center [249, 137] width 104 height 9
copy div "240) 832-8499"
drag, startPoint x: 256, startPoint y: 180, endPoint x: 580, endPoint y: 1, distance: 369.4
click at [192, 184] on div "Kathi Askew klenaiaskew@gmail.com home" at bounding box center [334, 176] width 284 height 28
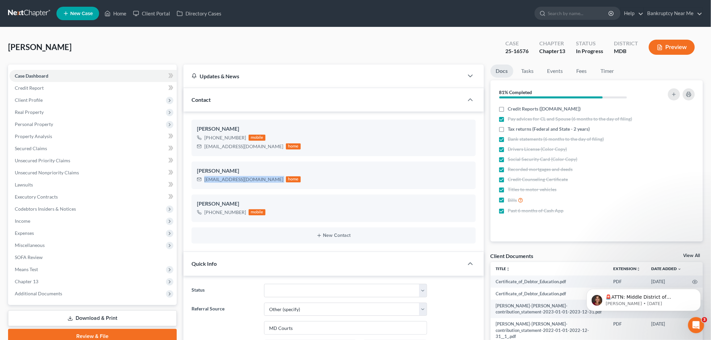
copy div "[EMAIL_ADDRESS][DOMAIN_NAME]"
click at [55, 144] on link "Secured Claims" at bounding box center [92, 149] width 167 height 12
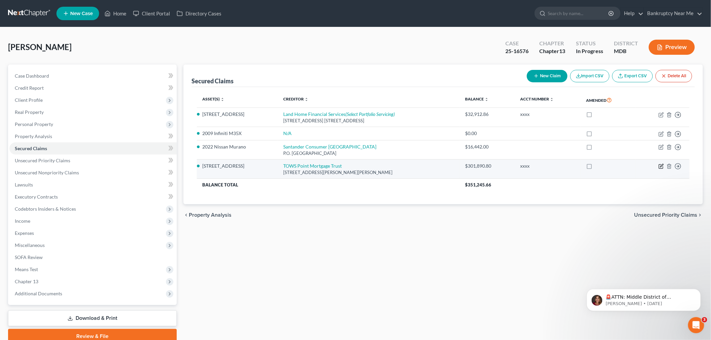
click at [663, 168] on icon "button" at bounding box center [661, 167] width 4 height 4
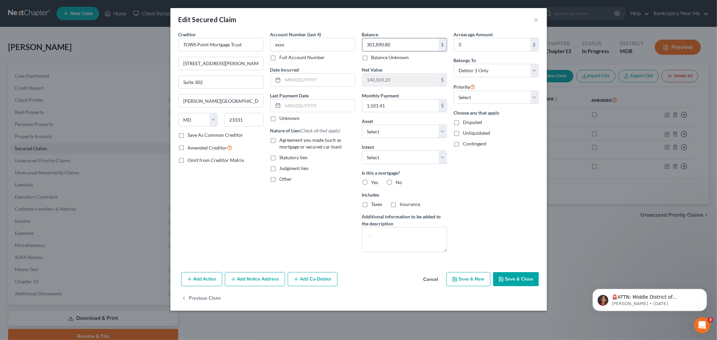
click at [422, 44] on input "301,890.80" at bounding box center [400, 44] width 76 height 13
drag, startPoint x: 329, startPoint y: 47, endPoint x: 250, endPoint y: 47, distance: 79.0
click at [252, 47] on div "Creditor * TOWS Point Mortgage Trust 11350 McCormick Road Suite 302 Hunt Valley…" at bounding box center [358, 144] width 367 height 227
click at [532, 278] on button "Save & Close" at bounding box center [516, 279] width 46 height 14
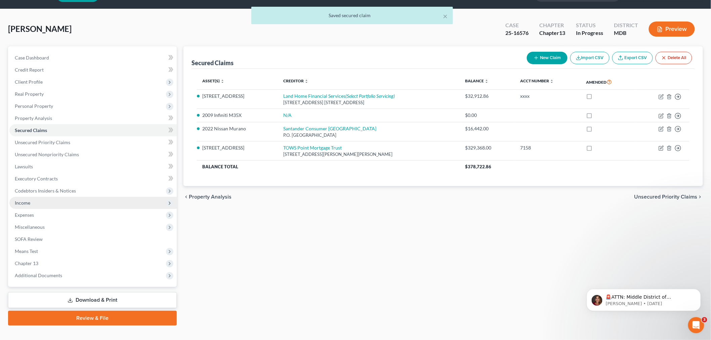
scroll to position [28, 0]
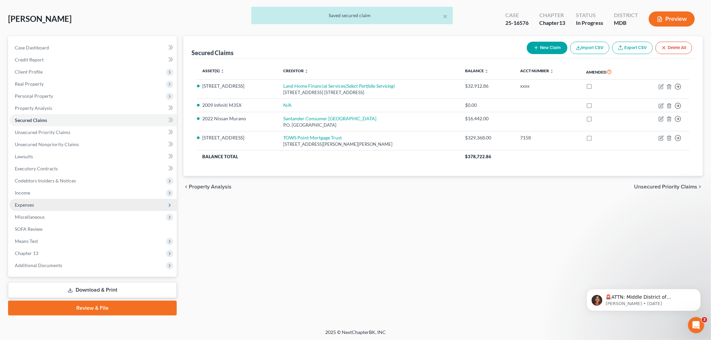
click at [51, 201] on span "Expenses" at bounding box center [92, 205] width 167 height 12
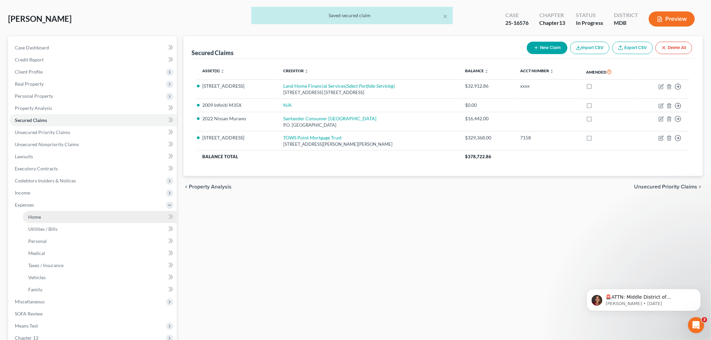
click at [48, 216] on link "Home" at bounding box center [100, 217] width 154 height 12
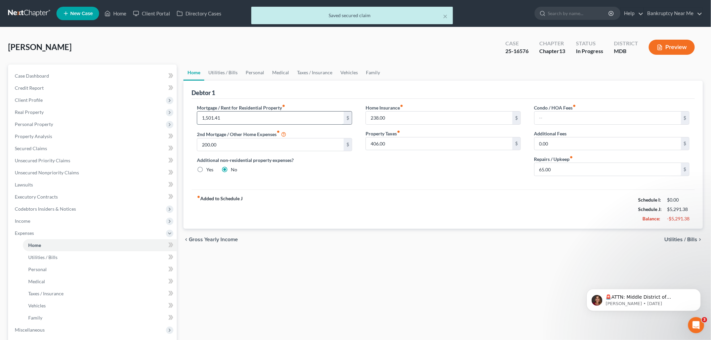
click at [243, 116] on input "1,501.41" at bounding box center [270, 118] width 147 height 13
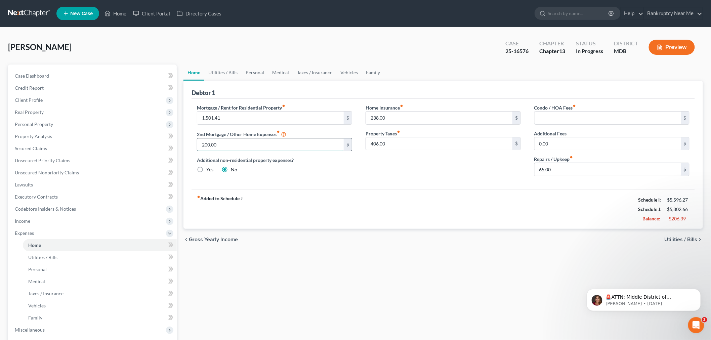
click at [260, 149] on input "200.00" at bounding box center [270, 145] width 147 height 13
click at [61, 149] on link "Secured Claims" at bounding box center [92, 149] width 167 height 12
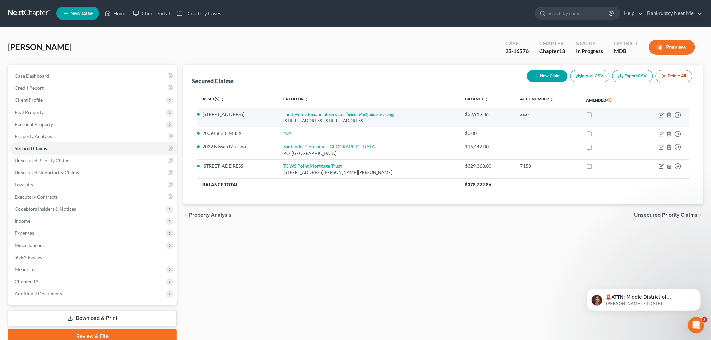
click at [659, 115] on icon "button" at bounding box center [661, 114] width 5 height 5
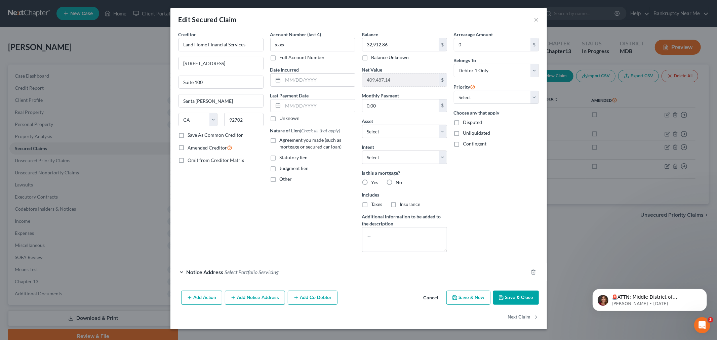
click at [264, 271] on span "Select Portfolio Servicing" at bounding box center [252, 272] width 54 height 6
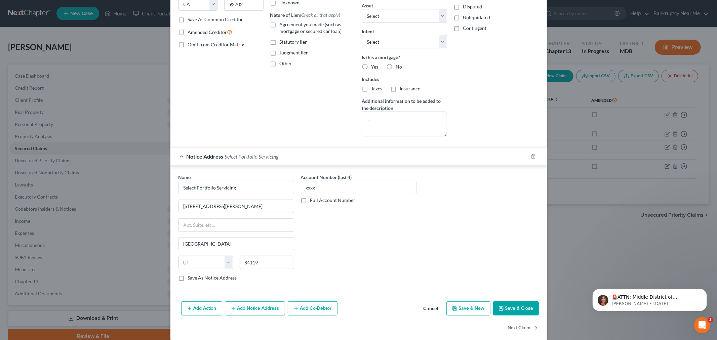
scroll to position [124, 0]
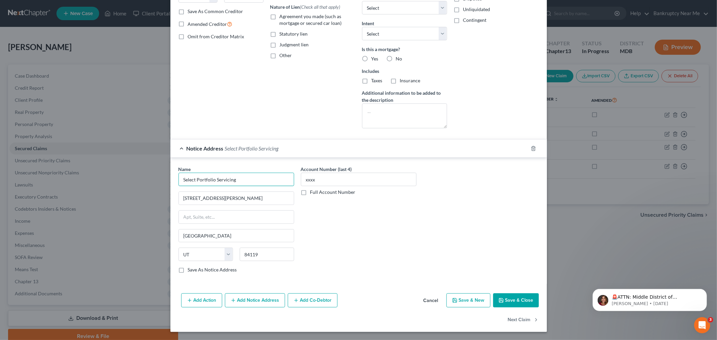
drag, startPoint x: 212, startPoint y: 182, endPoint x: 164, endPoint y: 181, distance: 48.1
click at [164, 181] on div "Edit Secured Claim × Creditor * Land Home Financial Services 3611 South Harbor …" at bounding box center [358, 170] width 717 height 340
drag, startPoint x: 308, startPoint y: 180, endPoint x: 323, endPoint y: 180, distance: 15.5
click at [323, 180] on input "xxxx" at bounding box center [359, 179] width 116 height 13
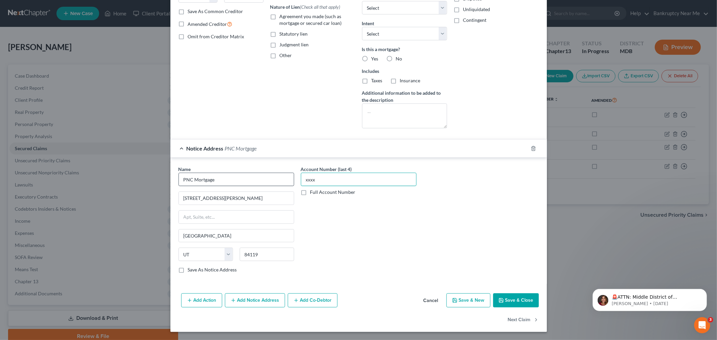
drag, startPoint x: 340, startPoint y: 177, endPoint x: 272, endPoint y: 174, distance: 67.3
click at [290, 171] on div "Name * PNC Mortgage 3217 S Decker Lane Salt Lake City State AL AK AR AZ CA CO C…" at bounding box center [358, 222] width 367 height 113
drag, startPoint x: 176, startPoint y: 199, endPoint x: 158, endPoint y: 200, distance: 17.8
click at [158, 200] on div "Edit Secured Claim × Creditor * Land Home Financial Services 3611 South Harbor …" at bounding box center [358, 170] width 717 height 340
drag, startPoint x: 266, startPoint y: 252, endPoint x: 226, endPoint y: 252, distance: 39.7
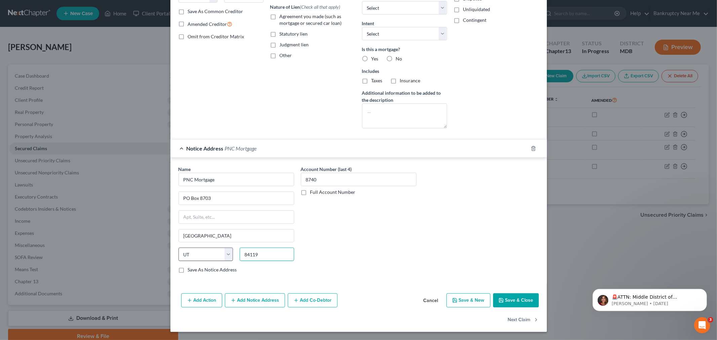
click at [226, 252] on div "State AL AK AR AZ CA CO CT DE DC FL GA GU HI ID IL IN IA KS KY LA ME MD MA MI M…" at bounding box center [236, 257] width 122 height 19
click at [285, 214] on input "text" at bounding box center [236, 217] width 115 height 13
drag, startPoint x: 461, startPoint y: 259, endPoint x: 482, endPoint y: 268, distance: 23.5
click at [461, 258] on div "Name * PNC Mortgage PO Box 8703 Dayton State AL AK AR AZ CA CO CT DE DC FL GA G…" at bounding box center [358, 222] width 367 height 113
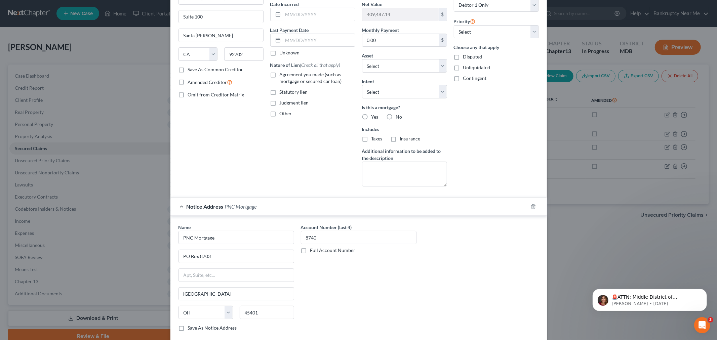
scroll to position [0, 0]
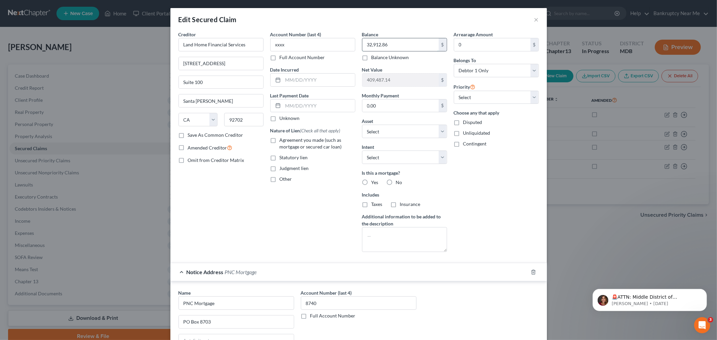
click at [362, 47] on input "32,912.86" at bounding box center [400, 44] width 76 height 13
drag, startPoint x: 385, startPoint y: 43, endPoint x: 362, endPoint y: 46, distance: 23.4
click at [362, 46] on input "32,912.86" at bounding box center [400, 44] width 76 height 13
drag, startPoint x: 305, startPoint y: 45, endPoint x: 262, endPoint y: 46, distance: 43.1
click at [262, 46] on div "Creditor * Land Home Financial Services 3611 South Harbor Blvd. Suite 100 Santa…" at bounding box center [358, 144] width 367 height 227
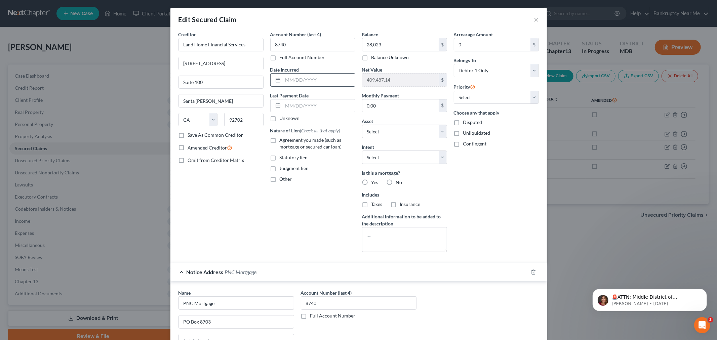
click at [303, 76] on input "text" at bounding box center [319, 80] width 72 height 13
drag, startPoint x: 492, startPoint y: 96, endPoint x: 490, endPoint y: 103, distance: 7.1
click at [492, 96] on select "Select 1st 2nd 3rd 4th 5th 6th 7th 8th 9th 10th 11th 12th 13th 14th 15th 16th 1…" at bounding box center [496, 97] width 85 height 13
click at [454, 91] on select "Select 1st 2nd 3rd 4th 5th 6th 7th 8th 9th 10th 11th 12th 13th 14th 15th 16th 1…" at bounding box center [496, 97] width 85 height 13
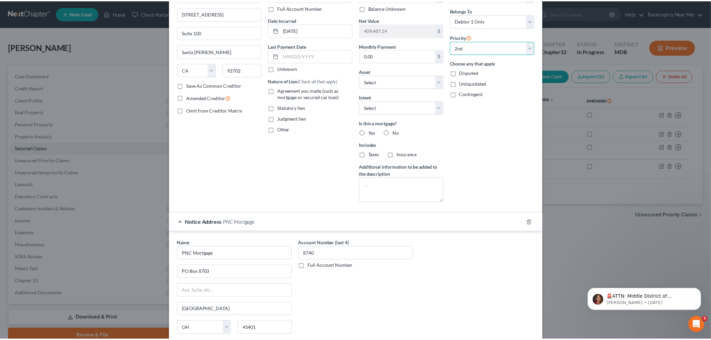
scroll to position [124, 0]
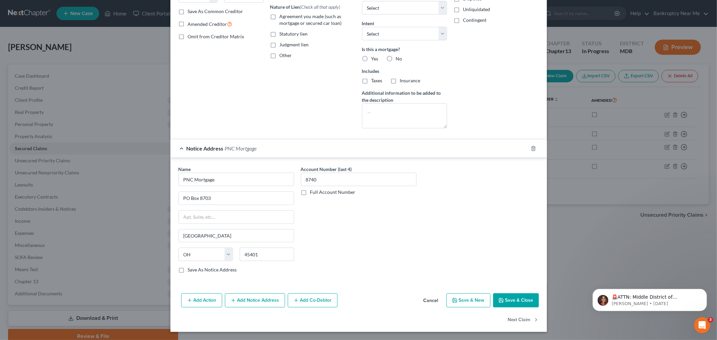
click at [508, 303] on button "Save & Close" at bounding box center [516, 301] width 46 height 14
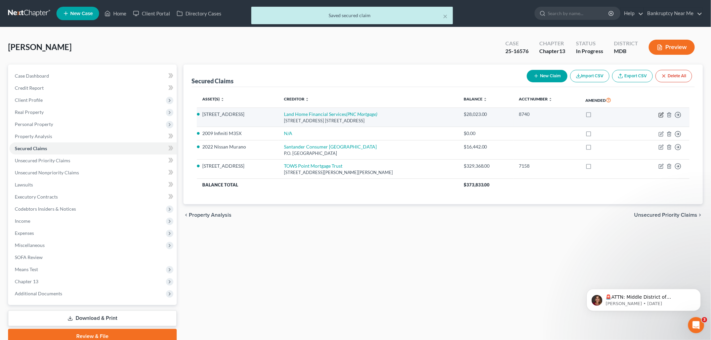
click at [661, 116] on icon "button" at bounding box center [661, 114] width 5 height 5
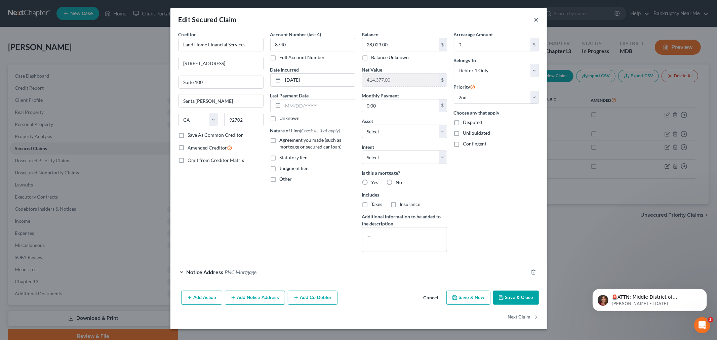
click at [537, 19] on button "×" at bounding box center [536, 19] width 5 height 8
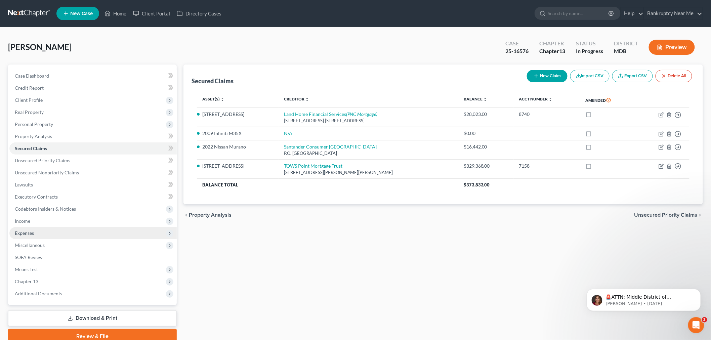
click at [72, 227] on span "Expenses" at bounding box center [92, 233] width 167 height 12
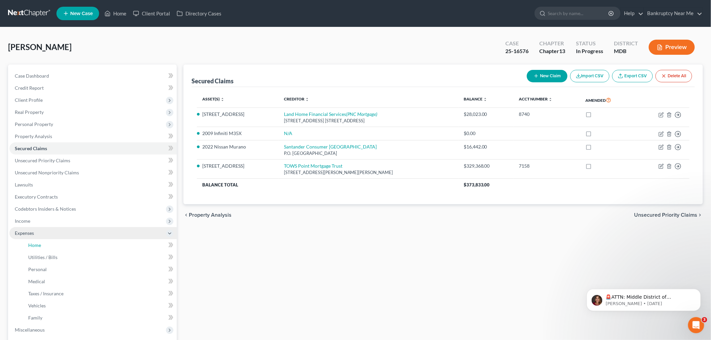
drag, startPoint x: 52, startPoint y: 242, endPoint x: 55, endPoint y: 236, distance: 7.4
click at [51, 242] on link "Home" at bounding box center [100, 245] width 154 height 12
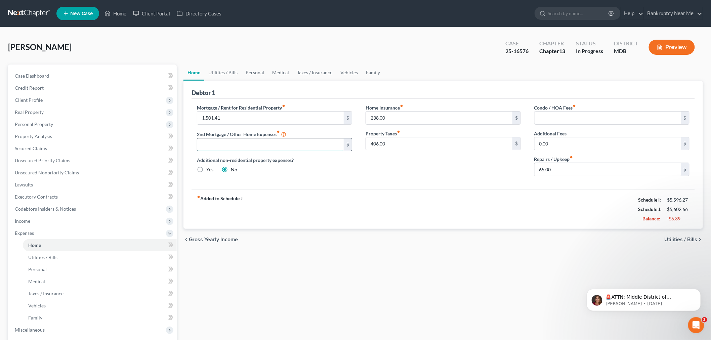
click at [247, 145] on input "text" at bounding box center [270, 145] width 147 height 13
click at [220, 71] on link "Utilities / Bills" at bounding box center [222, 73] width 37 height 16
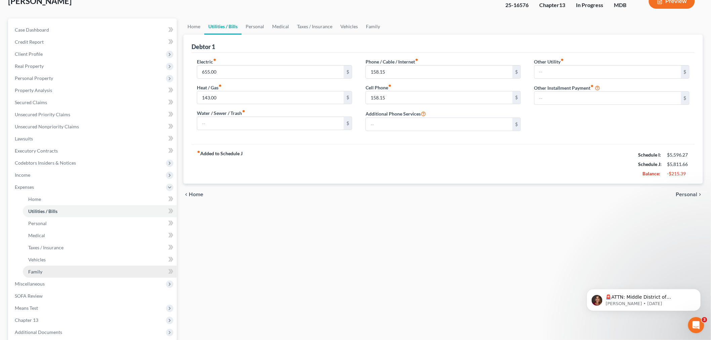
scroll to position [112, 0]
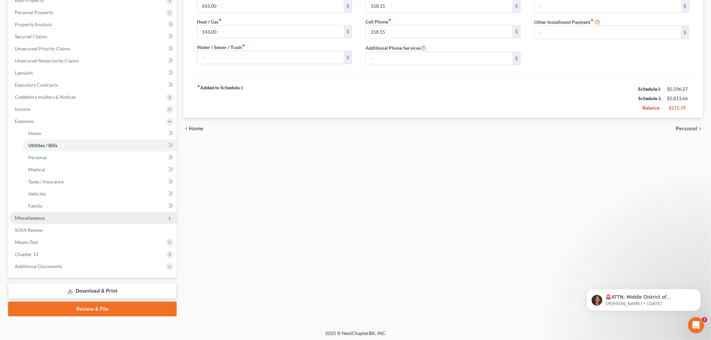
click at [41, 218] on span "Miscellaneous" at bounding box center [30, 218] width 30 height 6
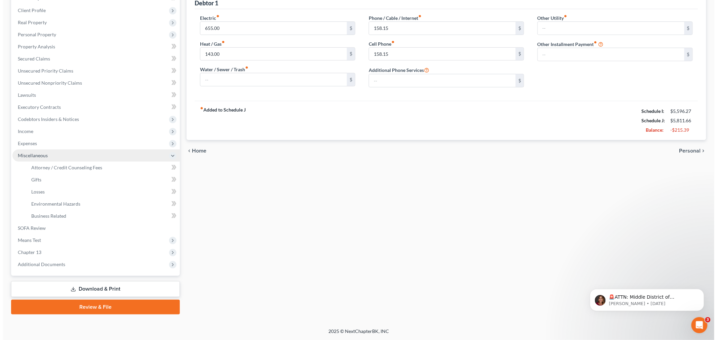
scroll to position [89, 0]
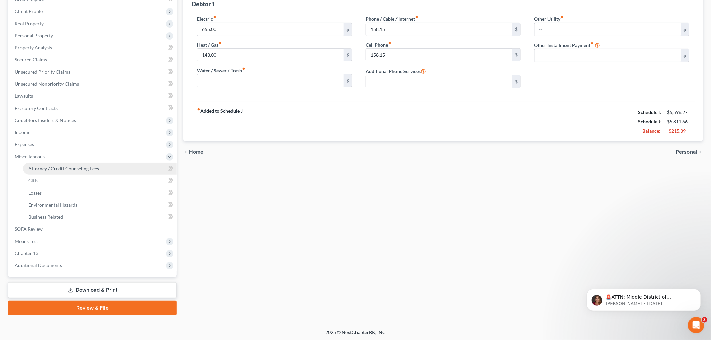
click at [77, 166] on span "Attorney / Credit Counseling Fees" at bounding box center [63, 169] width 71 height 6
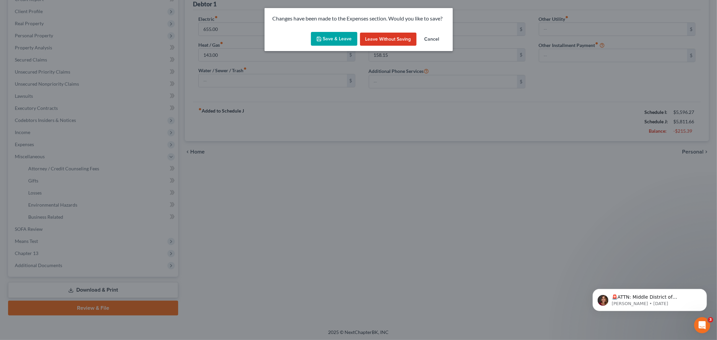
click at [327, 42] on button "Save & Leave" at bounding box center [334, 39] width 46 height 14
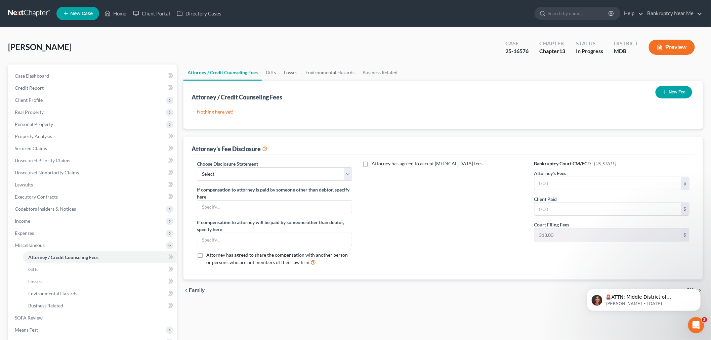
click at [674, 93] on button "New Fee" at bounding box center [674, 92] width 37 height 12
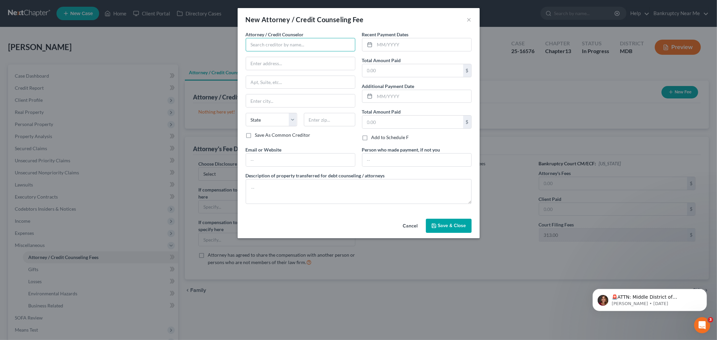
click at [289, 50] on input "text" at bounding box center [301, 44] width 110 height 13
click at [296, 49] on input "text" at bounding box center [301, 44] width 110 height 13
click at [298, 48] on input "Bankruptcy Near Me" at bounding box center [301, 44] width 110 height 13
click at [309, 55] on div "Bankruptcy Near Me, LLC" at bounding box center [286, 56] width 70 height 7
click at [409, 46] on input "text" at bounding box center [423, 44] width 96 height 13
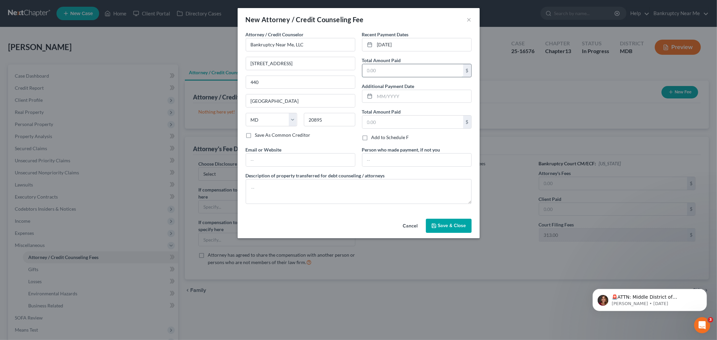
click at [394, 69] on input "text" at bounding box center [412, 70] width 101 height 13
click at [430, 235] on div "Cancel Save & Close" at bounding box center [359, 227] width 242 height 22
click at [438, 221] on button "Save & Close" at bounding box center [449, 226] width 46 height 14
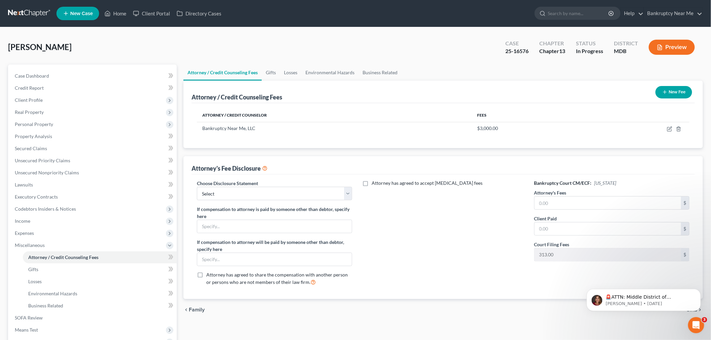
click at [593, 185] on h6 "Bankruptcy Court CM/ECF: Maryland" at bounding box center [612, 183] width 155 height 7
click at [586, 203] on input "text" at bounding box center [608, 203] width 147 height 13
click at [115, 71] on link "Case Dashboard" at bounding box center [92, 76] width 167 height 12
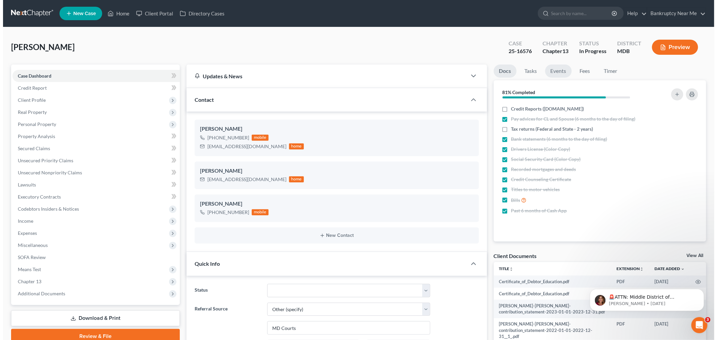
scroll to position [3333, 0]
click at [559, 73] on link "Events" at bounding box center [555, 71] width 27 height 13
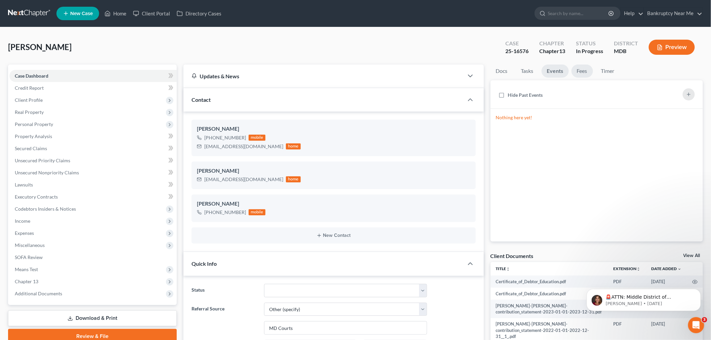
click at [584, 73] on link "Fees" at bounding box center [583, 71] width 22 height 13
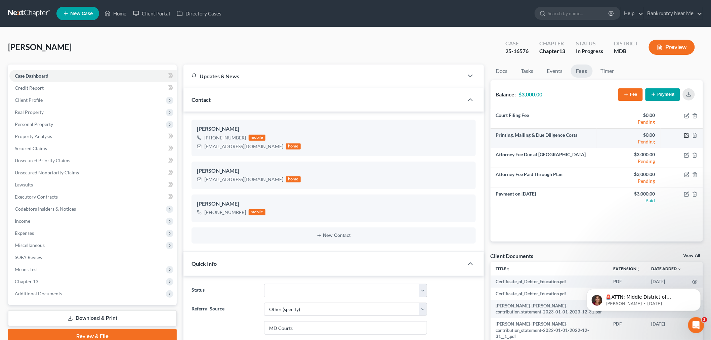
click at [688, 134] on icon "button" at bounding box center [686, 135] width 5 height 5
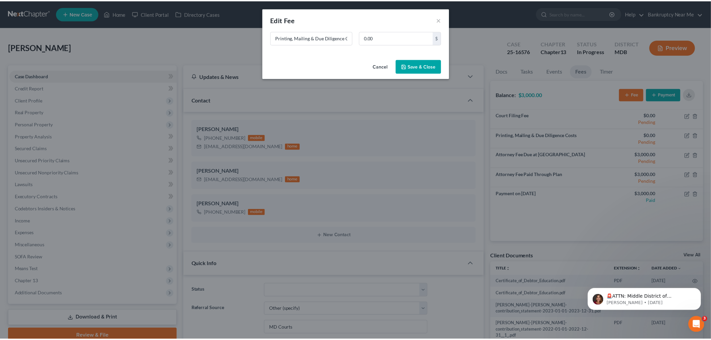
scroll to position [3327, 0]
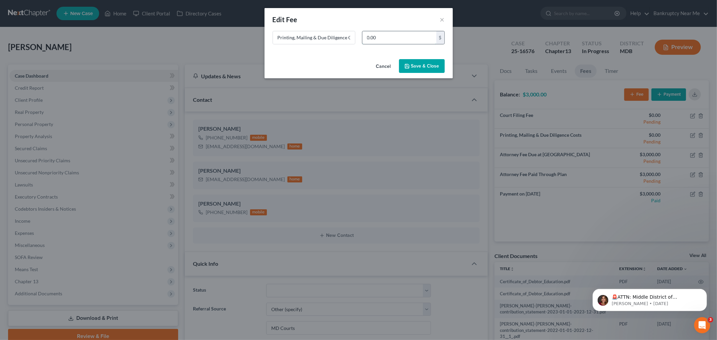
click at [395, 39] on input "0.00" at bounding box center [399, 37] width 74 height 13
click at [415, 61] on button "Save & Close" at bounding box center [422, 66] width 46 height 14
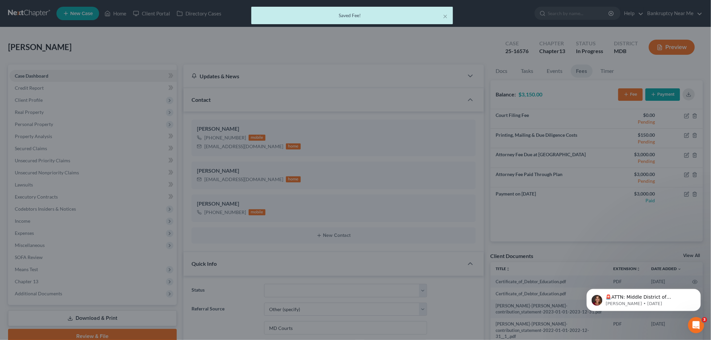
scroll to position [3333, 0]
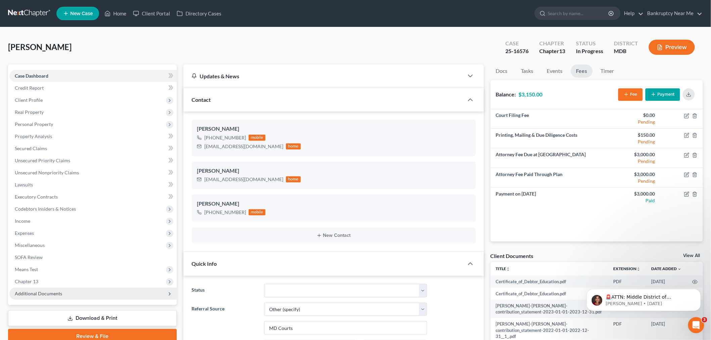
drag, startPoint x: 56, startPoint y: 282, endPoint x: 91, endPoint y: 287, distance: 36.0
click at [56, 282] on span "Chapter 13" at bounding box center [92, 282] width 167 height 12
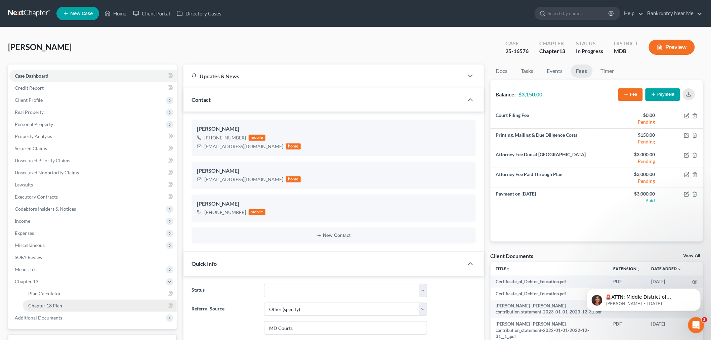
drag, startPoint x: 66, startPoint y: 304, endPoint x: 421, endPoint y: 180, distance: 376.4
click at [65, 304] on link "Chapter 13 Plan" at bounding box center [100, 306] width 154 height 12
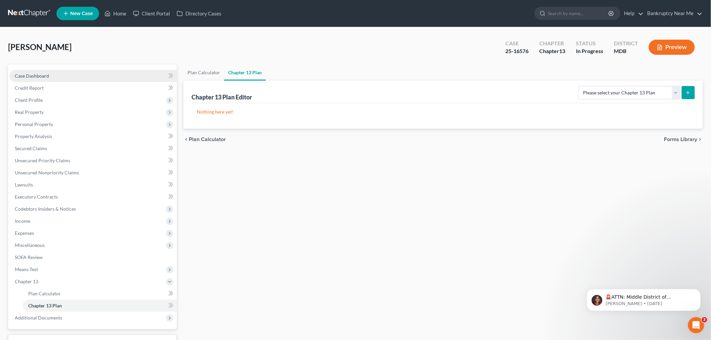
click at [69, 77] on link "Case Dashboard" at bounding box center [92, 76] width 167 height 12
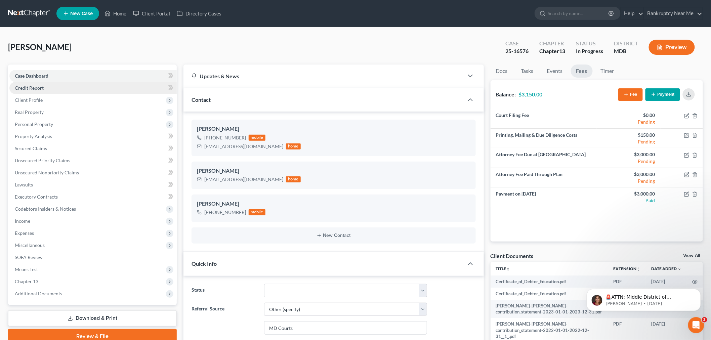
scroll to position [3333, 0]
click at [73, 92] on link "Credit Report" at bounding box center [92, 88] width 167 height 12
click at [62, 102] on span "Client Profile" at bounding box center [92, 100] width 167 height 12
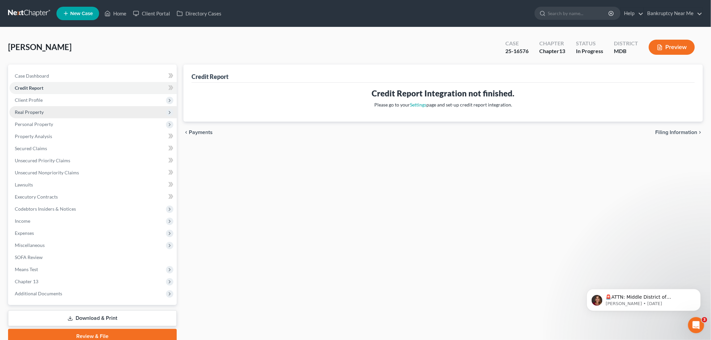
click at [67, 110] on span "Real Property" at bounding box center [92, 112] width 167 height 12
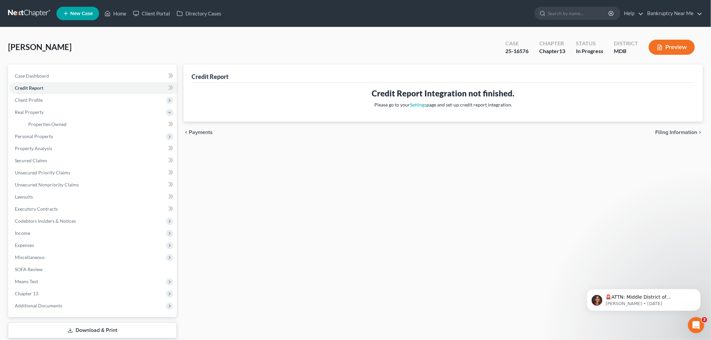
drag, startPoint x: 26, startPoint y: 35, endPoint x: 31, endPoint y: 45, distance: 11.0
click at [26, 35] on div "Askew, Kathi Upgraded Case 25-16576 Chapter Chapter 13 Status In Progress Distr…" at bounding box center [355, 49] width 695 height 29
click at [43, 73] on span "Case Dashboard" at bounding box center [32, 76] width 34 height 6
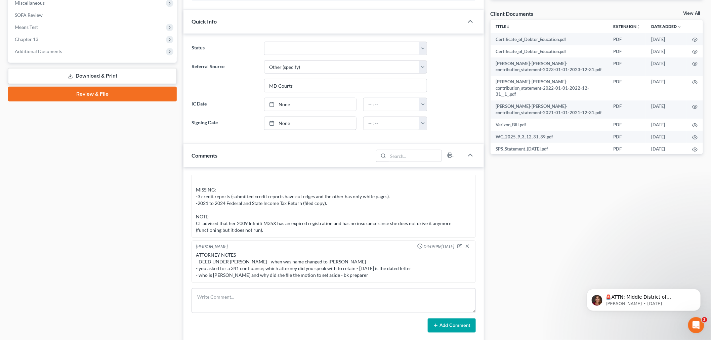
scroll to position [299, 0]
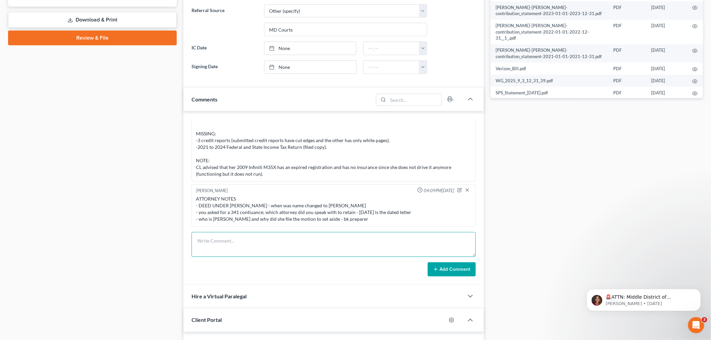
click at [254, 237] on textarea at bounding box center [334, 244] width 284 height 25
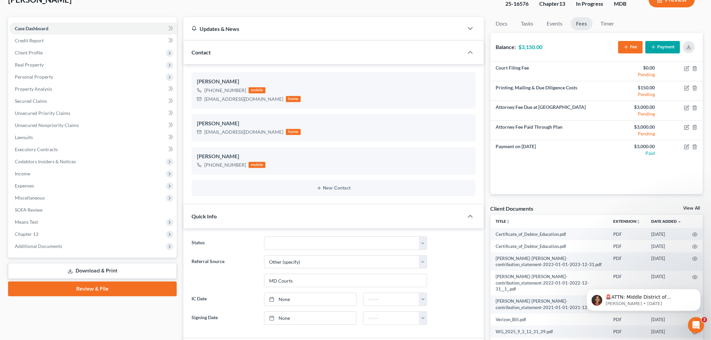
scroll to position [224, 0]
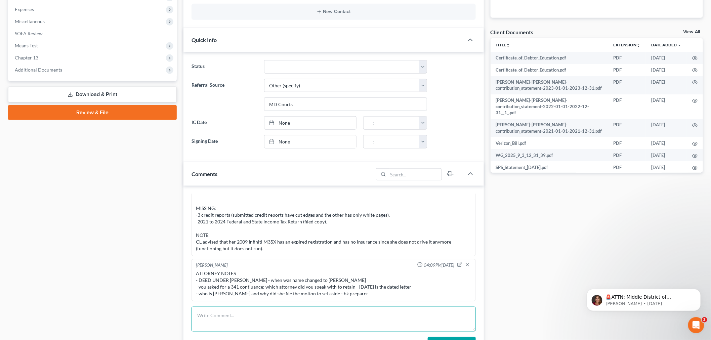
click at [242, 328] on textarea at bounding box center [334, 319] width 284 height 25
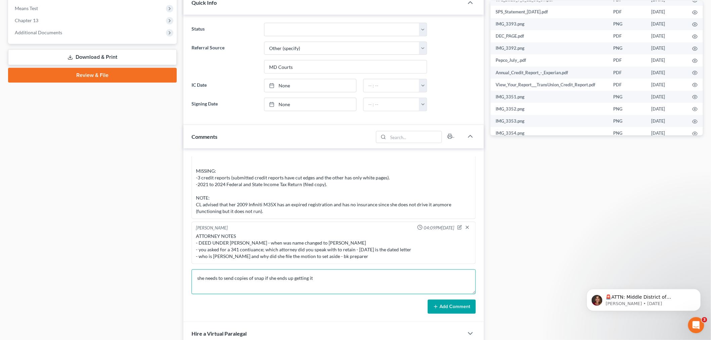
scroll to position [149, 0]
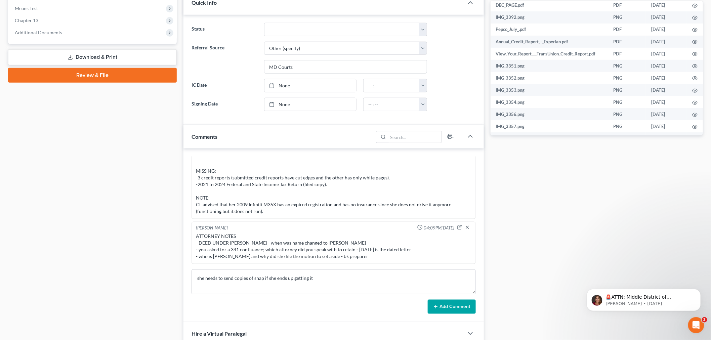
drag, startPoint x: 464, startPoint y: 312, endPoint x: 385, endPoint y: 160, distance: 170.7
click at [464, 312] on button "Add Comment" at bounding box center [452, 307] width 48 height 14
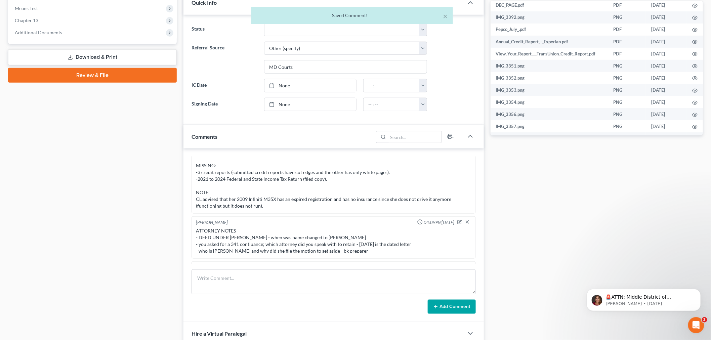
scroll to position [3359, 0]
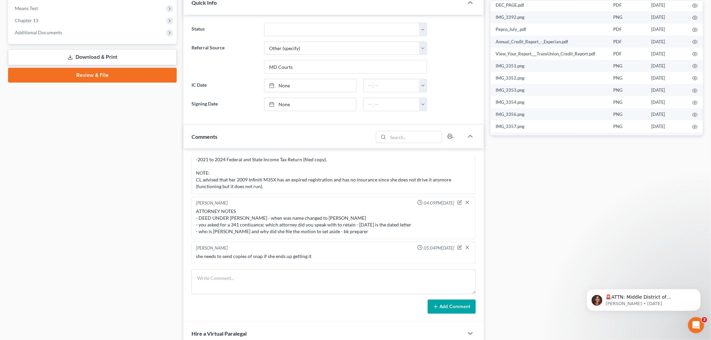
click at [20, 136] on div "Case Dashboard Payments Invoices Payments Payments Credit Report Client Profile" at bounding box center [92, 119] width 175 height 632
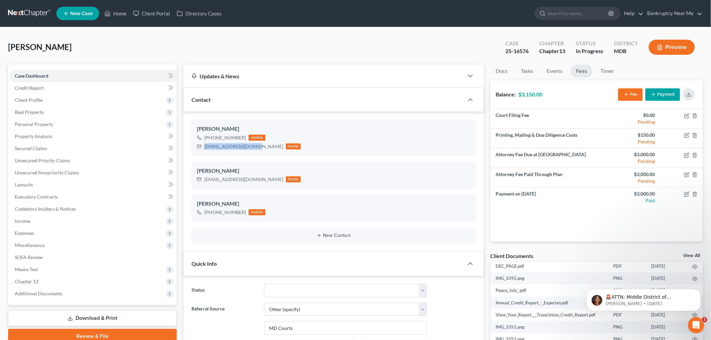
drag, startPoint x: 255, startPoint y: 149, endPoint x: 190, endPoint y: 150, distance: 64.9
click at [190, 150] on div "Kathi Askew +1 (240) 832-8499 mobile klenaiaskew@gmail.com home Kathi Askew kle…" at bounding box center [334, 182] width 301 height 141
copy div "[EMAIL_ADDRESS][DOMAIN_NAME]"
drag, startPoint x: 66, startPoint y: 102, endPoint x: 68, endPoint y: 119, distance: 16.9
click at [66, 102] on span "Client Profile" at bounding box center [92, 100] width 167 height 12
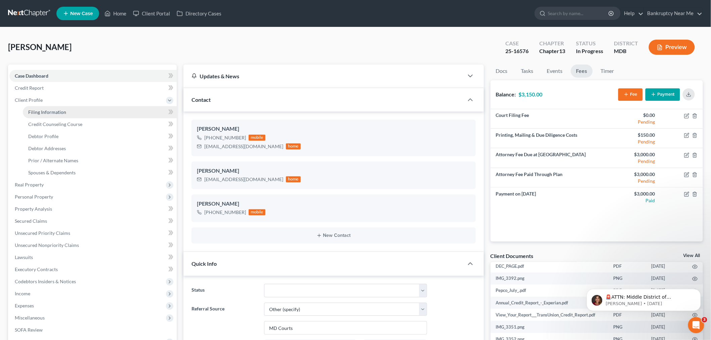
click at [72, 111] on link "Filing Information" at bounding box center [100, 112] width 154 height 12
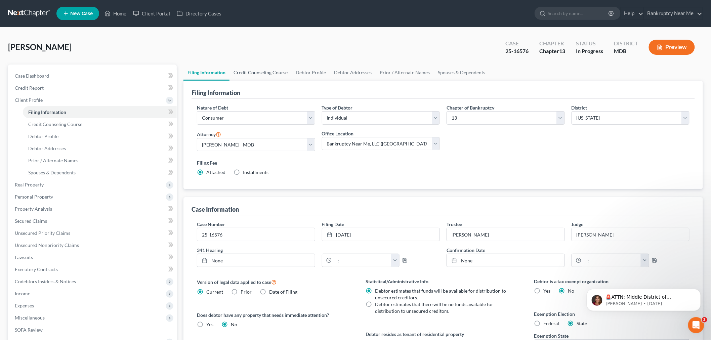
click at [239, 72] on link "Credit Counseling Course" at bounding box center [261, 73] width 62 height 16
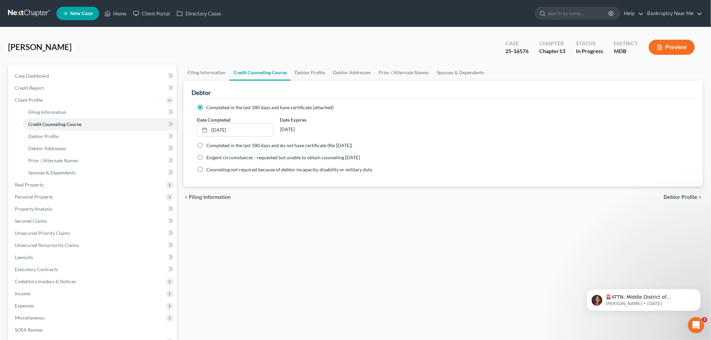
click at [275, 73] on link "Credit Counseling Course" at bounding box center [260, 73] width 61 height 16
click at [329, 72] on link "Debtor Addresses" at bounding box center [352, 73] width 46 height 16
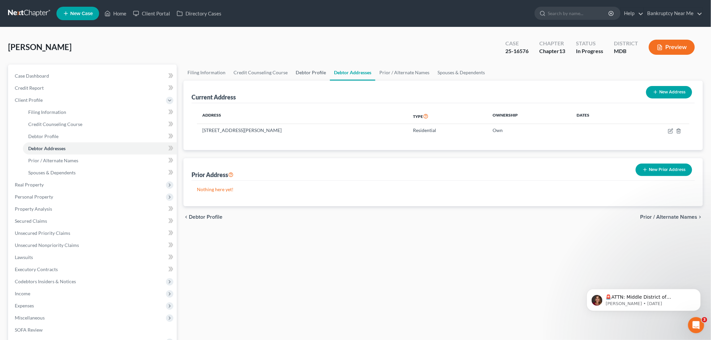
click at [313, 75] on link "Debtor Profile" at bounding box center [311, 73] width 38 height 16
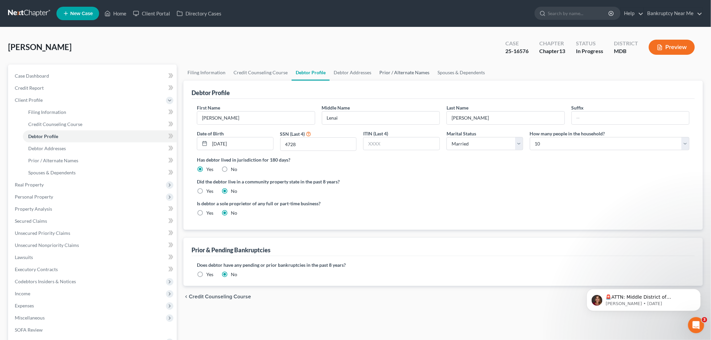
click at [378, 70] on link "Prior / Alternate Names" at bounding box center [405, 73] width 58 height 16
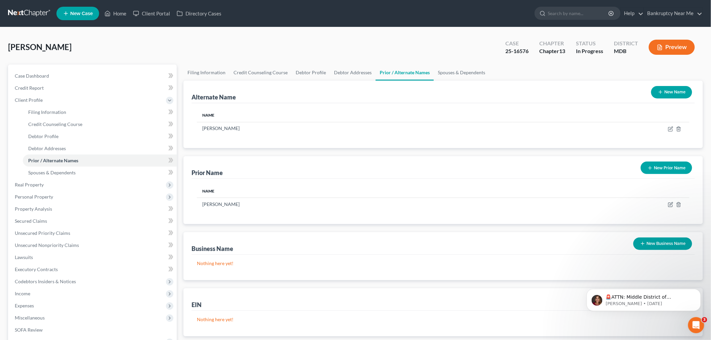
click at [419, 69] on link "Prior / Alternate Names" at bounding box center [405, 73] width 58 height 16
click at [459, 71] on link "Spouses & Dependents" at bounding box center [461, 73] width 55 height 16
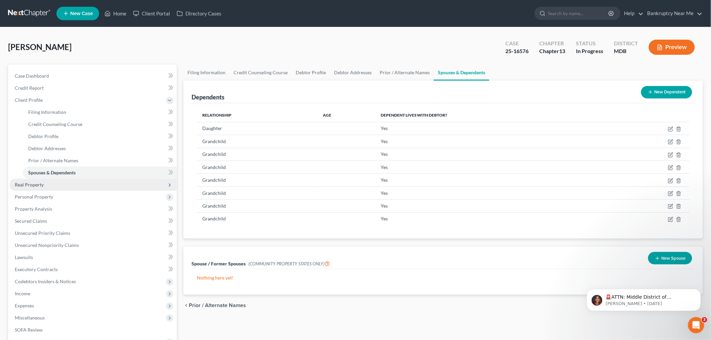
click at [56, 185] on span "Real Property" at bounding box center [92, 185] width 167 height 12
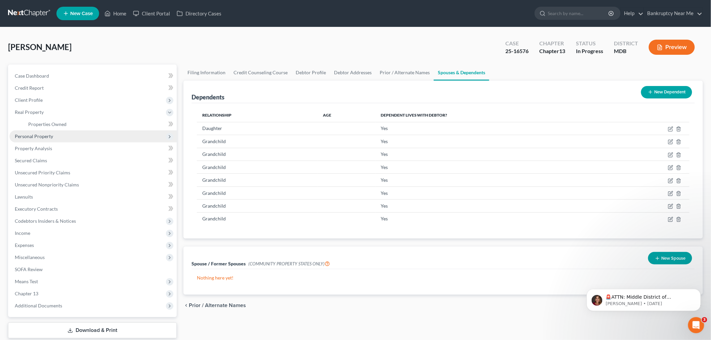
click at [56, 137] on span "Personal Property" at bounding box center [92, 136] width 167 height 12
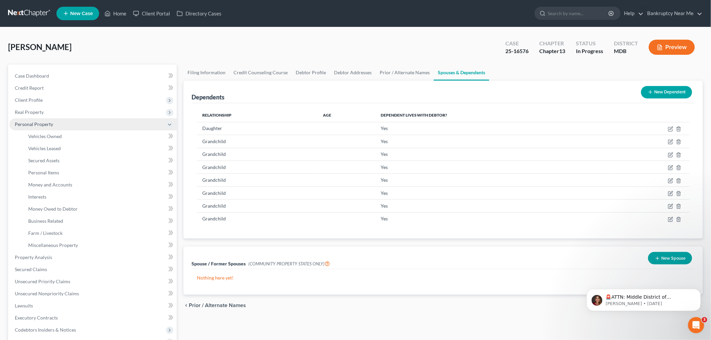
click at [74, 129] on span "Personal Property" at bounding box center [92, 124] width 167 height 12
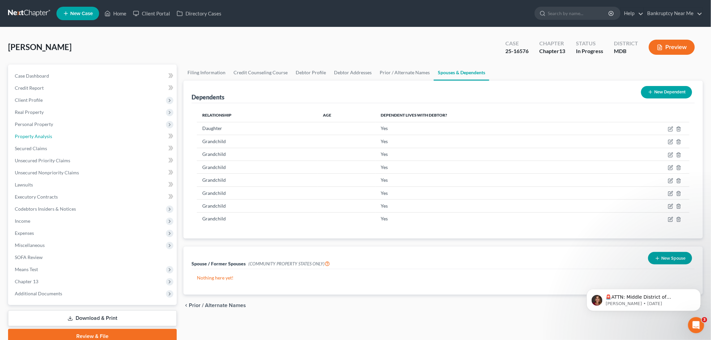
click at [78, 135] on link "Property Analysis" at bounding box center [92, 136] width 167 height 12
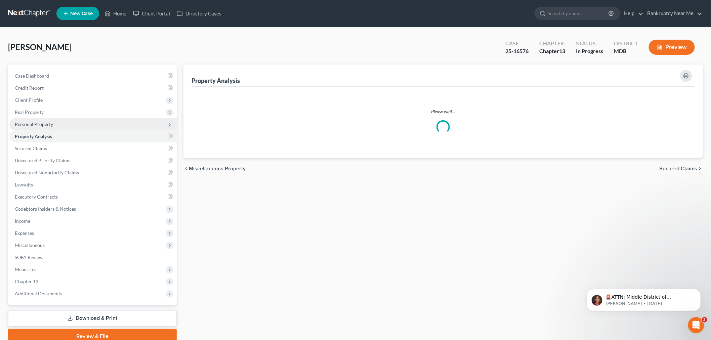
click at [73, 126] on span "Personal Property" at bounding box center [92, 124] width 167 height 12
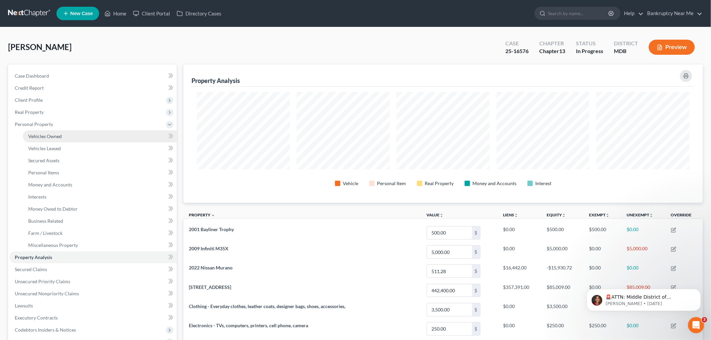
scroll to position [139, 520]
click at [67, 135] on link "Vehicles Owned" at bounding box center [100, 136] width 154 height 12
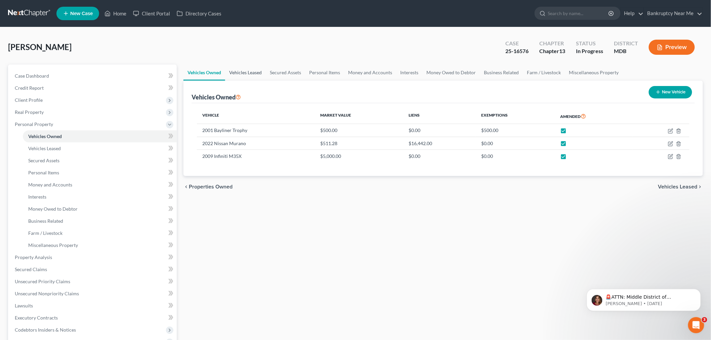
click at [244, 72] on link "Vehicles Leased" at bounding box center [245, 73] width 41 height 16
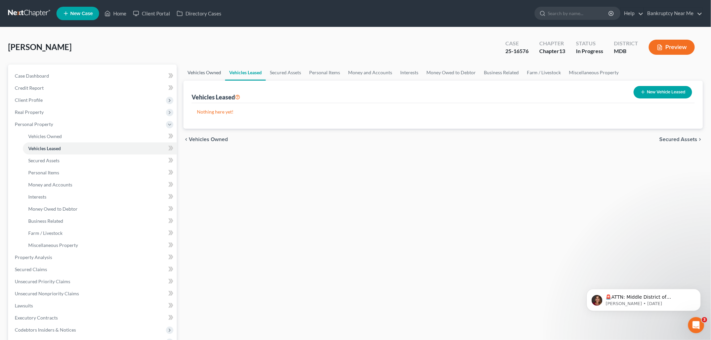
click at [197, 73] on link "Vehicles Owned" at bounding box center [205, 73] width 42 height 16
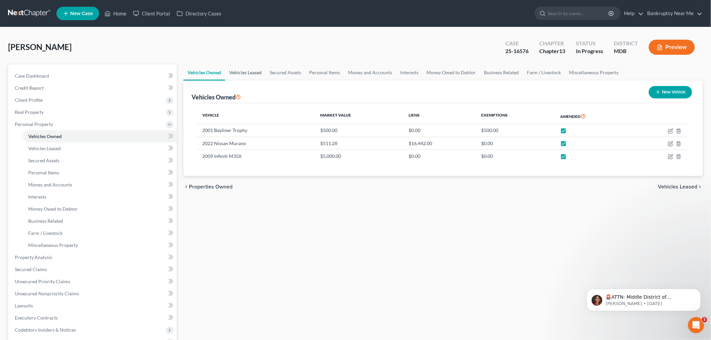
click at [251, 73] on link "Vehicles Leased" at bounding box center [245, 73] width 41 height 16
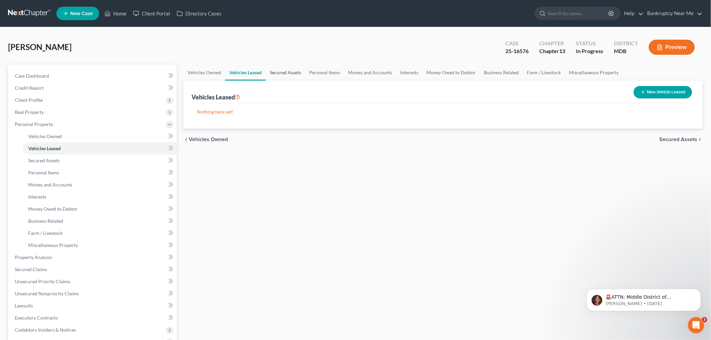
click at [277, 72] on link "Secured Assets" at bounding box center [285, 73] width 39 height 16
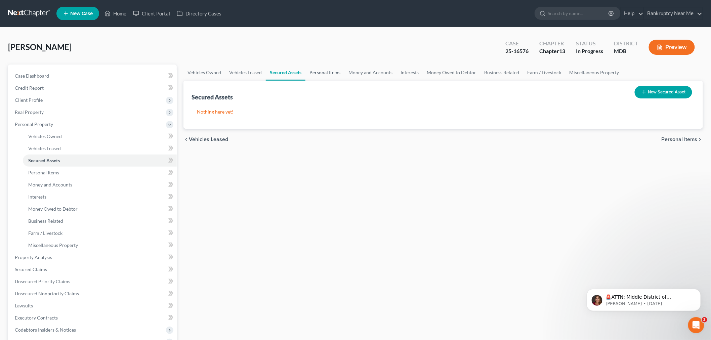
click at [329, 72] on link "Personal Items" at bounding box center [325, 73] width 39 height 16
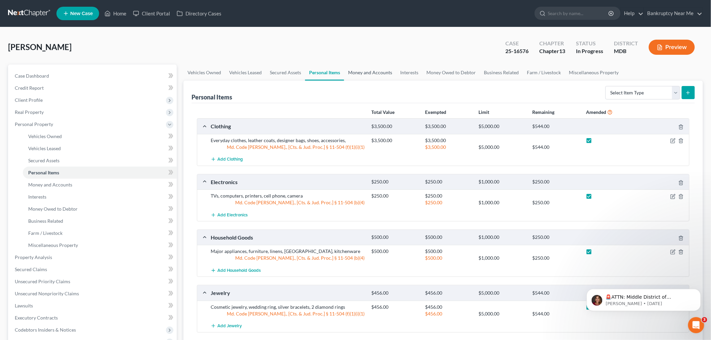
click at [364, 71] on link "Money and Accounts" at bounding box center [370, 73] width 52 height 16
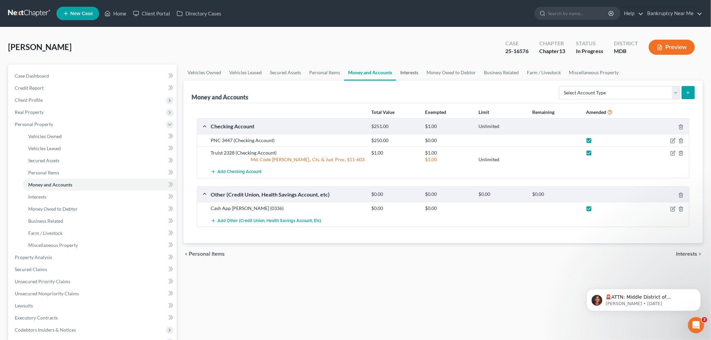
click at [415, 72] on link "Interests" at bounding box center [409, 73] width 26 height 16
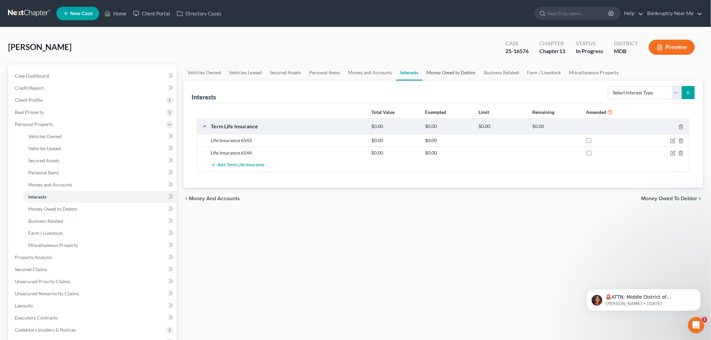
click at [456, 68] on link "Money Owed to Debtor" at bounding box center [451, 73] width 57 height 16
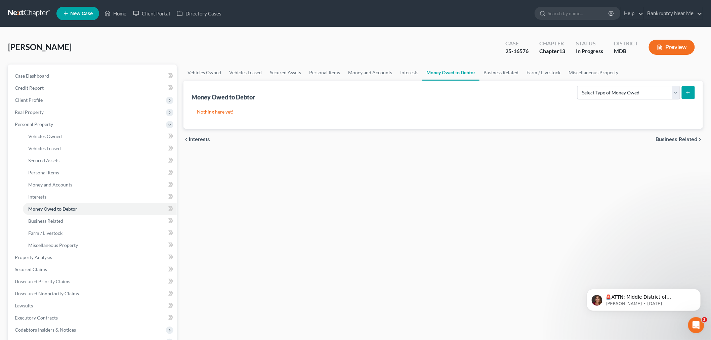
click at [513, 73] on link "Business Related" at bounding box center [501, 73] width 43 height 16
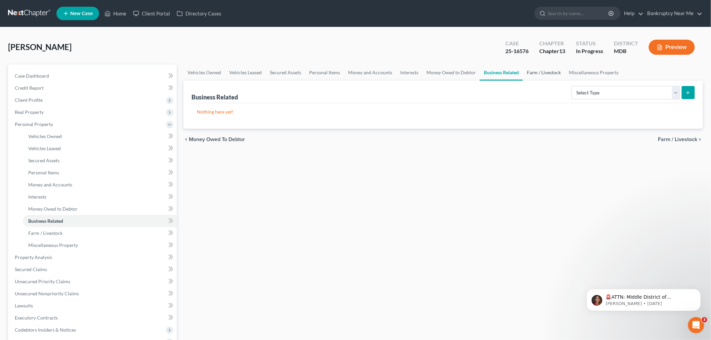
click at [546, 73] on link "Farm / Livestock" at bounding box center [544, 73] width 42 height 16
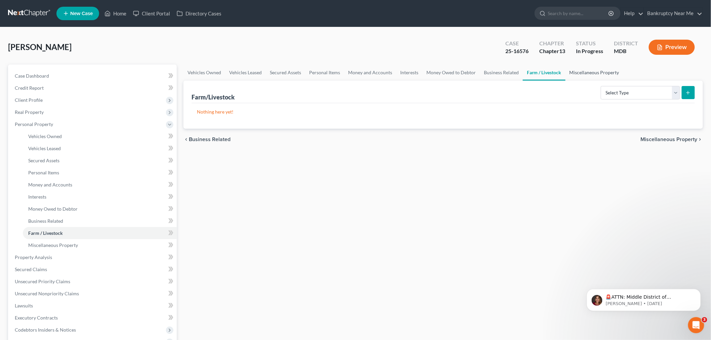
click at [599, 71] on link "Miscellaneous Property" at bounding box center [595, 73] width 58 height 16
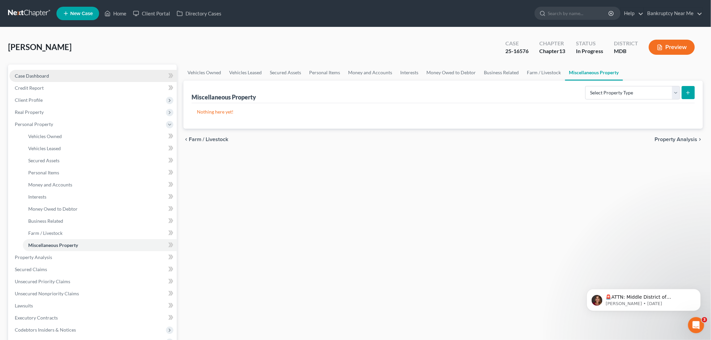
click at [85, 74] on link "Case Dashboard" at bounding box center [92, 76] width 167 height 12
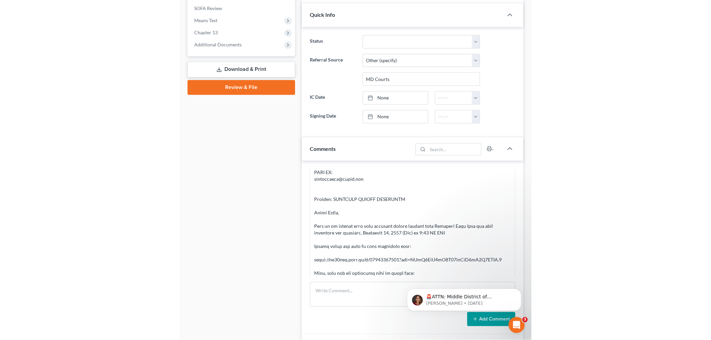
scroll to position [3285, 0]
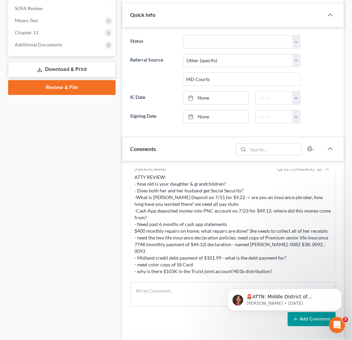
drag, startPoint x: 154, startPoint y: 281, endPoint x: 175, endPoint y: 85, distance: 196.8
click at [154, 282] on div "Info Bankruptcy 02:57PM, 07/30/2025 Dear Iris Kwon, You have a new voice messag…" at bounding box center [233, 248] width 222 height 174
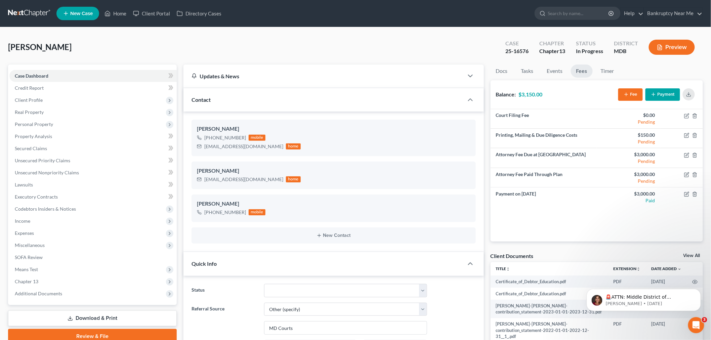
scroll to position [261, 0]
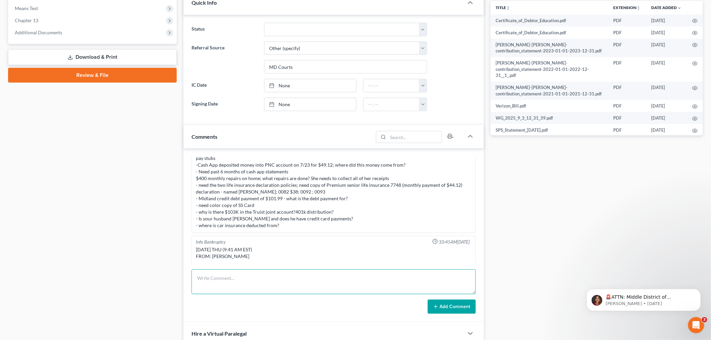
click at [291, 284] on textarea at bounding box center [334, 282] width 284 height 25
drag, startPoint x: 216, startPoint y: 274, endPoint x: 219, endPoint y: 276, distance: 3.8
click at [216, 274] on textarea at bounding box center [334, 282] width 284 height 25
paste textarea "From: Iris Kwon <iris@bankruptcynearme.org> Sent: Thursday, September 11, 2025 …"
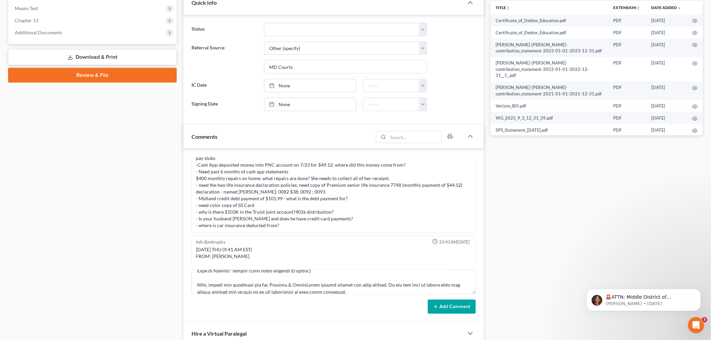
click at [443, 304] on button "Add Comment" at bounding box center [452, 307] width 48 height 14
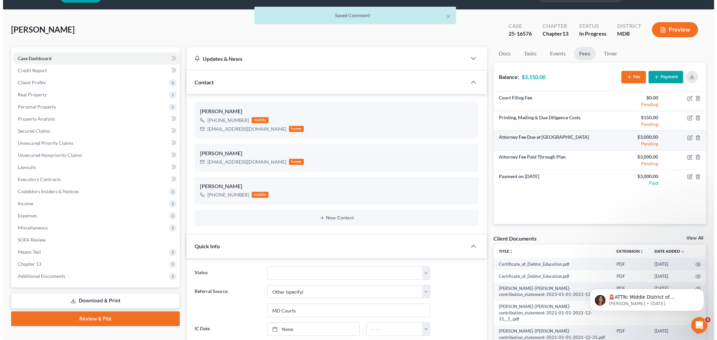
scroll to position [0, 0]
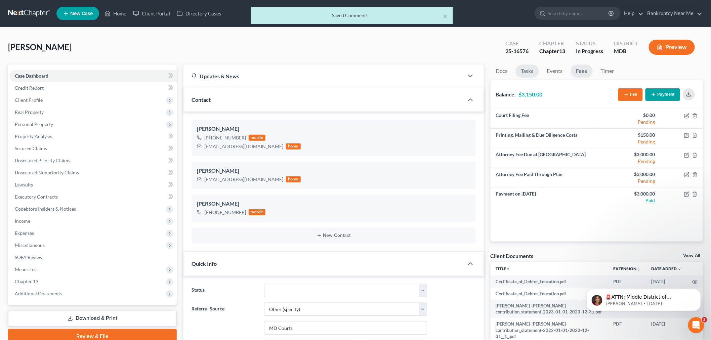
click at [529, 71] on link "Tasks" at bounding box center [527, 71] width 23 height 13
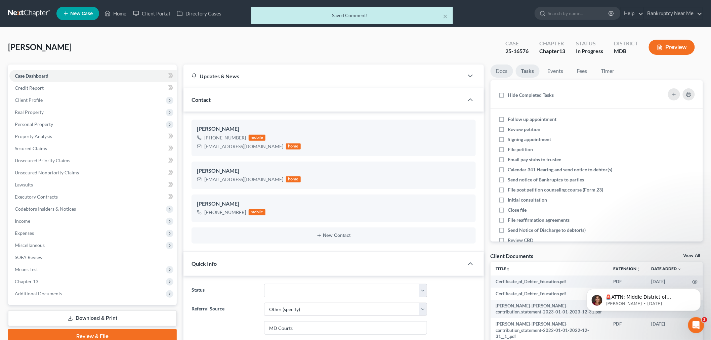
click at [506, 69] on link "Docs" at bounding box center [502, 71] width 23 height 13
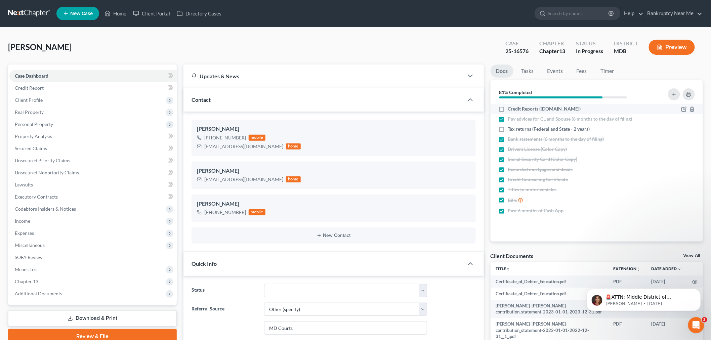
click at [516, 110] on span "Credit Reports ([DOMAIN_NAME])" at bounding box center [544, 109] width 73 height 7
click at [515, 110] on input "Credit Reports ([DOMAIN_NAME])" at bounding box center [513, 108] width 4 height 4
click at [676, 92] on icon "button" at bounding box center [674, 94] width 5 height 5
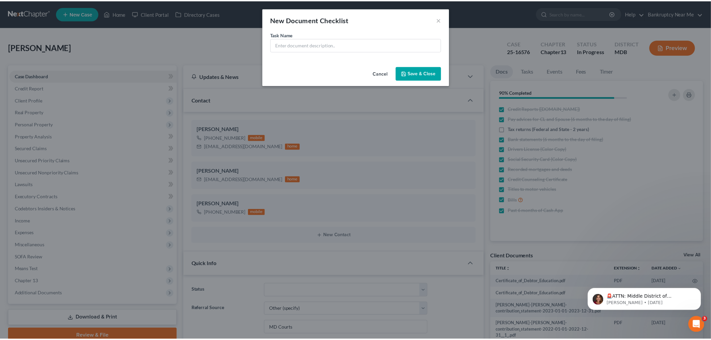
scroll to position [3181, 0]
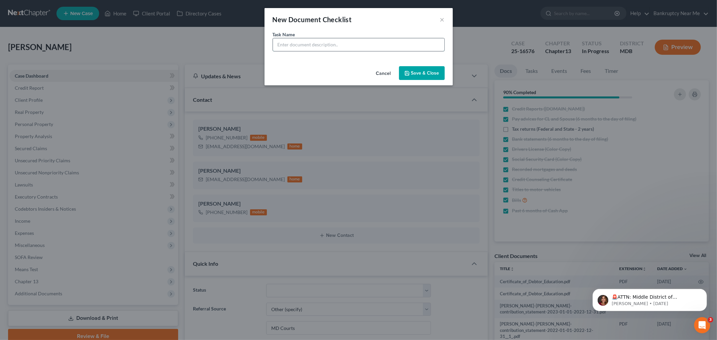
click at [353, 44] on input "text" at bounding box center [358, 44] width 171 height 13
click at [407, 76] on icon "button" at bounding box center [406, 73] width 5 height 5
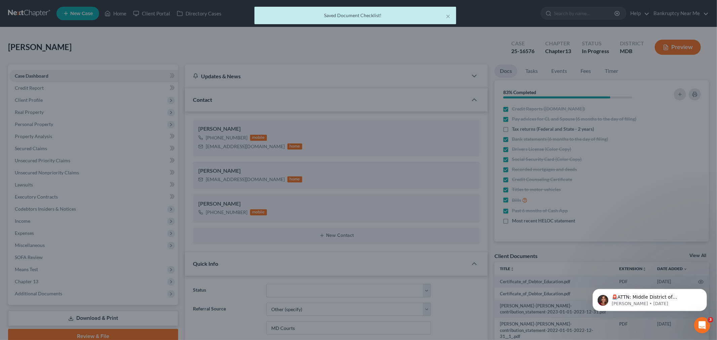
scroll to position [3188, 0]
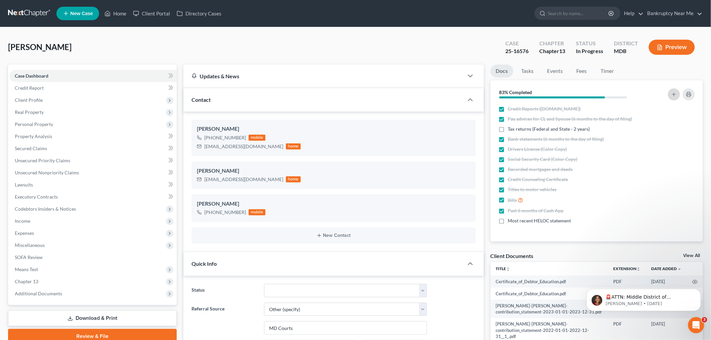
click at [677, 95] on icon "button" at bounding box center [674, 94] width 5 height 5
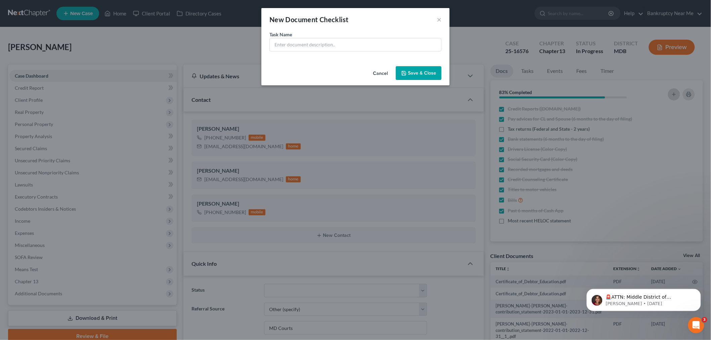
scroll to position [3181, 0]
click at [307, 45] on input "text" at bounding box center [358, 44] width 171 height 13
click at [418, 65] on div "Cancel Save & Close" at bounding box center [359, 75] width 188 height 22
drag, startPoint x: 431, startPoint y: 77, endPoint x: 587, endPoint y: 78, distance: 156.3
click at [431, 77] on button "Save & Close" at bounding box center [422, 73] width 46 height 14
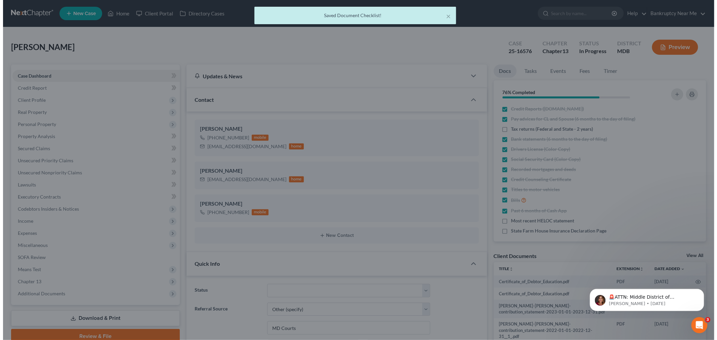
scroll to position [3188, 0]
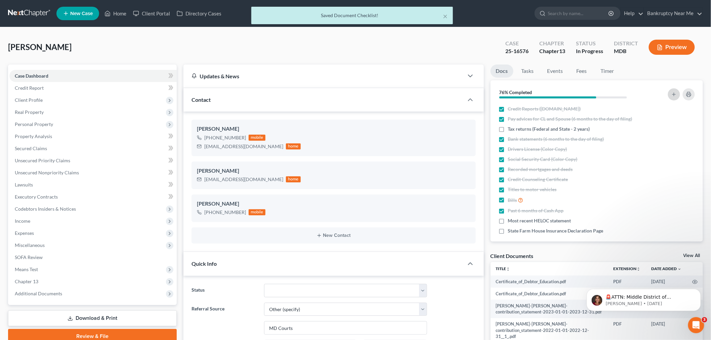
click at [675, 94] on line "button" at bounding box center [674, 94] width 3 height 0
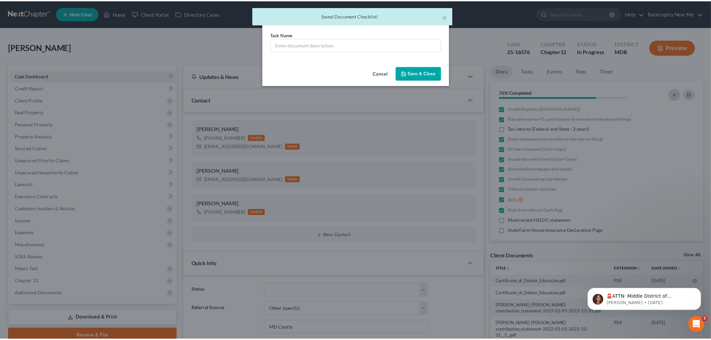
scroll to position [3181, 0]
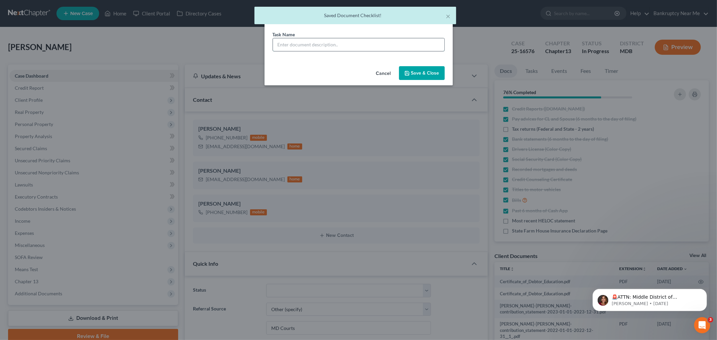
click at [346, 48] on input "text" at bounding box center [358, 44] width 171 height 13
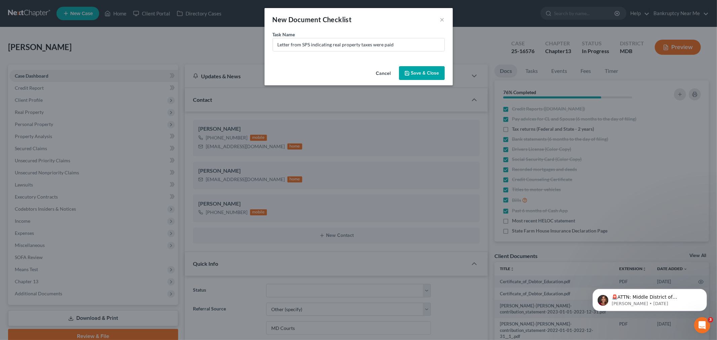
click at [421, 77] on button "Save & Close" at bounding box center [422, 73] width 46 height 14
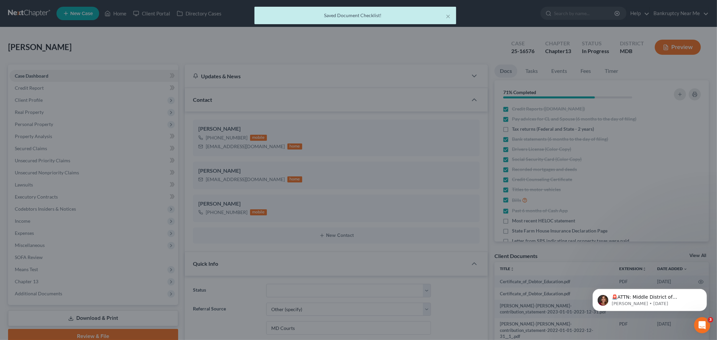
scroll to position [3188, 0]
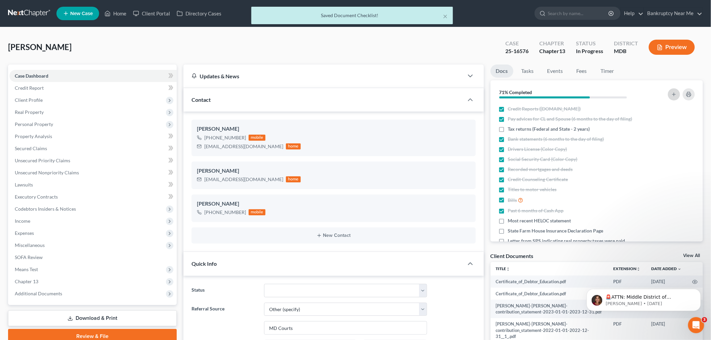
click at [674, 93] on line "button" at bounding box center [674, 94] width 0 height 3
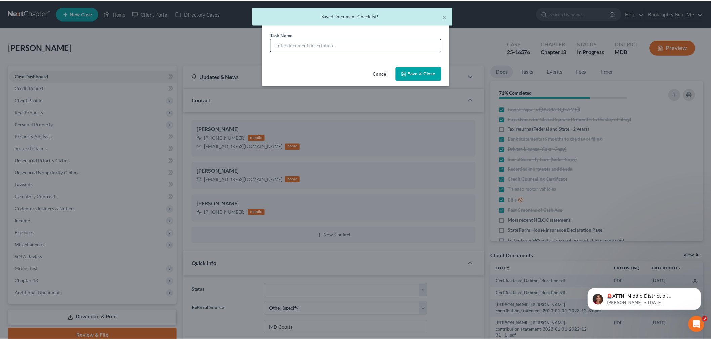
scroll to position [3181, 0]
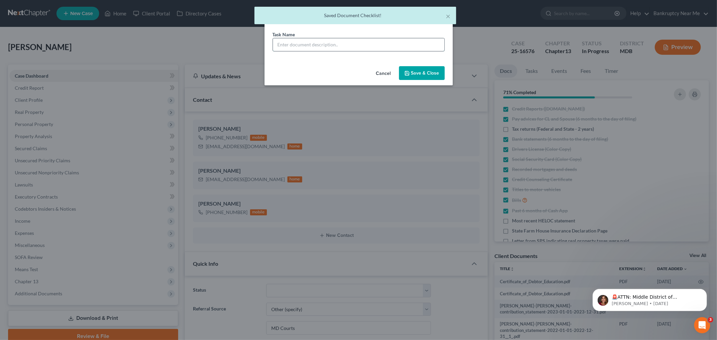
click at [321, 45] on input "text" at bounding box center [358, 44] width 171 height 13
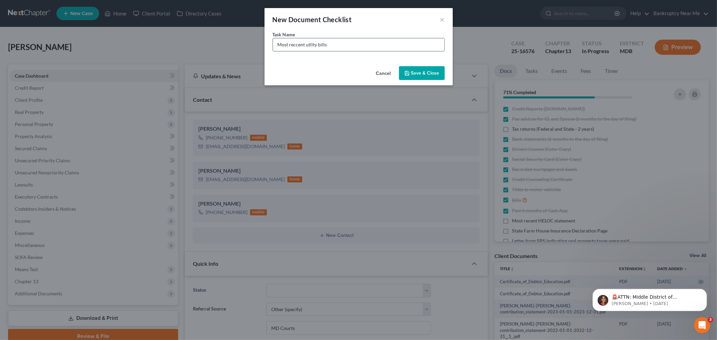
click at [303, 44] on input "Most reccent utlity bills" at bounding box center [358, 44] width 171 height 13
click at [298, 43] on input "Most reccent utlity bills" at bounding box center [358, 44] width 171 height 13
click at [308, 45] on input "Most recent utlity bills" at bounding box center [358, 44] width 171 height 13
click at [417, 76] on button "Save & Close" at bounding box center [422, 73] width 46 height 14
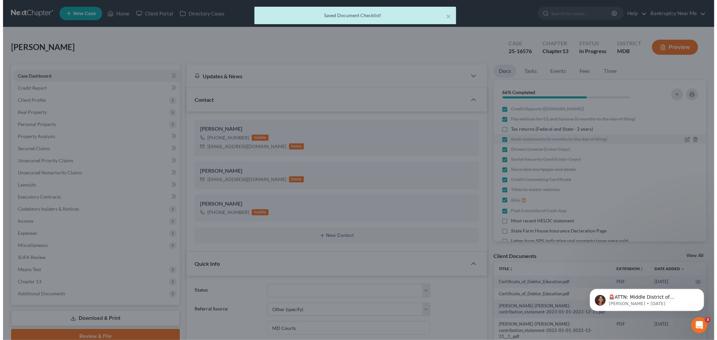
scroll to position [3188, 0]
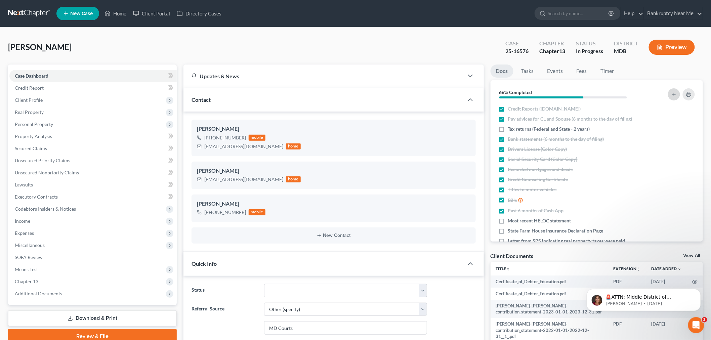
click at [671, 92] on button "button" at bounding box center [674, 94] width 12 height 12
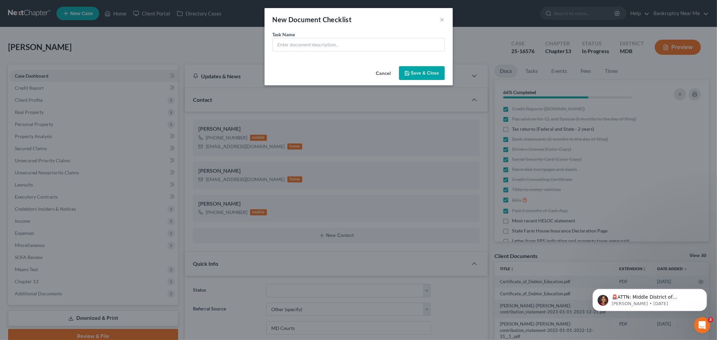
scroll to position [3181, 0]
click at [301, 42] on input "text" at bounding box center [358, 44] width 171 height 13
click at [427, 70] on button "Save & Close" at bounding box center [422, 73] width 46 height 14
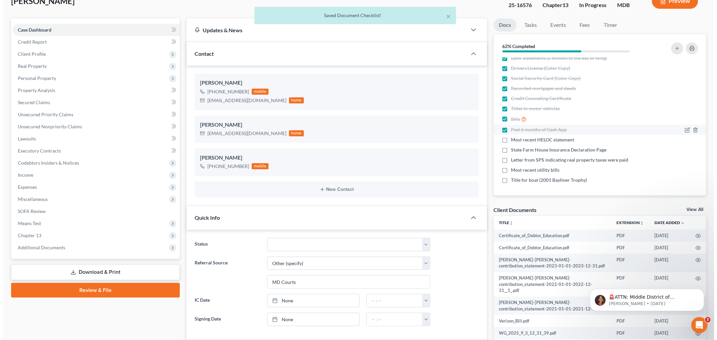
scroll to position [0, 0]
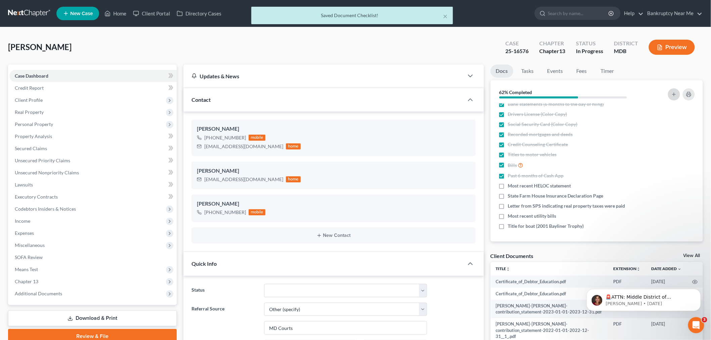
click at [675, 95] on icon "button" at bounding box center [674, 94] width 5 height 5
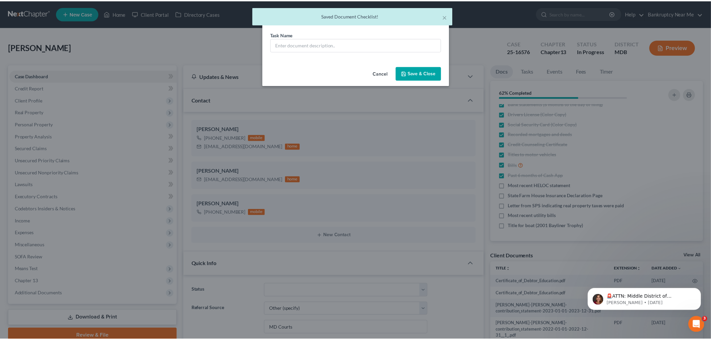
scroll to position [3181, 0]
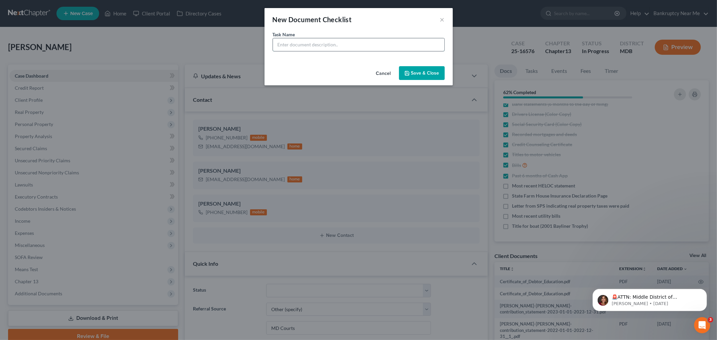
click at [330, 46] on input "text" at bounding box center [358, 44] width 171 height 13
click at [438, 74] on button "Save & Close" at bounding box center [422, 73] width 46 height 14
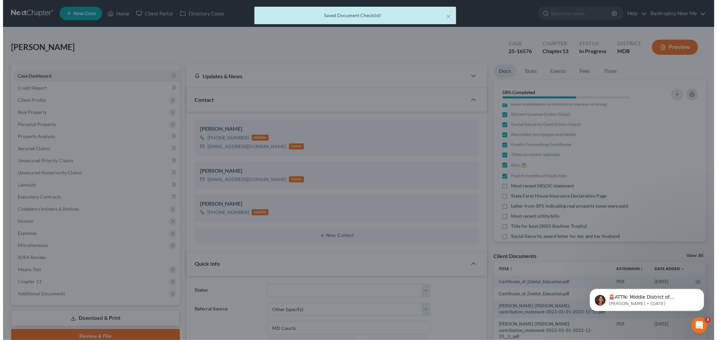
scroll to position [3188, 0]
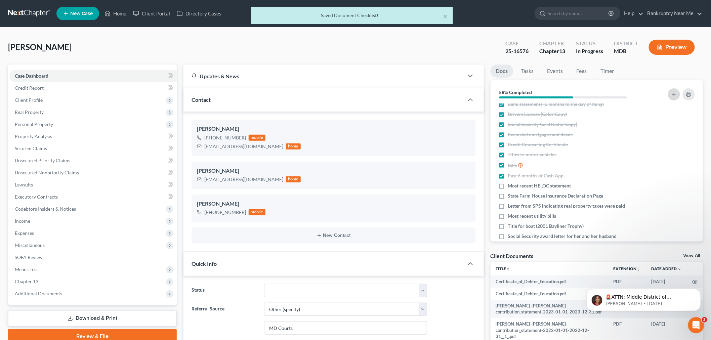
click at [673, 92] on icon "button" at bounding box center [674, 94] width 5 height 5
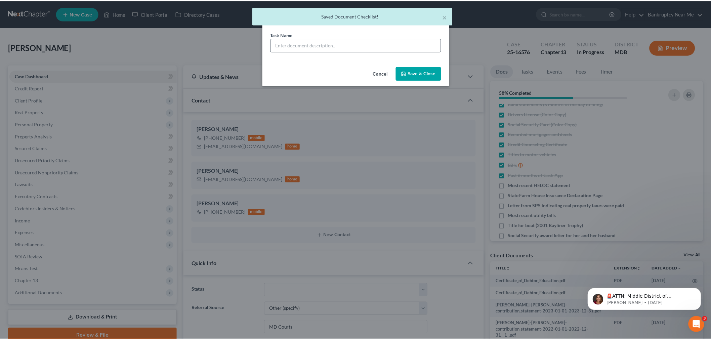
scroll to position [3181, 0]
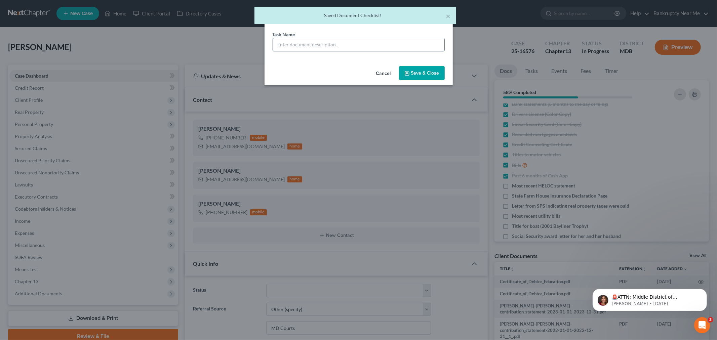
drag, startPoint x: 274, startPoint y: 48, endPoint x: 287, endPoint y: 43, distance: 13.9
click at [274, 48] on input "text" at bounding box center [358, 44] width 171 height 13
click at [287, 43] on input "text" at bounding box center [358, 44] width 171 height 13
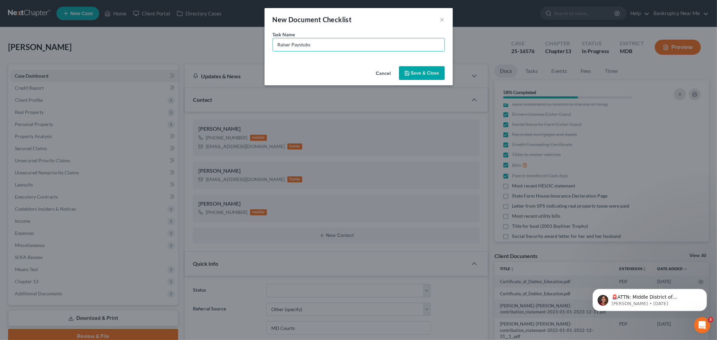
click at [424, 82] on div "Cancel Save & Close" at bounding box center [359, 75] width 188 height 22
click at [429, 72] on button "Save & Close" at bounding box center [422, 73] width 46 height 14
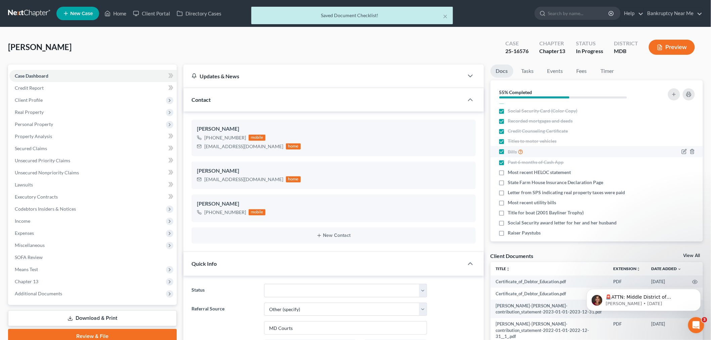
scroll to position [55, 0]
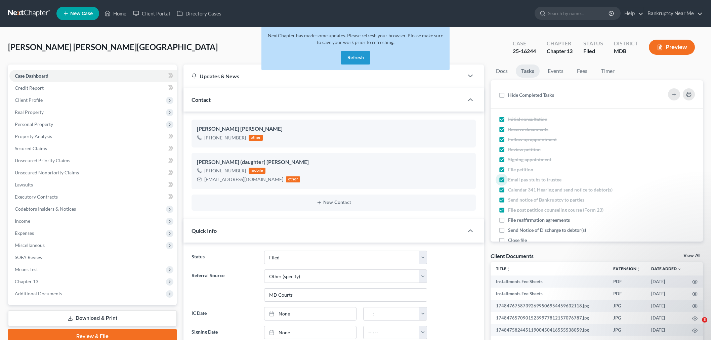
select select "6"
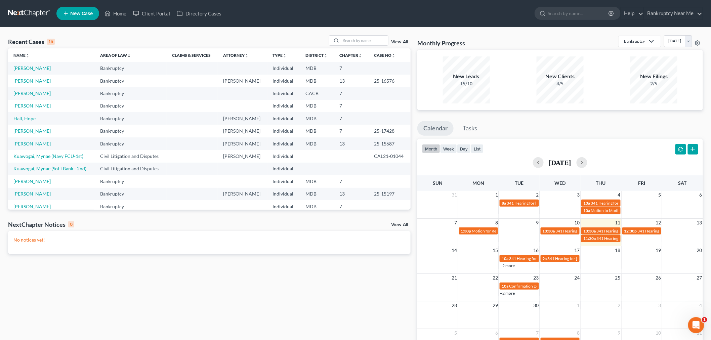
click at [34, 82] on link "[PERSON_NAME]" at bounding box center [31, 81] width 37 height 6
select select "6"
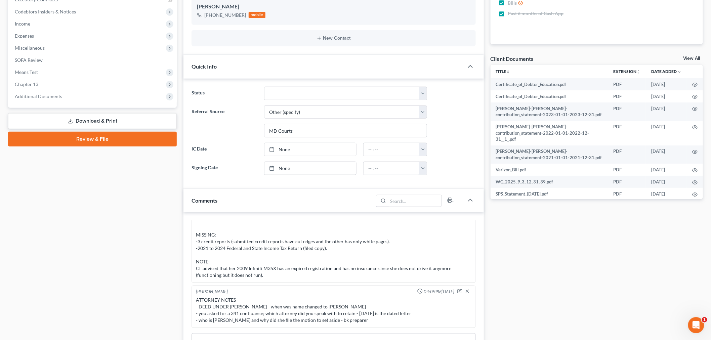
scroll to position [336, 0]
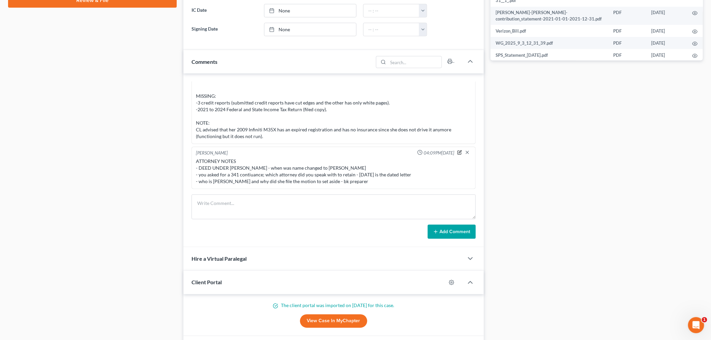
click at [458, 153] on icon "button" at bounding box center [460, 152] width 5 height 5
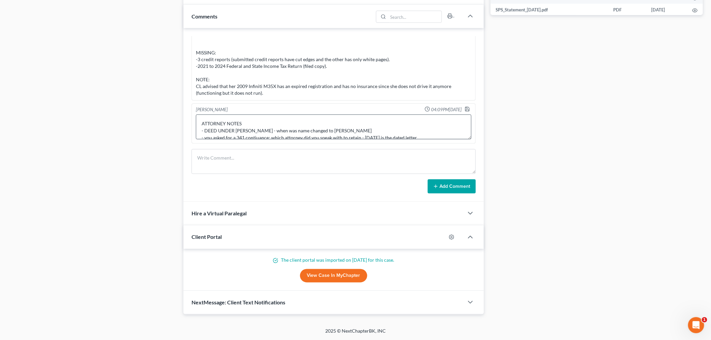
scroll to position [382, 0]
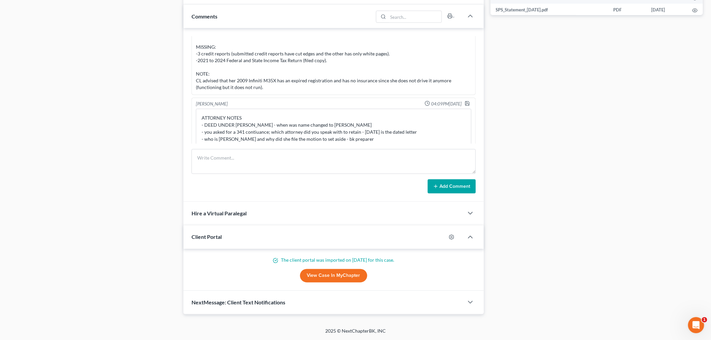
drag, startPoint x: 463, startPoint y: 136, endPoint x: 427, endPoint y: 193, distance: 67.2
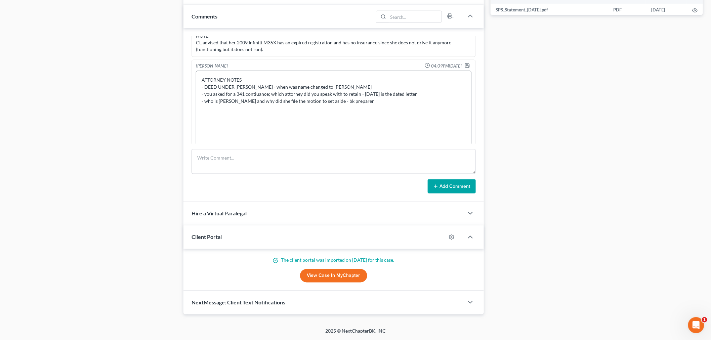
scroll to position [3416, 0]
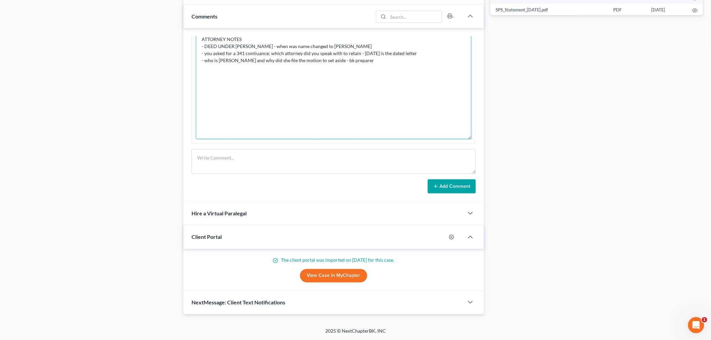
click at [372, 61] on textarea "ATTORNEY NOTES - DEED UNDER [PERSON_NAME] - when was name changed to [PERSON_NA…" at bounding box center [334, 84] width 276 height 109
type textarea "ATTORNEY NOTES - DEED UNDER [PERSON_NAME] - when was name changed to [PERSON_NA…"
